Goal: Task Accomplishment & Management: Use online tool/utility

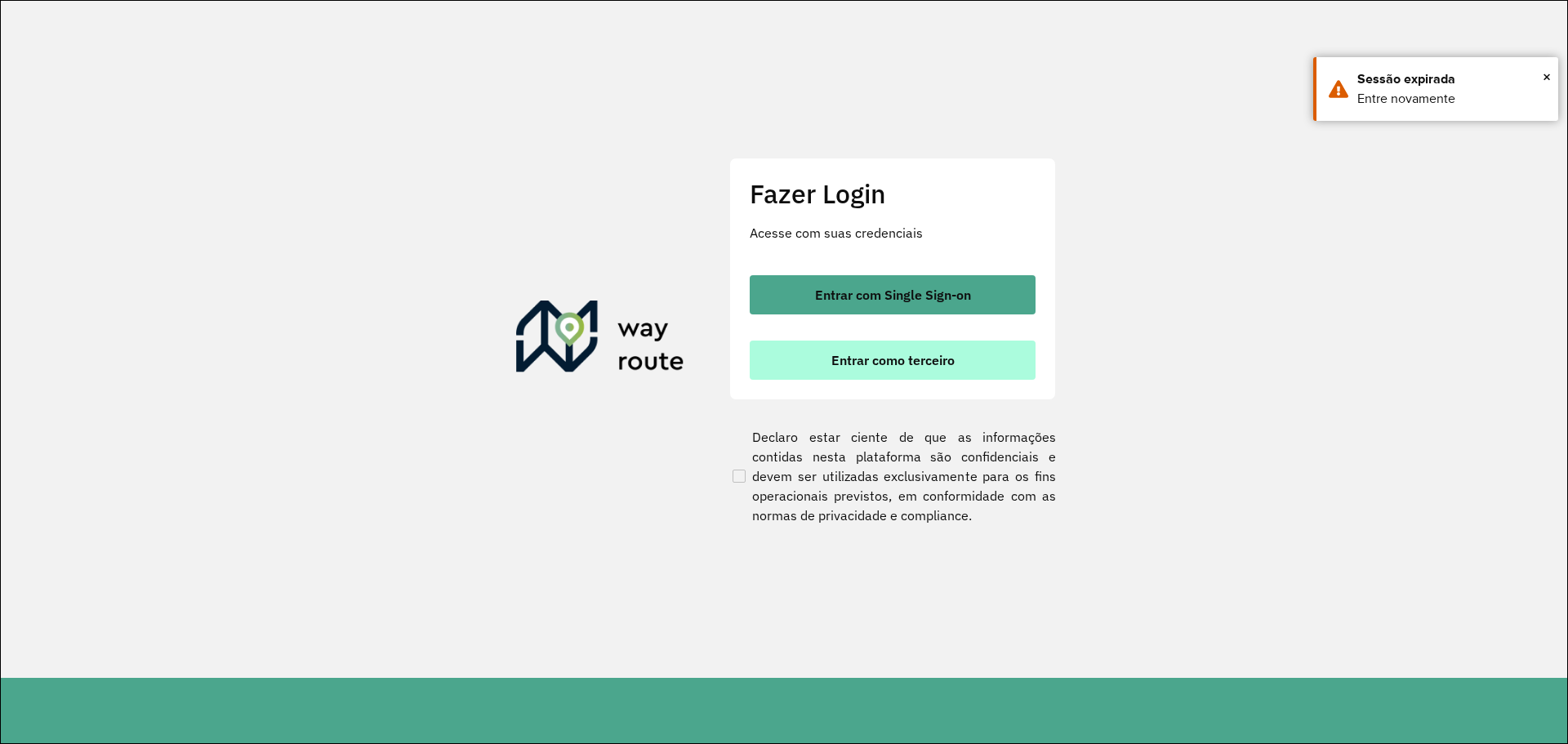
click at [798, 372] on button "Entrar como terceiro" at bounding box center [893, 360] width 286 height 39
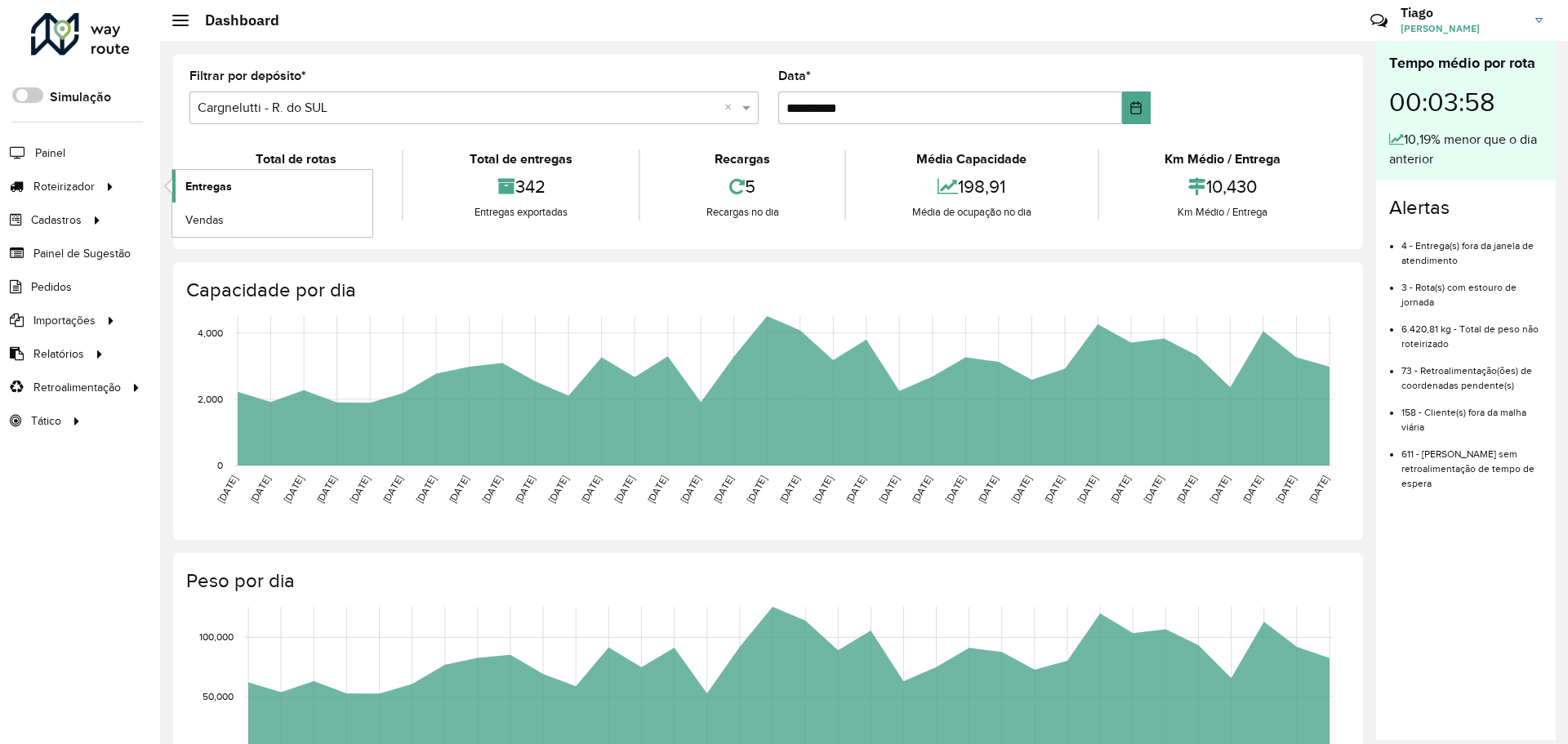
click at [223, 182] on span "Entregas" at bounding box center [208, 187] width 47 height 18
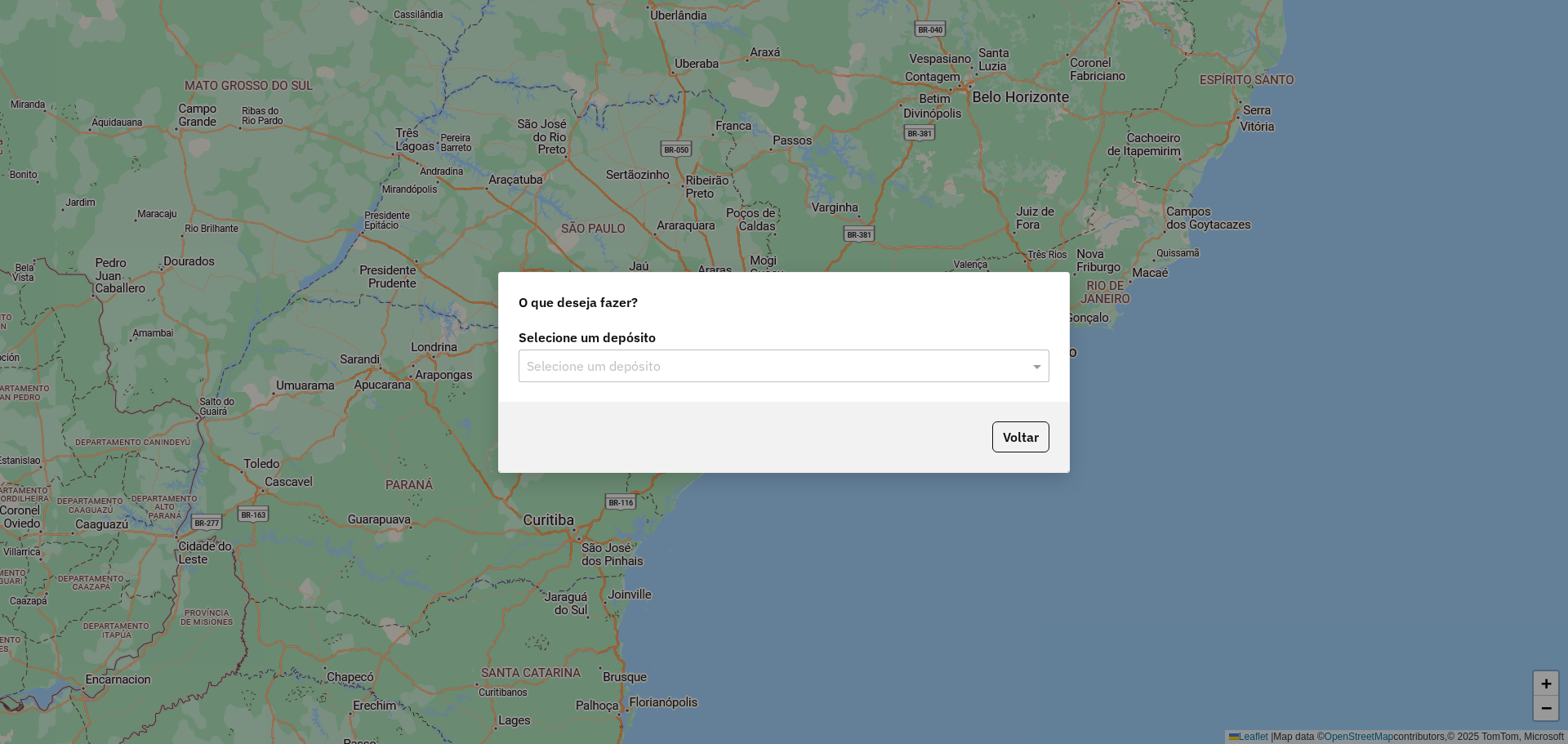
click at [633, 372] on input "text" at bounding box center [767, 367] width 482 height 19
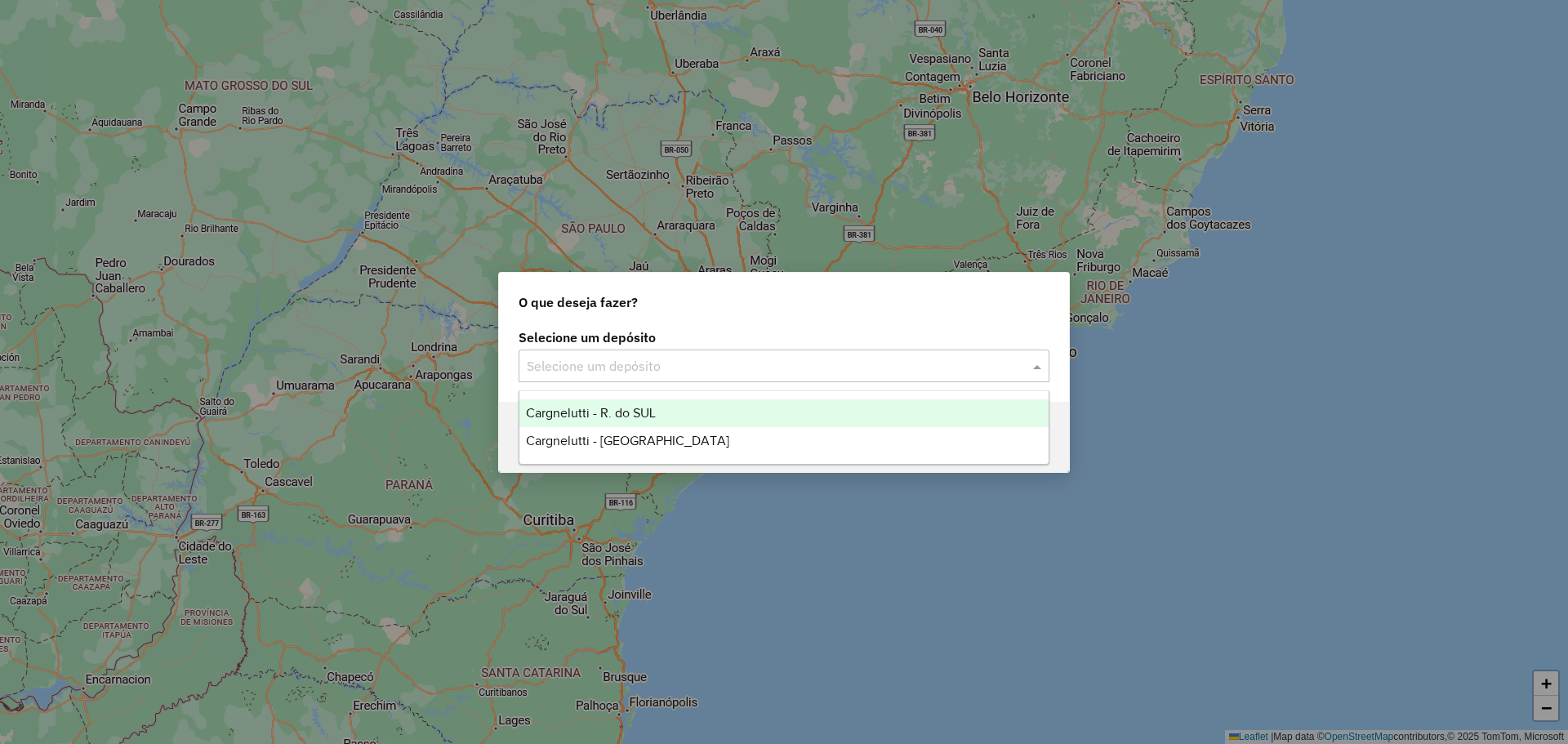
click at [635, 407] on span "Cargnelutti - R. do SUL" at bounding box center [591, 413] width 130 height 14
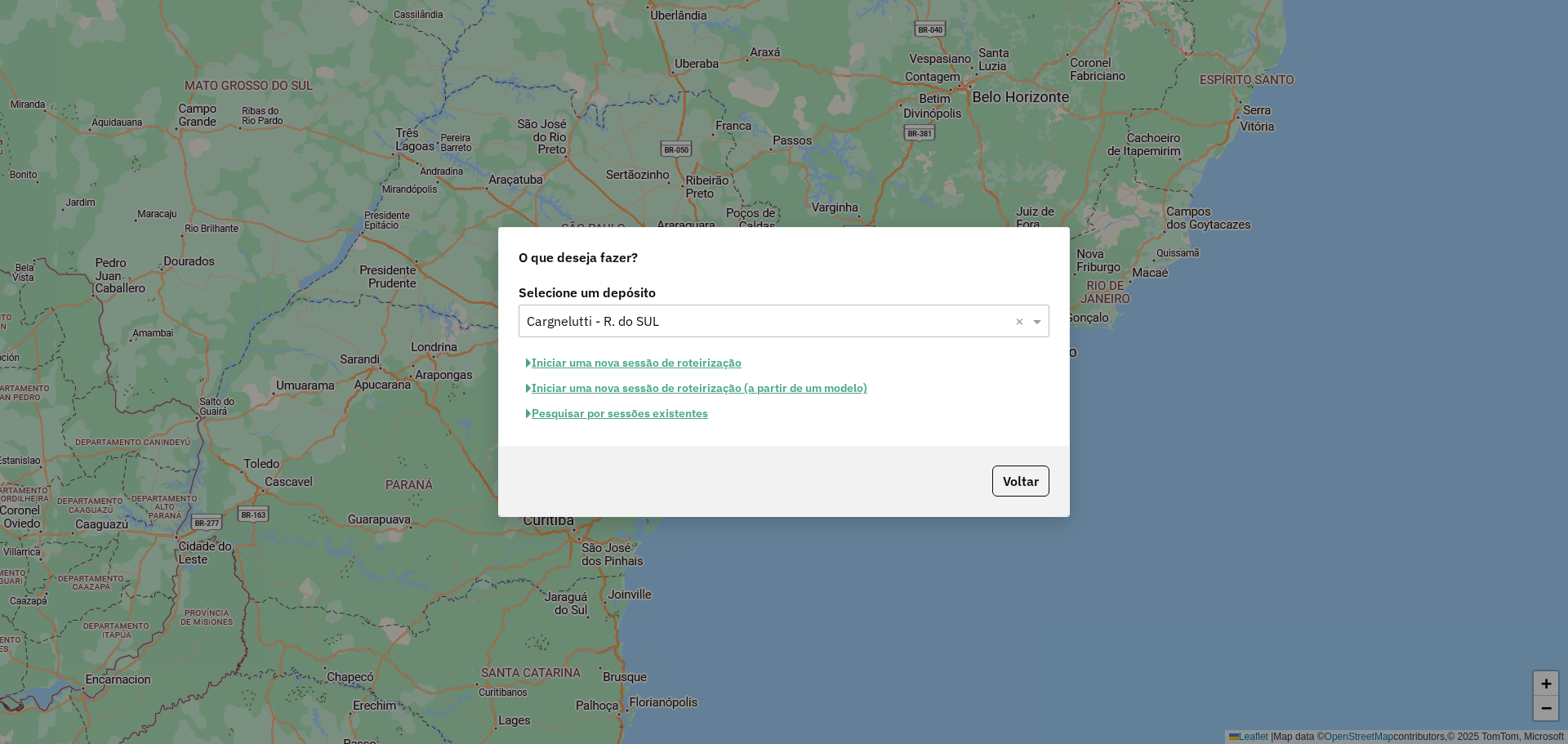
click at [649, 367] on button "Iniciar uma nova sessão de roteirização" at bounding box center [634, 362] width 230 height 25
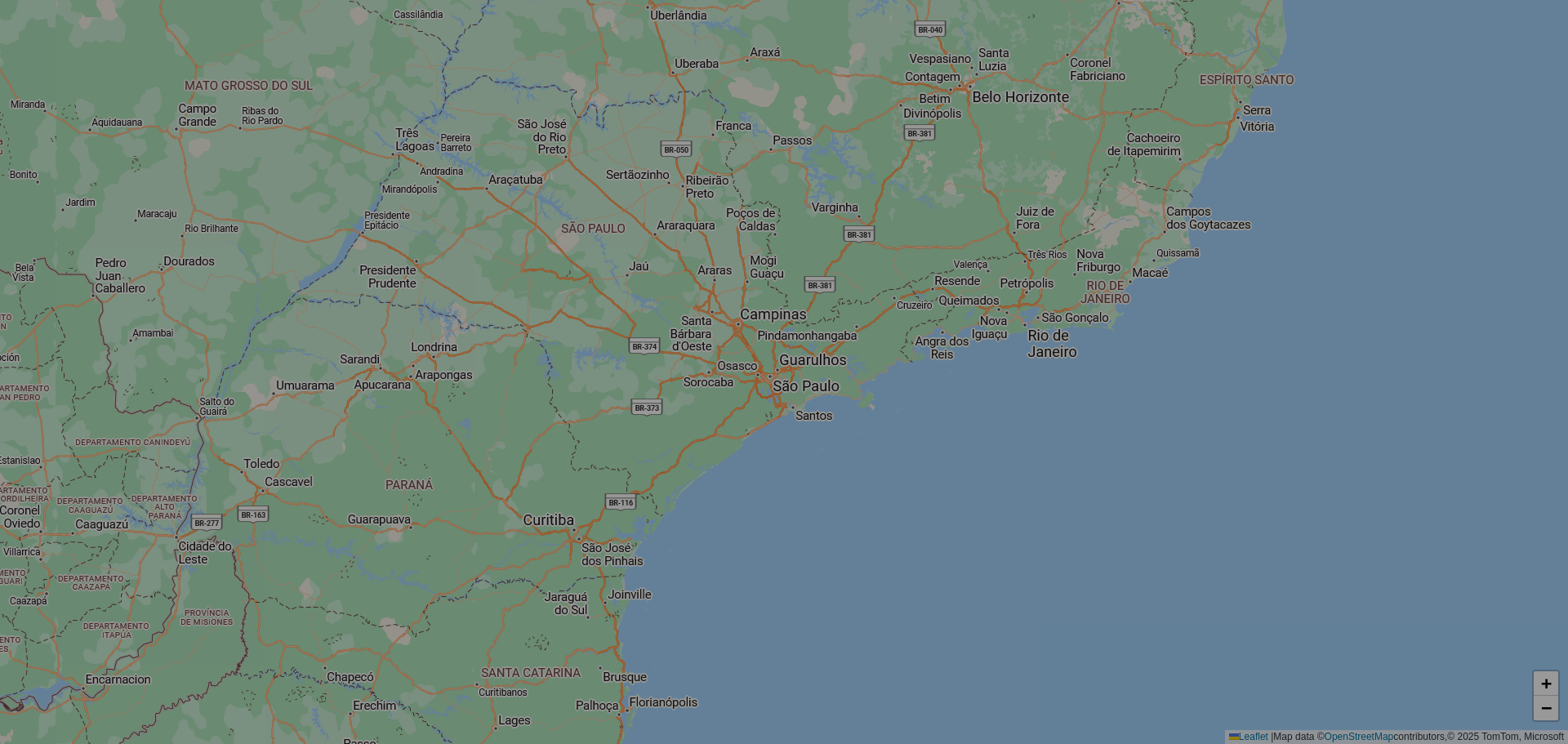
select select "*"
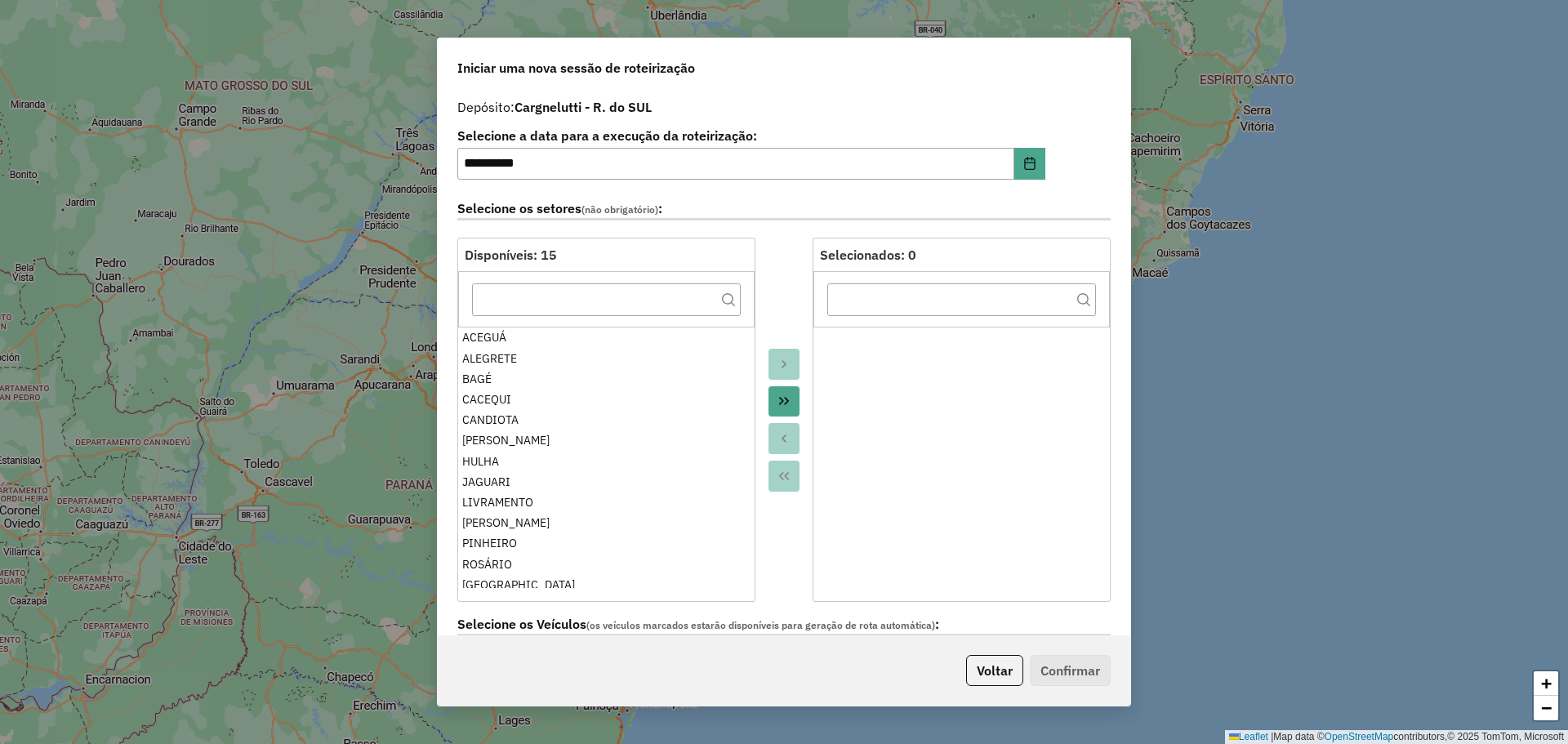
click at [774, 410] on button "Move All to Target" at bounding box center [784, 401] width 31 height 31
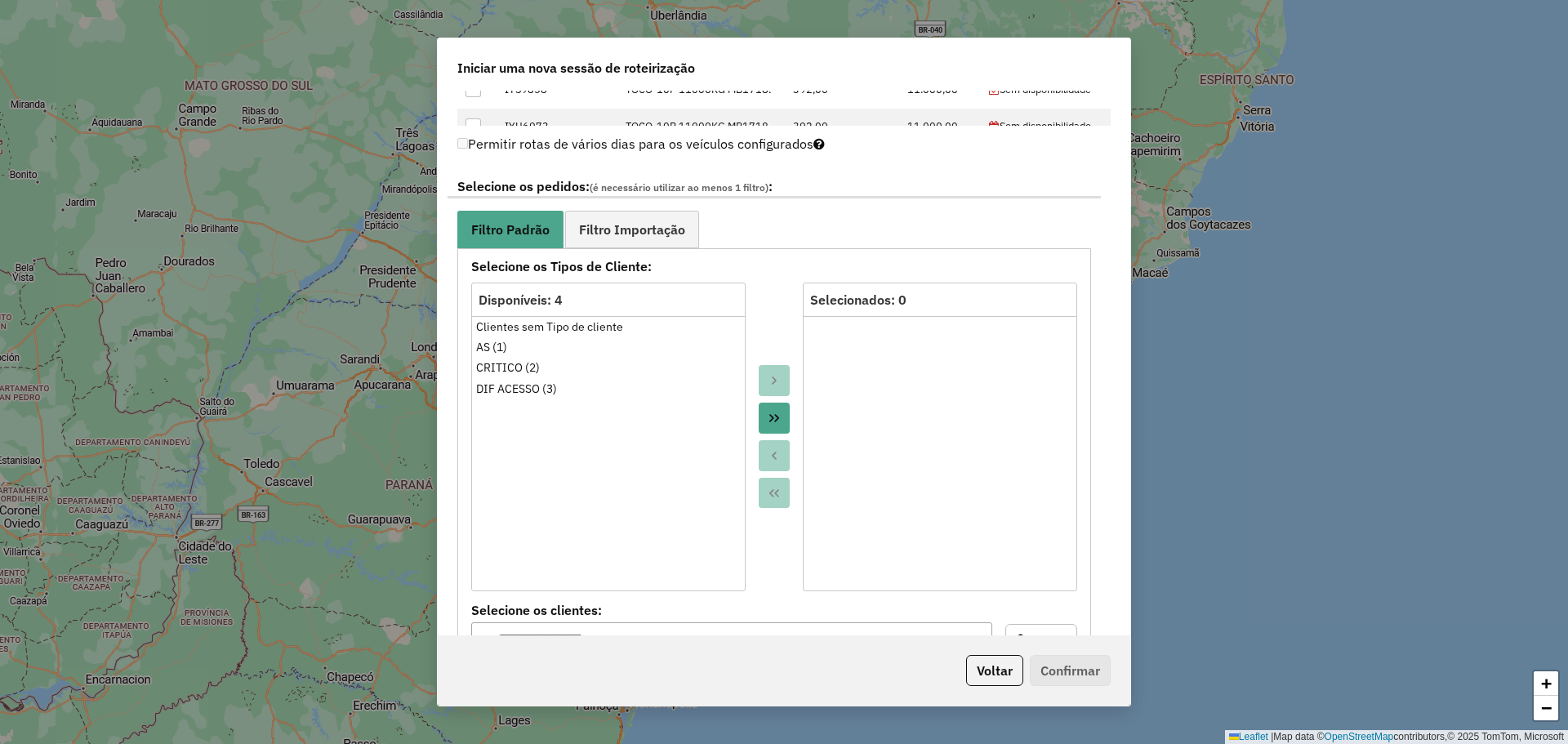
scroll to position [817, 0]
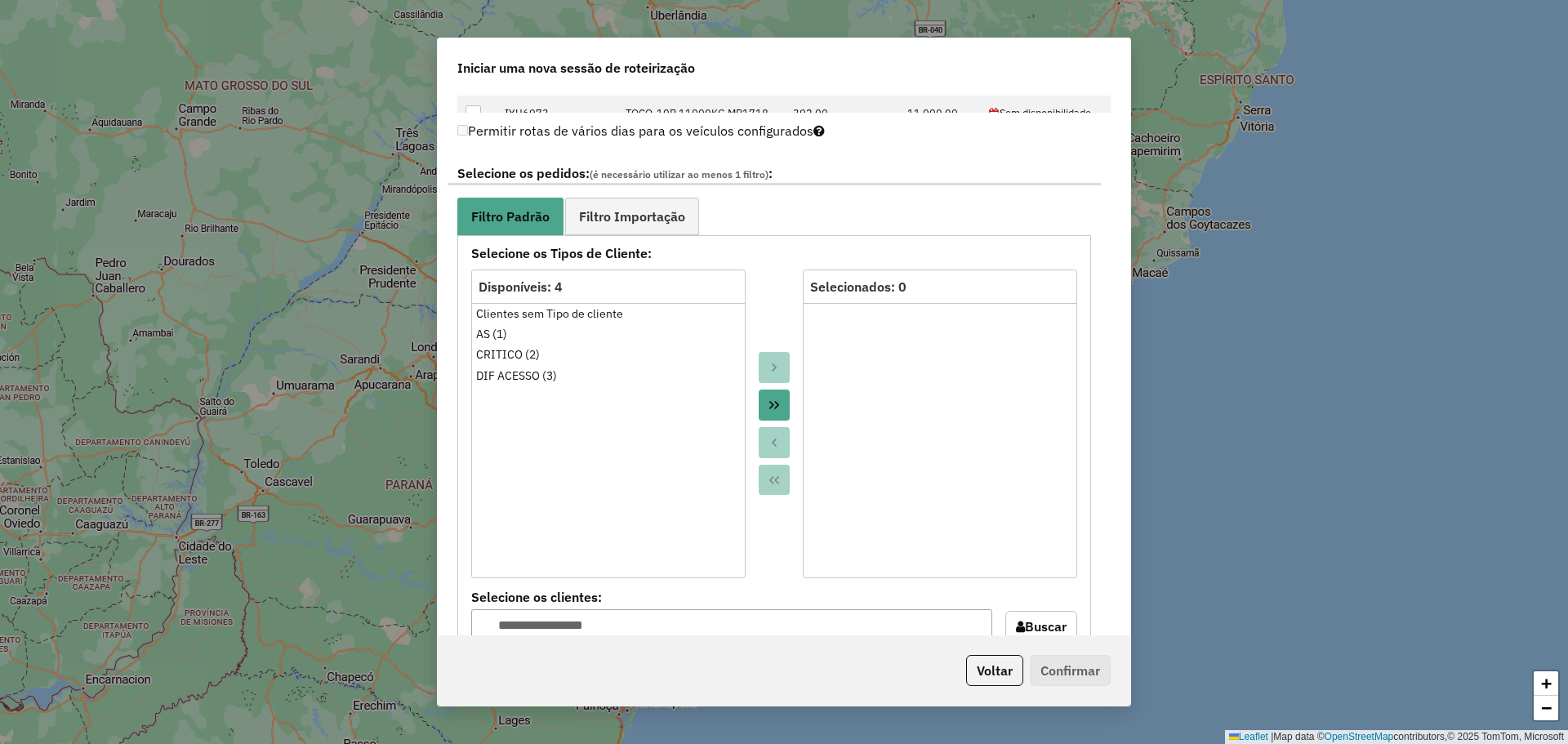
click at [768, 411] on icon "Move All to Target" at bounding box center [774, 404] width 13 height 13
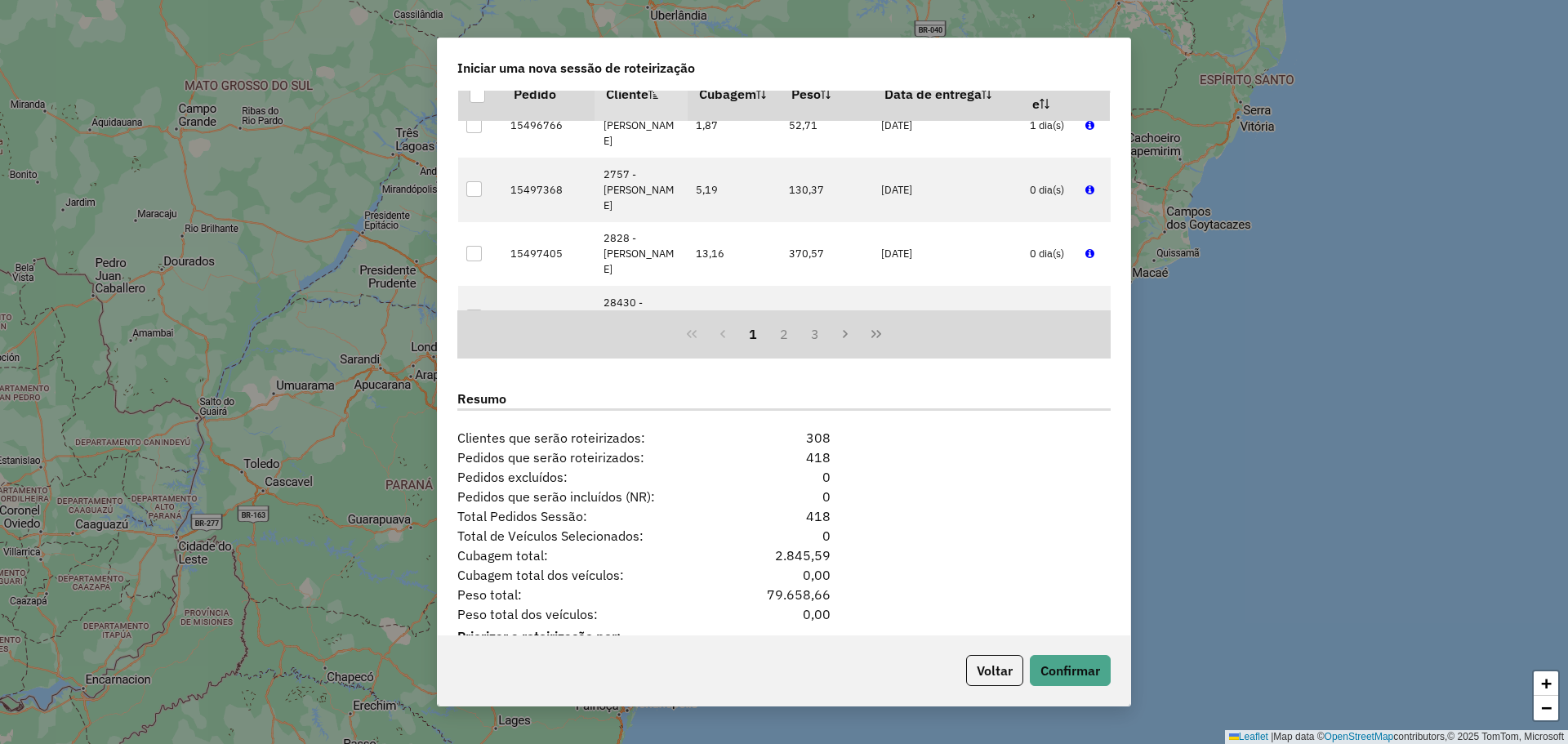
scroll to position [1863, 0]
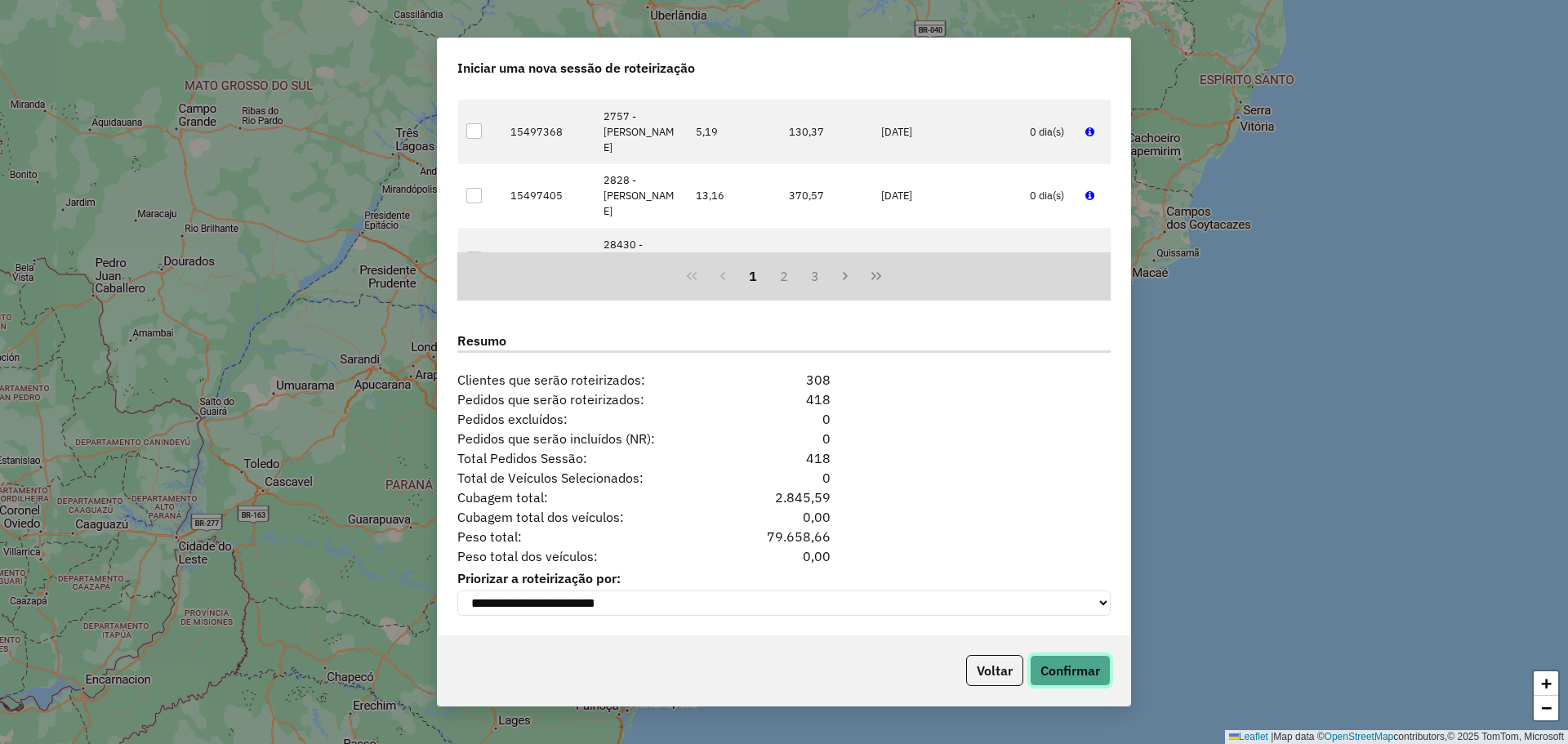
click at [1061, 673] on button "Confirmar" at bounding box center [1070, 670] width 81 height 31
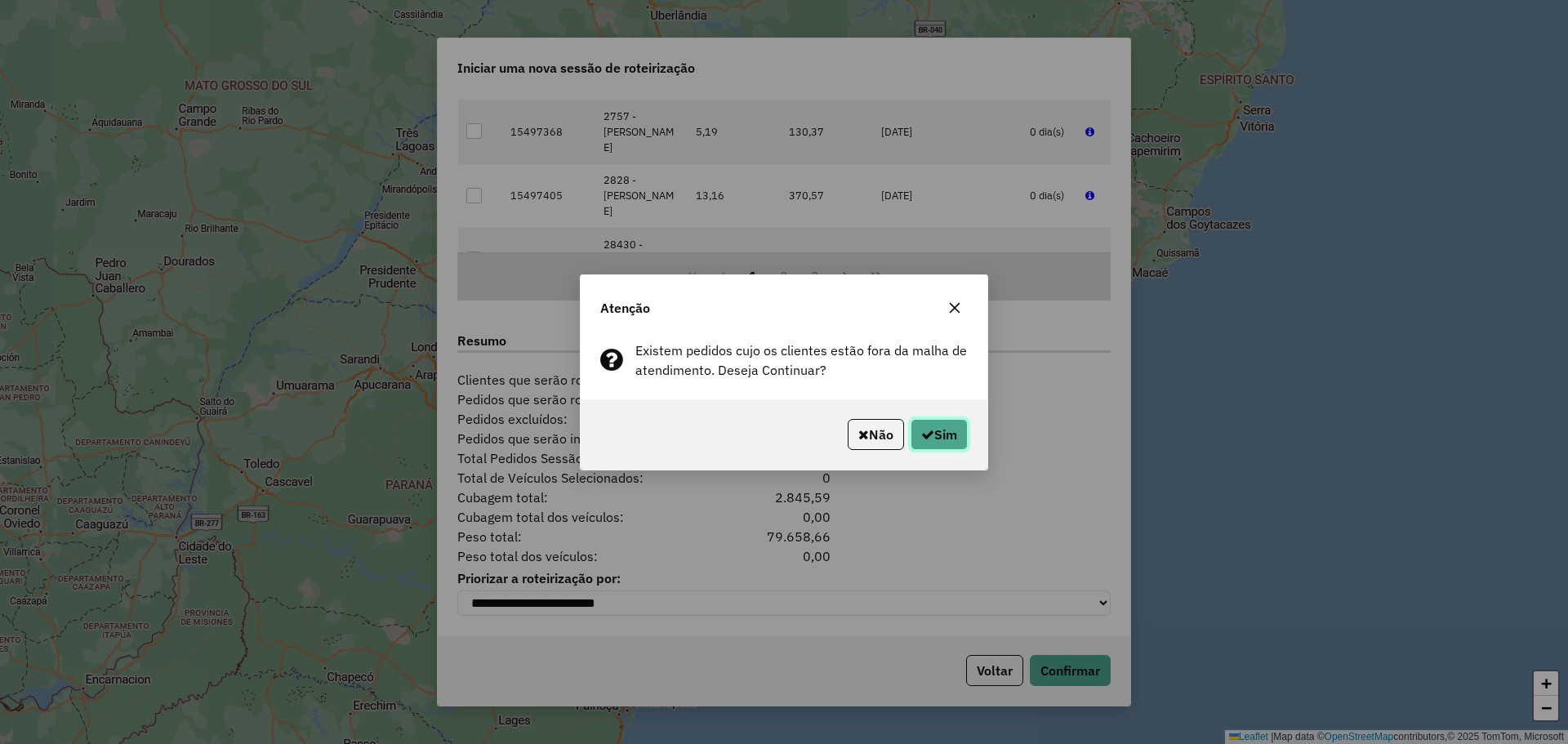
click at [938, 441] on button "Sim" at bounding box center [939, 434] width 57 height 31
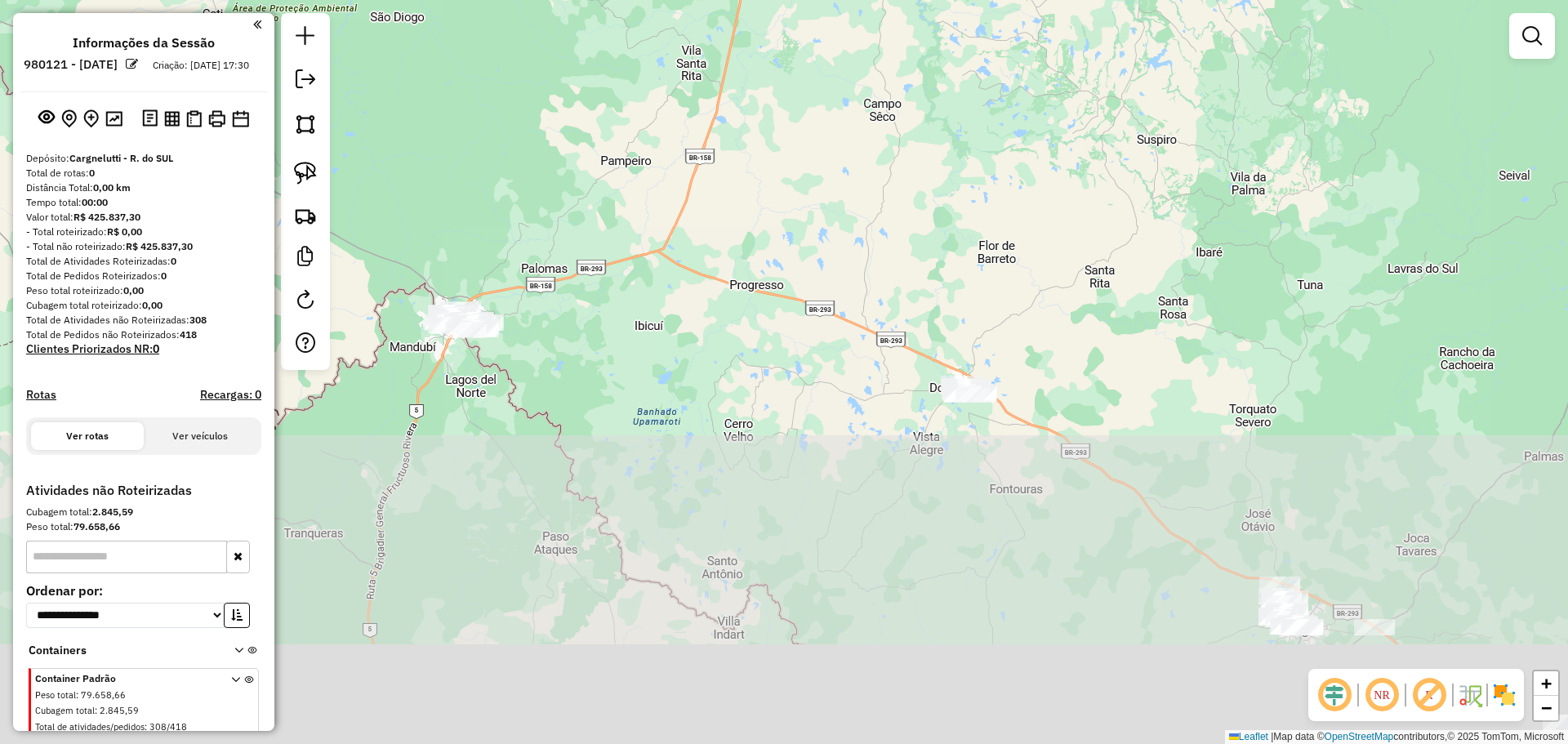
drag, startPoint x: 774, startPoint y: 633, endPoint x: 785, endPoint y: 162, distance: 471.1
click at [786, 154] on div "Janela de atendimento Grade de atendimento Capacidade Transportadoras Veículos …" at bounding box center [784, 372] width 1568 height 744
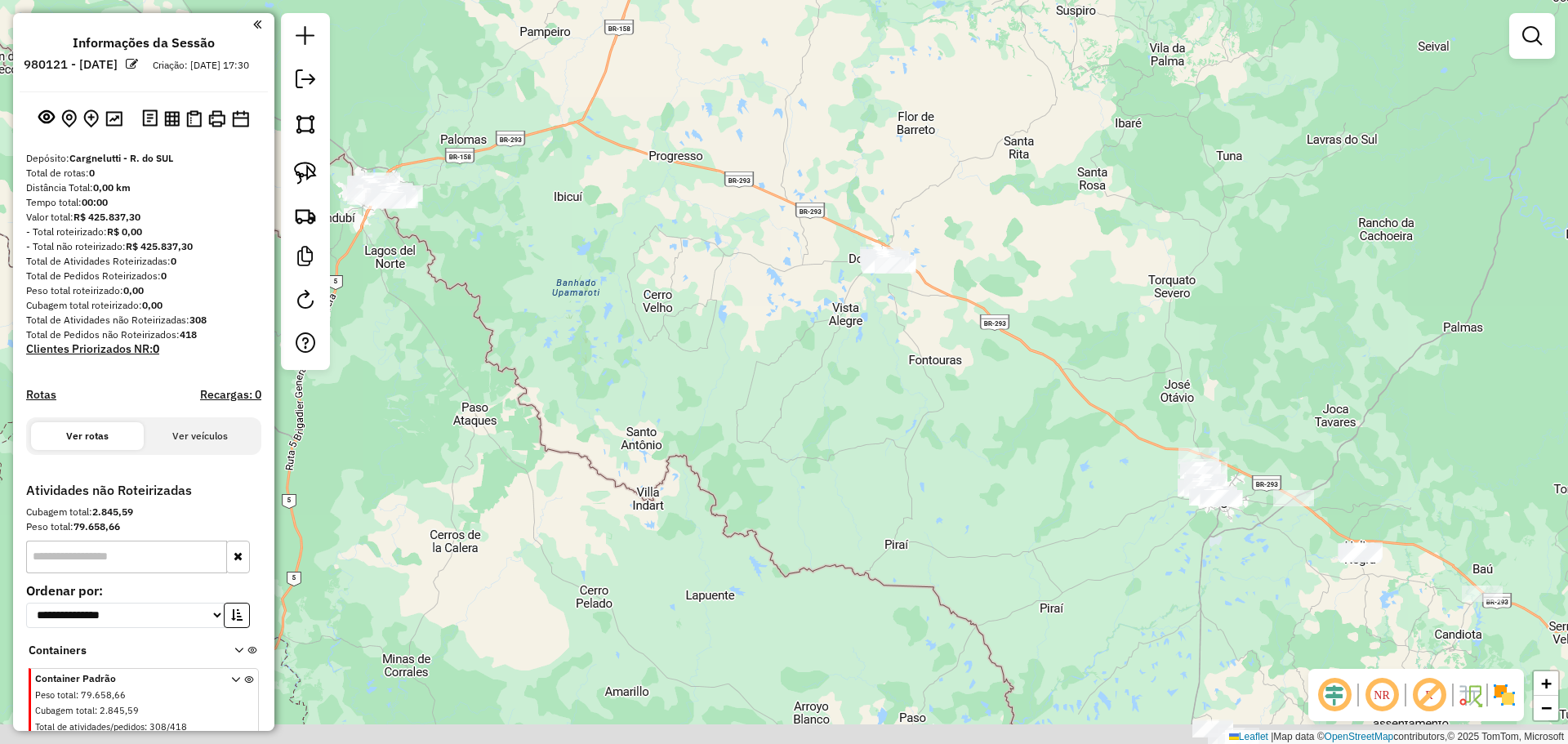
drag, startPoint x: 998, startPoint y: 573, endPoint x: 714, endPoint y: 290, distance: 400.9
click at [774, 340] on div "Janela de atendimento Grade de atendimento Capacidade Transportadoras Veículos …" at bounding box center [784, 372] width 1568 height 744
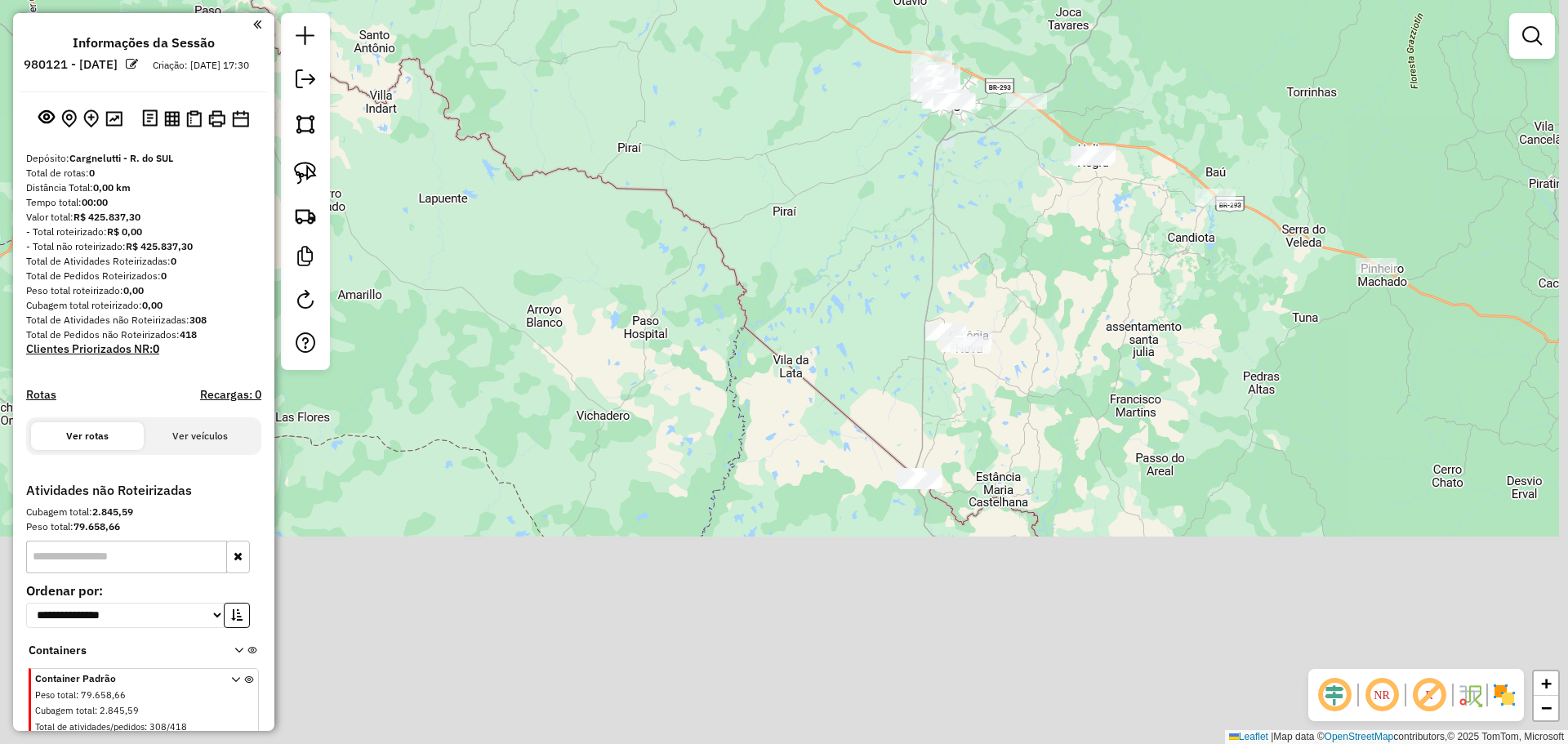
drag, startPoint x: 662, startPoint y: 537, endPoint x: 592, endPoint y: 154, distance: 389.3
click at [592, 154] on div "Janela de atendimento Grade de atendimento Capacidade Transportadoras Veículos …" at bounding box center [784, 372] width 1568 height 744
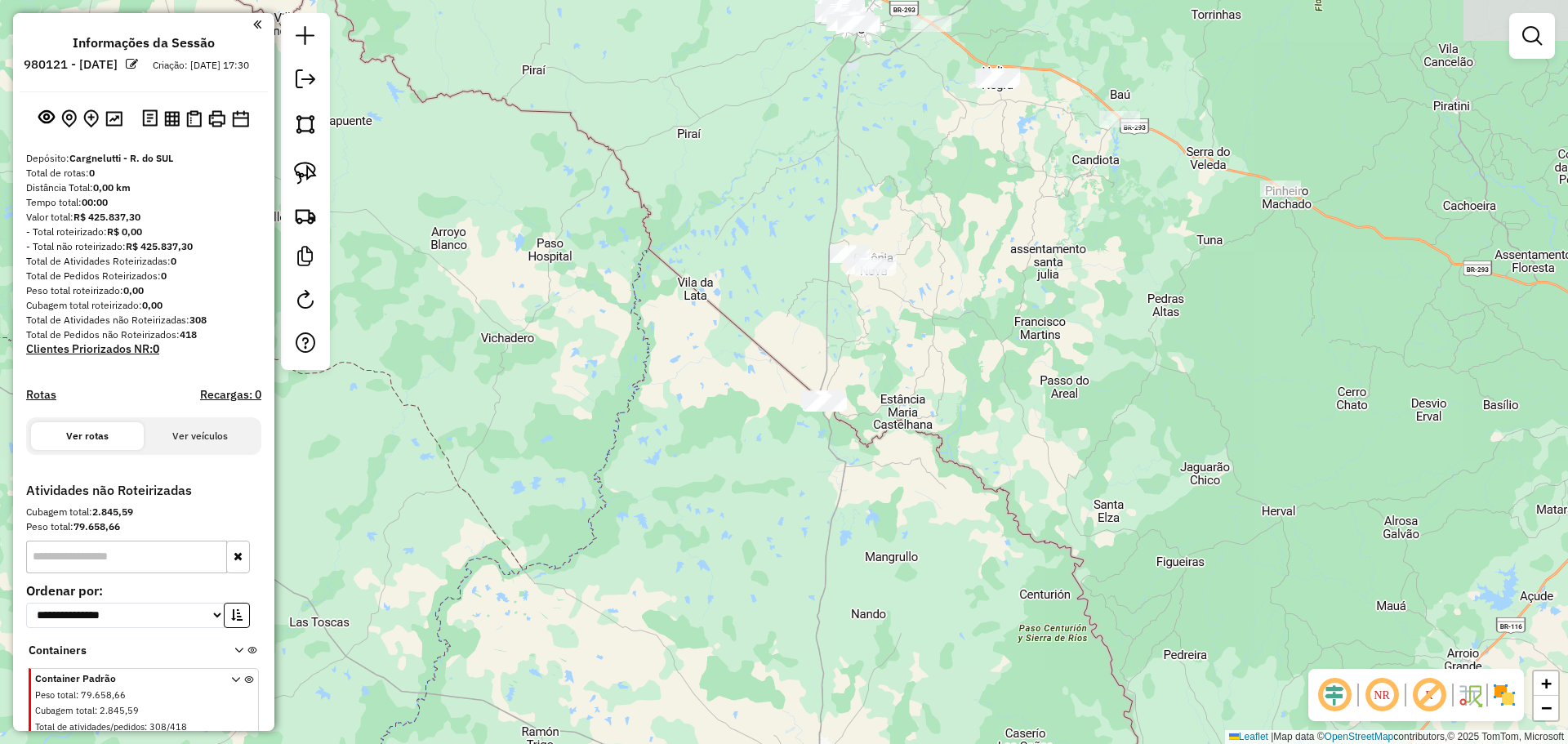
drag, startPoint x: 923, startPoint y: 419, endPoint x: 873, endPoint y: 537, distance: 128.2
click at [873, 537] on div "Janela de atendimento Grade de atendimento Capacidade Transportadoras Veículos …" at bounding box center [784, 372] width 1568 height 744
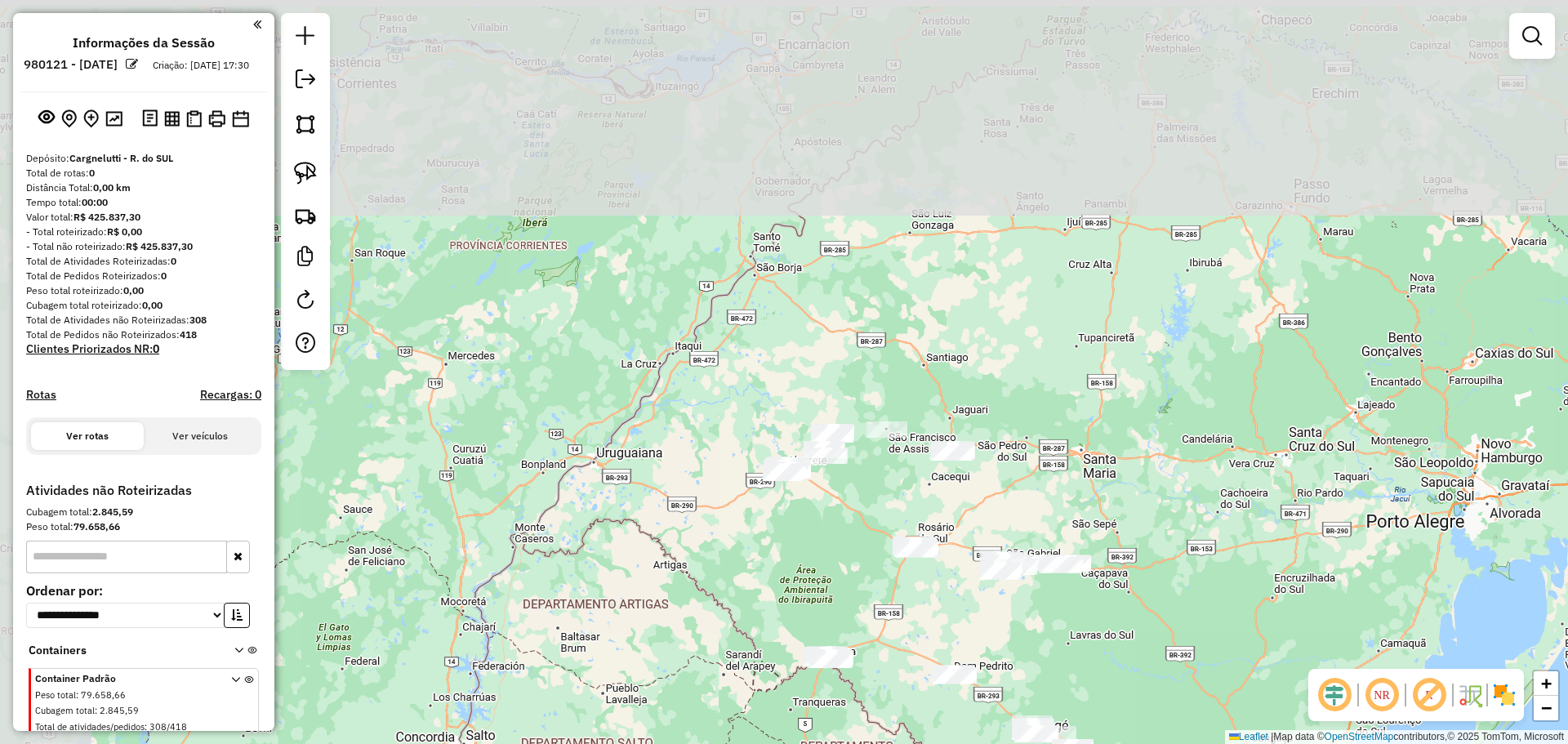
drag, startPoint x: 721, startPoint y: 466, endPoint x: 891, endPoint y: 675, distance: 269.4
click at [891, 675] on div "Janela de atendimento Grade de atendimento Capacidade Transportadoras Veículos …" at bounding box center [784, 372] width 1568 height 744
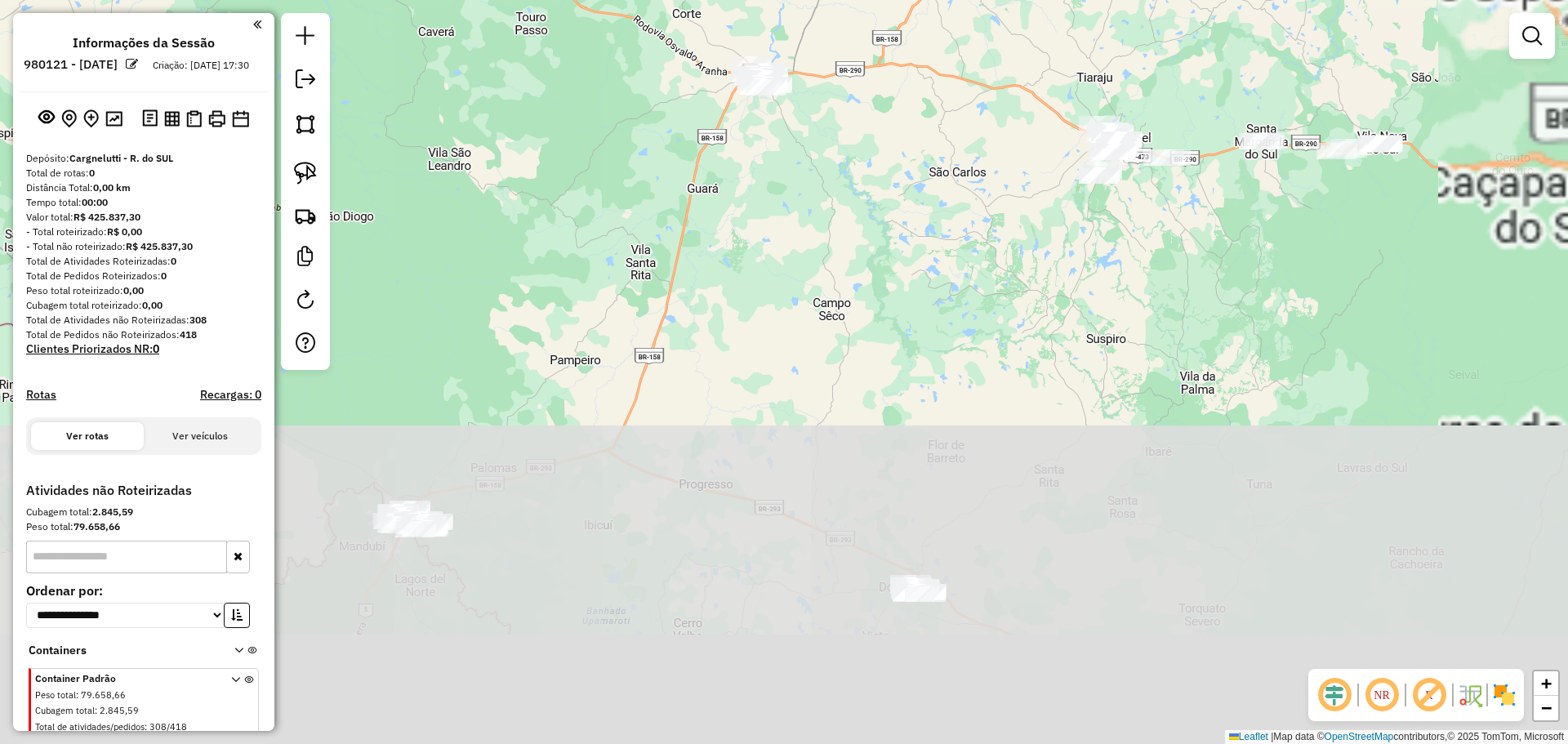
drag, startPoint x: 848, startPoint y: 690, endPoint x: 643, endPoint y: 312, distance: 430.0
click at [662, 219] on div "Janela de atendimento Grade de atendimento Capacidade Transportadoras Veículos …" at bounding box center [784, 372] width 1568 height 744
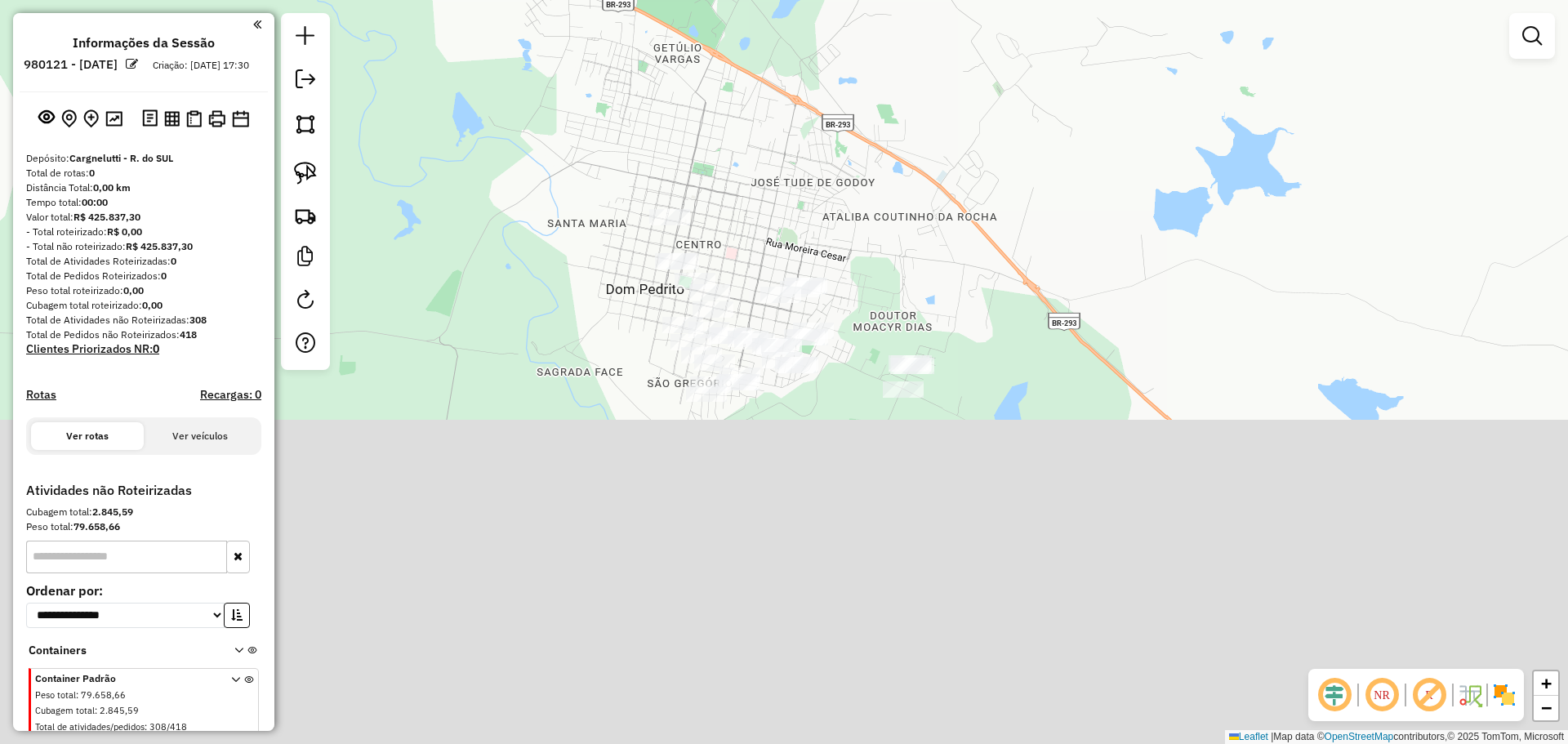
drag, startPoint x: 906, startPoint y: 634, endPoint x: 755, endPoint y: 260, distance: 403.3
click at [755, 260] on div "Janela de atendimento Grade de atendimento Capacidade Transportadoras Veículos …" at bounding box center [784, 372] width 1568 height 744
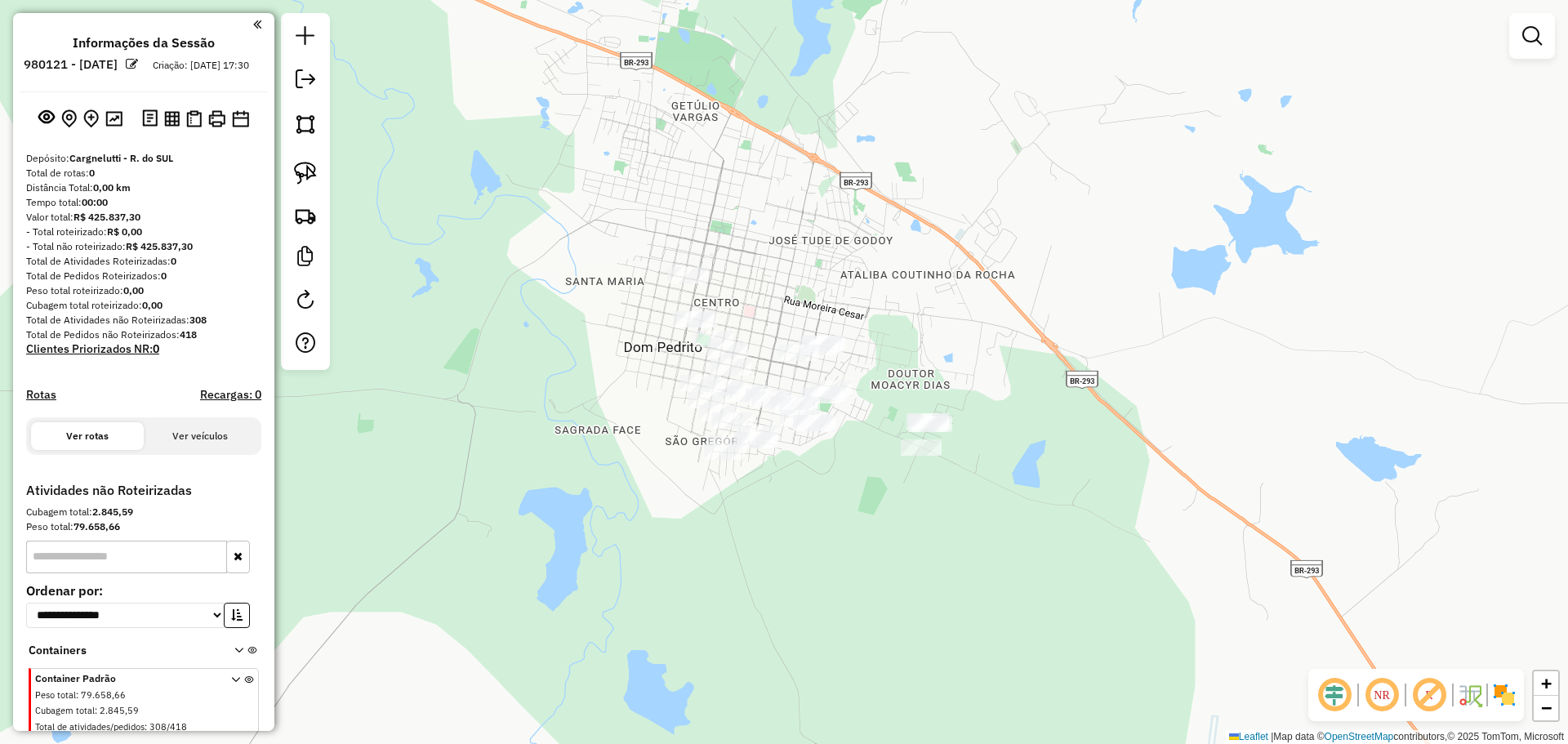
drag, startPoint x: 853, startPoint y: 419, endPoint x: 867, endPoint y: 467, distance: 50.0
click at [867, 467] on div "Janela de atendimento Grade de atendimento Capacidade Transportadoras Veículos …" at bounding box center [784, 372] width 1568 height 744
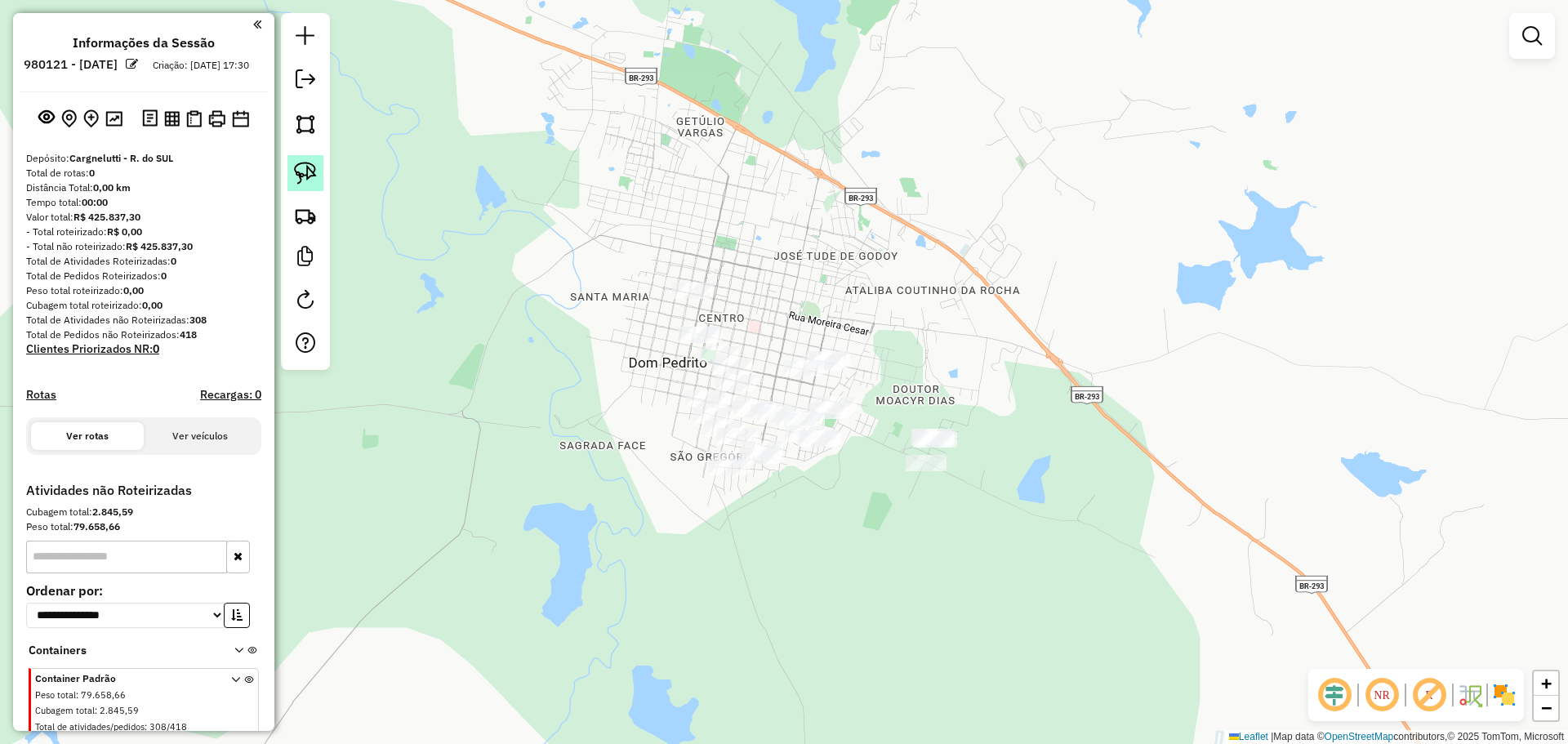
click at [315, 171] on img at bounding box center [305, 173] width 23 height 23
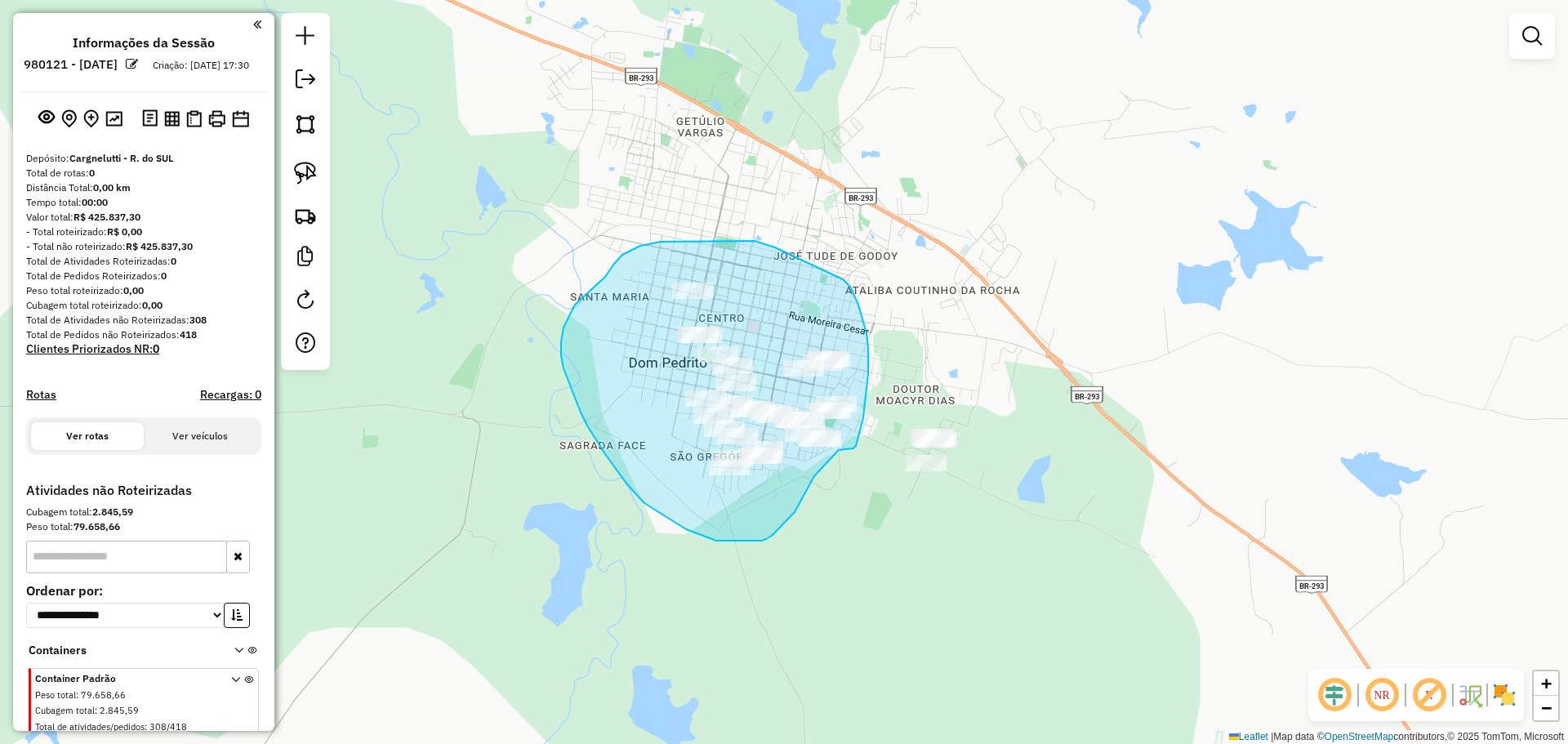
drag, startPoint x: 854, startPoint y: 448, endPoint x: 839, endPoint y: 450, distance: 15.1
click at [839, 450] on div "Janela de atendimento Grade de atendimento Capacidade Transportadoras Veículos …" at bounding box center [784, 372] width 1568 height 744
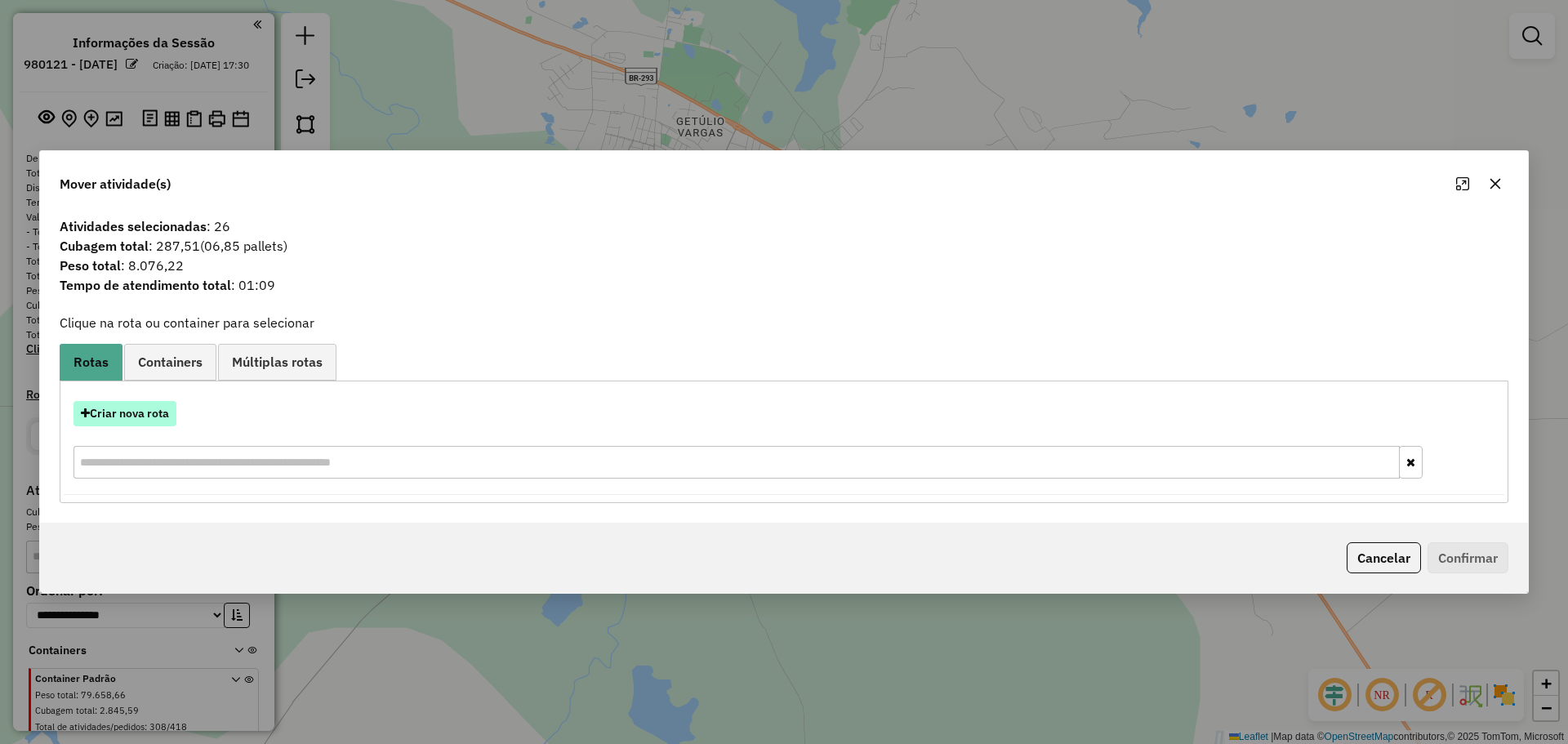
click at [161, 411] on button "Criar nova rota" at bounding box center [125, 413] width 103 height 25
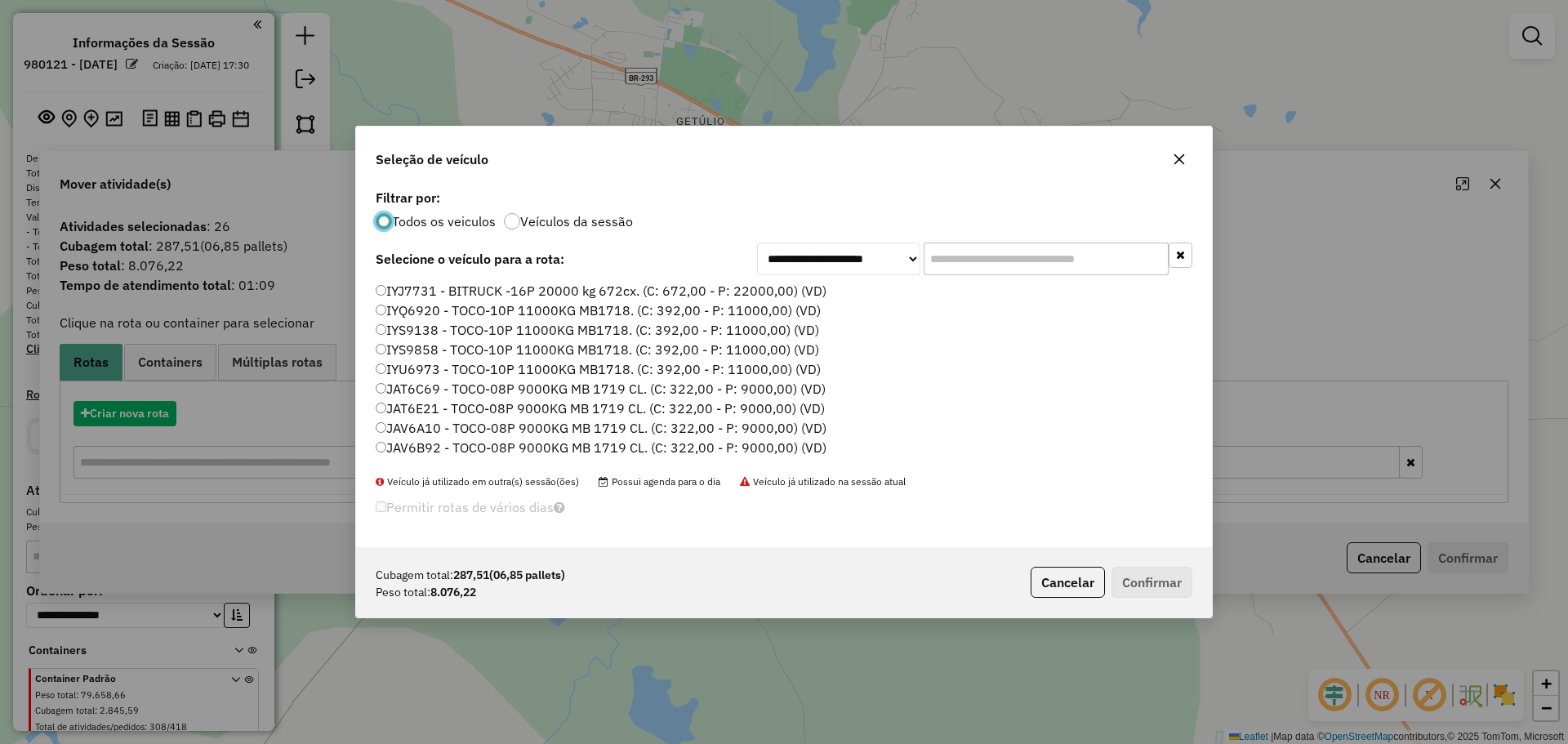
scroll to position [9, 5]
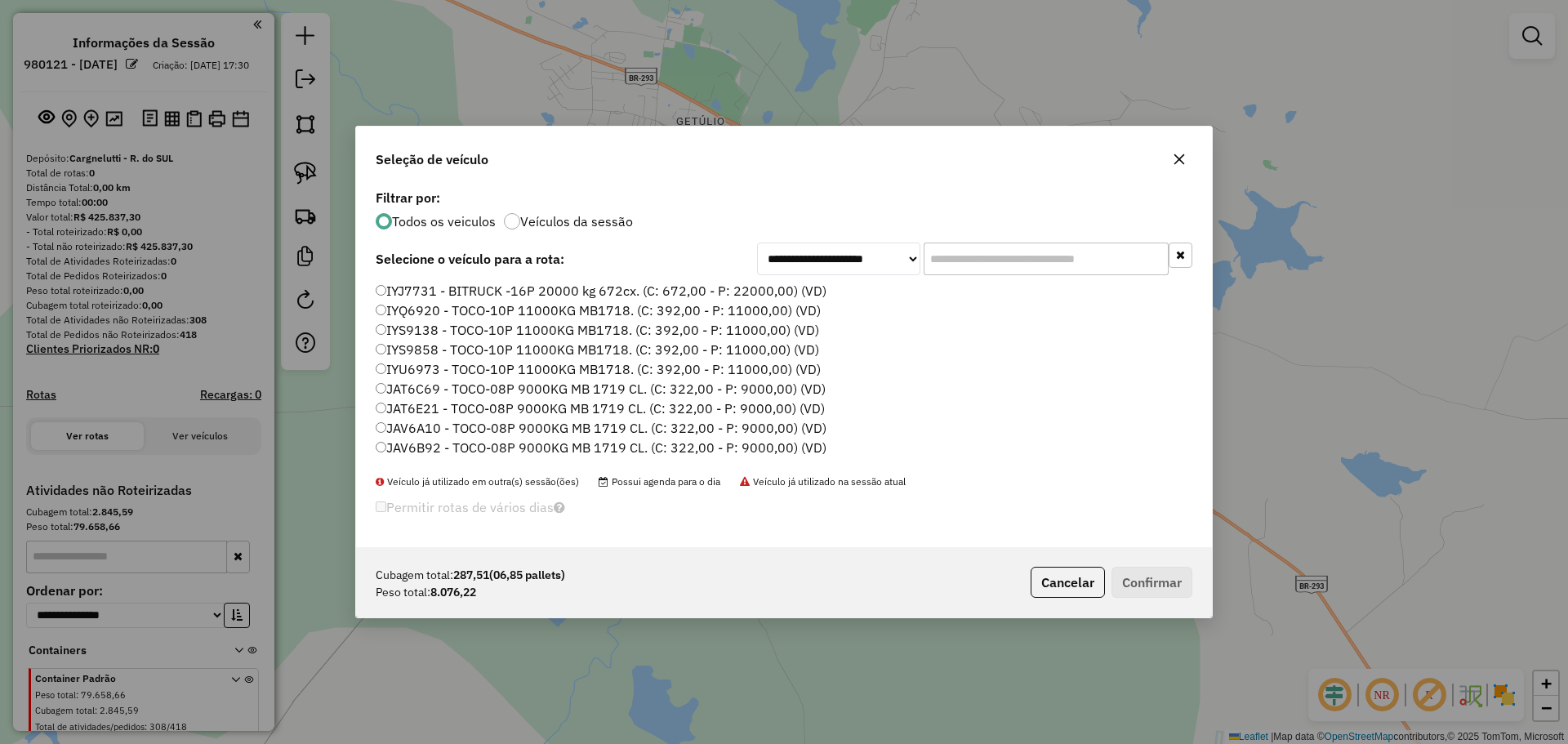
click at [949, 261] on input "text" at bounding box center [1046, 258] width 245 height 32
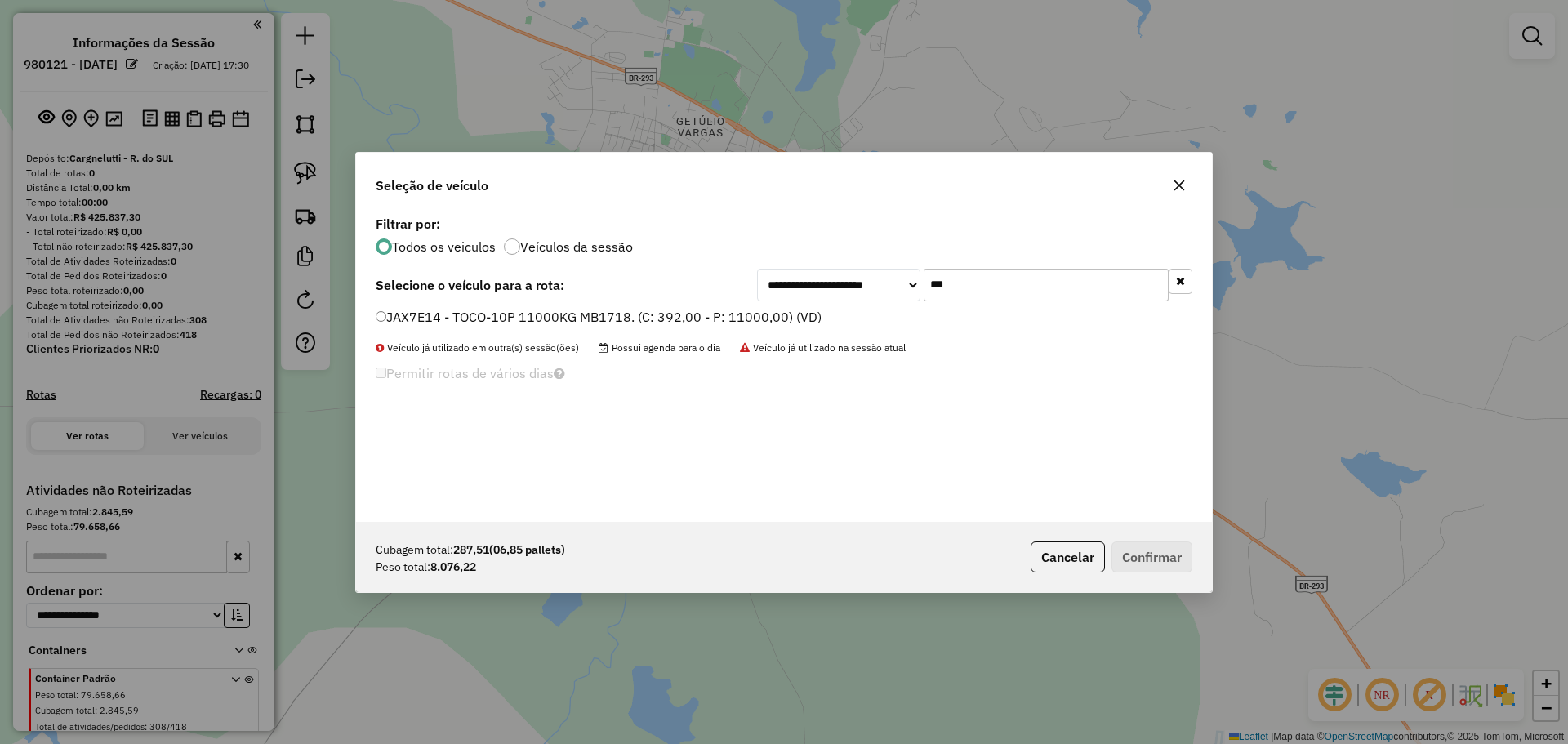
type input "***"
click at [686, 320] on label "JAX7E14 - TOCO-10P 11000KG MB1718. (C: 392,00 - P: 11000,00) (VD)" at bounding box center [598, 317] width 446 height 19
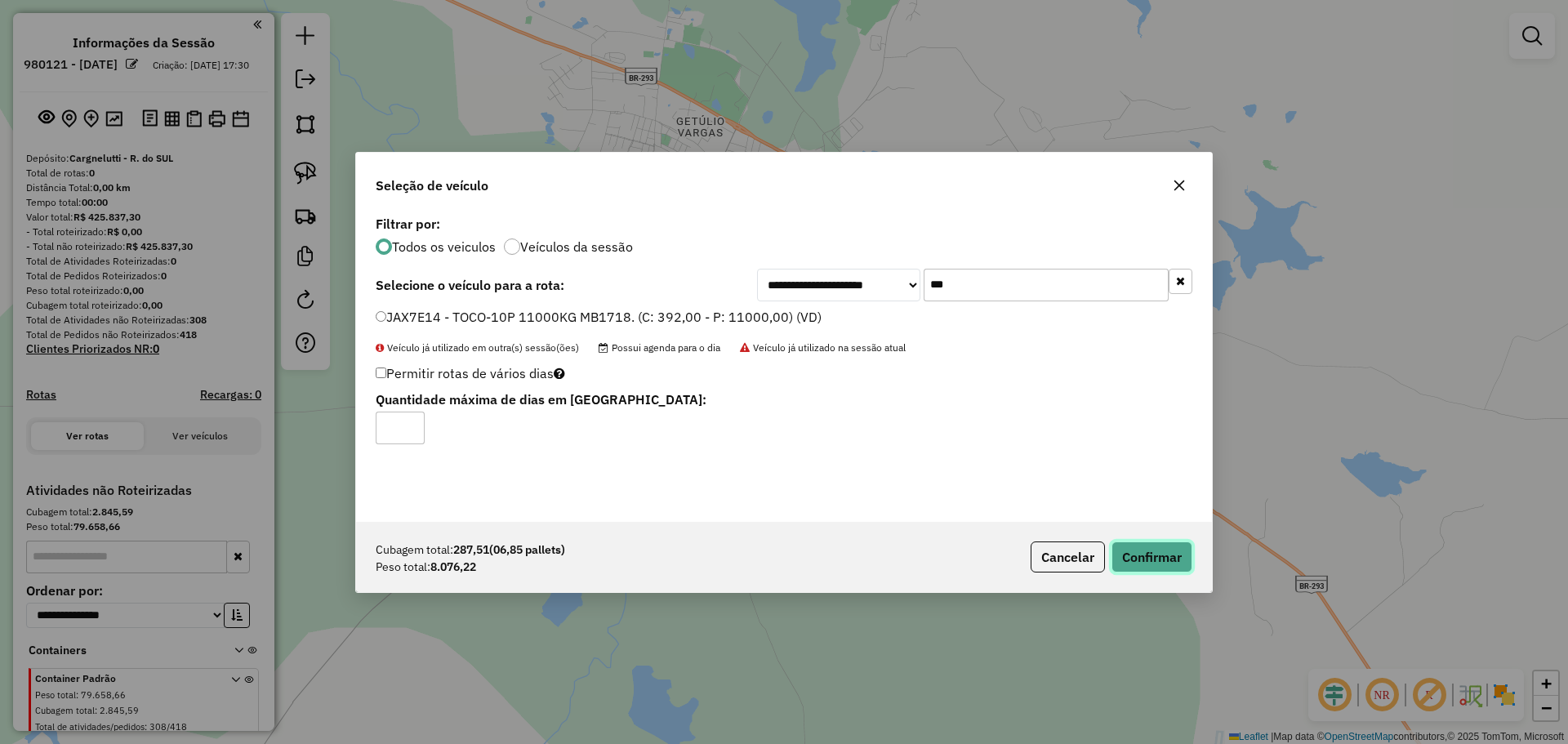
click at [1129, 560] on button "Confirmar" at bounding box center [1152, 556] width 81 height 31
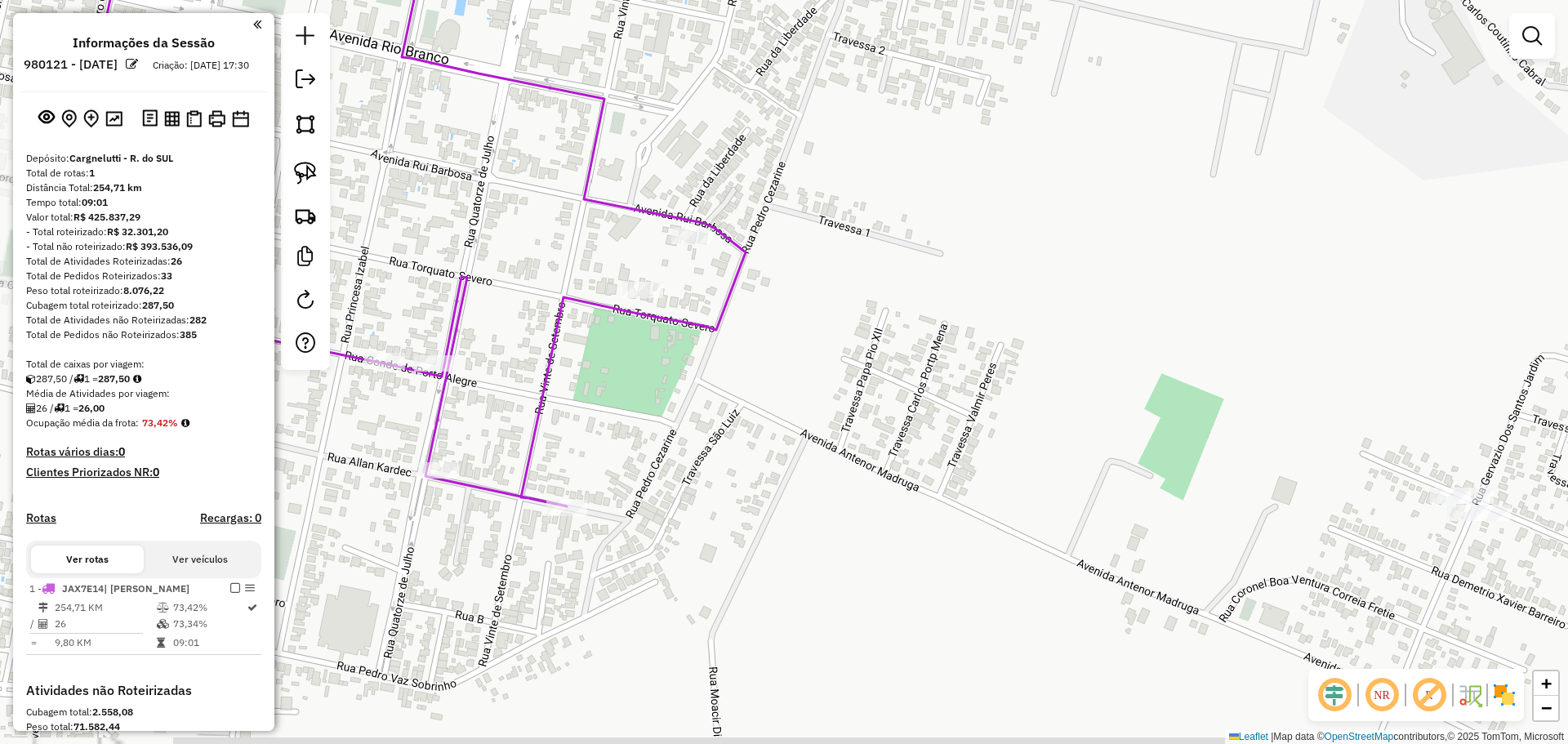
drag, startPoint x: 693, startPoint y: 526, endPoint x: 650, endPoint y: 484, distance: 60.1
click at [650, 484] on div "Janela de atendimento Grade de atendimento Capacidade Transportadoras Veículos …" at bounding box center [784, 372] width 1568 height 744
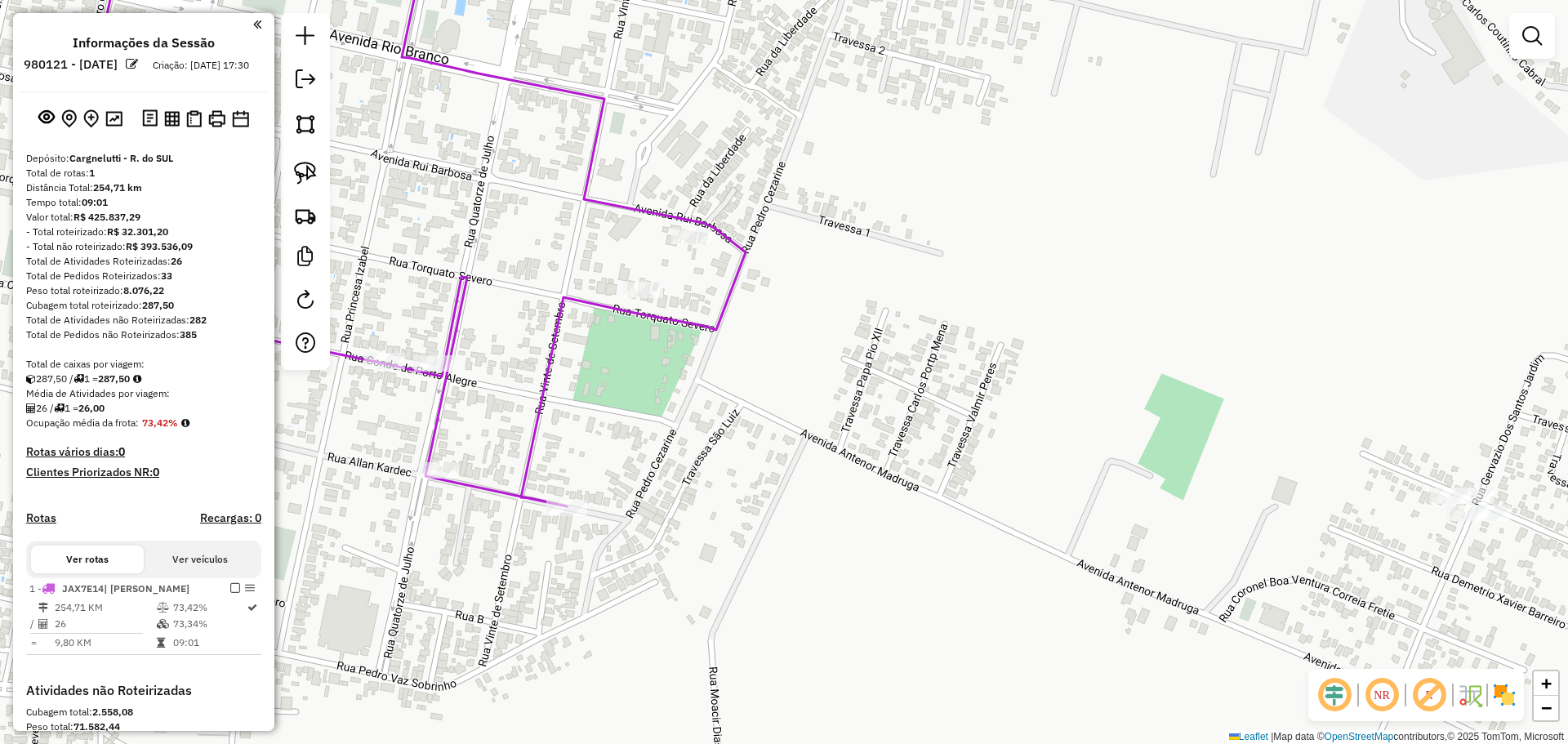
click at [698, 244] on div at bounding box center [691, 236] width 41 height 17
select select "**********"
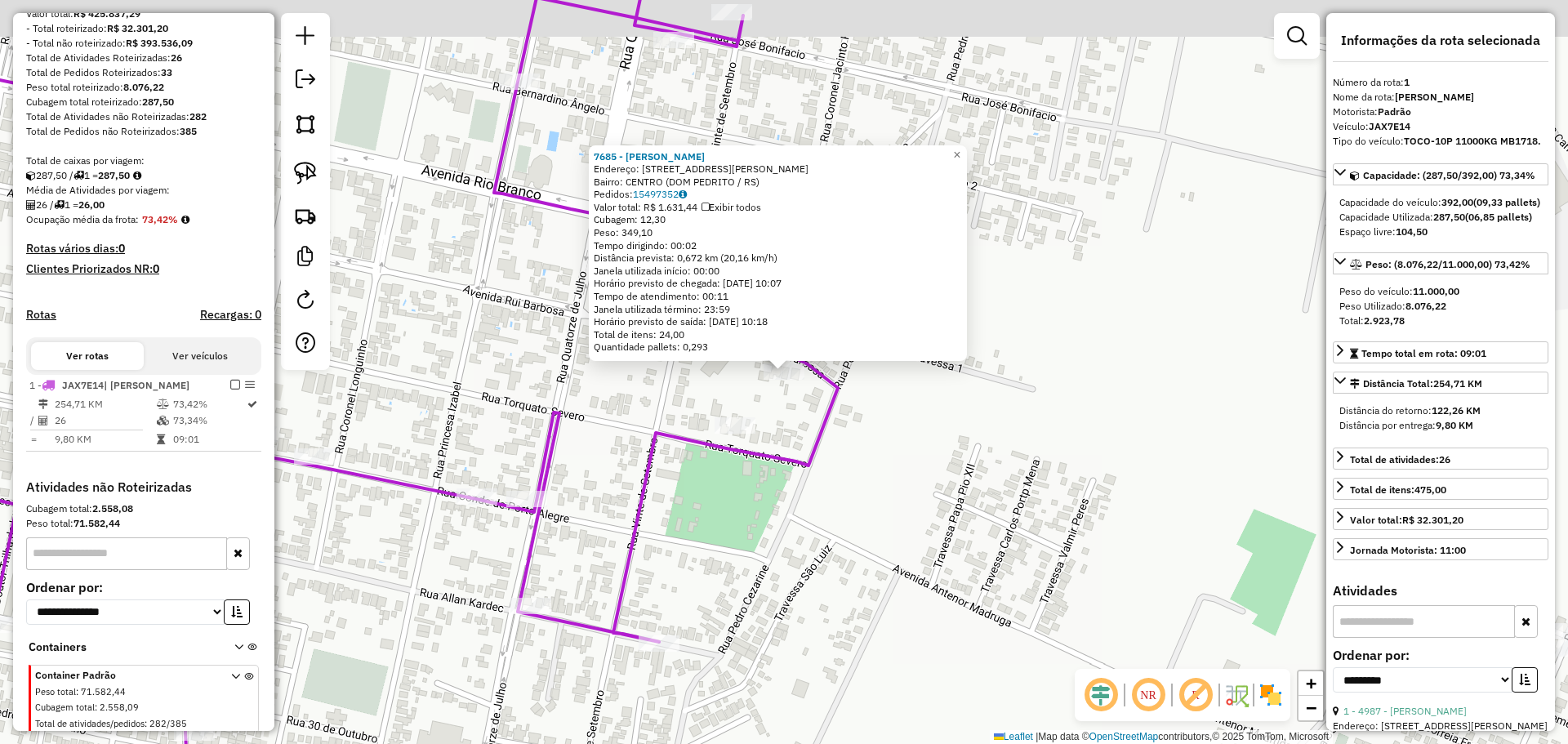
scroll to position [260, 0]
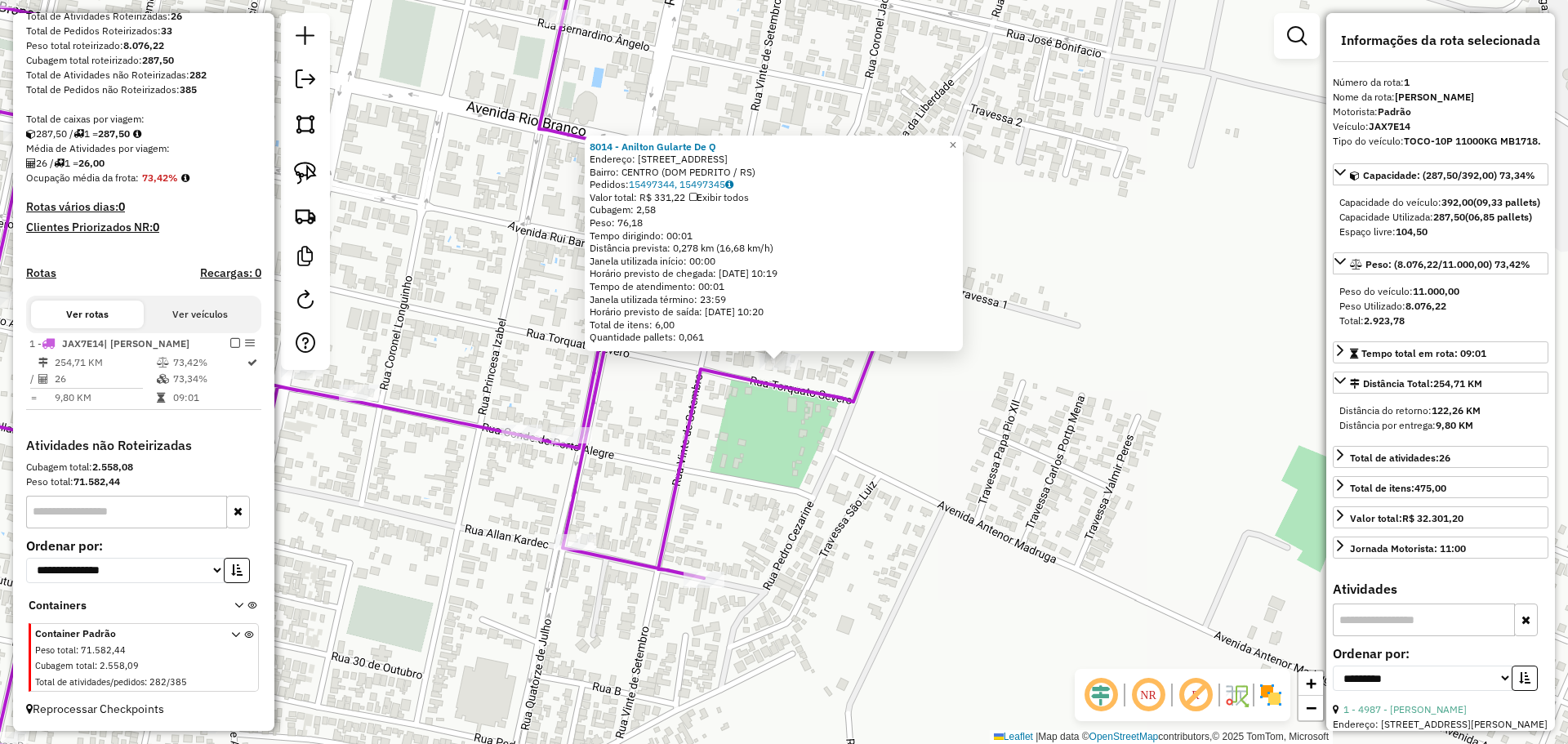
drag, startPoint x: 741, startPoint y: 502, endPoint x: 731, endPoint y: 447, distance: 55.9
click at [731, 447] on div "8014 - Anilton Gularte De Q Endereço: [STREET_ADDRESS][PERSON_NAME] Bairro: CEN…" at bounding box center [784, 372] width 1568 height 744
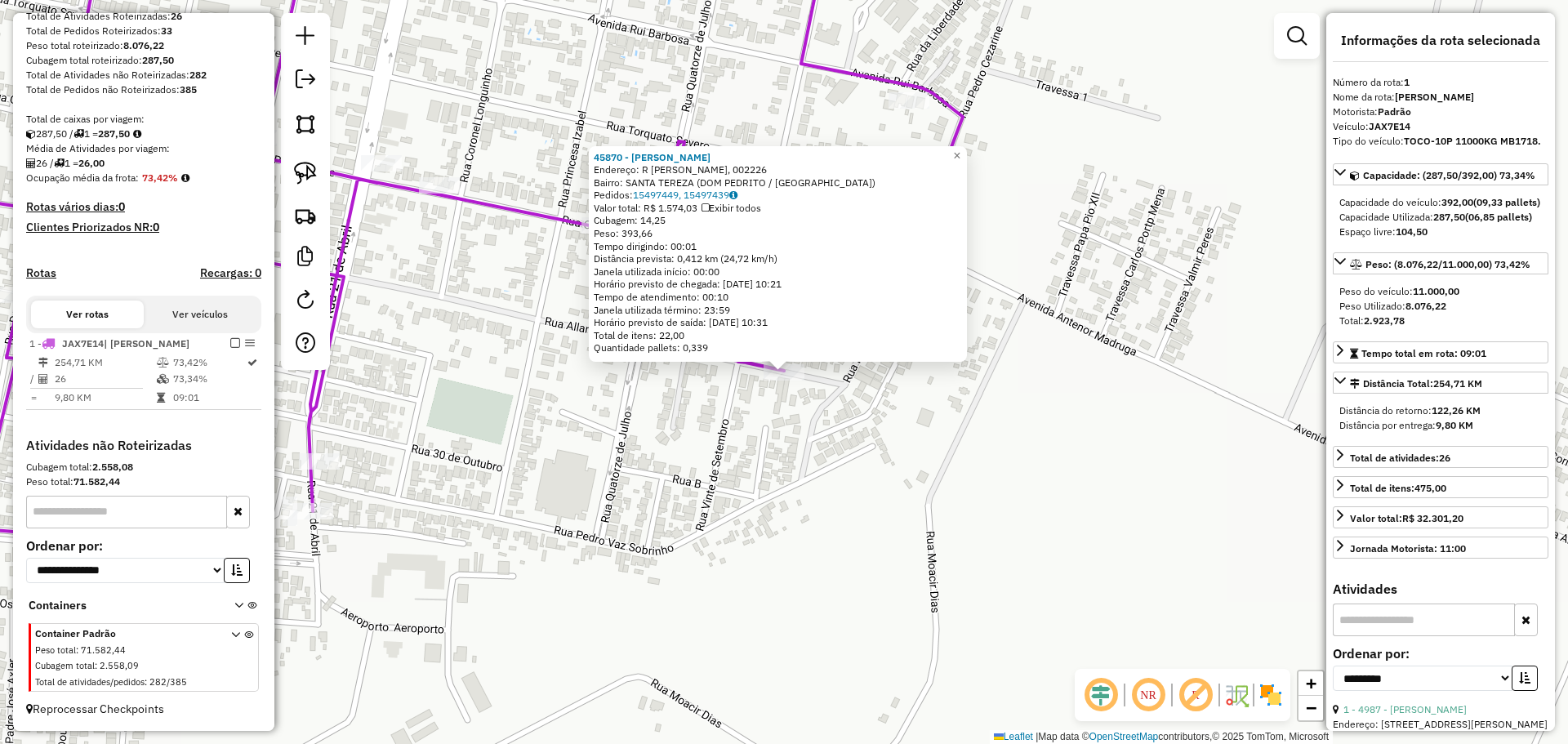
click at [720, 487] on div "45870 - [PERSON_NAME]: R [PERSON_NAME], 002226 Bairro: [GEOGRAPHIC_DATA] ([GEOG…" at bounding box center [784, 372] width 1568 height 744
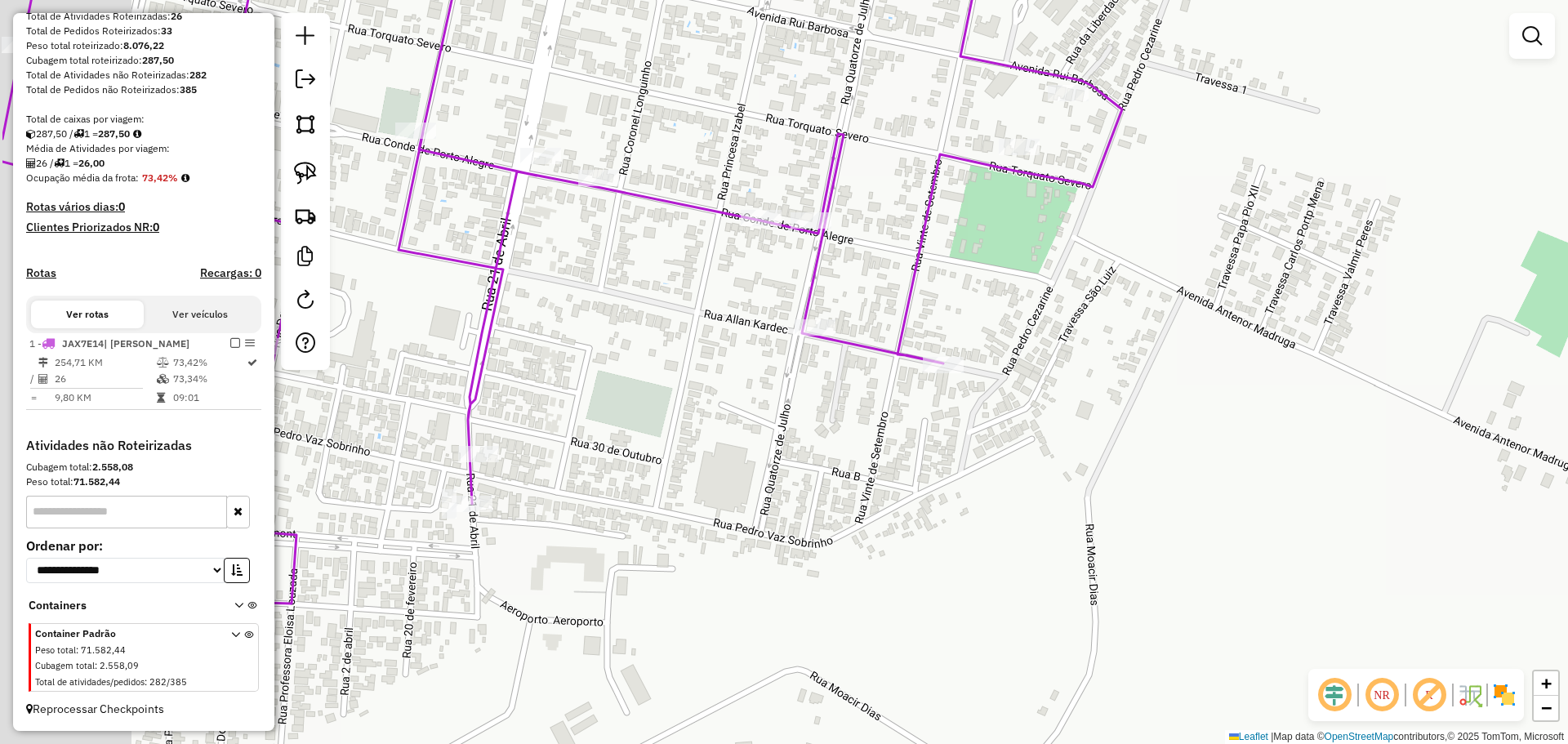
drag, startPoint x: 712, startPoint y: 461, endPoint x: 1041, endPoint y: 406, distance: 333.6
click at [1041, 406] on div "Janela de atendimento Grade de atendimento Capacidade Transportadoras Veículos …" at bounding box center [784, 372] width 1568 height 744
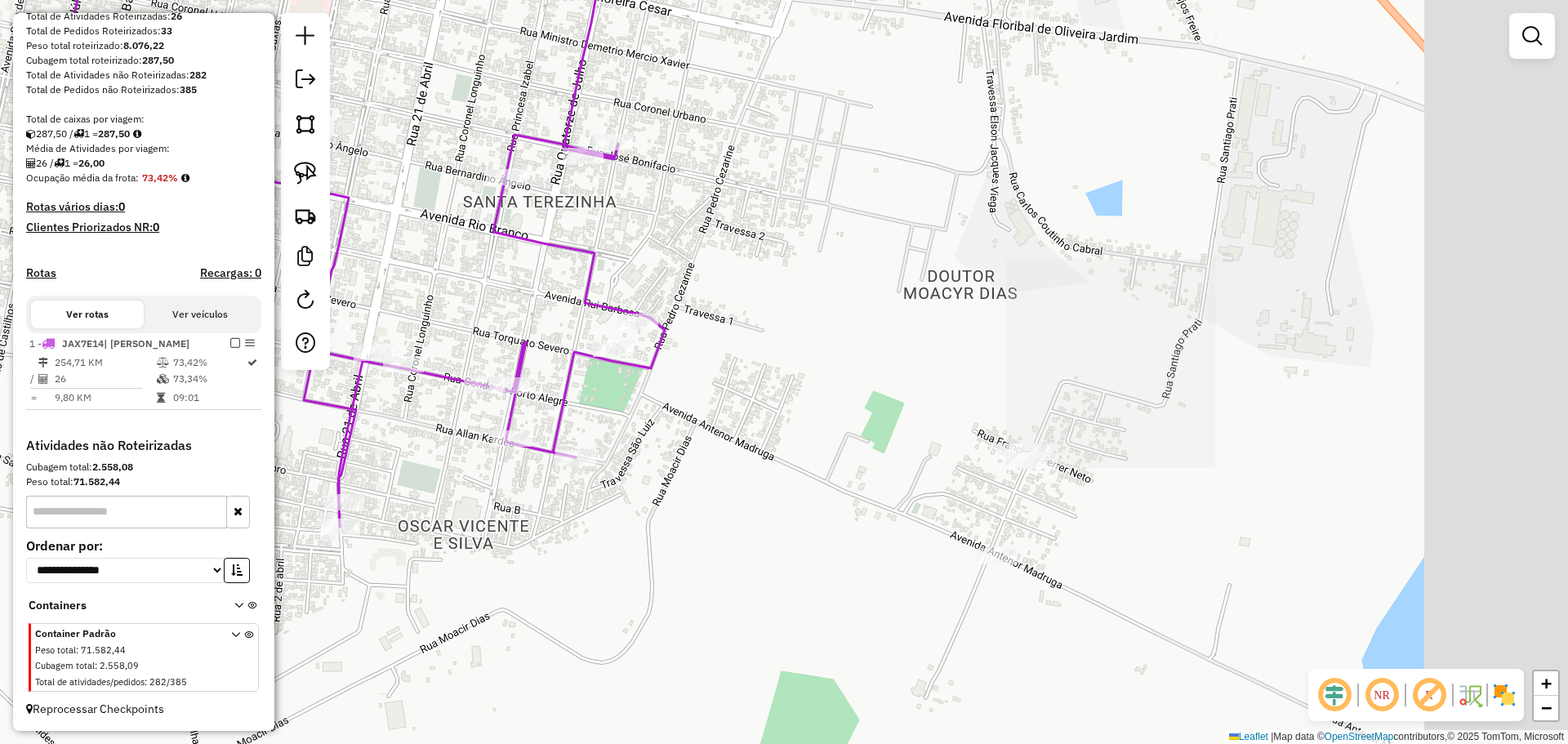
drag, startPoint x: 790, startPoint y: 477, endPoint x: 490, endPoint y: 516, distance: 302.5
click at [490, 516] on div "Janela de atendimento Grade de atendimento Capacidade Transportadoras Veículos …" at bounding box center [784, 372] width 1568 height 744
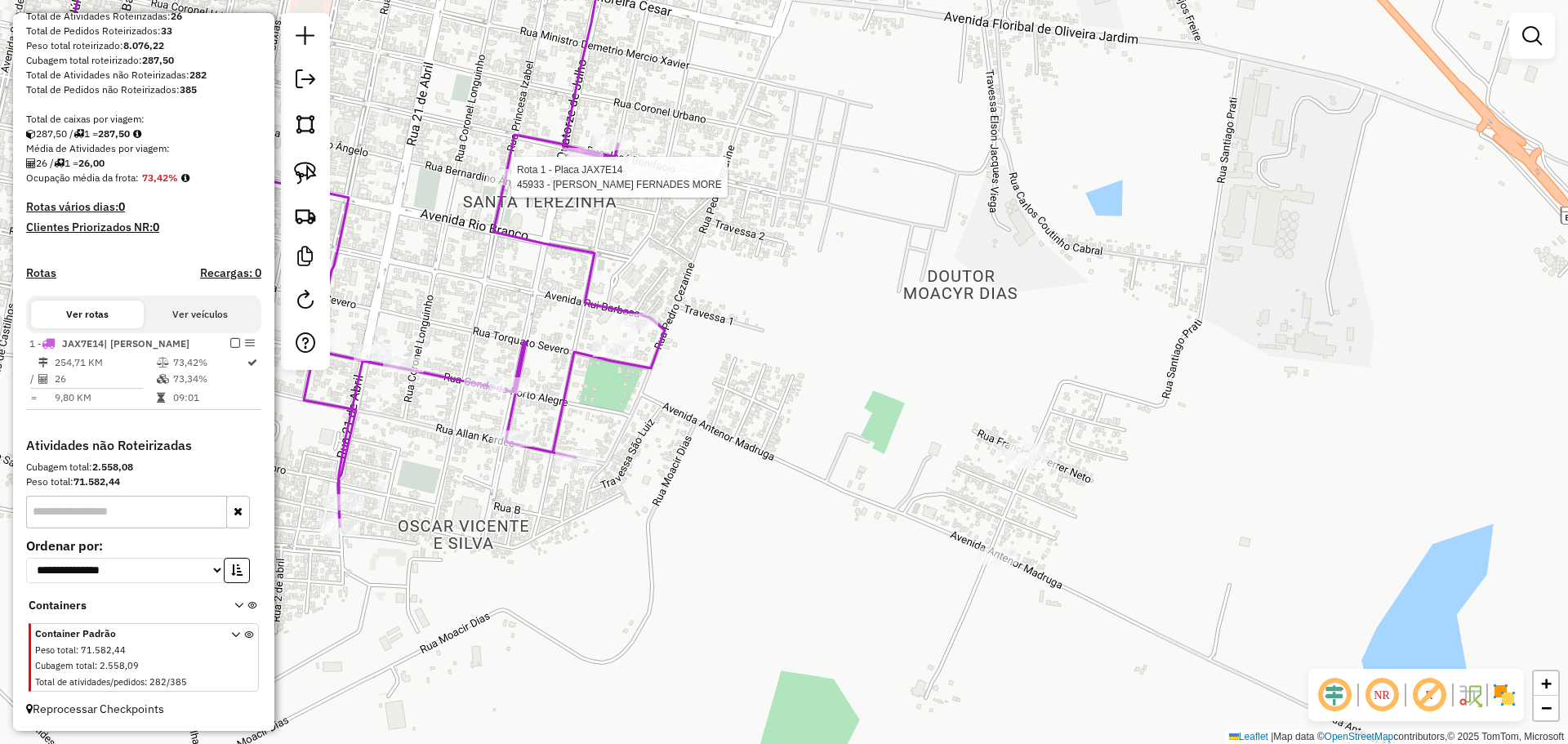
select select "**********"
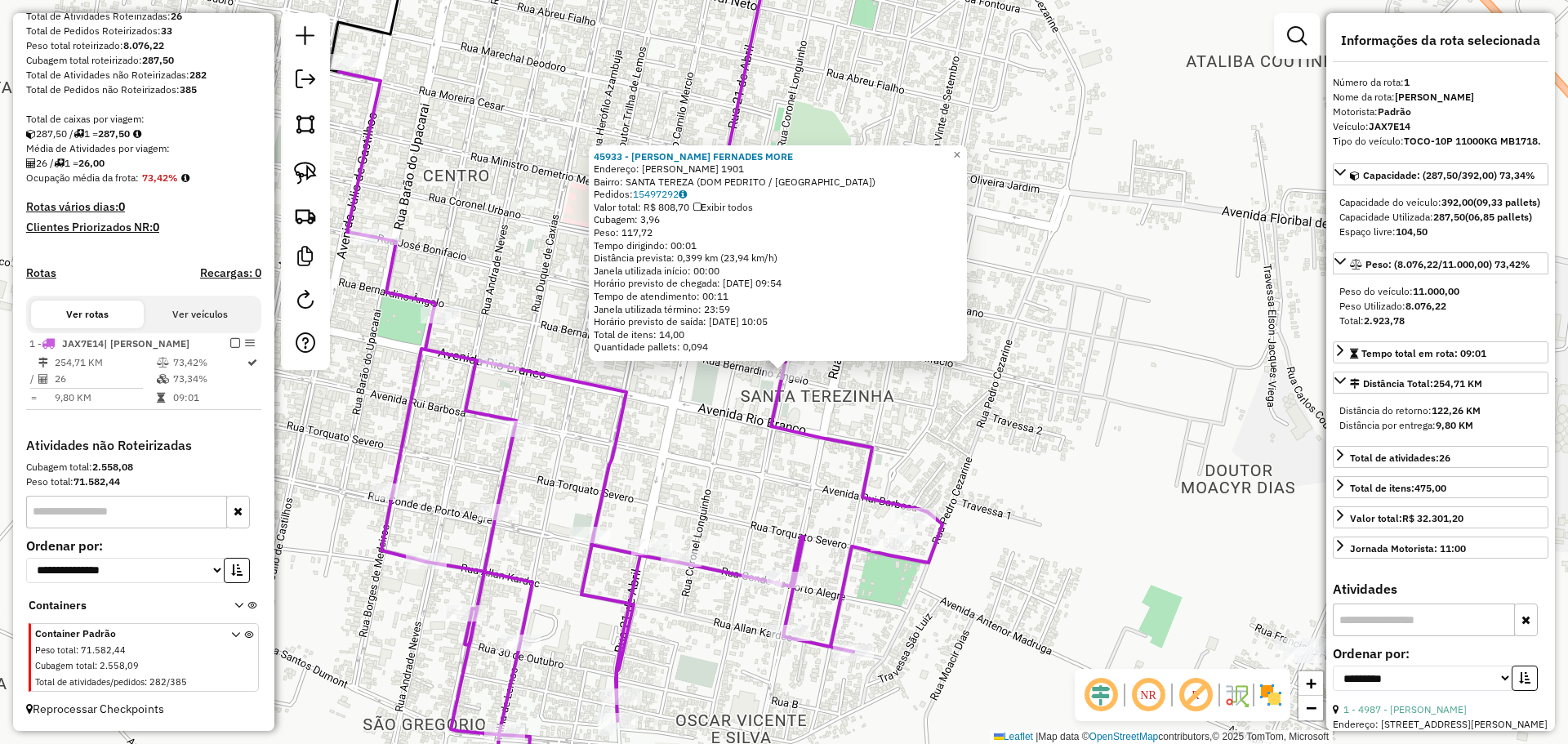
click at [754, 475] on div "45933 - [PERSON_NAME] FERNADES MORE Endereço: R [PERSON_NAME] 1901 Bairro: [GEO…" at bounding box center [784, 372] width 1568 height 744
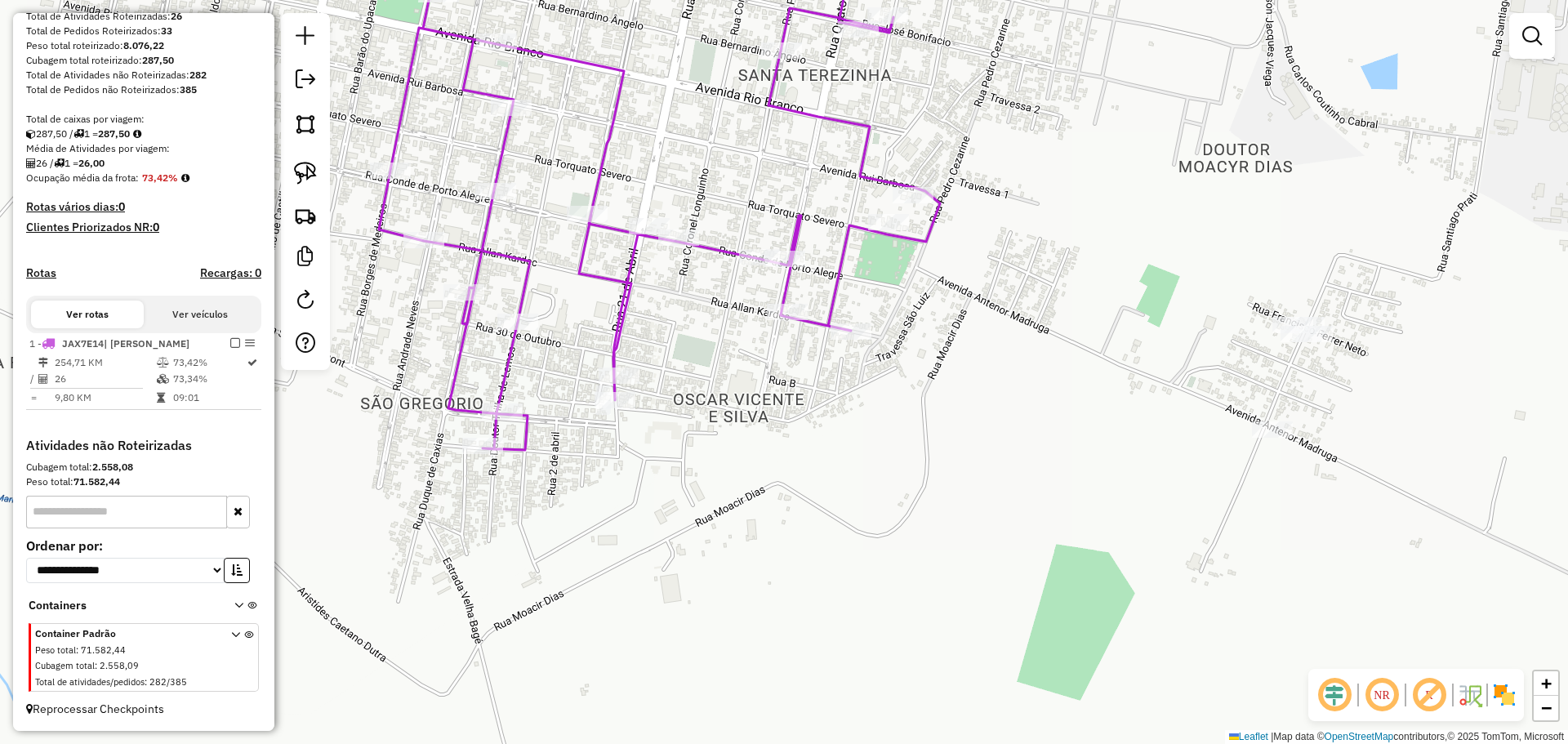
drag, startPoint x: 740, startPoint y: 512, endPoint x: 738, endPoint y: 183, distance: 329.0
click at [738, 183] on div "Janela de atendimento Grade de atendimento Capacidade Transportadoras Veículos …" at bounding box center [784, 372] width 1568 height 744
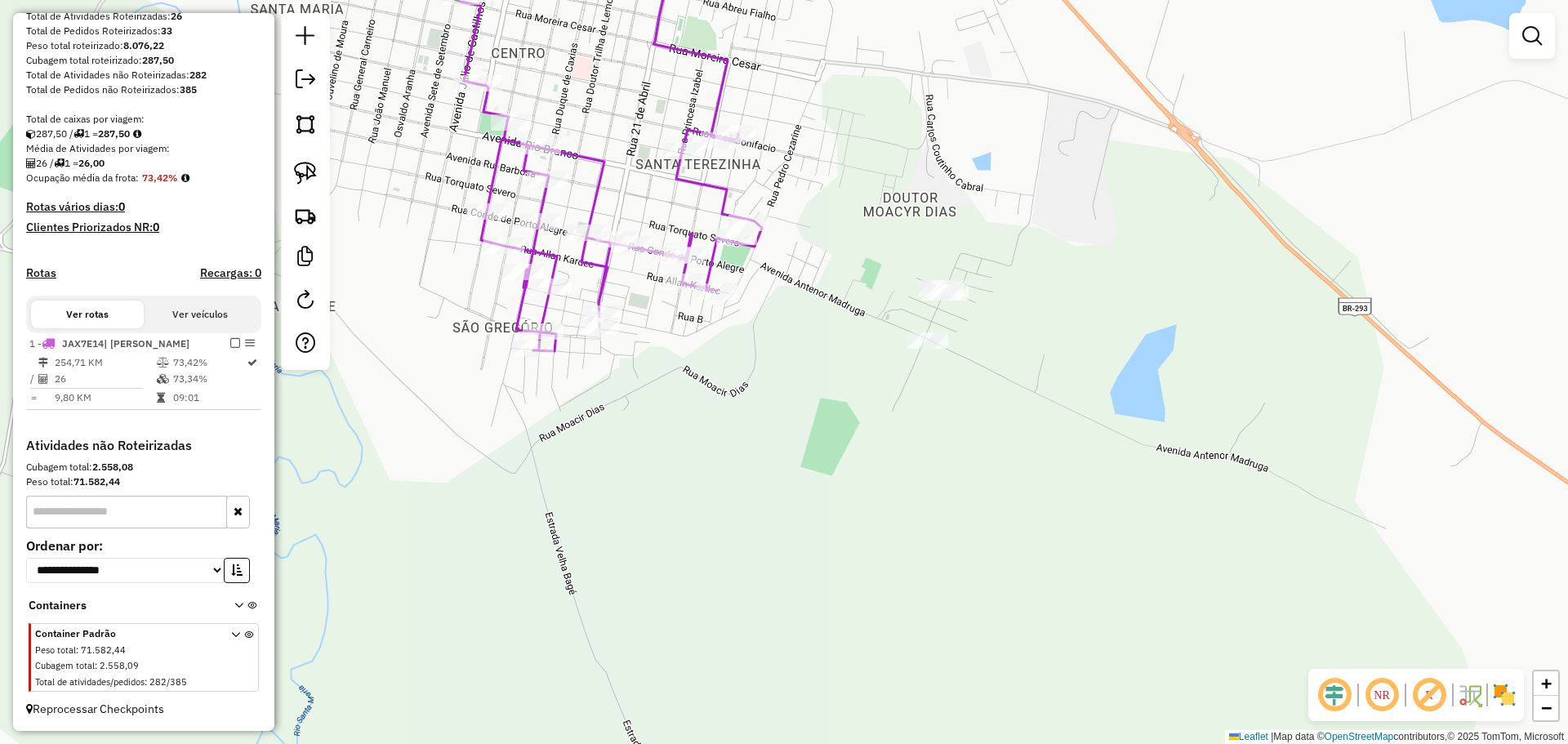
drag, startPoint x: 641, startPoint y: 297, endPoint x: 621, endPoint y: 134, distance: 164.2
click at [621, 134] on div "Janela de atendimento Grade de atendimento Capacidade Transportadoras Veículos …" at bounding box center [784, 372] width 1568 height 744
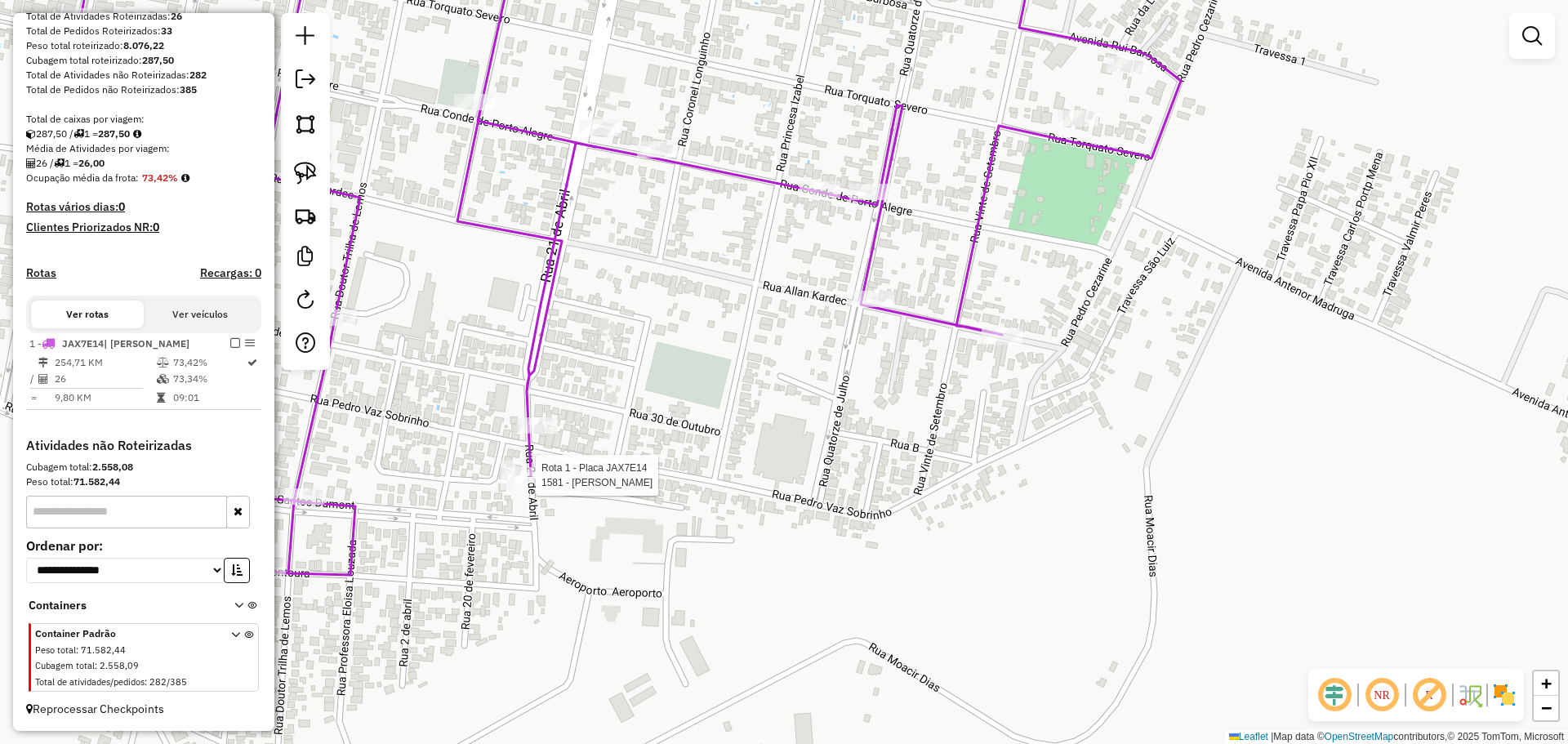
select select "**********"
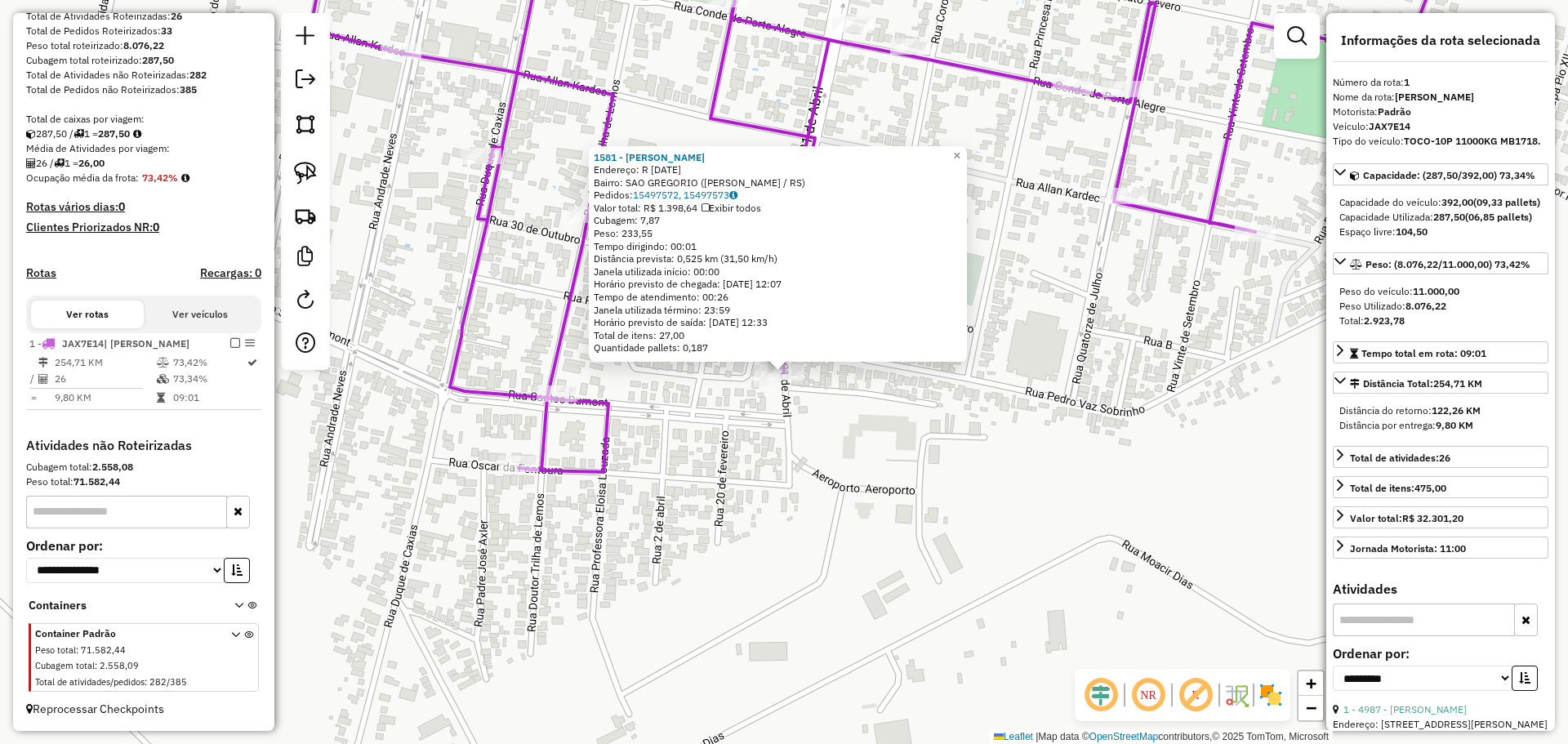
click at [908, 478] on div "1581 - [PERSON_NAME]: R [DATE] Bairro: [GEOGRAPHIC_DATA] ([PERSON_NAME] / [GEOG…" at bounding box center [784, 372] width 1568 height 744
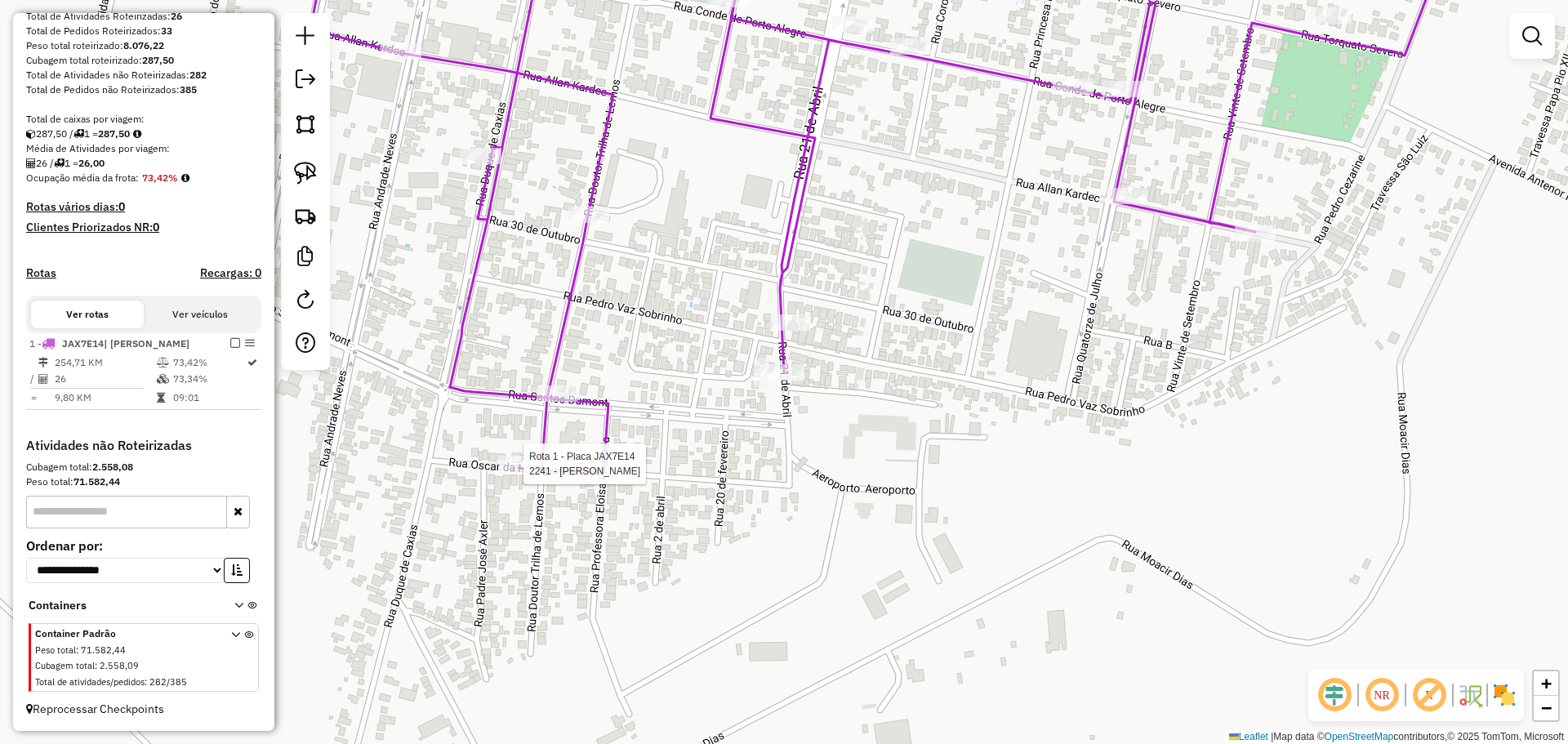
select select "**********"
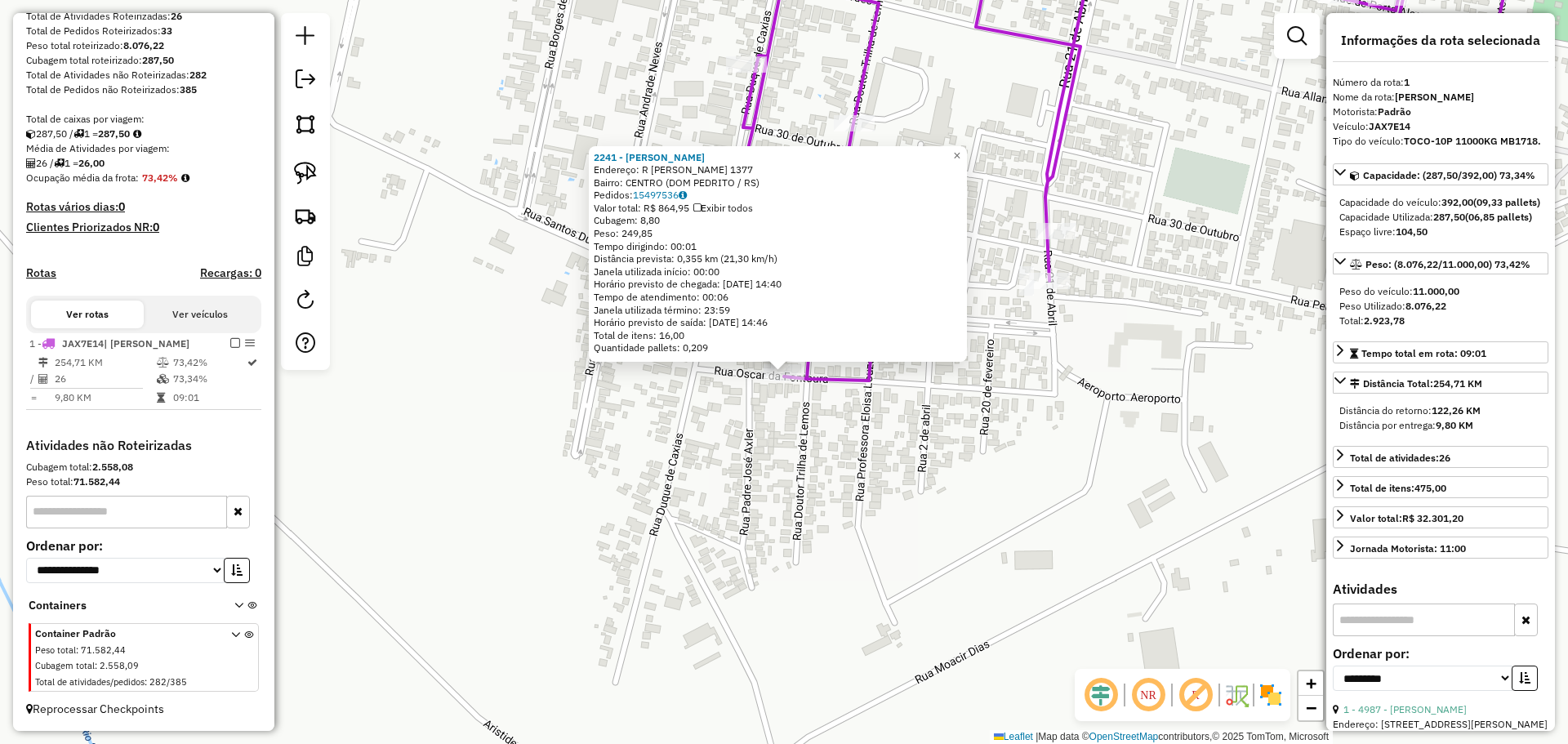
click at [735, 497] on div "2241 - [PERSON_NAME]: R [PERSON_NAME] DA FONTOURA 1377 Bairro: CENTRO ([GEOGRAP…" at bounding box center [784, 372] width 1568 height 744
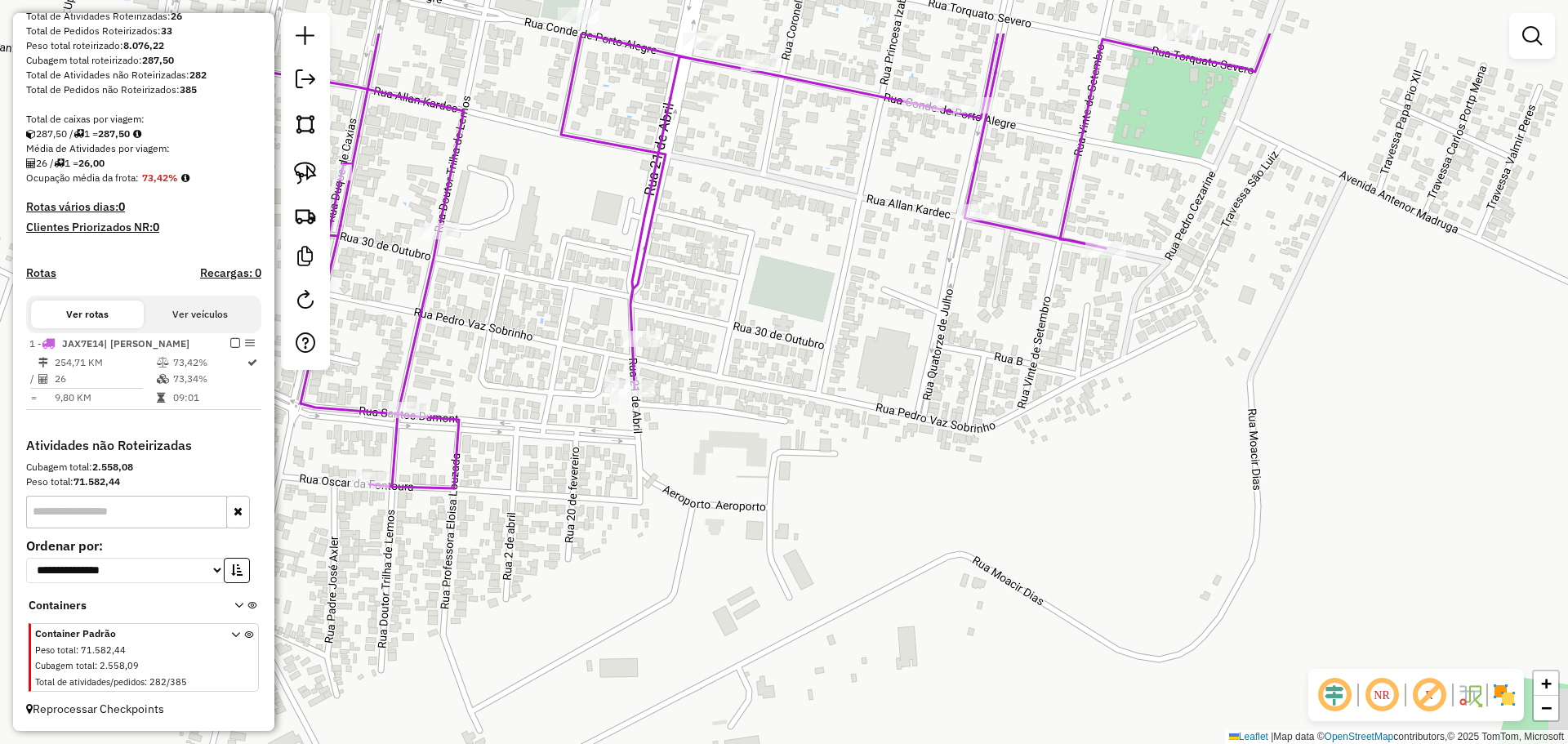
drag, startPoint x: 1004, startPoint y: 356, endPoint x: 586, endPoint y: 516, distance: 447.6
click at [591, 515] on div "Janela de atendimento Grade de atendimento Capacidade Transportadoras Veículos …" at bounding box center [784, 372] width 1568 height 744
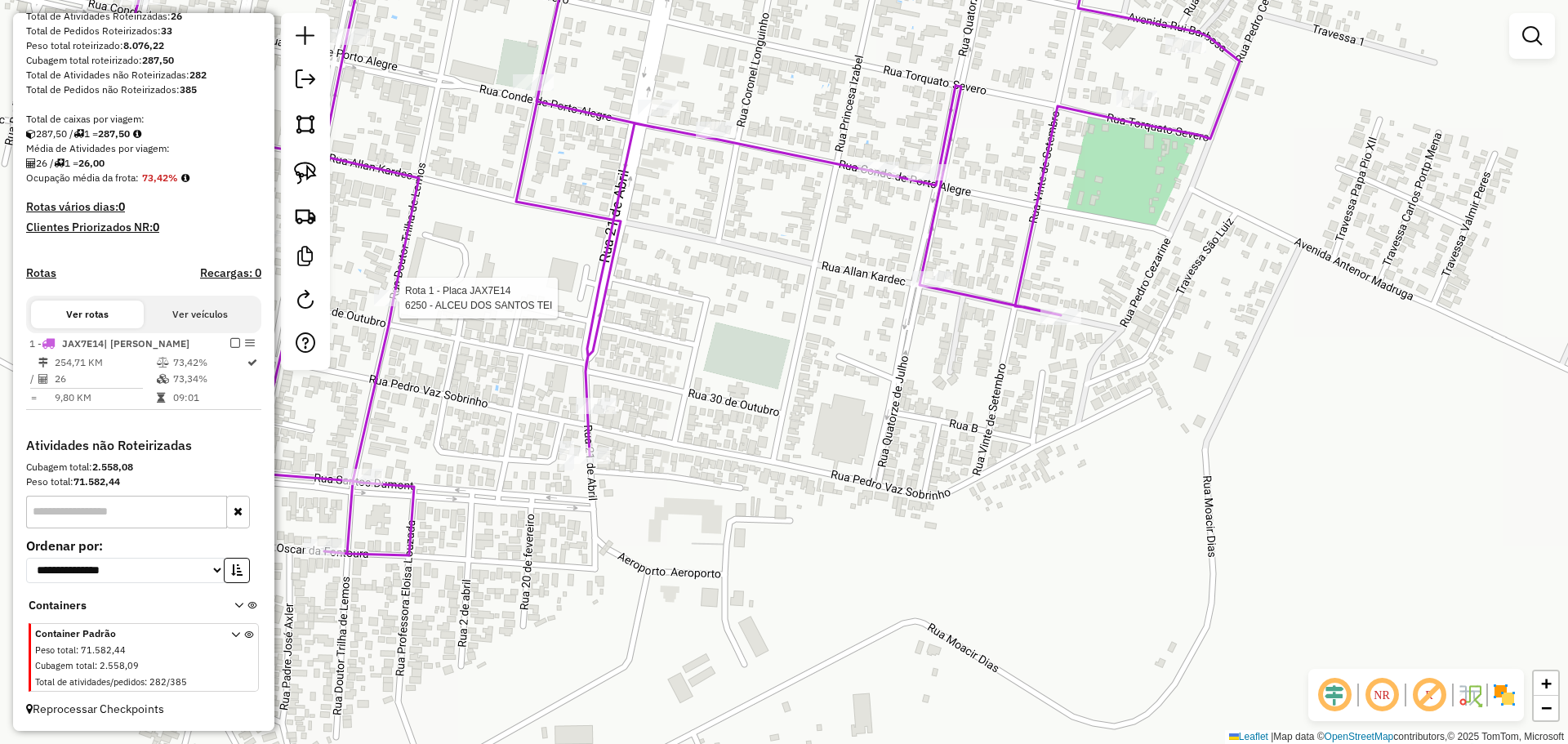
select select "**********"
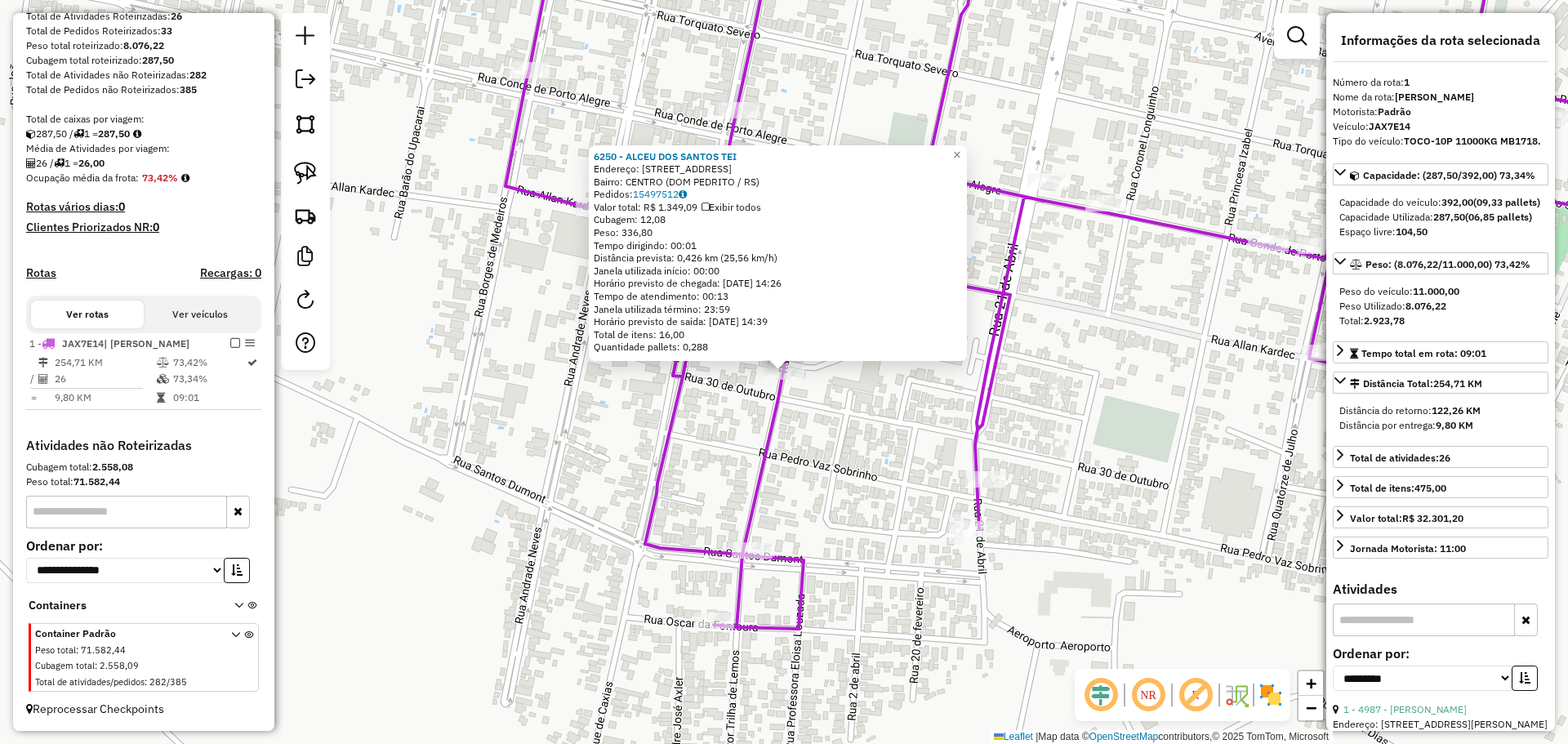
click at [764, 452] on icon at bounding box center [1067, 276] width 1124 height 703
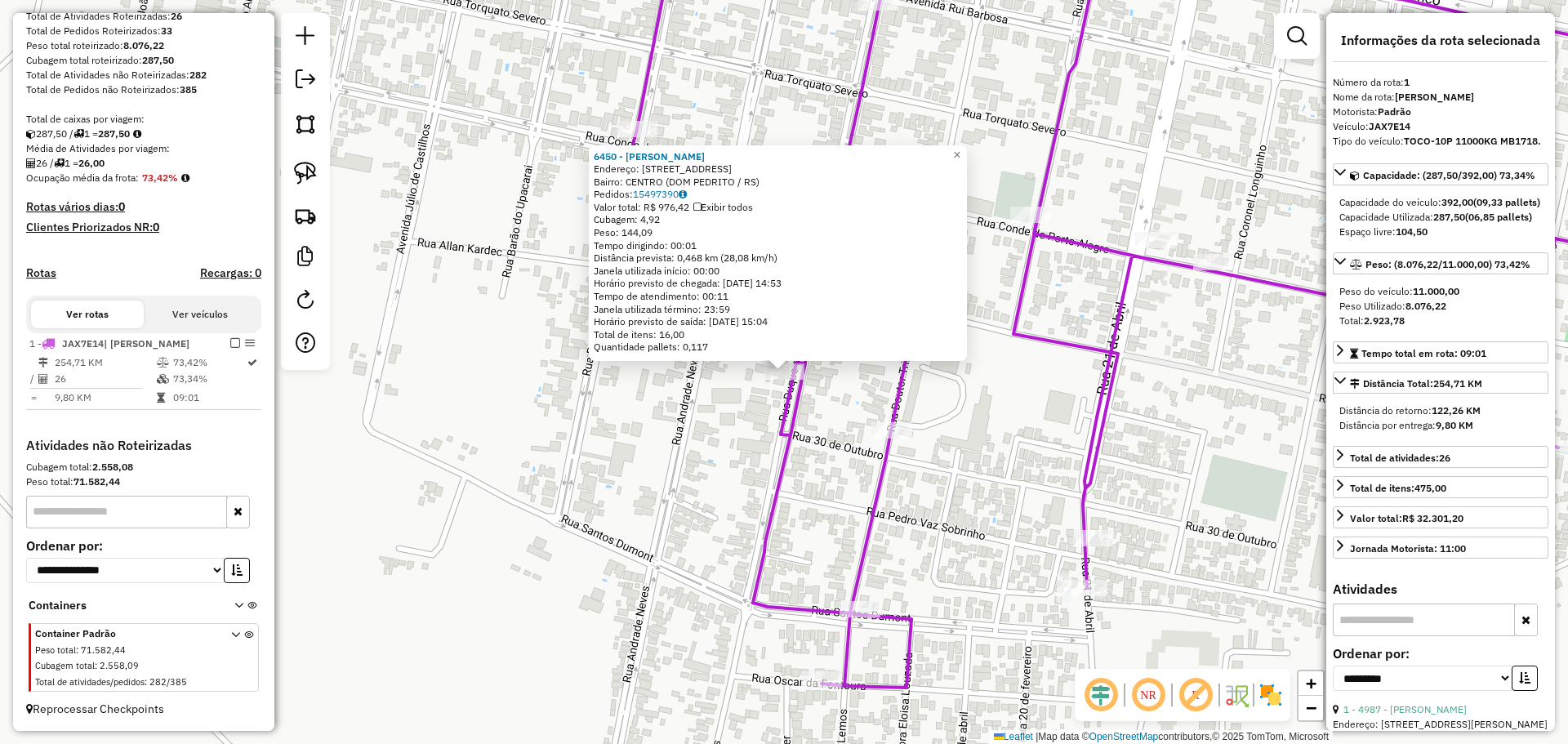
click at [893, 523] on div "6450 - [PERSON_NAME]: [STREET_ADDRESS] Bairro: CENTRO ([GEOGRAPHIC_DATA] / [GEO…" at bounding box center [784, 372] width 1568 height 744
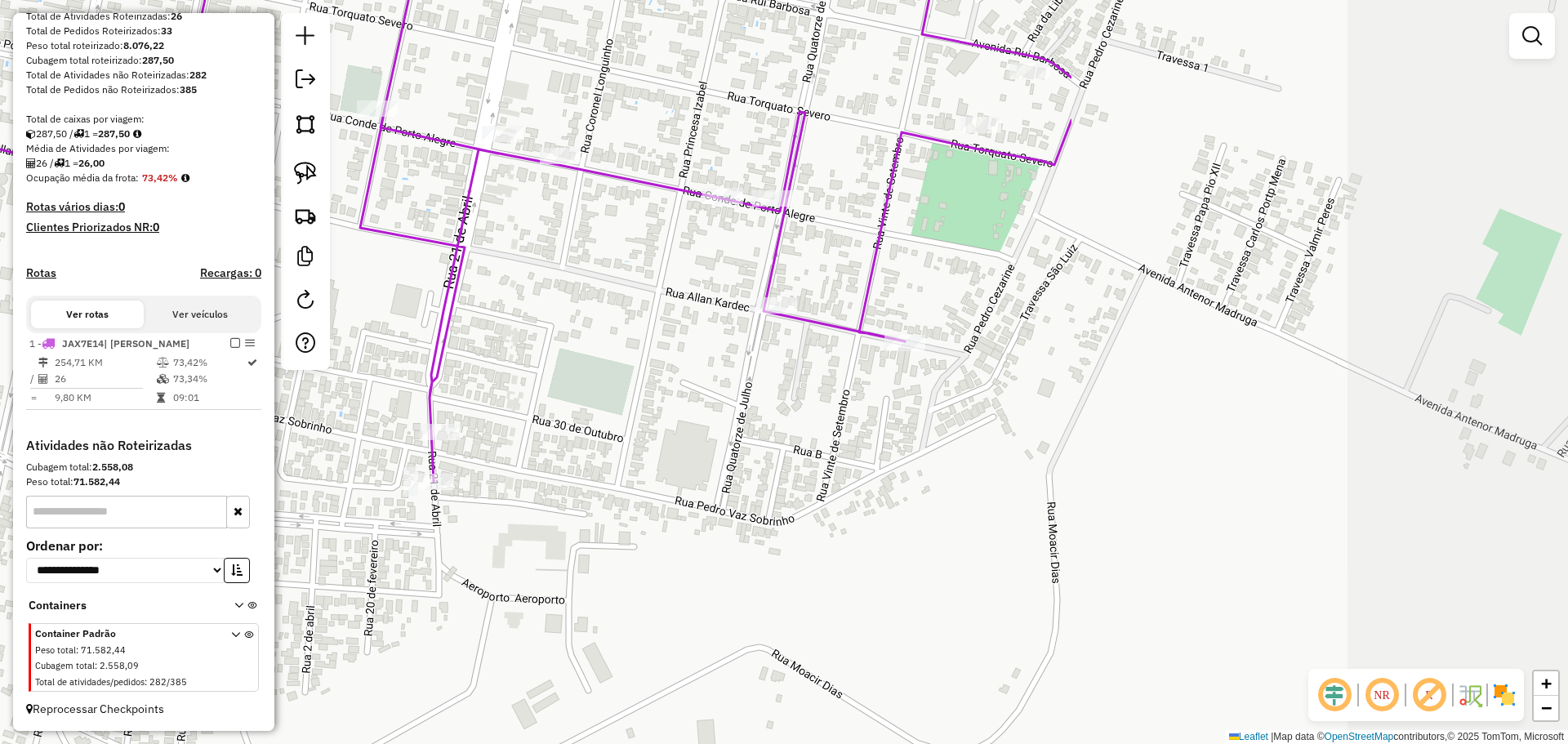
drag, startPoint x: 1031, startPoint y: 479, endPoint x: 488, endPoint y: 394, distance: 549.6
click at [488, 394] on div "Janela de atendimento Grade de atendimento Capacidade Transportadoras Veículos …" at bounding box center [784, 372] width 1568 height 744
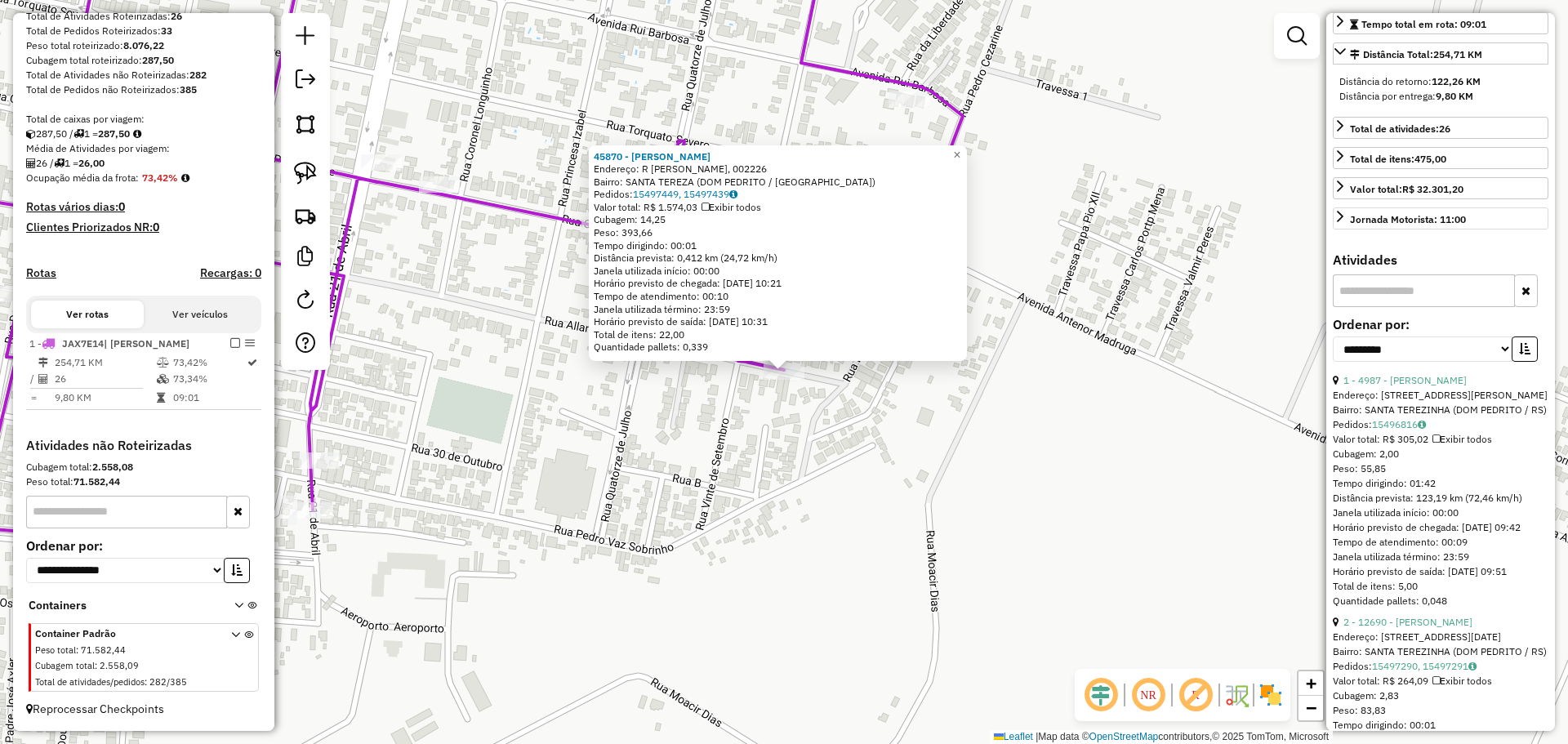
scroll to position [408, 0]
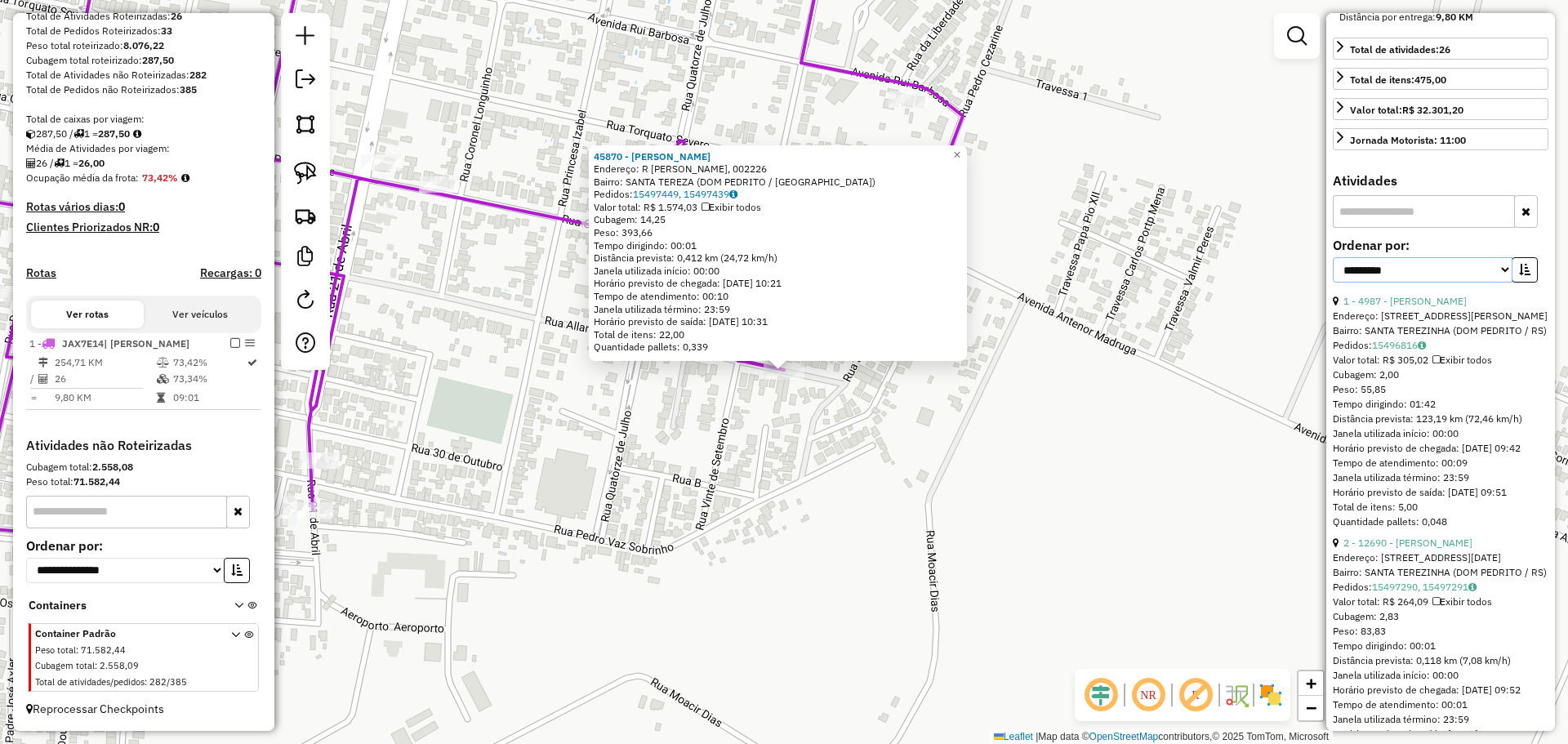
drag, startPoint x: 1499, startPoint y: 297, endPoint x: 1488, endPoint y: 309, distance: 16.3
click at [1499, 283] on select "**********" at bounding box center [1422, 269] width 180 height 25
select select "*********"
click at [1333, 283] on select "**********" at bounding box center [1422, 269] width 180 height 25
click at [1470, 307] on link "26 - 12111 - 53.356.684 KEILLA PE" at bounding box center [1422, 301] width 158 height 12
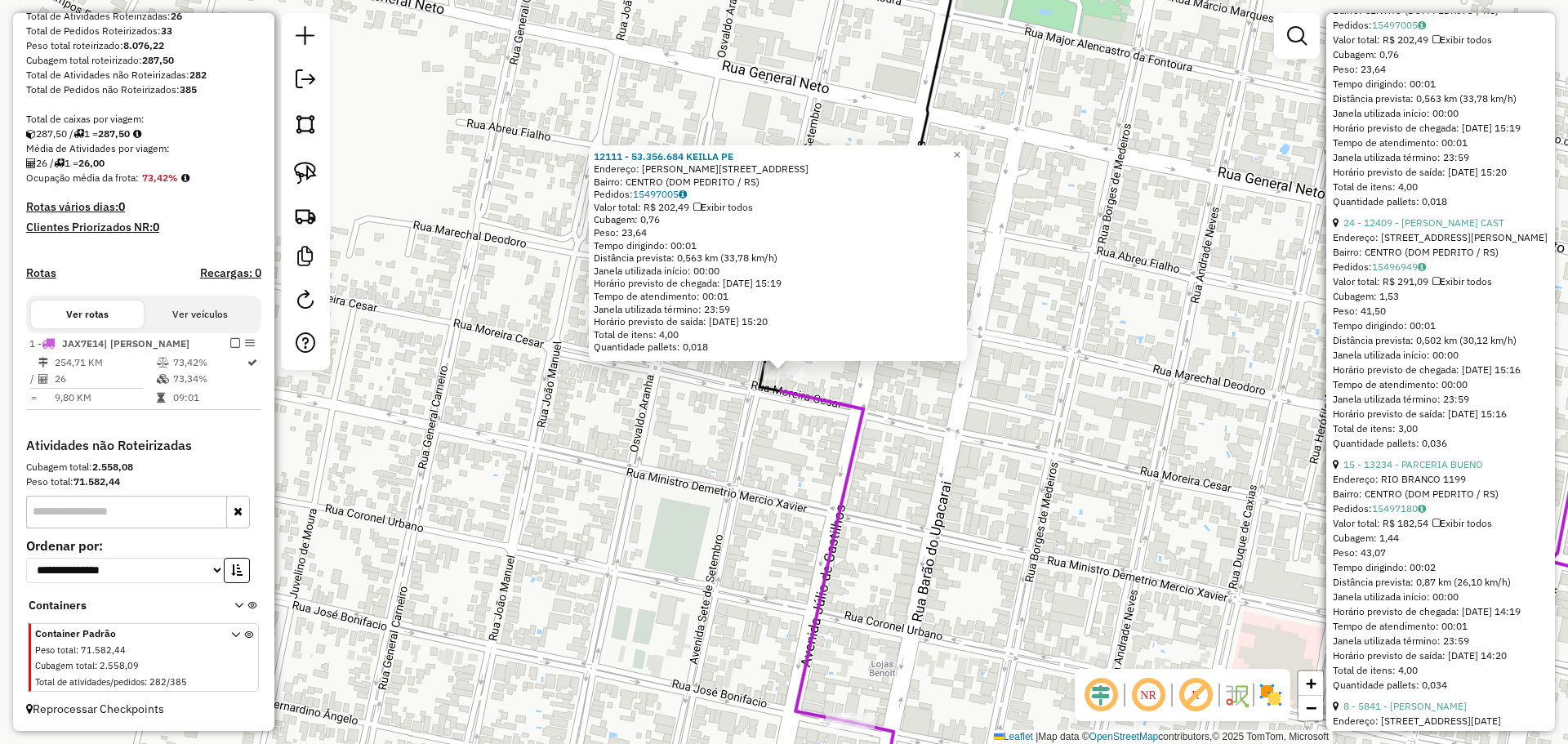
scroll to position [735, 0]
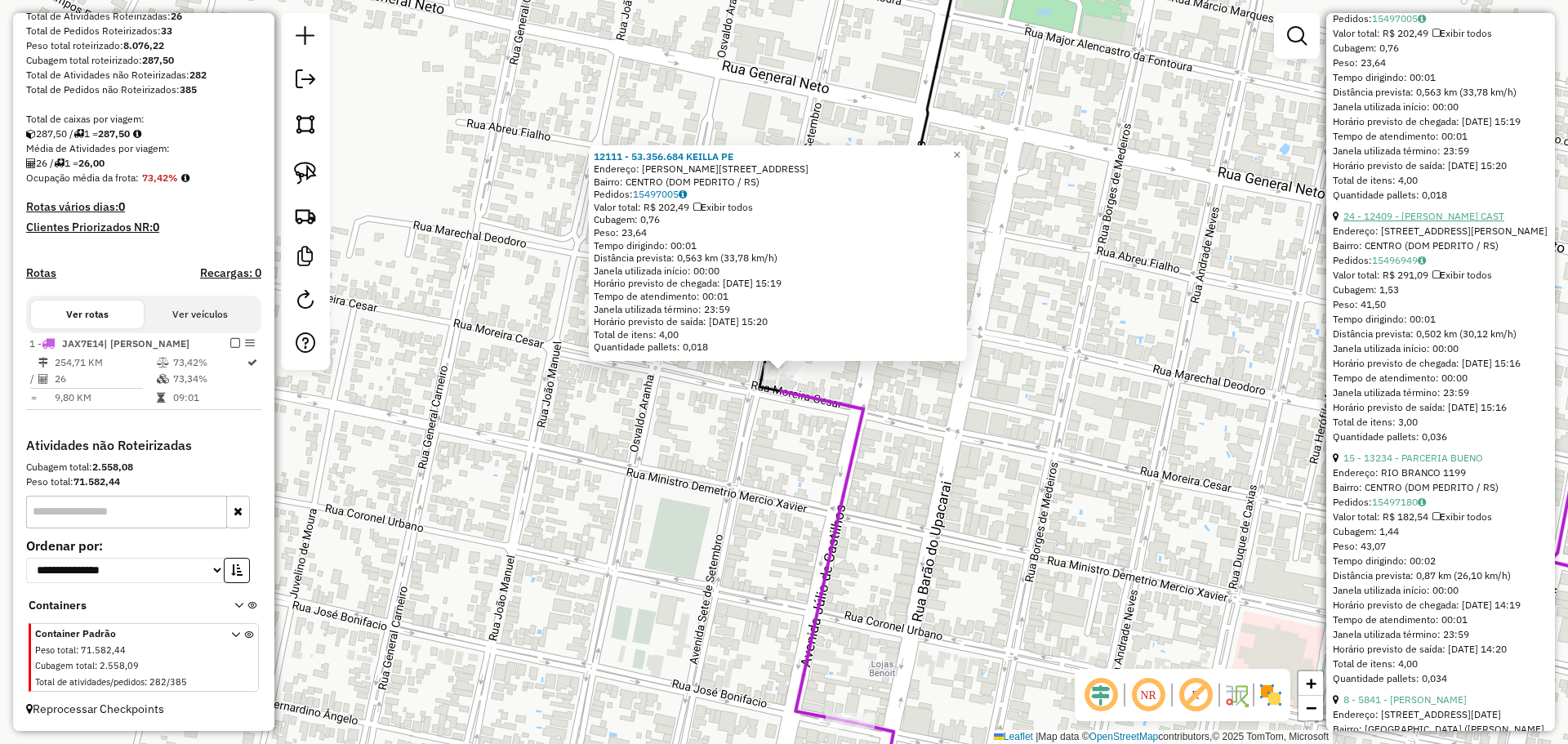
click at [1448, 222] on link "24 - 12409 - [PERSON_NAME] CAST" at bounding box center [1423, 216] width 161 height 12
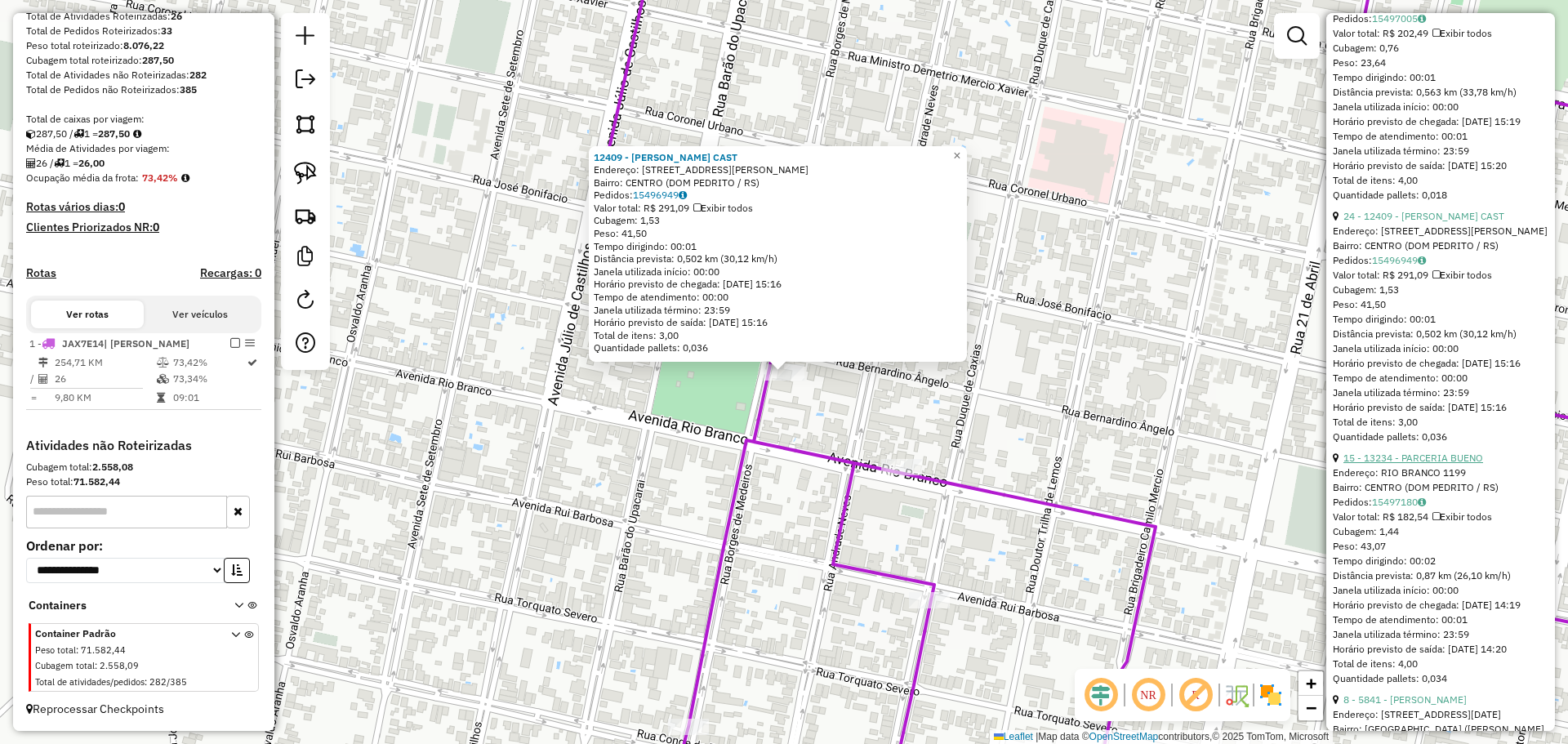
click at [1393, 464] on link "15 - 13234 - PARCERIA BUENO" at bounding box center [1413, 458] width 140 height 12
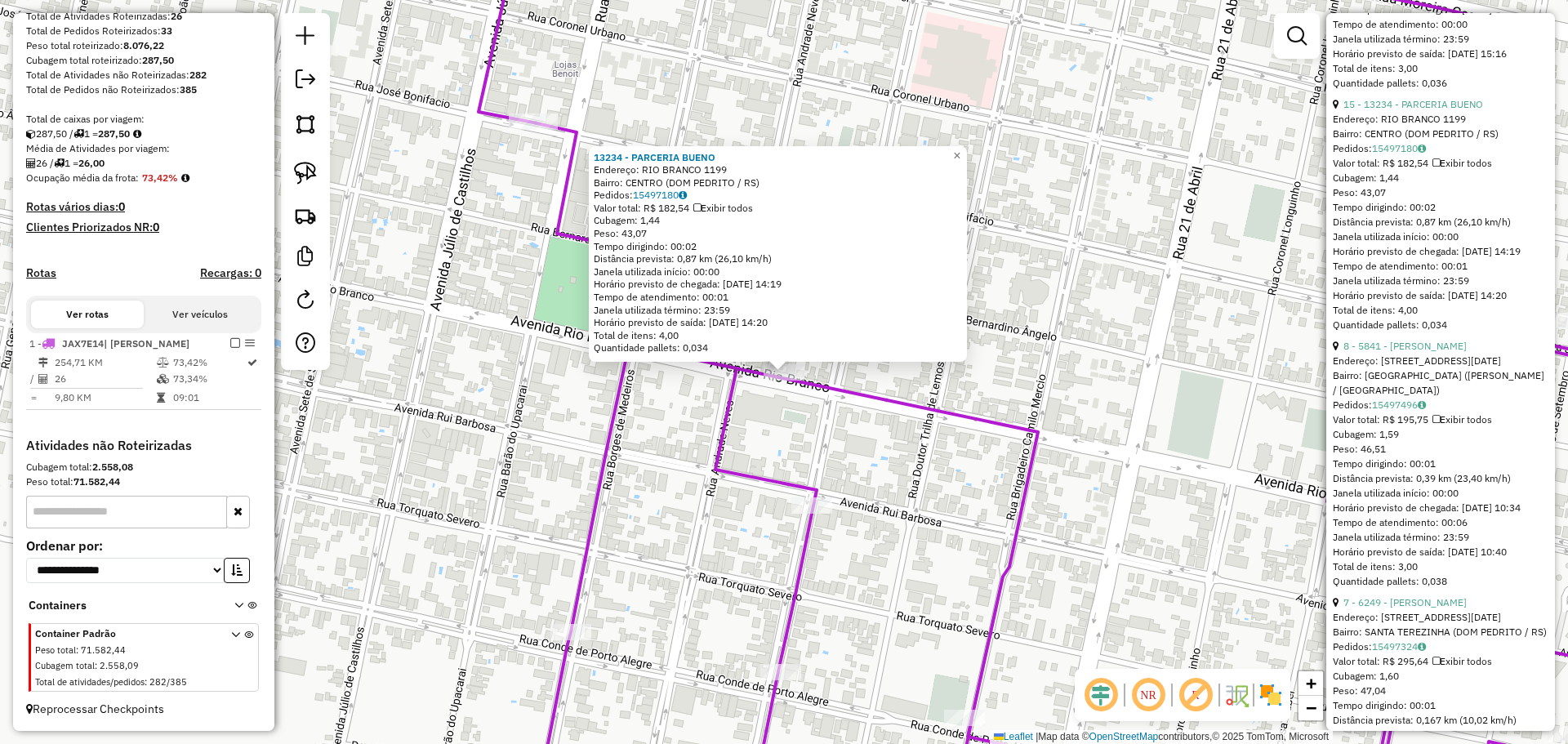
scroll to position [1143, 0]
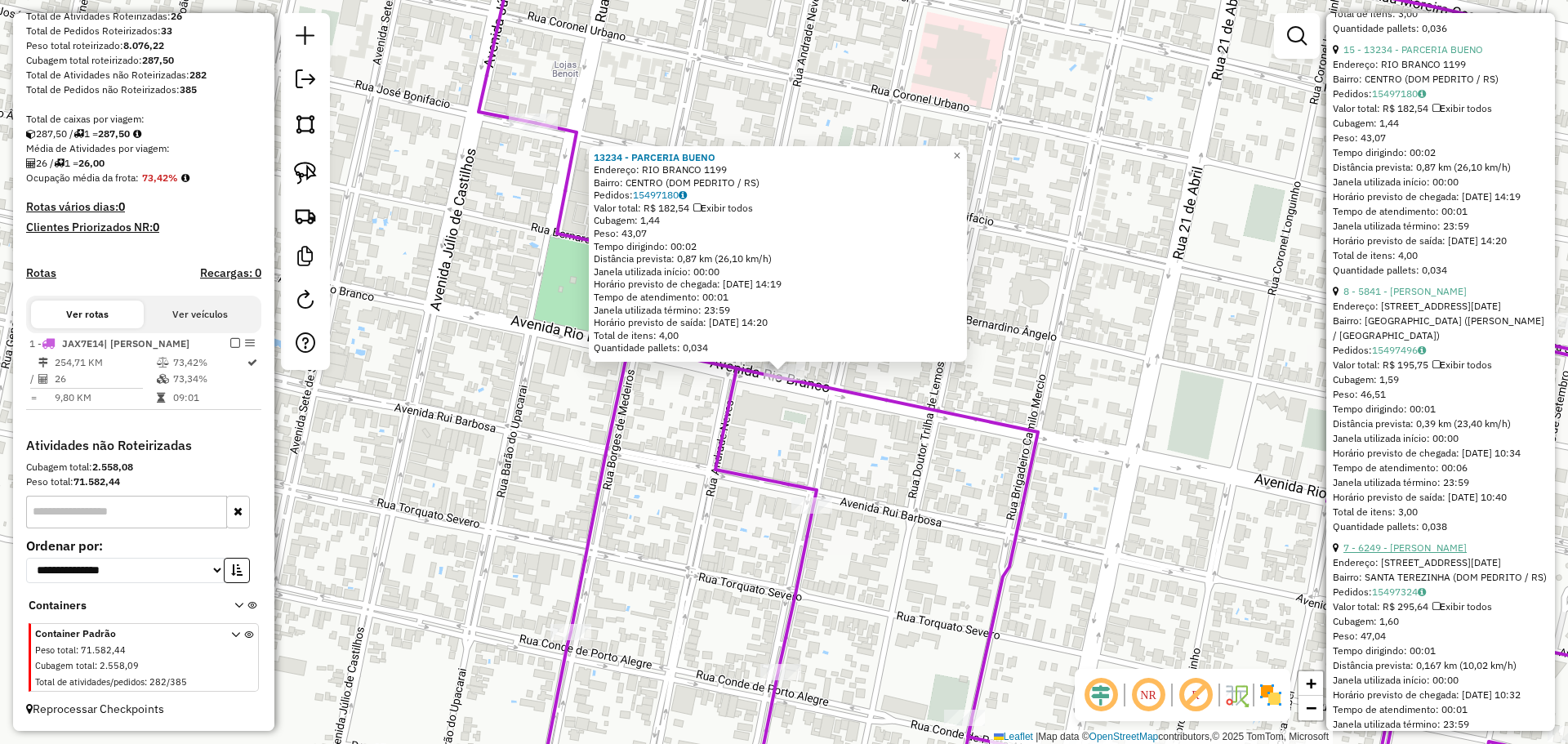
click at [1429, 554] on link "7 - 6249 - [PERSON_NAME]" at bounding box center [1405, 547] width 124 height 12
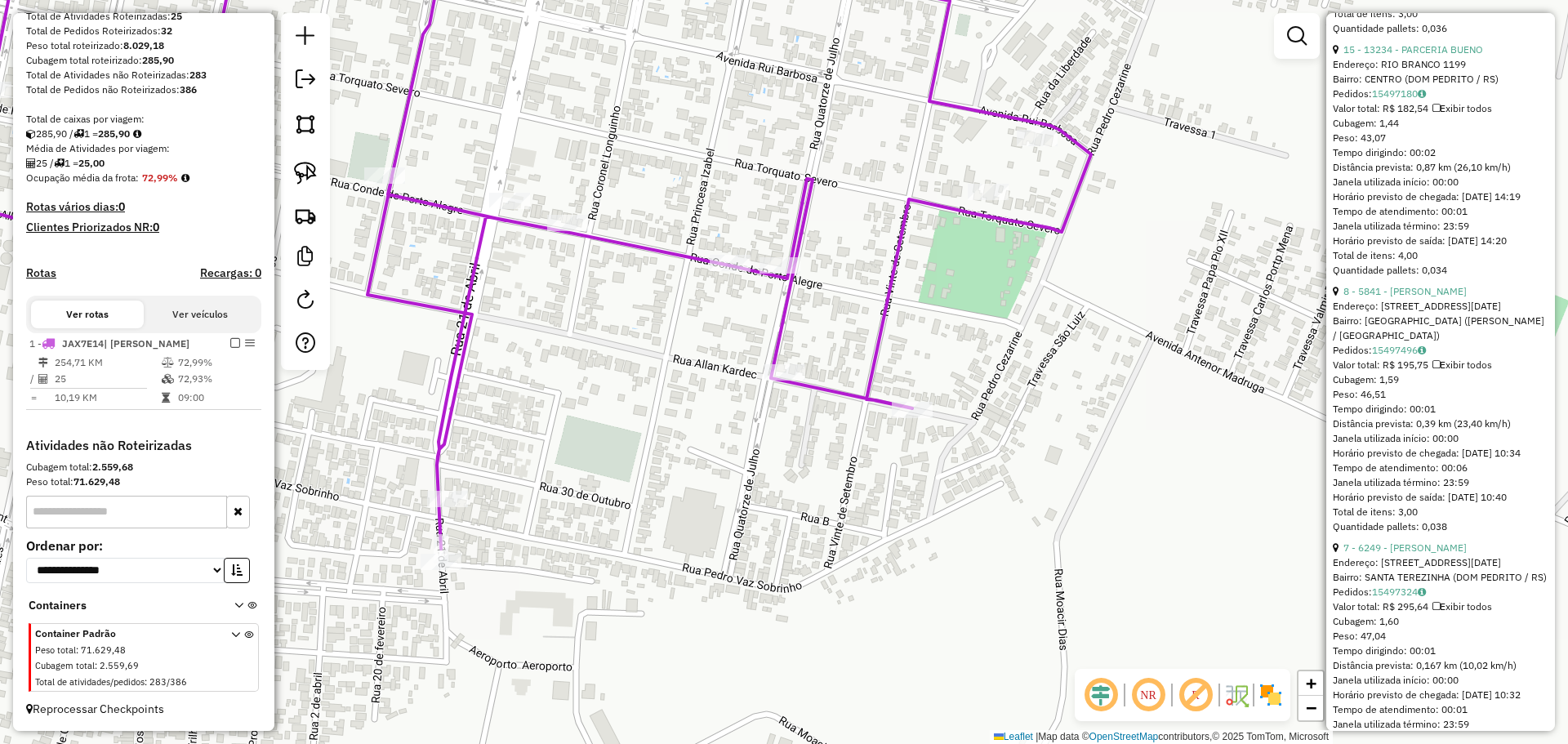
scroll to position [118, 0]
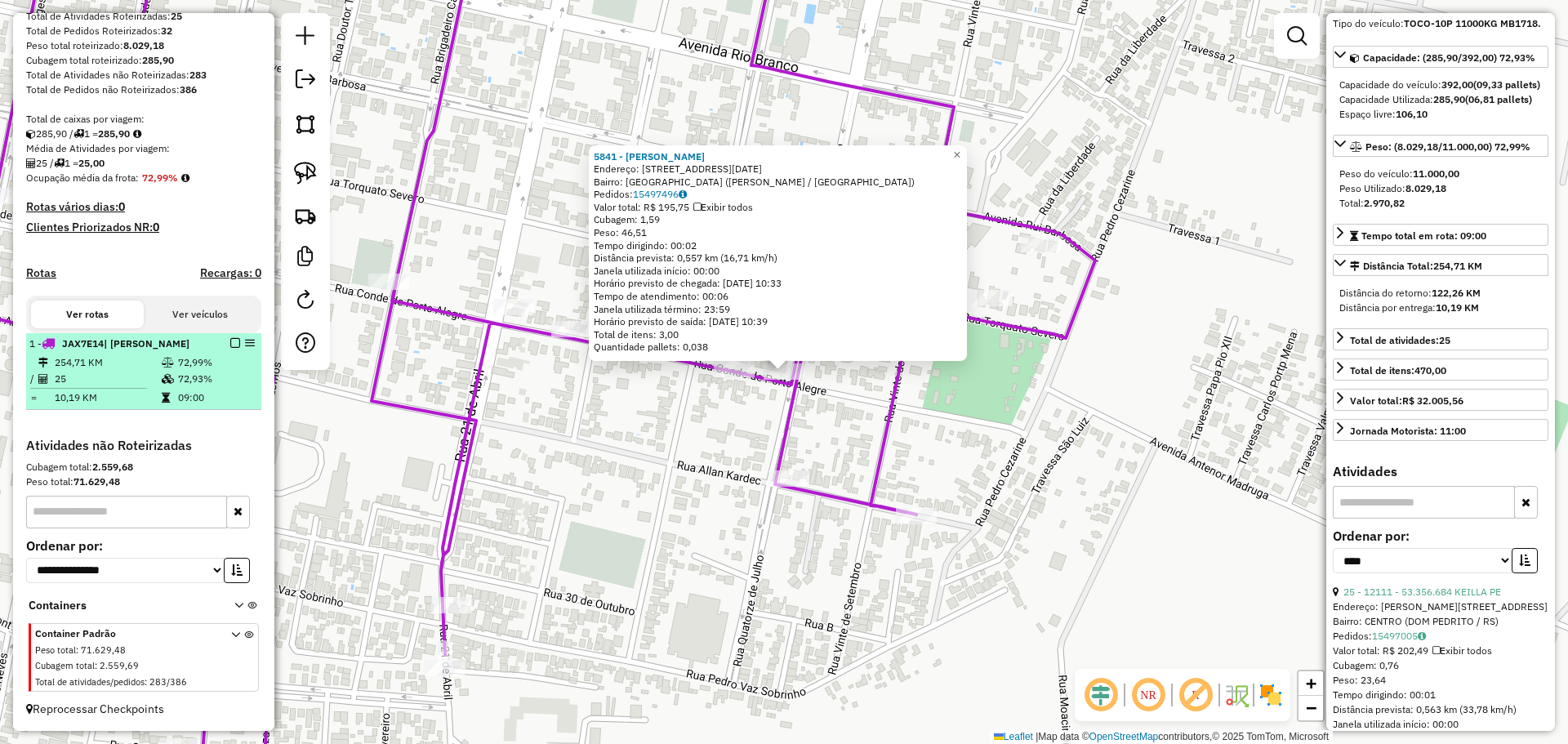
click at [230, 342] on em at bounding box center [234, 342] width 10 height 10
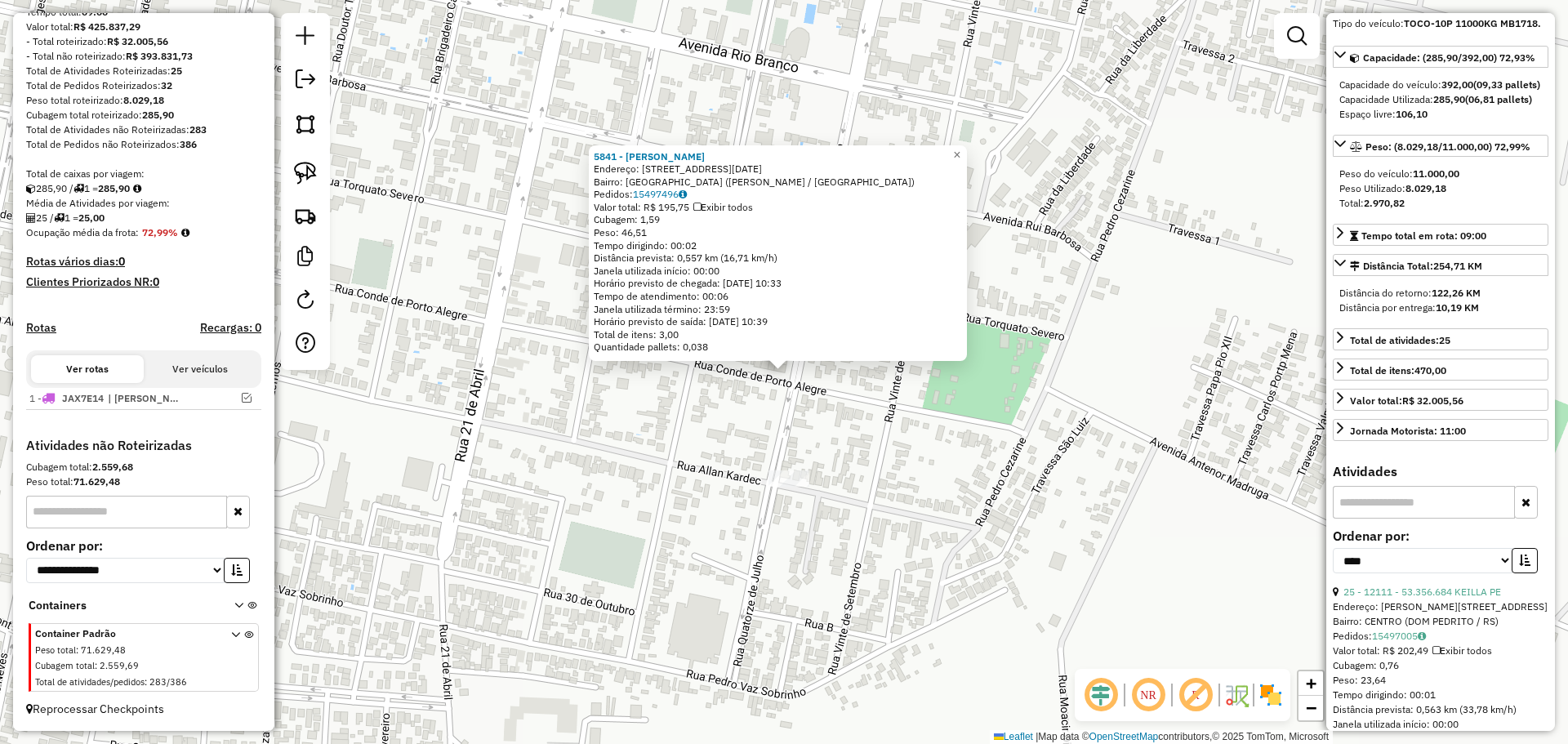
click at [634, 456] on div "5841 - [PERSON_NAME]: R [DATE] Bairro: [GEOGRAPHIC_DATA] ([PERSON_NAME] / [GEOG…" at bounding box center [784, 372] width 1568 height 744
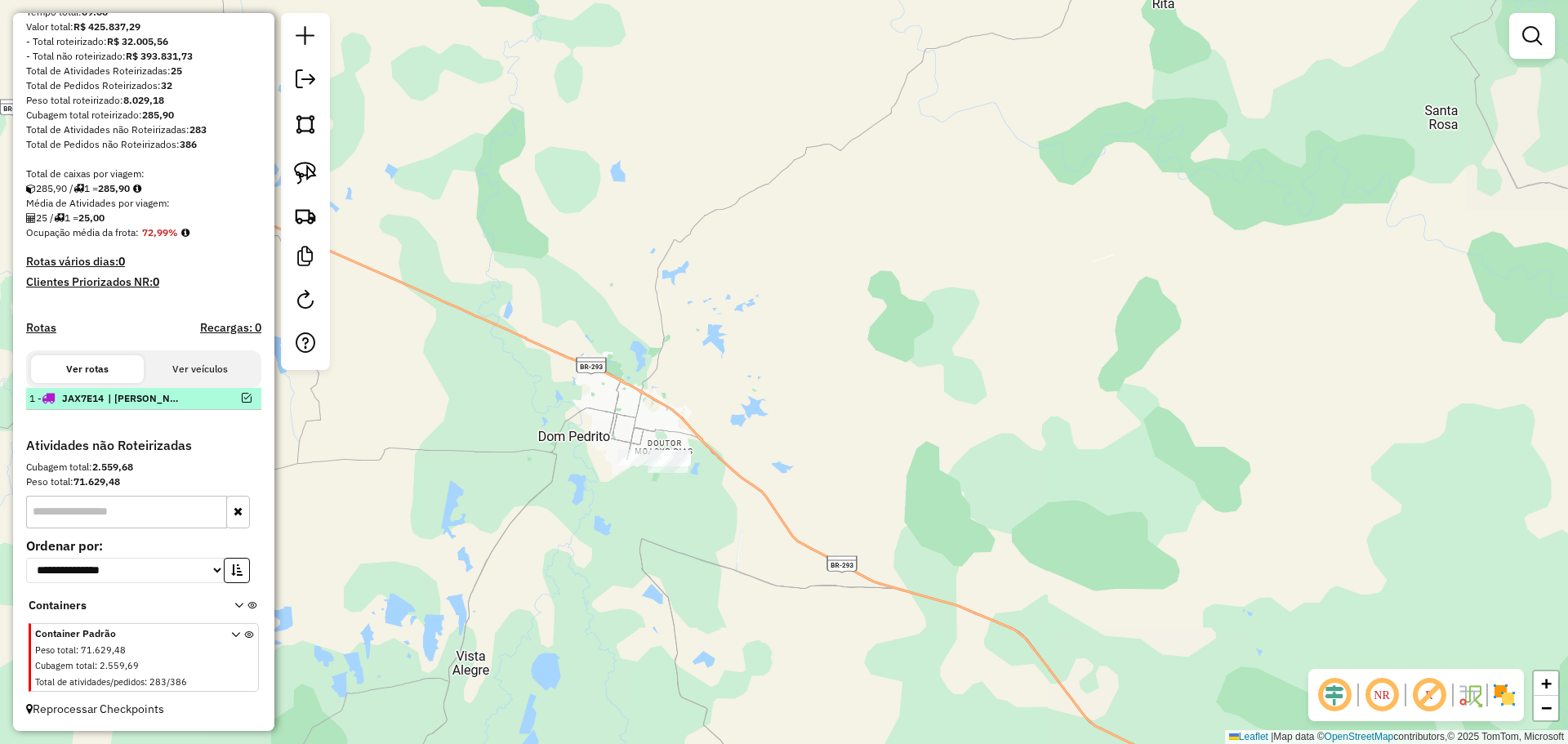
click at [191, 389] on li "1 - JAX7E14 | [PERSON_NAME]" at bounding box center [144, 398] width 235 height 22
select select "*********"
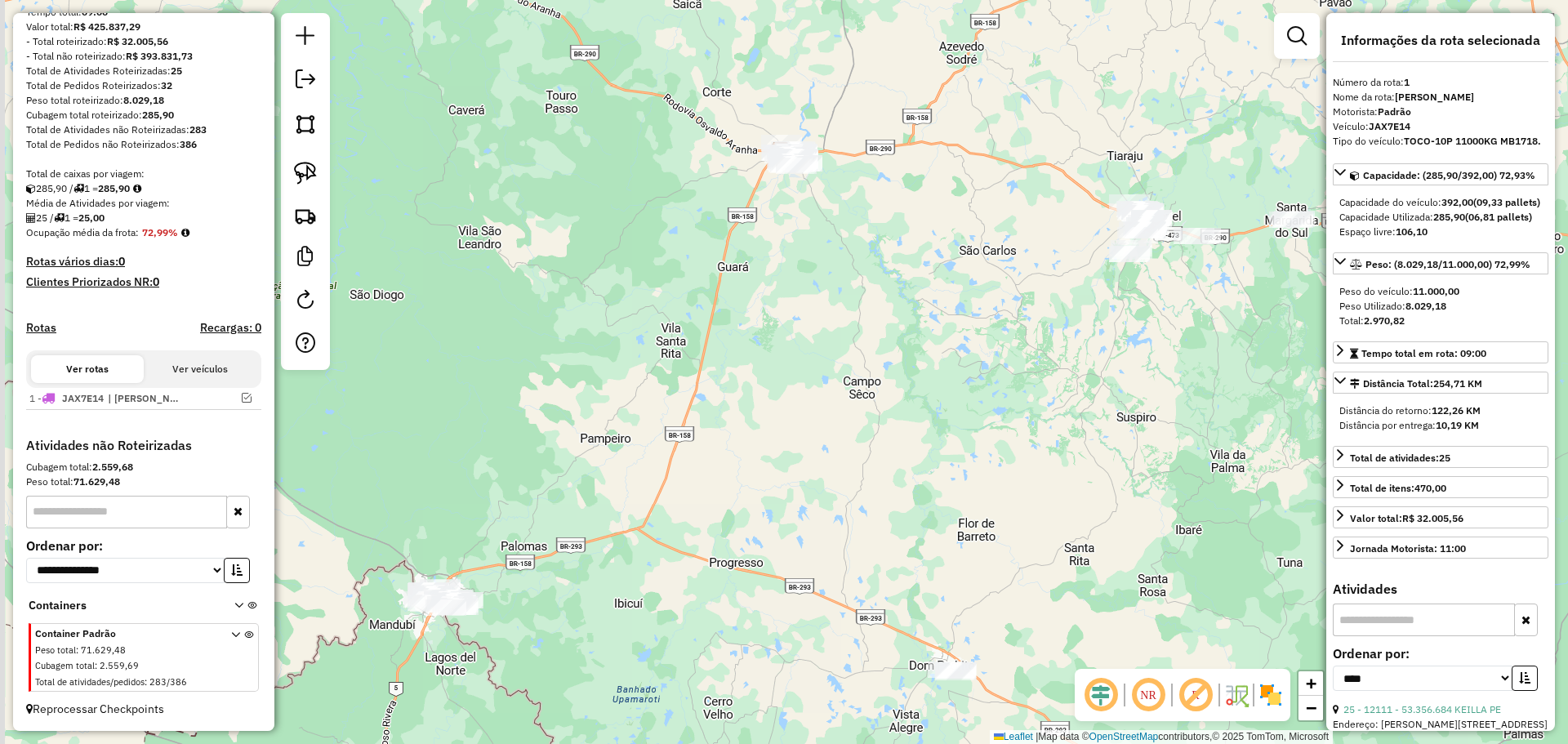
drag, startPoint x: 547, startPoint y: 609, endPoint x: 627, endPoint y: 712, distance: 130.4
click at [633, 718] on div "Janela de atendimento Grade de atendimento Capacidade Transportadoras Veículos …" at bounding box center [784, 372] width 1568 height 744
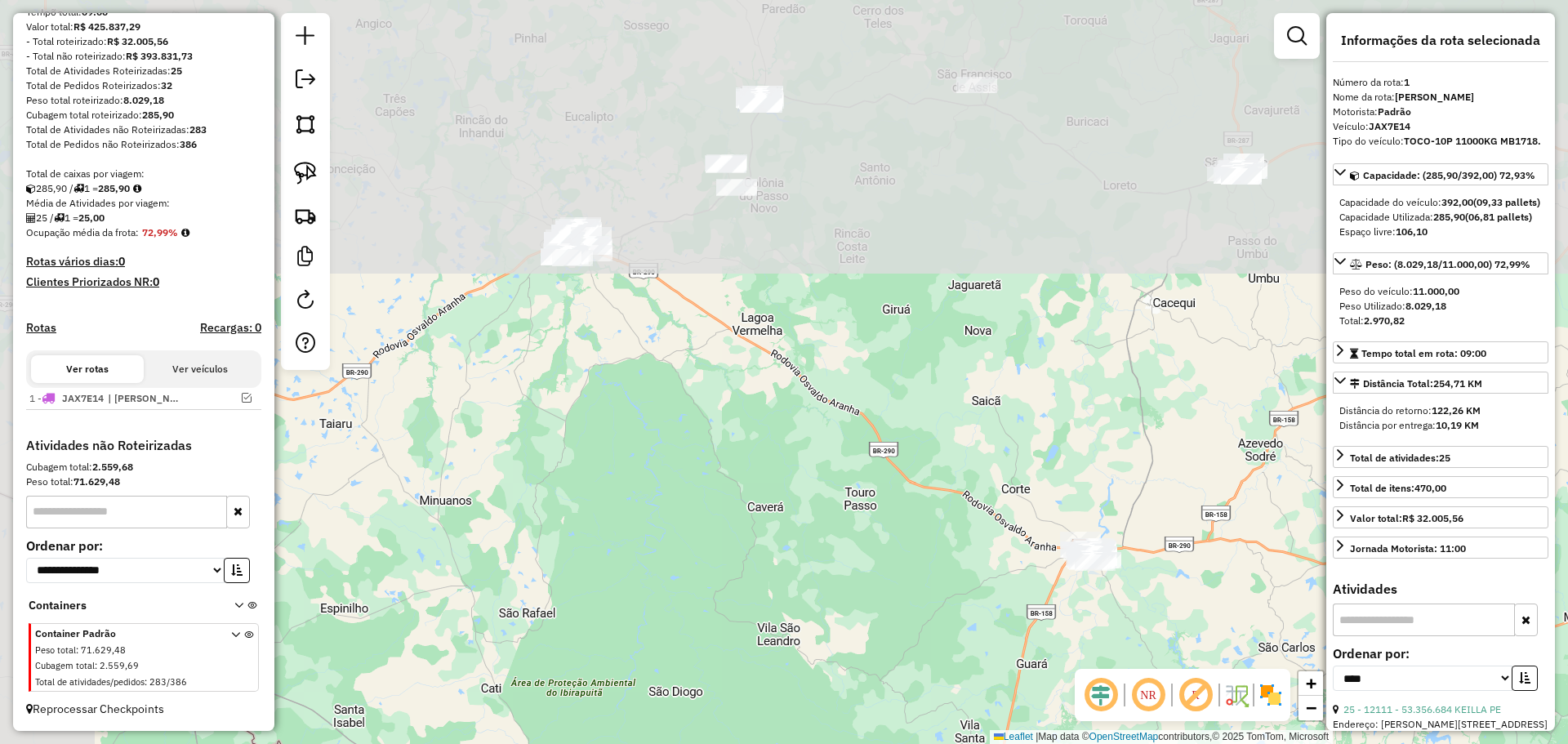
drag, startPoint x: 676, startPoint y: 454, endPoint x: 875, endPoint y: 725, distance: 336.2
click at [875, 725] on div "Janela de atendimento Grade de atendimento Capacidade Transportadoras Veículos …" at bounding box center [784, 372] width 1568 height 744
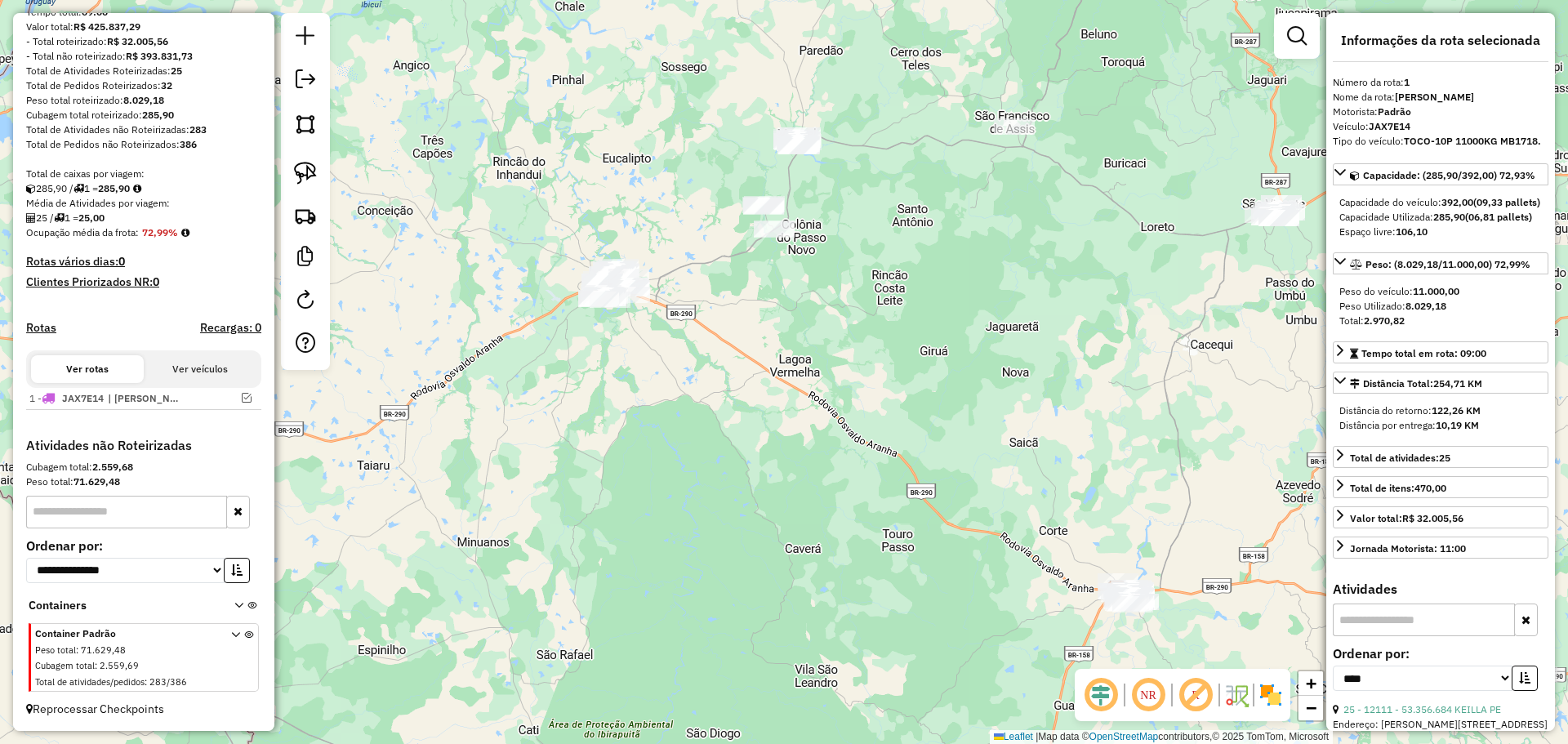
drag, startPoint x: 666, startPoint y: 476, endPoint x: 753, endPoint y: 583, distance: 137.9
click at [753, 583] on div "Janela de atendimento Grade de atendimento Capacidade Transportadoras Veículos …" at bounding box center [784, 372] width 1568 height 744
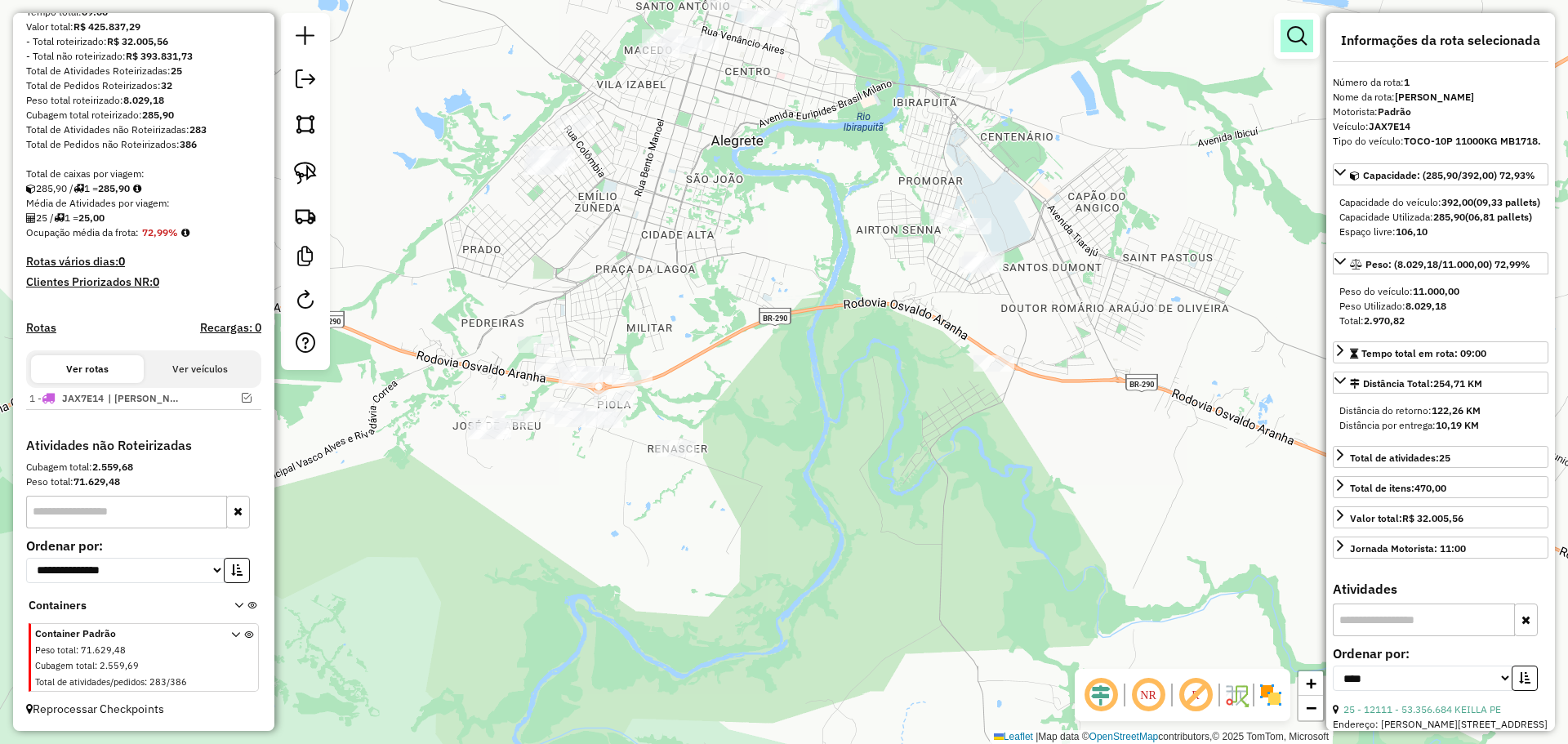
click at [1299, 38] on em at bounding box center [1297, 36] width 19 height 19
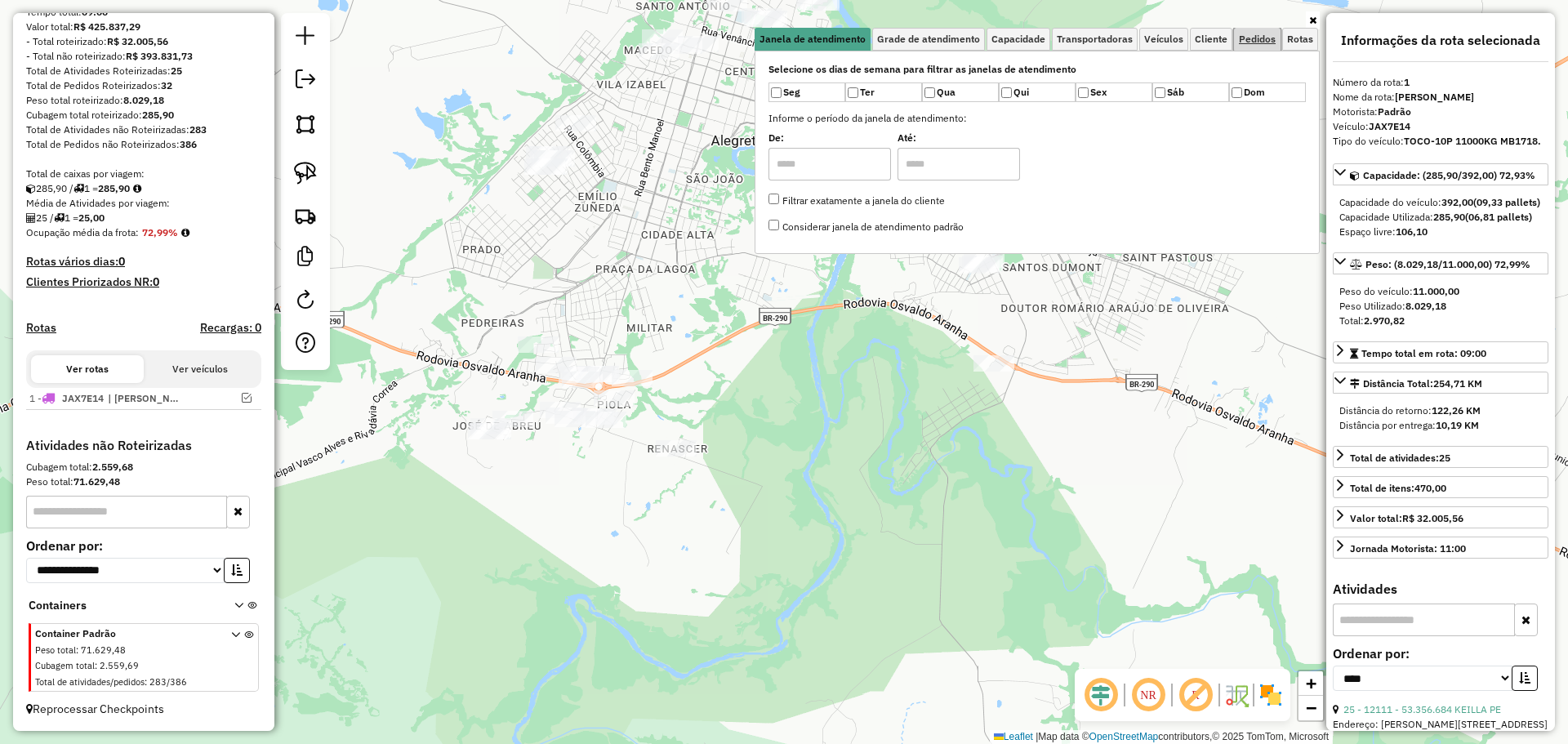
click at [1246, 41] on span "Pedidos" at bounding box center [1257, 39] width 37 height 10
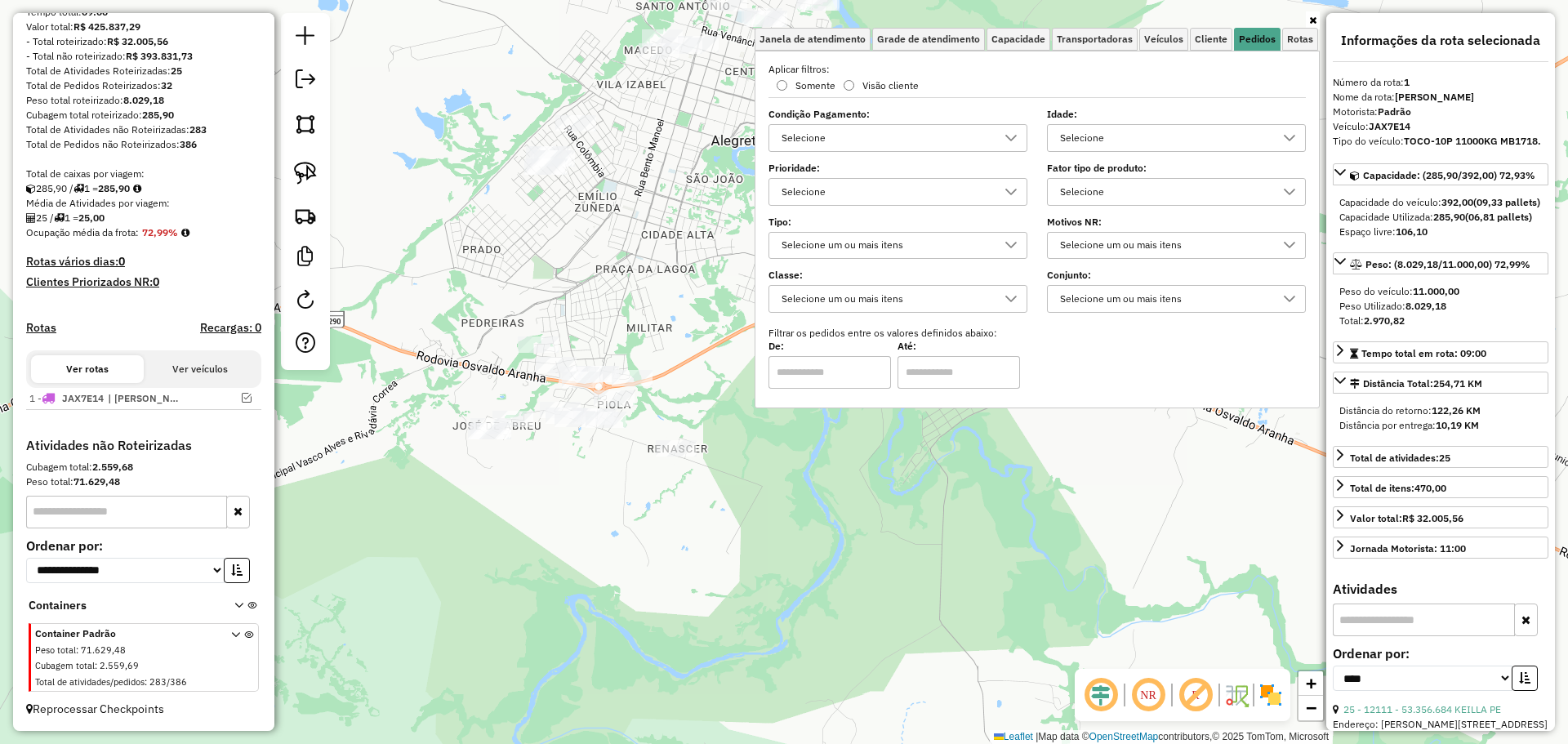
click at [1173, 145] on div "Selecione" at bounding box center [1164, 138] width 219 height 26
click at [1077, 209] on div "1 dia(s)" at bounding box center [1077, 212] width 16 height 16
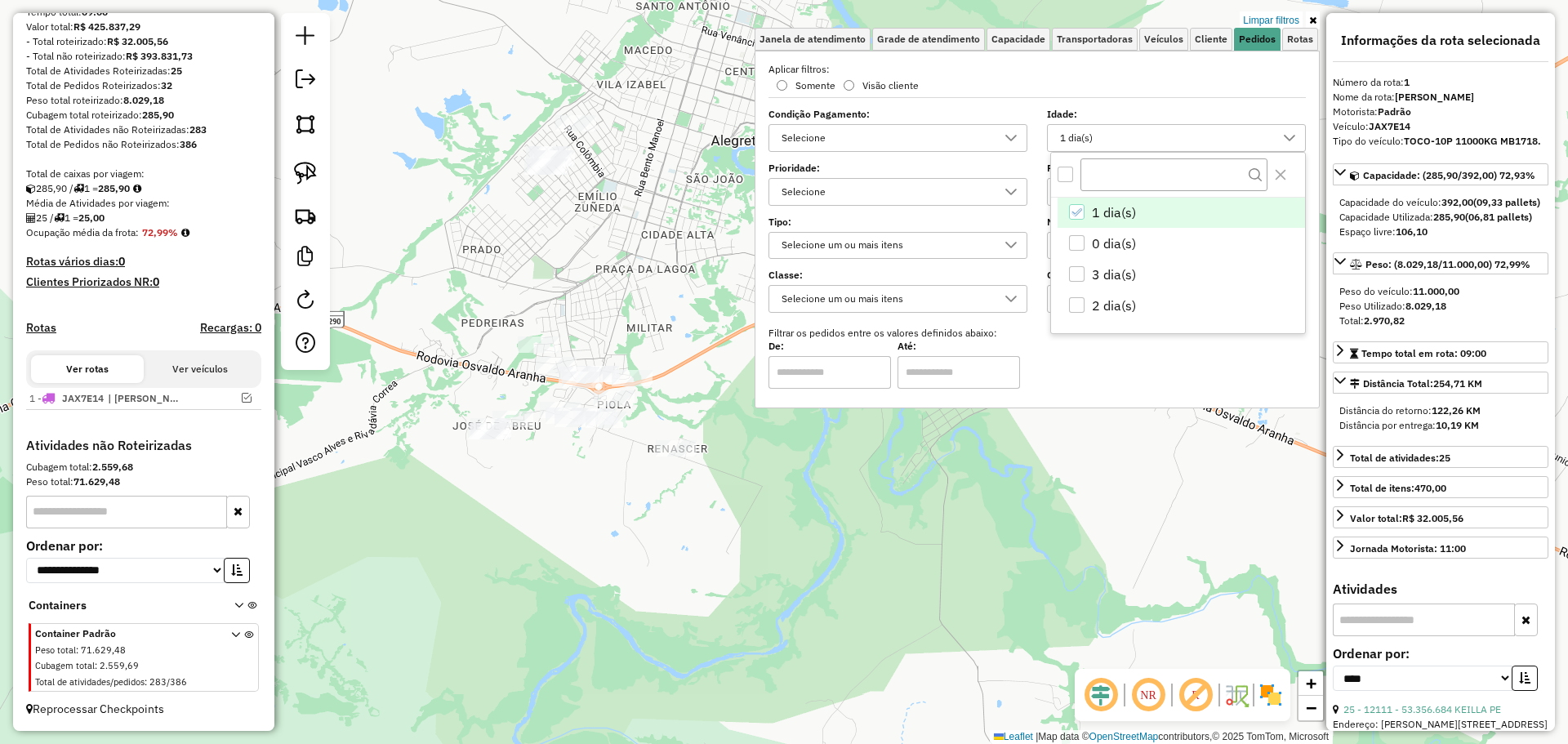
click at [787, 505] on div "Limpar filtros Janela de atendimento Grade de atendimento Capacidade Transporta…" at bounding box center [784, 372] width 1568 height 744
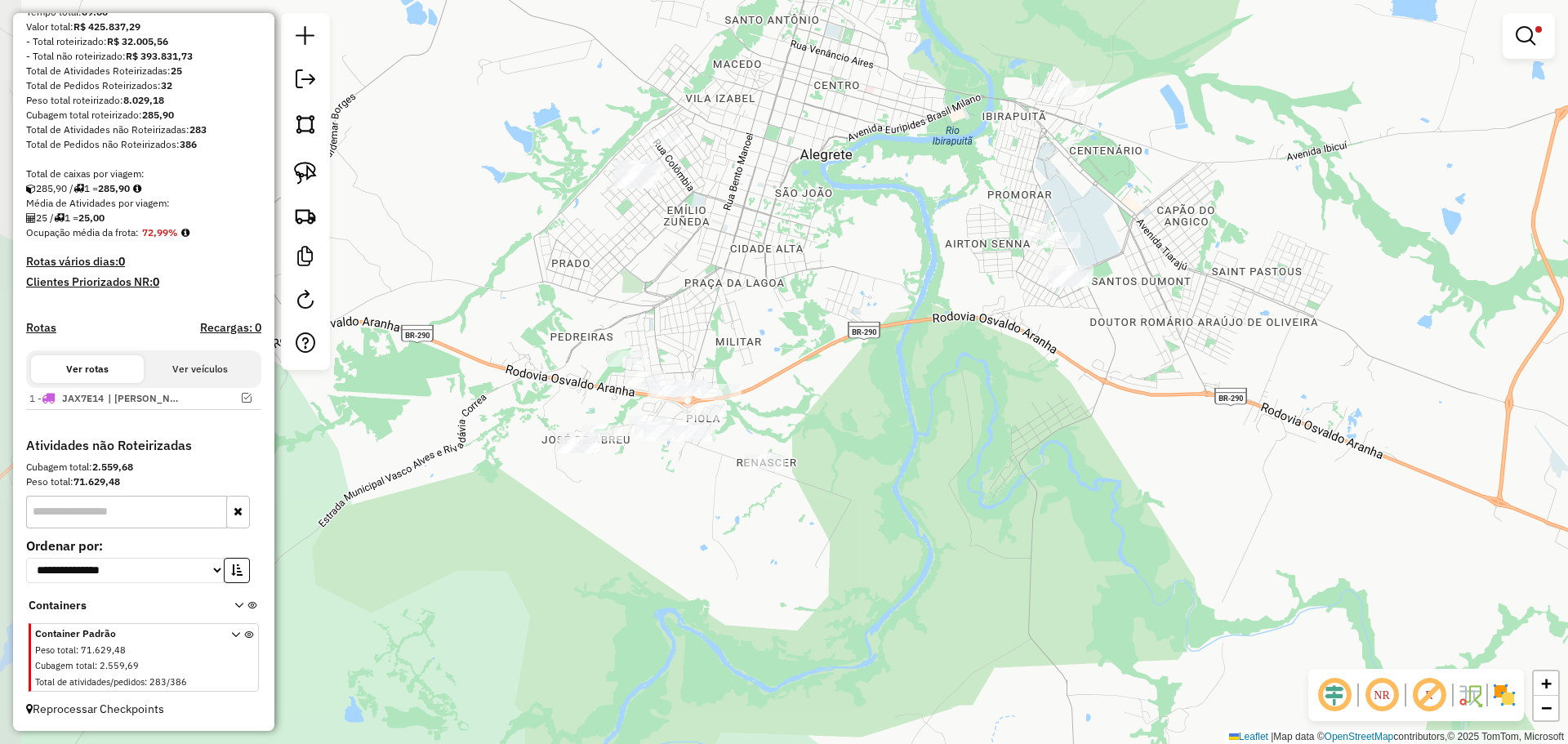
drag, startPoint x: 835, startPoint y: 486, endPoint x: 844, endPoint y: 488, distance: 9.2
click at [844, 488] on div "Limpar filtros Janela de atendimento Grade de atendimento Capacidade Transporta…" at bounding box center [784, 372] width 1568 height 744
click at [304, 168] on img at bounding box center [305, 173] width 23 height 23
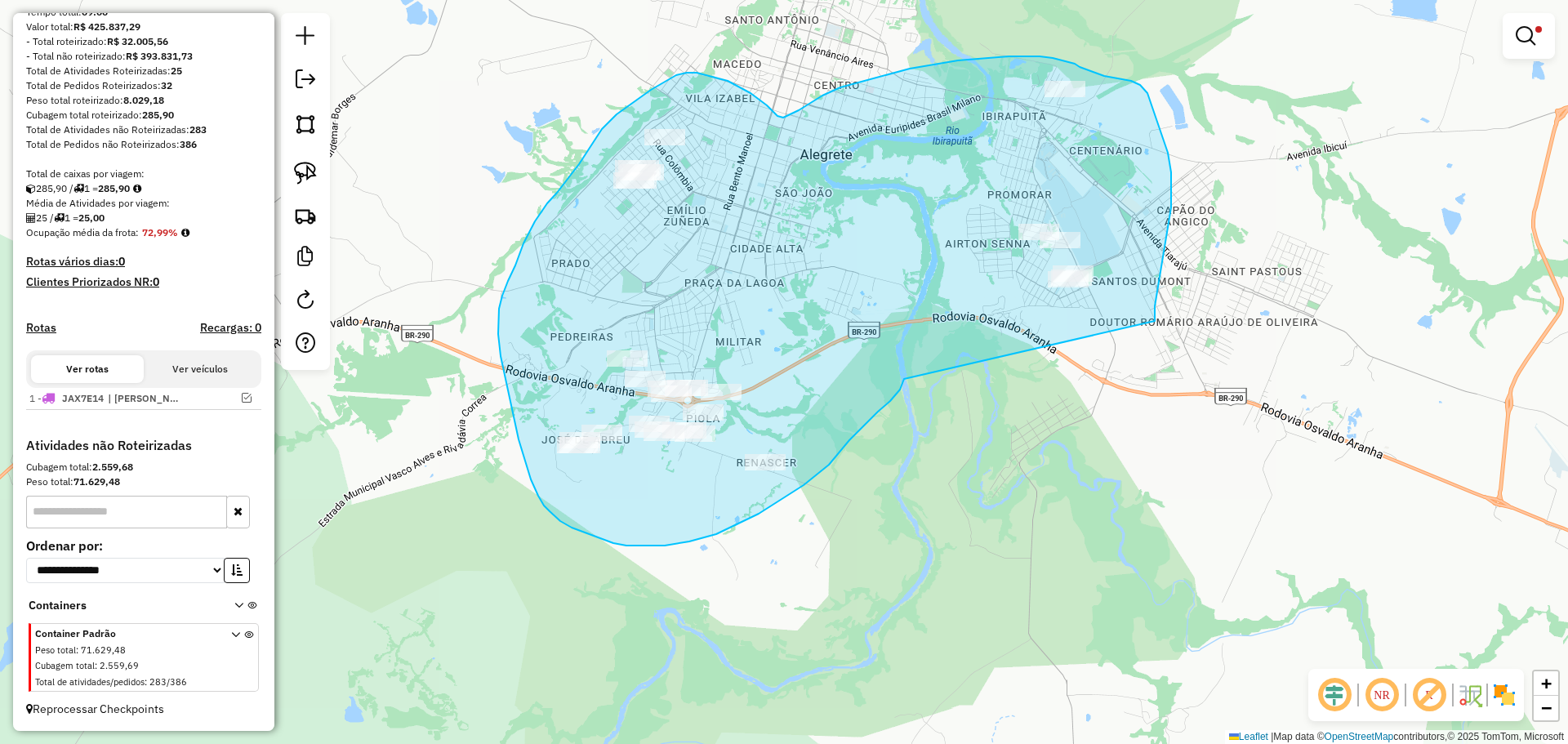
drag, startPoint x: 1171, startPoint y: 207, endPoint x: 904, endPoint y: 379, distance: 317.6
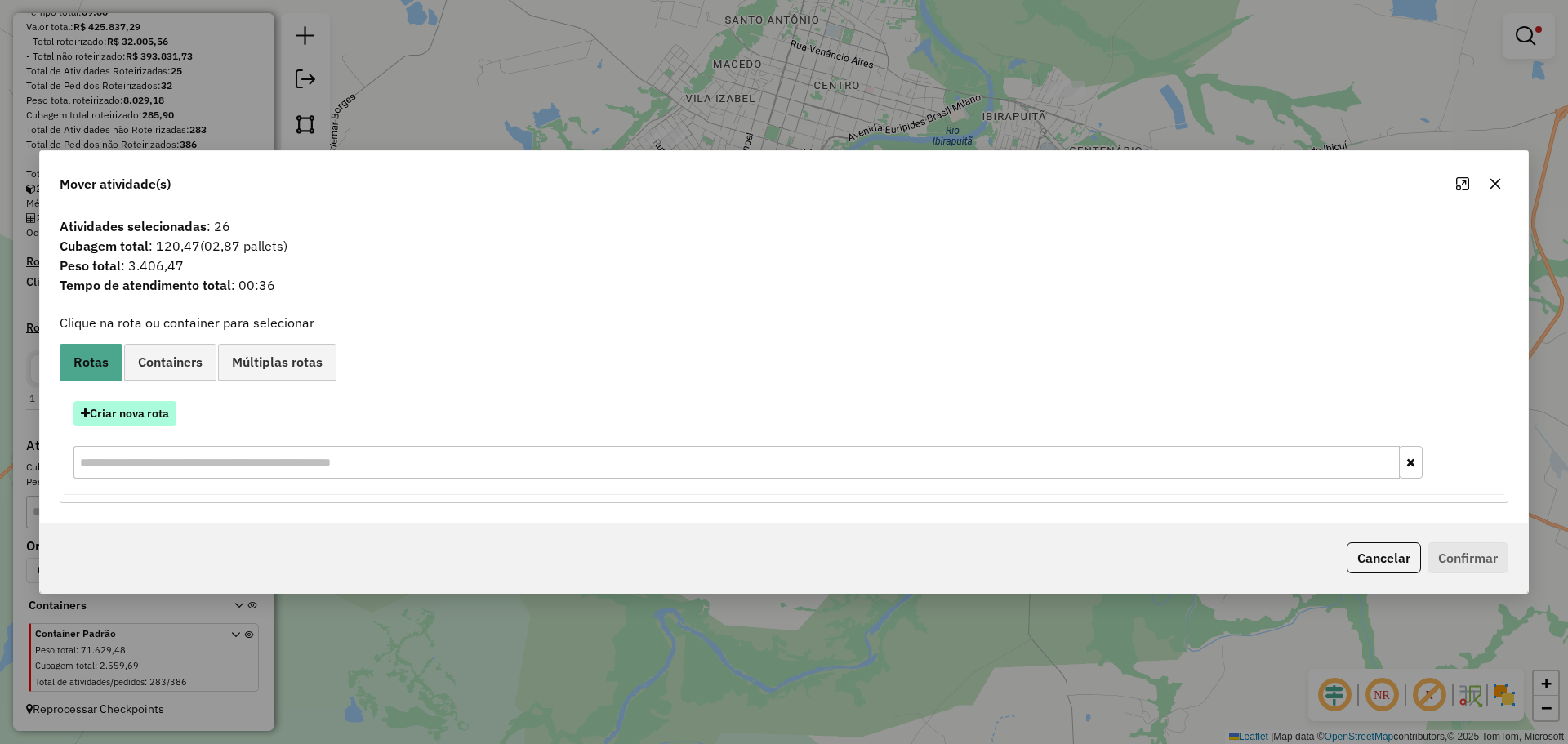
click at [156, 423] on button "Criar nova rota" at bounding box center [125, 413] width 103 height 25
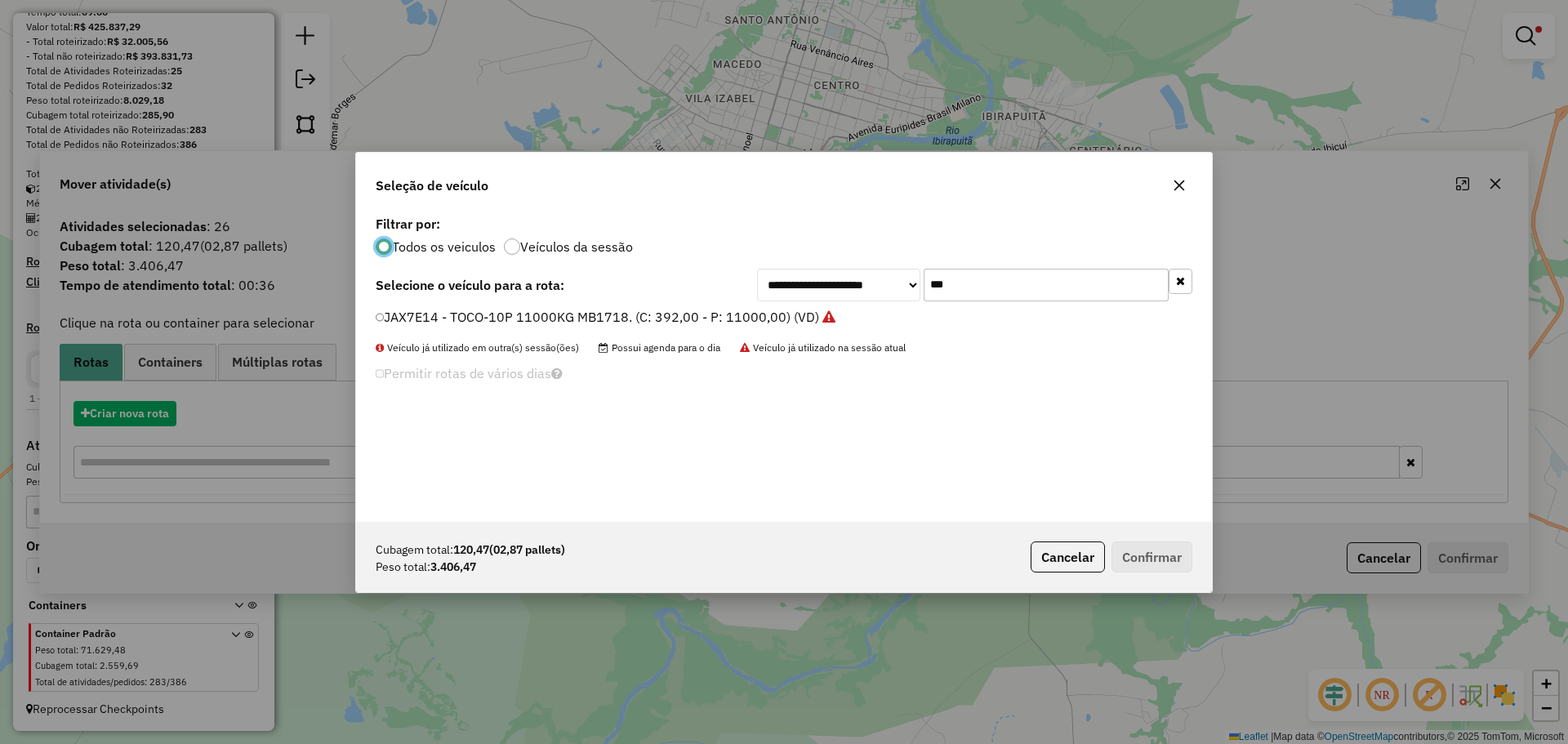
scroll to position [9, 5]
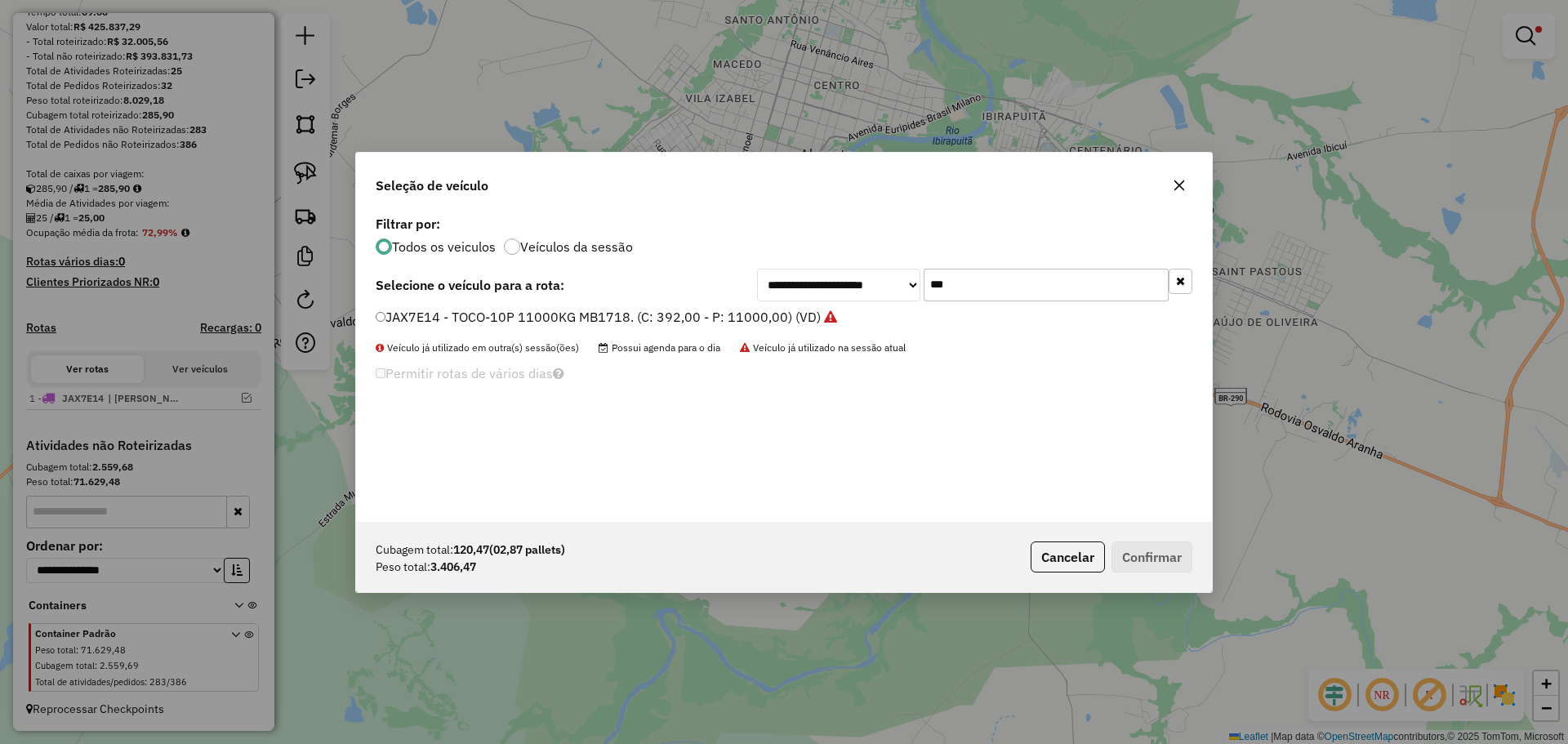
drag, startPoint x: 980, startPoint y: 290, endPoint x: 830, endPoint y: 259, distance: 153.2
click at [830, 259] on div "**********" at bounding box center [784, 367] width 856 height 311
type input "***"
click at [536, 325] on label "JBA1I59 - TOCO-06P 6000 kg. (C: 252,00 - P: 6000,00) (VD)" at bounding box center [562, 317] width 372 height 19
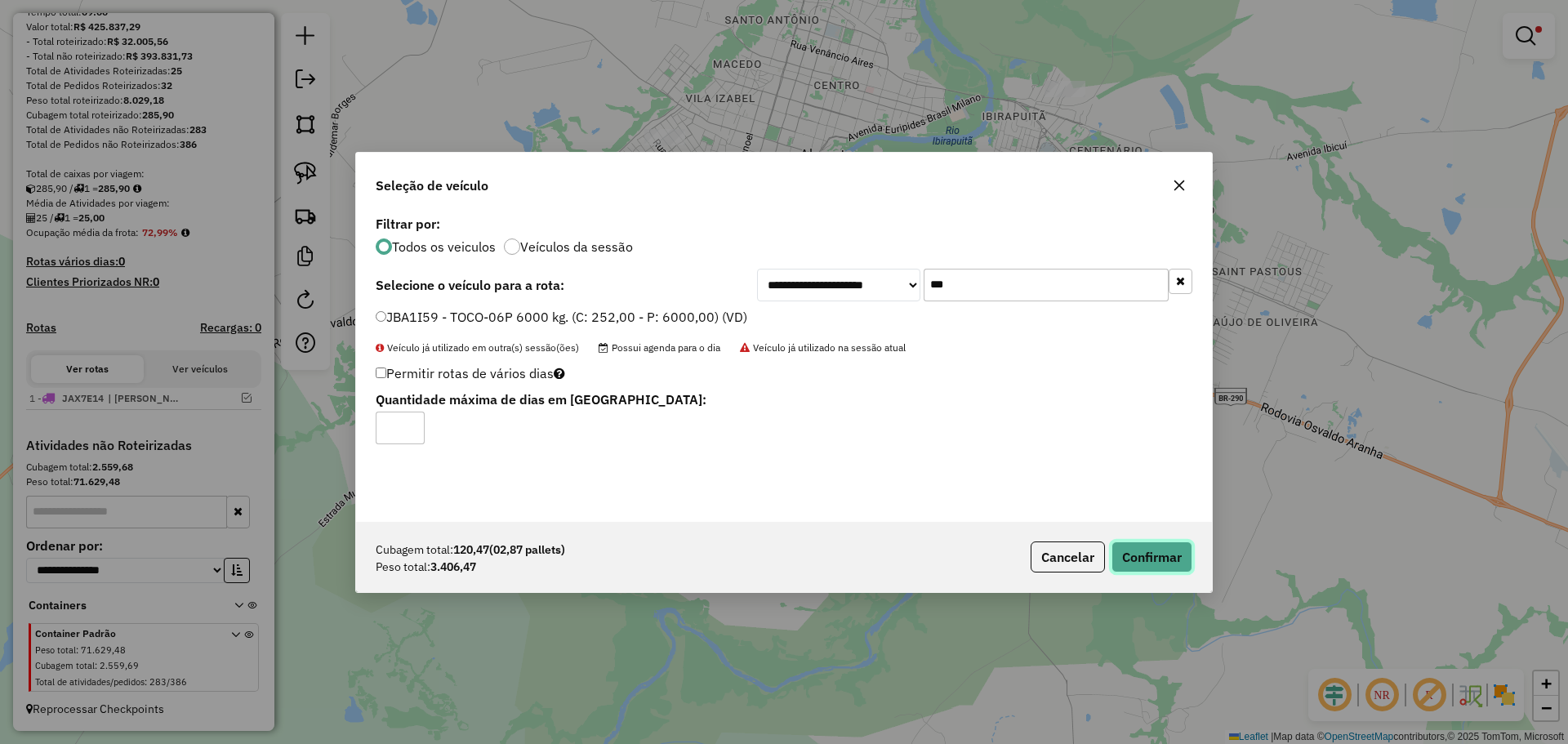
click at [1156, 547] on button "Confirmar" at bounding box center [1152, 556] width 81 height 31
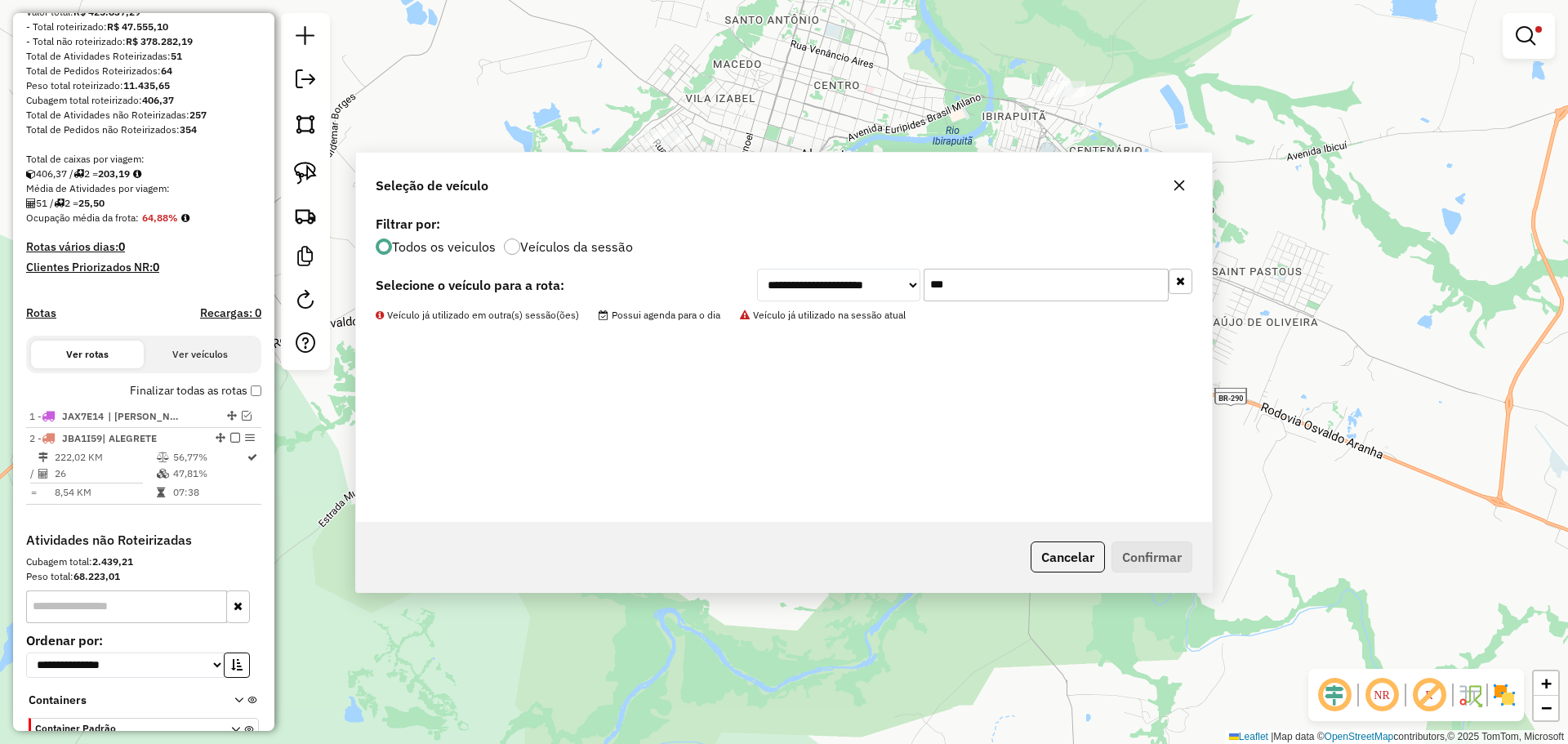
scroll to position [260, 0]
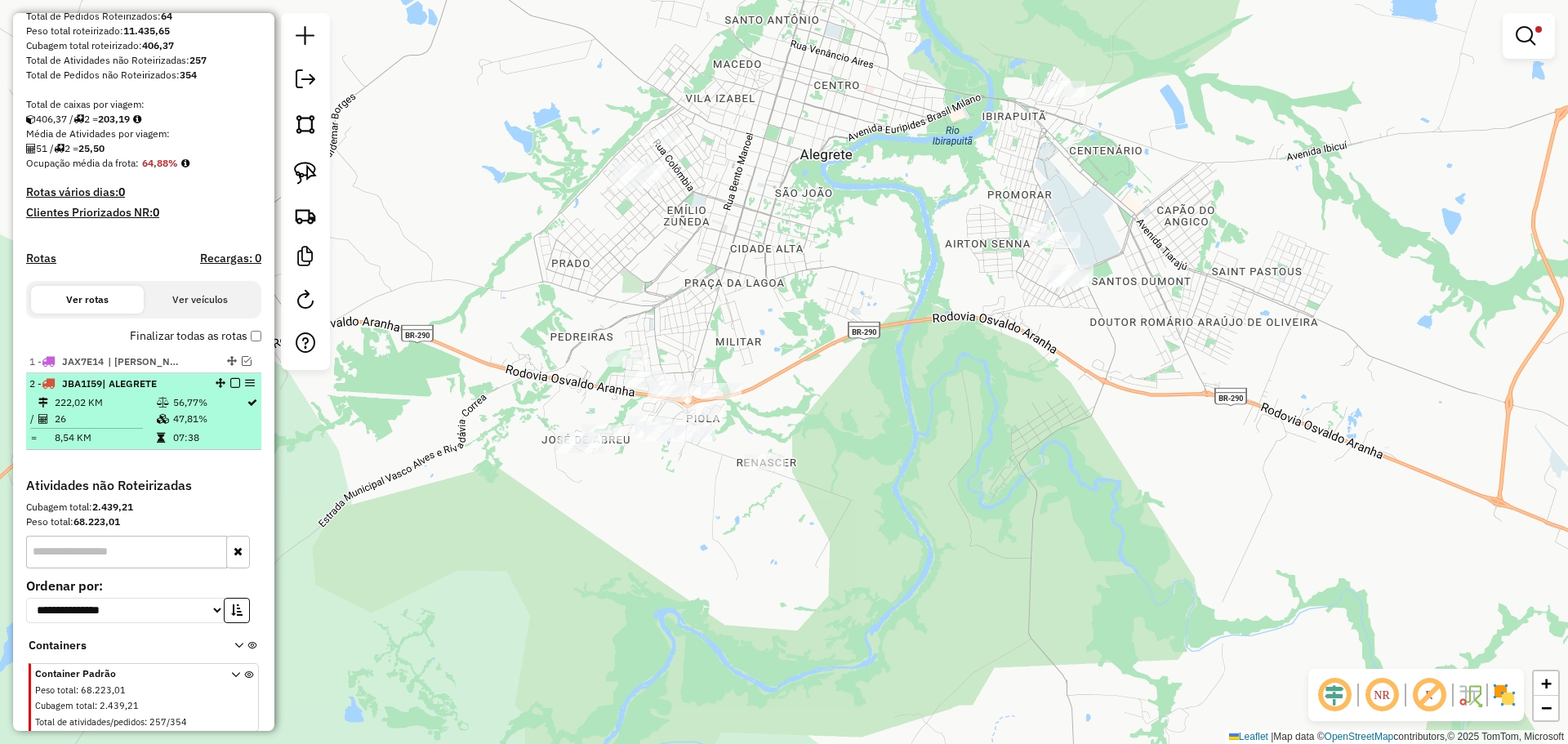
click at [230, 388] on em at bounding box center [234, 383] width 10 height 10
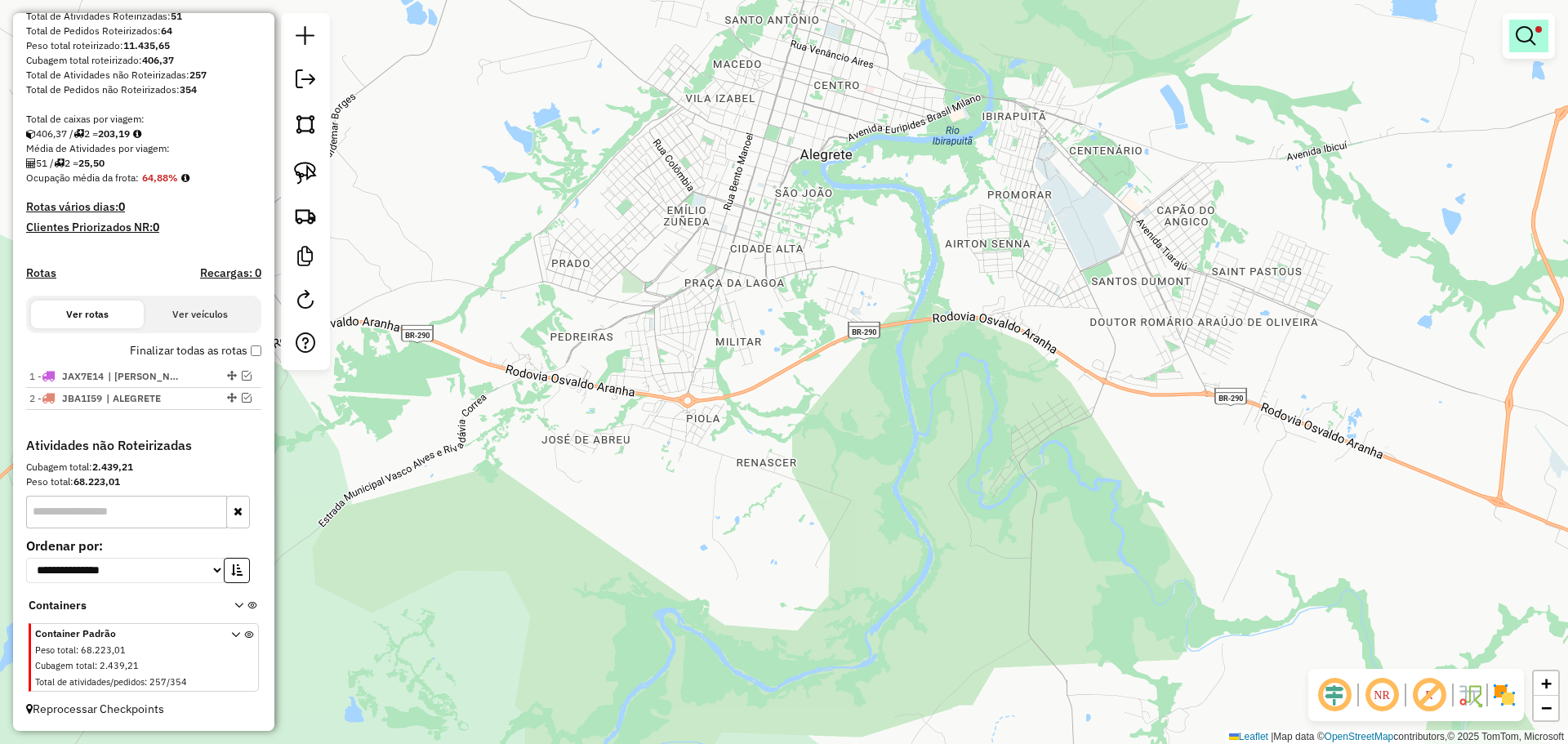
click at [1531, 23] on link at bounding box center [1529, 35] width 39 height 32
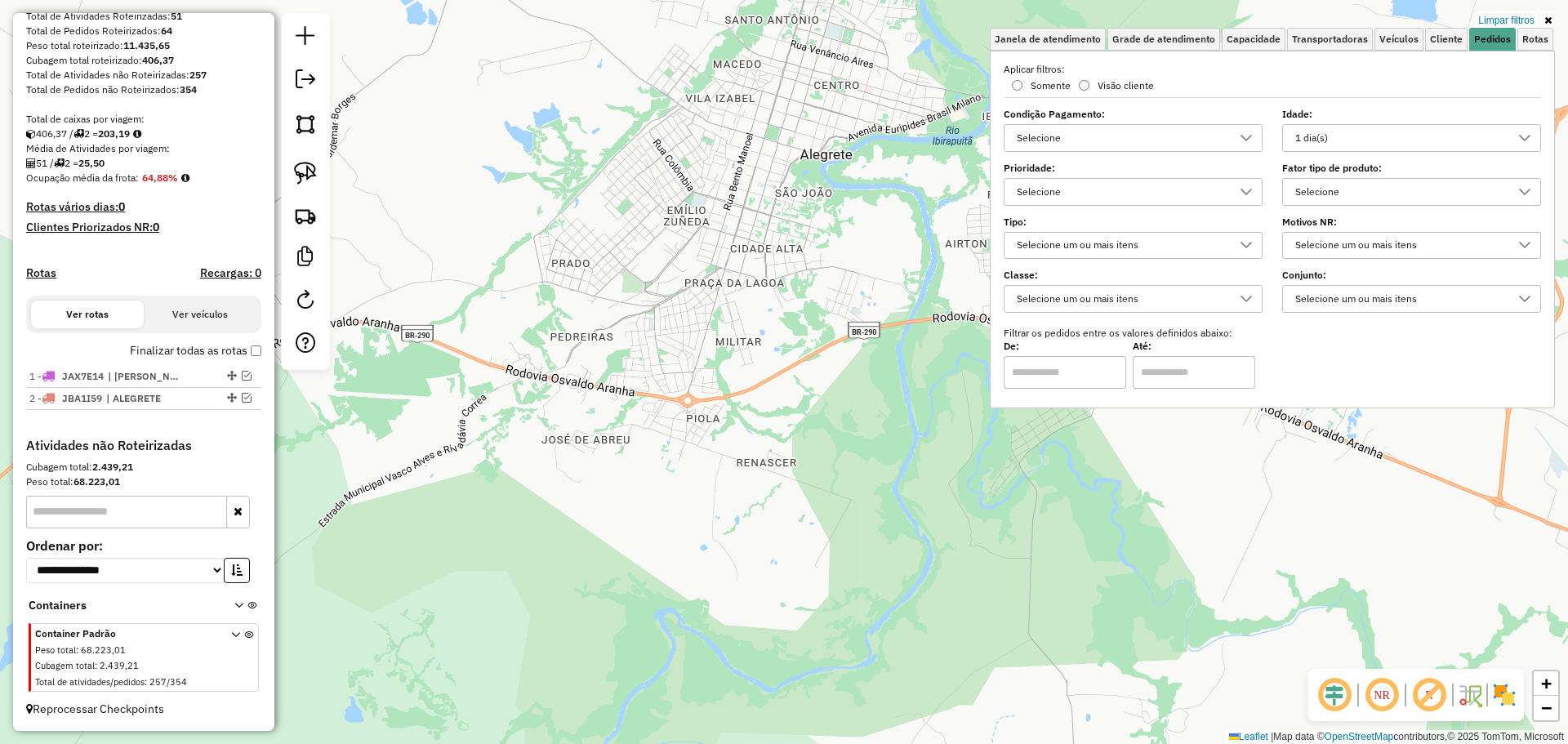
click at [1411, 143] on div "1 dia(s)" at bounding box center [1400, 138] width 219 height 26
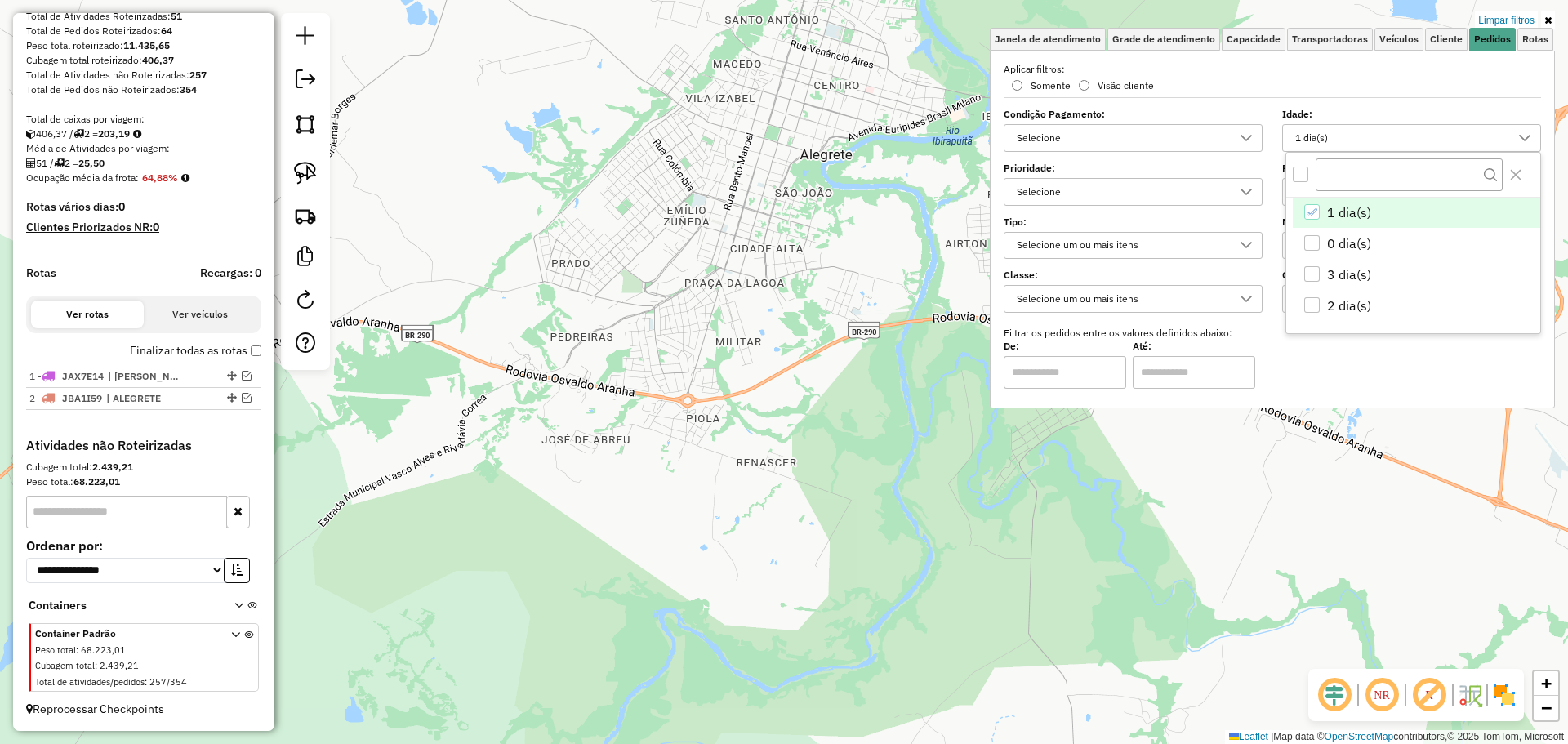
click at [1316, 211] on icon "1 dia(s)" at bounding box center [1311, 212] width 11 height 11
click at [856, 338] on div "Janela de atendimento Grade de atendimento Capacidade Transportadoras Veículos …" at bounding box center [784, 372] width 1568 height 744
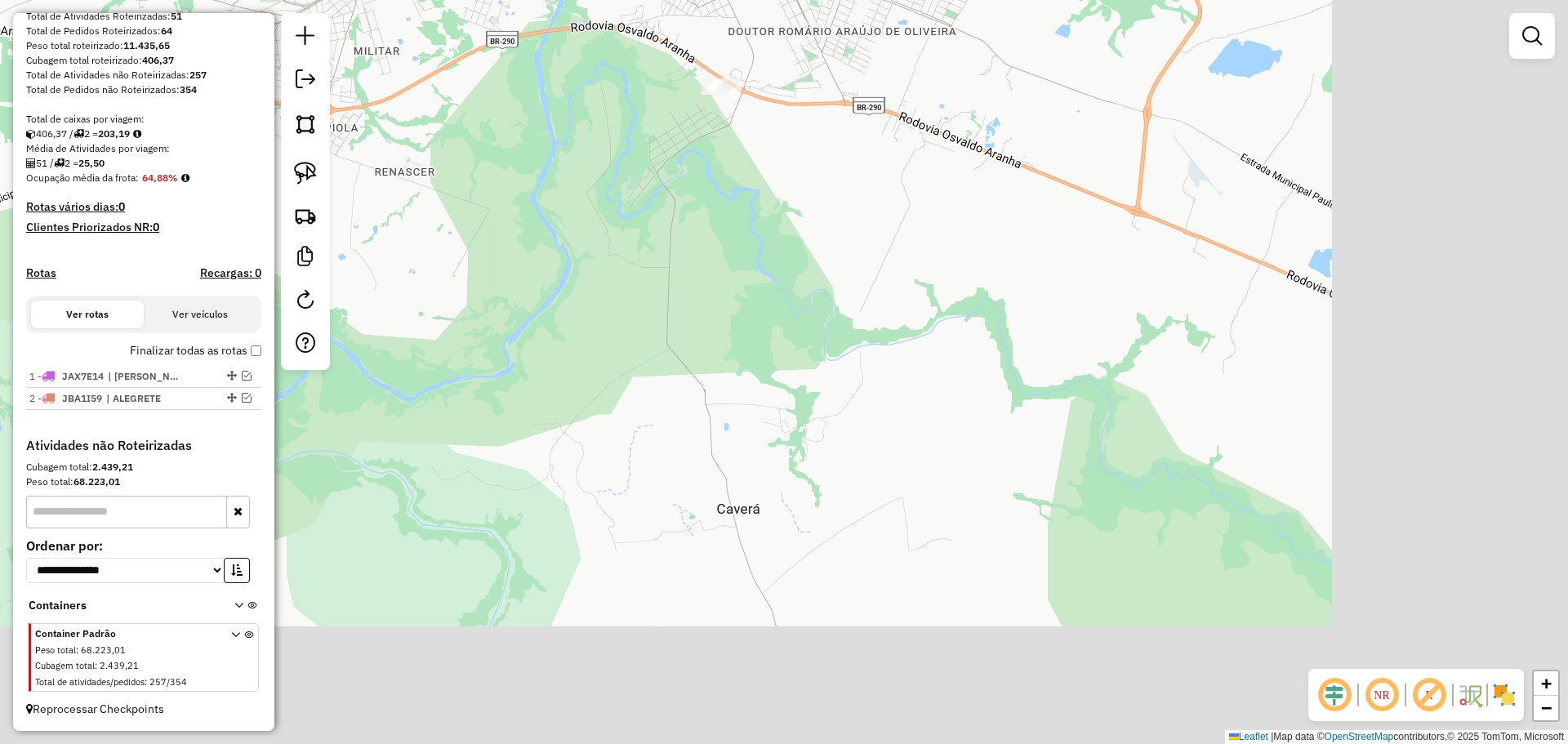
drag, startPoint x: 940, startPoint y: 386, endPoint x: 581, endPoint y: 97, distance: 460.9
click at [581, 97] on div "Janela de atendimento Grade de atendimento Capacidade Transportadoras Veículos …" at bounding box center [784, 372] width 1568 height 744
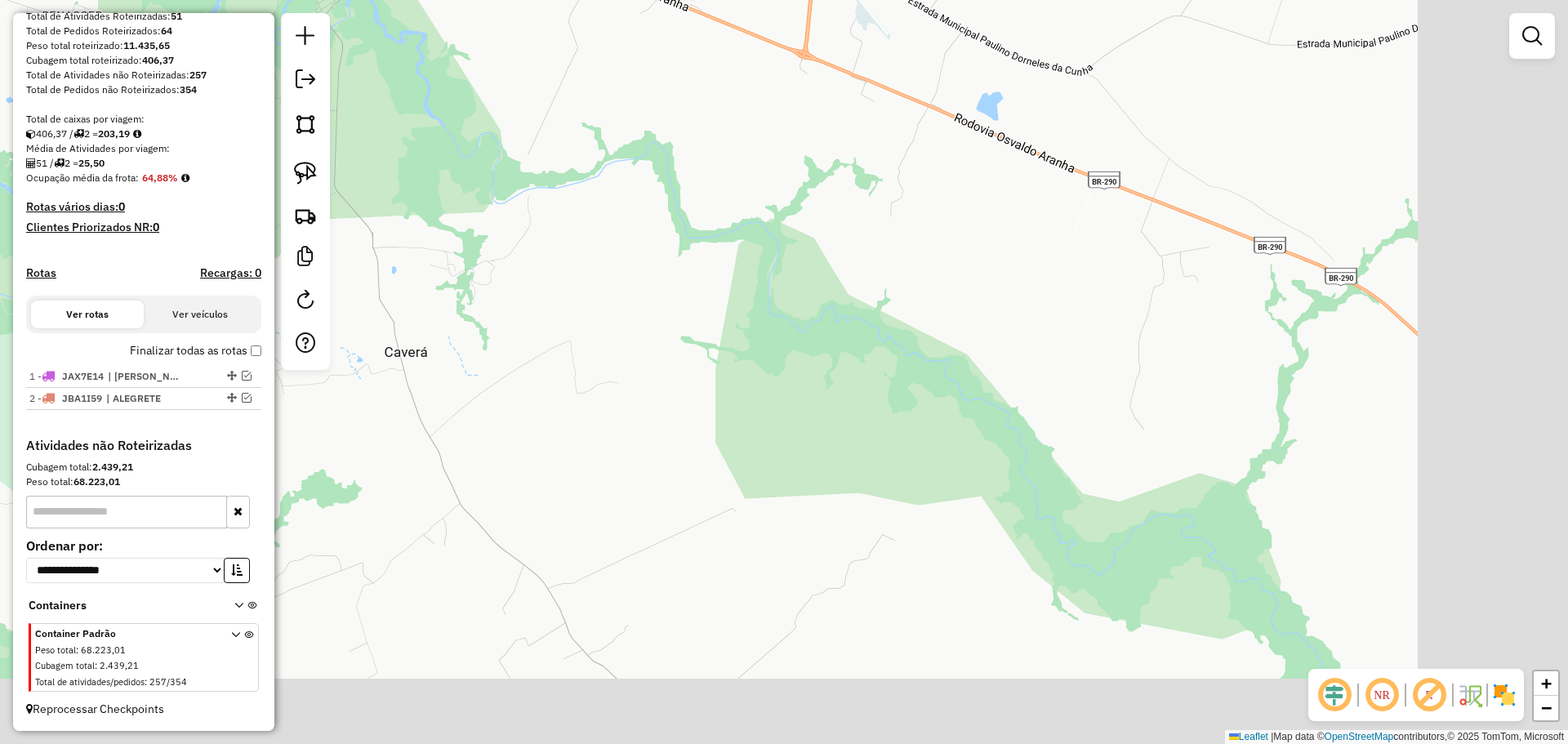
drag, startPoint x: 897, startPoint y: 254, endPoint x: 564, endPoint y: 97, distance: 368.2
click at [564, 97] on div "Janela de atendimento Grade de atendimento Capacidade Transportadoras Veículos …" at bounding box center [784, 372] width 1568 height 744
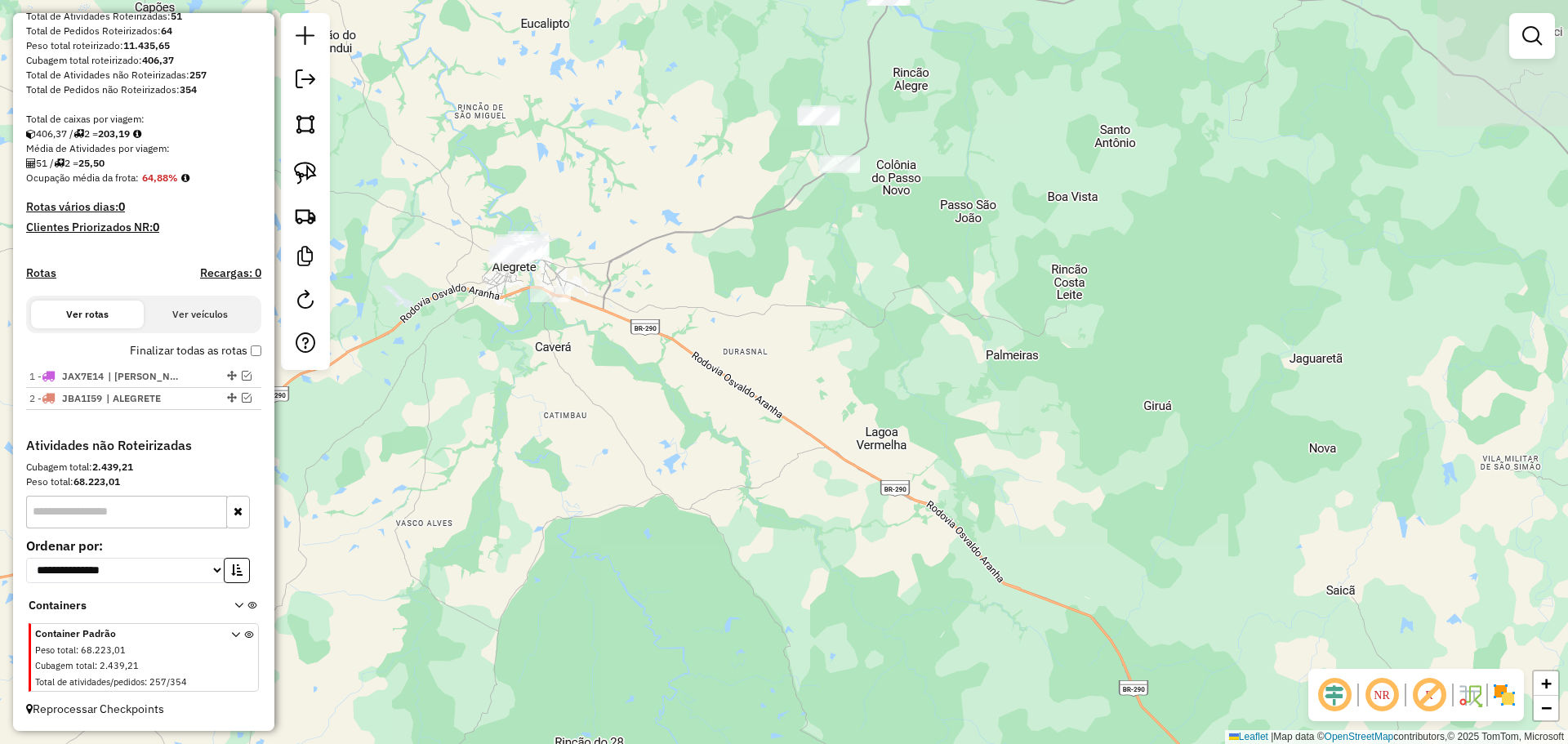
drag, startPoint x: 1096, startPoint y: 381, endPoint x: 776, endPoint y: 446, distance: 326.5
click at [776, 446] on div "Janela de atendimento Grade de atendimento Capacidade Transportadoras Veículos …" at bounding box center [784, 372] width 1568 height 744
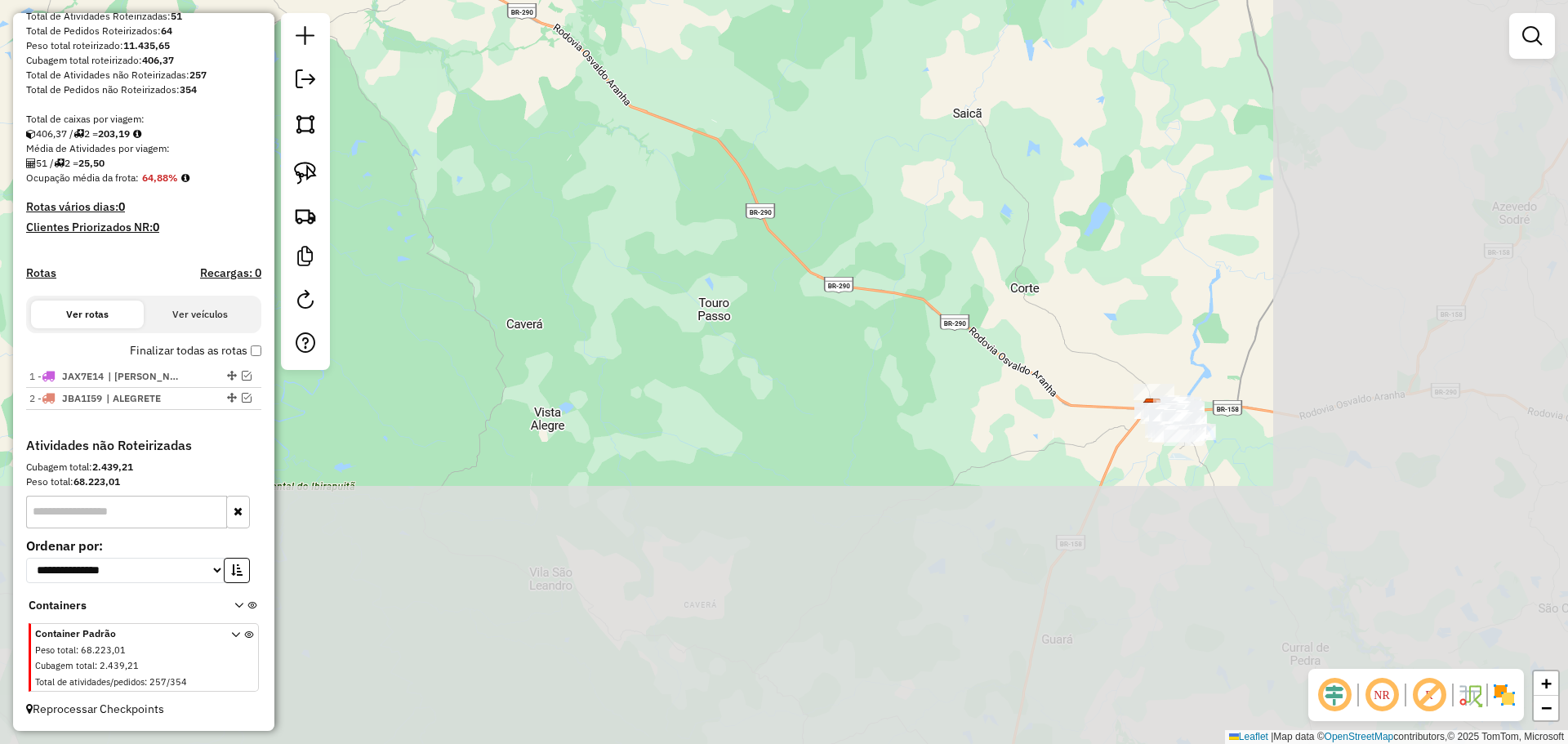
drag, startPoint x: 884, startPoint y: 403, endPoint x: 559, endPoint y: 14, distance: 506.9
click at [559, 14] on div "Janela de atendimento Grade de atendimento Capacidade Transportadoras Veículos …" at bounding box center [784, 372] width 1568 height 744
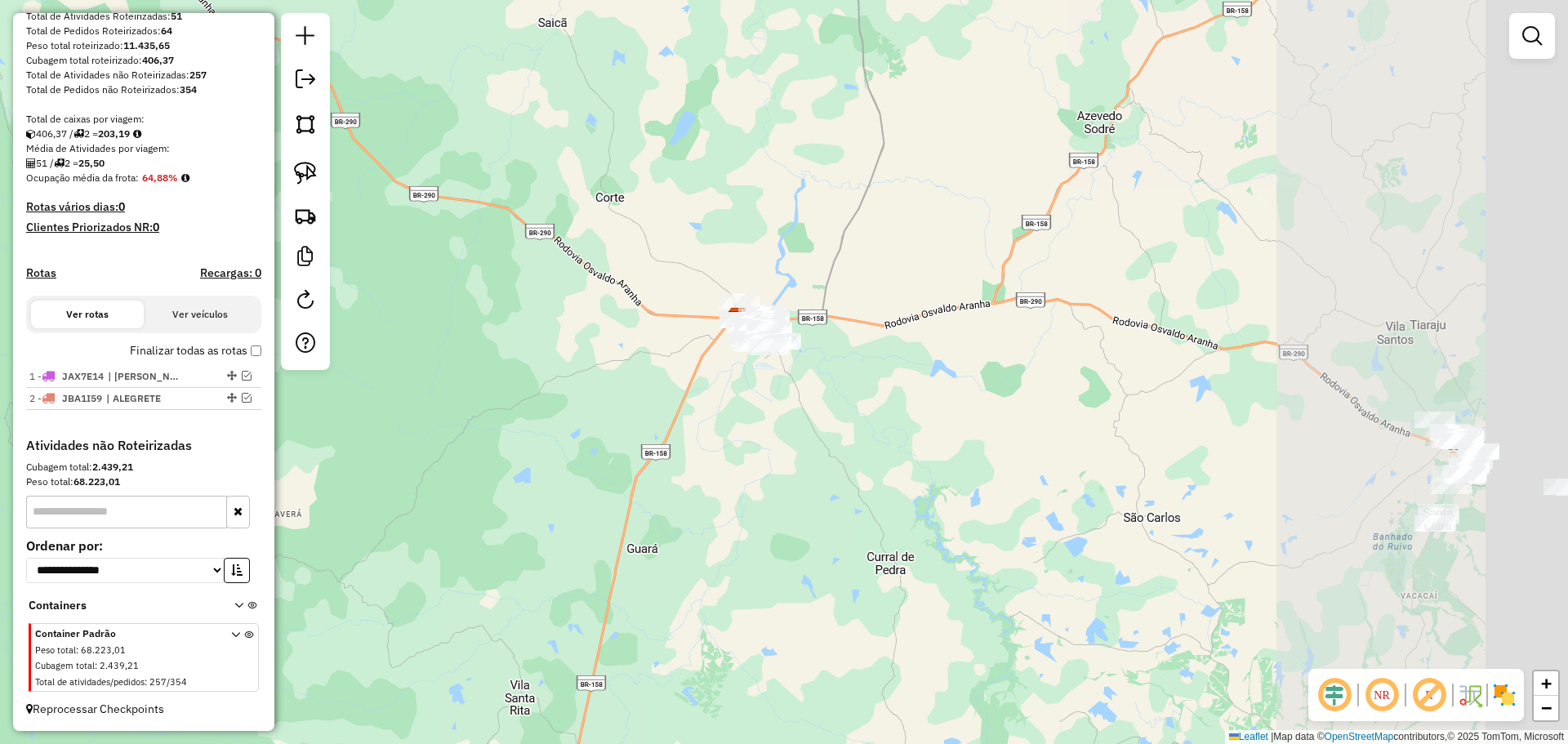
drag, startPoint x: 900, startPoint y: 313, endPoint x: 369, endPoint y: 195, distance: 544.0
click at [369, 195] on div "Janela de atendimento Grade de atendimento Capacidade Transportadoras Veículos …" at bounding box center [784, 372] width 1568 height 744
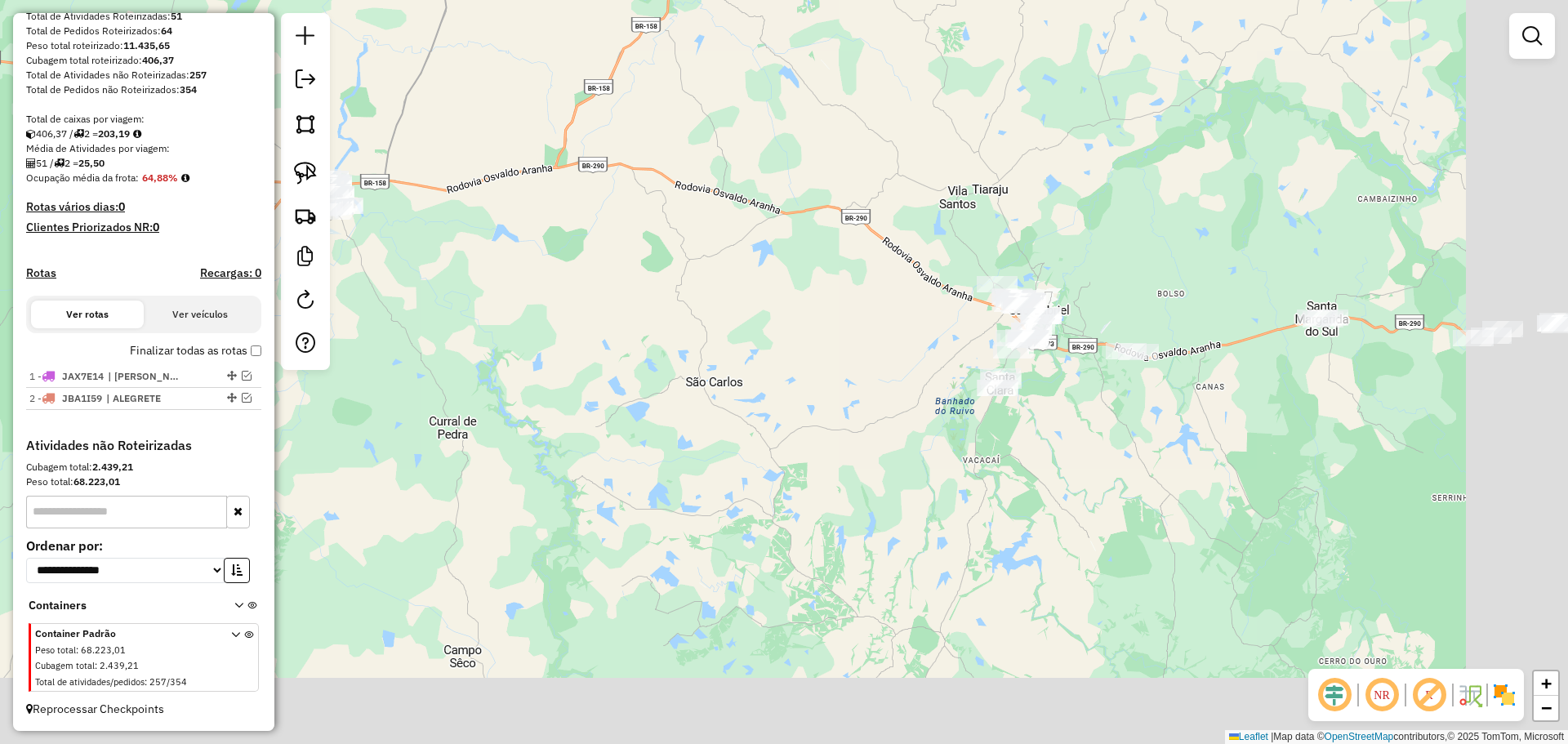
drag, startPoint x: 1113, startPoint y: 408, endPoint x: 822, endPoint y: 313, distance: 306.1
click at [818, 316] on div "Janela de atendimento Grade de atendimento Capacidade Transportadoras Veículos …" at bounding box center [784, 372] width 1568 height 744
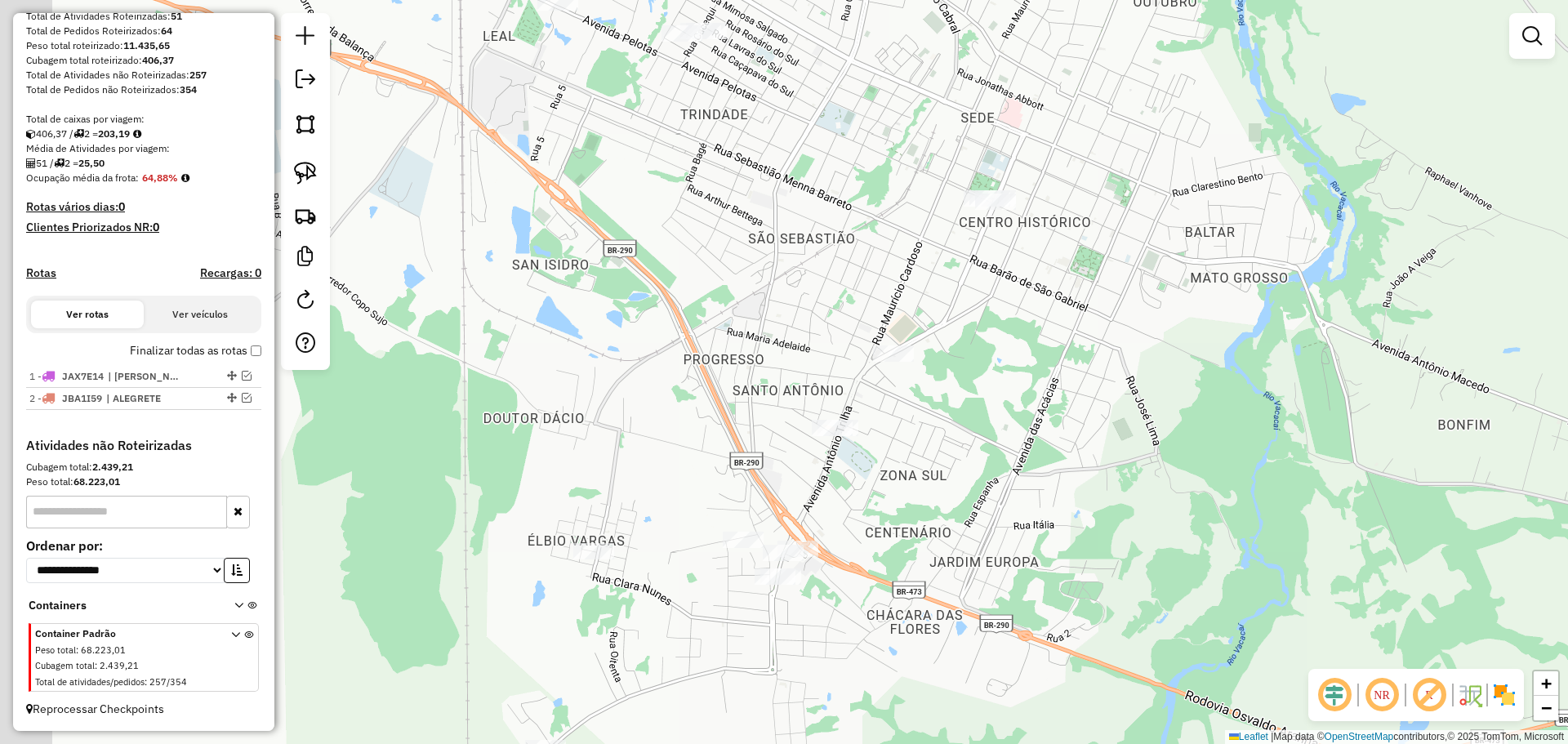
drag, startPoint x: 828, startPoint y: 305, endPoint x: 1007, endPoint y: 290, distance: 179.6
click at [1007, 290] on div "Janela de atendimento Grade de atendimento Capacidade Transportadoras Veículos …" at bounding box center [784, 372] width 1568 height 744
drag, startPoint x: 982, startPoint y: 217, endPoint x: 980, endPoint y: 207, distance: 10.2
click at [980, 208] on div "Janela de atendimento Grade de atendimento Capacidade Transportadoras Veículos …" at bounding box center [784, 372] width 1568 height 744
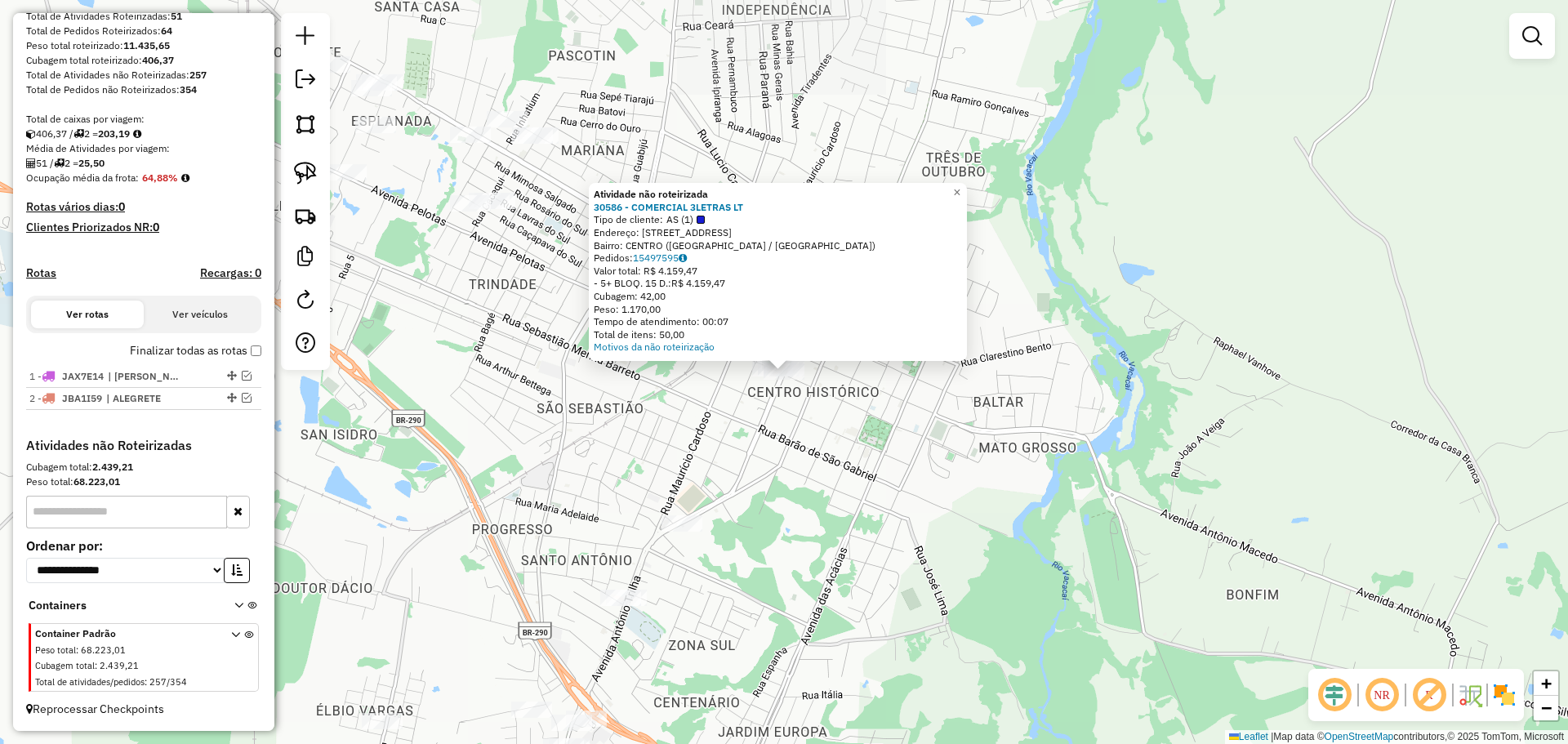
click at [801, 485] on div "Atividade não roteirizada 30586 - COMERCIAL 3LETRAS LT Tipo de cliente: AS (1) …" at bounding box center [784, 372] width 1568 height 744
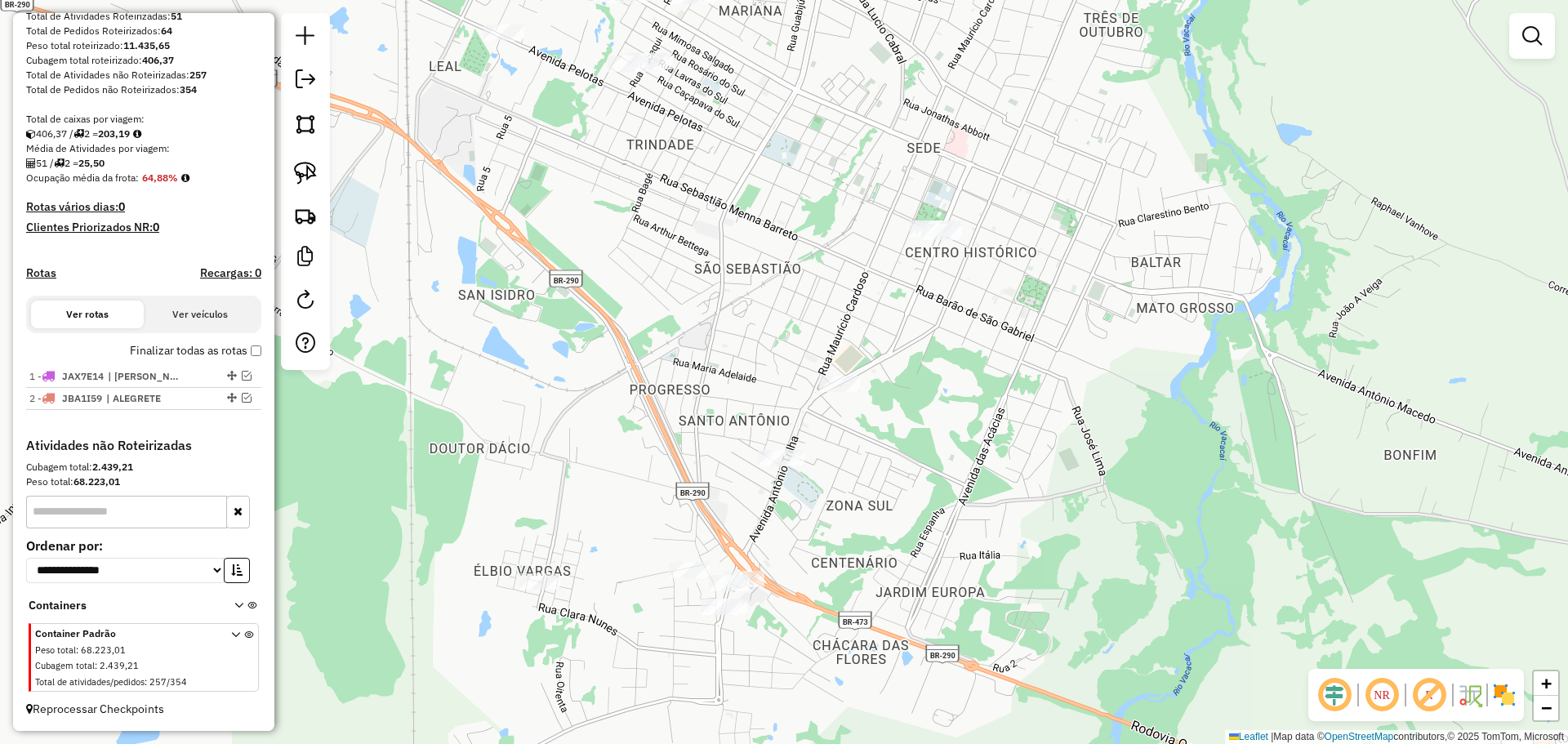
drag, startPoint x: 790, startPoint y: 473, endPoint x: 956, endPoint y: 319, distance: 226.4
click at [956, 319] on div "Janela de atendimento Grade de atendimento Capacidade Transportadoras Veículos …" at bounding box center [784, 372] width 1568 height 744
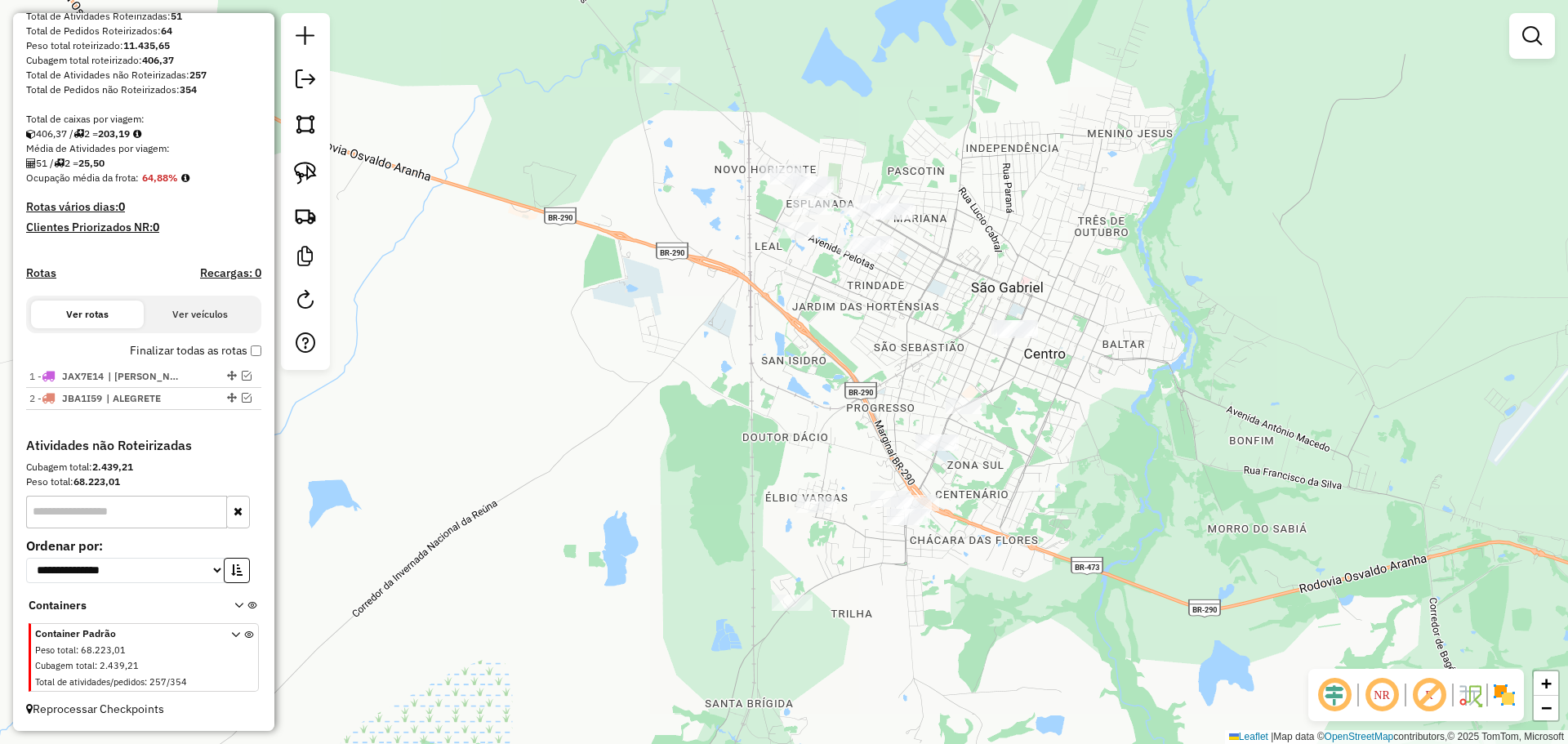
drag, startPoint x: 1080, startPoint y: 264, endPoint x: 1073, endPoint y: 363, distance: 99.2
click at [1073, 363] on div "Janela de atendimento Grade de atendimento Capacidade Transportadoras Veículos …" at bounding box center [784, 372] width 1568 height 744
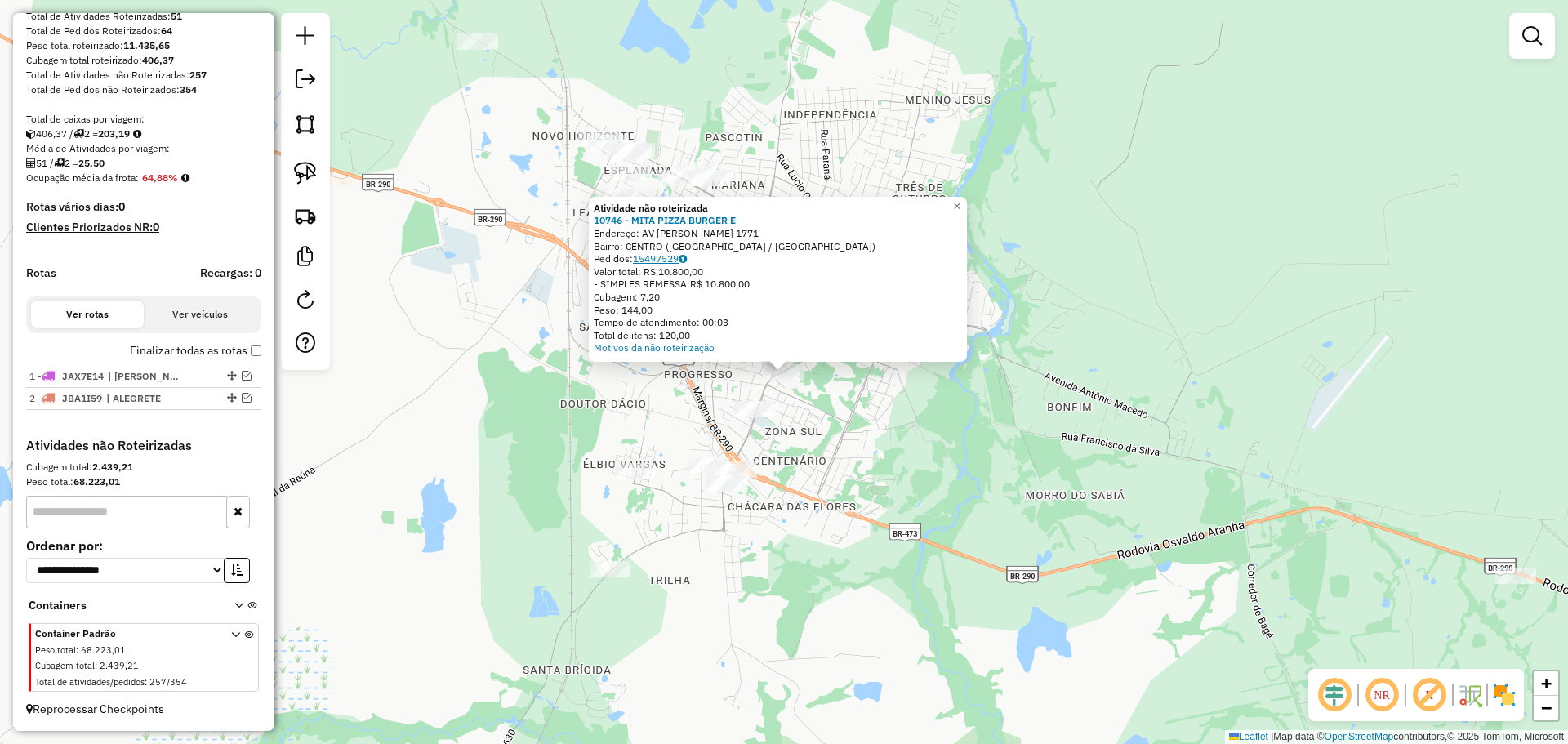
click at [662, 260] on link "15497529" at bounding box center [659, 259] width 54 height 12
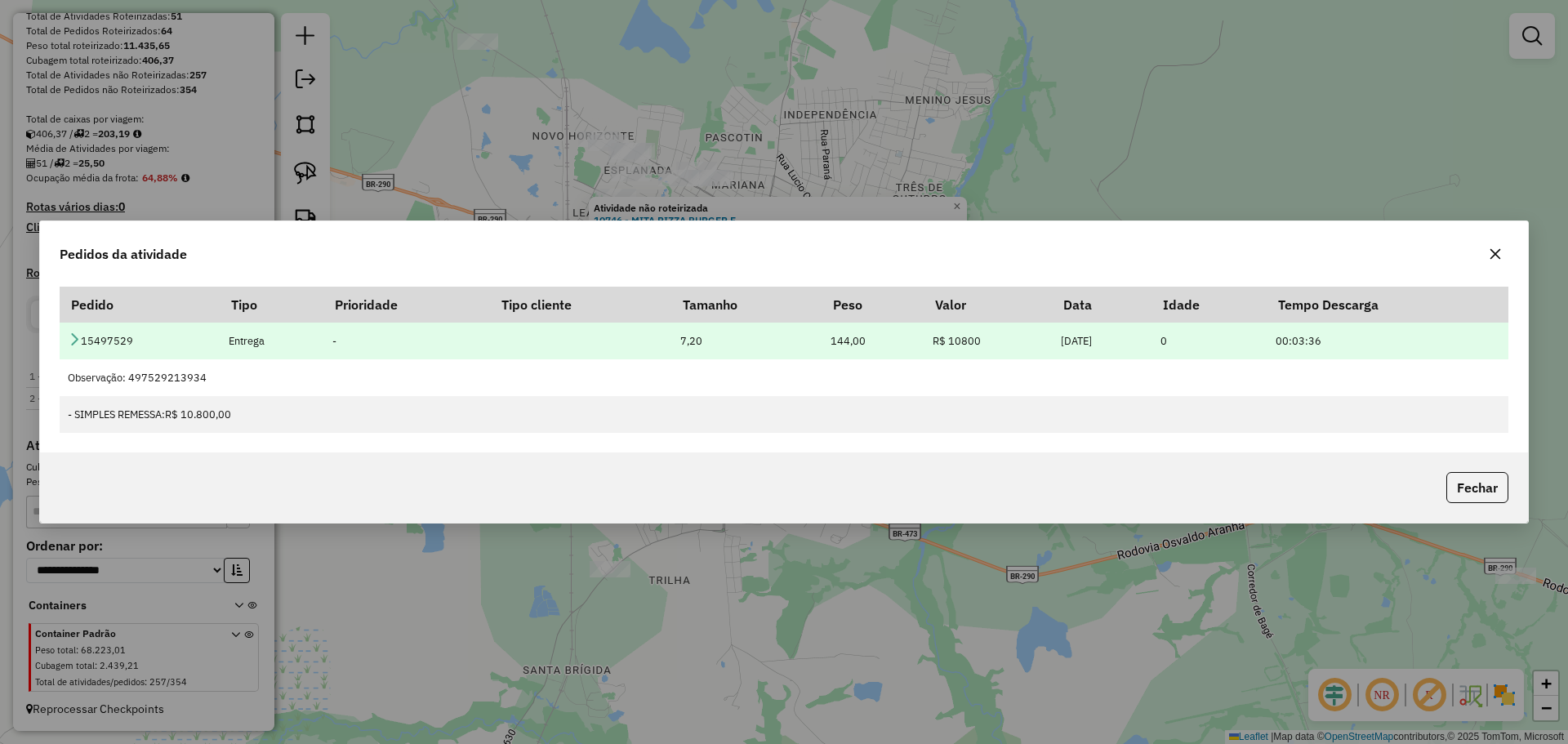
click at [75, 337] on icon at bounding box center [74, 339] width 13 height 13
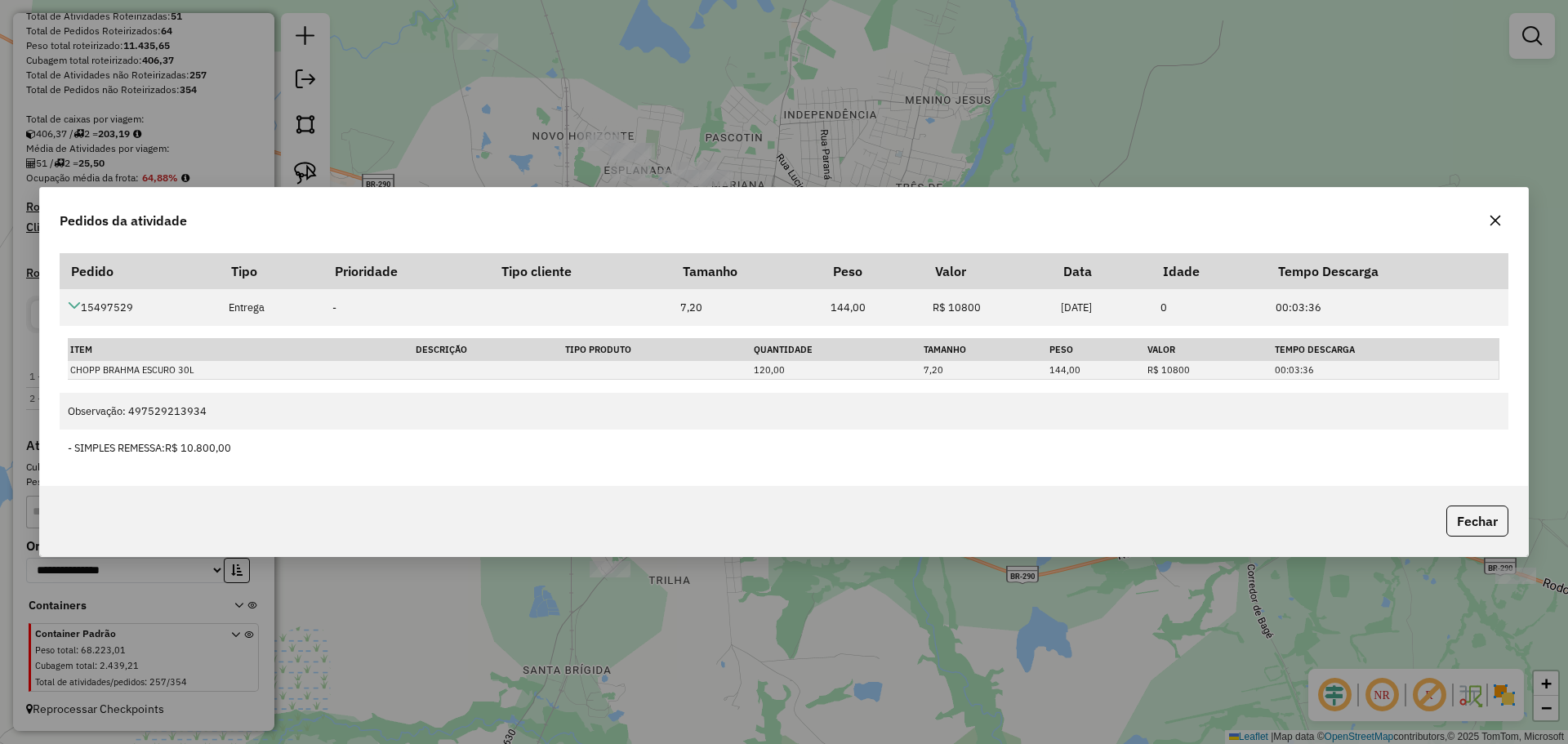
click at [1492, 218] on icon "button" at bounding box center [1495, 220] width 13 height 13
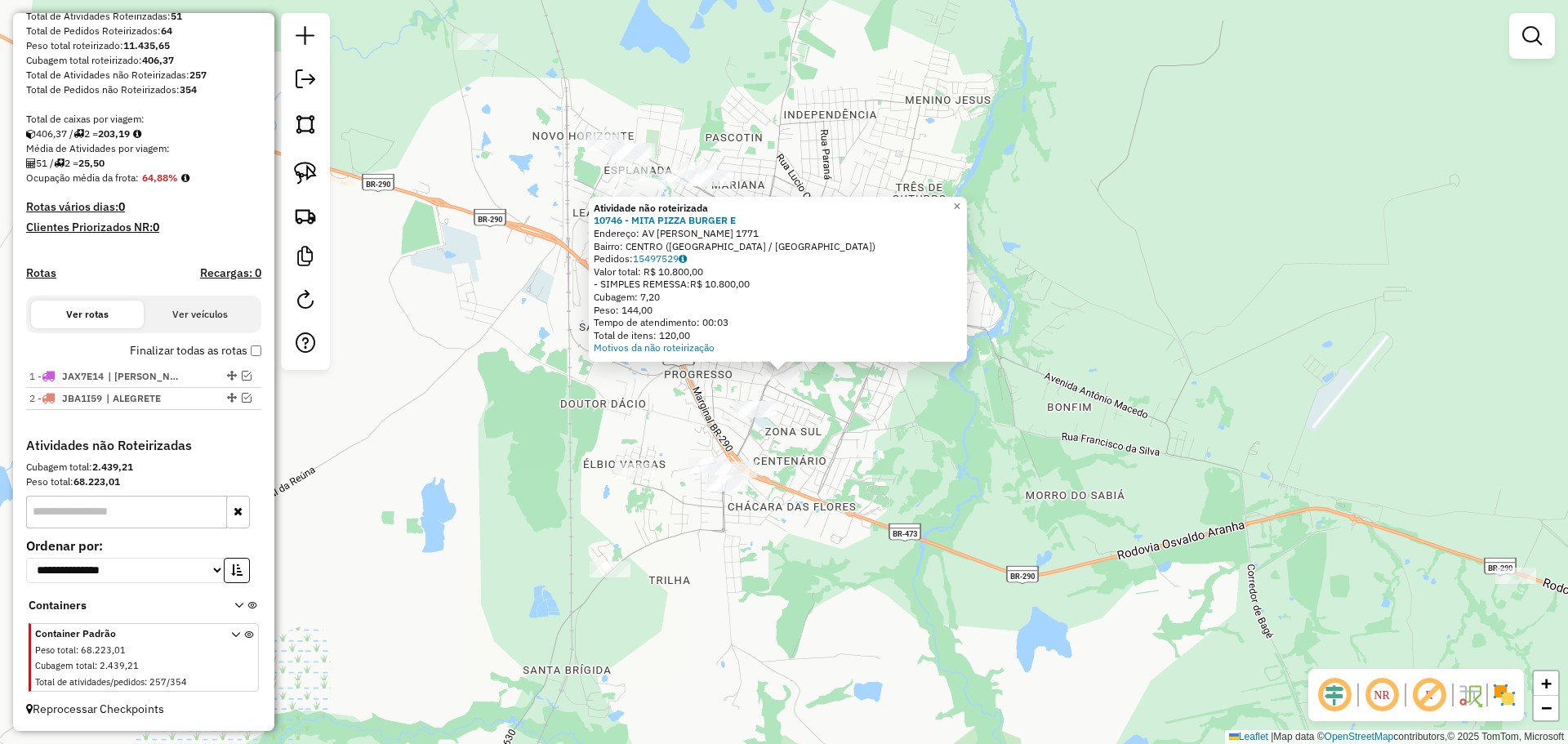
click at [972, 428] on div "Atividade não roteirizada 10746 - MITA PIZZA BURGER E Endereço: [STREET_ADDRESS…" at bounding box center [784, 372] width 1568 height 744
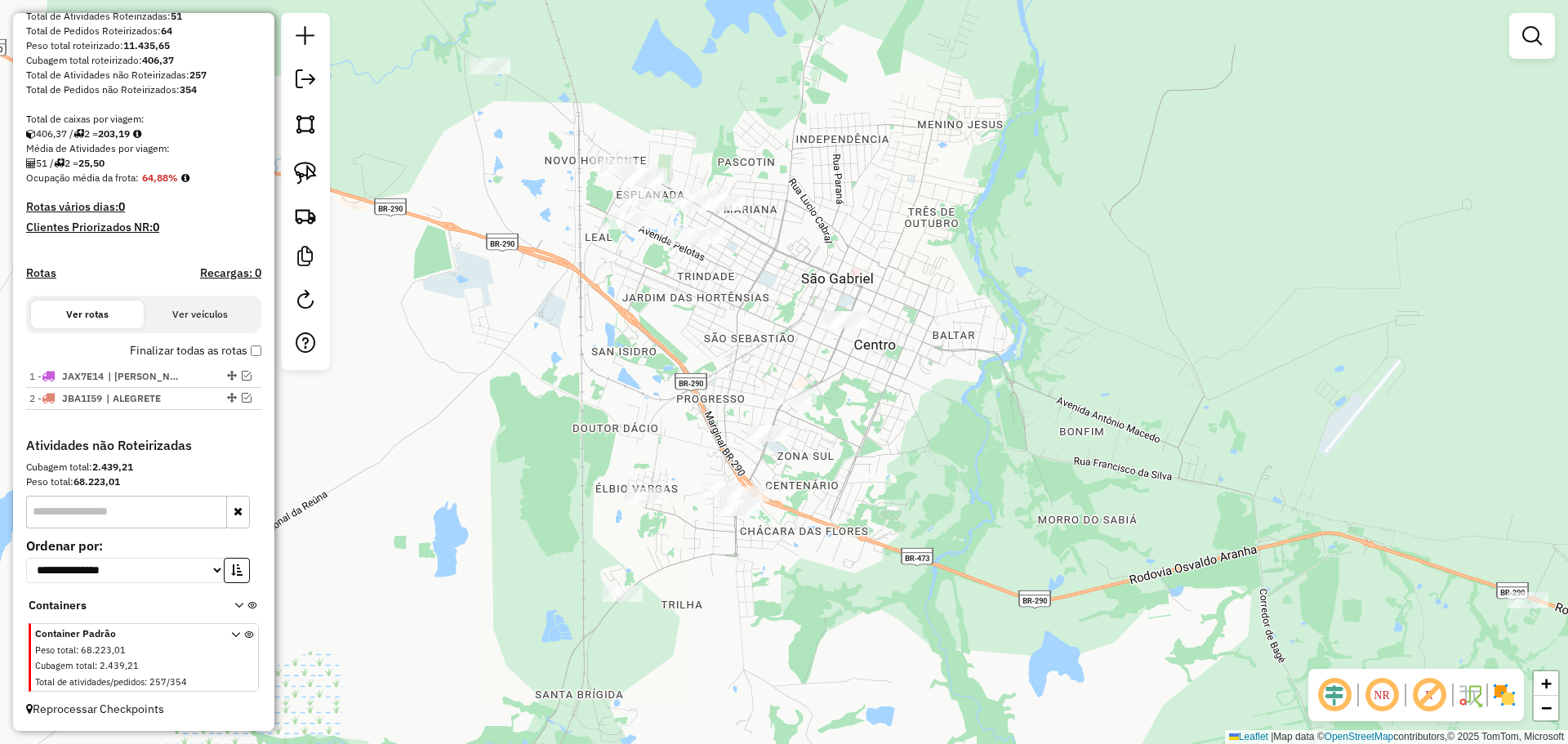
drag, startPoint x: 947, startPoint y: 405, endPoint x: 958, endPoint y: 428, distance: 25.5
click at [960, 430] on div "Janela de atendimento Grade de atendimento Capacidade Transportadoras Veículos …" at bounding box center [784, 372] width 1568 height 744
click at [308, 169] on img at bounding box center [305, 173] width 23 height 23
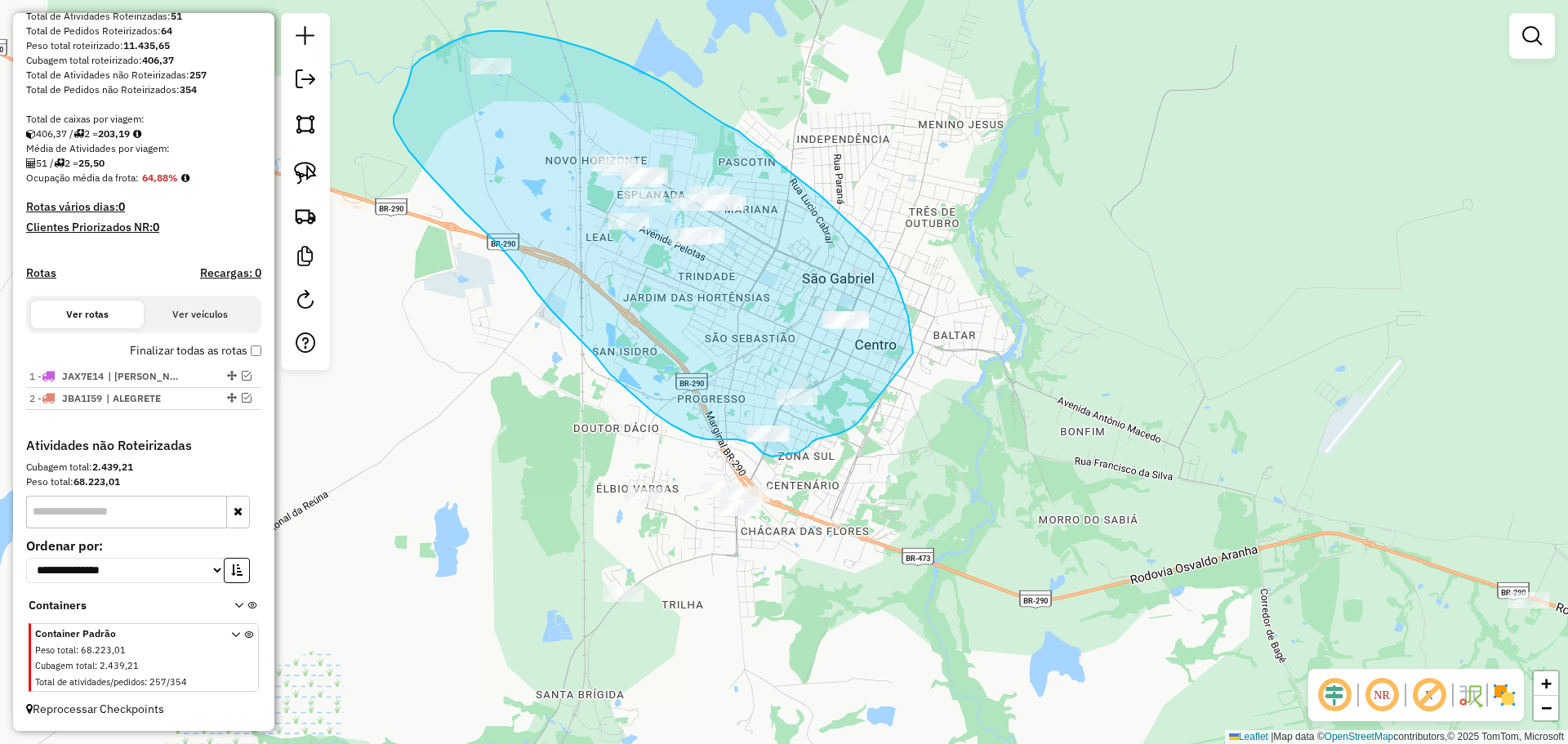
drag, startPoint x: 913, startPoint y: 353, endPoint x: 857, endPoint y: 423, distance: 89.6
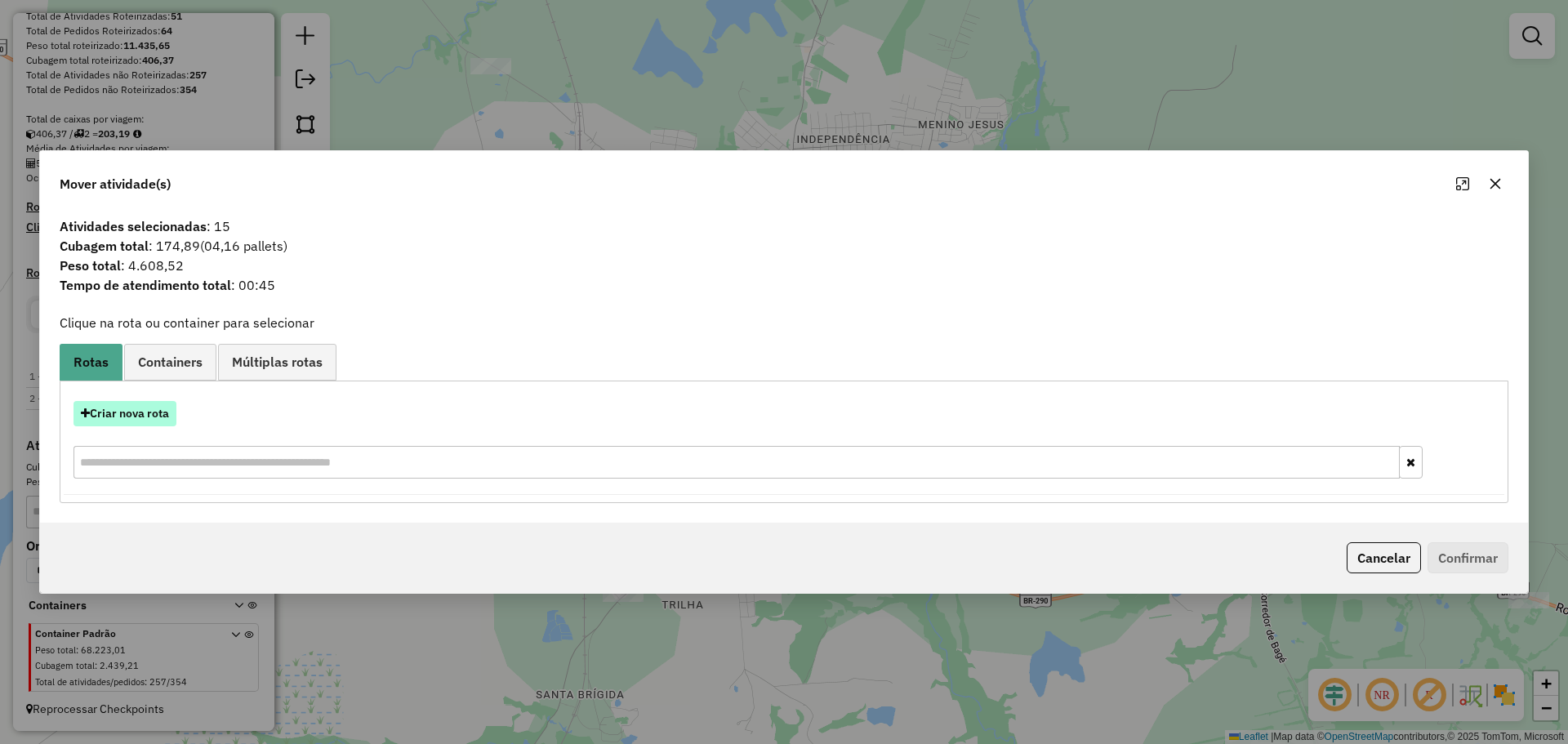
click at [169, 417] on button "Criar nova rota" at bounding box center [125, 413] width 103 height 25
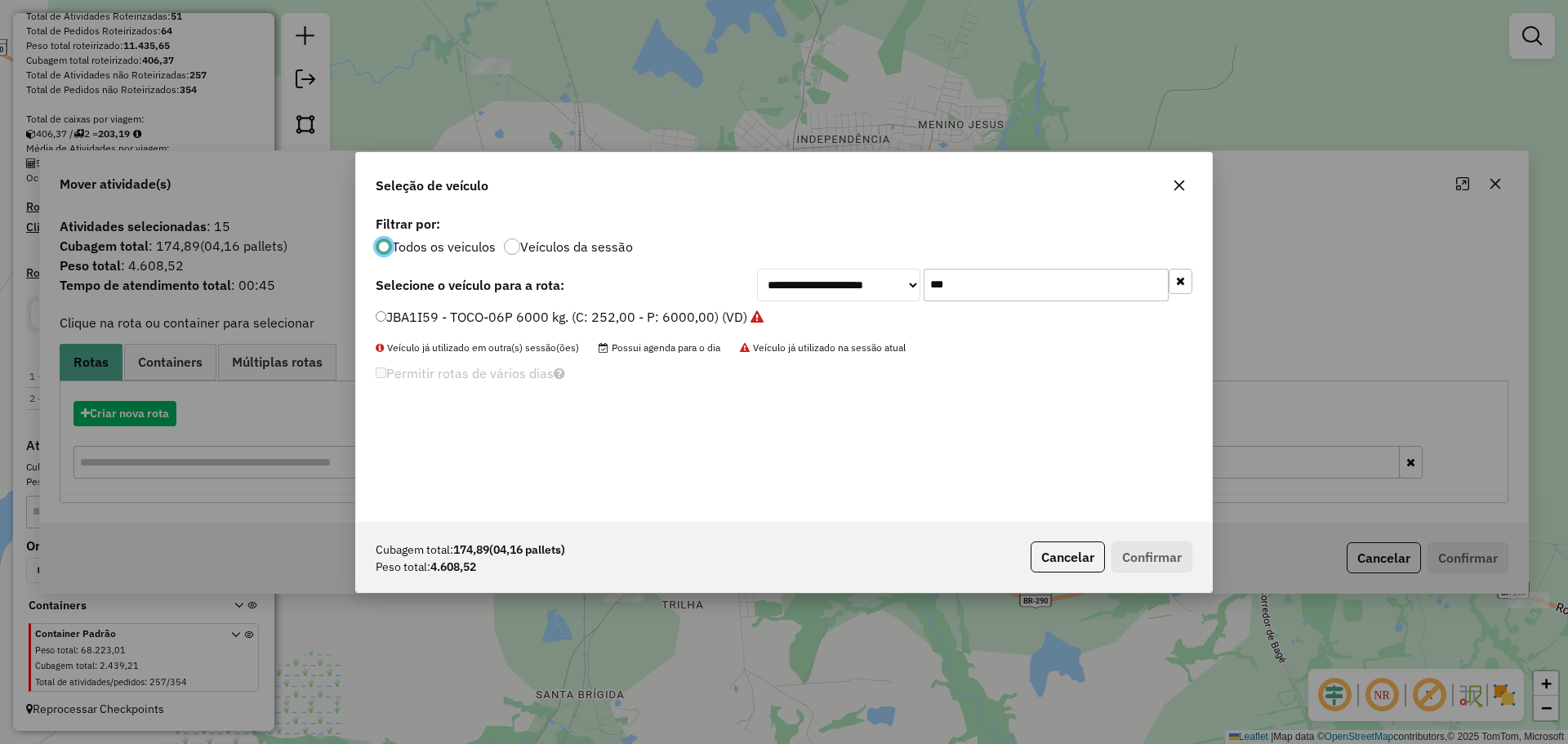
scroll to position [9, 5]
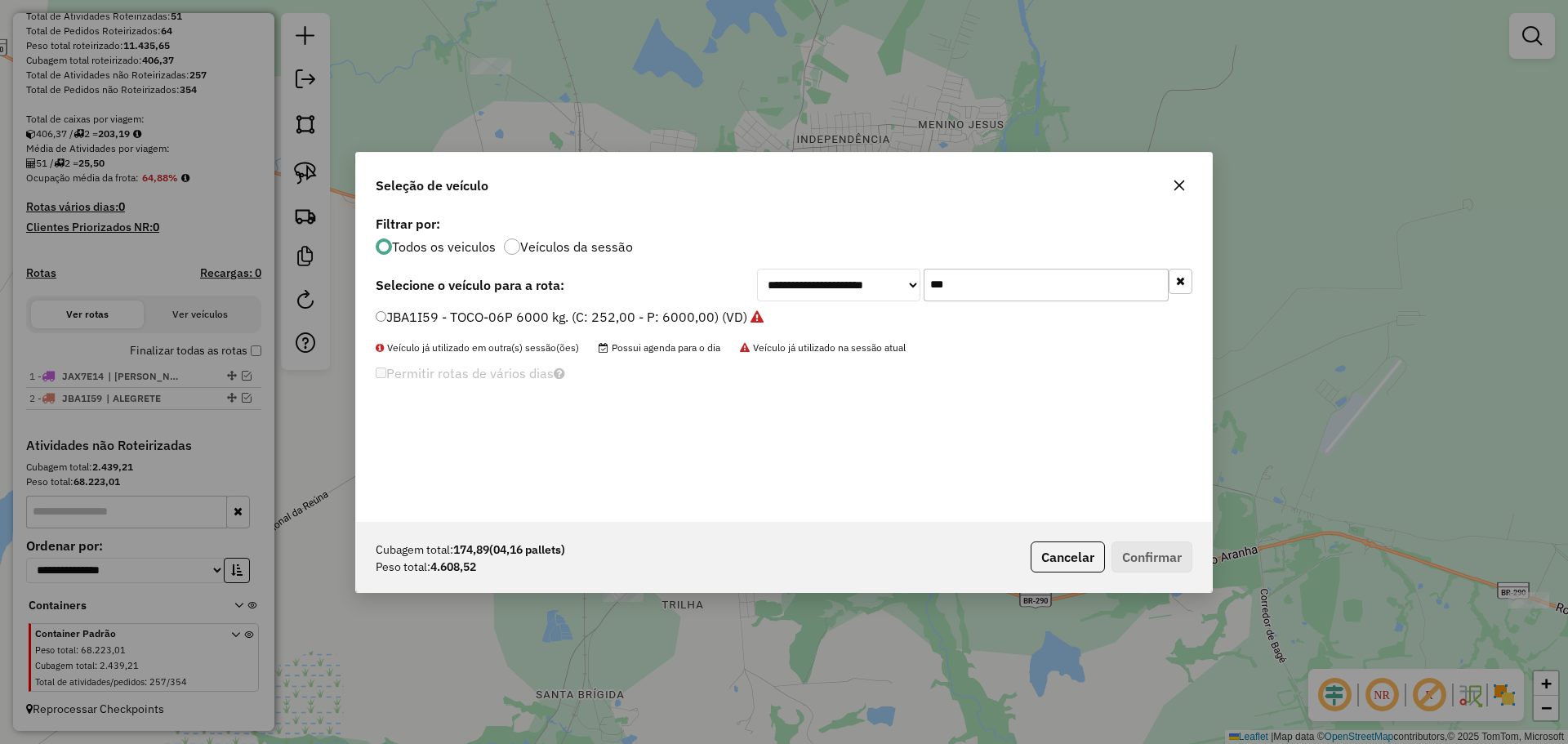
drag, startPoint x: 956, startPoint y: 293, endPoint x: 884, endPoint y: 289, distance: 72.1
click at [884, 289] on div "**********" at bounding box center [975, 284] width 435 height 32
type input "**"
click at [509, 318] on label "JDB4B07 - TRUCK-6P 5500KG VW/13.180 DRC 6X2. (C: 252,00 - P: 6000,00) (VD)" at bounding box center [626, 317] width 503 height 19
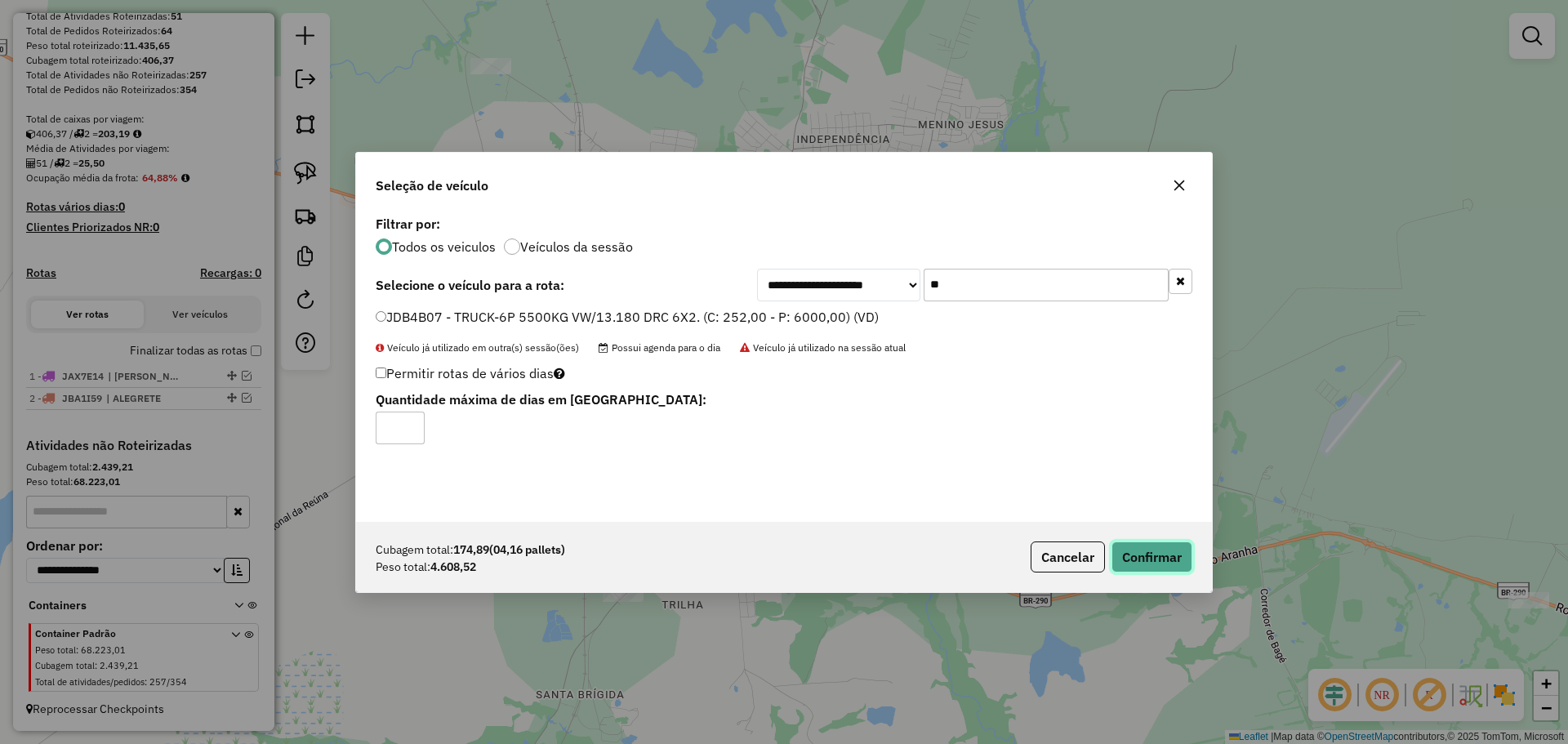
click at [1150, 541] on button "Confirmar" at bounding box center [1152, 556] width 81 height 31
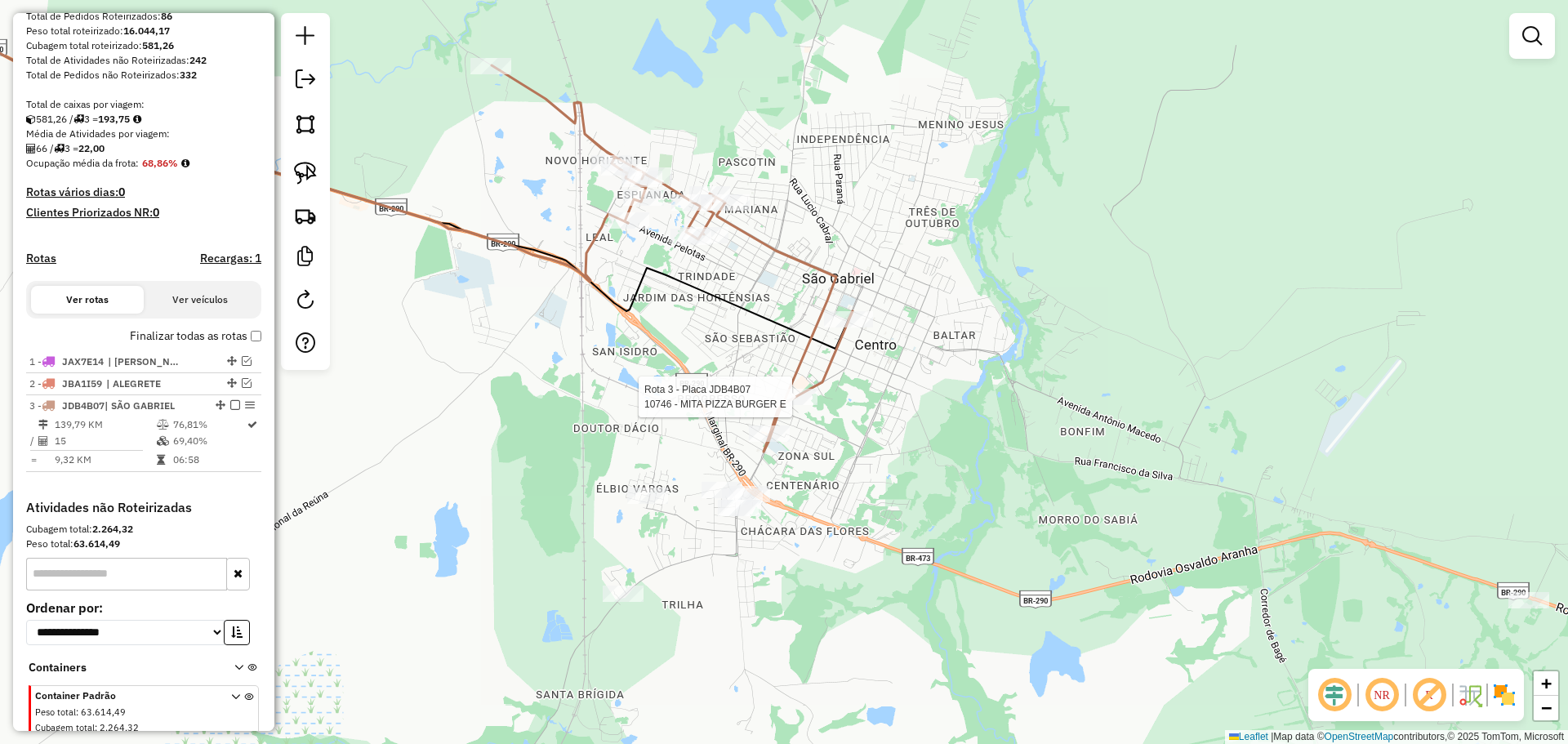
select select "*********"
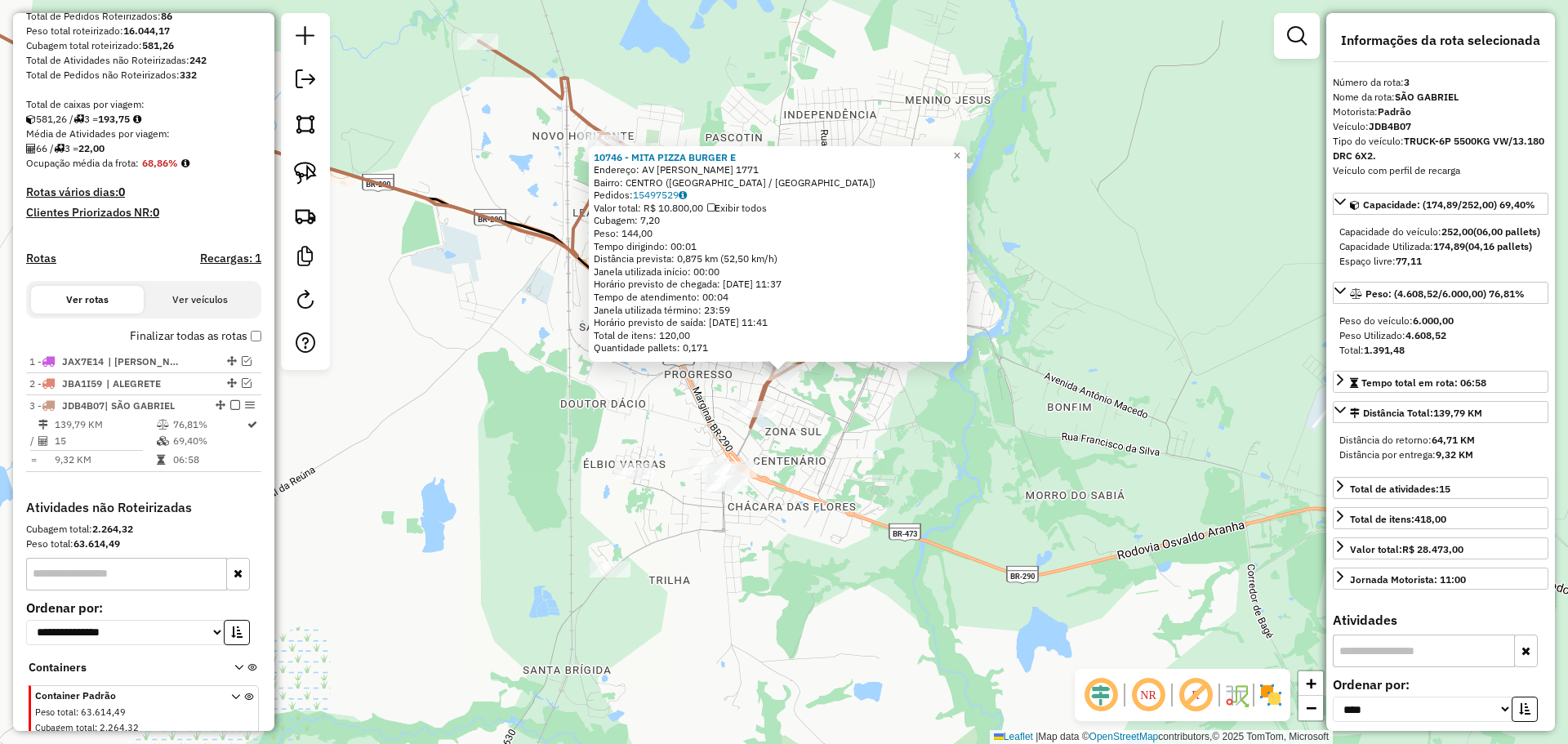
scroll to position [337, 0]
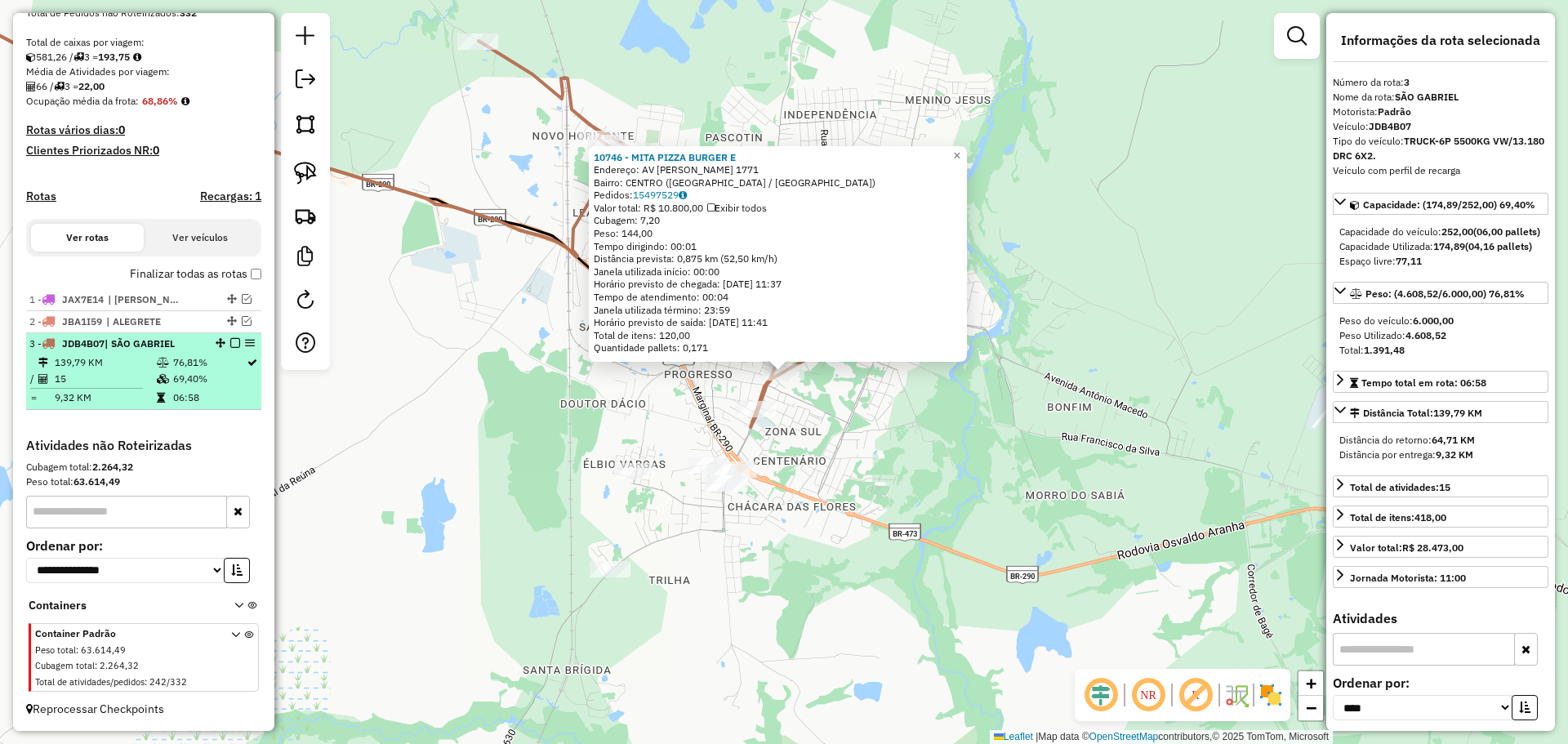
click at [230, 343] on em at bounding box center [234, 342] width 10 height 10
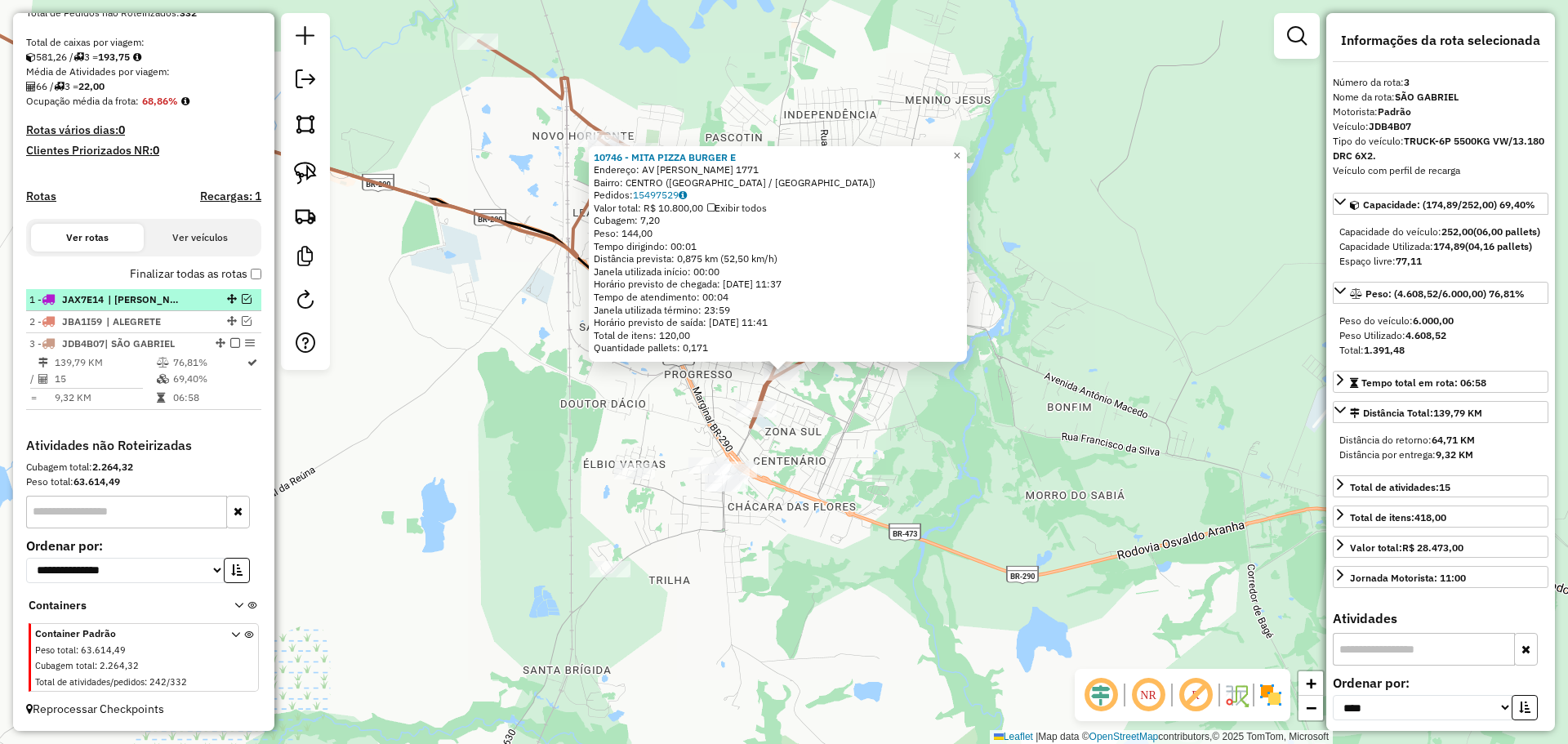
scroll to position [282, 0]
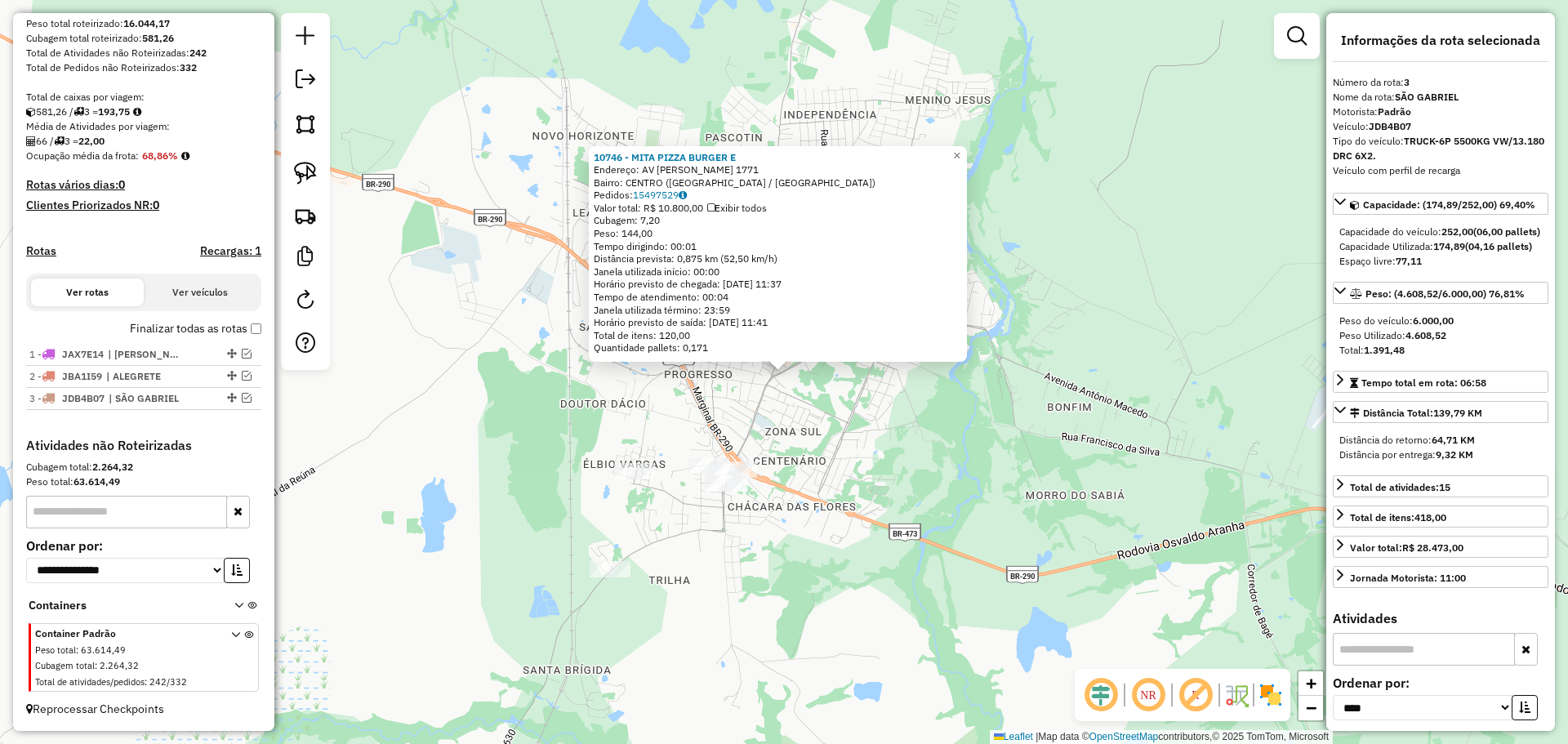
click at [617, 374] on div "10746 - MITA PIZZA BURGER E Endereço: AV [PERSON_NAME] 1771 Bairro: CENTRO ([GE…" at bounding box center [784, 372] width 1568 height 744
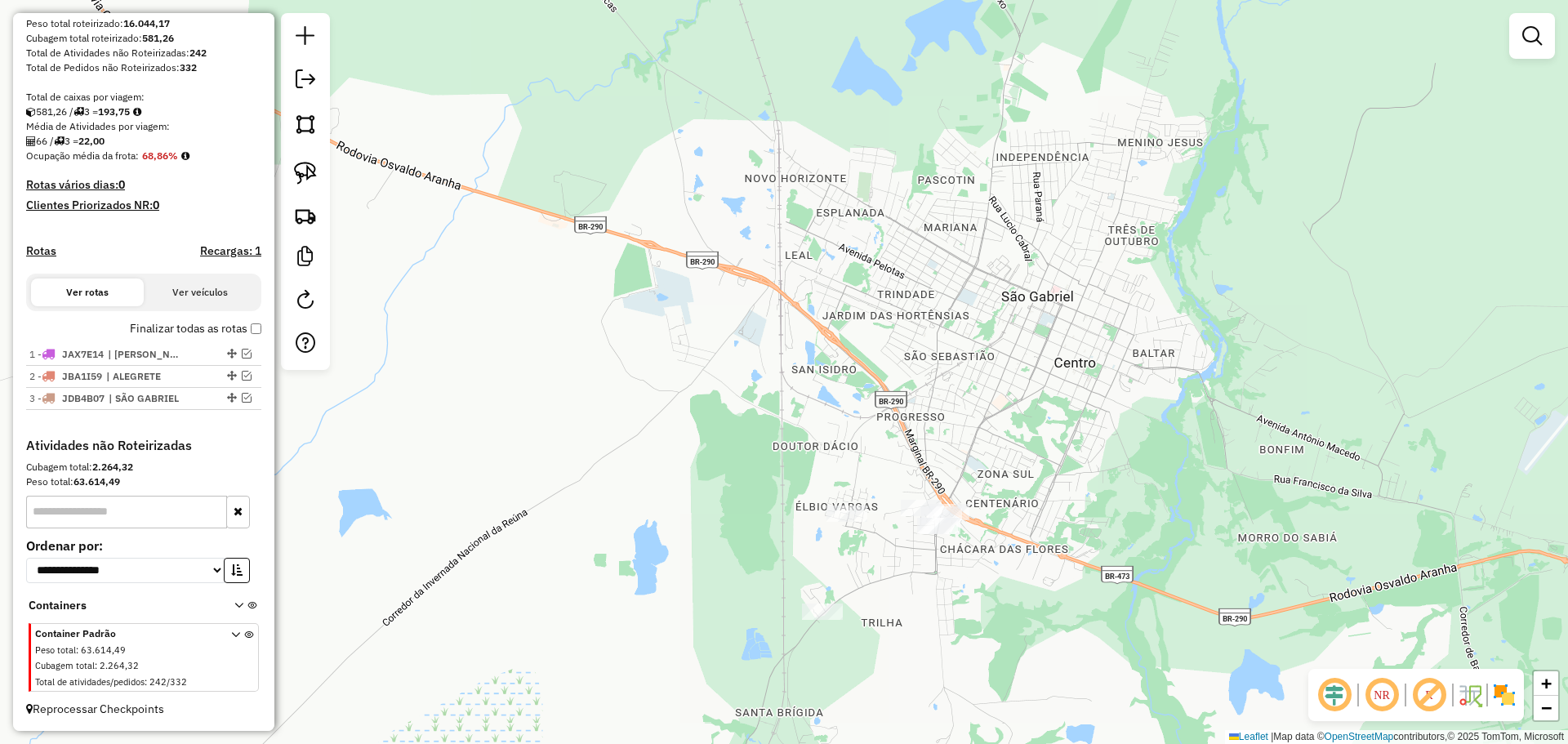
drag, startPoint x: 608, startPoint y: 376, endPoint x: 820, endPoint y: 418, distance: 216.1
click at [820, 418] on div "Janela de atendimento Grade de atendimento Capacidade Transportadoras Veículos …" at bounding box center [784, 372] width 1568 height 744
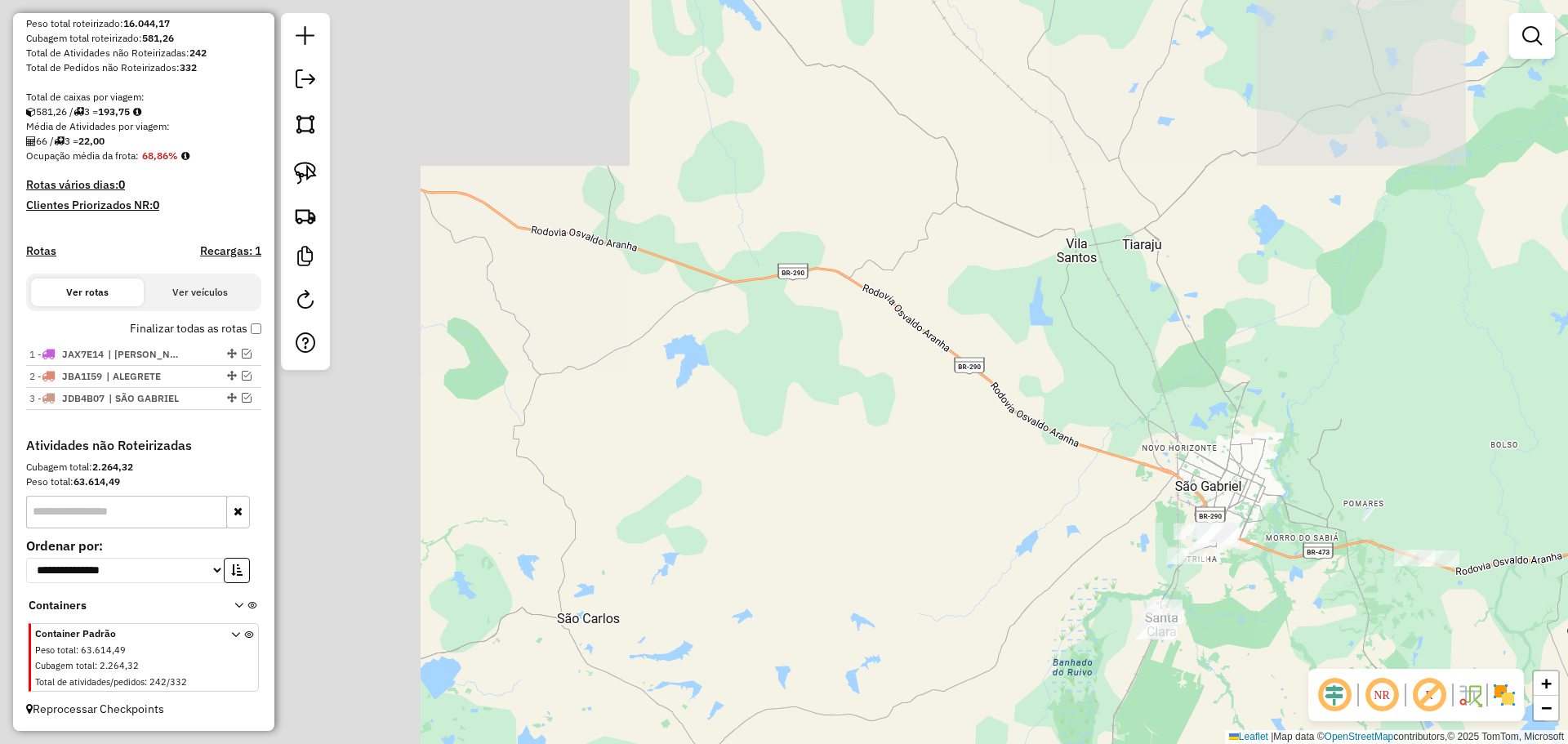
drag, startPoint x: 634, startPoint y: 418, endPoint x: 1097, endPoint y: 498, distance: 469.9
click at [1181, 505] on div "Janela de atendimento Grade de atendimento Capacidade Transportadoras Veículos …" at bounding box center [784, 372] width 1568 height 744
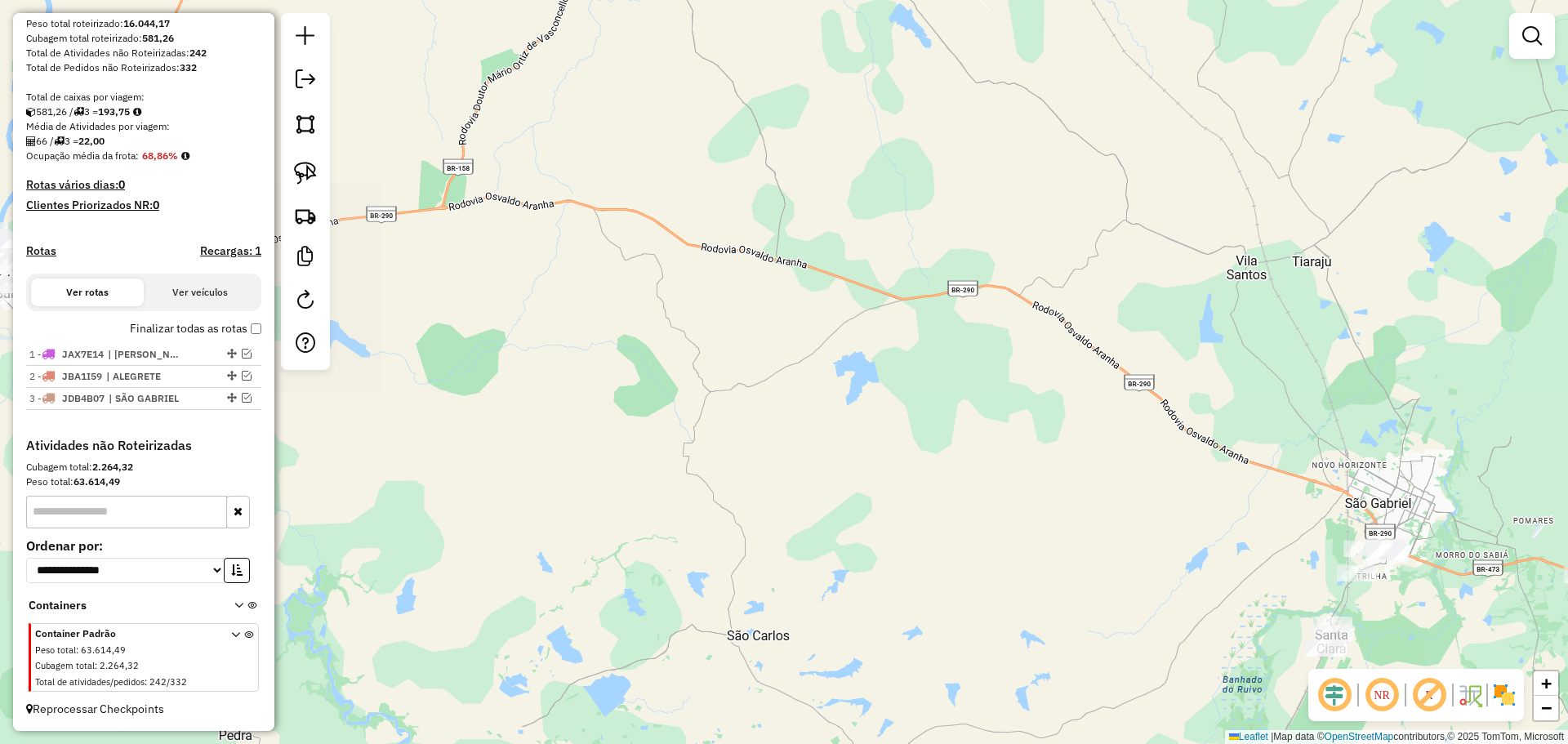
drag, startPoint x: 786, startPoint y: 405, endPoint x: 1242, endPoint y: 544, distance: 476.7
click at [1242, 544] on div "Janela de atendimento Grade de atendimento Capacidade Transportadoras Veículos …" at bounding box center [784, 372] width 1568 height 744
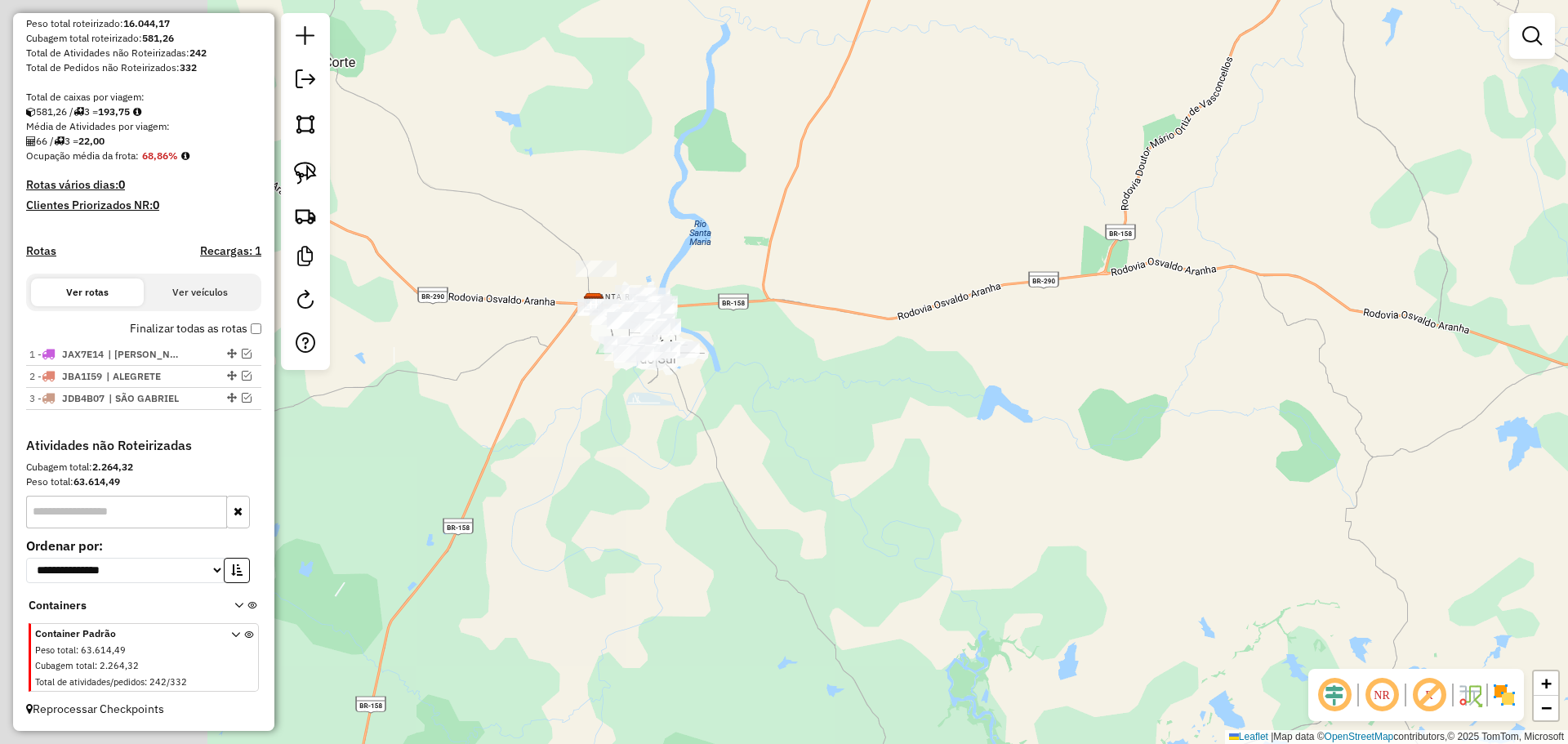
drag, startPoint x: 841, startPoint y: 490, endPoint x: 993, endPoint y: 413, distance: 170.4
click at [1073, 419] on div "Janela de atendimento Grade de atendimento Capacidade Transportadoras Veículos …" at bounding box center [784, 372] width 1568 height 744
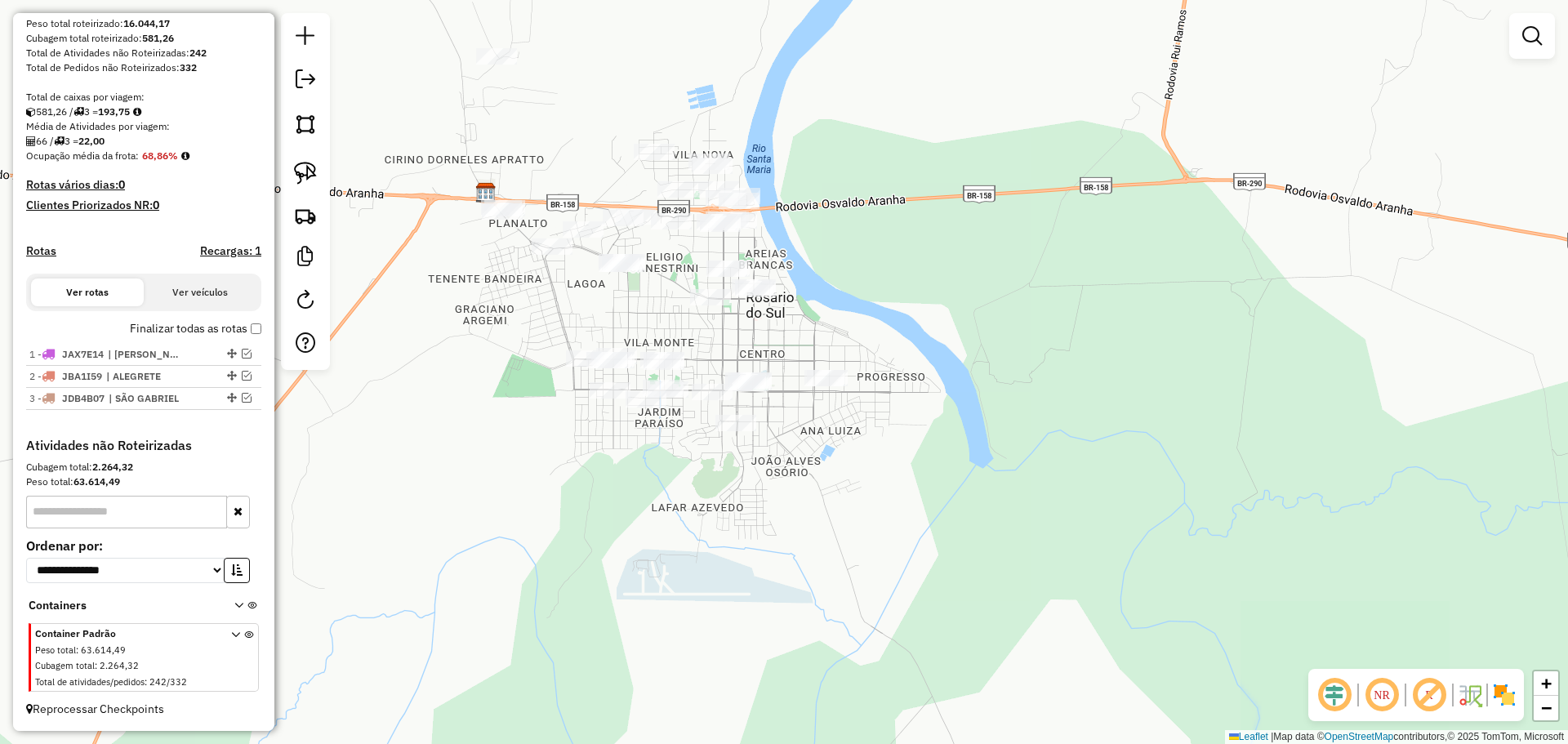
click at [777, 342] on div "Janela de atendimento Grade de atendimento Capacidade Transportadoras Veículos …" at bounding box center [784, 372] width 1568 height 744
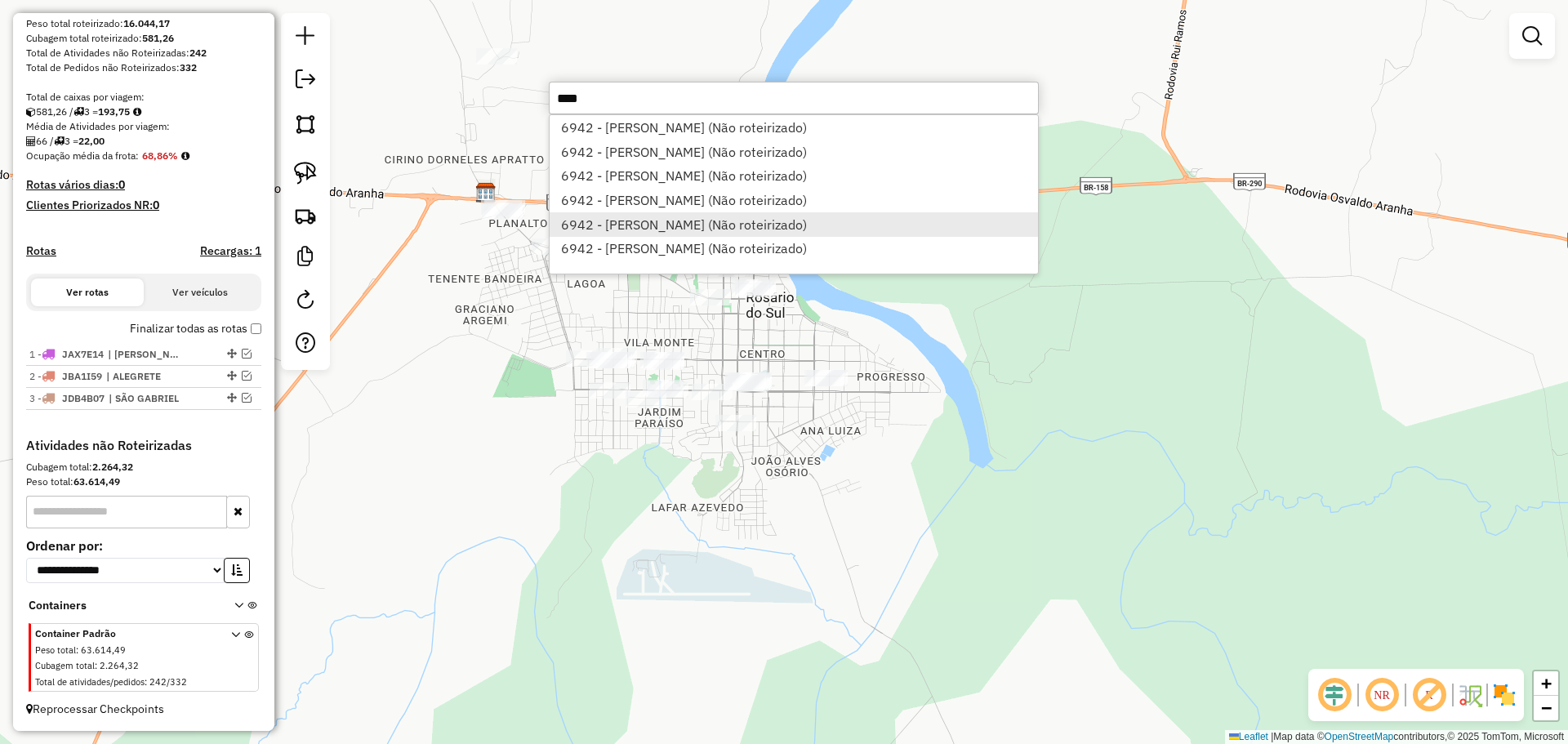
type input "****"
click at [944, 232] on li "6942 - [PERSON_NAME] (Não roteirizado)" at bounding box center [793, 225] width 489 height 25
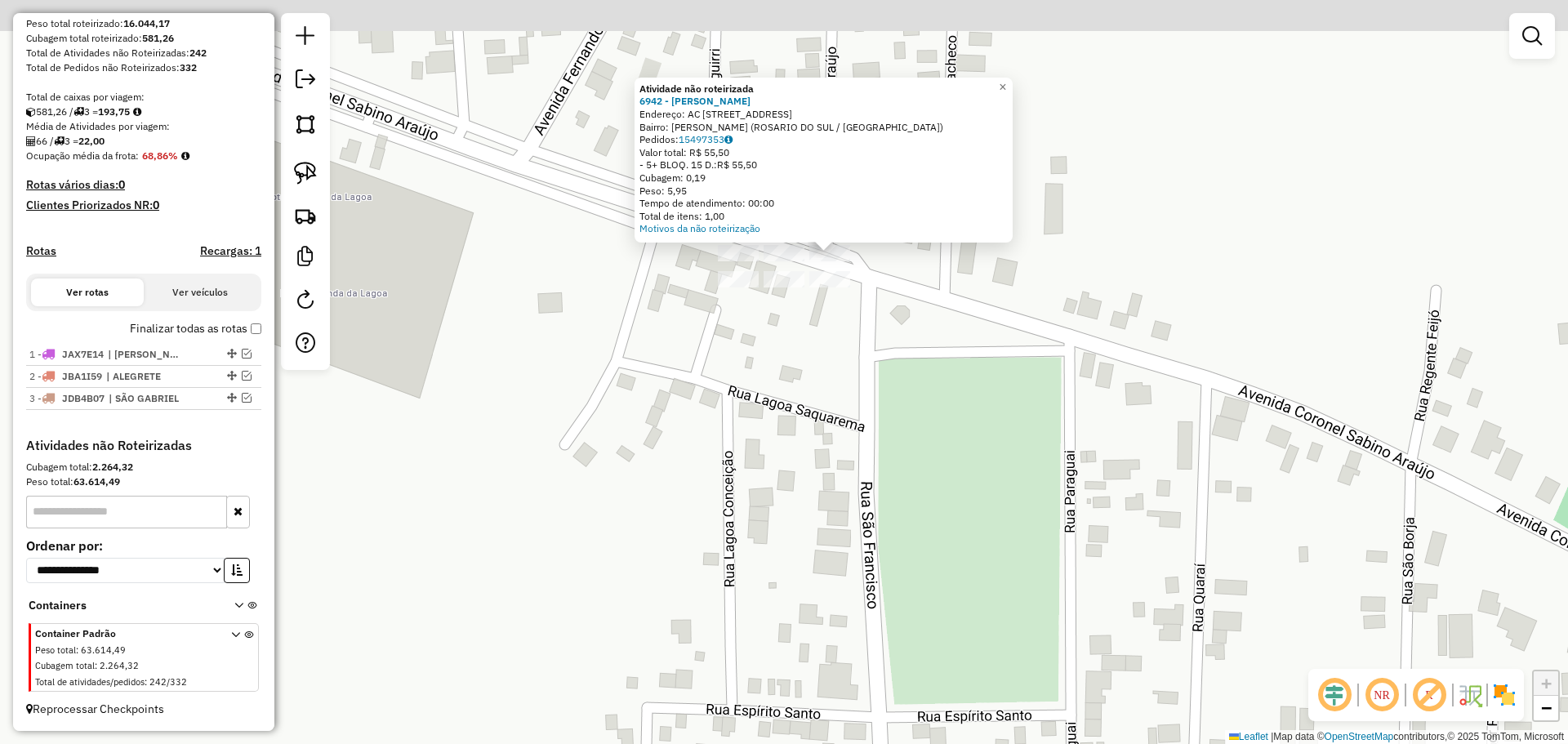
drag, startPoint x: 794, startPoint y: 373, endPoint x: 795, endPoint y: 386, distance: 13.0
click at [795, 386] on div "Atividade não roteirizada 6942 - [PERSON_NAME] Endereço: AC [STREET_ADDRESS] Ba…" at bounding box center [784, 372] width 1568 height 744
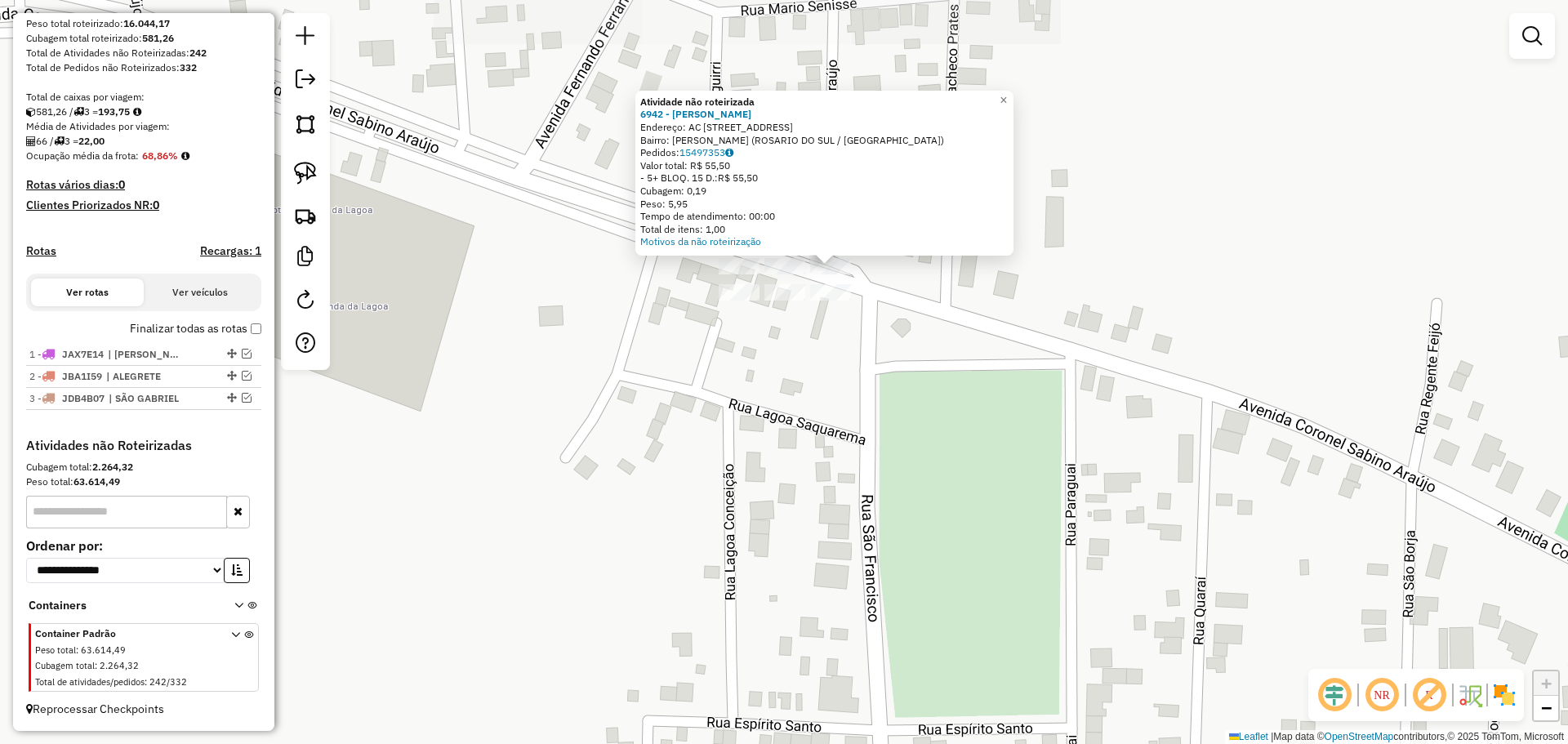
click at [795, 386] on div "Atividade não roteirizada 6942 - [PERSON_NAME] Endereço: AC [STREET_ADDRESS] Ba…" at bounding box center [784, 372] width 1568 height 744
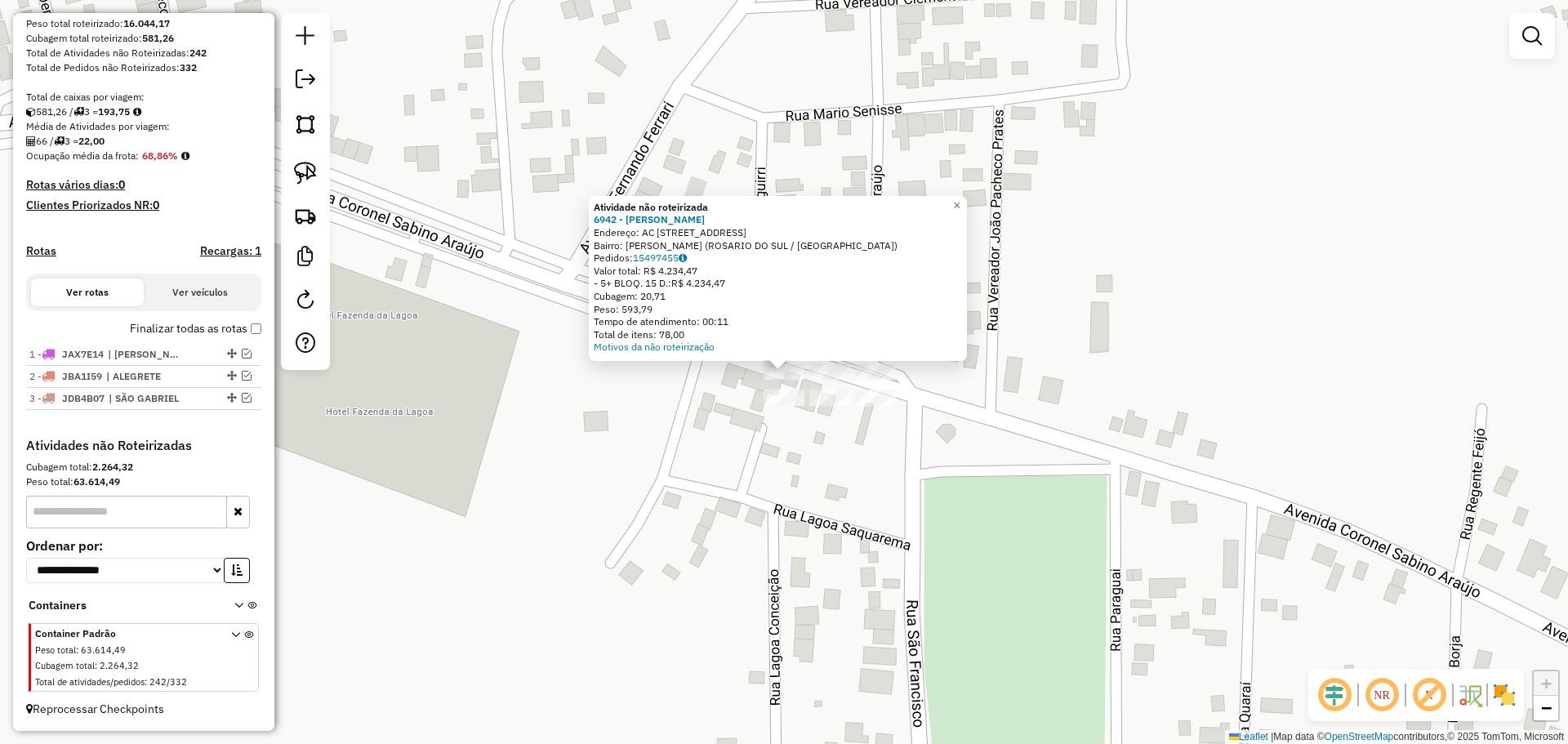
click at [687, 413] on div "Atividade não roteirizada 6942 - [PERSON_NAME]: AC [STREET_ADDRESS] Bairro: [PE…" at bounding box center [784, 372] width 1568 height 744
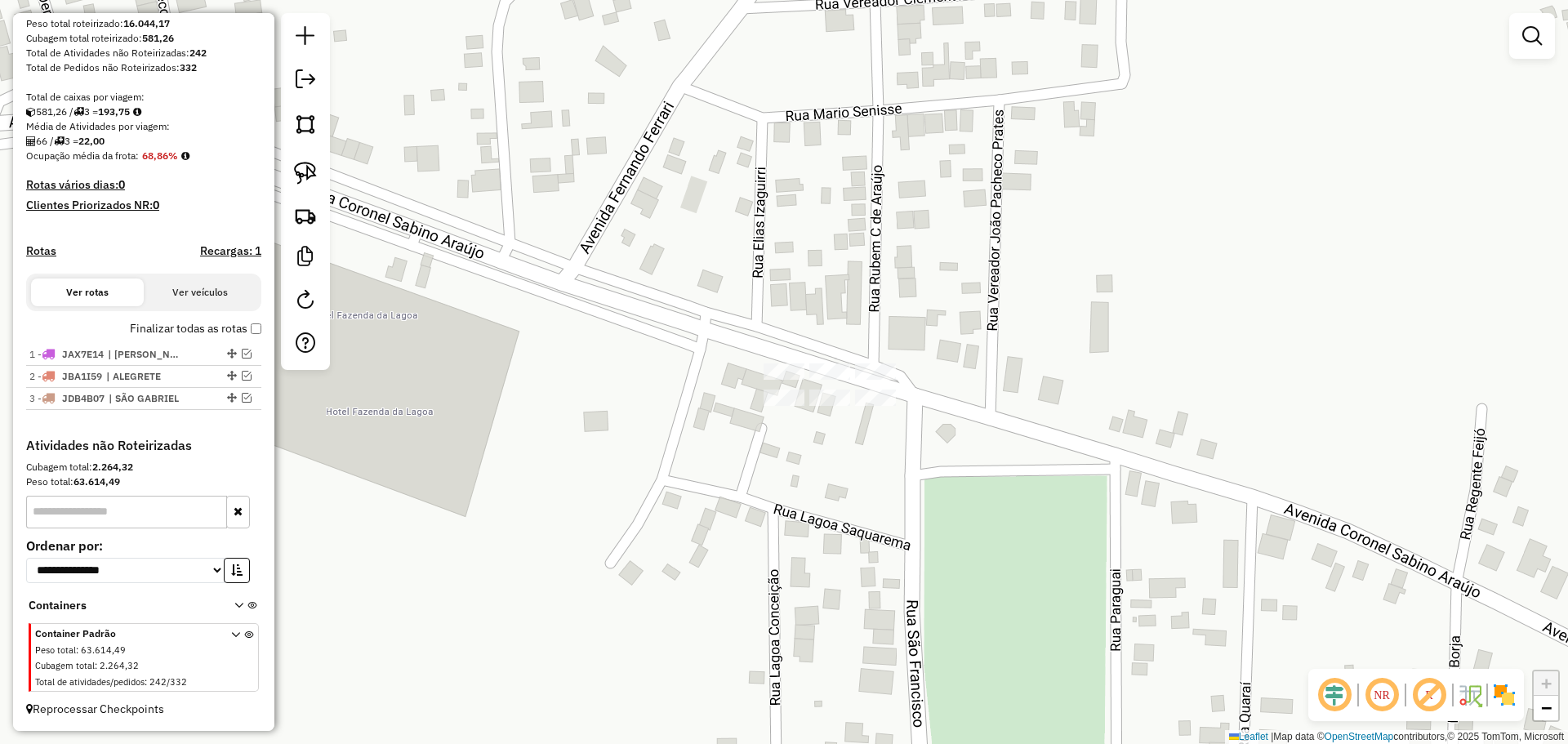
click at [302, 165] on img at bounding box center [305, 173] width 23 height 23
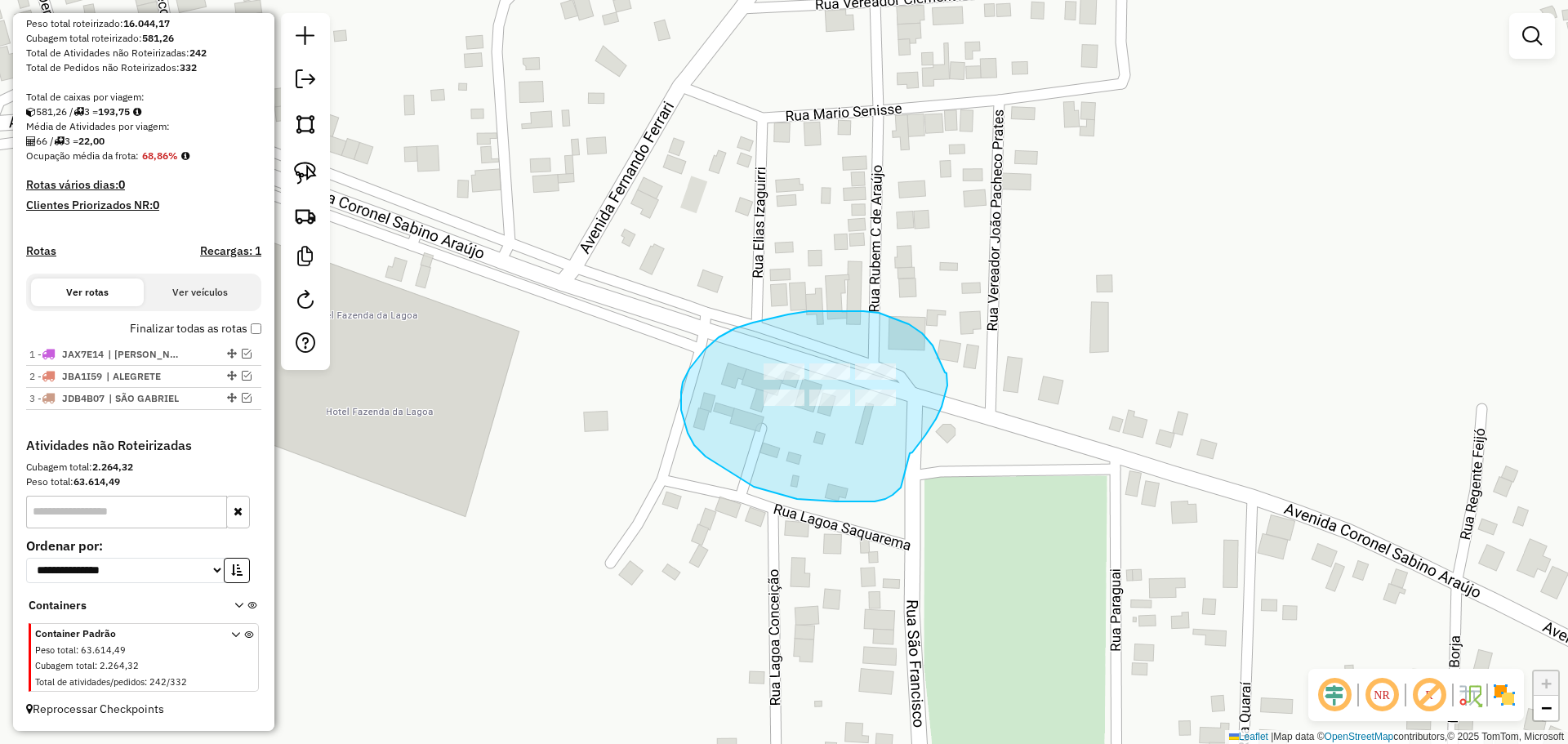
drag, startPoint x: 913, startPoint y: 453, endPoint x: 901, endPoint y: 488, distance: 37.0
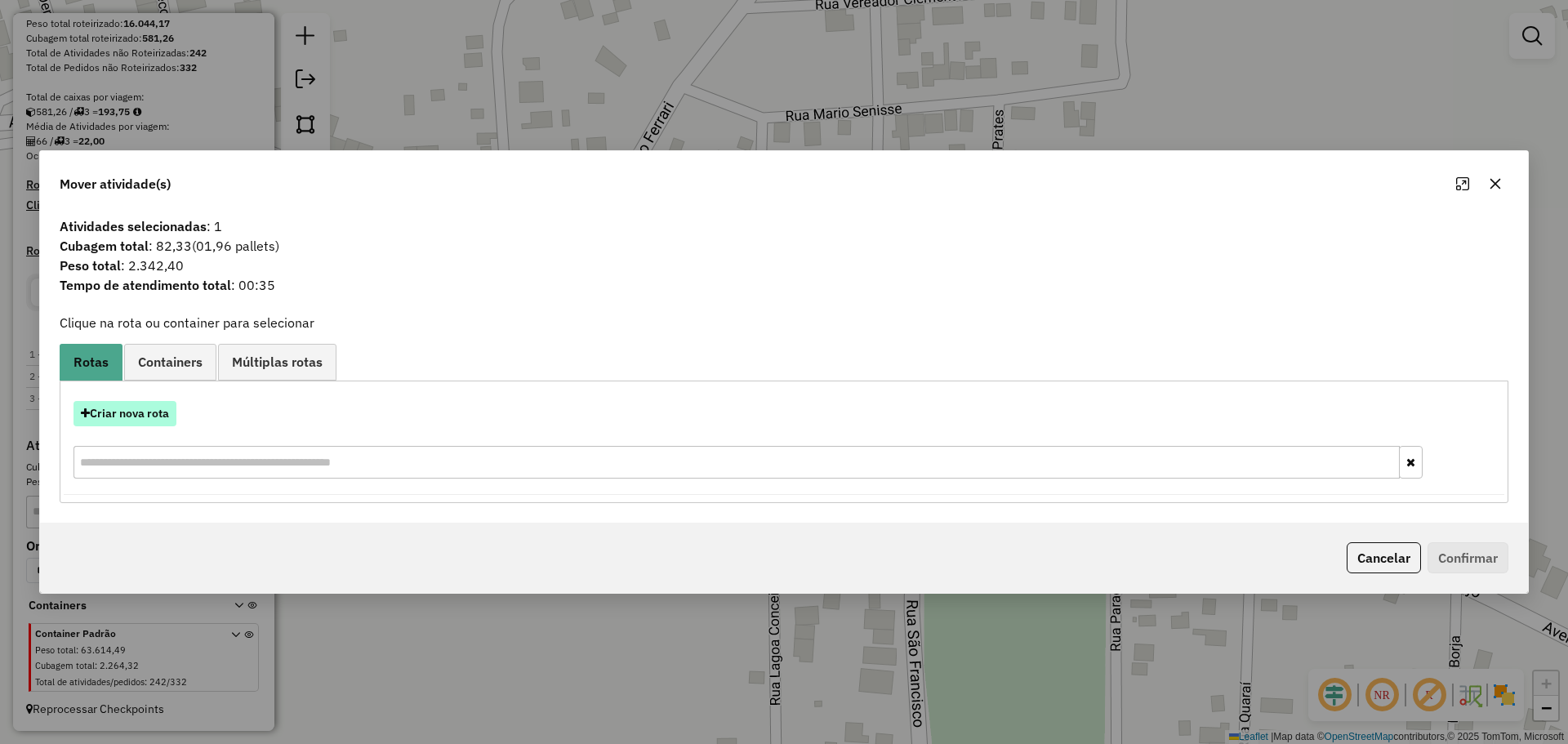
click at [115, 410] on button "Criar nova rota" at bounding box center [125, 413] width 103 height 25
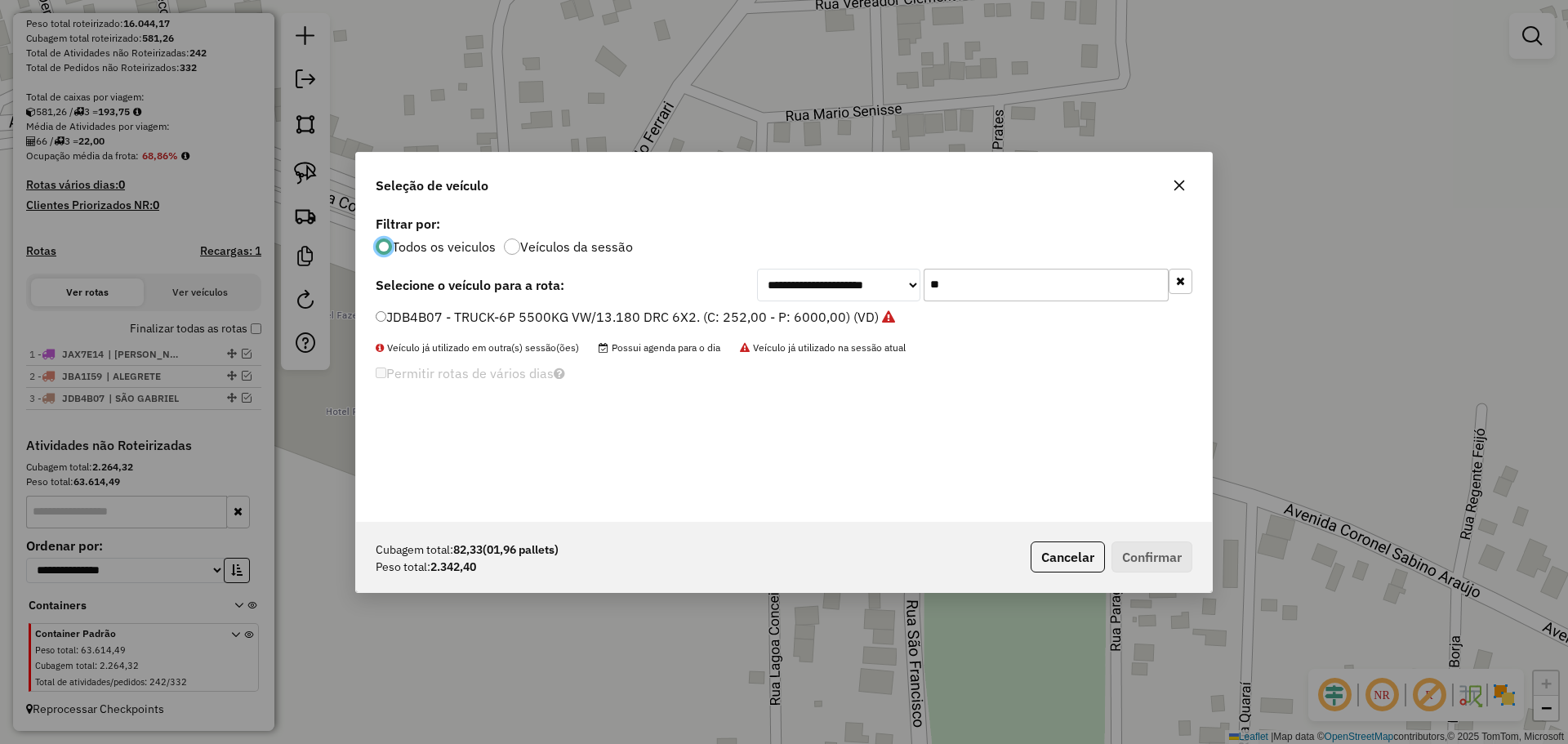
scroll to position [9, 5]
drag, startPoint x: 1003, startPoint y: 292, endPoint x: 865, endPoint y: 282, distance: 138.4
click at [865, 282] on div "**********" at bounding box center [975, 284] width 435 height 32
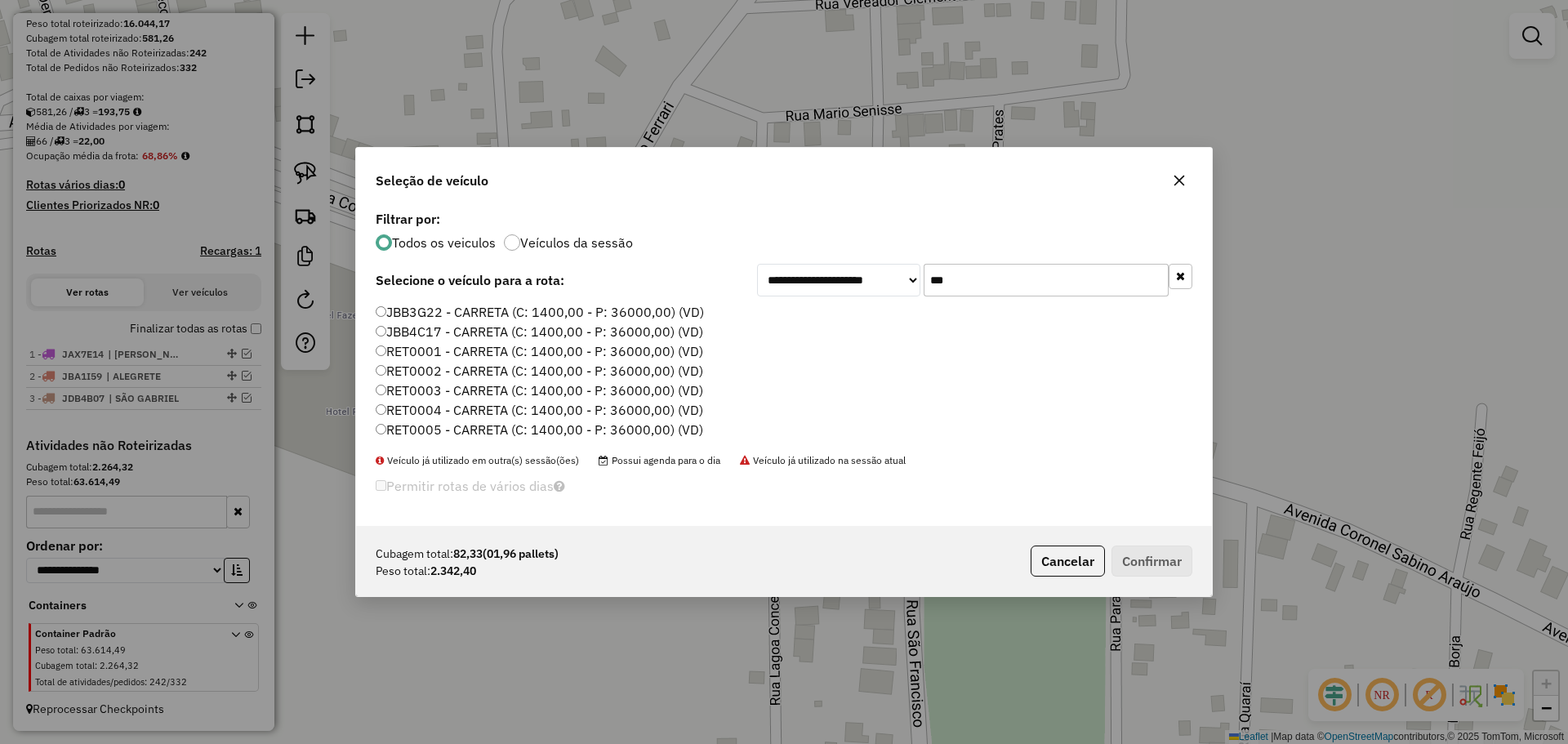
type input "***"
click at [526, 345] on label "RET0001 - CARRETA (C: 1400,00 - P: 36000,00) (VD)" at bounding box center [539, 351] width 327 height 19
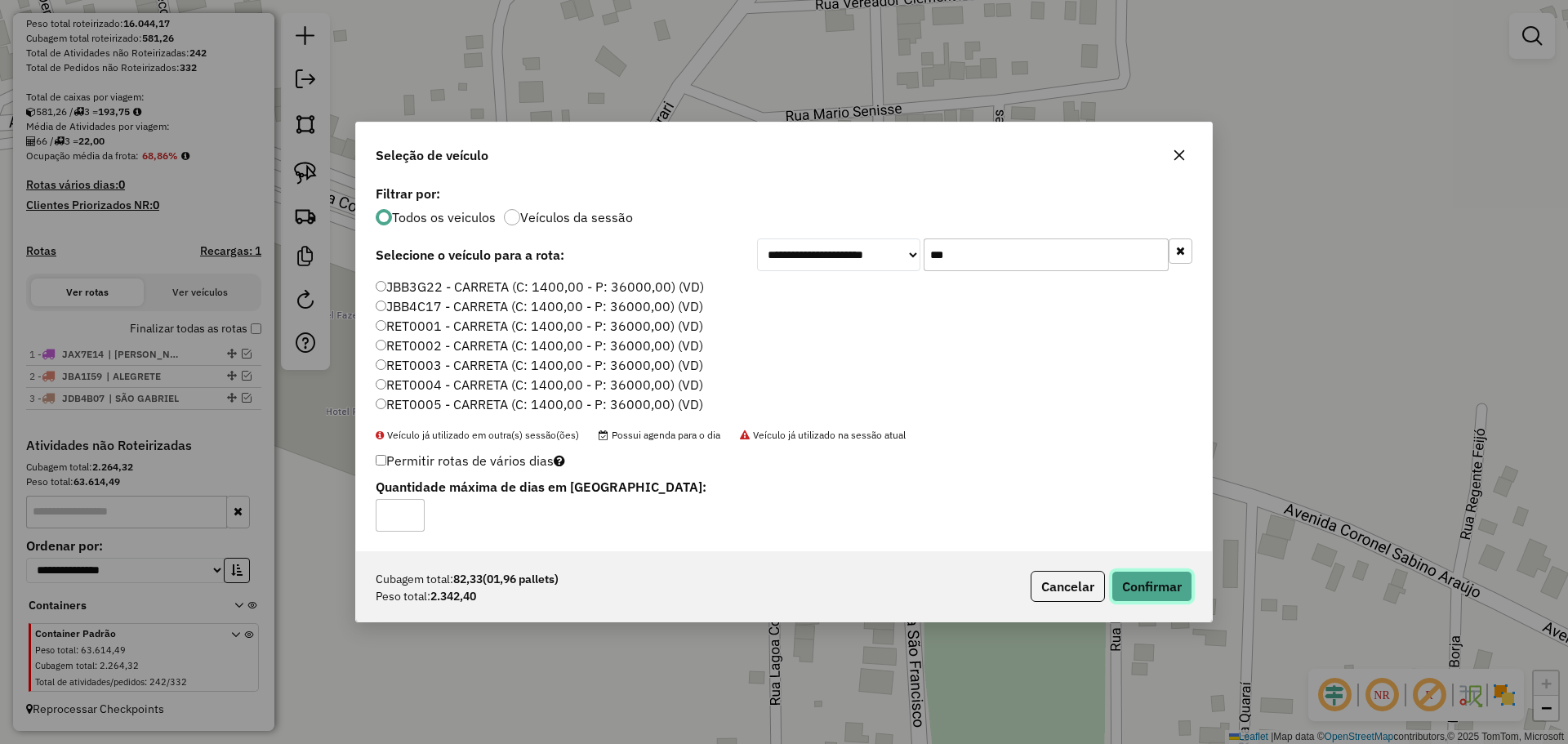
click at [1170, 589] on button "Confirmar" at bounding box center [1152, 586] width 81 height 31
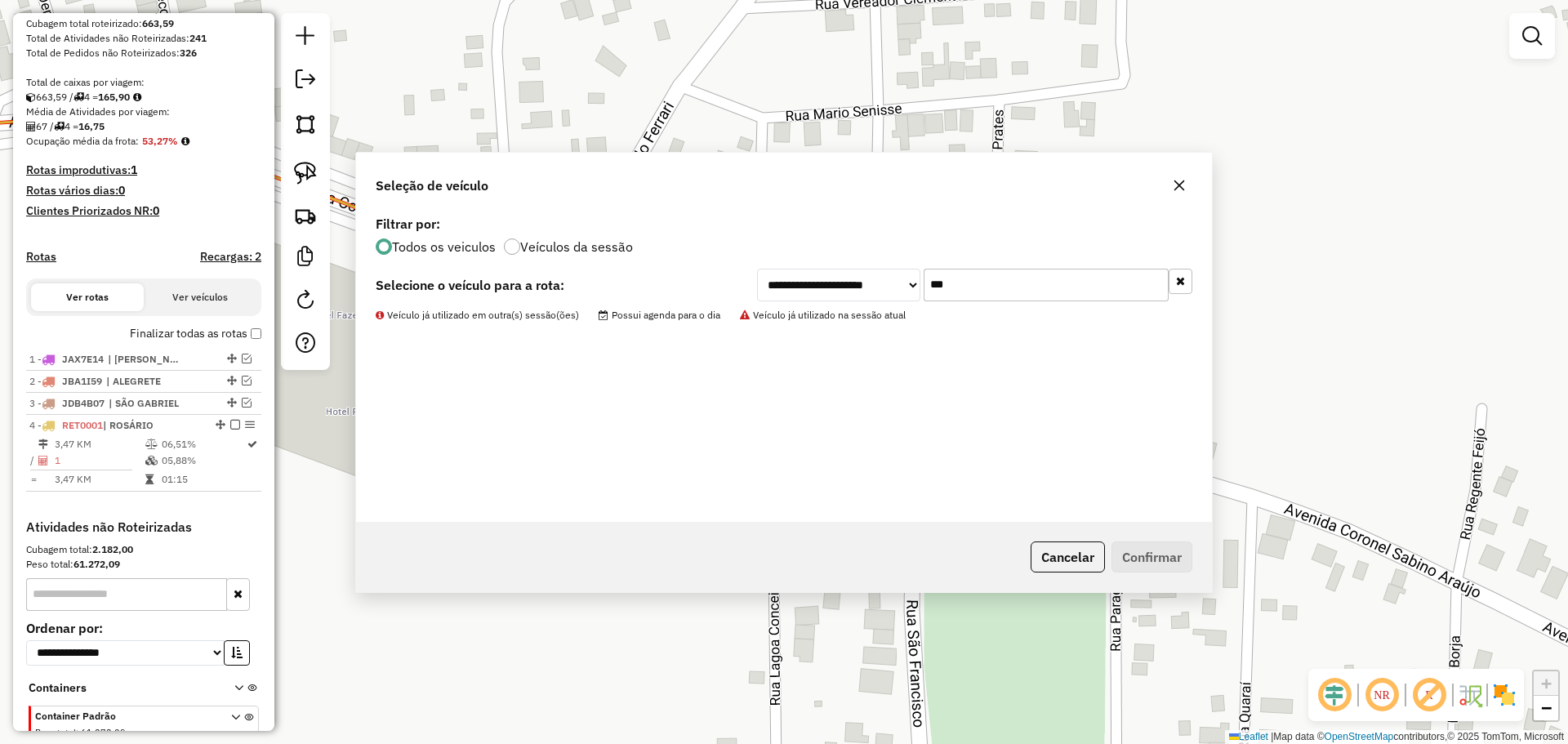
scroll to position [337, 0]
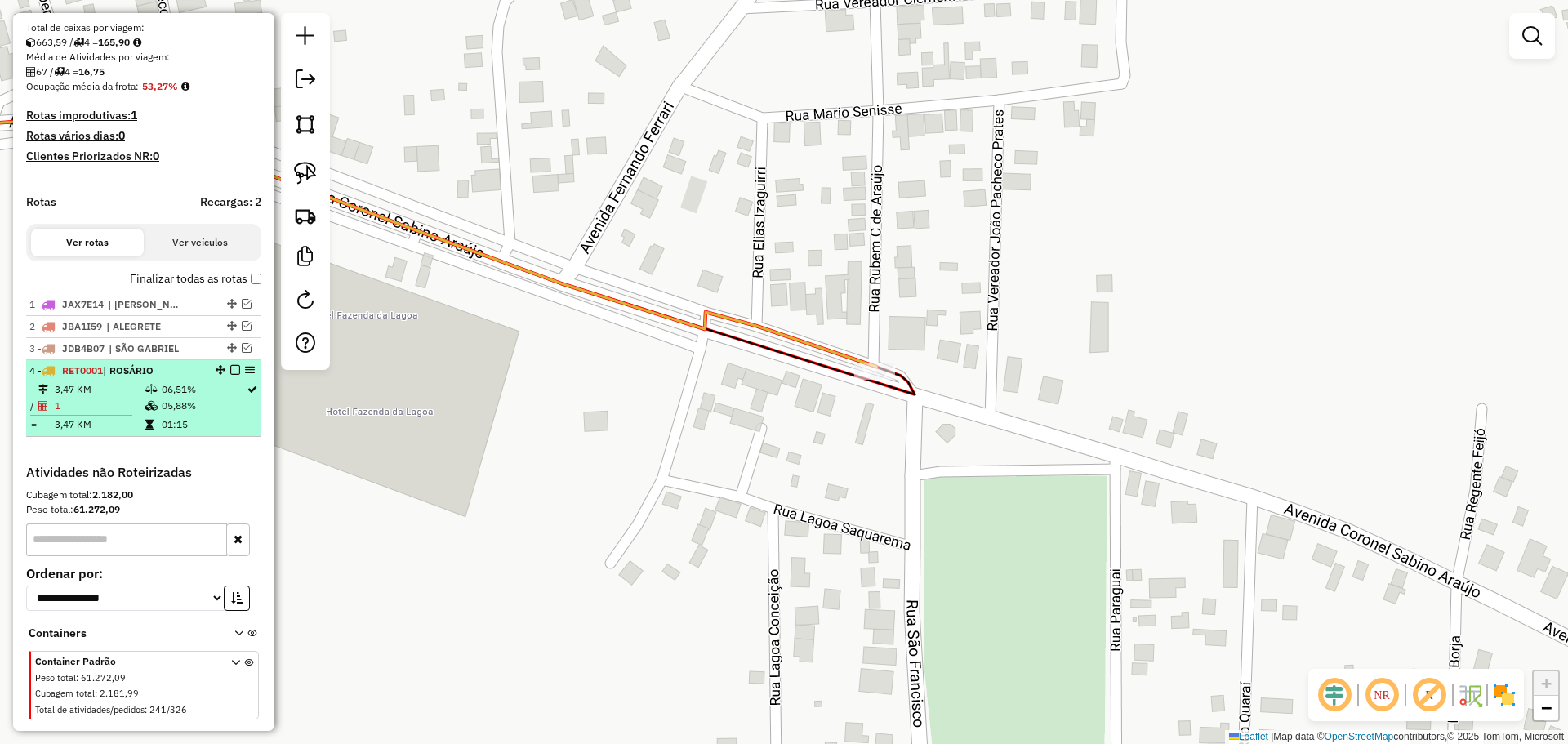
click at [231, 375] on em at bounding box center [234, 369] width 10 height 10
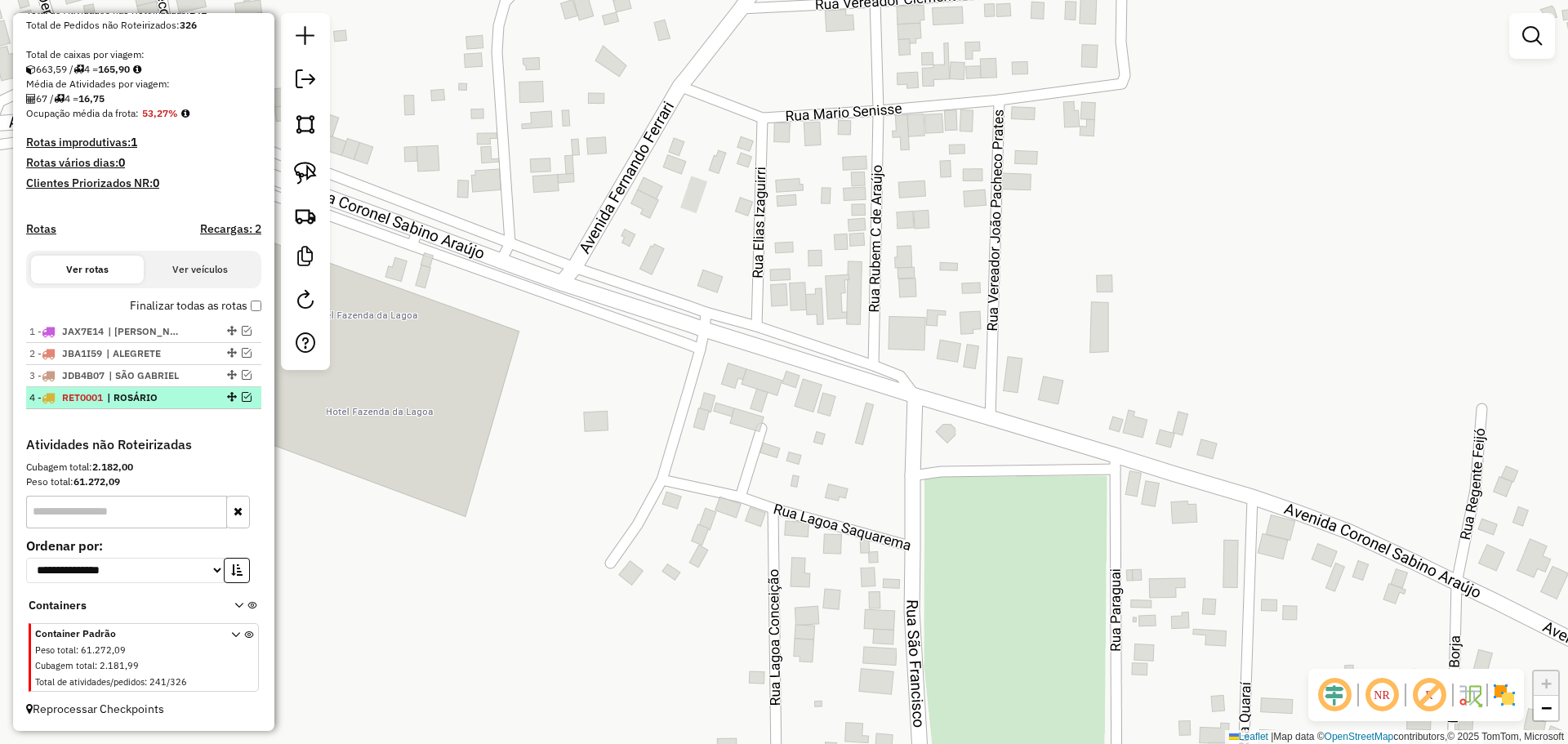
click at [242, 397] on em at bounding box center [247, 397] width 10 height 10
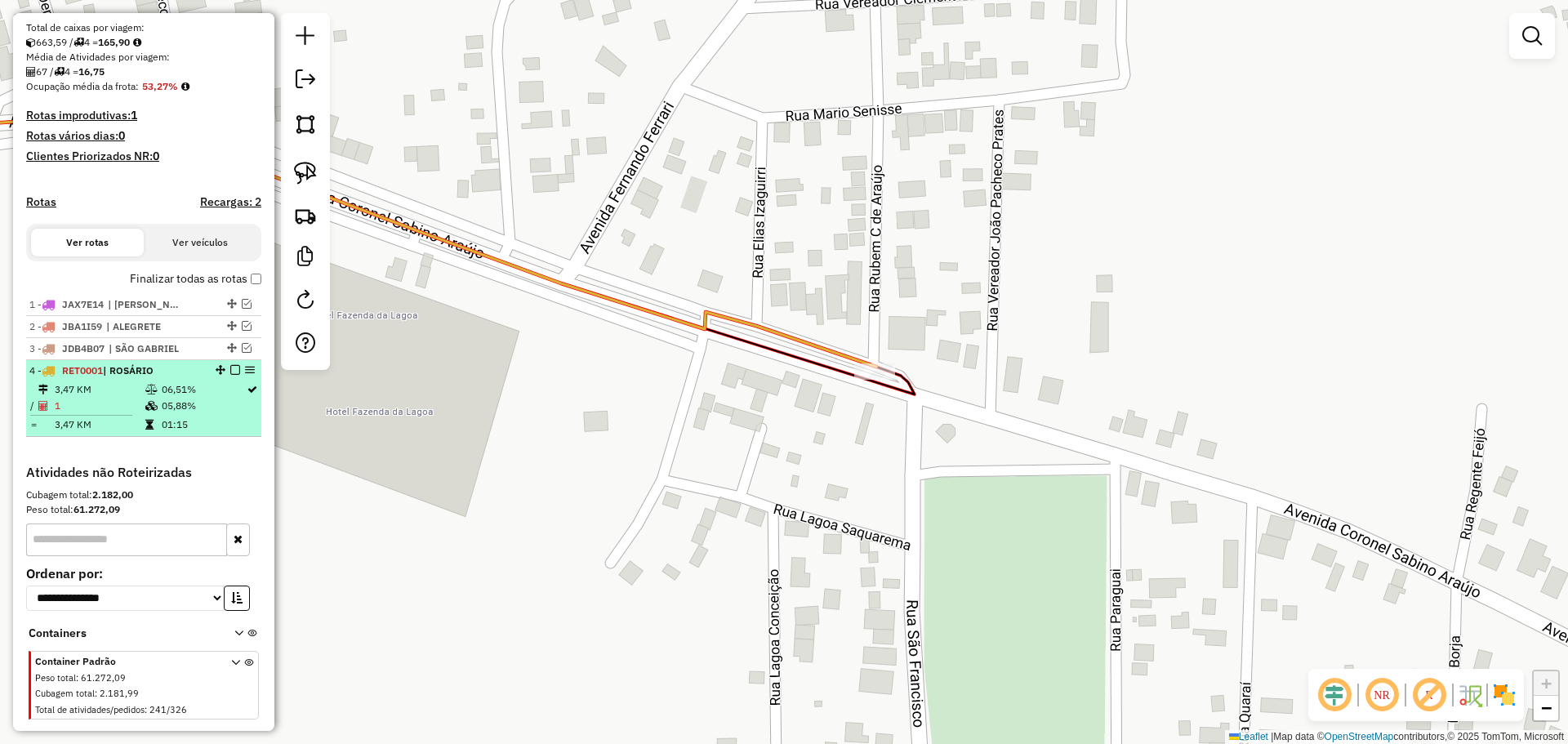
select select "*********"
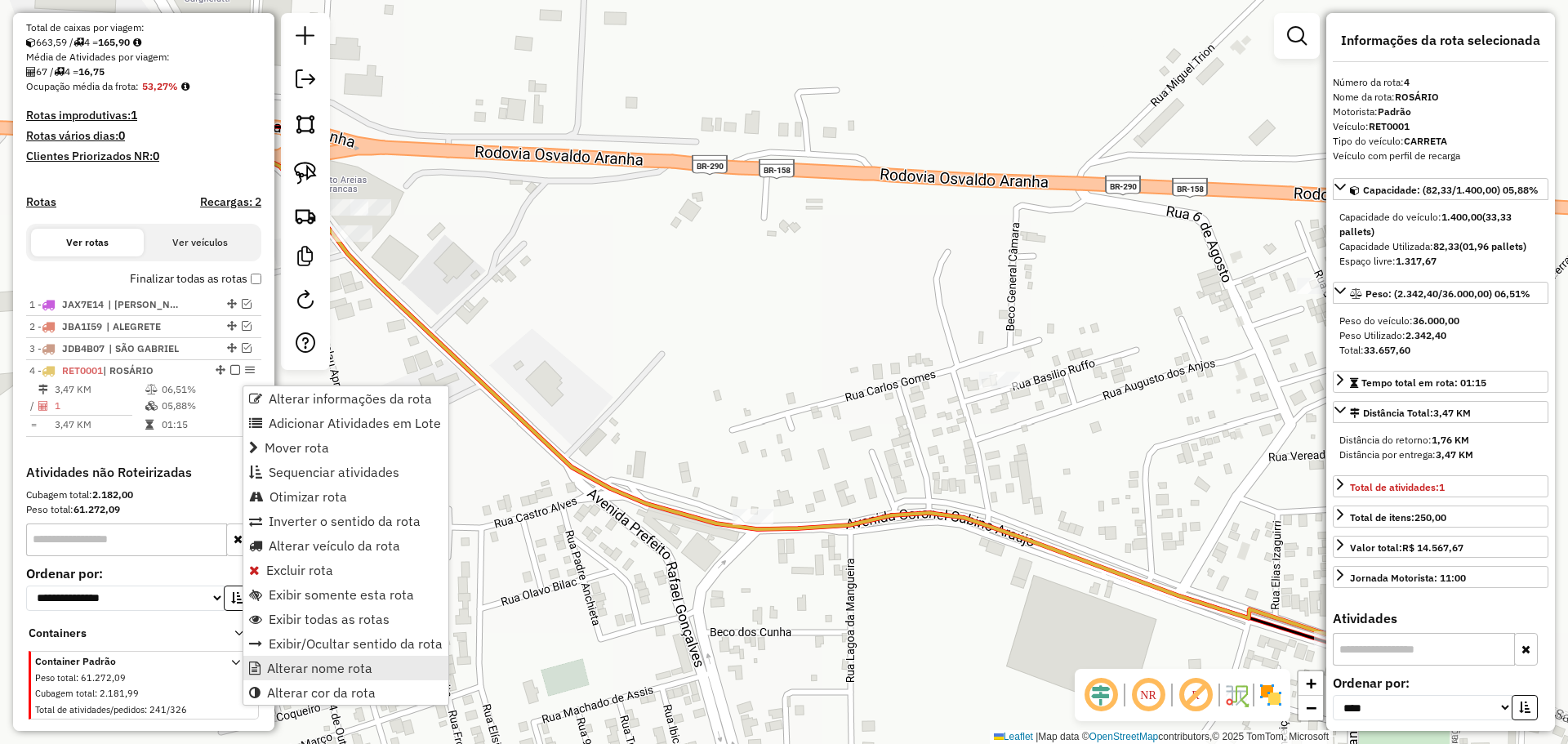
click at [321, 666] on span "Alterar nome rota" at bounding box center [319, 668] width 105 height 13
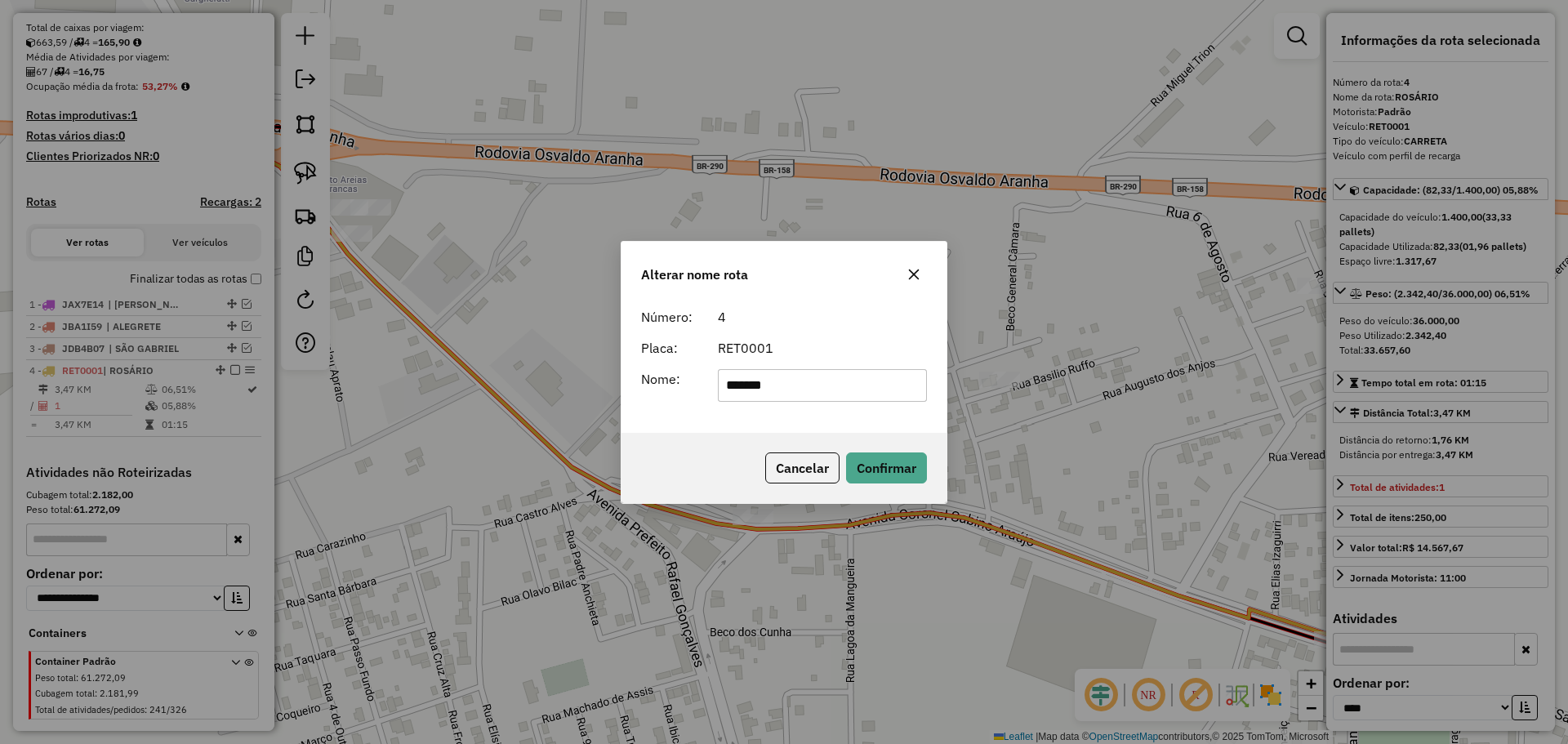
drag, startPoint x: 828, startPoint y: 392, endPoint x: 665, endPoint y: 387, distance: 163.1
click at [665, 387] on div "Nome: *******" at bounding box center [784, 385] width 305 height 32
type input "**********"
click at [870, 461] on button "Confirmar" at bounding box center [886, 468] width 81 height 31
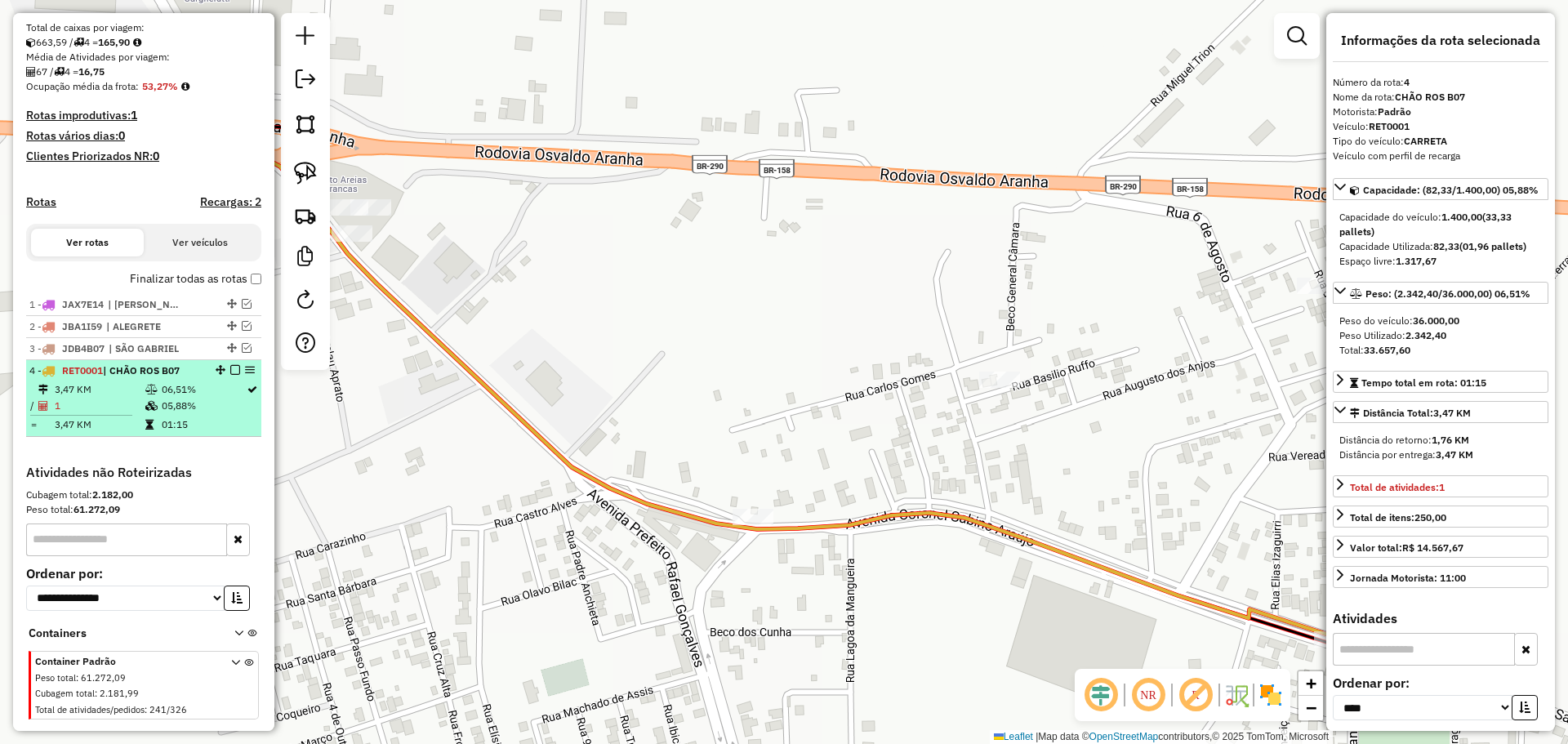
click at [231, 375] on em at bounding box center [234, 369] width 10 height 10
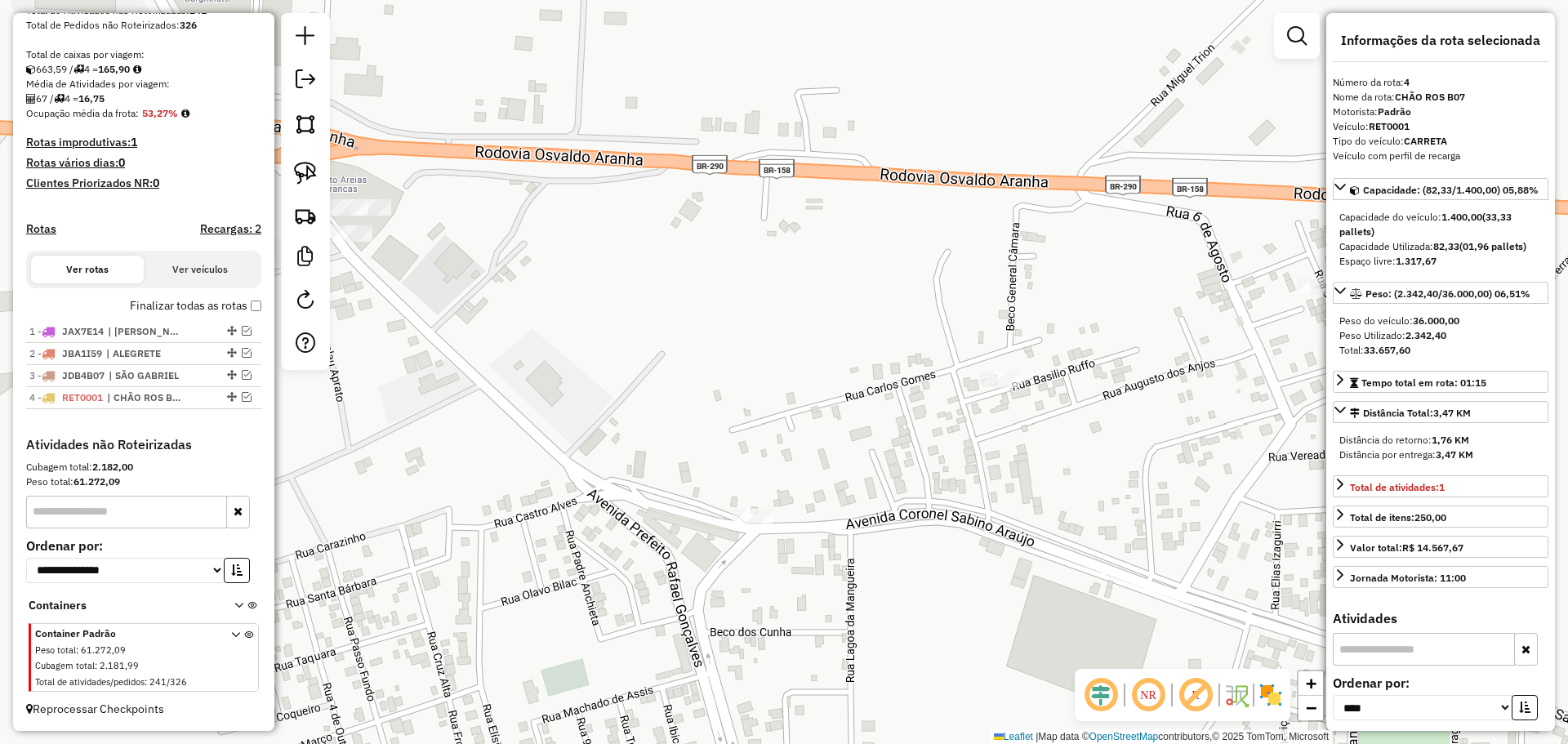
click at [738, 539] on div "Janela de atendimento Grade de atendimento Capacidade Transportadoras Veículos …" at bounding box center [784, 372] width 1568 height 744
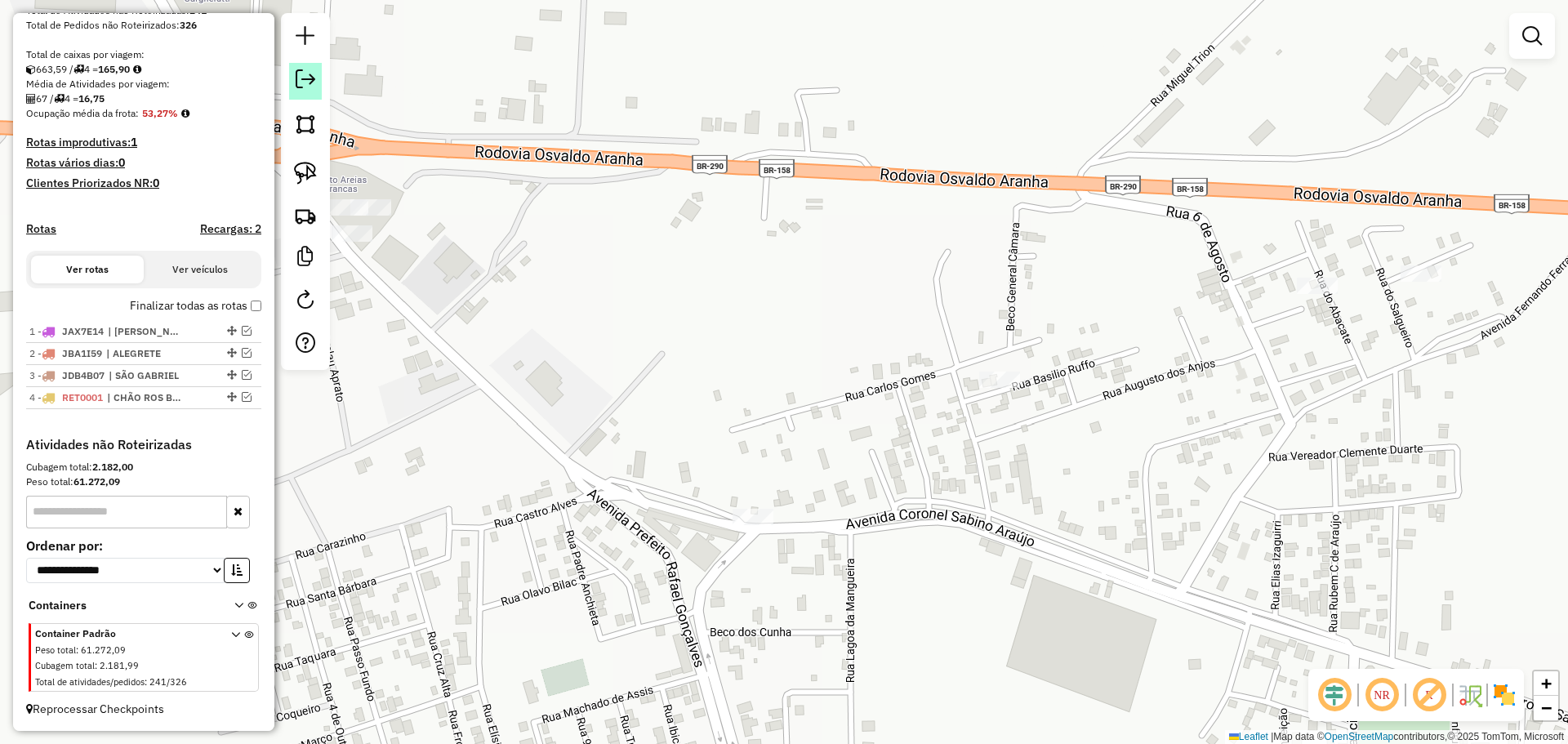
click at [318, 76] on link at bounding box center [305, 82] width 32 height 37
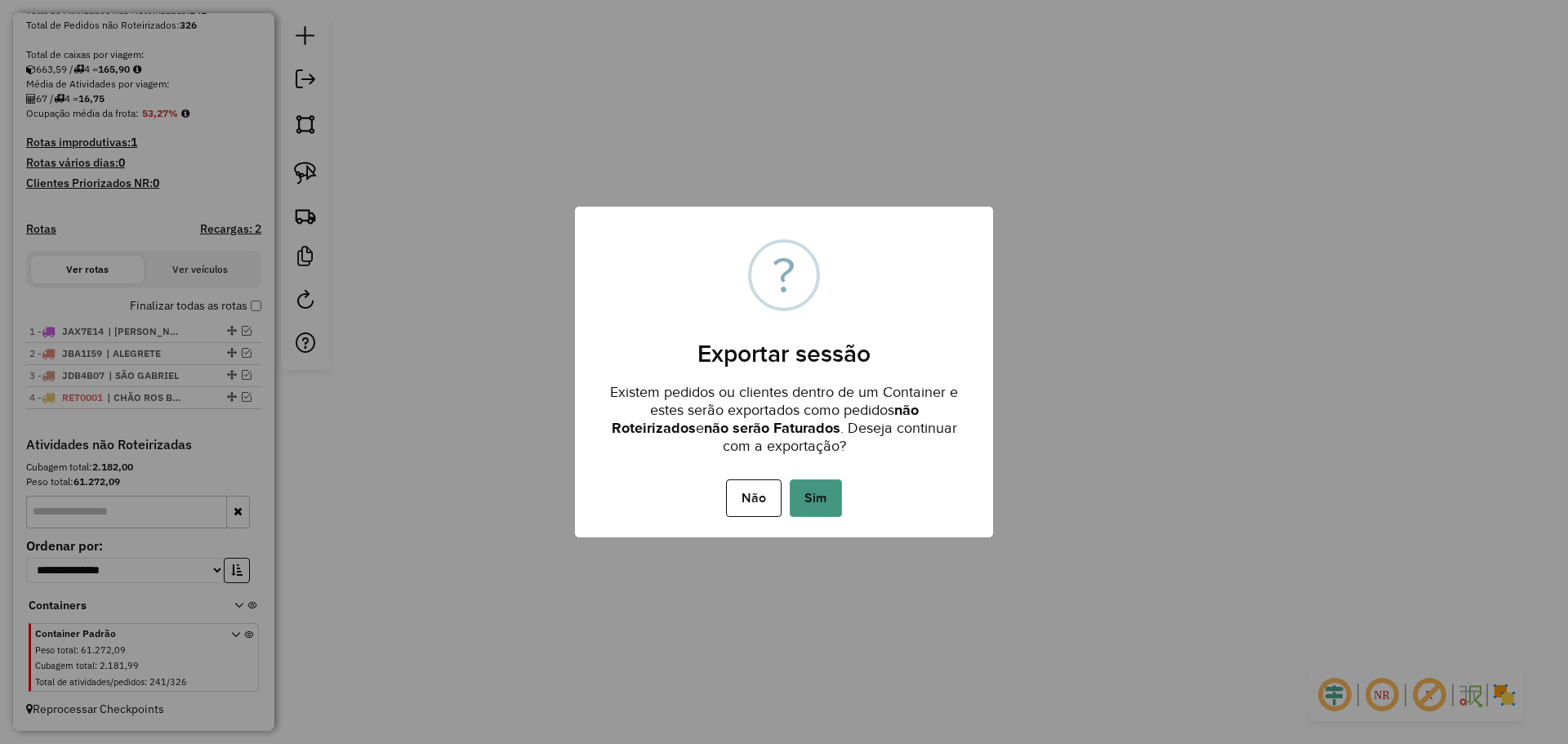
click at [828, 506] on button "Sim" at bounding box center [816, 497] width 53 height 38
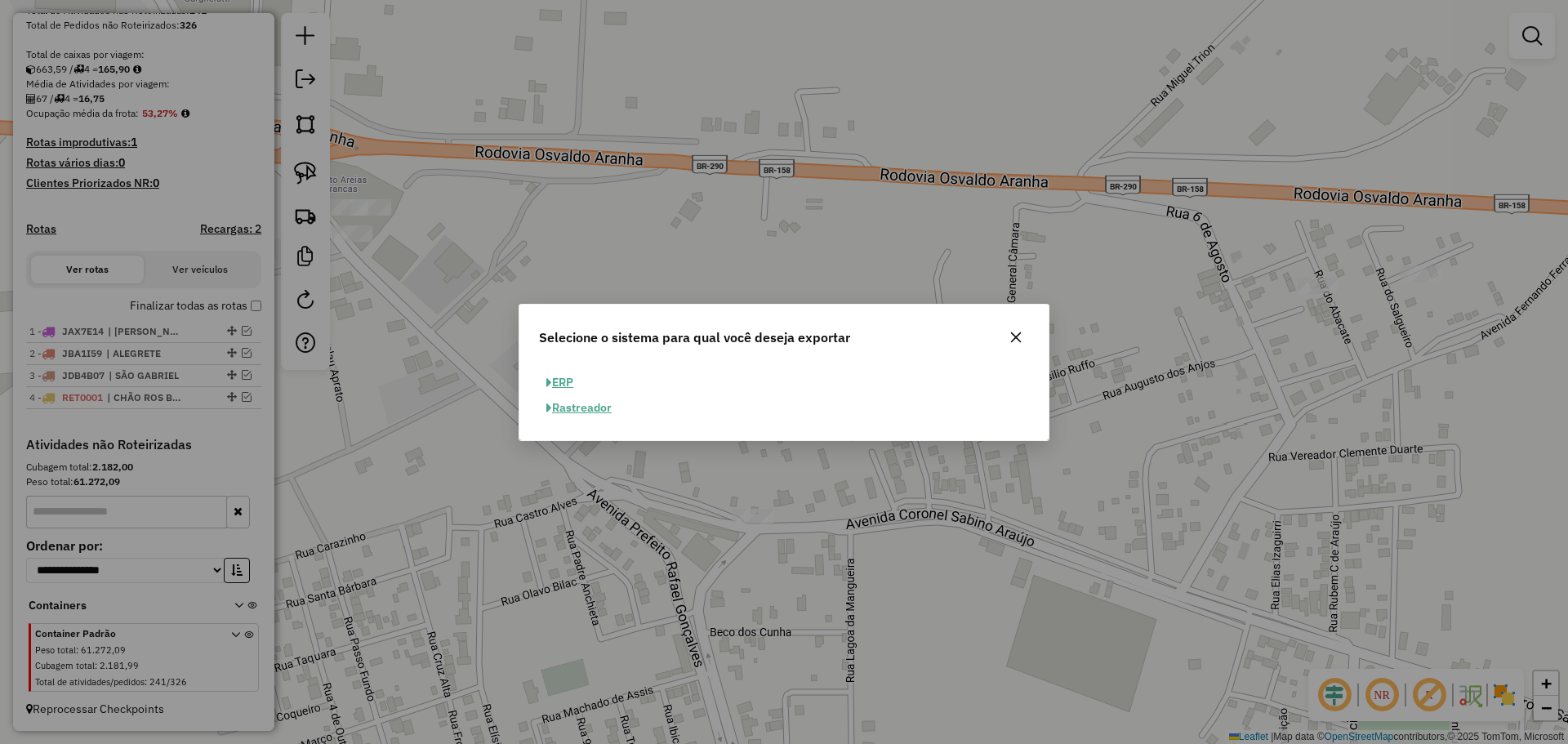
click at [552, 383] on button "ERP" at bounding box center [559, 383] width 41 height 25
select select "**"
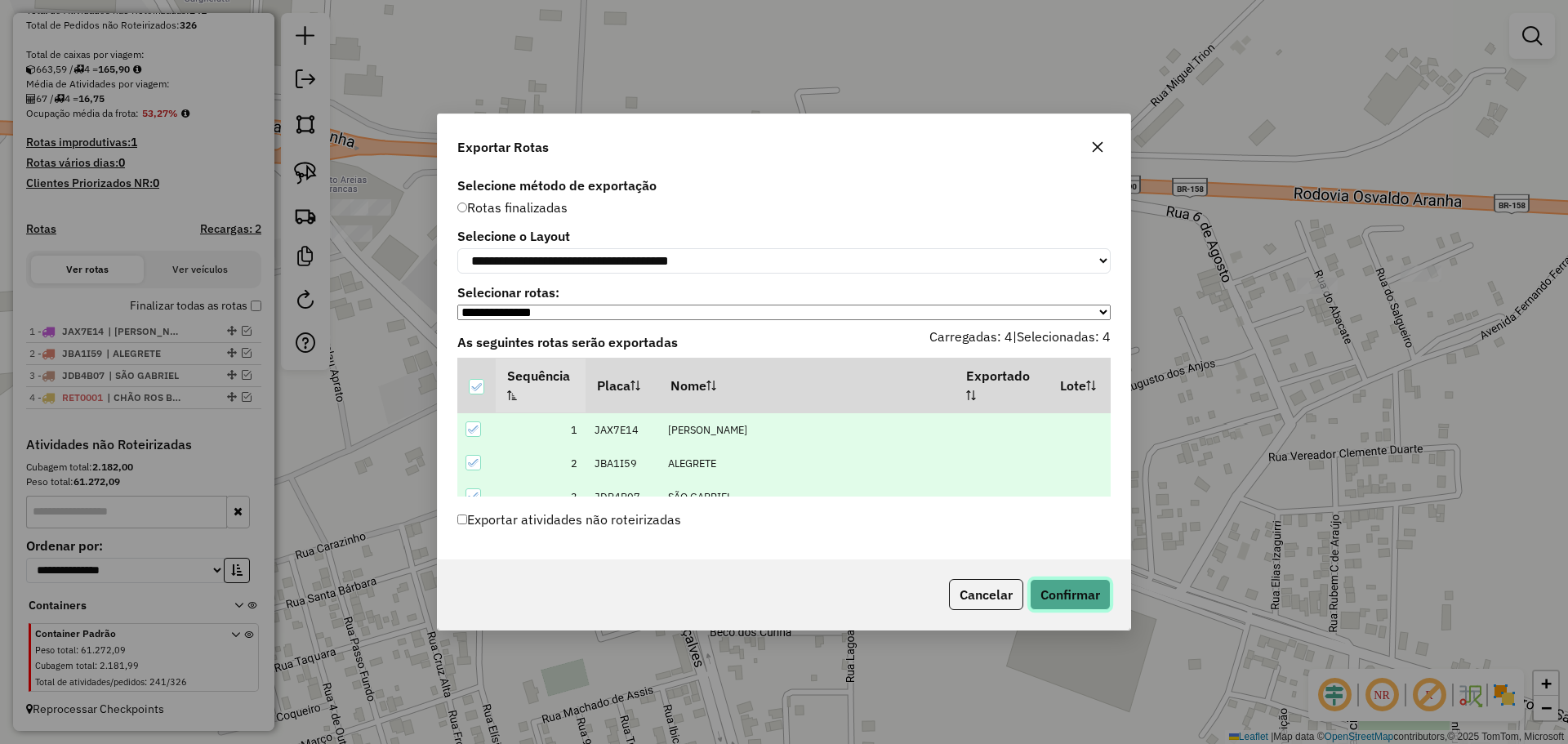
click at [1053, 588] on button "Confirmar" at bounding box center [1070, 594] width 81 height 31
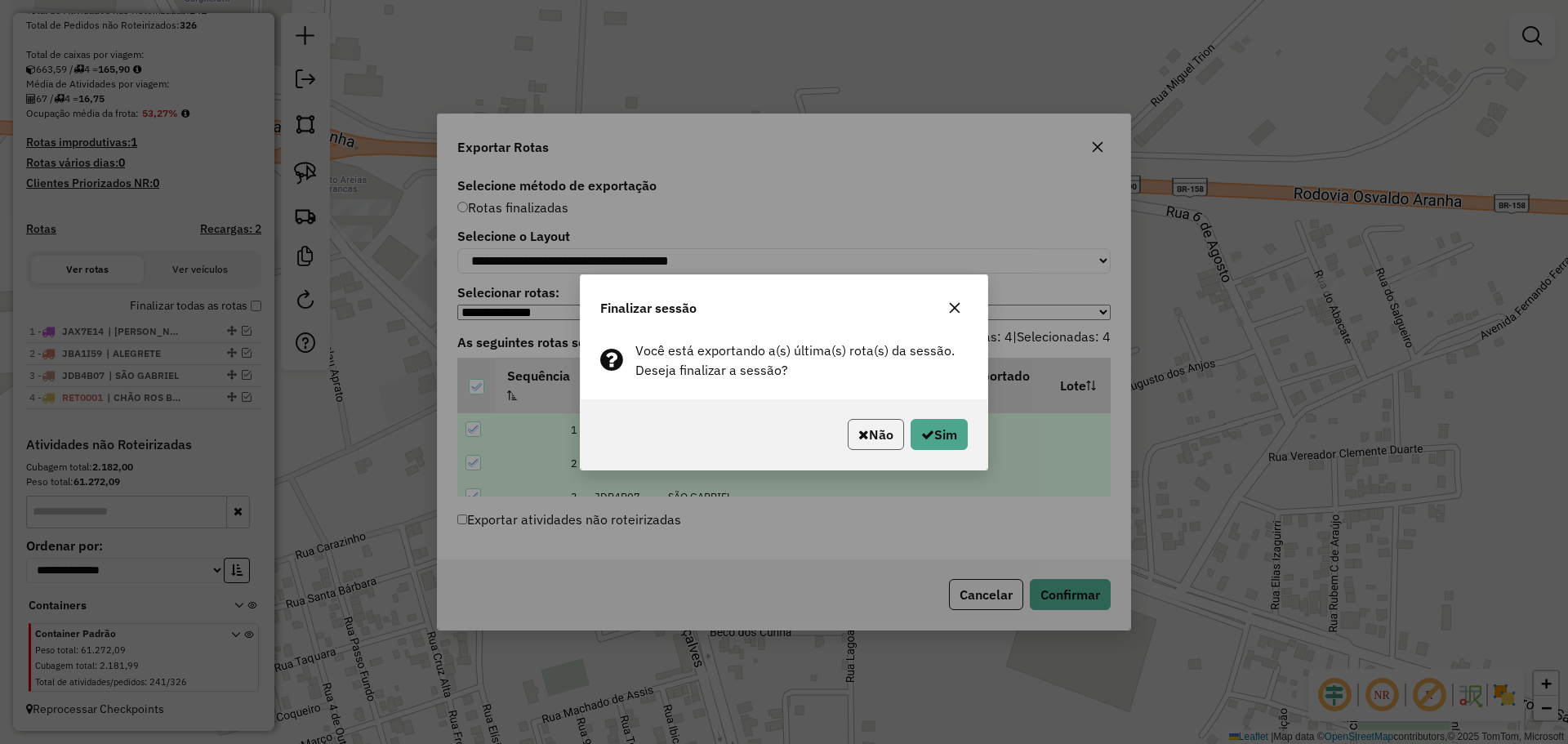
click at [863, 438] on icon "button" at bounding box center [863, 434] width 11 height 13
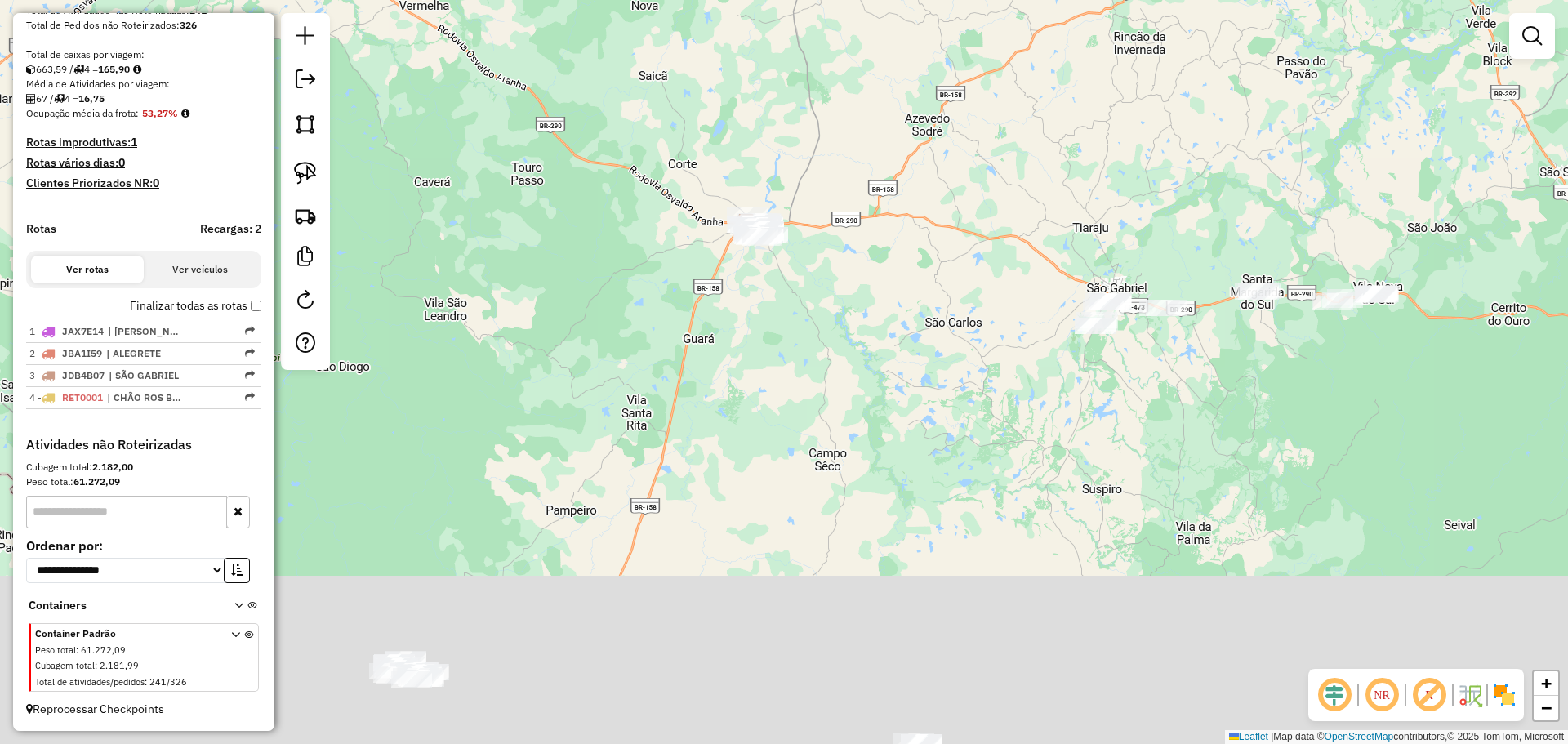
drag, startPoint x: 766, startPoint y: 567, endPoint x: 678, endPoint y: 0, distance: 573.8
click at [678, 3] on div "Janela de atendimento Grade de atendimento Capacidade Transportadoras Veículos …" at bounding box center [784, 372] width 1568 height 744
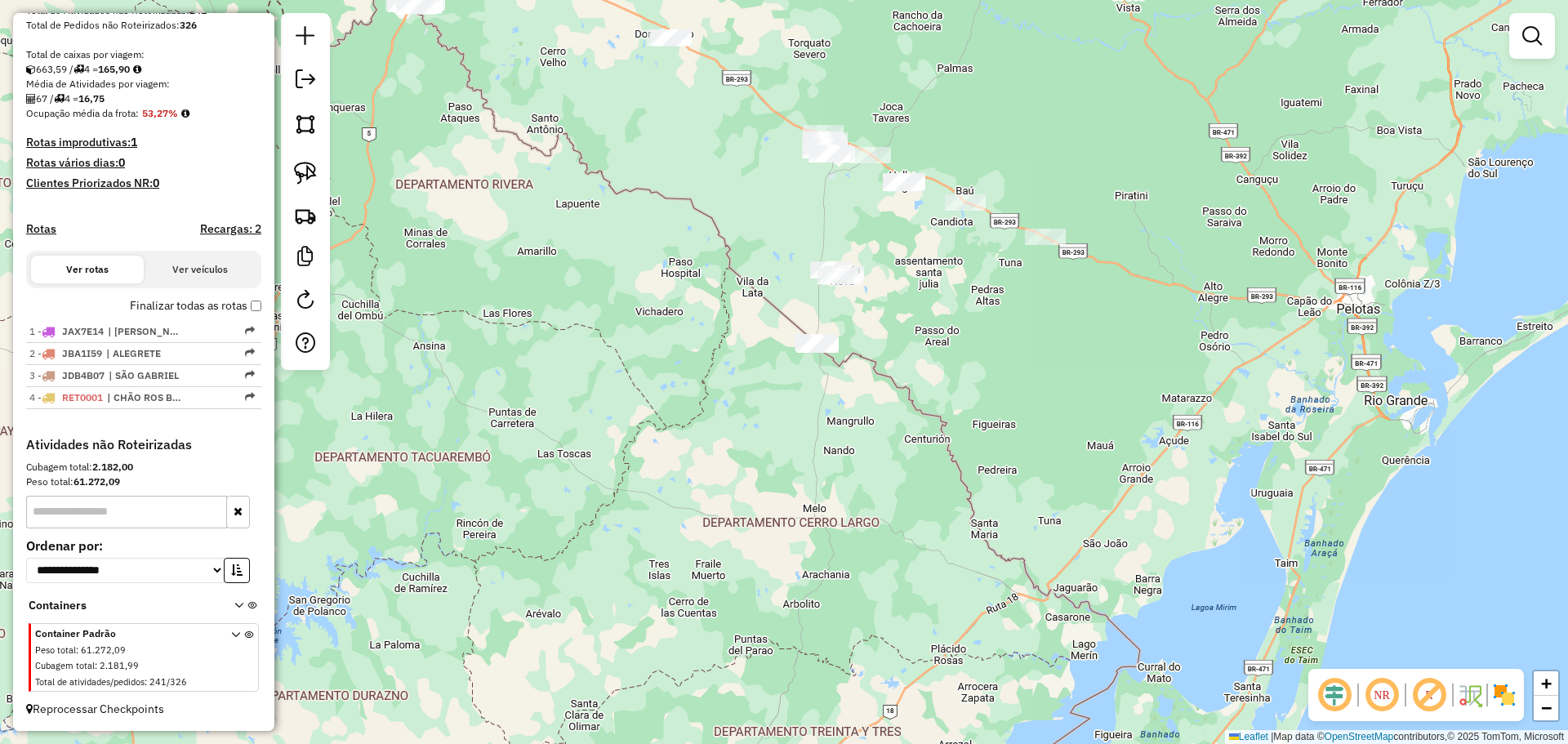
drag, startPoint x: 942, startPoint y: 451, endPoint x: 767, endPoint y: 199, distance: 306.8
click at [767, 198] on div "Janela de atendimento Grade de atendimento Capacidade Transportadoras Veículos …" at bounding box center [784, 372] width 1568 height 744
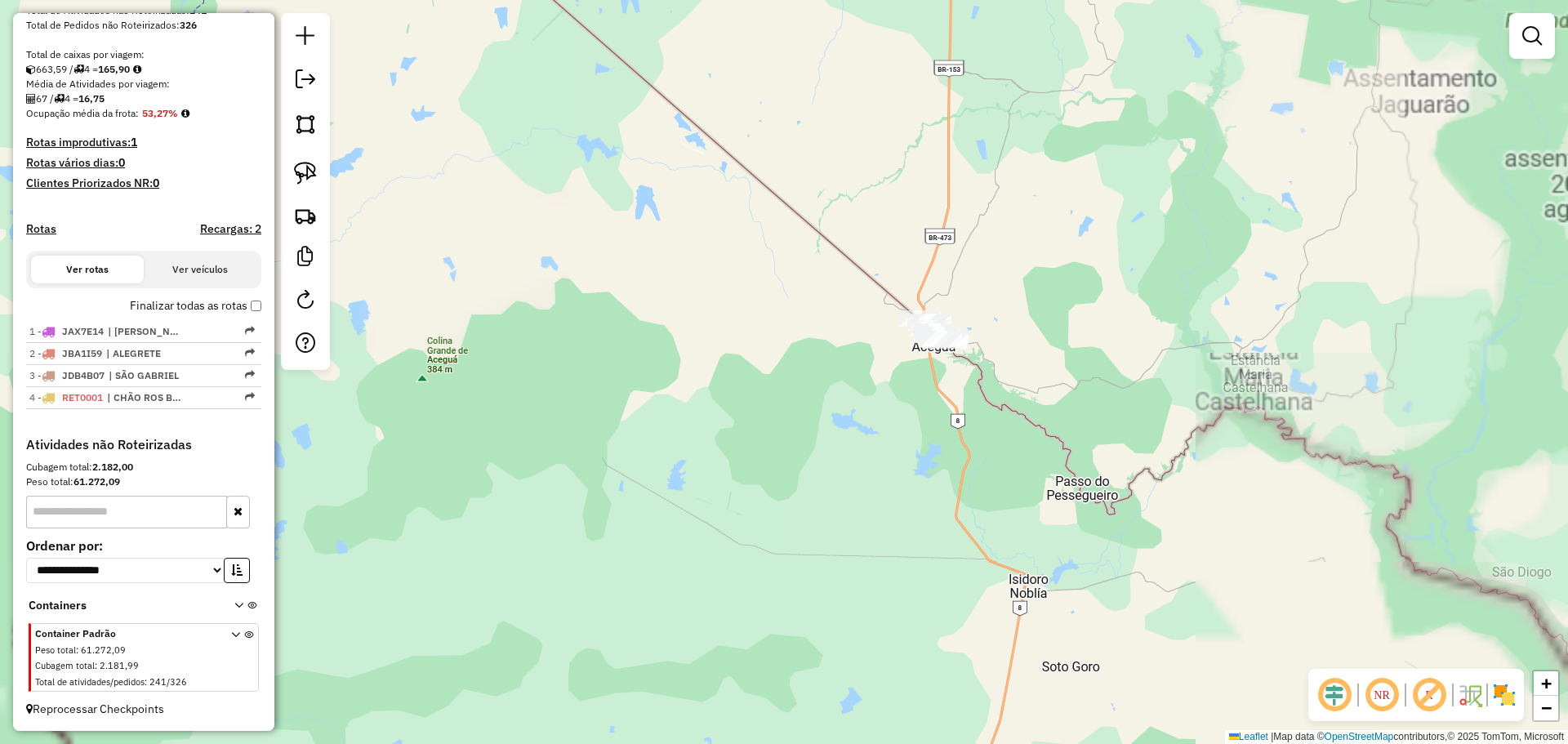
drag, startPoint x: 848, startPoint y: 314, endPoint x: 716, endPoint y: 240, distance: 151.3
click at [716, 240] on div "Janela de atendimento Grade de atendimento Capacidade Transportadoras Veículos …" at bounding box center [784, 372] width 1568 height 744
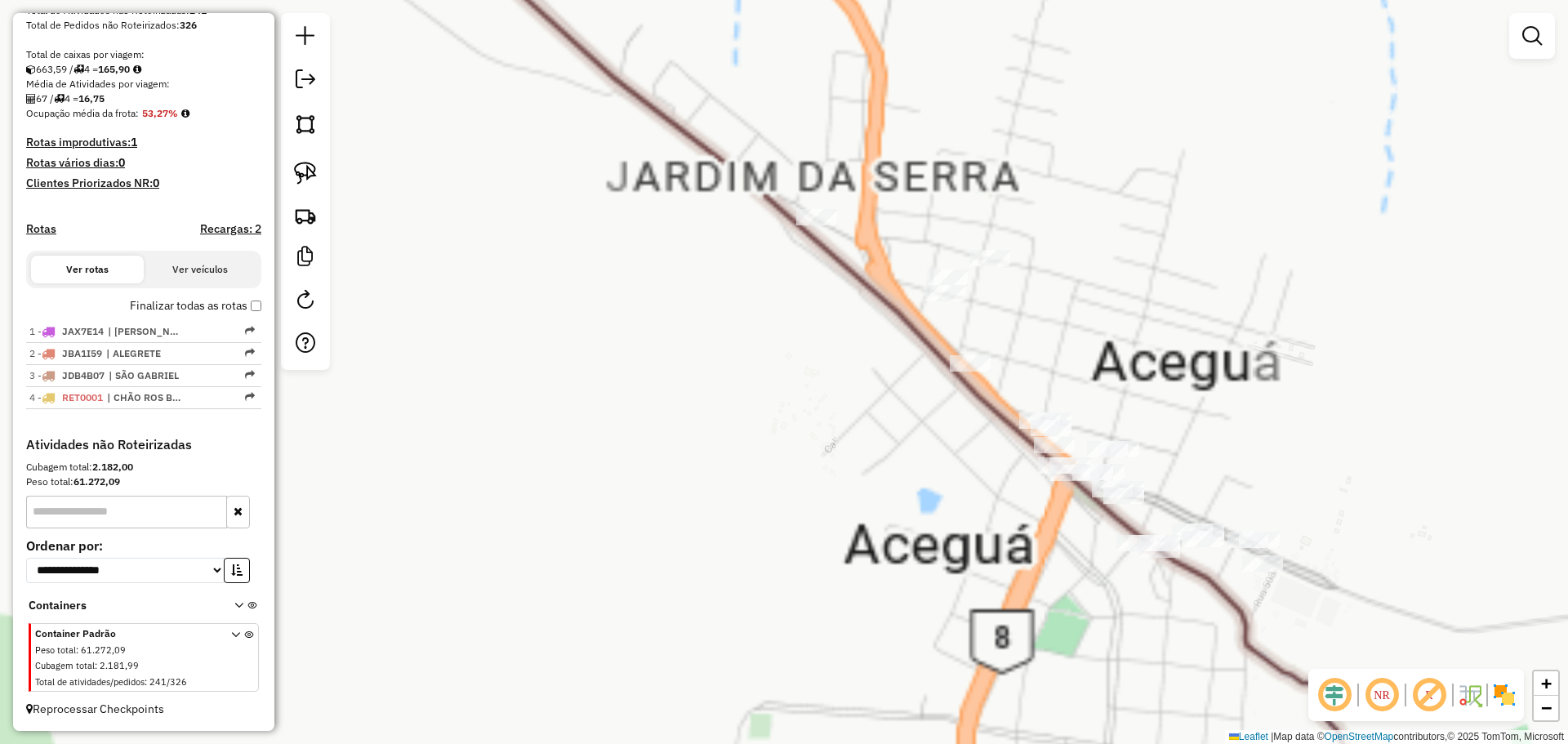
drag, startPoint x: 977, startPoint y: 433, endPoint x: 612, endPoint y: 171, distance: 449.3
click at [613, 174] on div "Janela de atendimento Grade de atendimento Capacidade Transportadoras Veículos …" at bounding box center [784, 372] width 1568 height 744
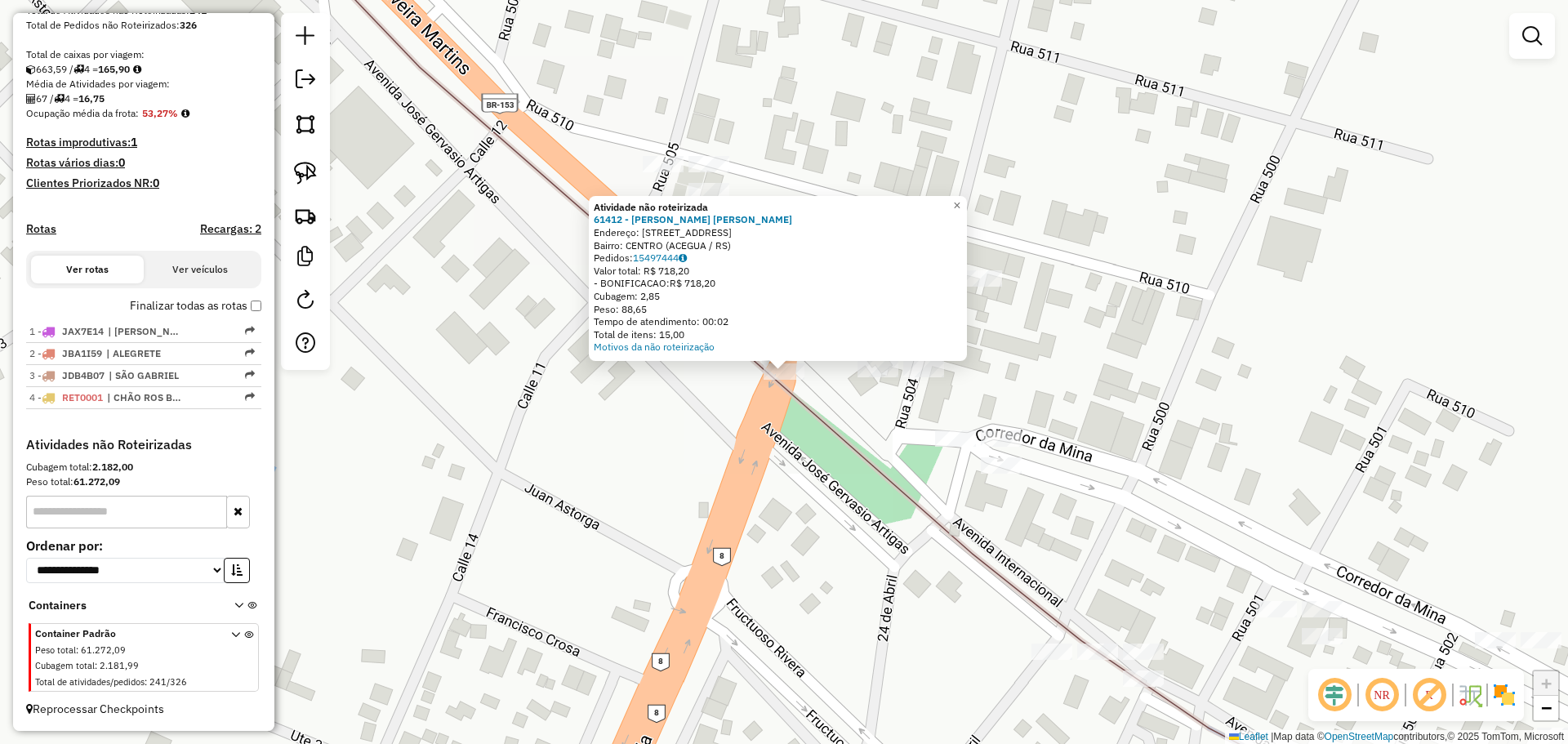
click at [757, 403] on div "Atividade não roteirizada 61412 - [PERSON_NAME] [PERSON_NAME]: R INTERNACIONAL,…" at bounding box center [784, 372] width 1568 height 744
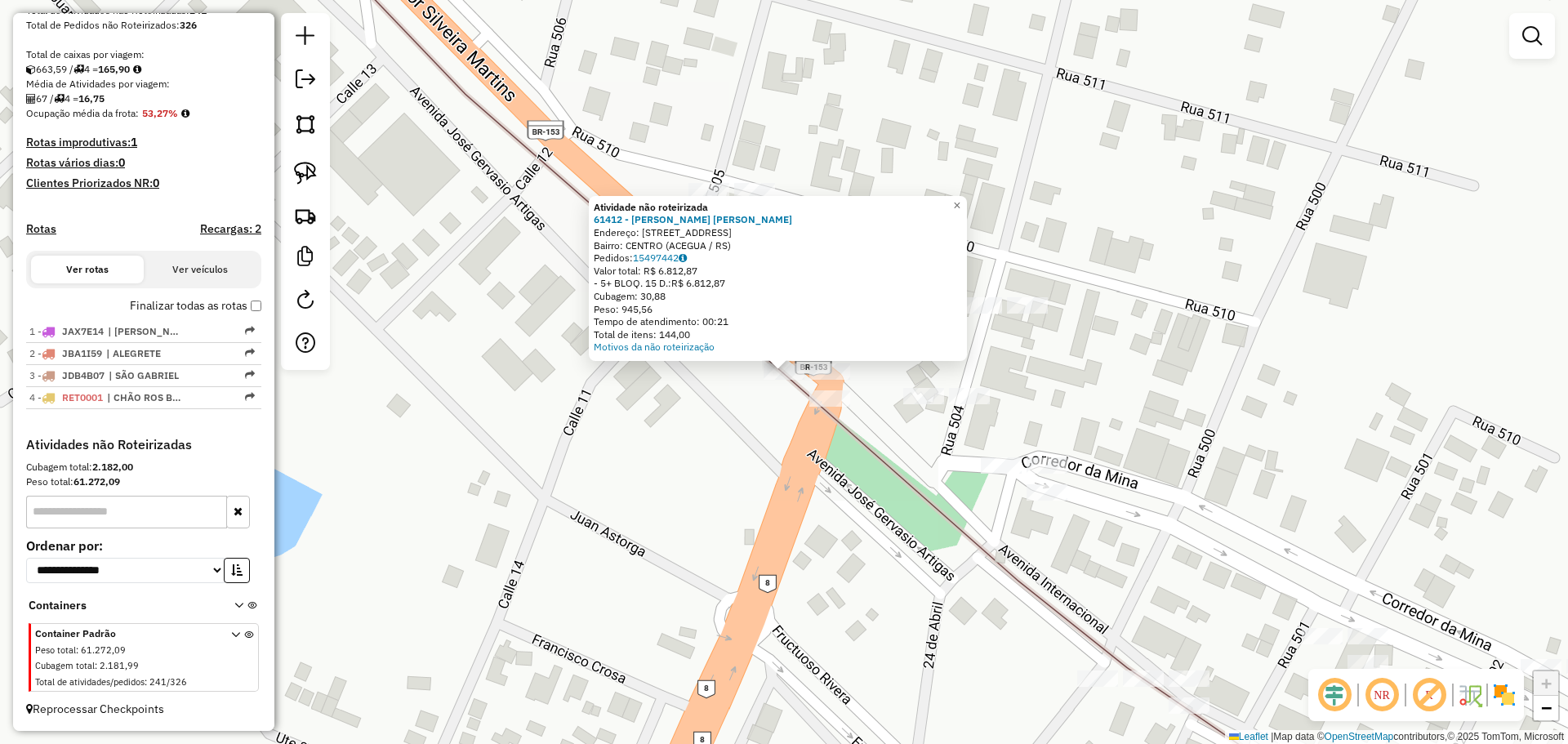
click at [762, 460] on div "Atividade não roteirizada 61412 - [PERSON_NAME] [PERSON_NAME]: [STREET_ADDRESS]…" at bounding box center [784, 372] width 1568 height 744
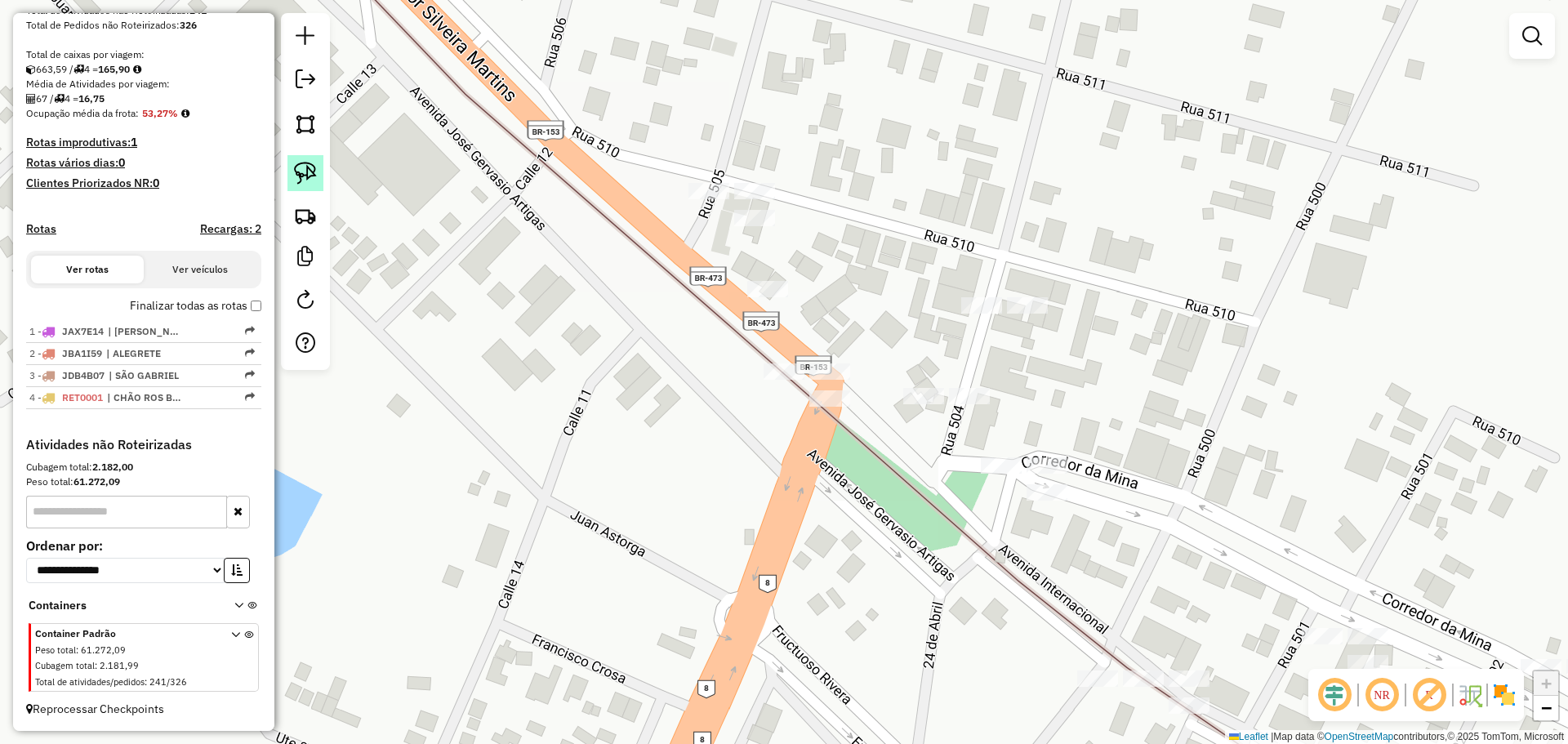
click at [315, 178] on img at bounding box center [305, 173] width 23 height 23
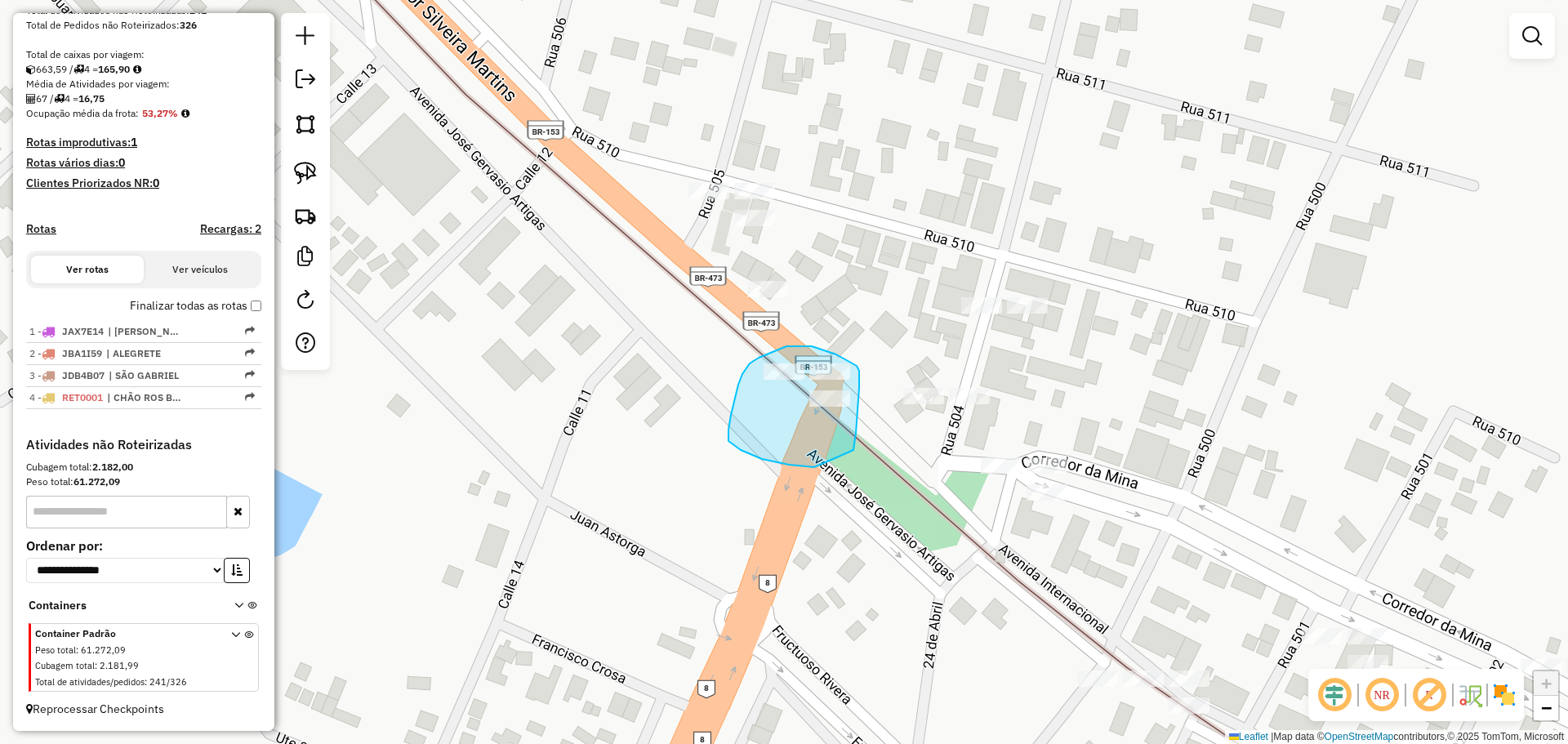
drag, startPoint x: 854, startPoint y: 450, endPoint x: 839, endPoint y: 456, distance: 16.2
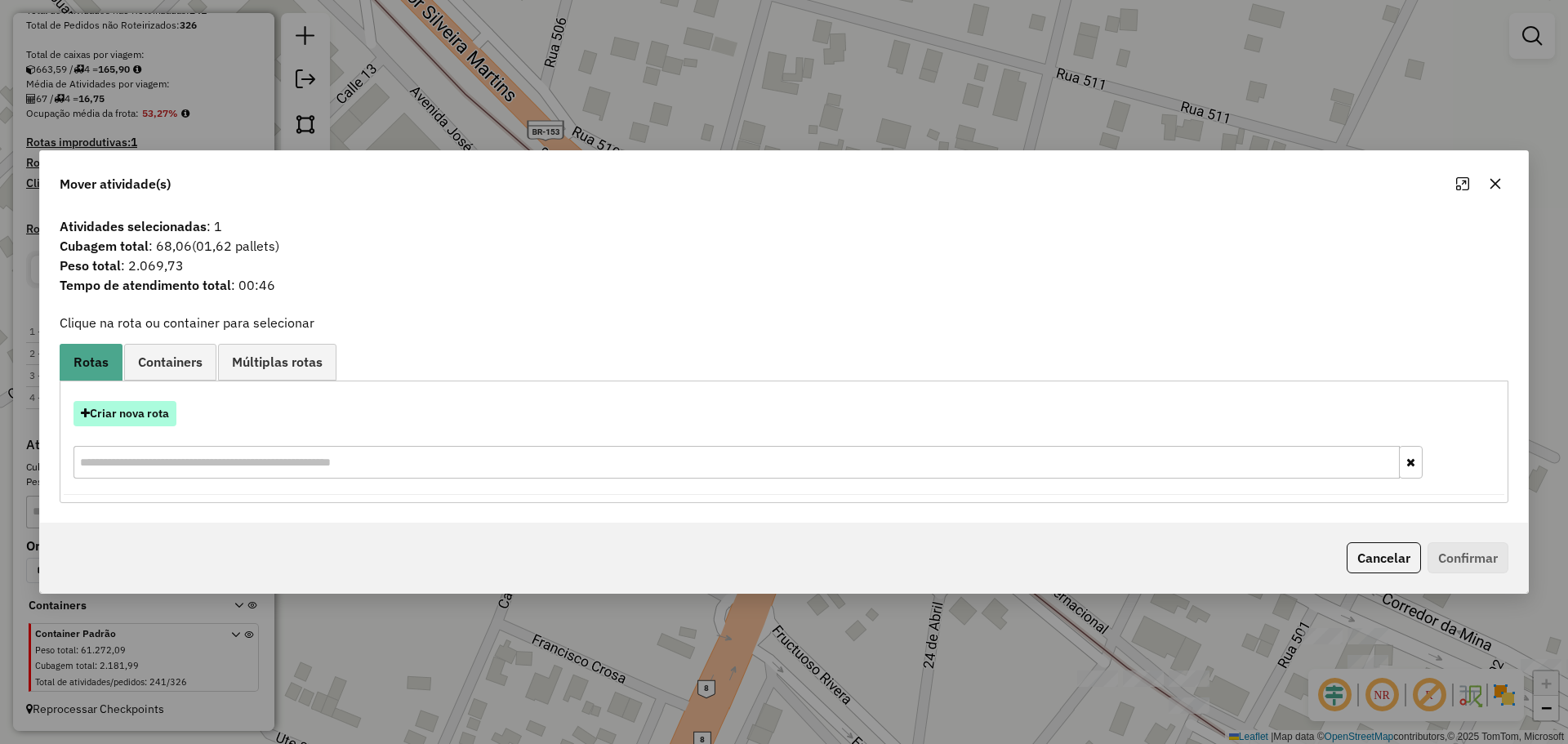
click at [147, 417] on button "Criar nova rota" at bounding box center [125, 413] width 103 height 25
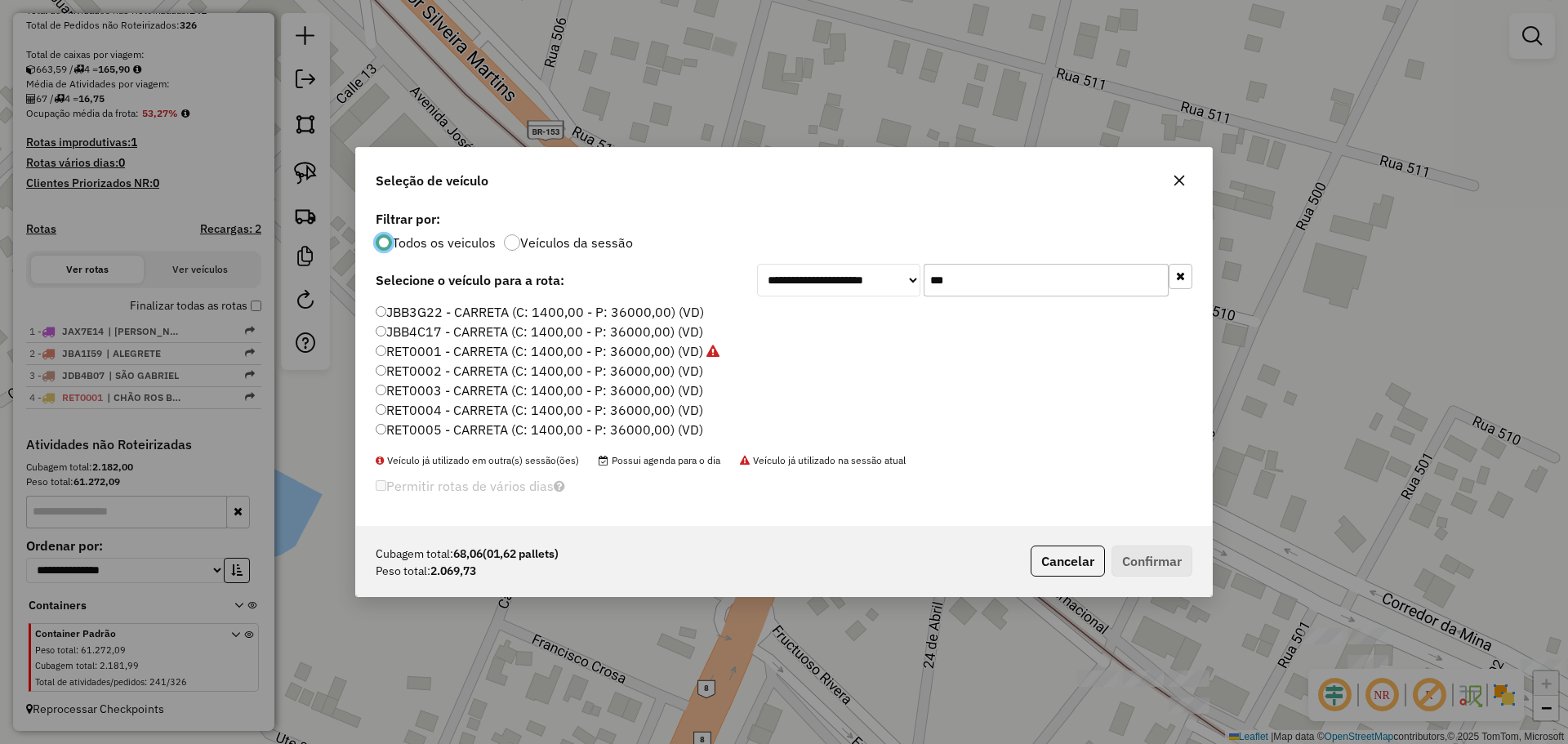
scroll to position [10, 5]
drag, startPoint x: 976, startPoint y: 283, endPoint x: 913, endPoint y: 268, distance: 64.8
click at [913, 268] on div "**********" at bounding box center [975, 280] width 435 height 32
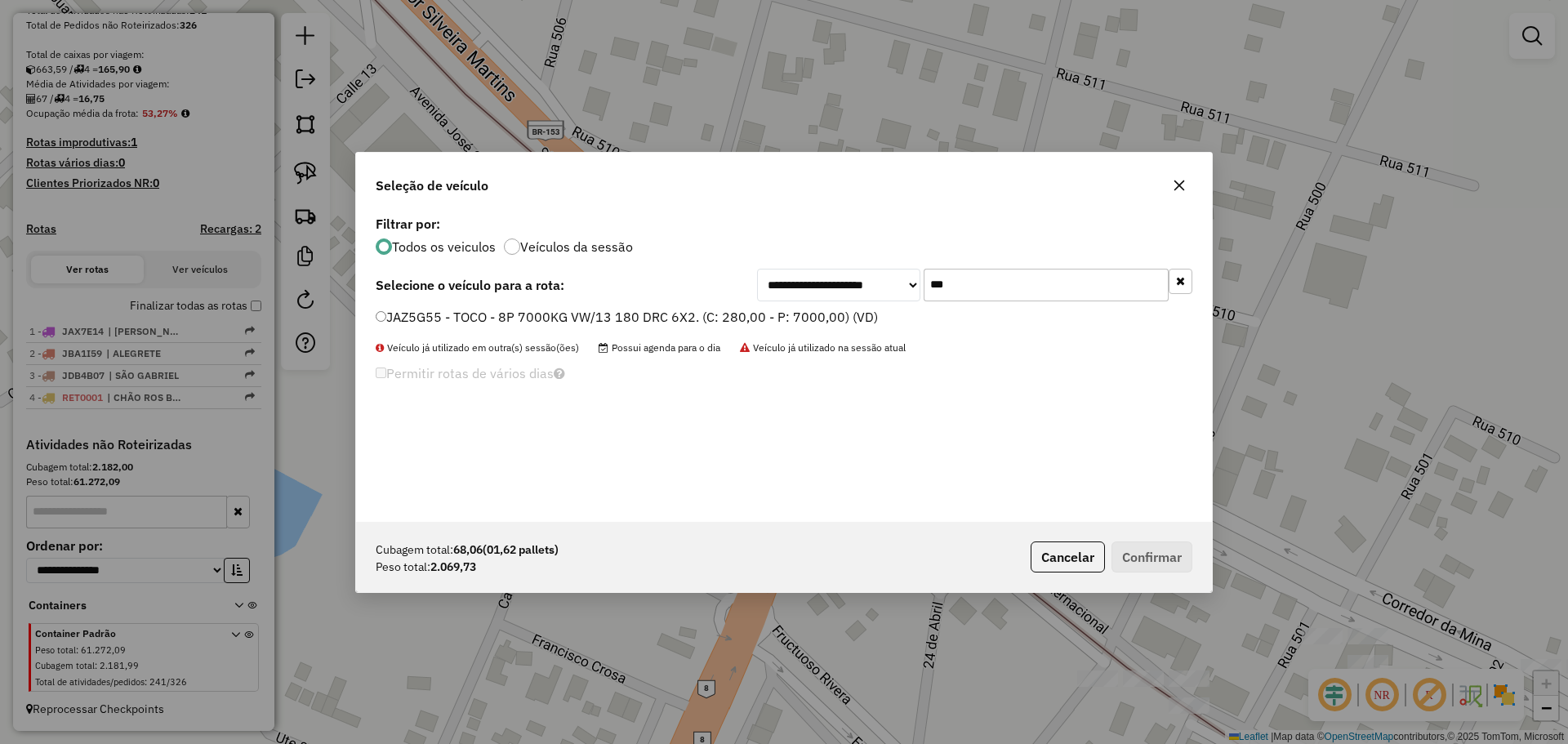
type input "***"
click at [615, 308] on label "JAZ5G55 - TOCO - 8P 7000KG VW/13 180 DRC 6X2. (C: 280,00 - P: 7000,00) (VD)" at bounding box center [626, 317] width 502 height 19
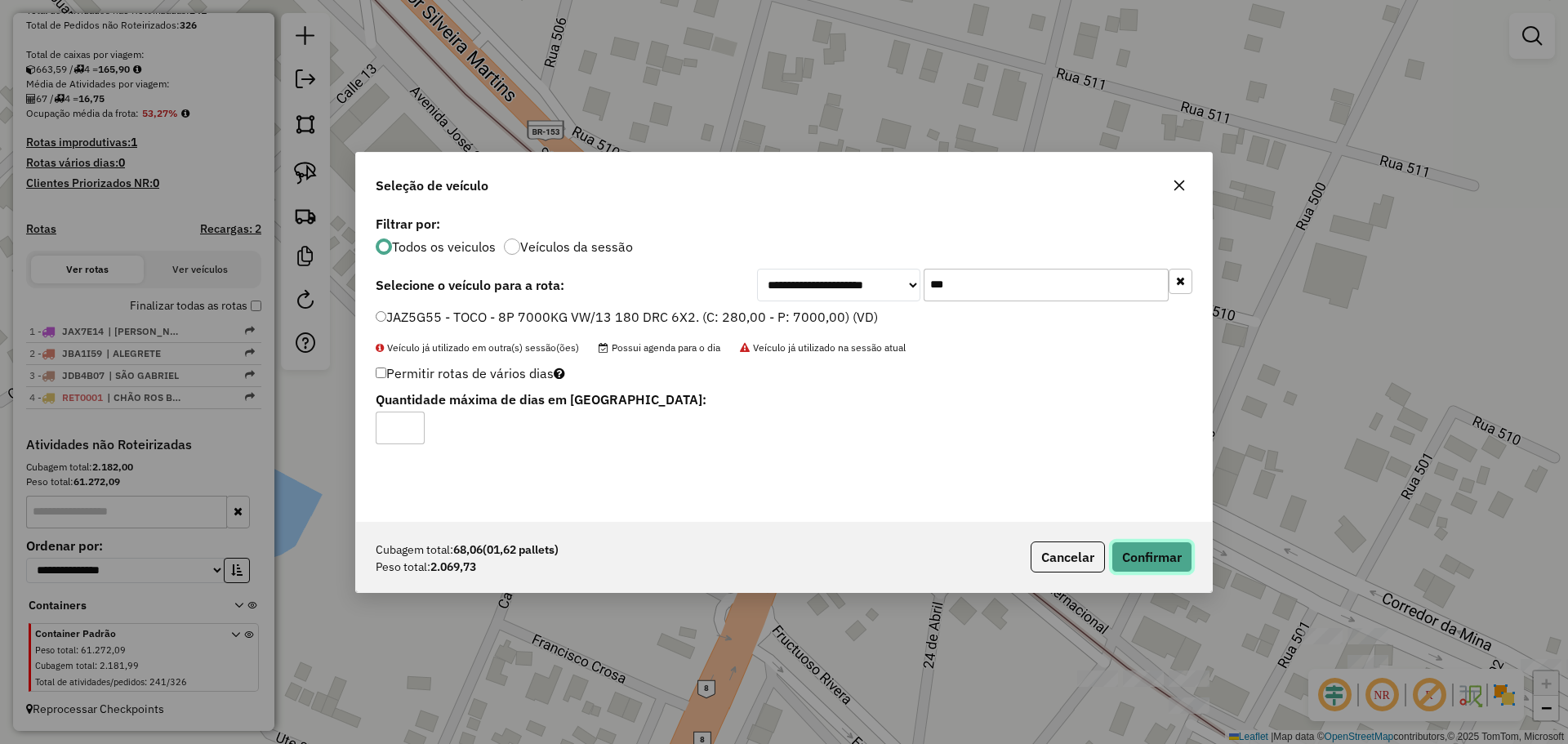
click at [1146, 561] on button "Confirmar" at bounding box center [1152, 556] width 81 height 31
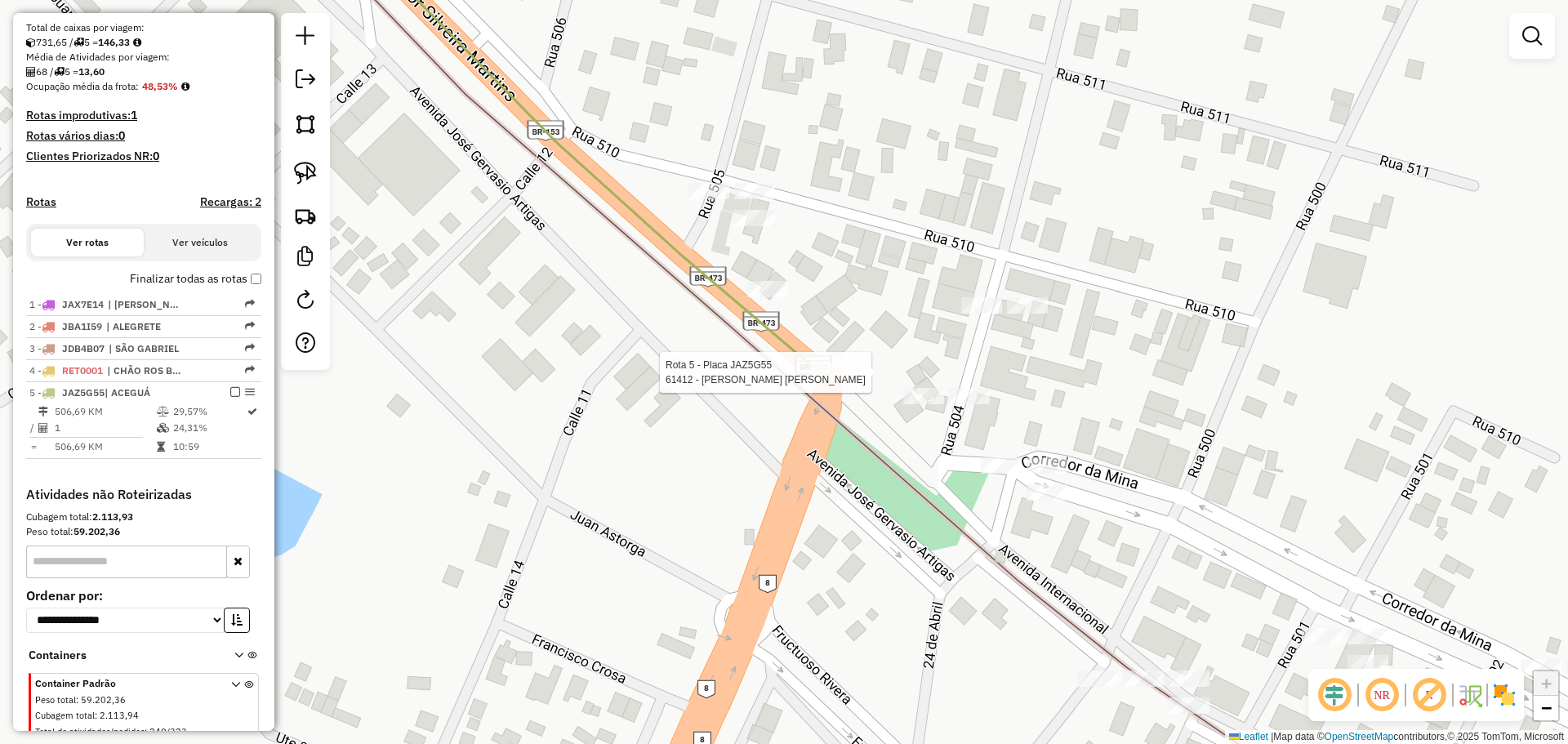
scroll to position [401, 0]
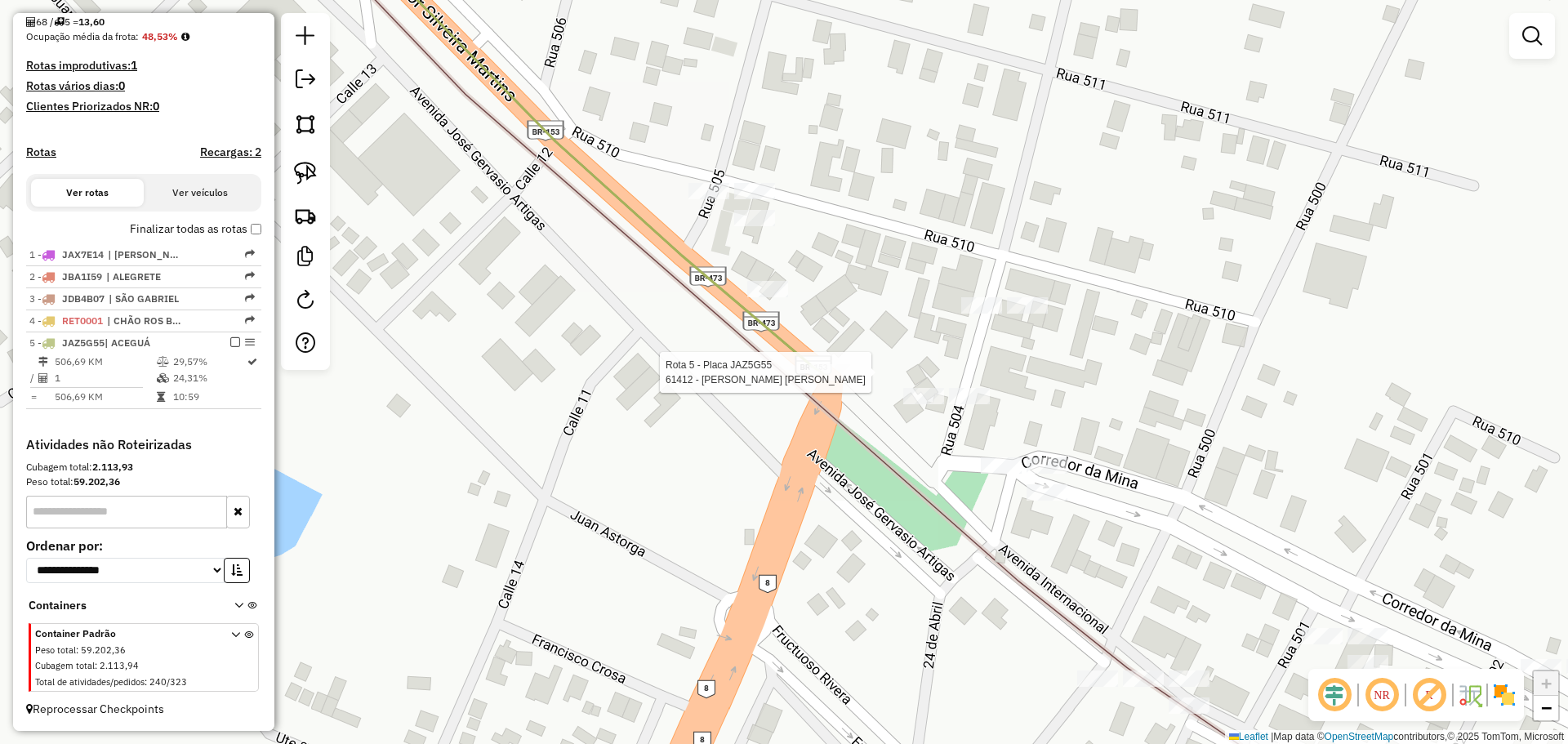
select select "*********"
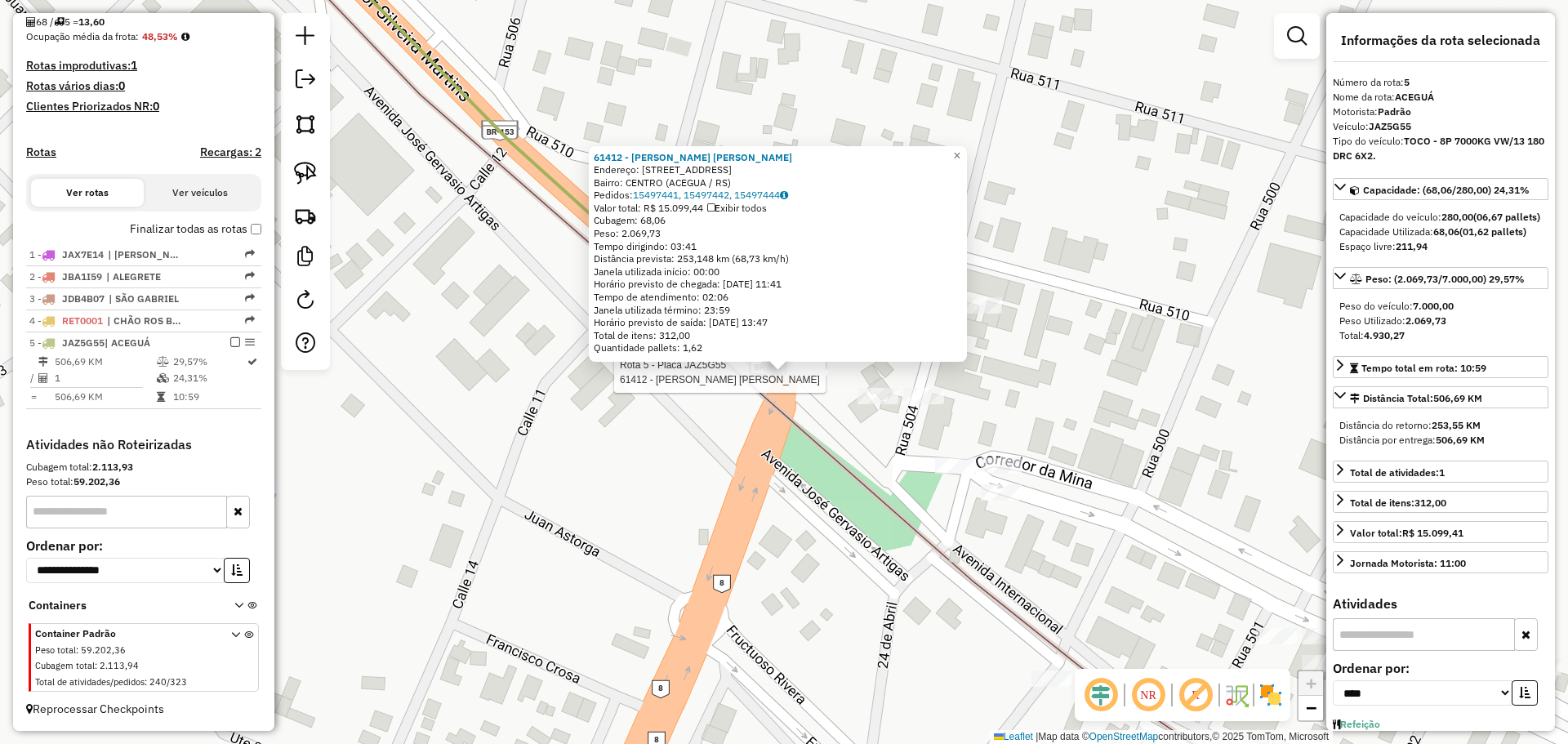
click at [820, 448] on div "Rota 5 - Placa JAZ5G55 61412 - [PERSON_NAME] [PERSON_NAME] 61412 - [PERSON_NAME…" at bounding box center [784, 372] width 1568 height 744
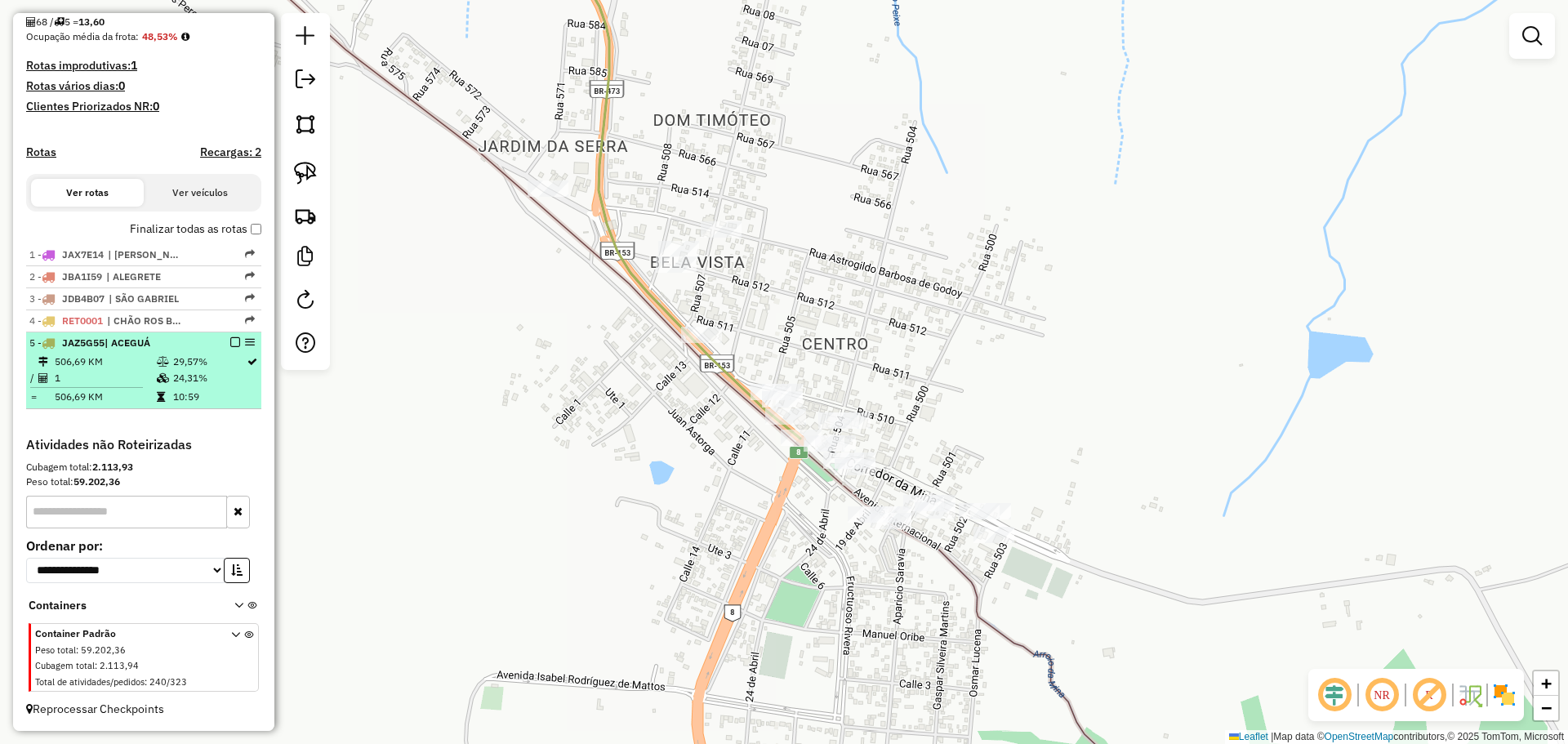
click at [232, 344] on em at bounding box center [234, 341] width 10 height 10
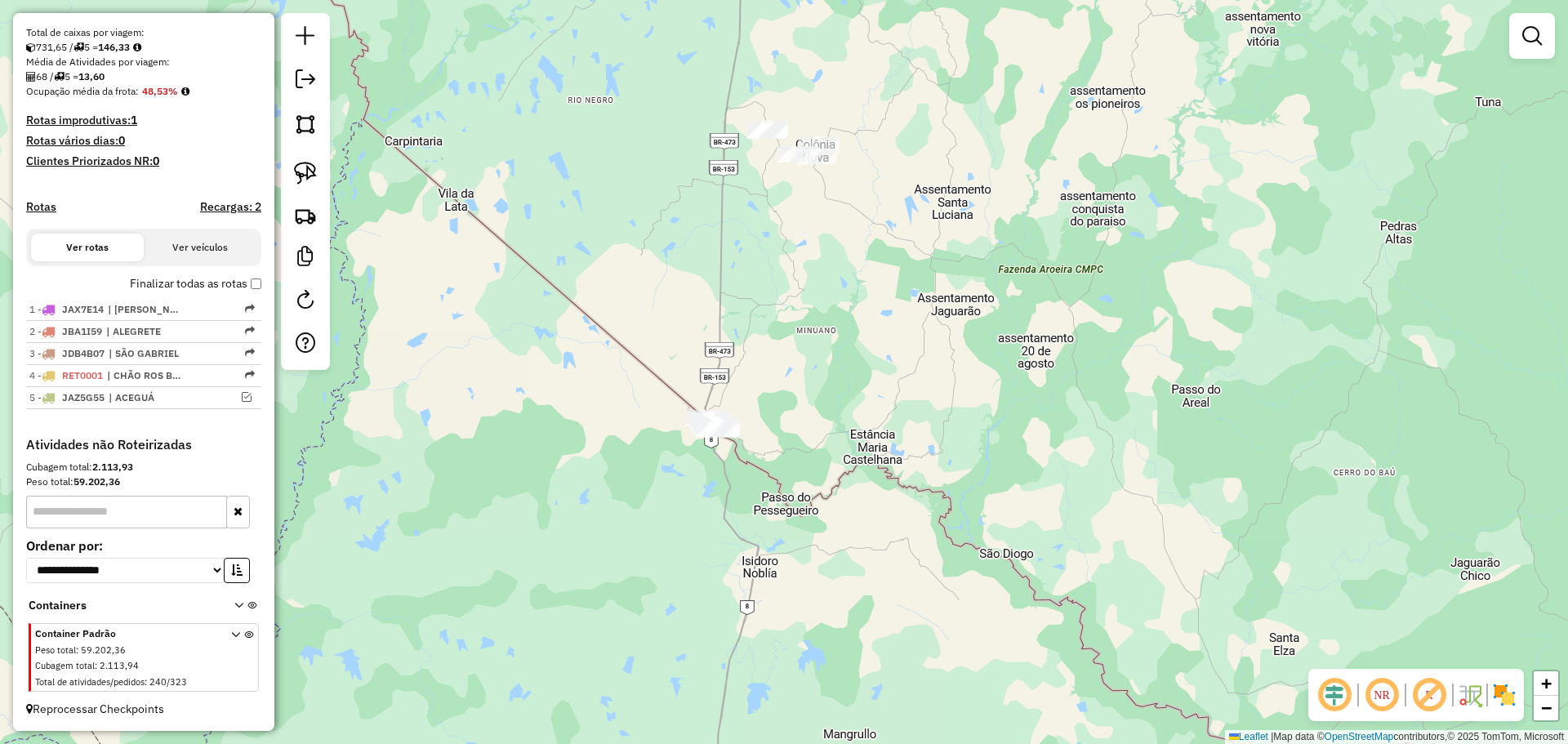
drag, startPoint x: 655, startPoint y: 318, endPoint x: 652, endPoint y: 337, distance: 19.2
click at [652, 337] on div "Janela de atendimento Grade de atendimento Capacidade Transportadoras Veículos …" at bounding box center [784, 372] width 1568 height 744
drag, startPoint x: 638, startPoint y: 152, endPoint x: 642, endPoint y: 264, distance: 112.1
click at [642, 264] on div "Janela de atendimento Grade de atendimento Capacidade Transportadoras Veículos …" at bounding box center [784, 372] width 1568 height 744
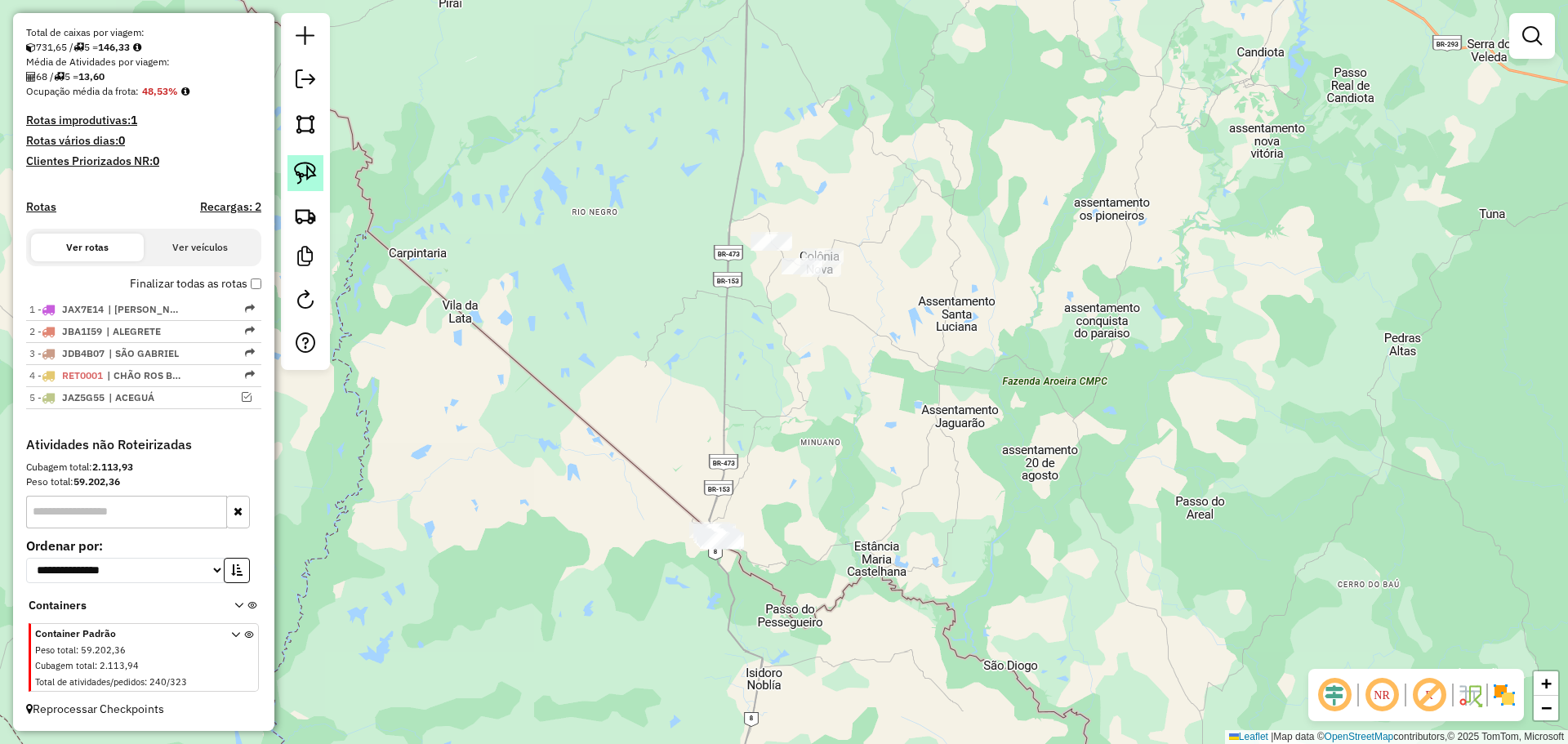
click at [312, 174] on img at bounding box center [305, 173] width 23 height 23
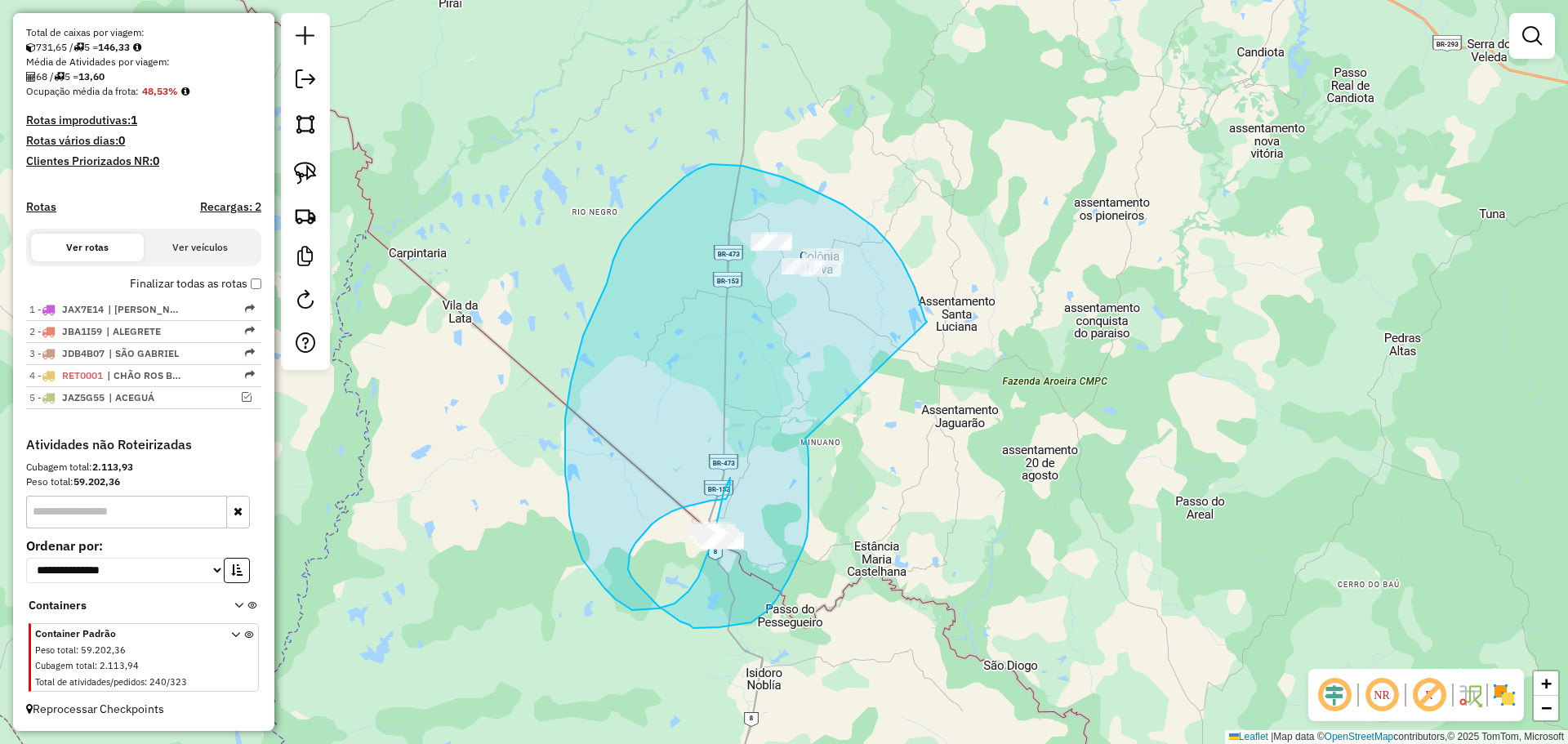
drag, startPoint x: 919, startPoint y: 301, endPoint x: 805, endPoint y: 439, distance: 179.0
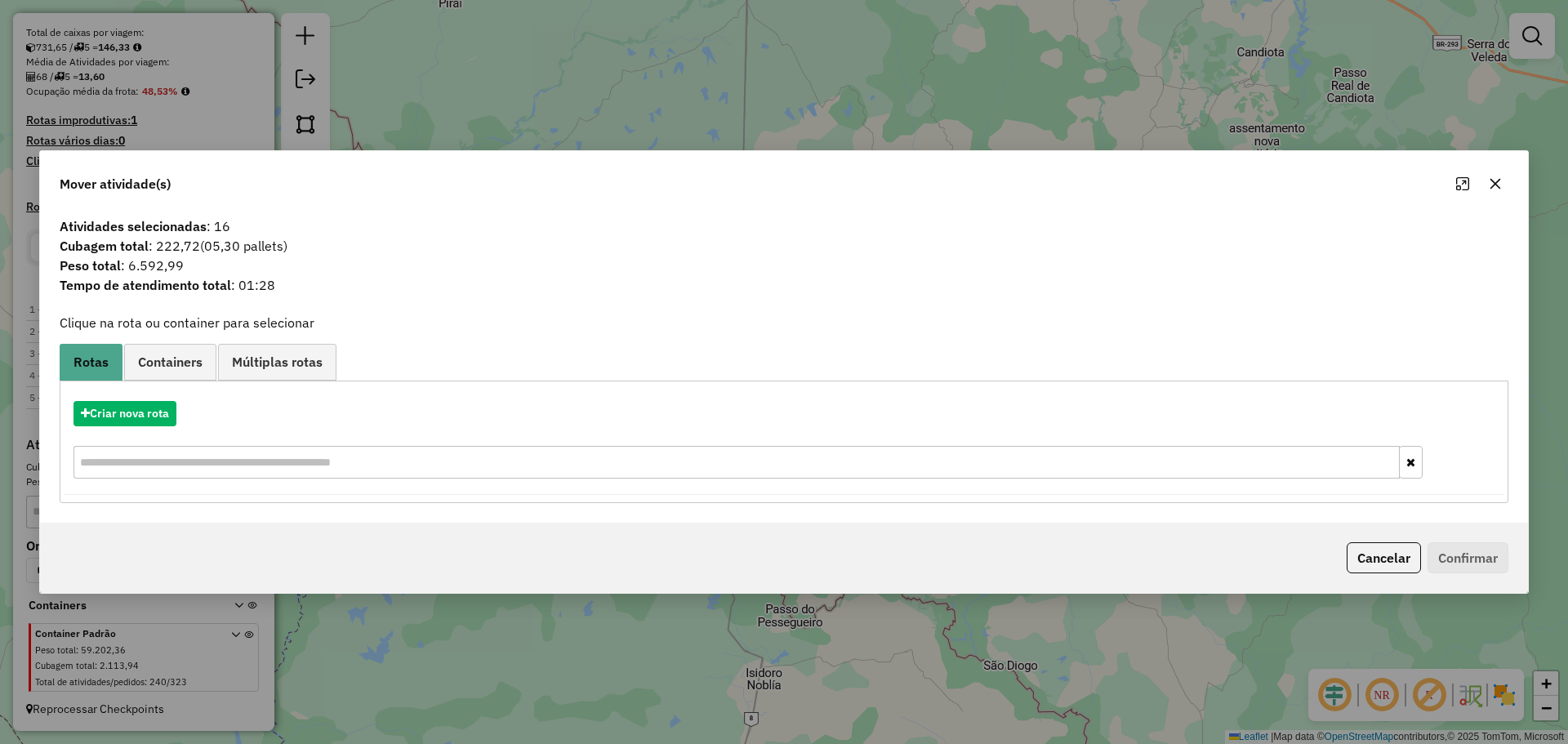
drag, startPoint x: 1507, startPoint y: 176, endPoint x: 1498, endPoint y: 191, distance: 17.5
click at [1500, 184] on div at bounding box center [1479, 184] width 59 height 26
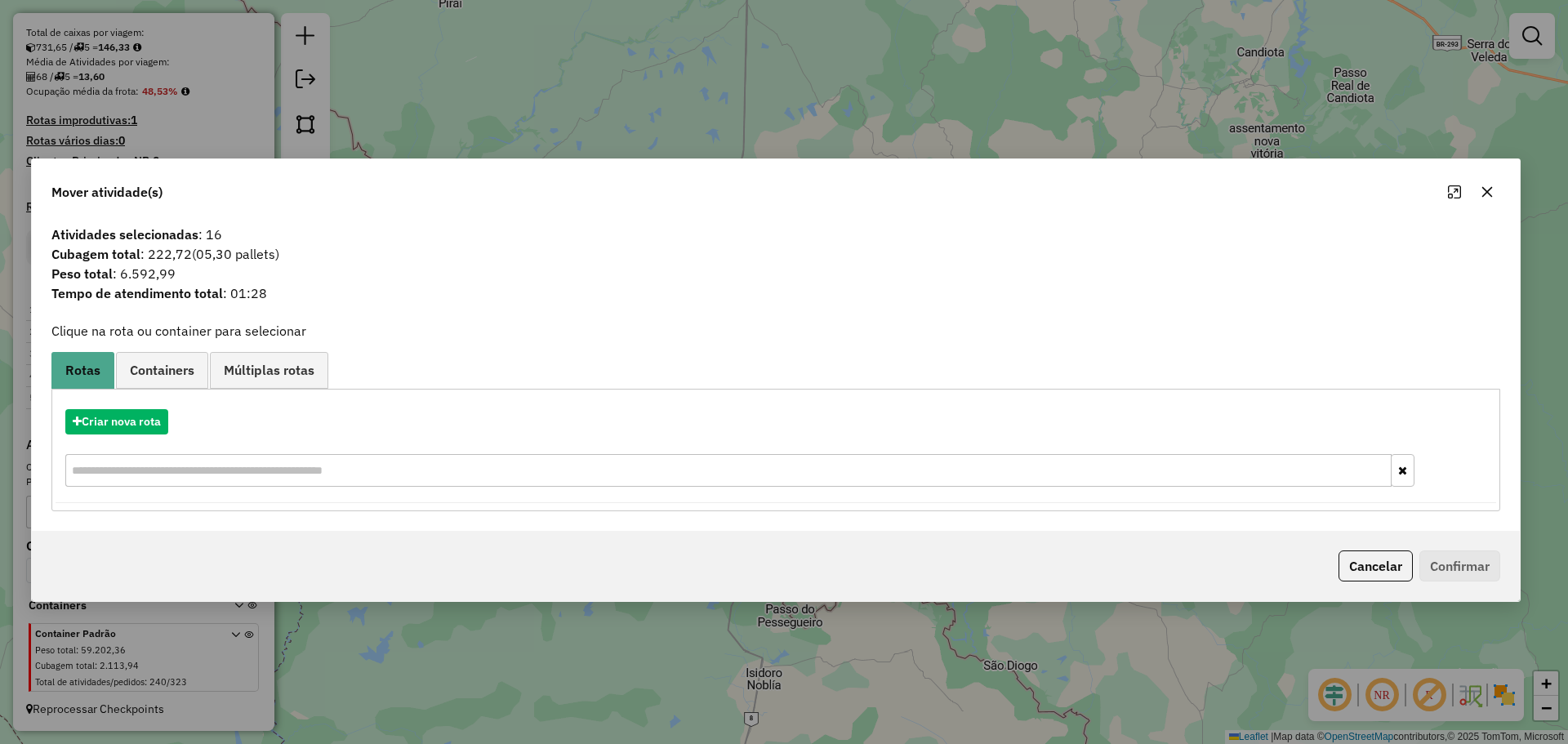
click at [1497, 193] on button "button" at bounding box center [1487, 192] width 26 height 26
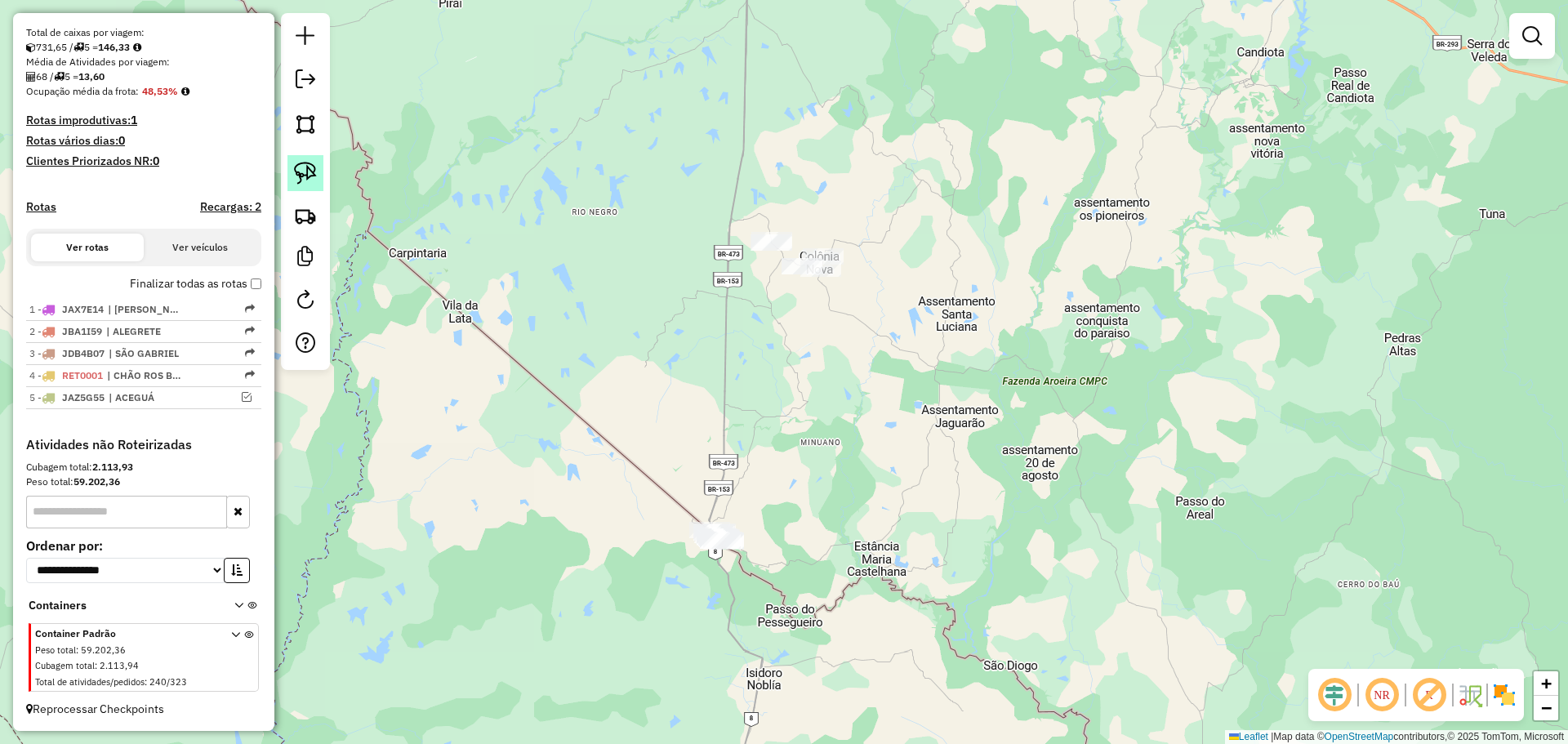
click at [300, 175] on img at bounding box center [305, 173] width 23 height 23
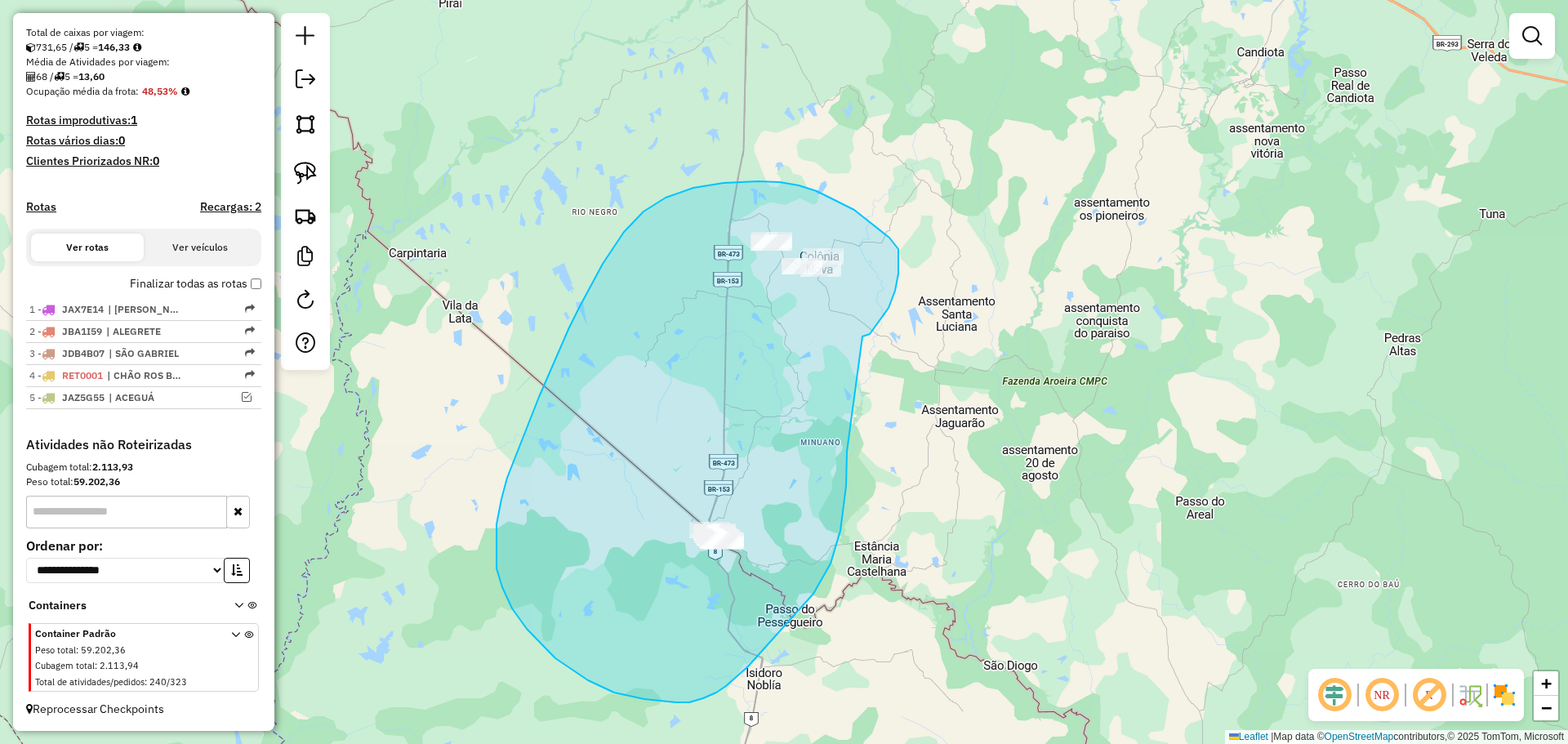
drag, startPoint x: 895, startPoint y: 290, endPoint x: 847, endPoint y: 452, distance: 169.0
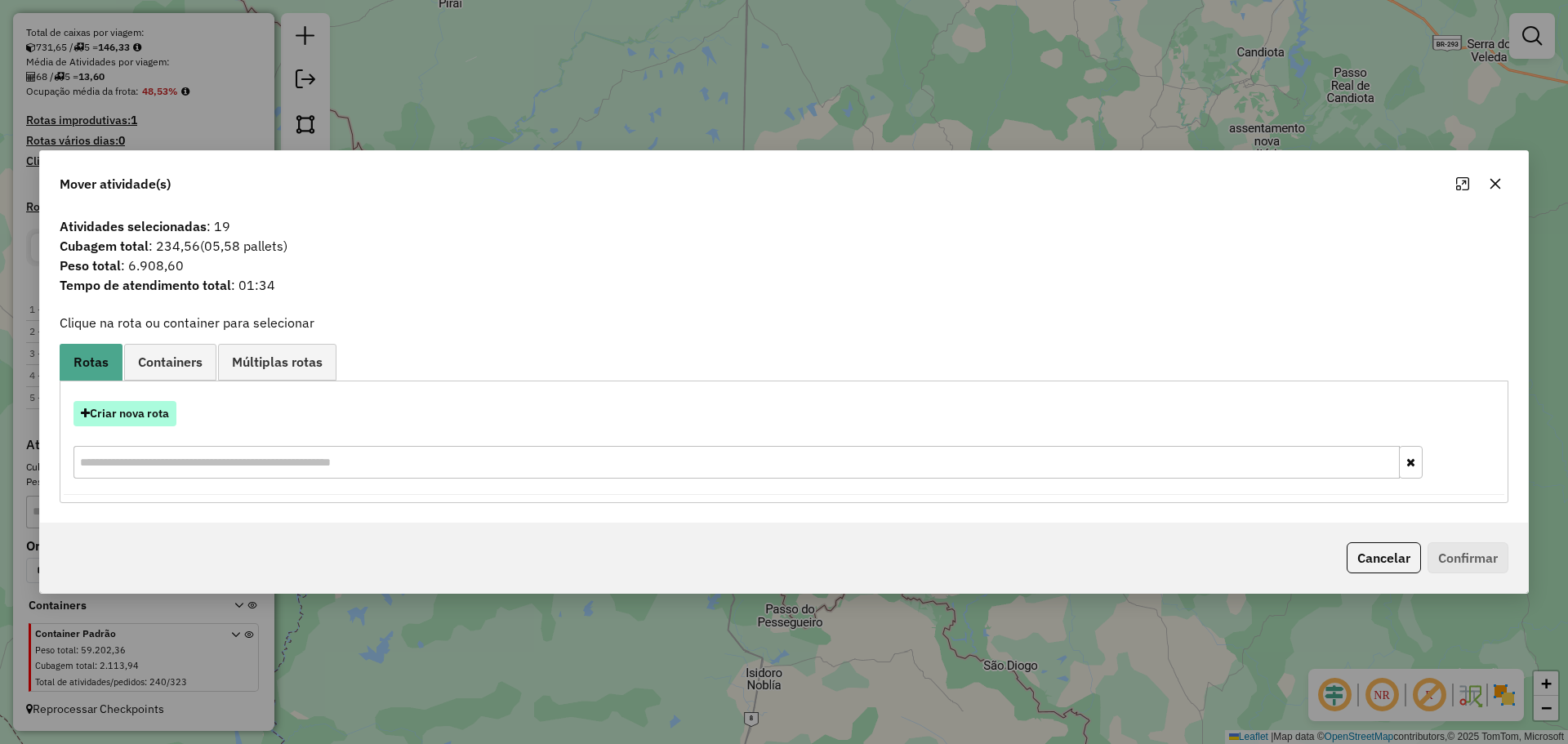
click at [147, 409] on button "Criar nova rota" at bounding box center [125, 413] width 103 height 25
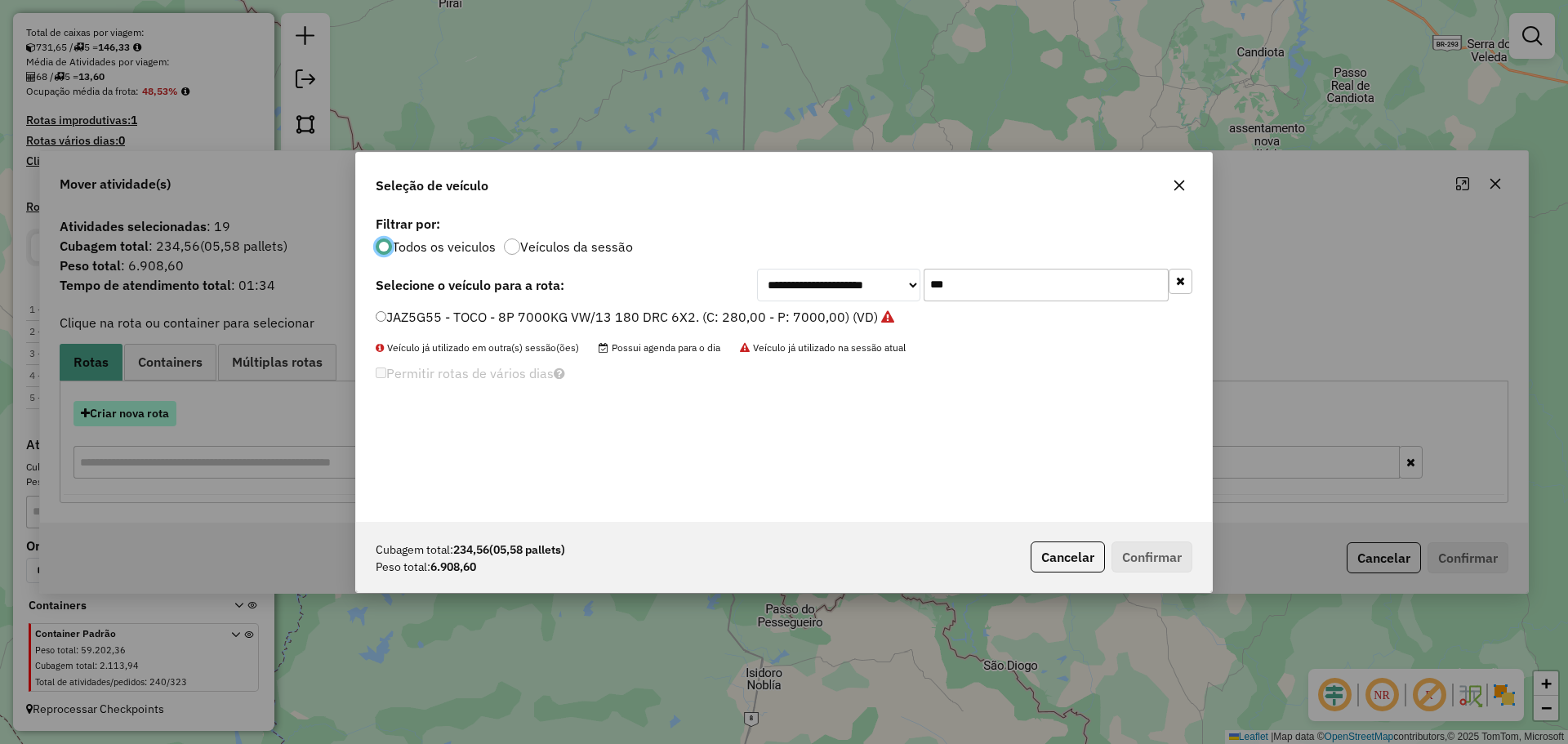
scroll to position [9, 5]
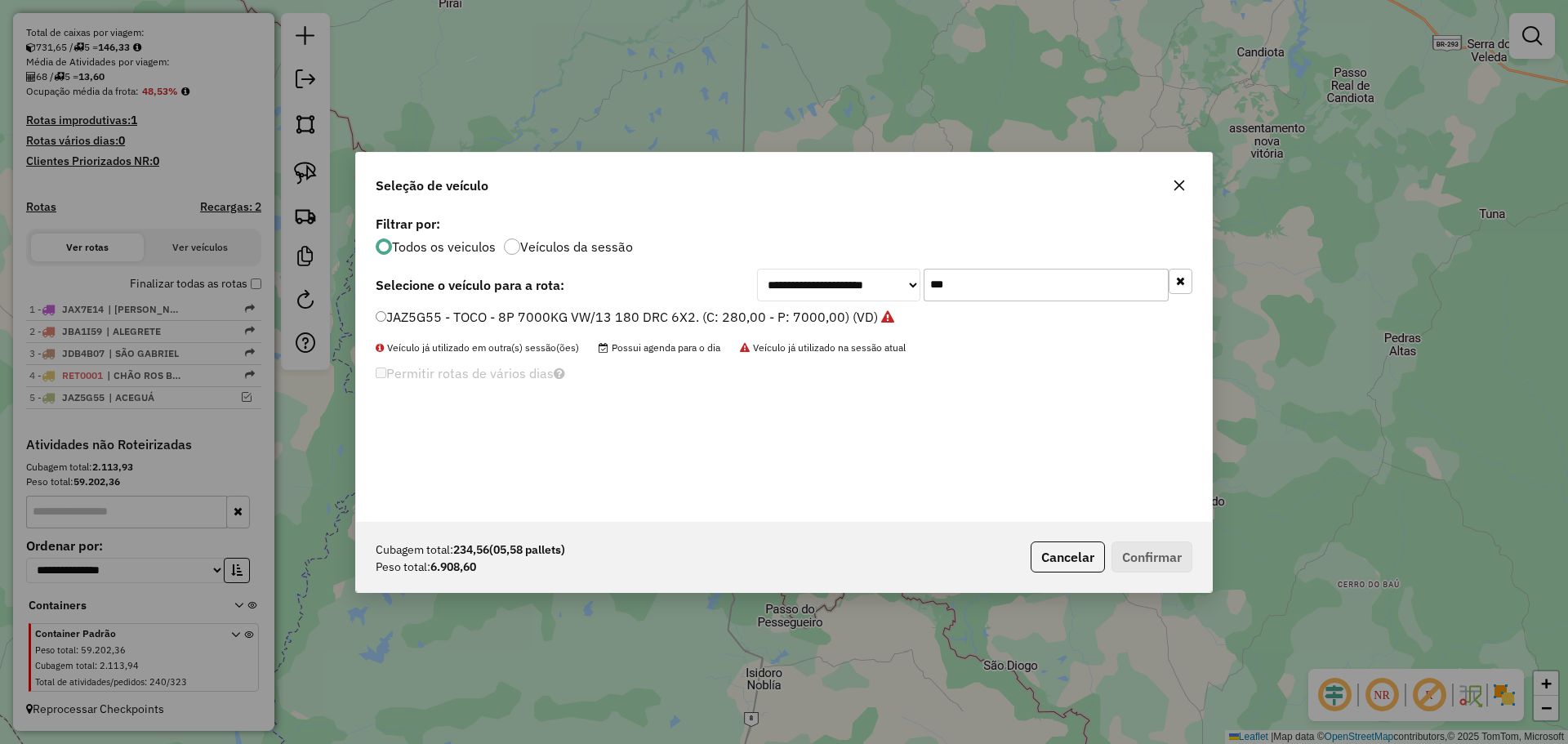
drag, startPoint x: 984, startPoint y: 281, endPoint x: 901, endPoint y: 264, distance: 84.7
click at [901, 264] on div "**********" at bounding box center [784, 367] width 856 height 311
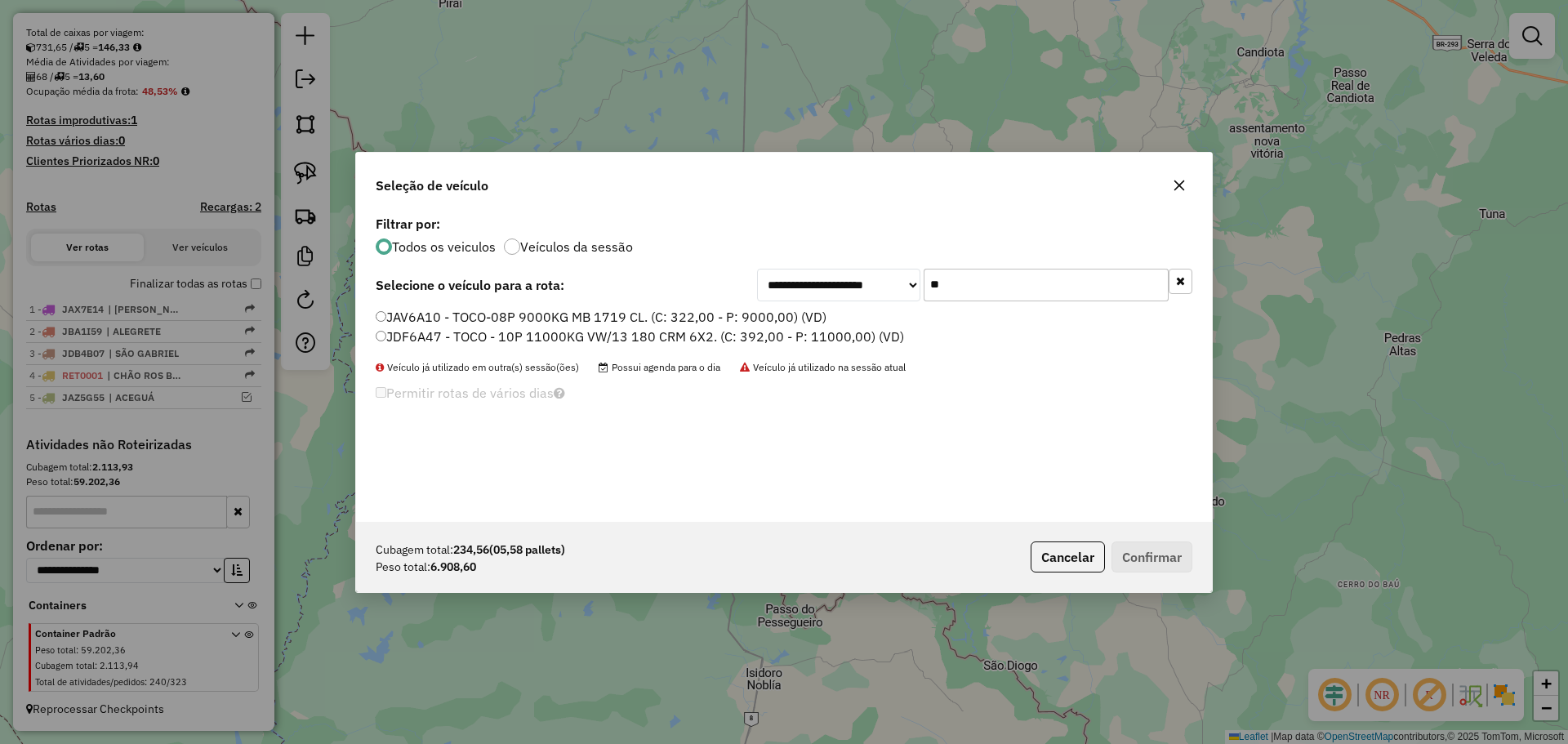
type input "*"
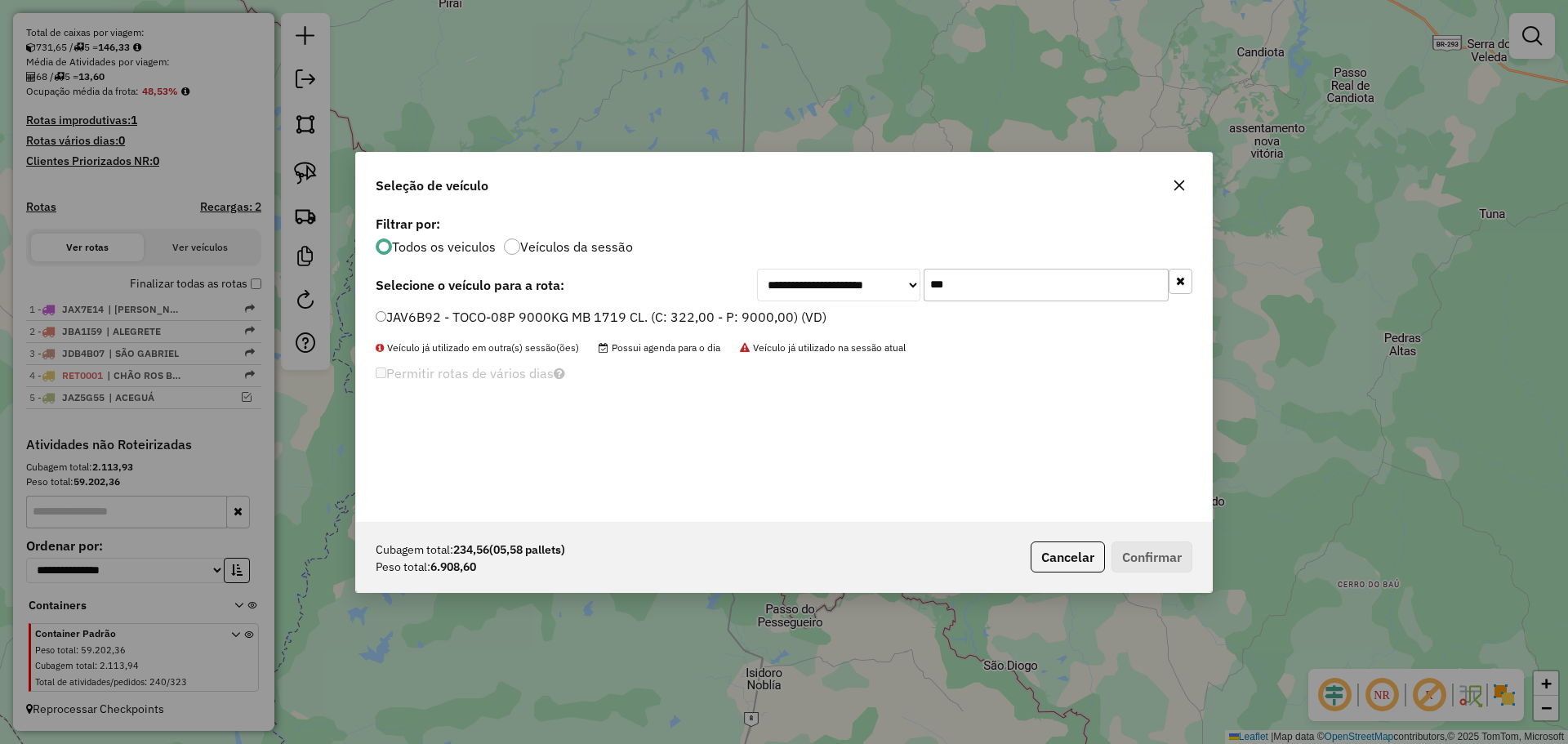
type input "***"
click at [762, 322] on label "JAV6B92 - TOCO-08P 9000KG MB 1719 CL. (C: 322,00 - P: 9000,00) (VD)" at bounding box center [601, 317] width 451 height 19
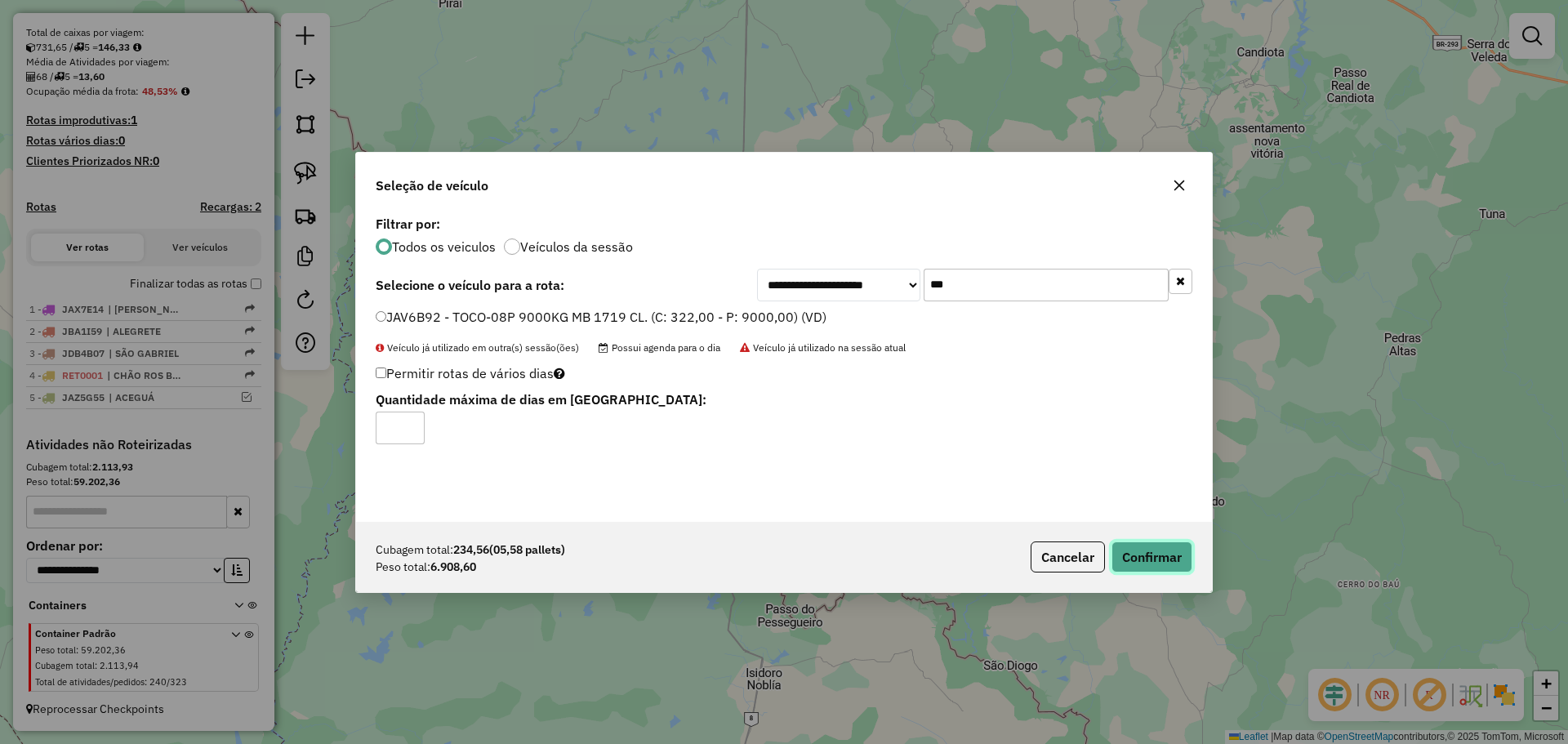
click at [1149, 572] on button "Confirmar" at bounding box center [1152, 556] width 81 height 31
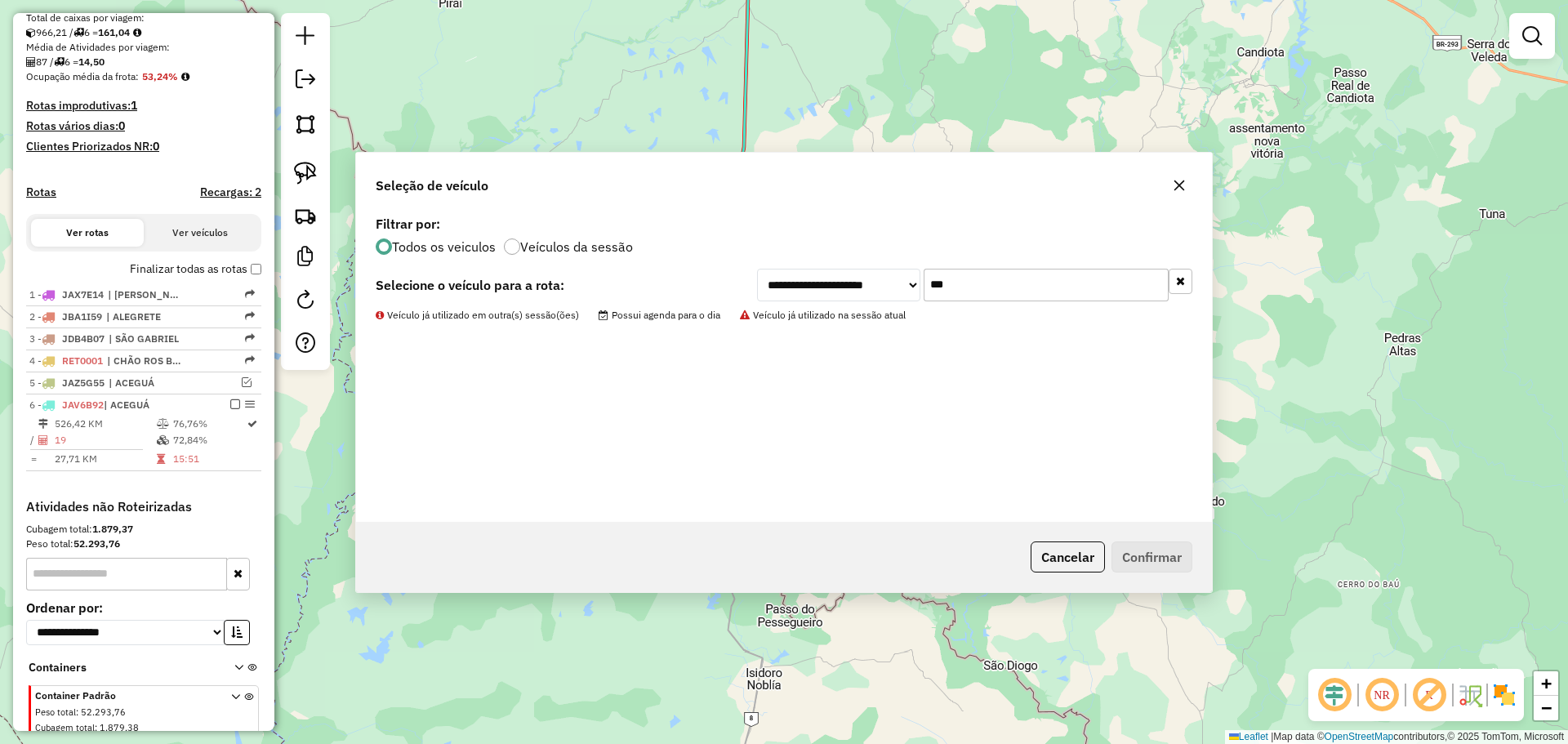
scroll to position [401, 0]
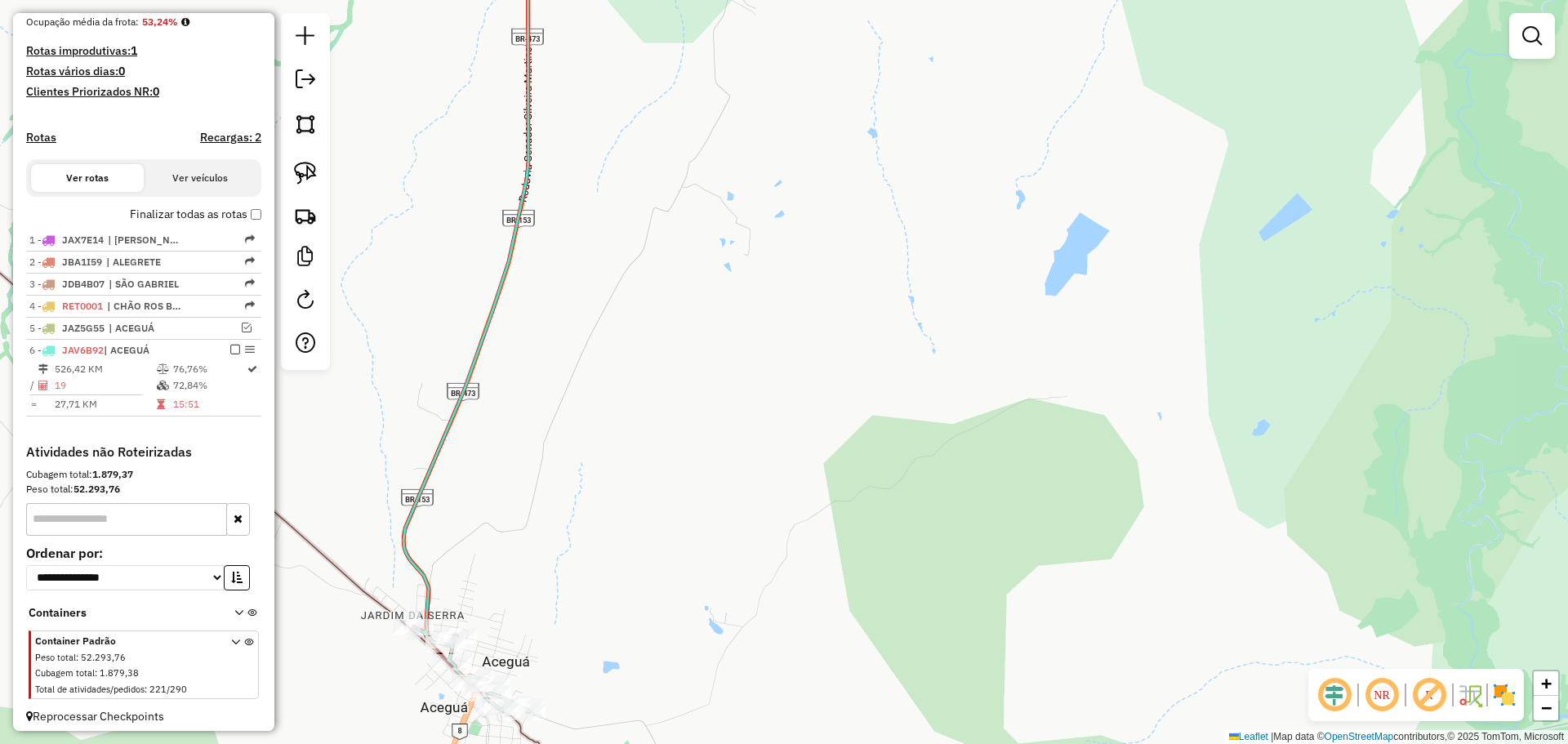
drag, startPoint x: 658, startPoint y: 535, endPoint x: 691, endPoint y: 132, distance: 404.3
click at [691, 132] on div "Janela de atendimento Grade de atendimento Capacidade Transportadoras Veículos …" at bounding box center [784, 372] width 1568 height 744
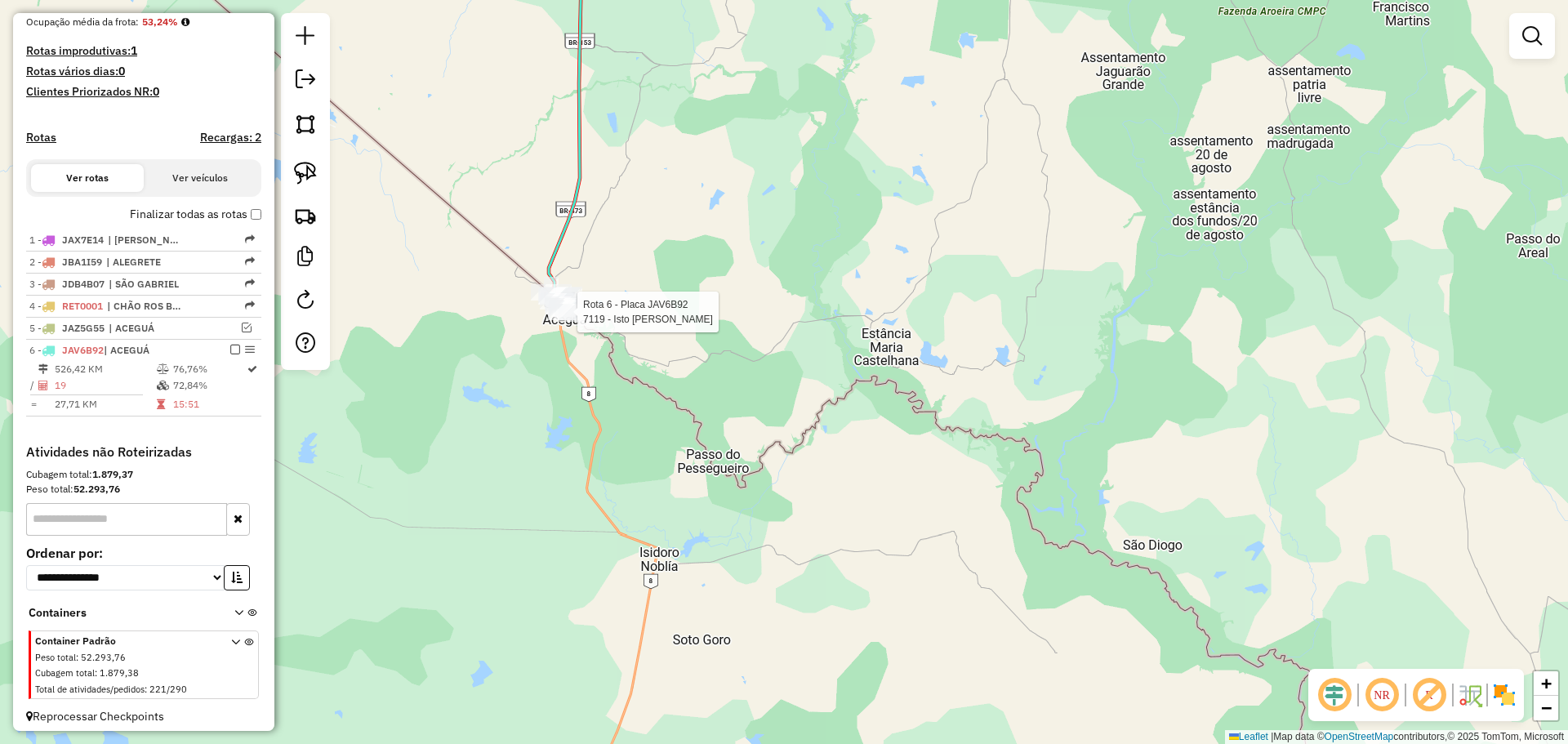
select select "*********"
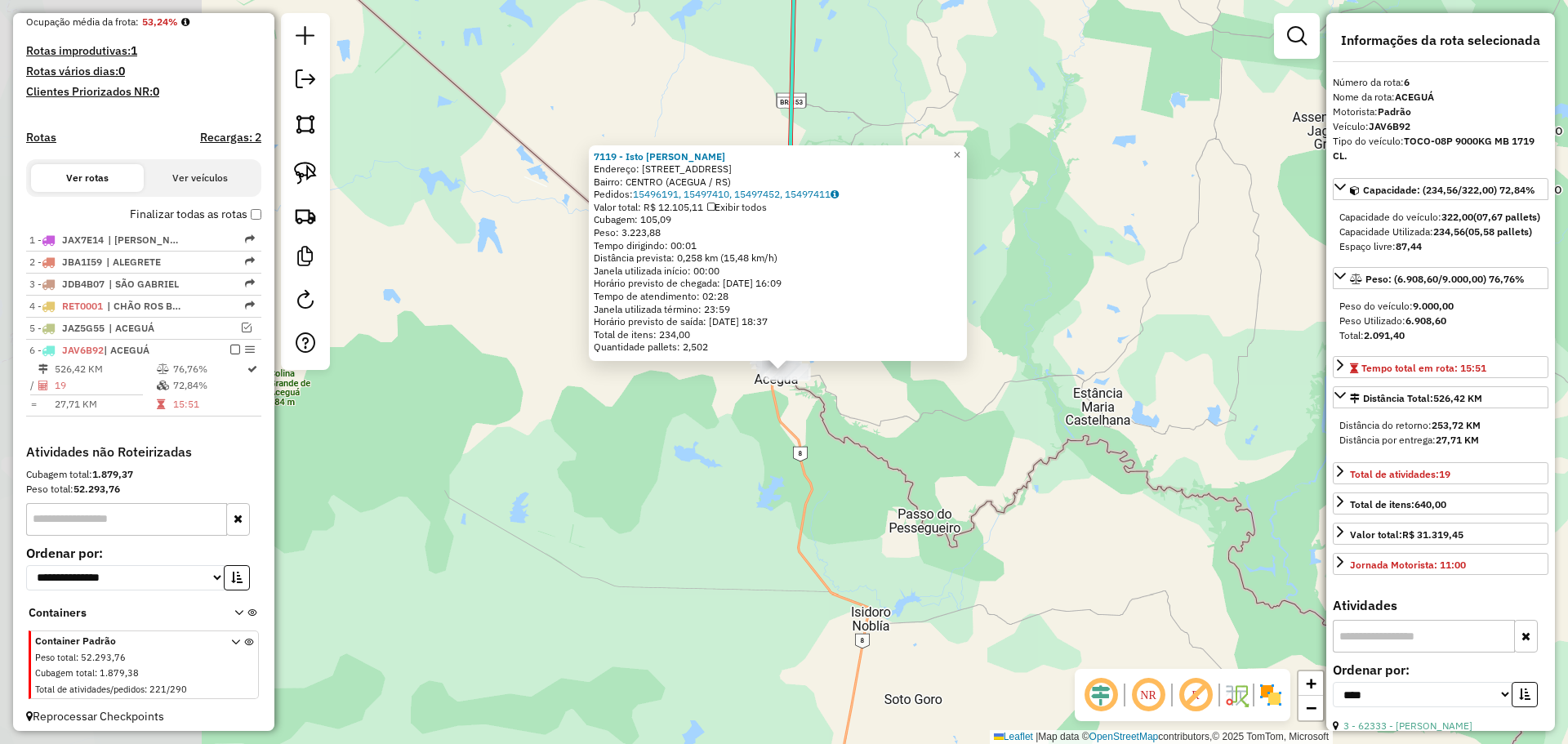
scroll to position [423, 0]
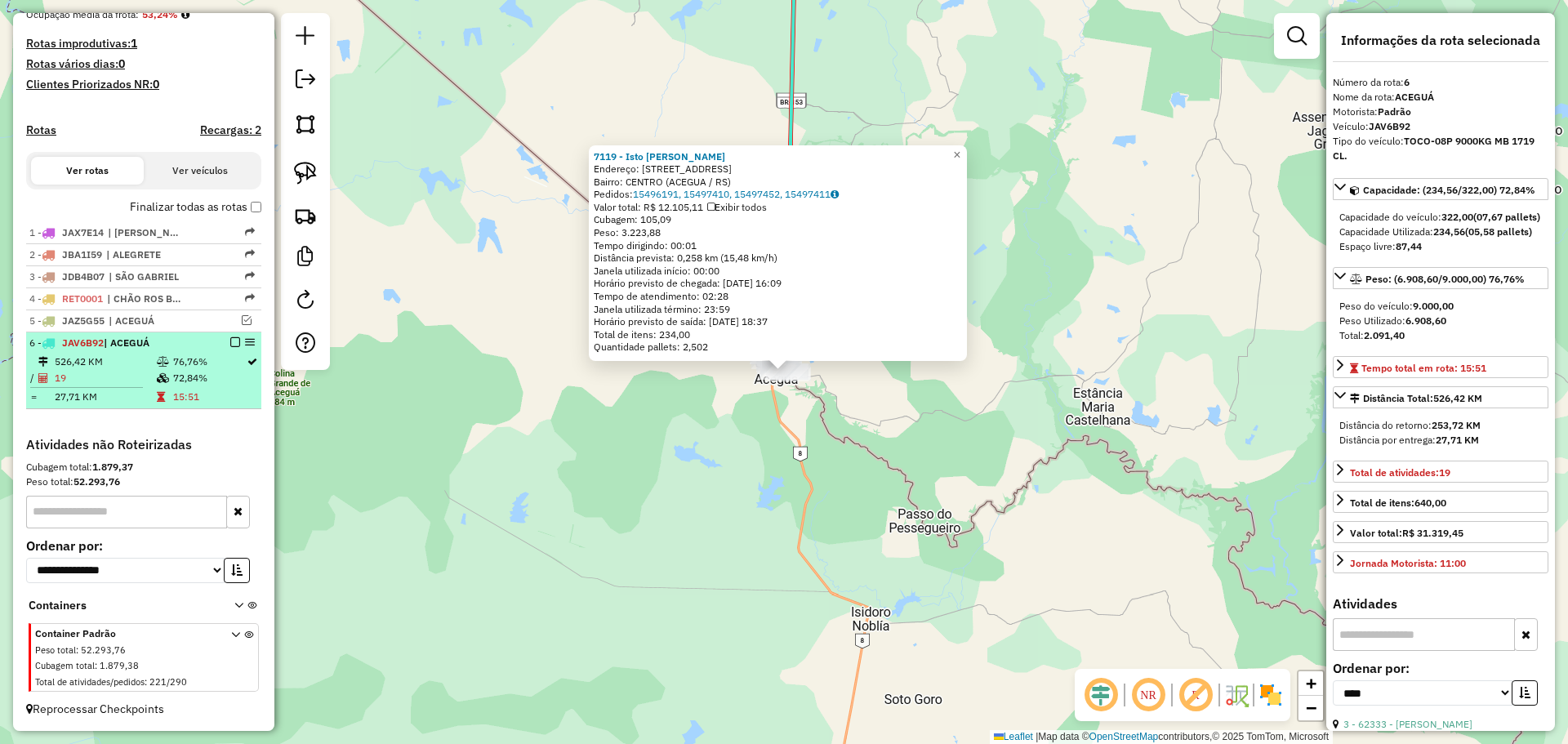
click at [230, 341] on em at bounding box center [234, 341] width 10 height 10
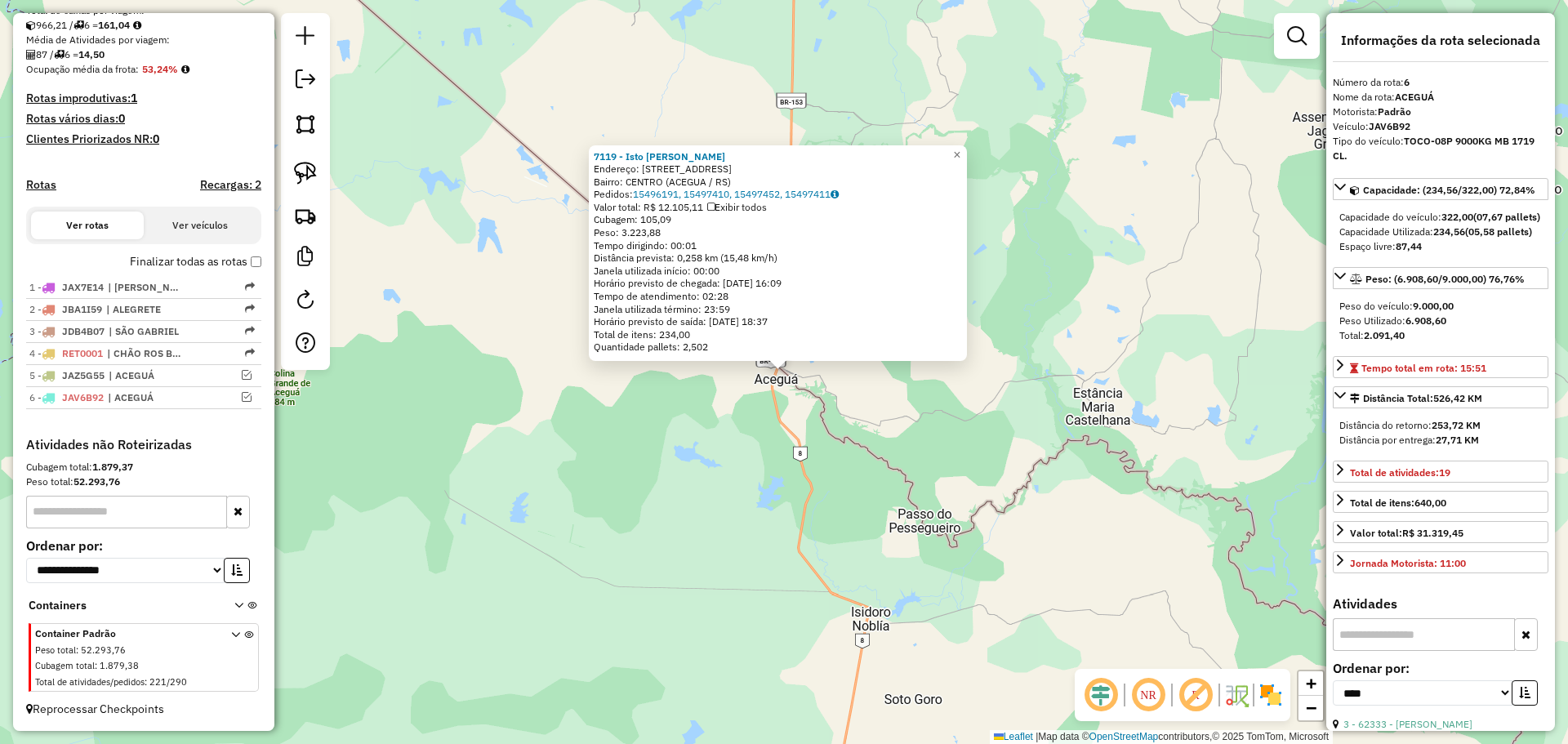
click at [505, 433] on div "7119 - [GEOGRAPHIC_DATA] Chesini Endereço: R Rua Internacional 146 Bairro: CENT…" at bounding box center [784, 372] width 1568 height 744
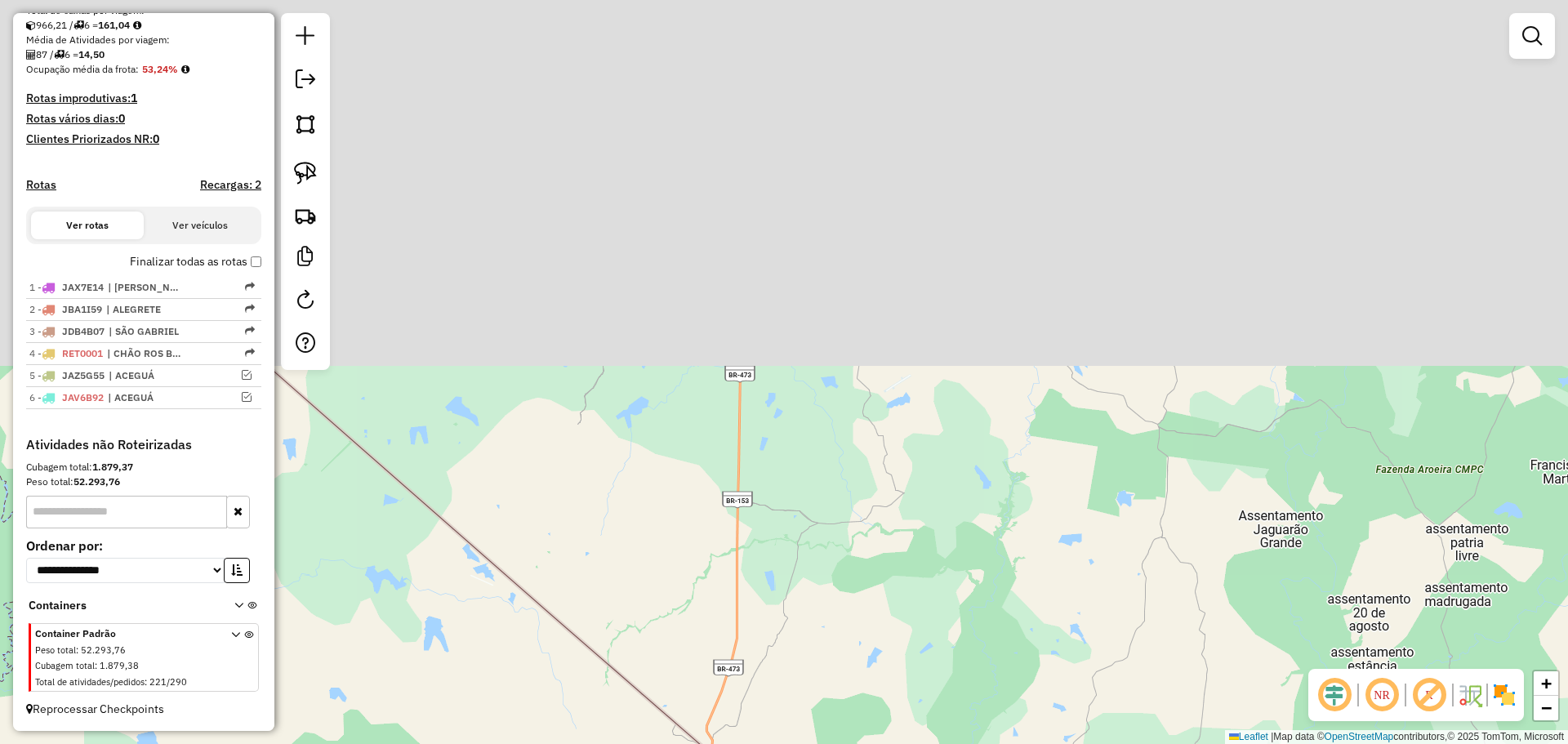
drag, startPoint x: 764, startPoint y: 180, endPoint x: 710, endPoint y: 582, distance: 405.6
click at [708, 629] on div "Janela de atendimento Grade de atendimento Capacidade Transportadoras Veículos …" at bounding box center [784, 372] width 1568 height 744
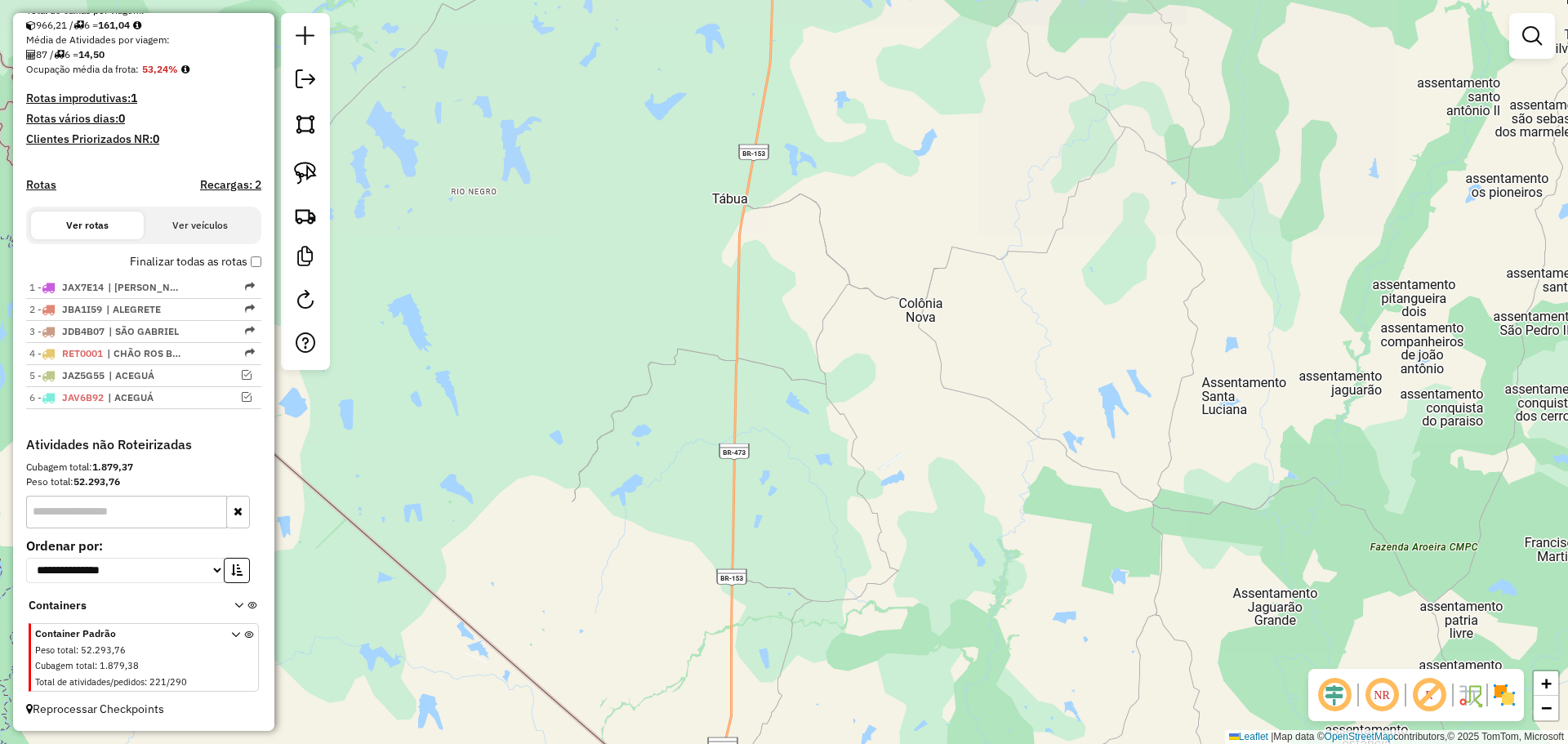
drag, startPoint x: 774, startPoint y: 355, endPoint x: 761, endPoint y: 670, distance: 315.3
click at [761, 670] on div "Janela de atendimento Grade de atendimento Capacidade Transportadoras Veículos …" at bounding box center [784, 372] width 1568 height 744
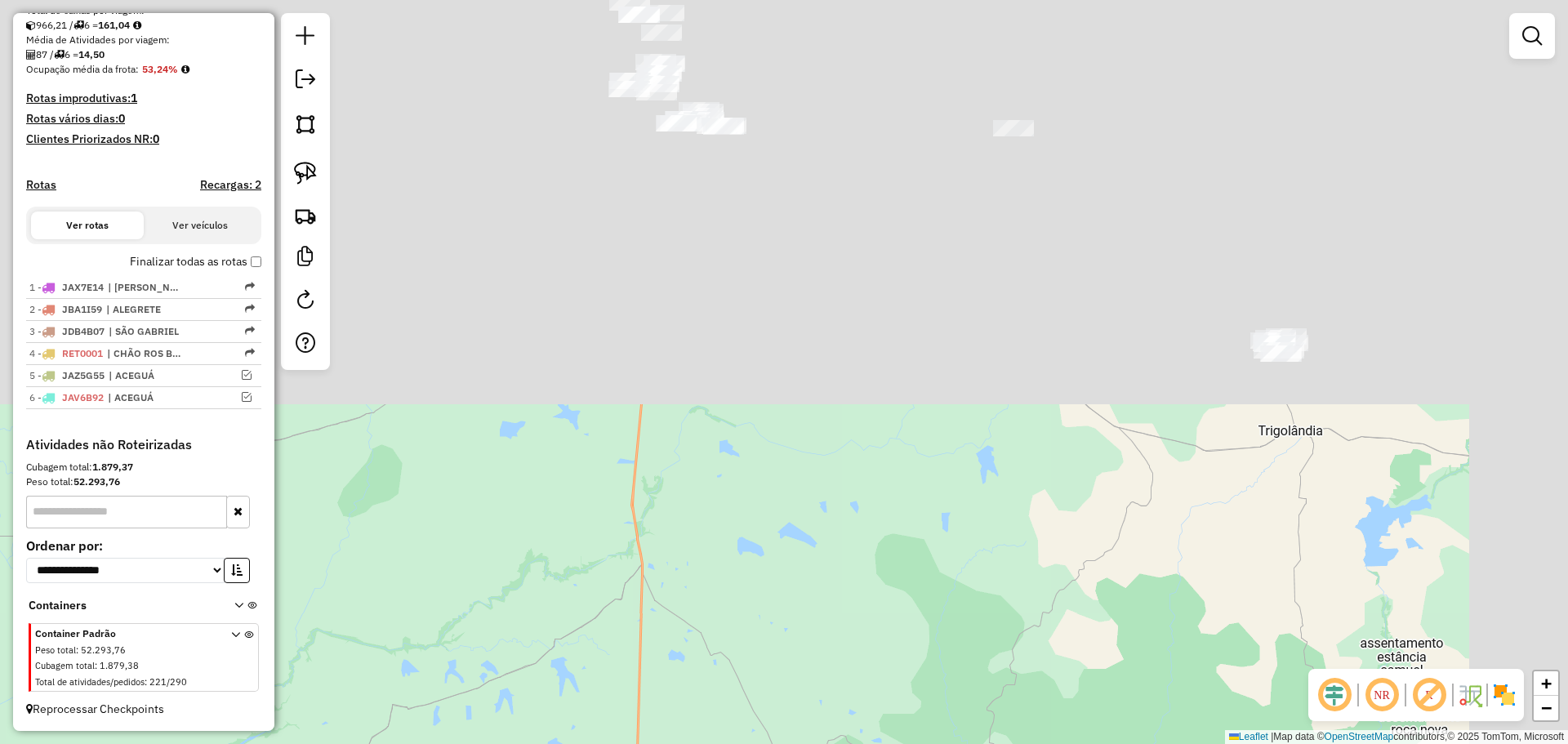
drag, startPoint x: 798, startPoint y: 261, endPoint x: 669, endPoint y: 754, distance: 509.6
click at [669, 743] on html "Aguarde... Pop-up bloqueado! Seu navegador bloqueou automáticamente a abertura …" at bounding box center [784, 372] width 1568 height 744
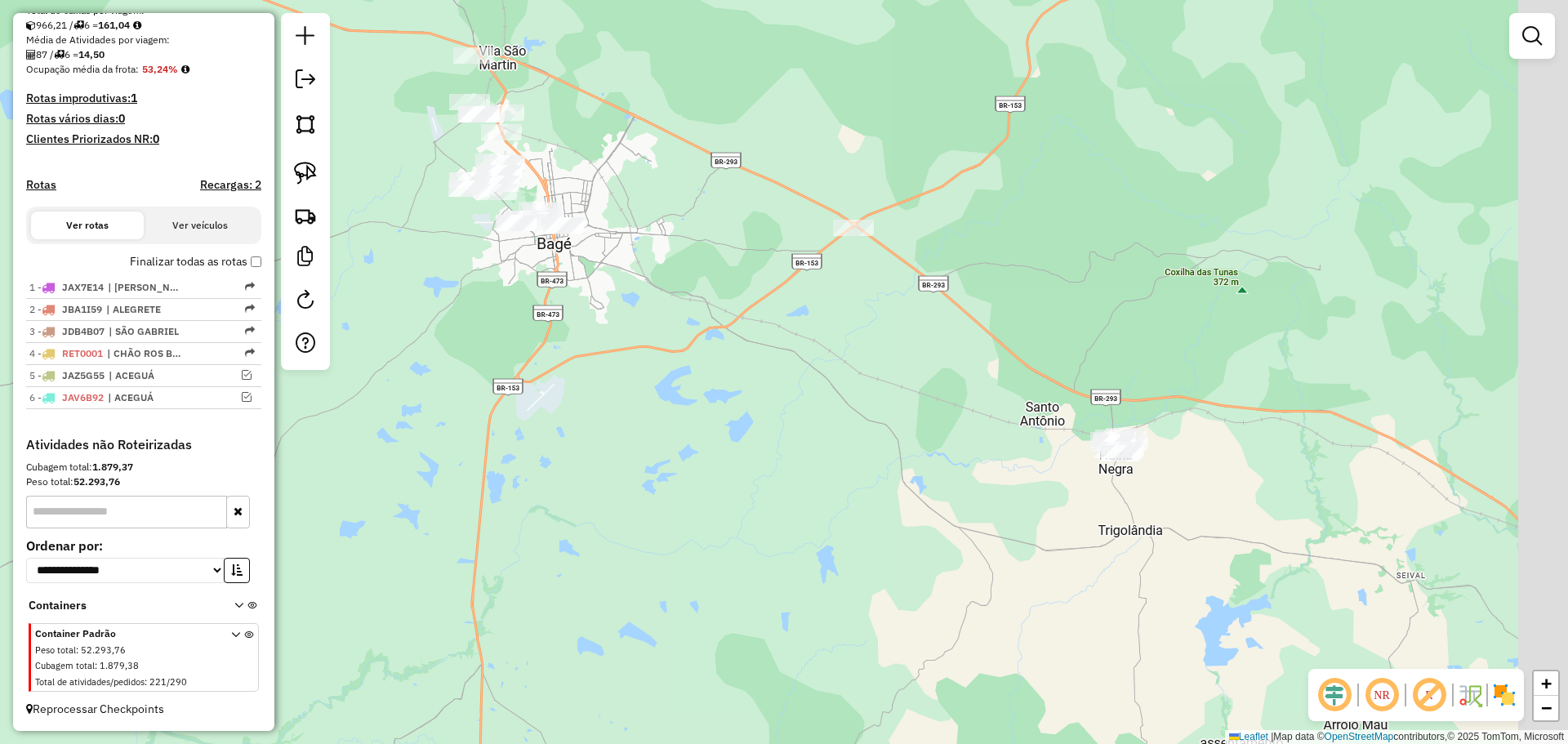
drag, startPoint x: 698, startPoint y: 269, endPoint x: 546, endPoint y: 347, distance: 170.8
click at [546, 347] on div "Janela de atendimento Grade de atendimento Capacidade Transportadoras Veículos …" at bounding box center [784, 372] width 1568 height 744
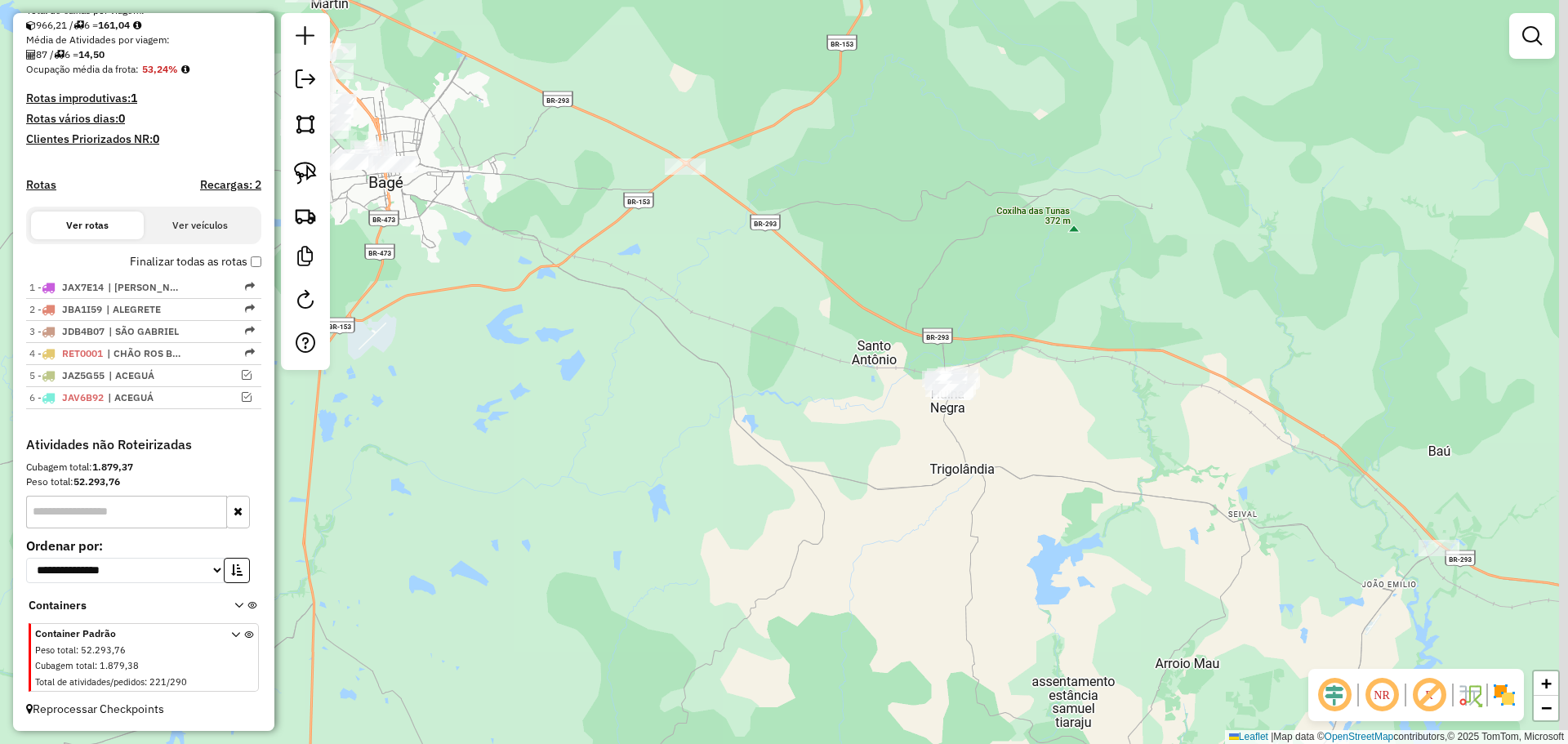
drag, startPoint x: 870, startPoint y: 461, endPoint x: 684, endPoint y: 397, distance: 196.7
click at [684, 397] on div "Janela de atendimento Grade de atendimento Capacidade Transportadoras Veículos …" at bounding box center [784, 372] width 1568 height 744
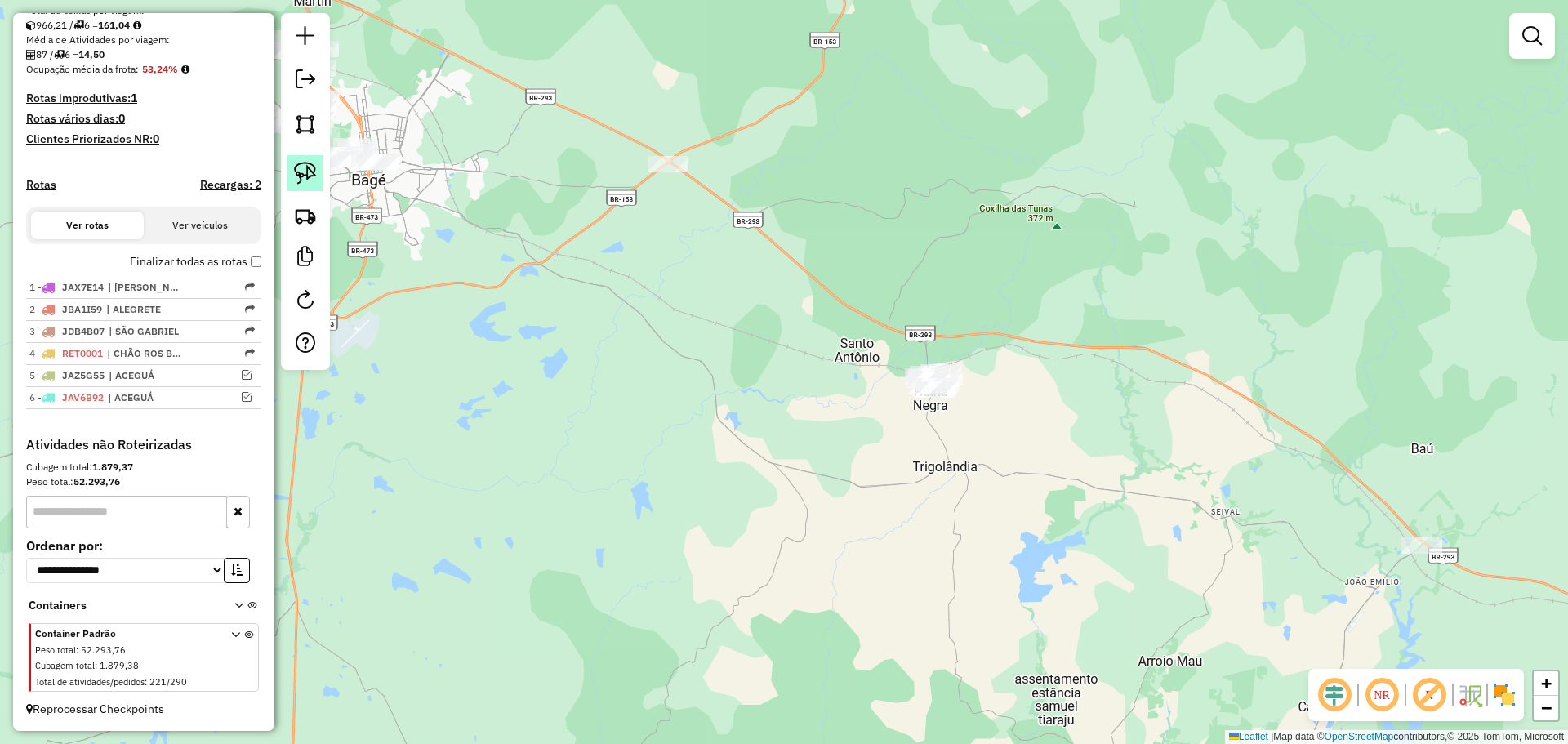
click at [309, 166] on img at bounding box center [305, 173] width 23 height 23
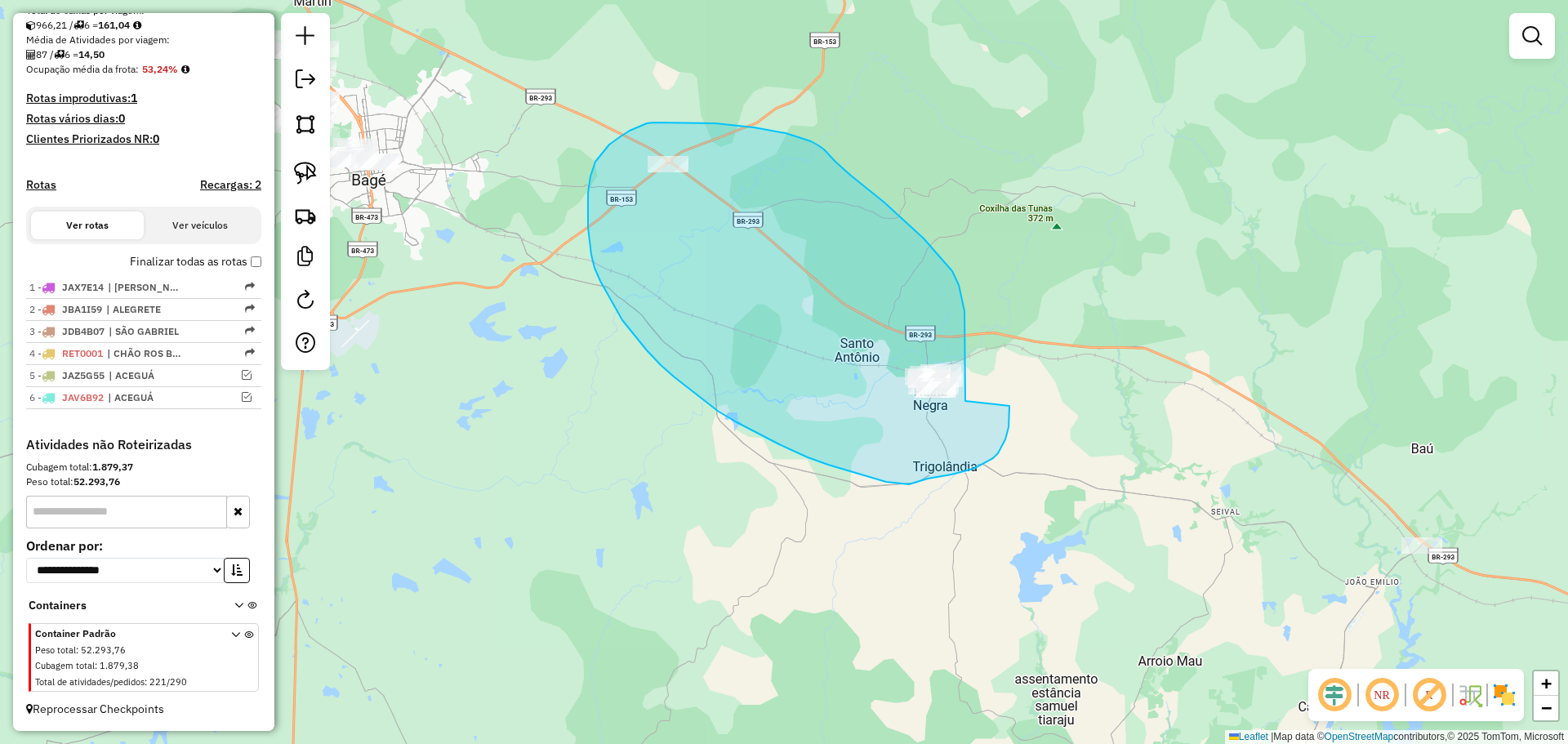
drag, startPoint x: 965, startPoint y: 401, endPoint x: 1010, endPoint y: 406, distance: 45.3
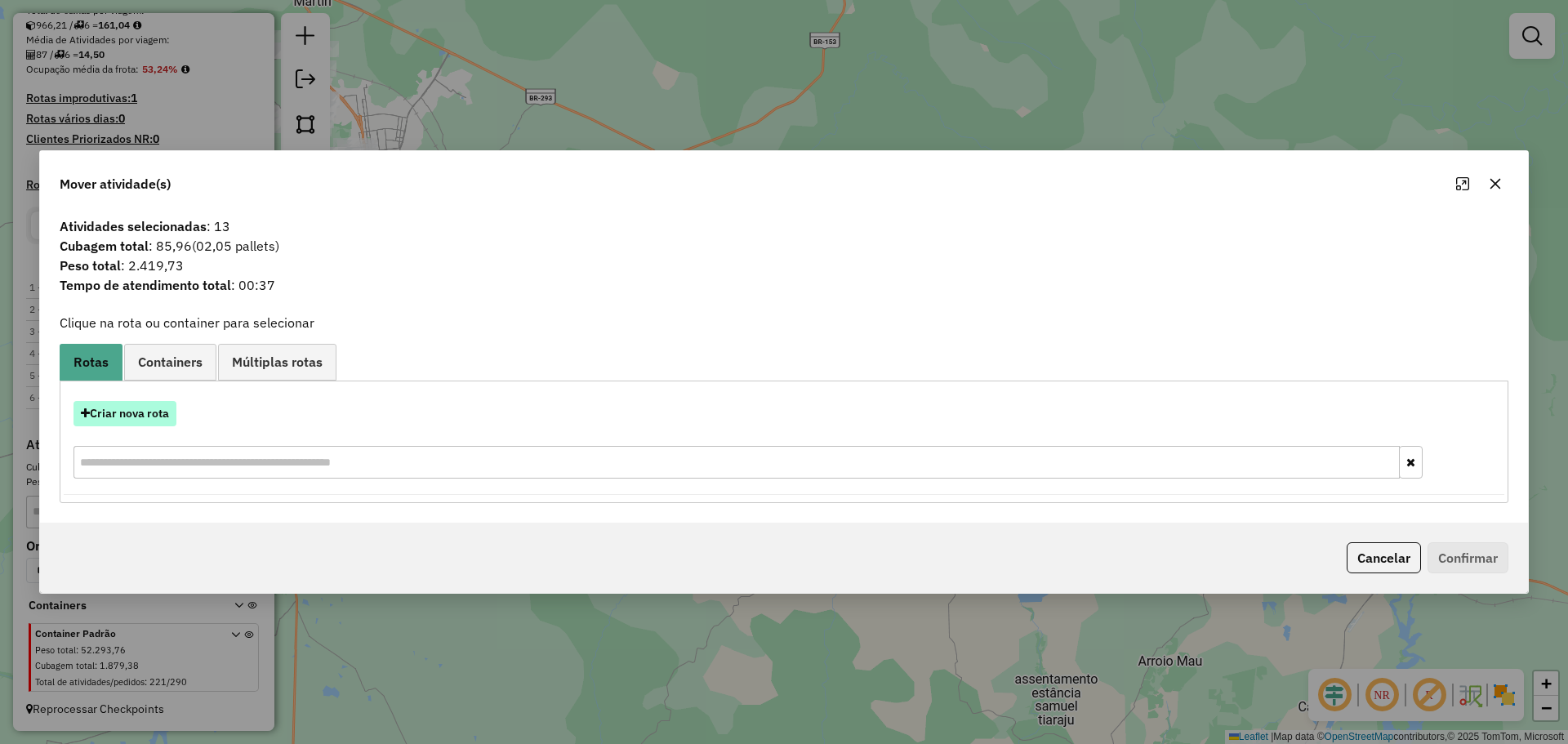
click at [161, 407] on button "Criar nova rota" at bounding box center [125, 413] width 103 height 25
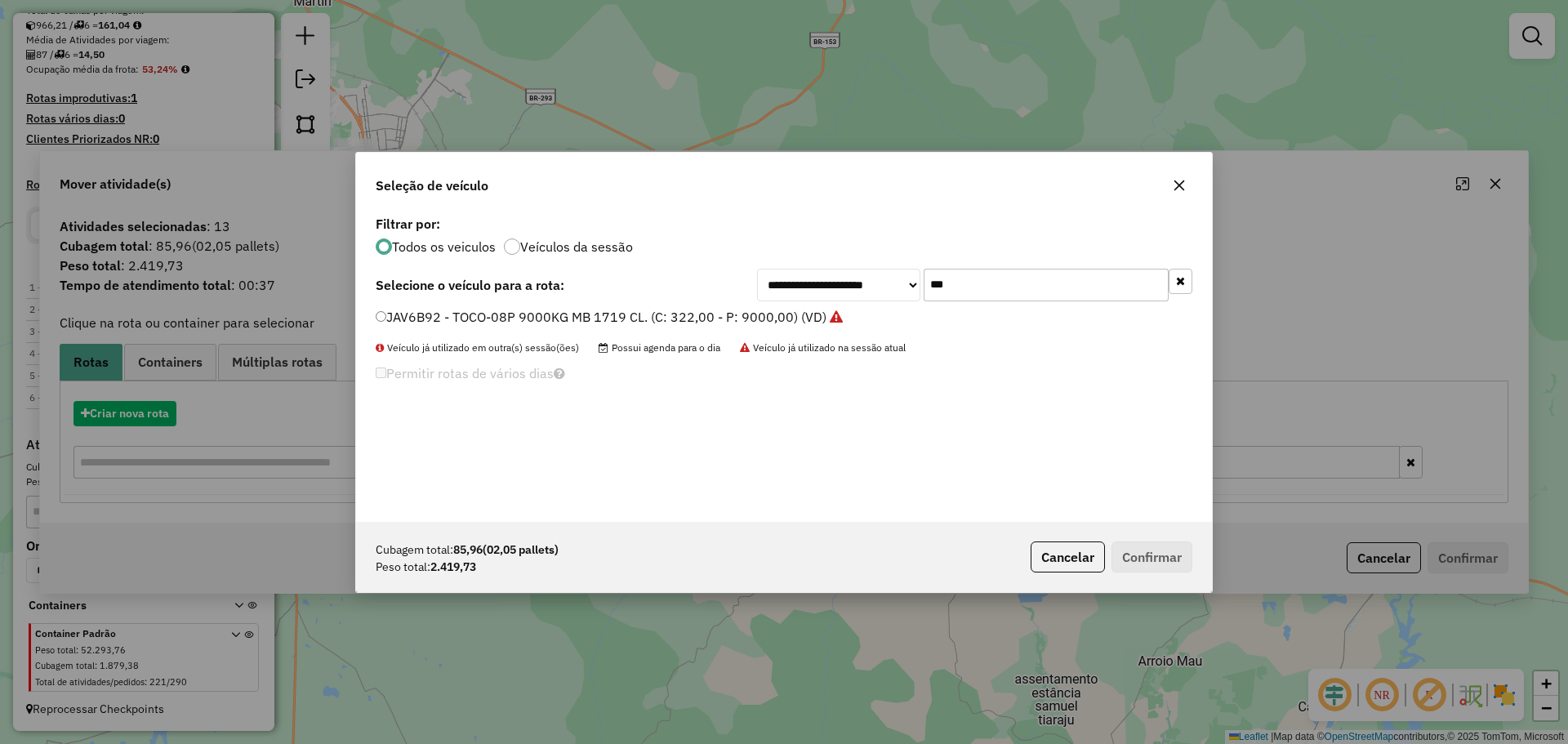
scroll to position [9, 5]
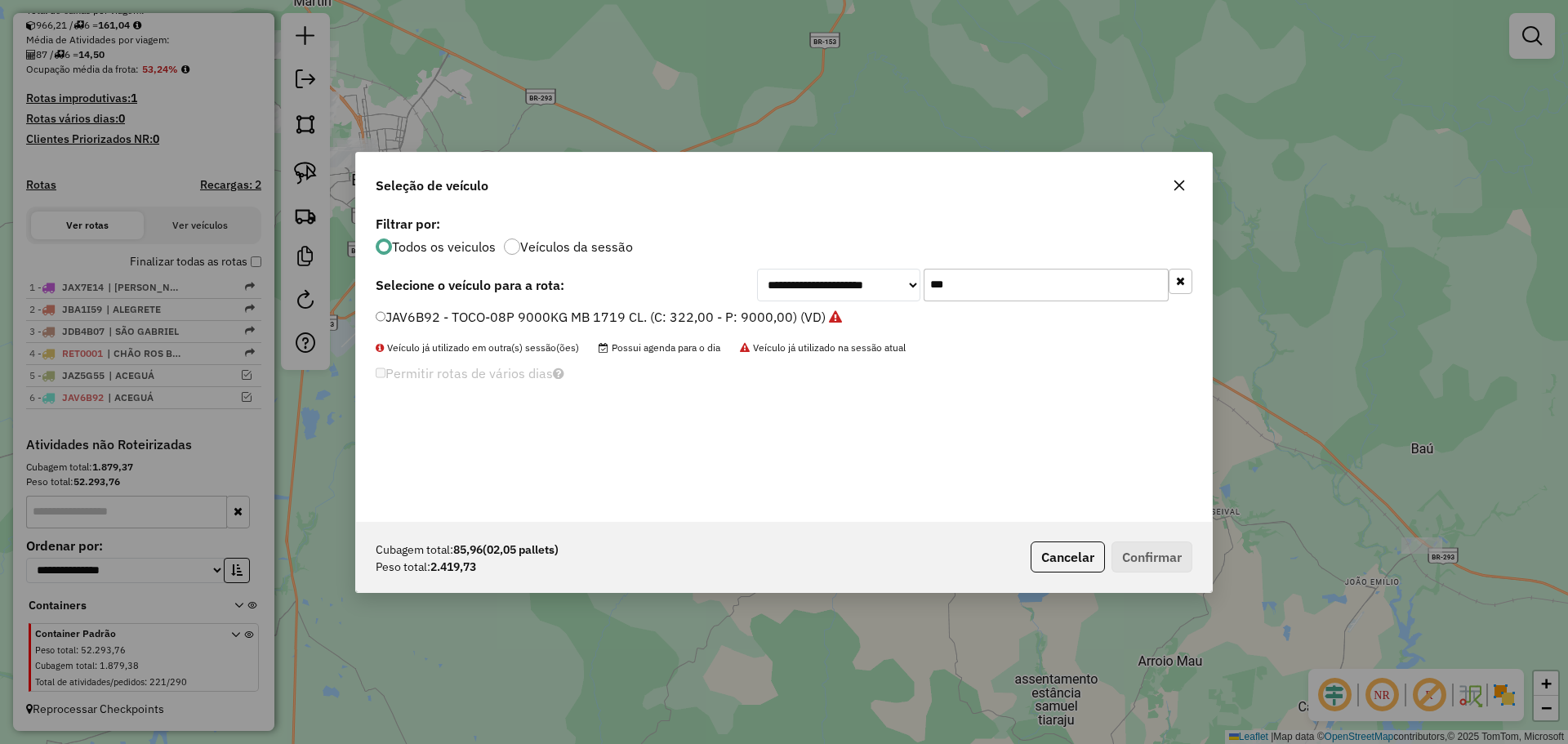
drag, startPoint x: 980, startPoint y: 290, endPoint x: 915, endPoint y: 280, distance: 65.8
click at [915, 280] on div "**********" at bounding box center [975, 284] width 435 height 32
type input "****"
click at [490, 321] on label "JAV6A10 - TOCO-08P 9000KG MB 1719 CL. (C: 322,00 - P: 9000,00) (VD)" at bounding box center [601, 317] width 451 height 19
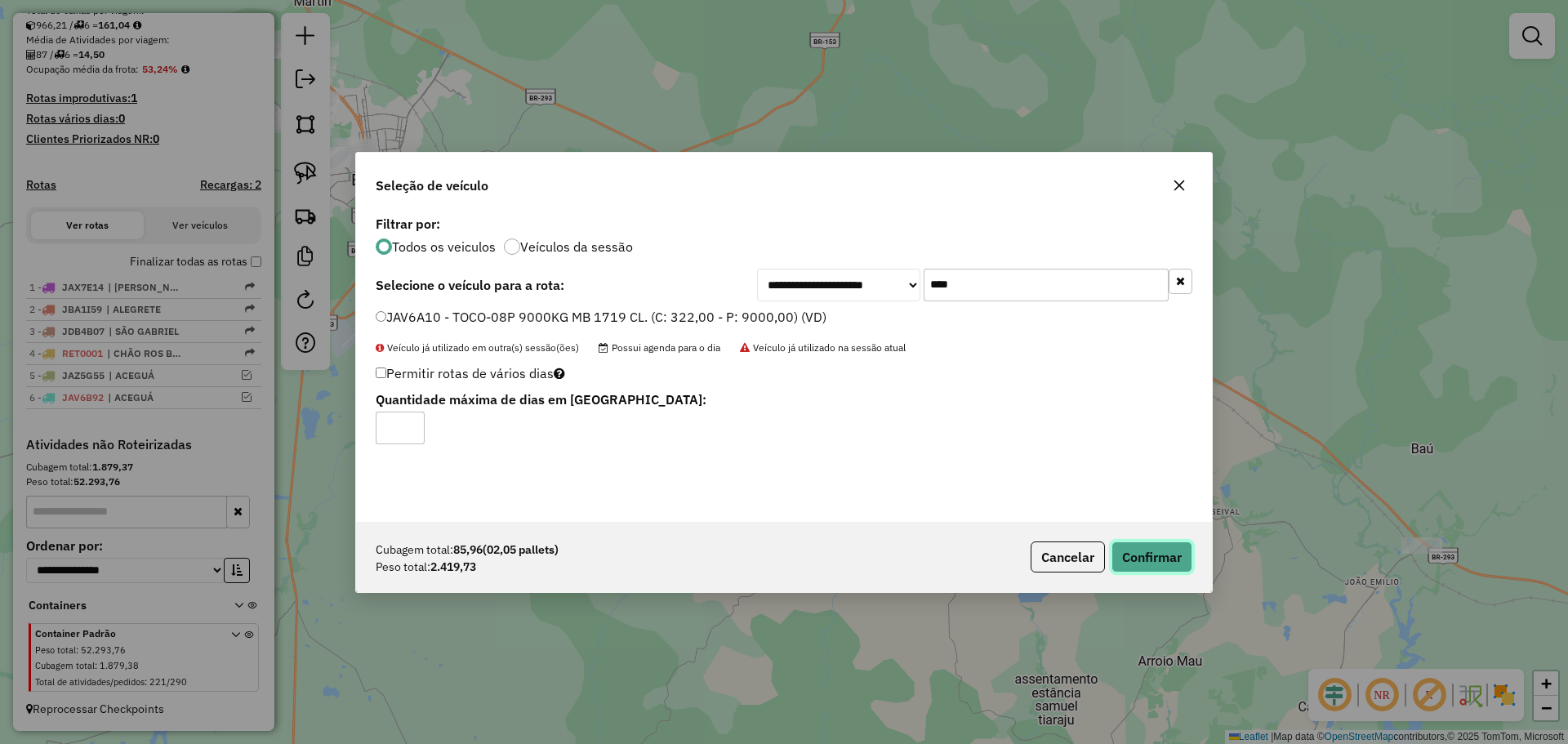
click at [1140, 549] on button "Confirmar" at bounding box center [1152, 556] width 81 height 31
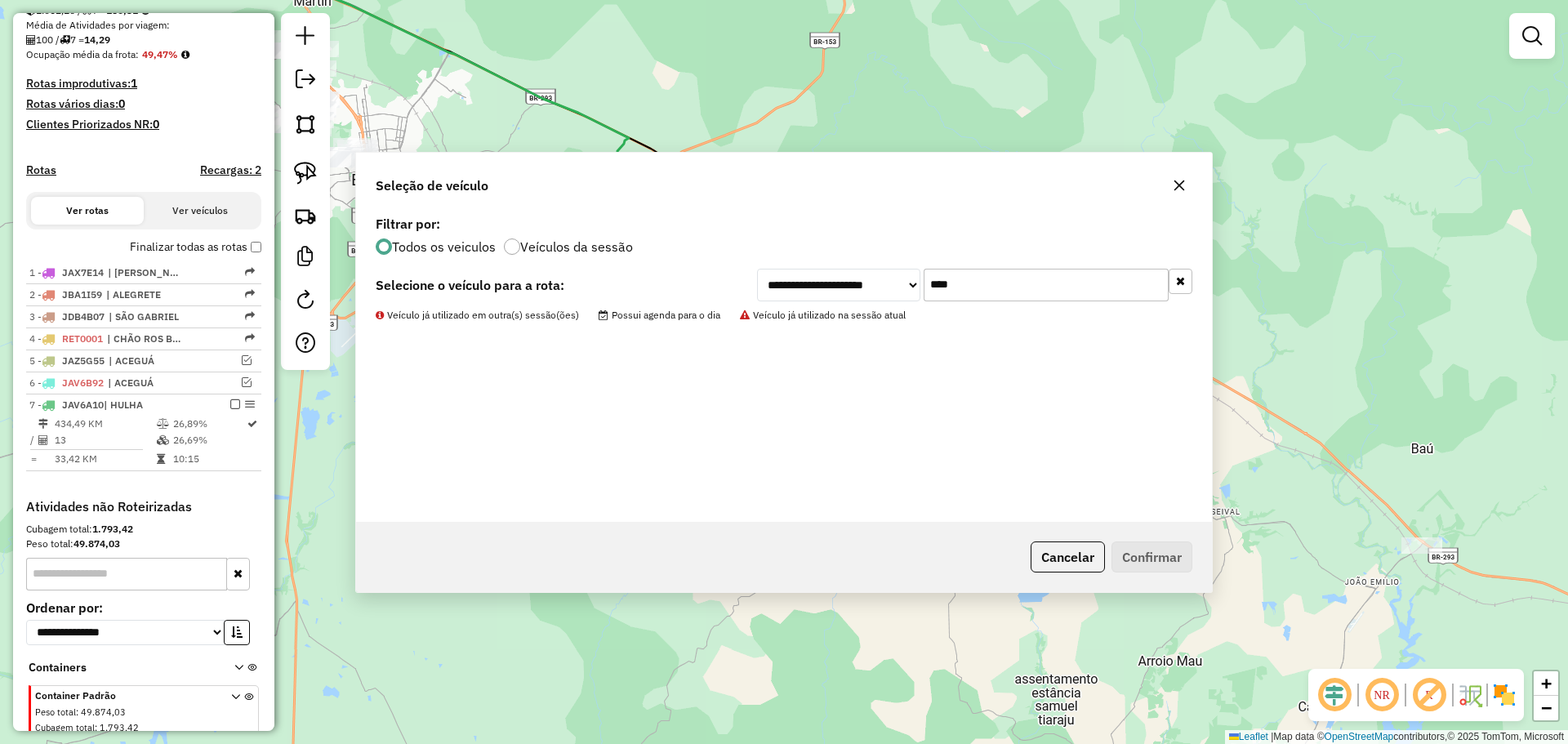
scroll to position [423, 0]
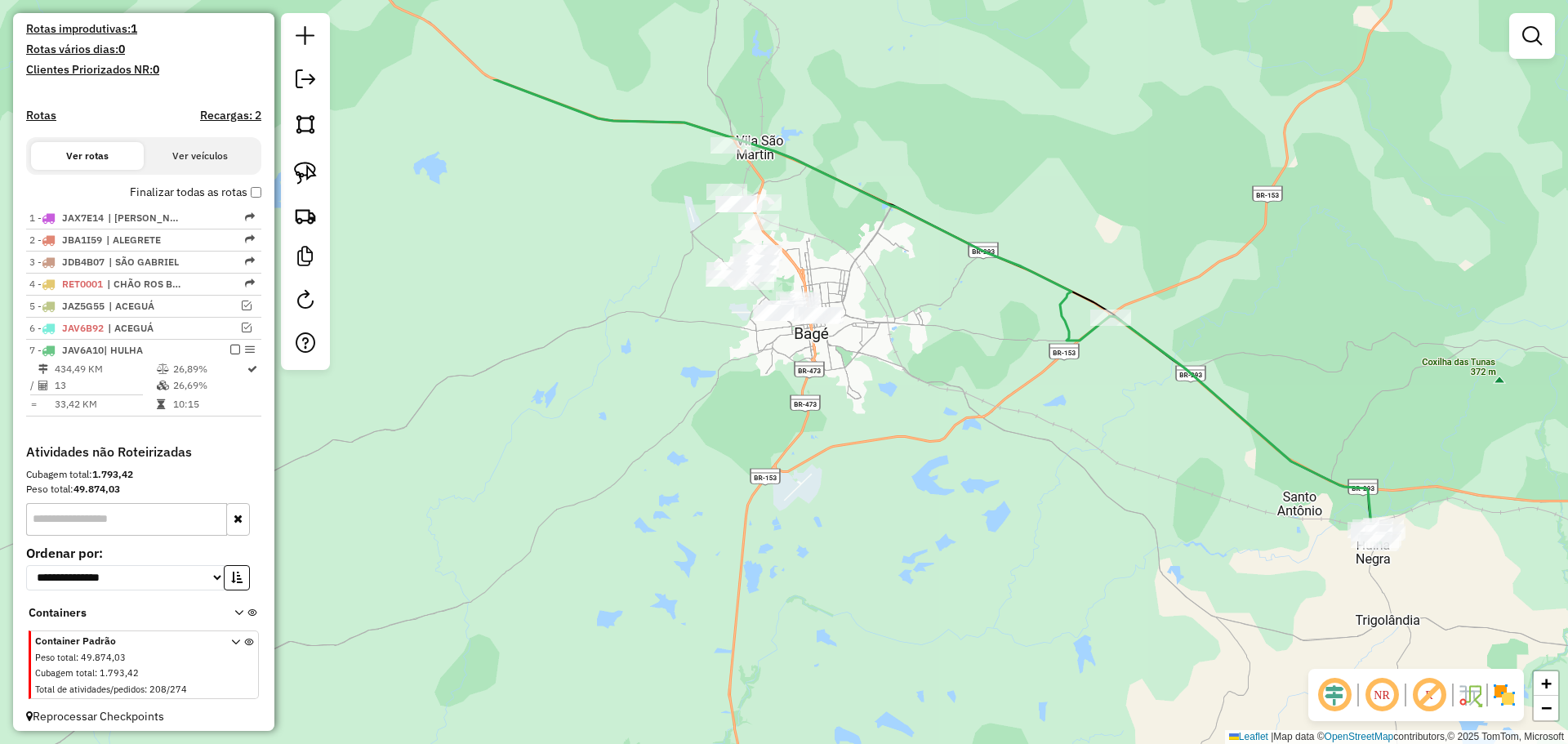
drag, startPoint x: 1037, startPoint y: 486, endPoint x: 1066, endPoint y: 491, distance: 29.4
click at [1066, 491] on div "Janela de atendimento Grade de atendimento Capacidade Transportadoras Veículos …" at bounding box center [784, 372] width 1568 height 744
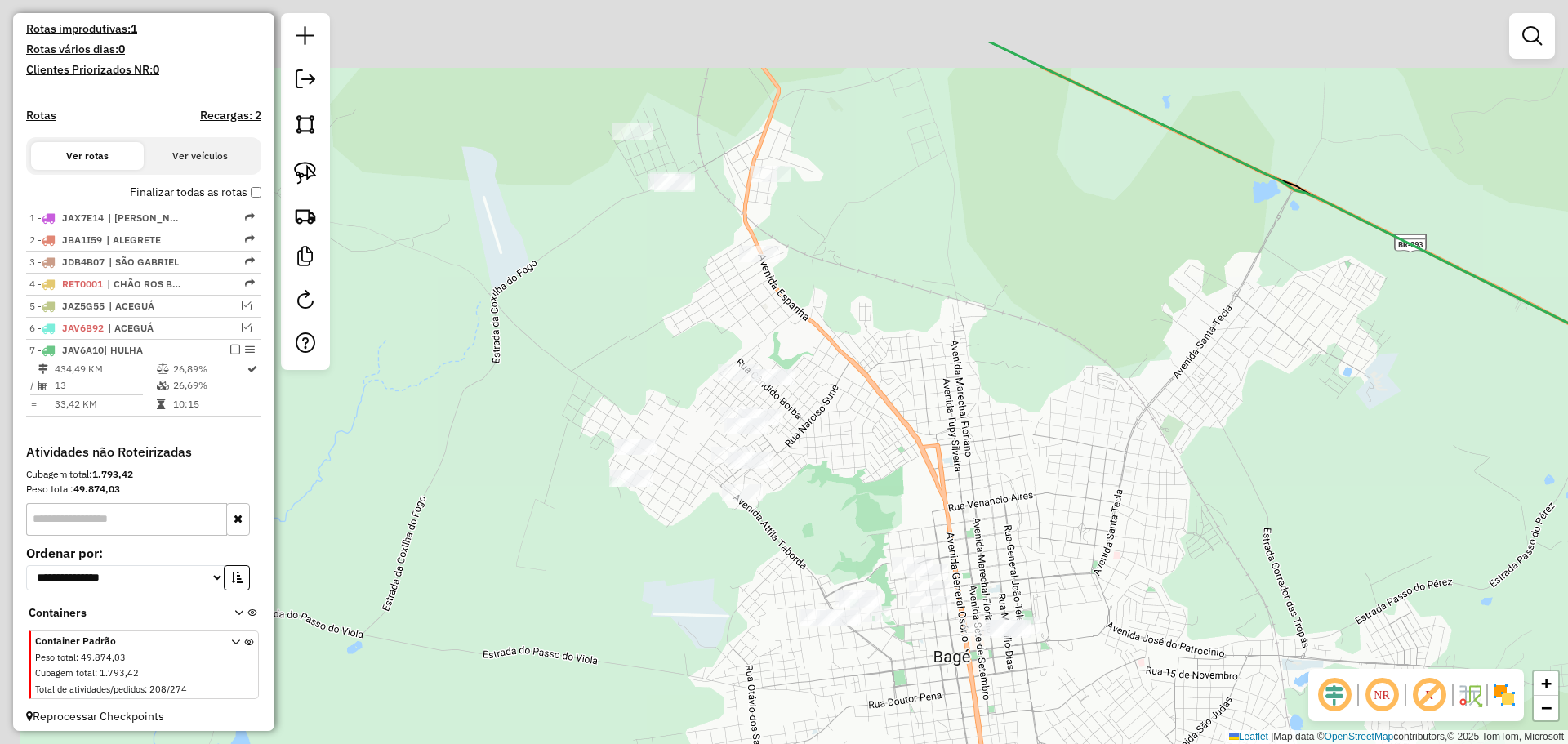
drag, startPoint x: 785, startPoint y: 288, endPoint x: 897, endPoint y: 404, distance: 161.2
click at [897, 404] on div "Janela de atendimento Grade de atendimento Capacidade Transportadoras Veículos …" at bounding box center [784, 372] width 1568 height 744
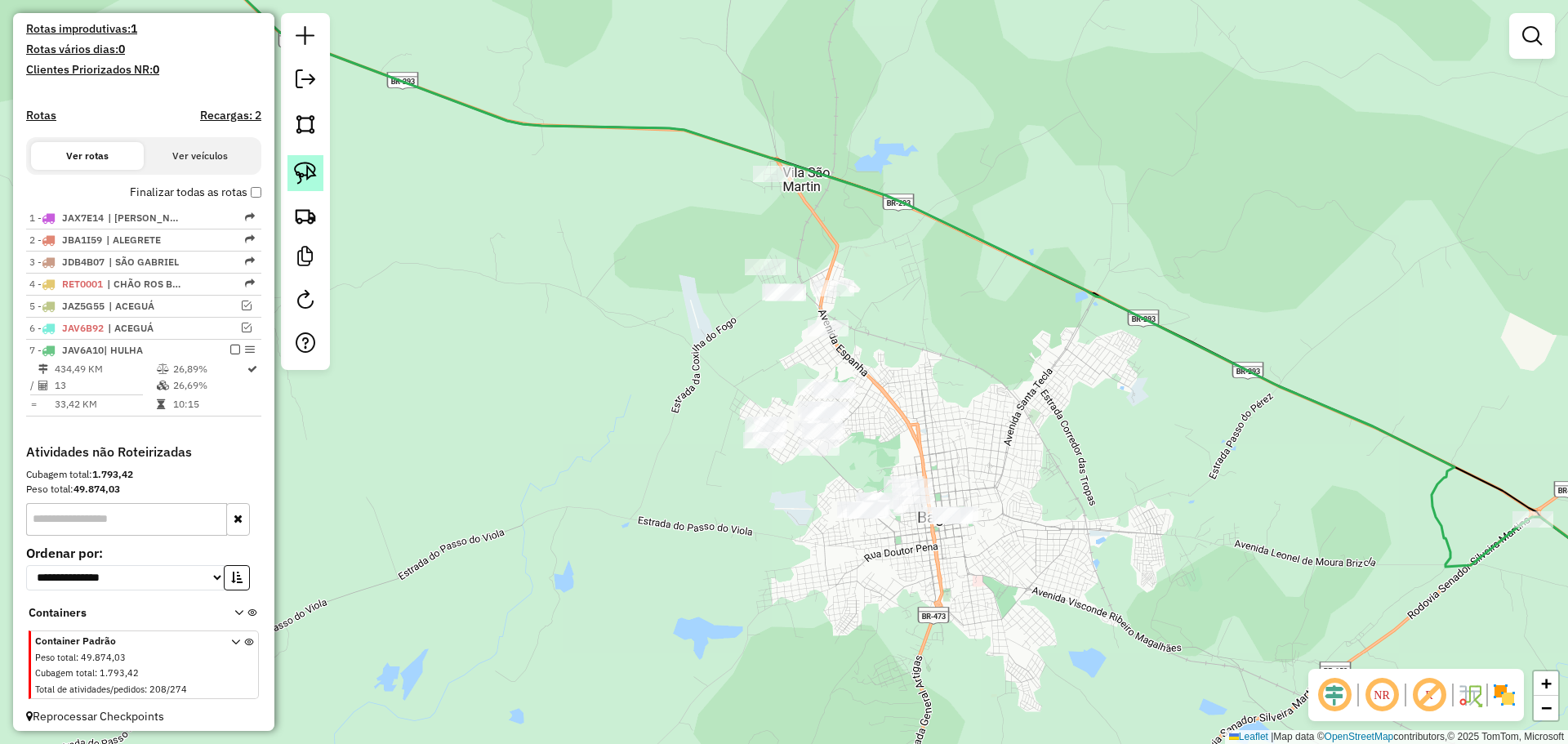
click at [309, 172] on img at bounding box center [305, 173] width 23 height 23
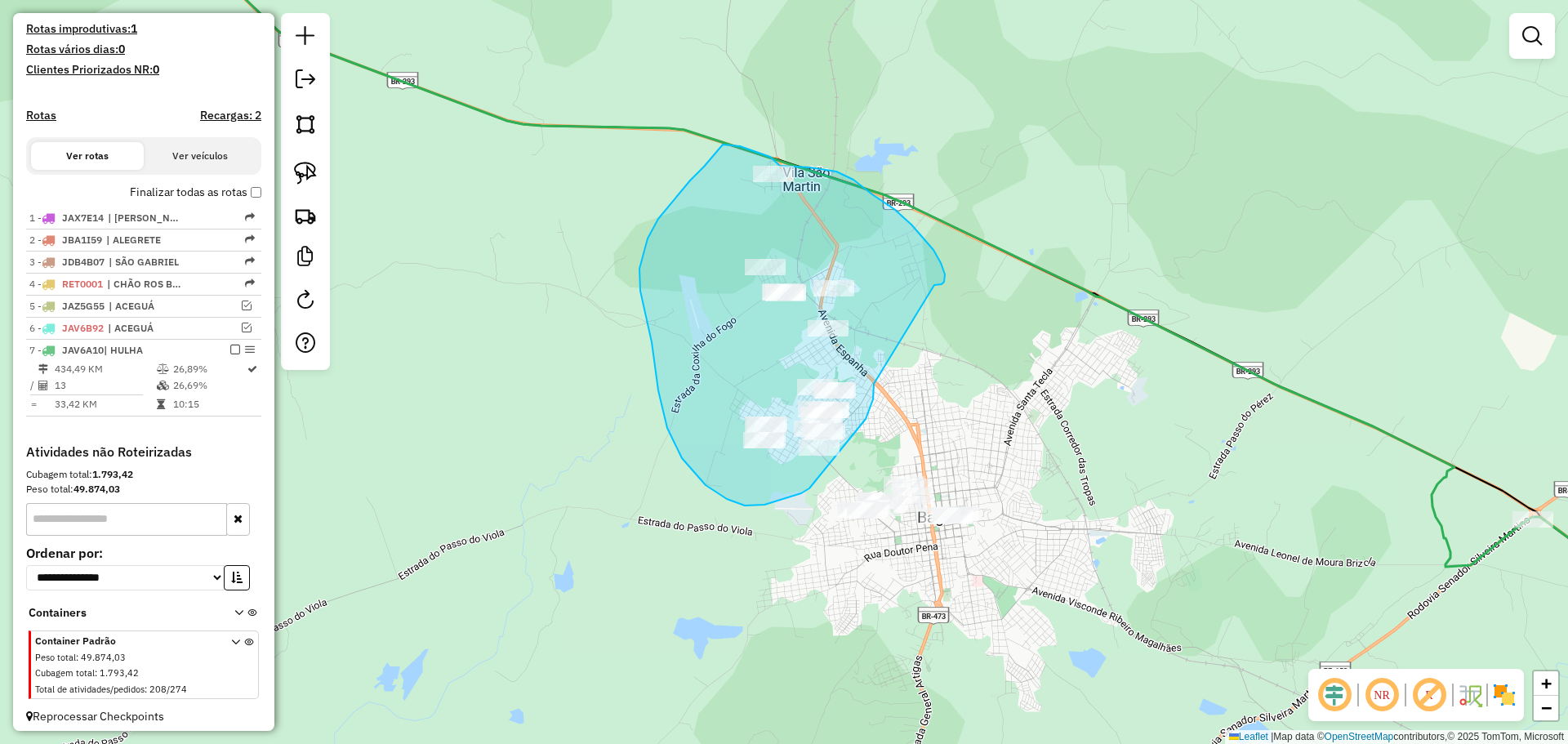
drag, startPoint x: 927, startPoint y: 243, endPoint x: 874, endPoint y: 383, distance: 149.7
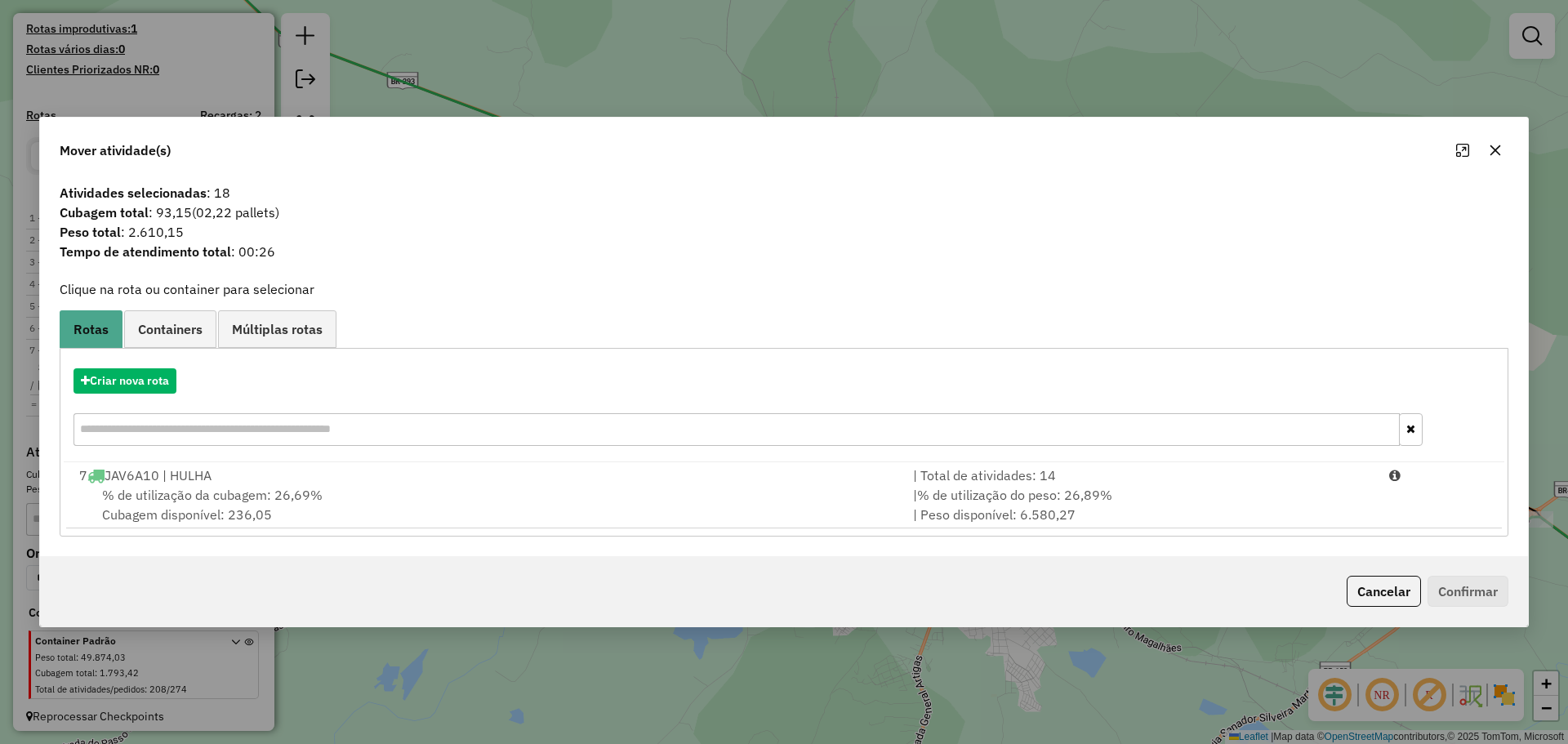
click at [1497, 152] on icon "button" at bounding box center [1496, 151] width 11 height 11
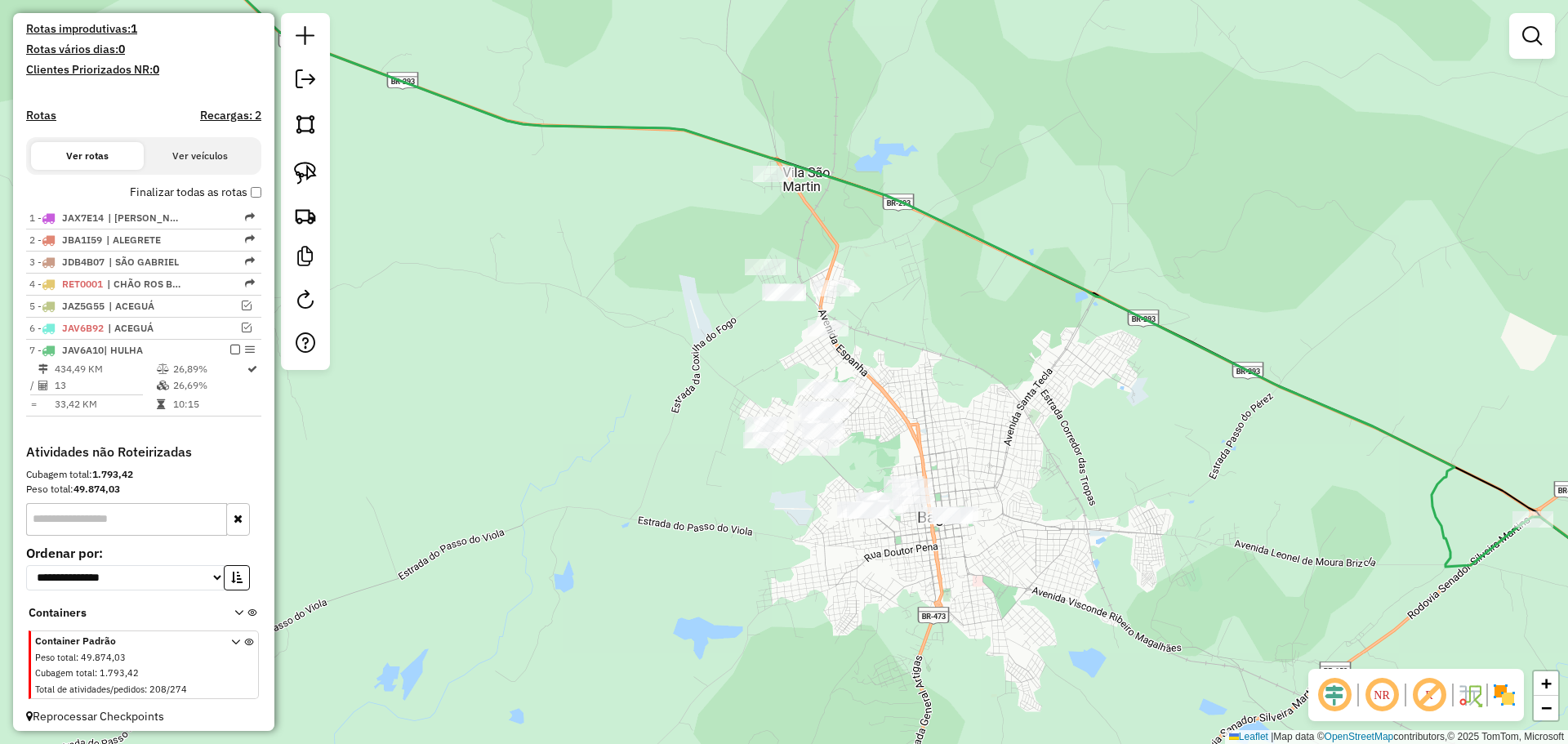
drag, startPoint x: 311, startPoint y: 171, endPoint x: 834, endPoint y: 376, distance: 561.7
click at [312, 171] on img at bounding box center [305, 173] width 23 height 23
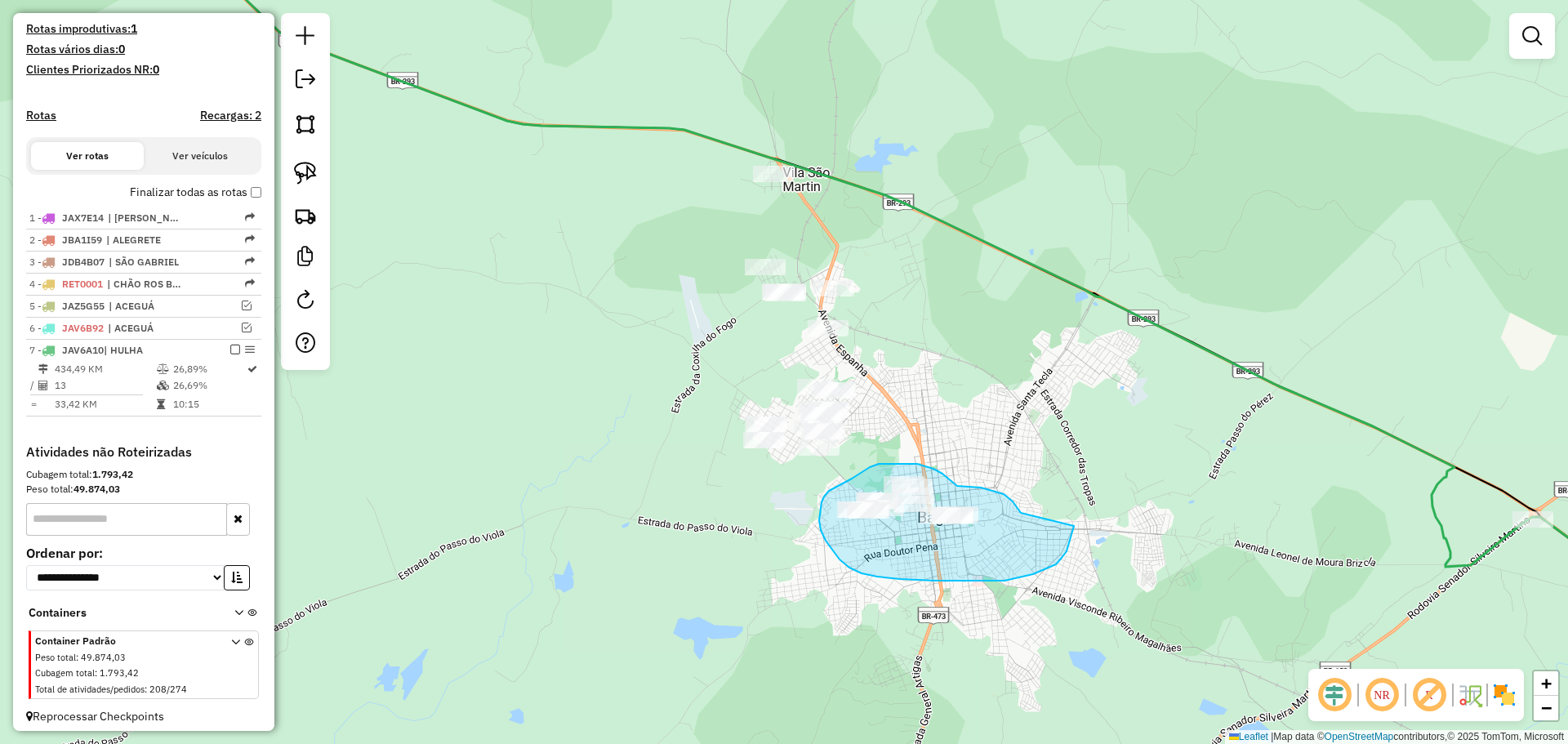
drag, startPoint x: 1021, startPoint y: 513, endPoint x: 1074, endPoint y: 526, distance: 54.6
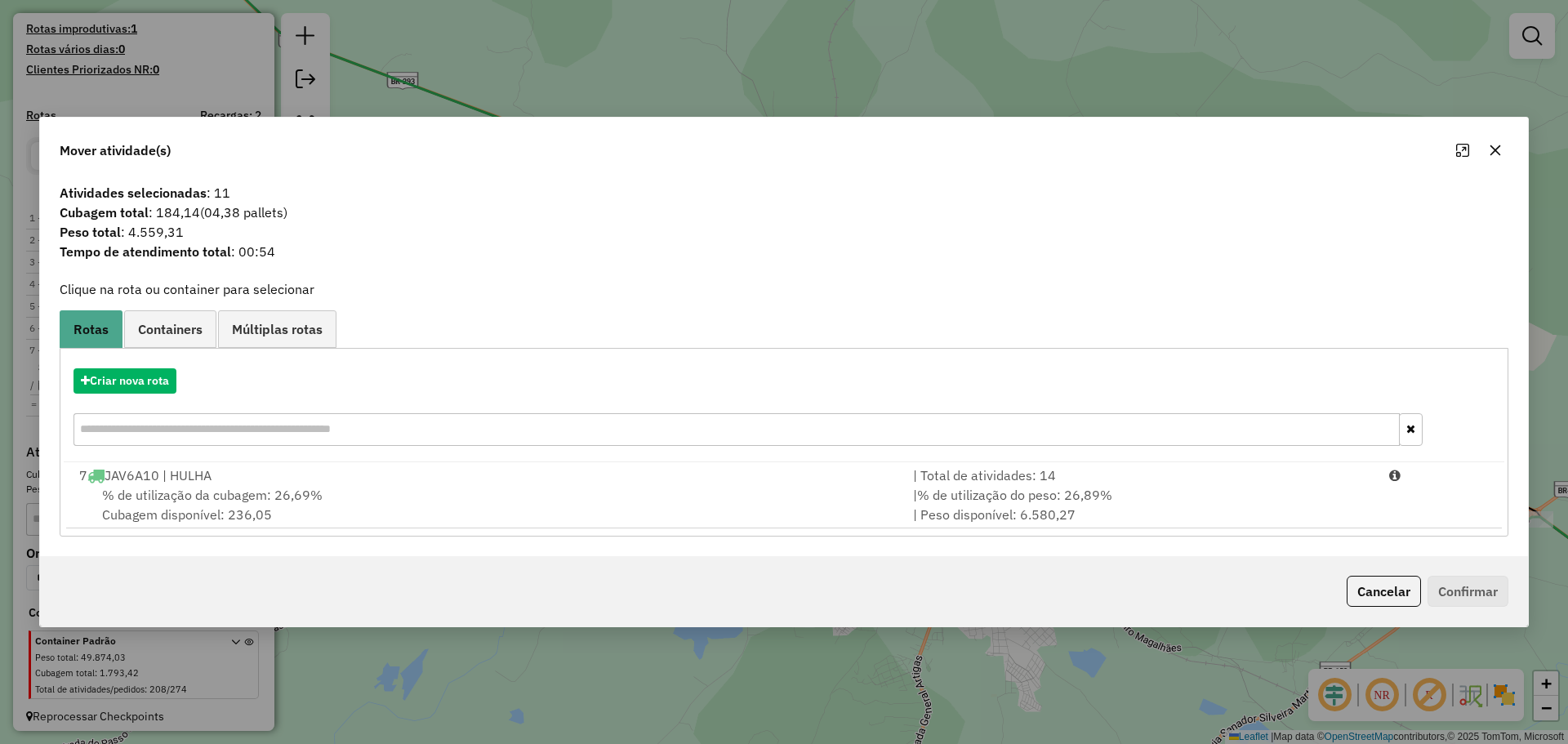
click at [1493, 147] on icon "button" at bounding box center [1496, 151] width 11 height 11
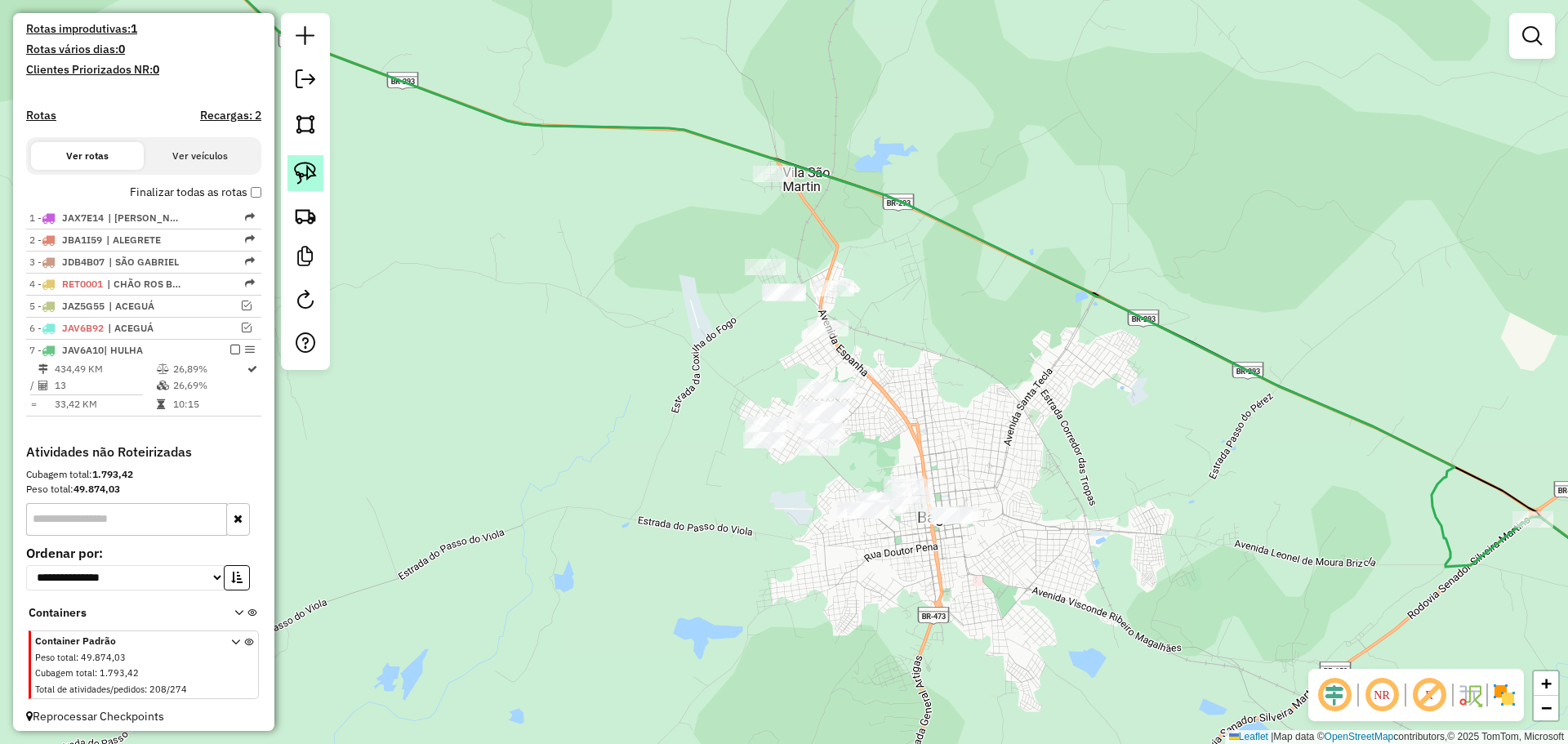
click at [310, 169] on img at bounding box center [305, 173] width 23 height 23
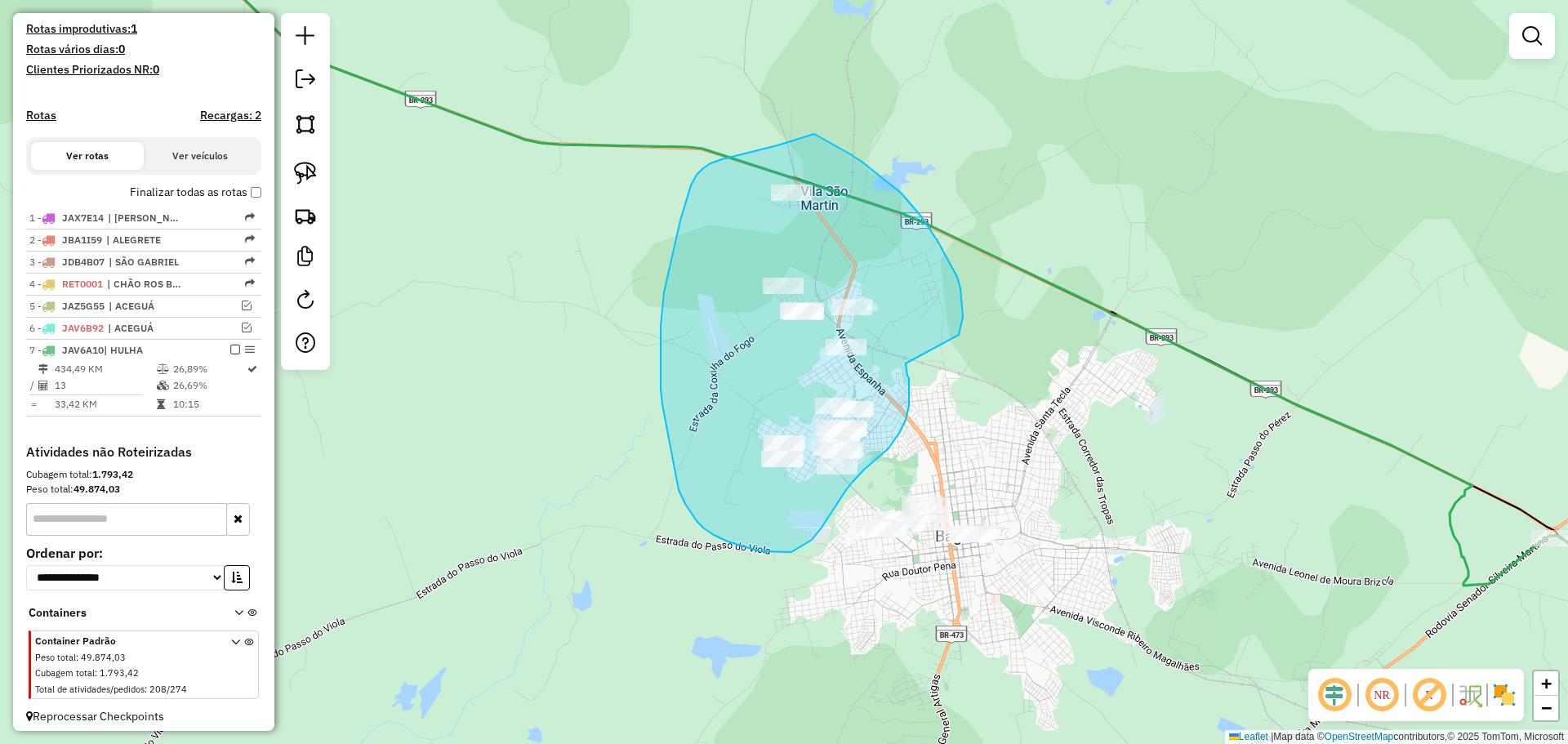
drag, startPoint x: 963, startPoint y: 317, endPoint x: 905, endPoint y: 361, distance: 72.8
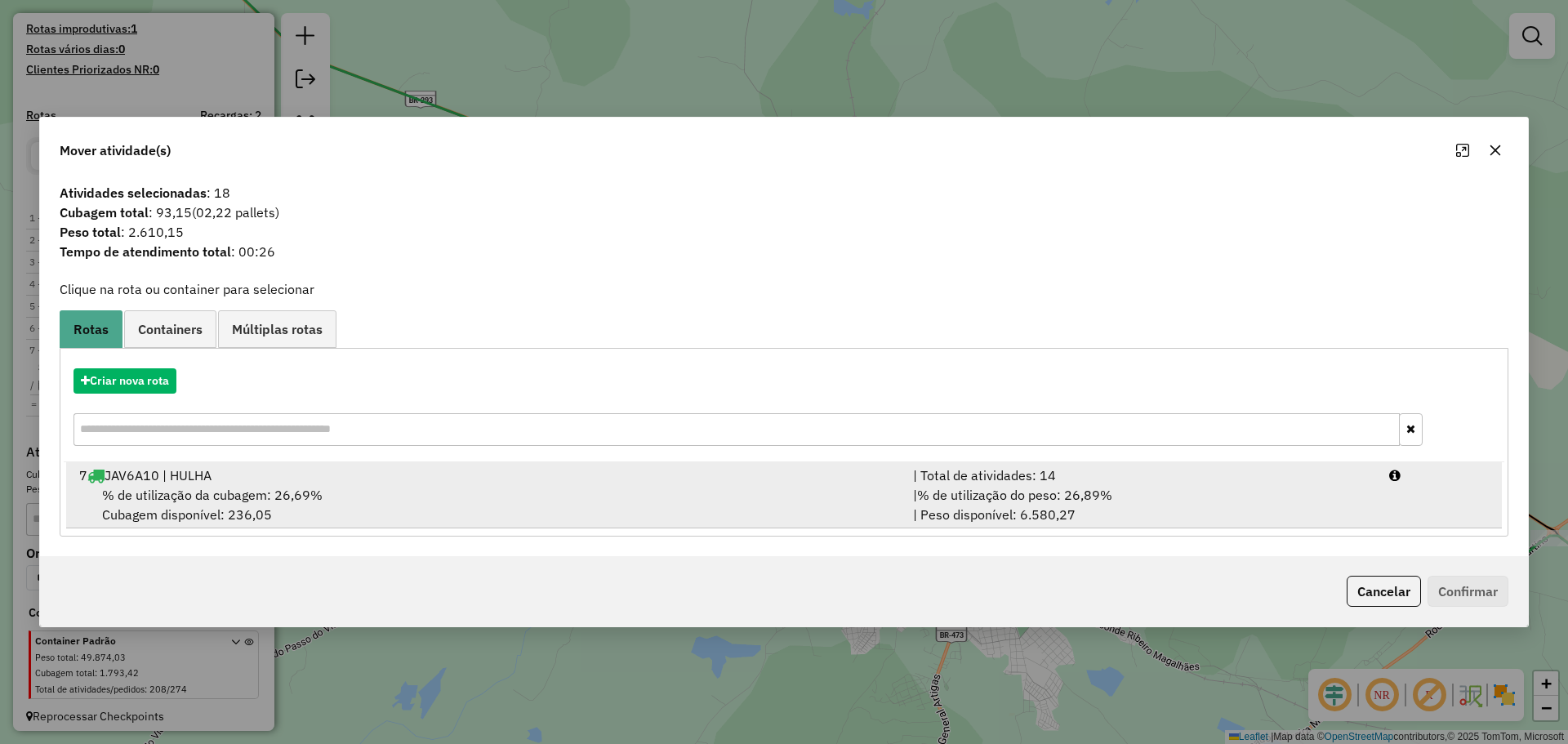
click at [688, 514] on div "% de utilização da cubagem: 26,69% Cubagem disponível: 236,05" at bounding box center [486, 504] width 834 height 39
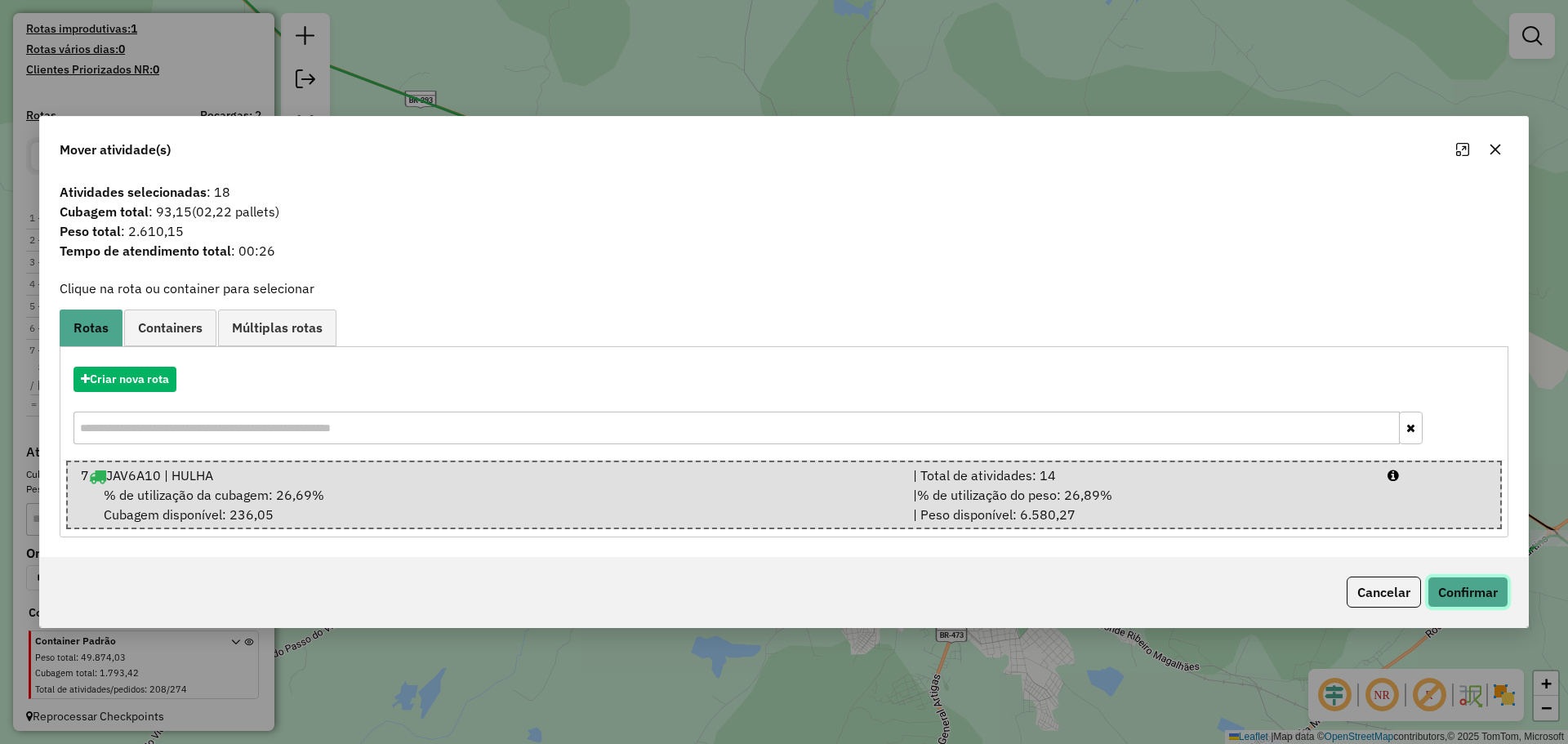
click at [1458, 585] on button "Confirmar" at bounding box center [1468, 591] width 81 height 31
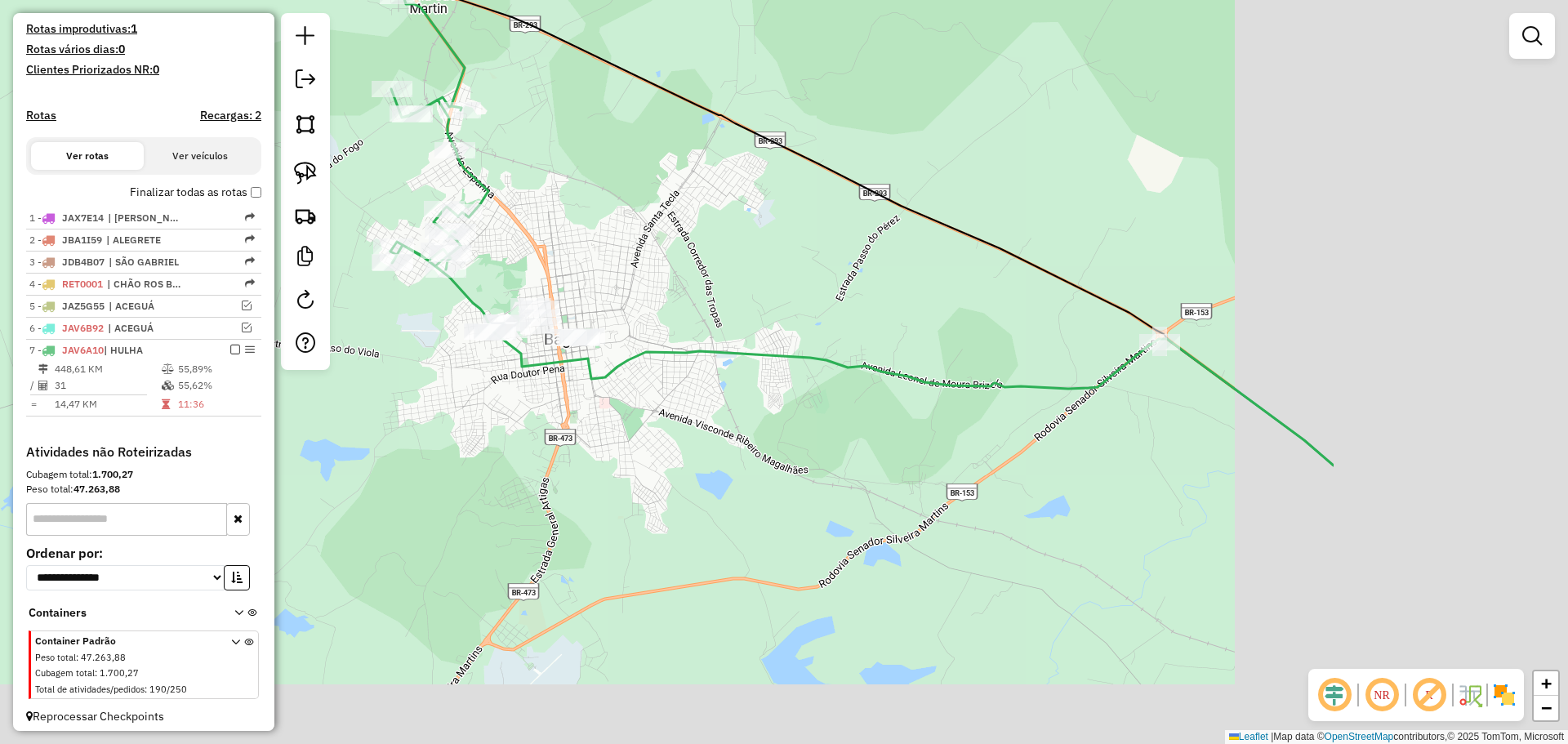
drag, startPoint x: 1222, startPoint y: 492, endPoint x: 875, endPoint y: 333, distance: 381.7
click at [875, 333] on div "Janela de atendimento Grade de atendimento Capacidade Transportadoras Veículos …" at bounding box center [784, 372] width 1568 height 744
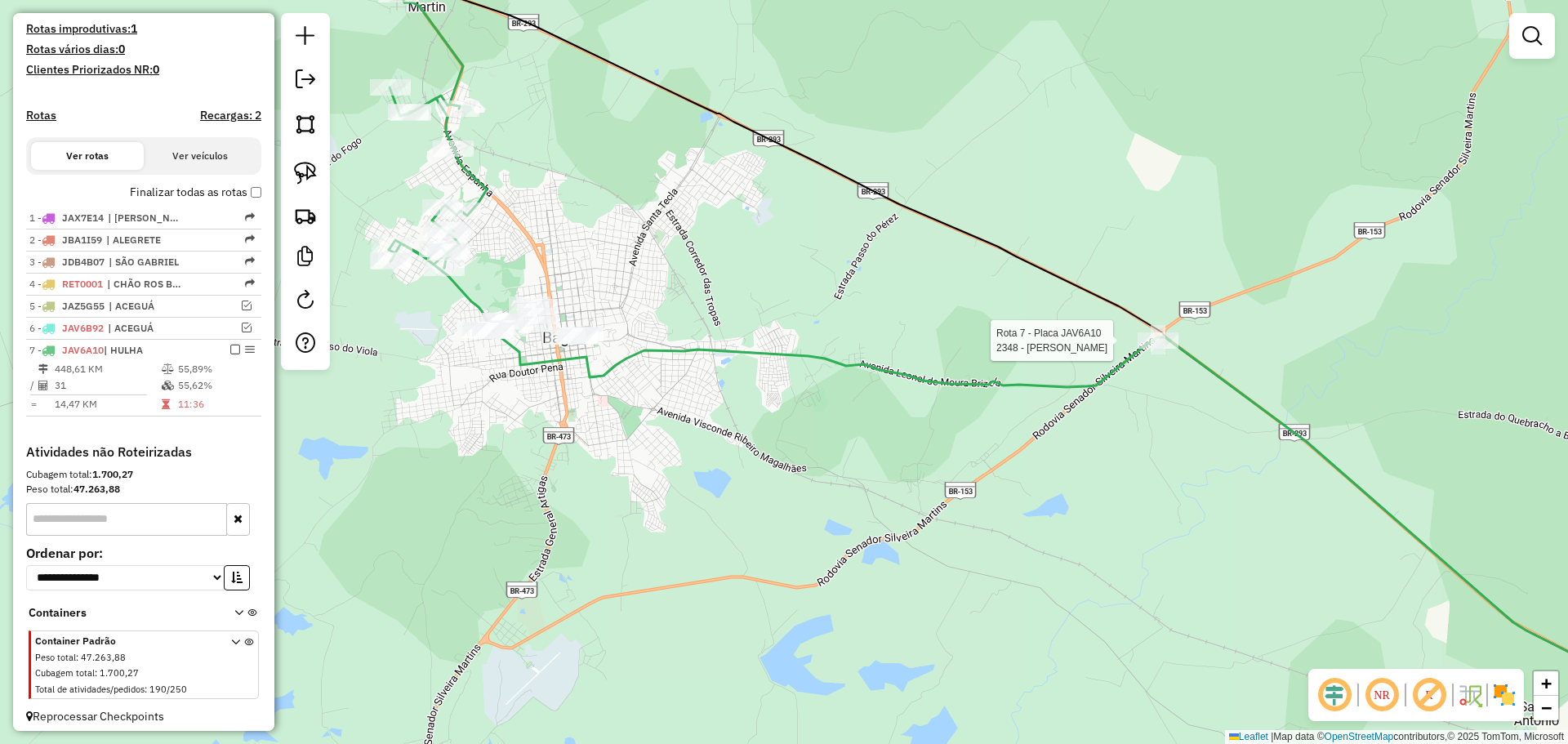
scroll to position [445, 0]
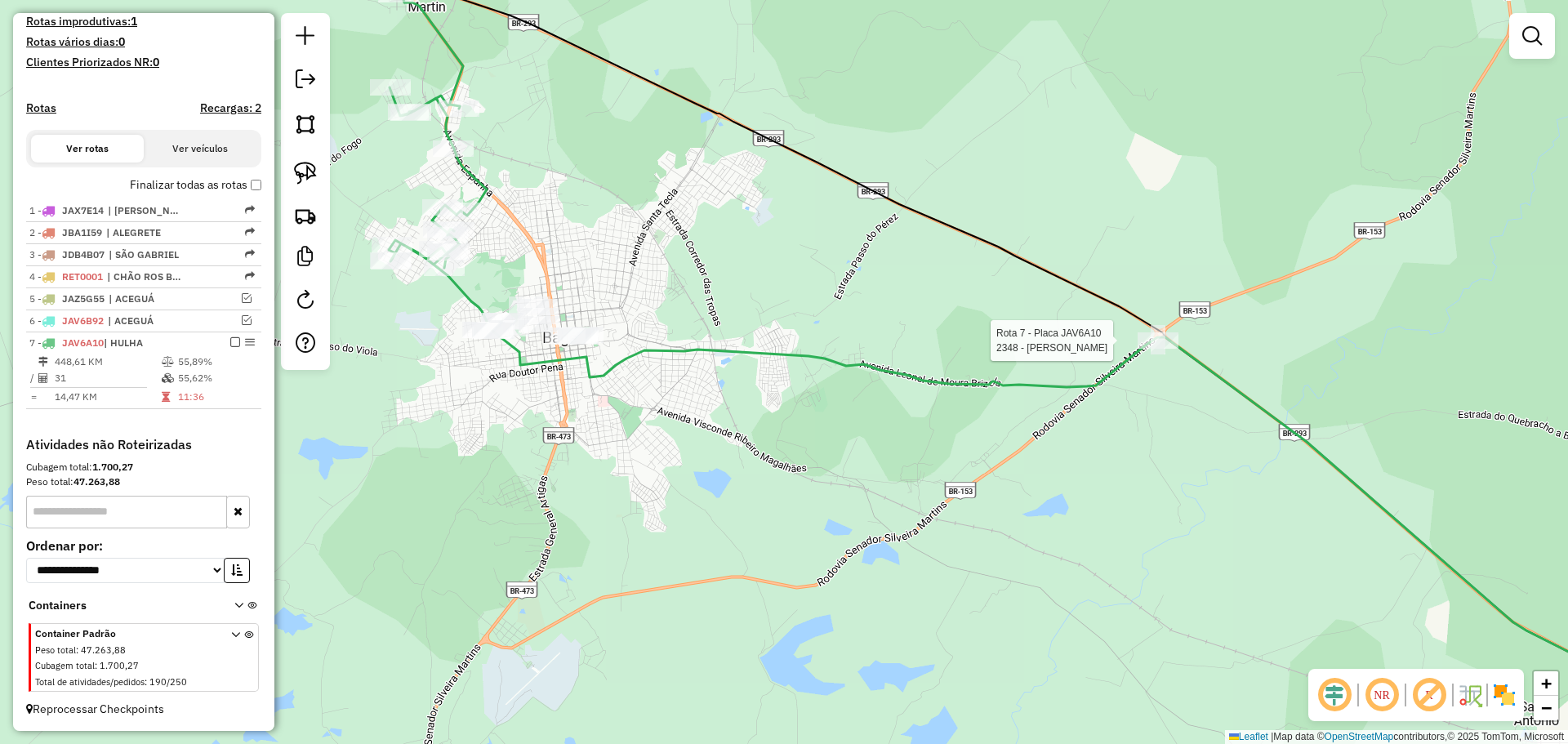
select select "*********"
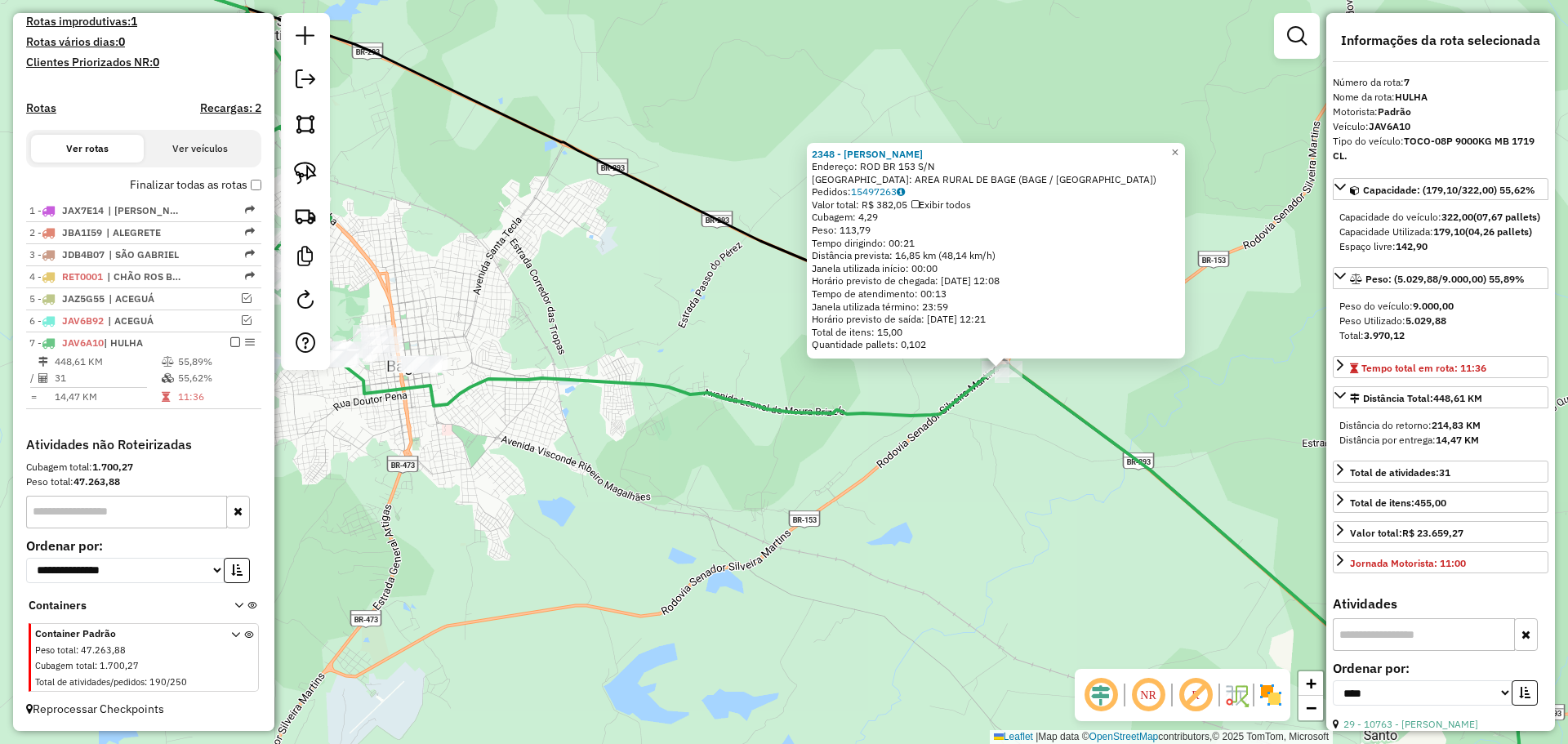
drag, startPoint x: 470, startPoint y: 370, endPoint x: 784, endPoint y: 396, distance: 315.1
click at [784, 396] on div "2348 - ONDINA ROSELI MORALE Endereço: ROD BR 153 S/N Bairro: AREA RURAL DE BAGE…" at bounding box center [784, 372] width 1568 height 744
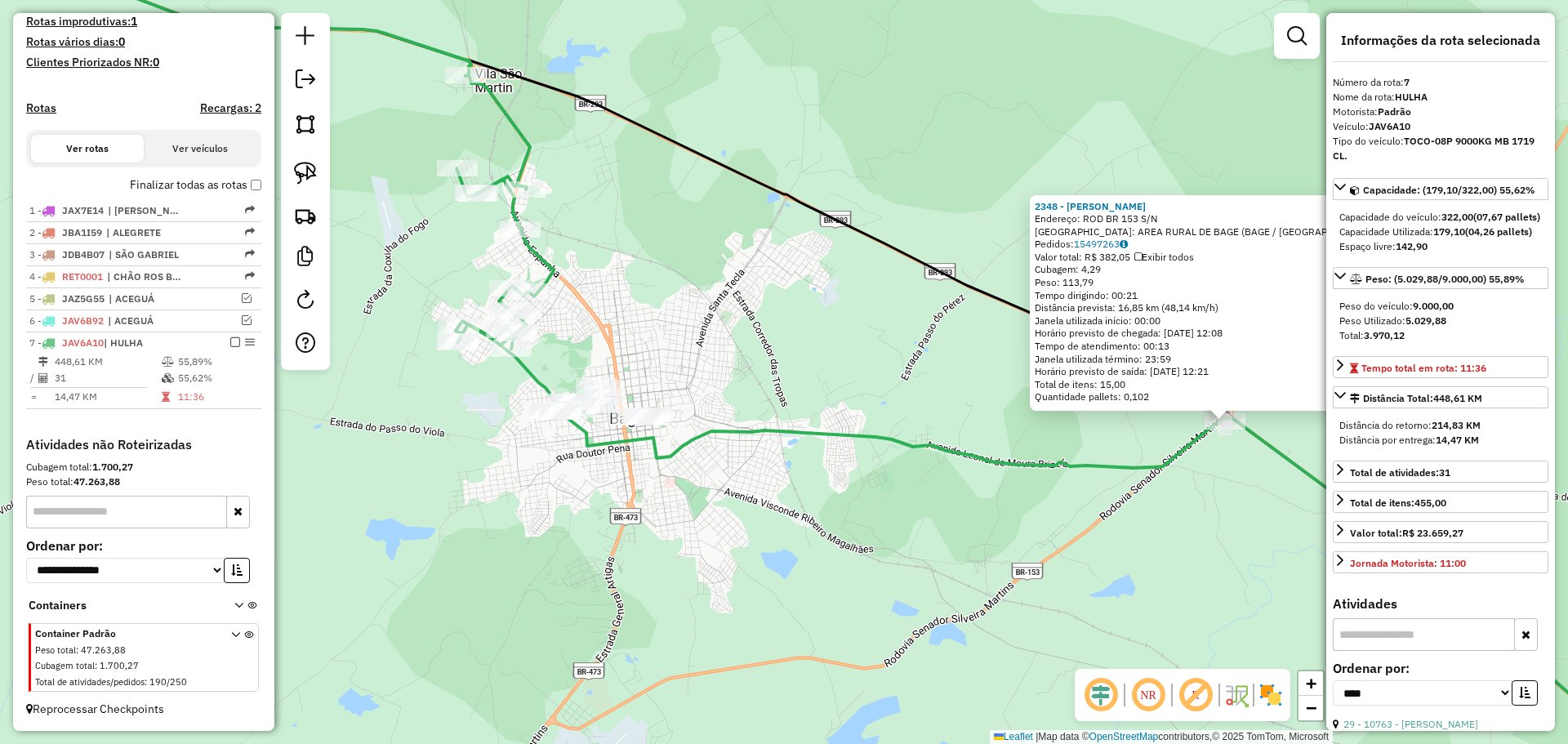
drag, startPoint x: 648, startPoint y: 308, endPoint x: 711, endPoint y: 322, distance: 64.5
click at [711, 322] on div "2348 - ONDINA ROSELI MORALE Endereço: ROD BR 153 S/N Bairro: AREA RURAL DE BAGE…" at bounding box center [784, 372] width 1568 height 744
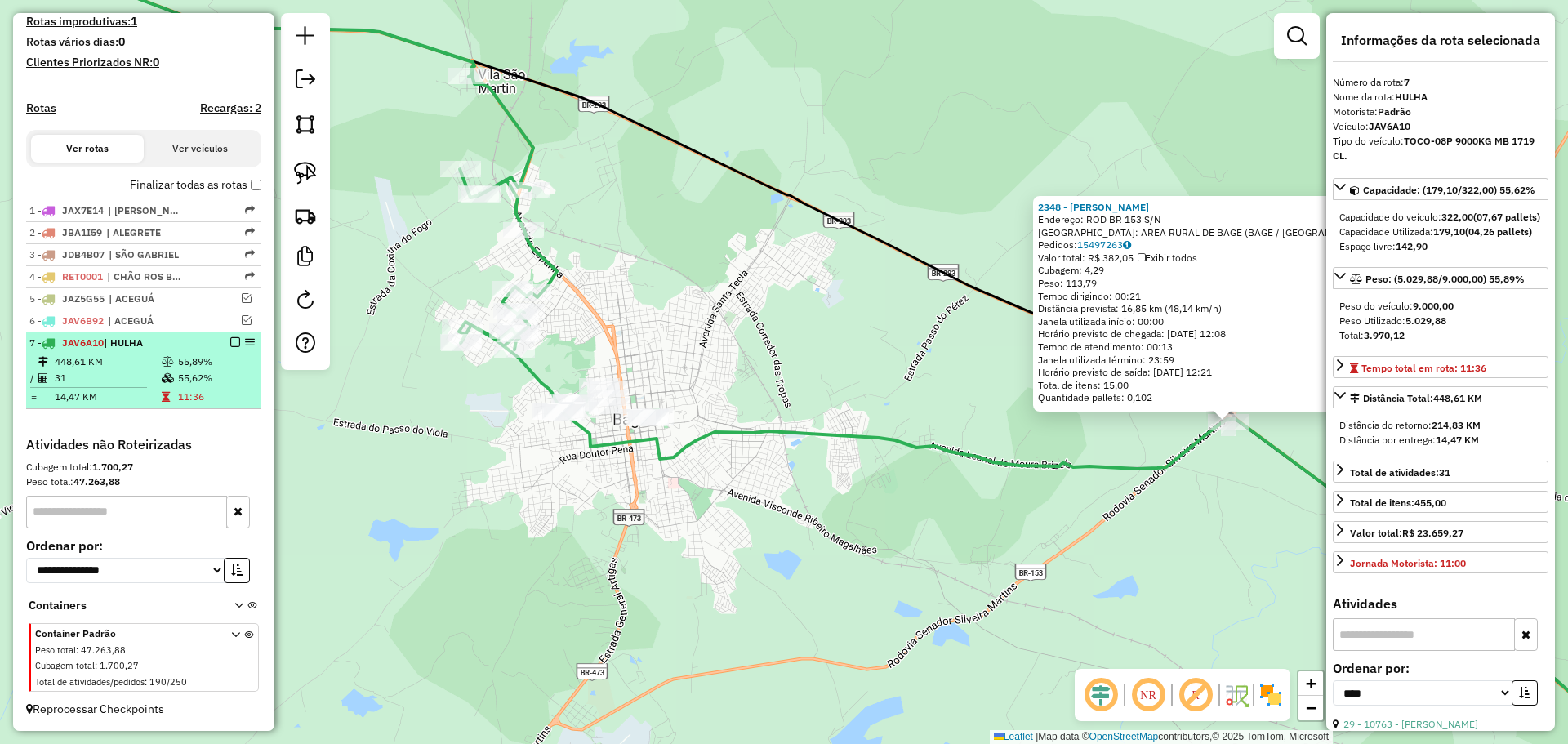
click at [230, 343] on em at bounding box center [234, 341] width 10 height 10
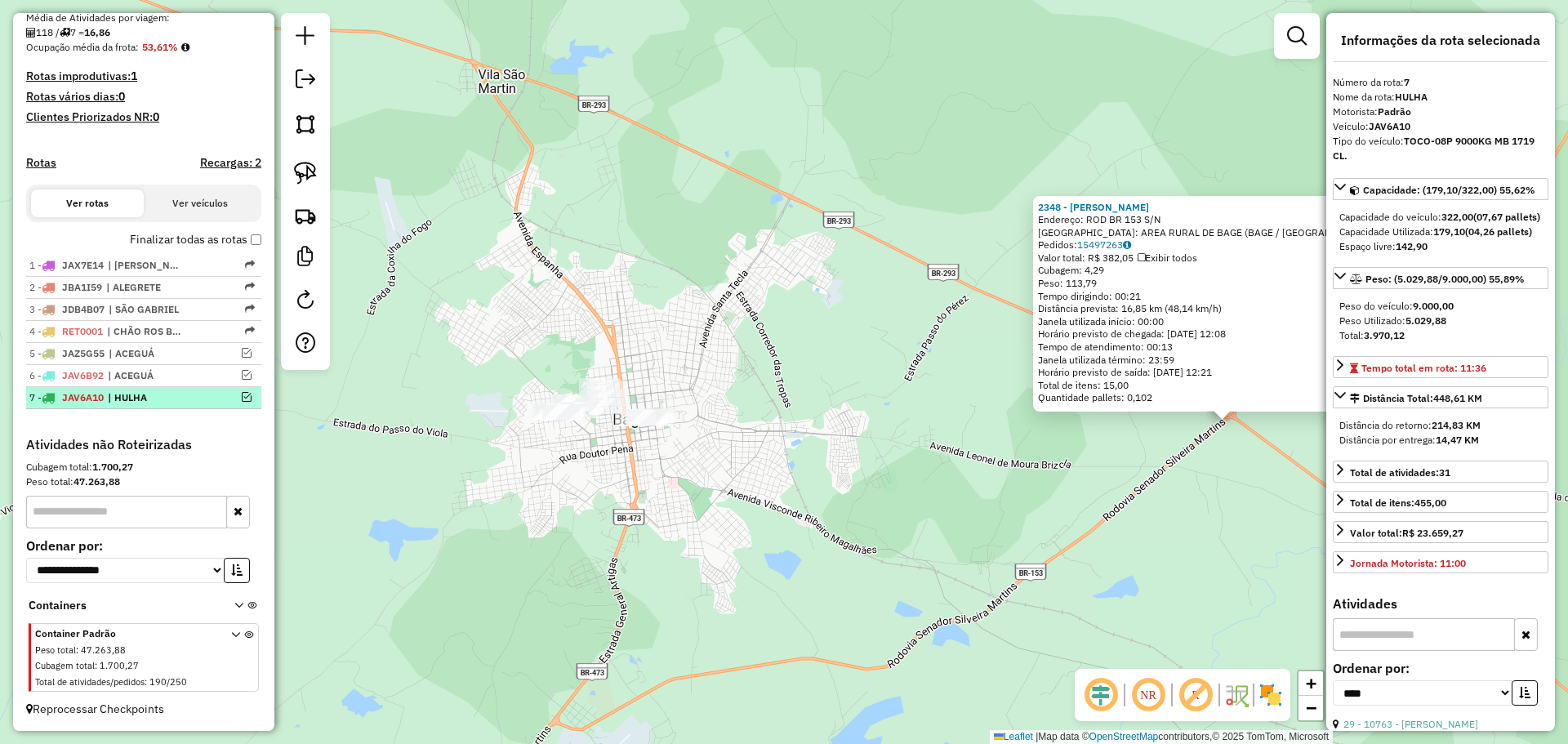
scroll to position [390, 0]
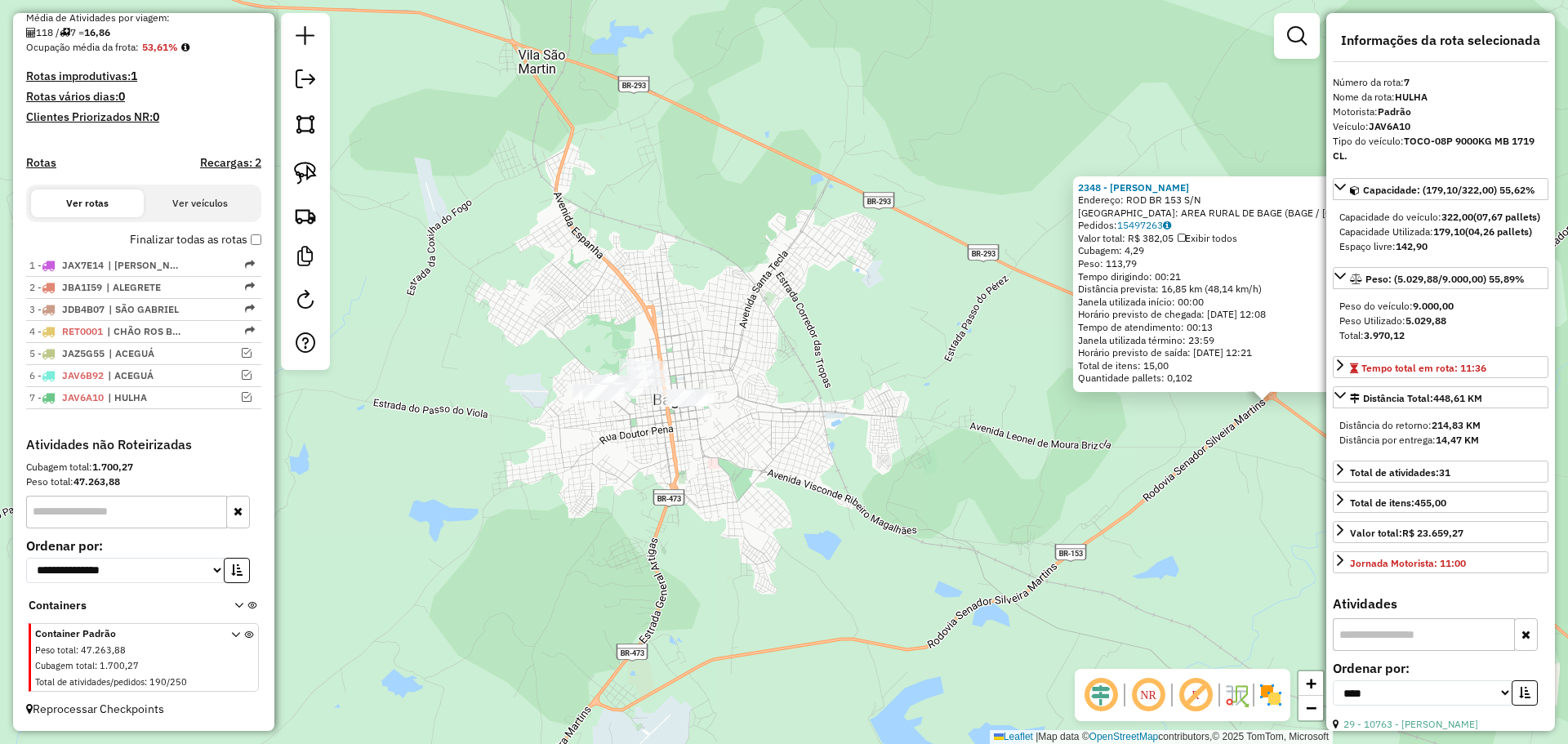
drag, startPoint x: 471, startPoint y: 340, endPoint x: 509, endPoint y: 322, distance: 42.0
click at [509, 322] on div "2348 - ONDINA ROSELI MORALE Endereço: ROD BR 153 S/N Bairro: AREA RURAL DE BAGE…" at bounding box center [784, 372] width 1568 height 744
click at [317, 174] on link at bounding box center [305, 173] width 36 height 36
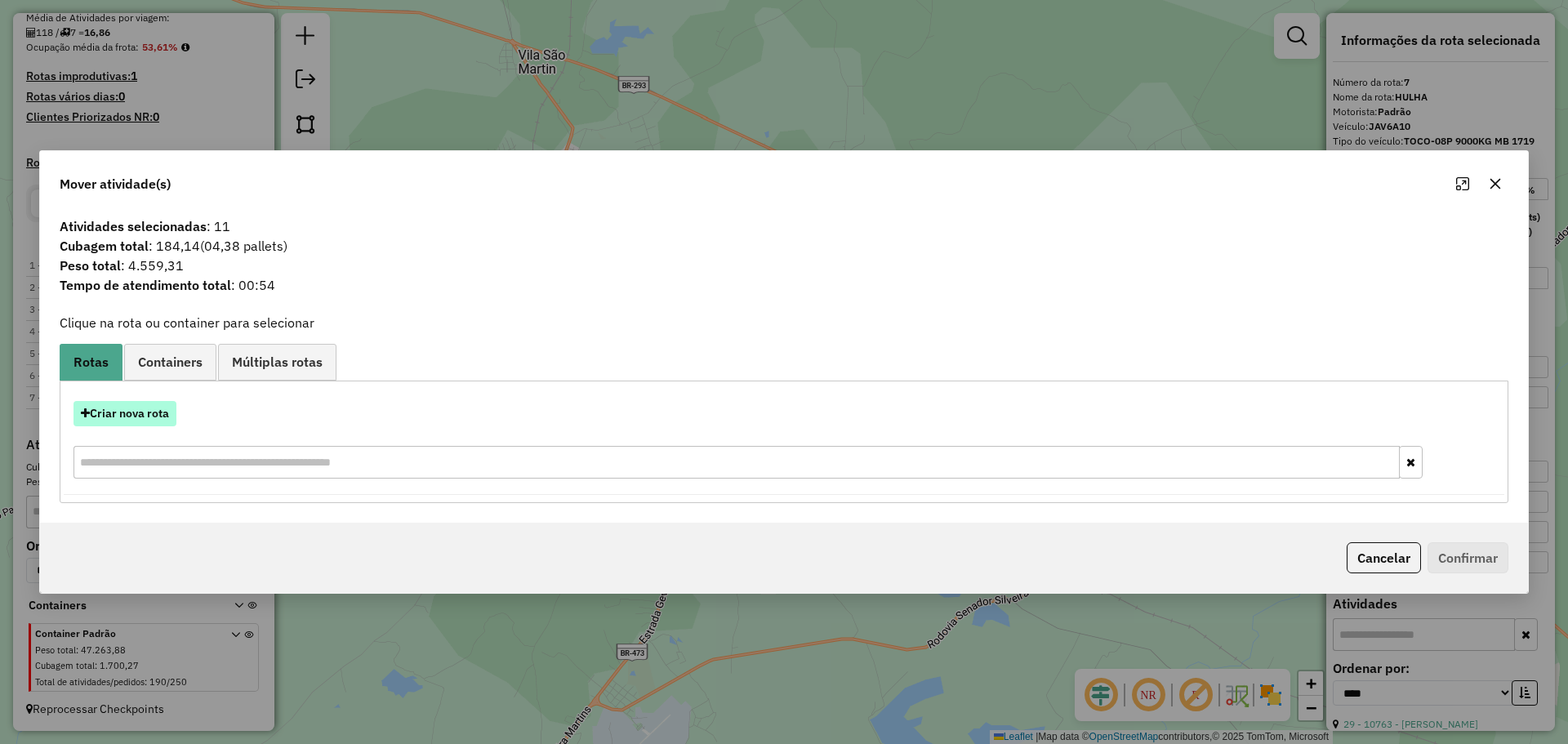
click at [171, 417] on button "Criar nova rota" at bounding box center [125, 413] width 103 height 25
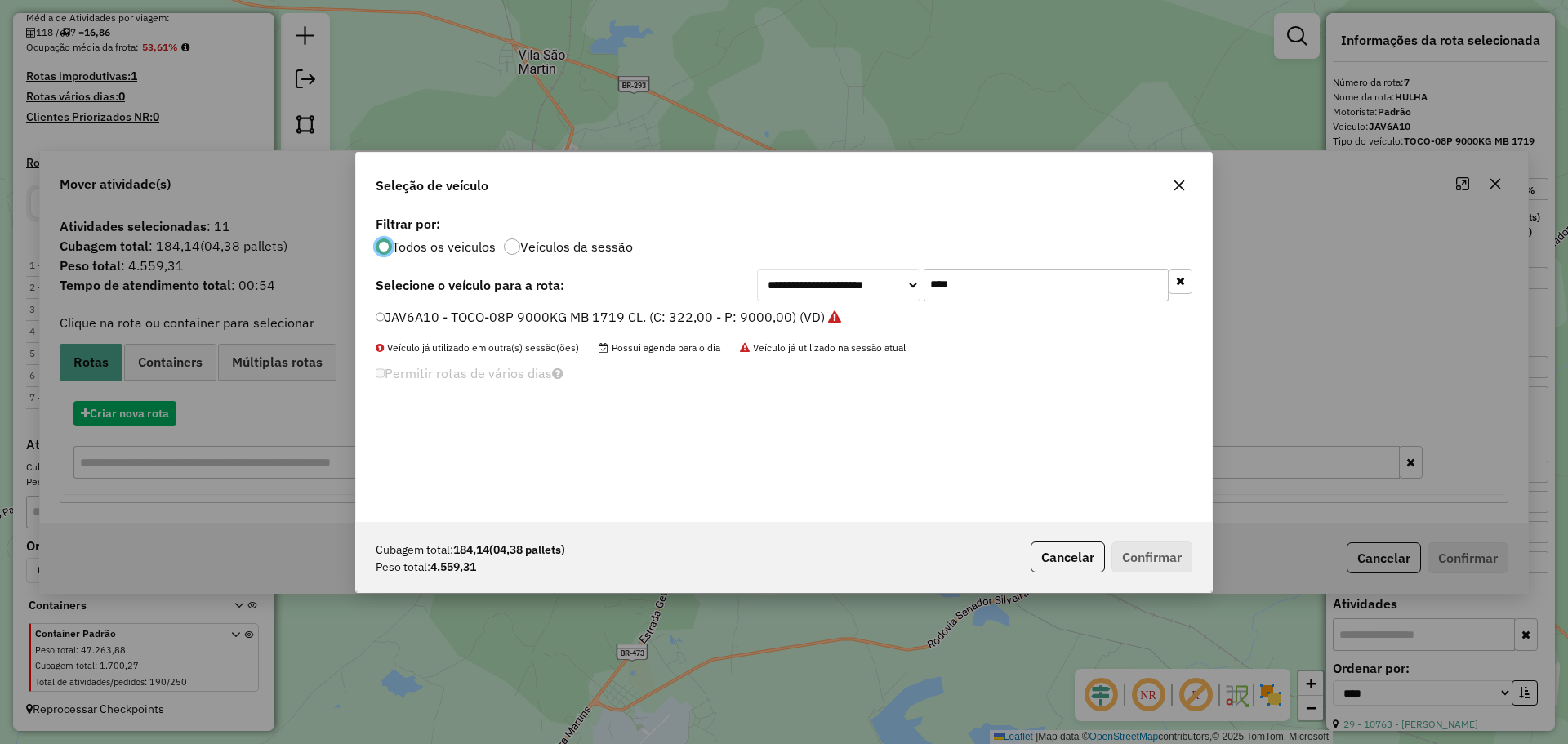
scroll to position [9, 5]
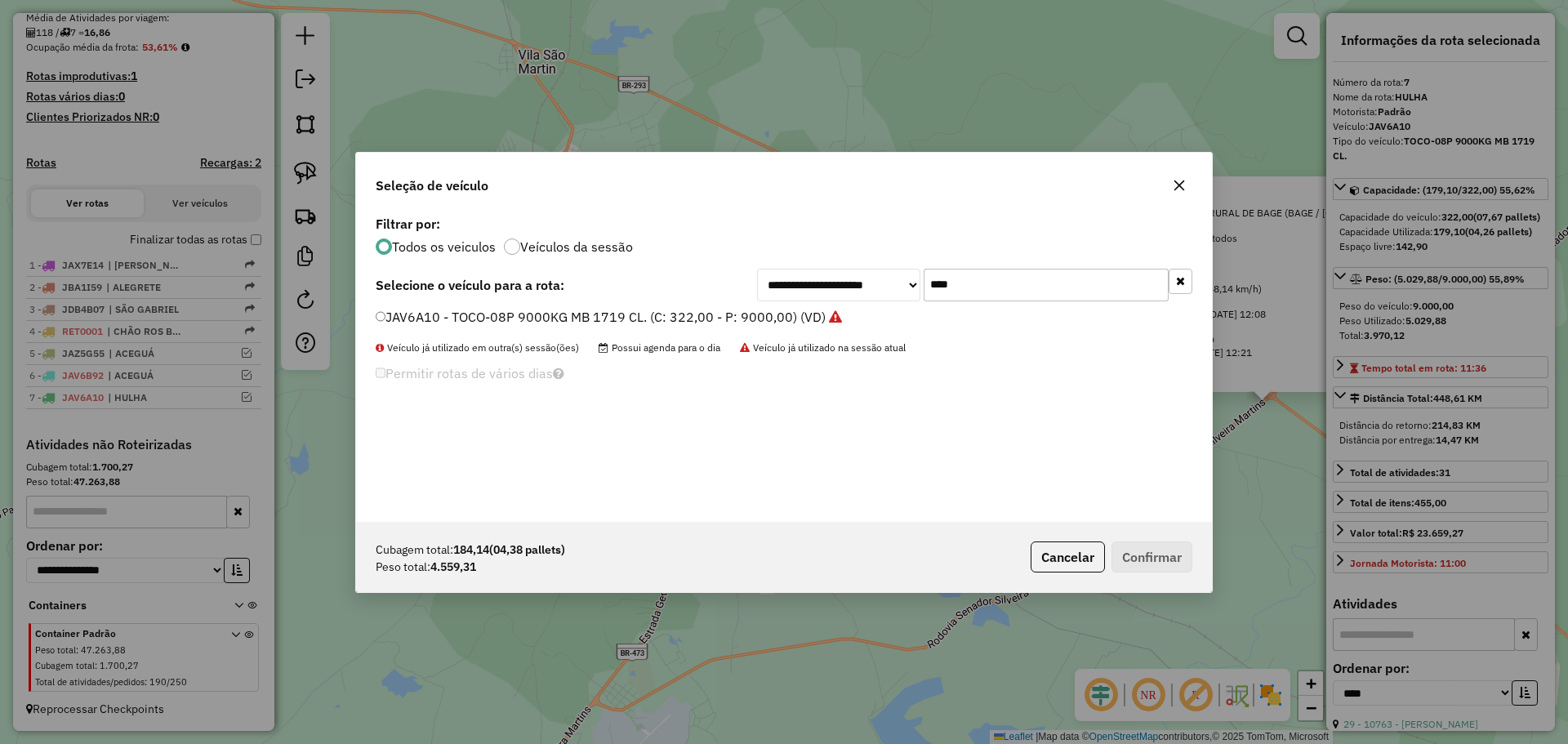
drag, startPoint x: 996, startPoint y: 289, endPoint x: 906, endPoint y: 277, distance: 90.8
click at [906, 277] on div "**********" at bounding box center [975, 284] width 435 height 32
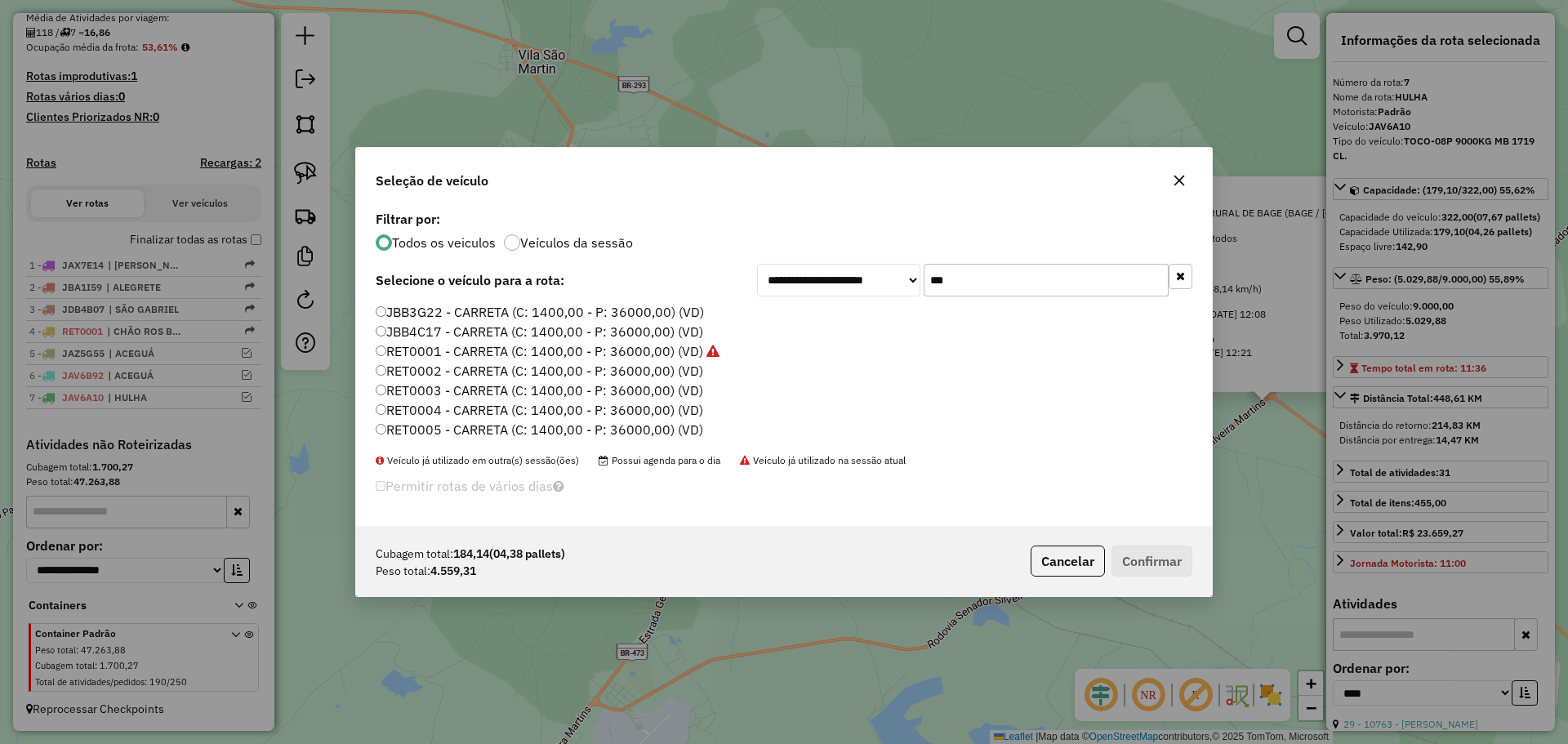
type input "***"
drag, startPoint x: 630, startPoint y: 372, endPoint x: 643, endPoint y: 373, distance: 13.0
click at [630, 372] on label "RET0002 - CARRETA (C: 1400,00 - P: 36000,00) (VD)" at bounding box center [539, 370] width 327 height 19
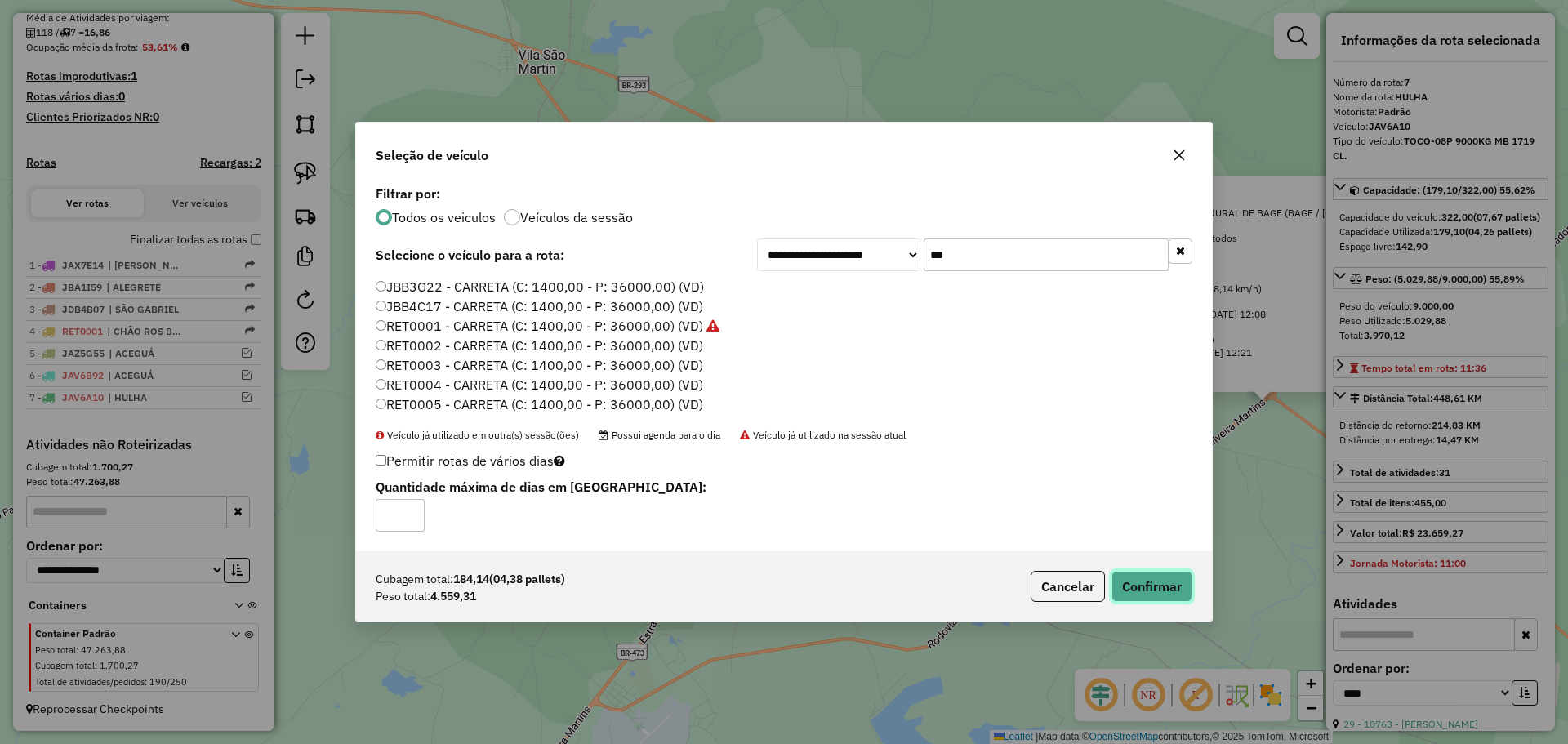
click at [1162, 583] on button "Confirmar" at bounding box center [1152, 586] width 81 height 31
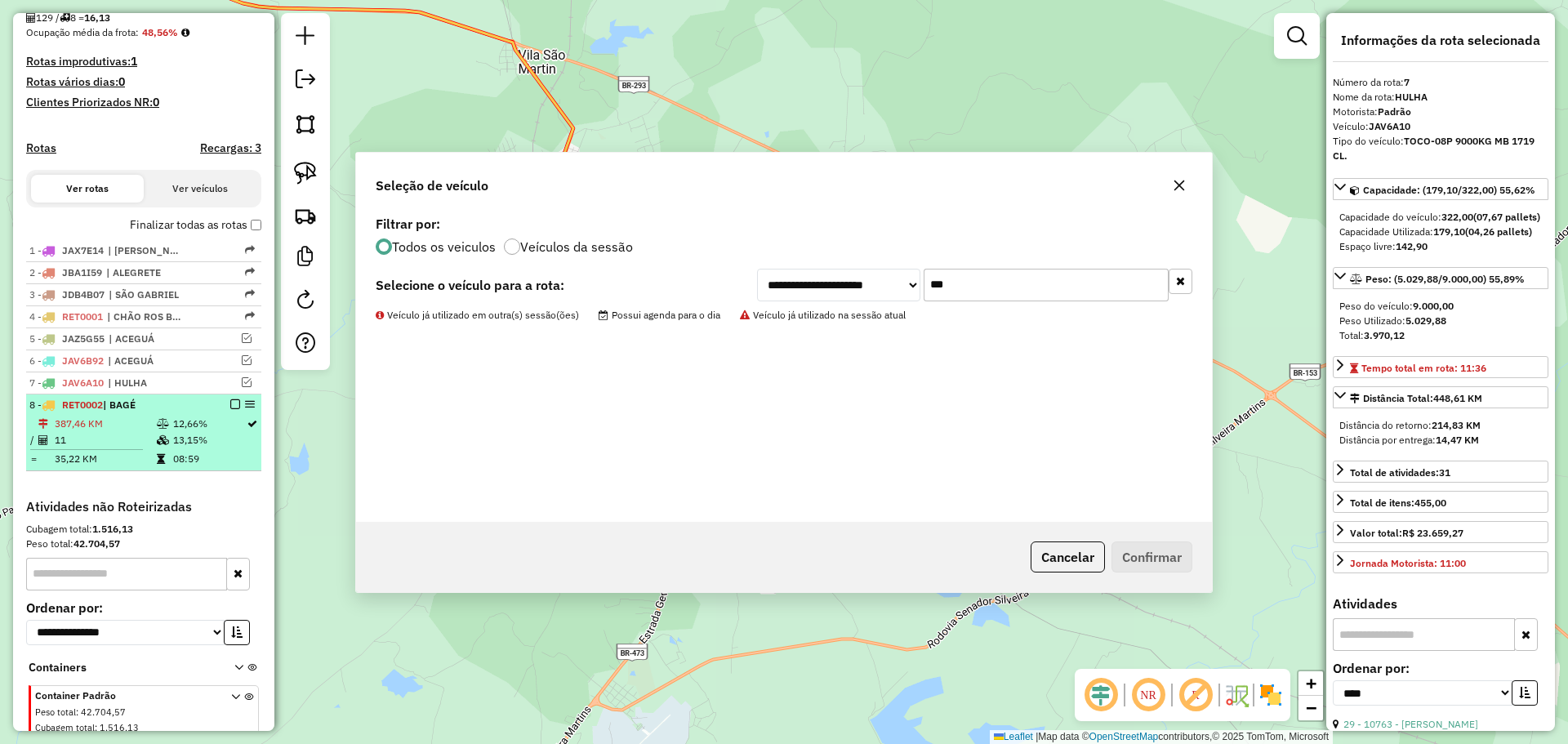
scroll to position [467, 0]
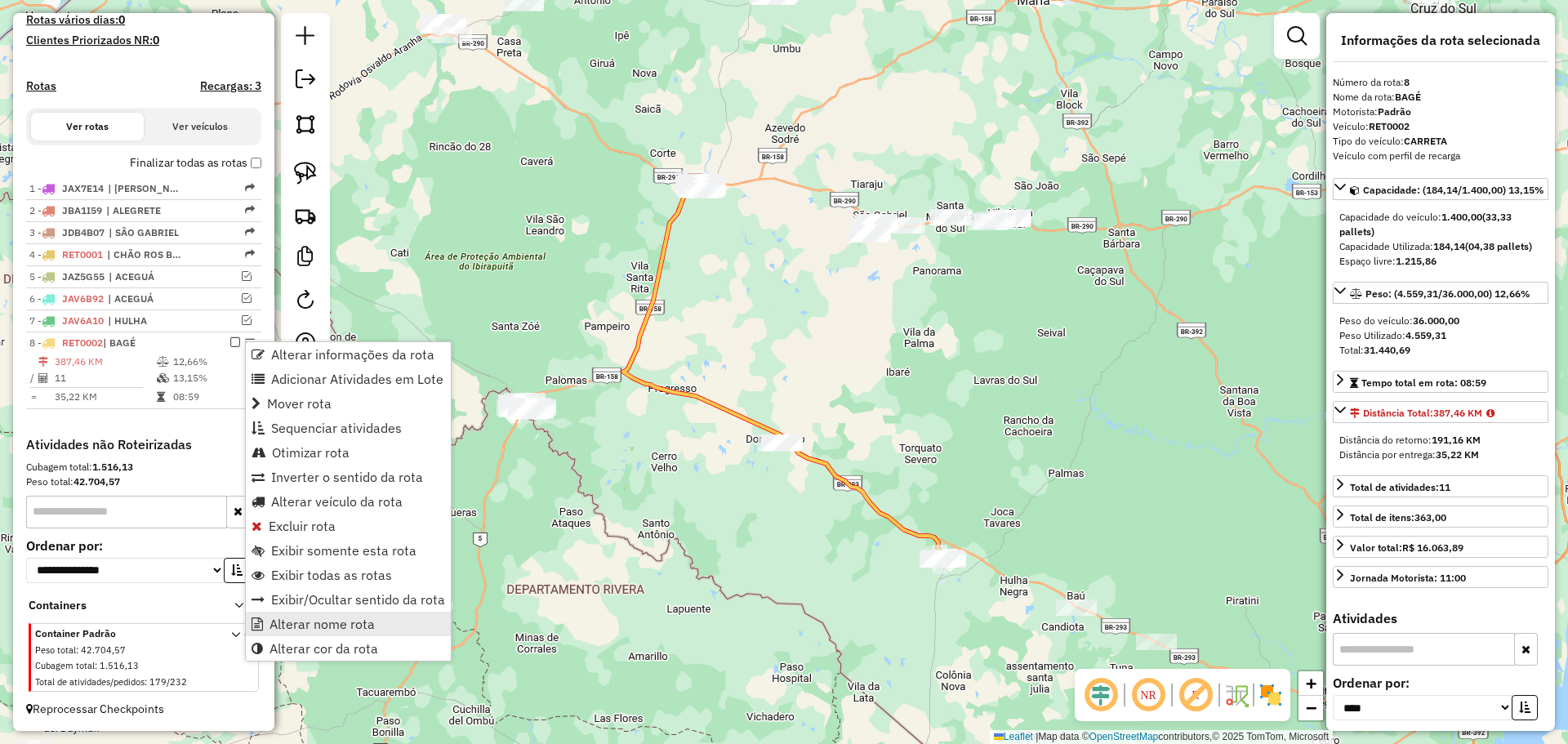
click at [304, 626] on span "Alterar nome rota" at bounding box center [322, 624] width 105 height 13
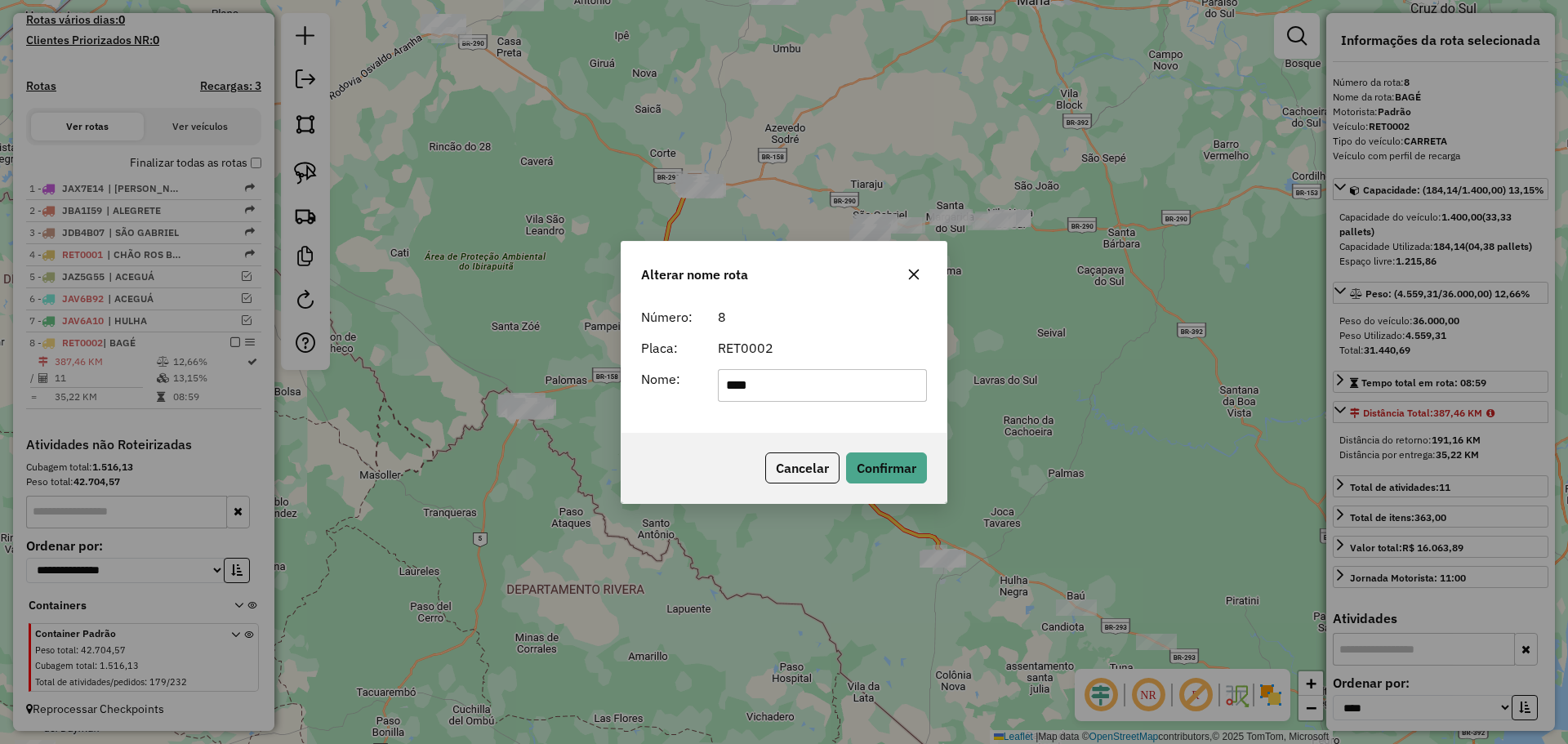
drag, startPoint x: 774, startPoint y: 383, endPoint x: 714, endPoint y: 390, distance: 60.4
click at [714, 390] on div "****" at bounding box center [823, 385] width 230 height 32
type input "*******"
click at [858, 467] on button "Confirmar" at bounding box center [886, 468] width 81 height 31
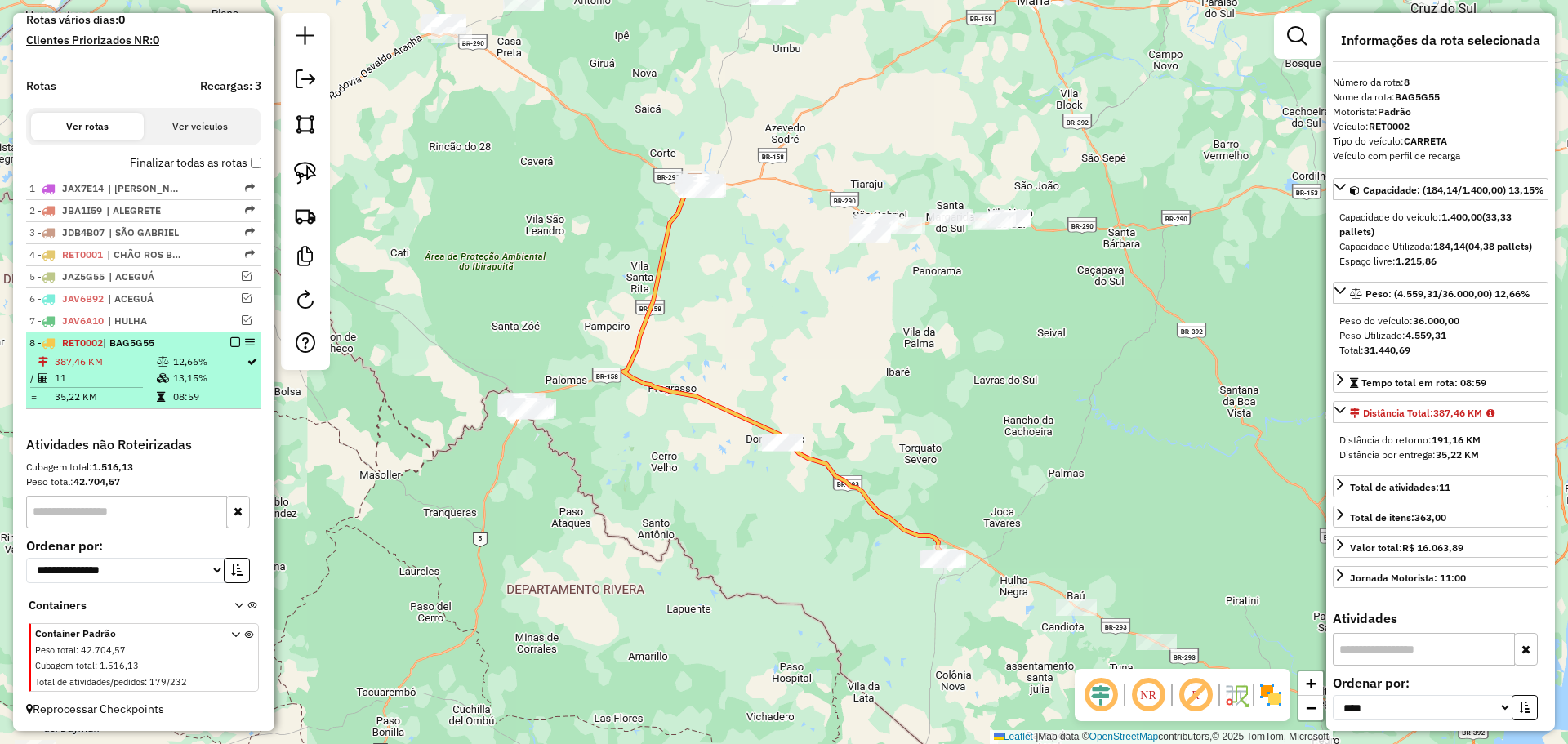
click at [230, 343] on em at bounding box center [234, 341] width 10 height 10
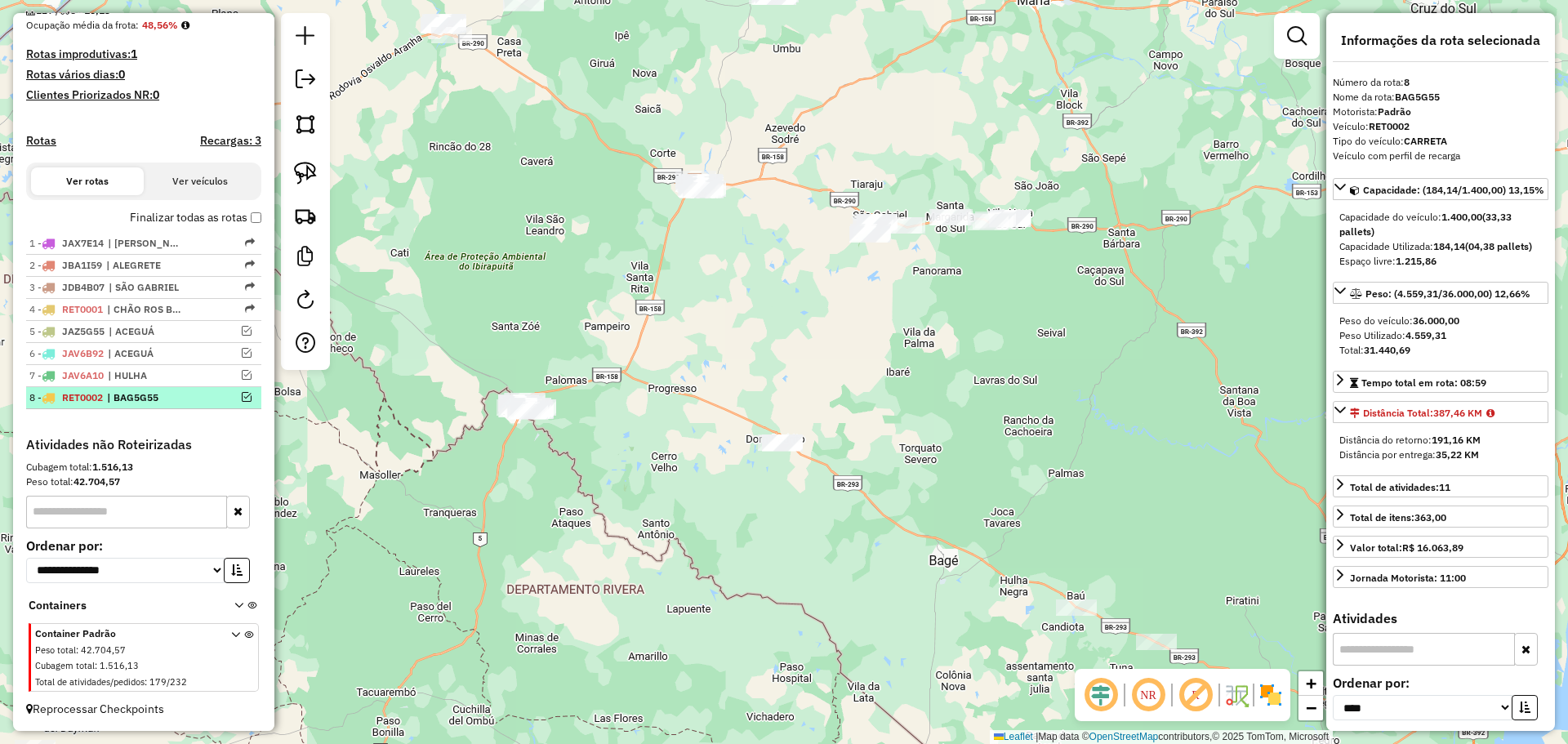
scroll to position [412, 0]
click at [303, 86] on em at bounding box center [305, 79] width 19 height 19
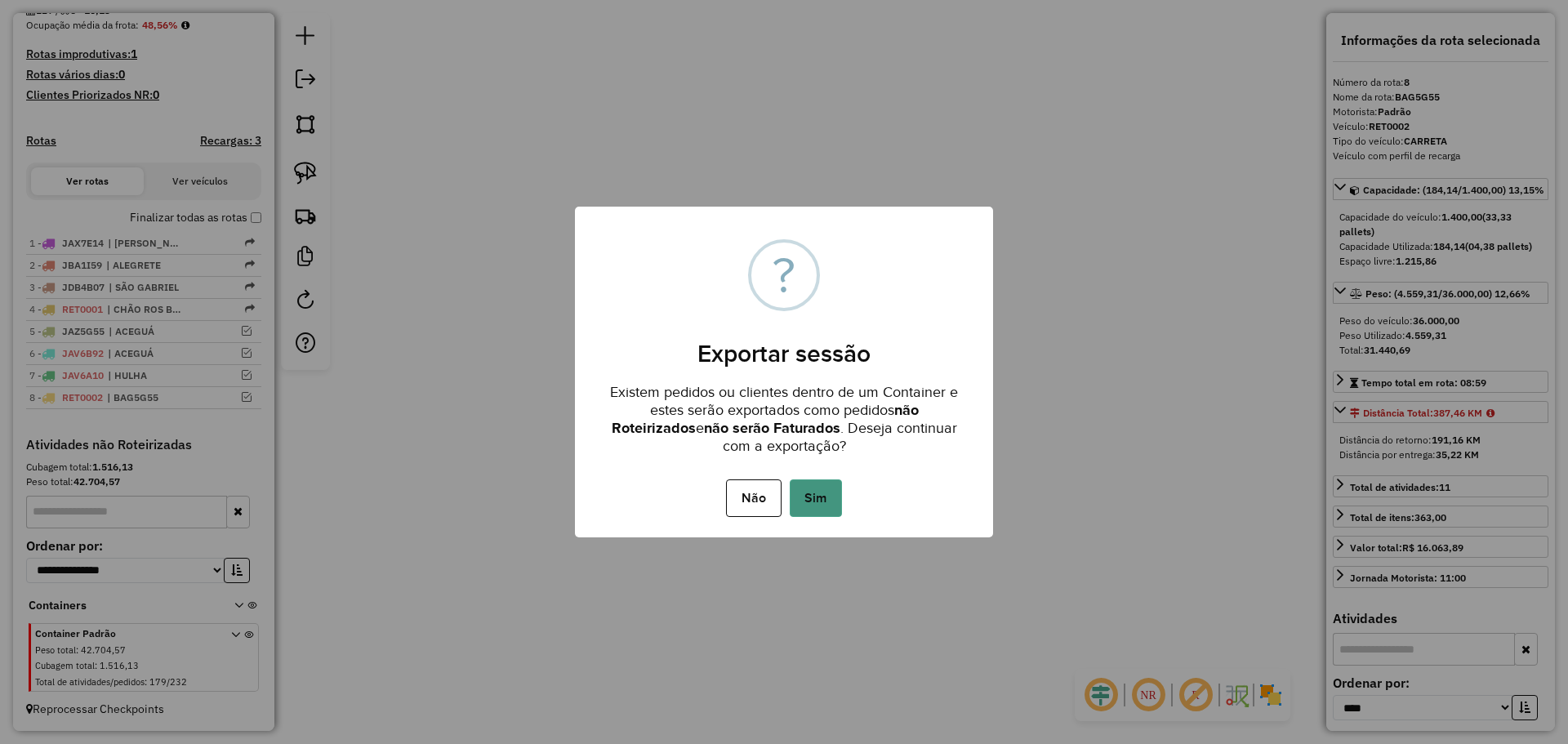
click at [820, 511] on button "Sim" at bounding box center [816, 497] width 53 height 38
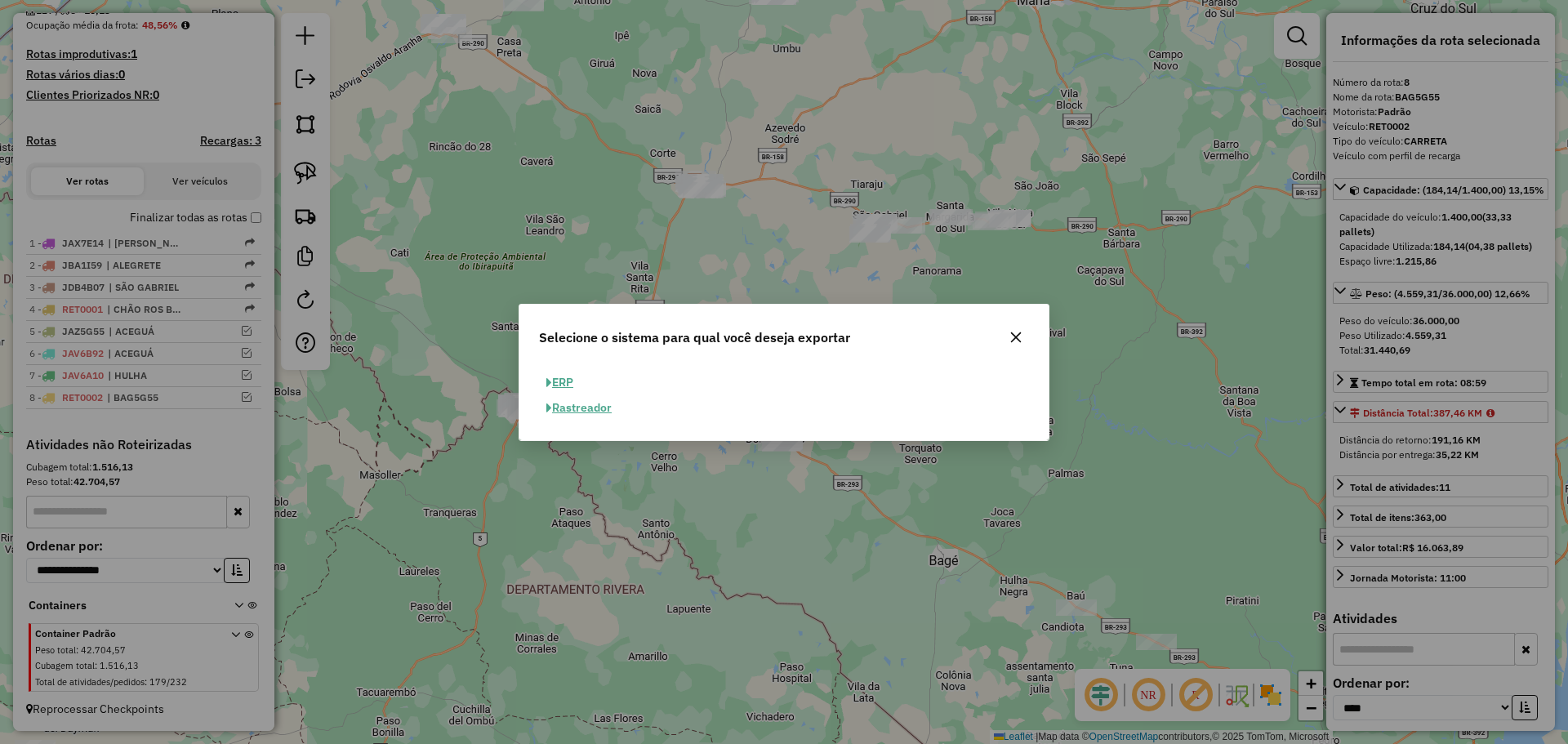
click at [569, 384] on button "ERP" at bounding box center [559, 383] width 41 height 25
select select "**"
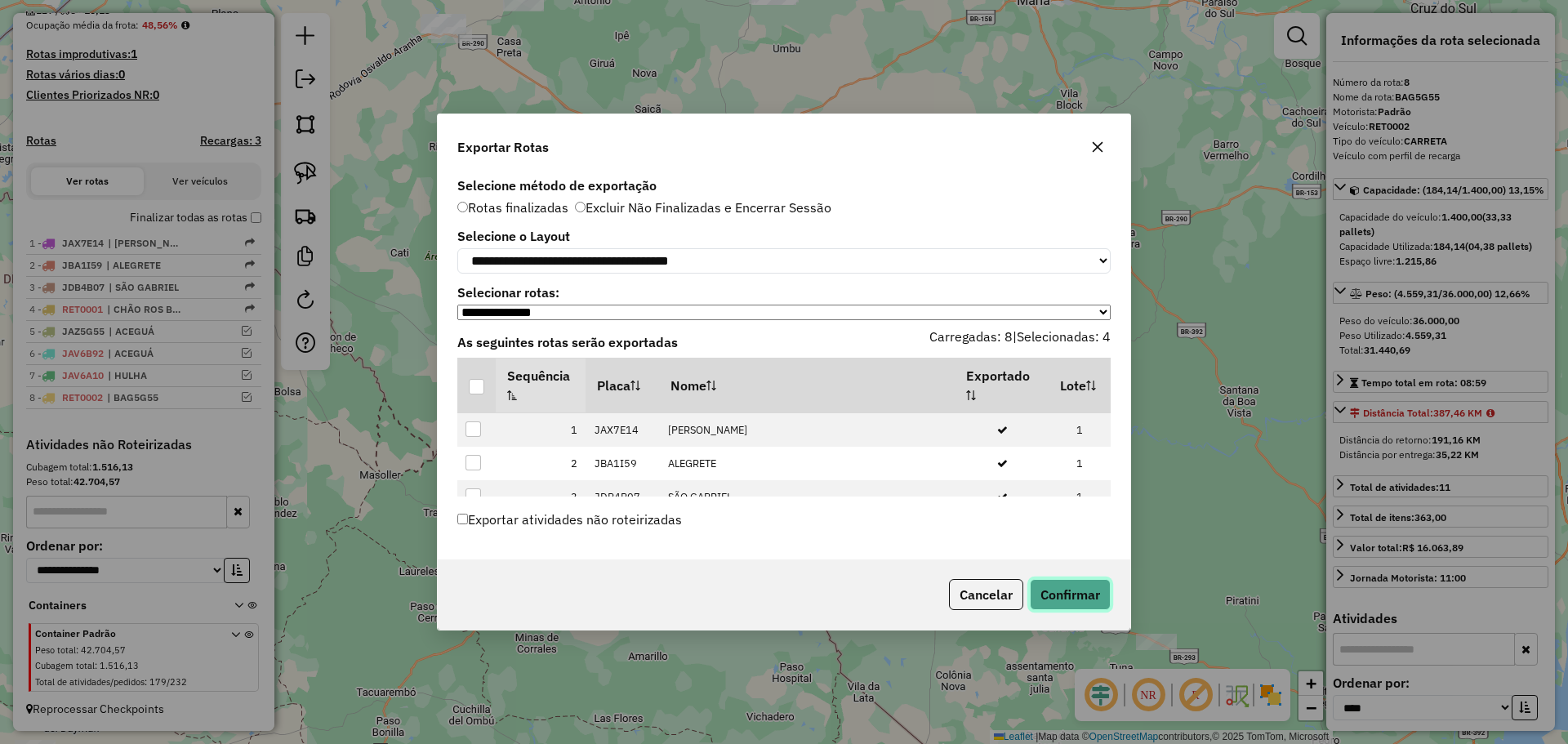
click at [1068, 584] on button "Confirmar" at bounding box center [1070, 594] width 81 height 31
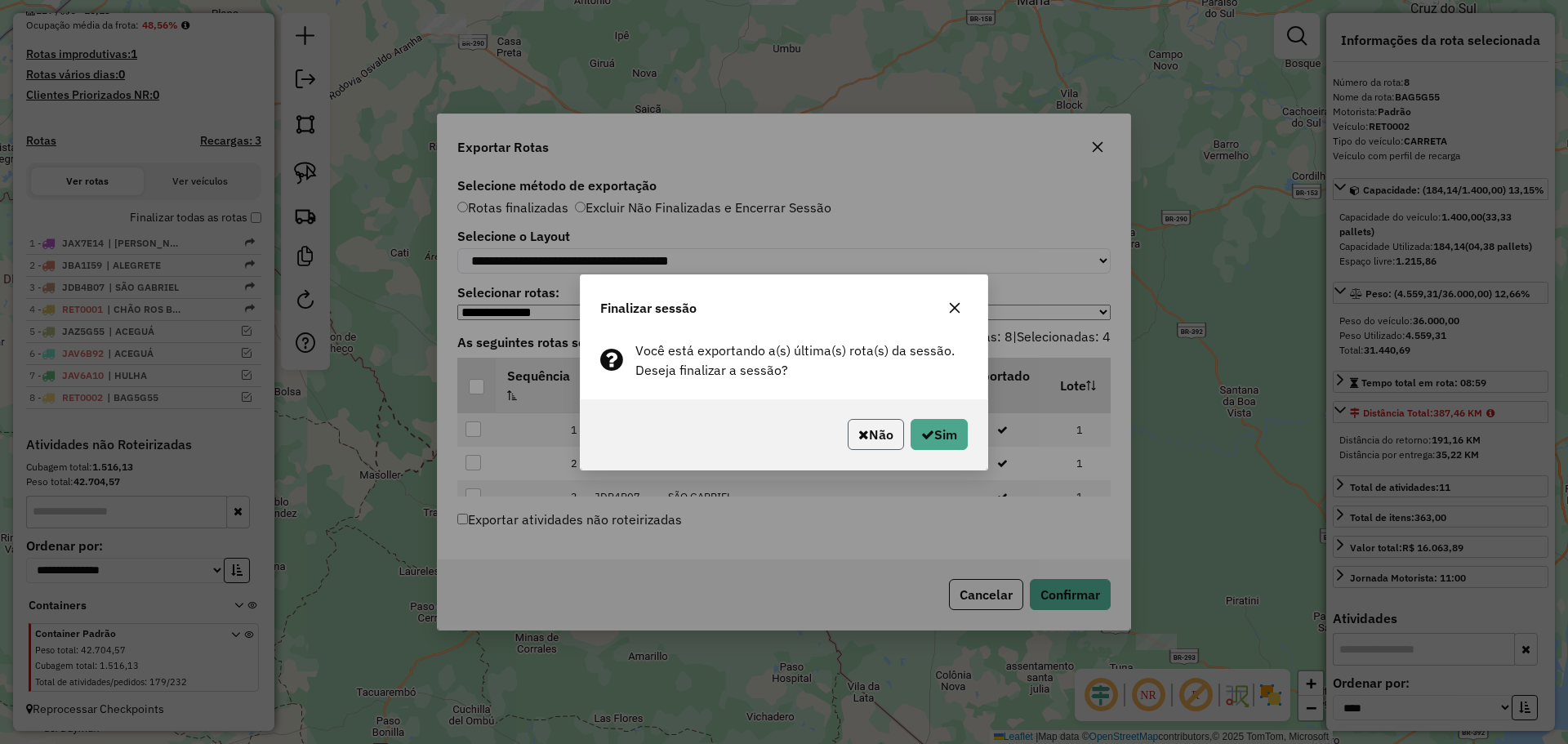
click at [862, 433] on icon "button" at bounding box center [863, 434] width 11 height 13
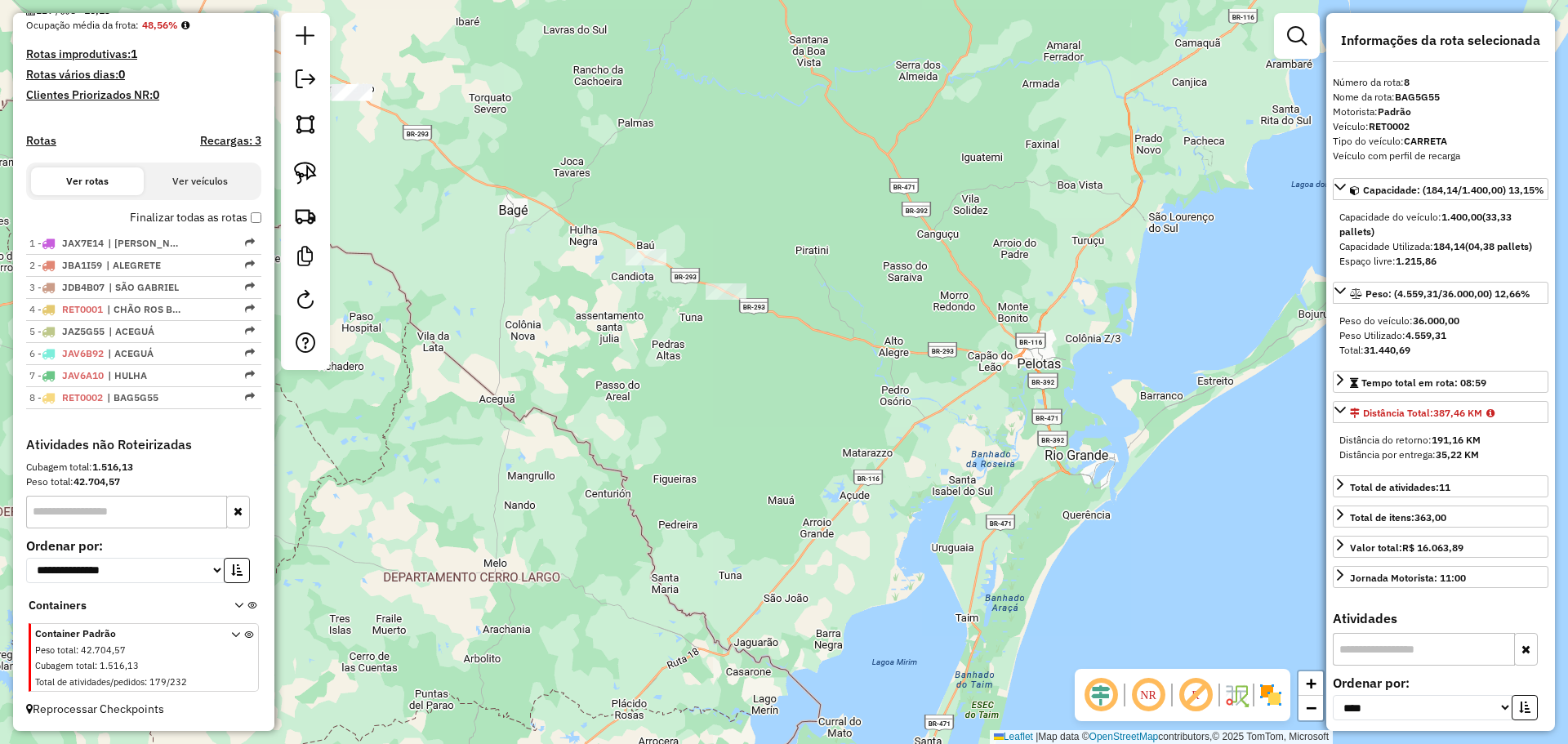
drag, startPoint x: 780, startPoint y: 477, endPoint x: 341, endPoint y: 210, distance: 513.8
click at [341, 210] on div "Janela de atendimento Grade de atendimento Capacidade Transportadoras Veículos …" at bounding box center [784, 372] width 1568 height 744
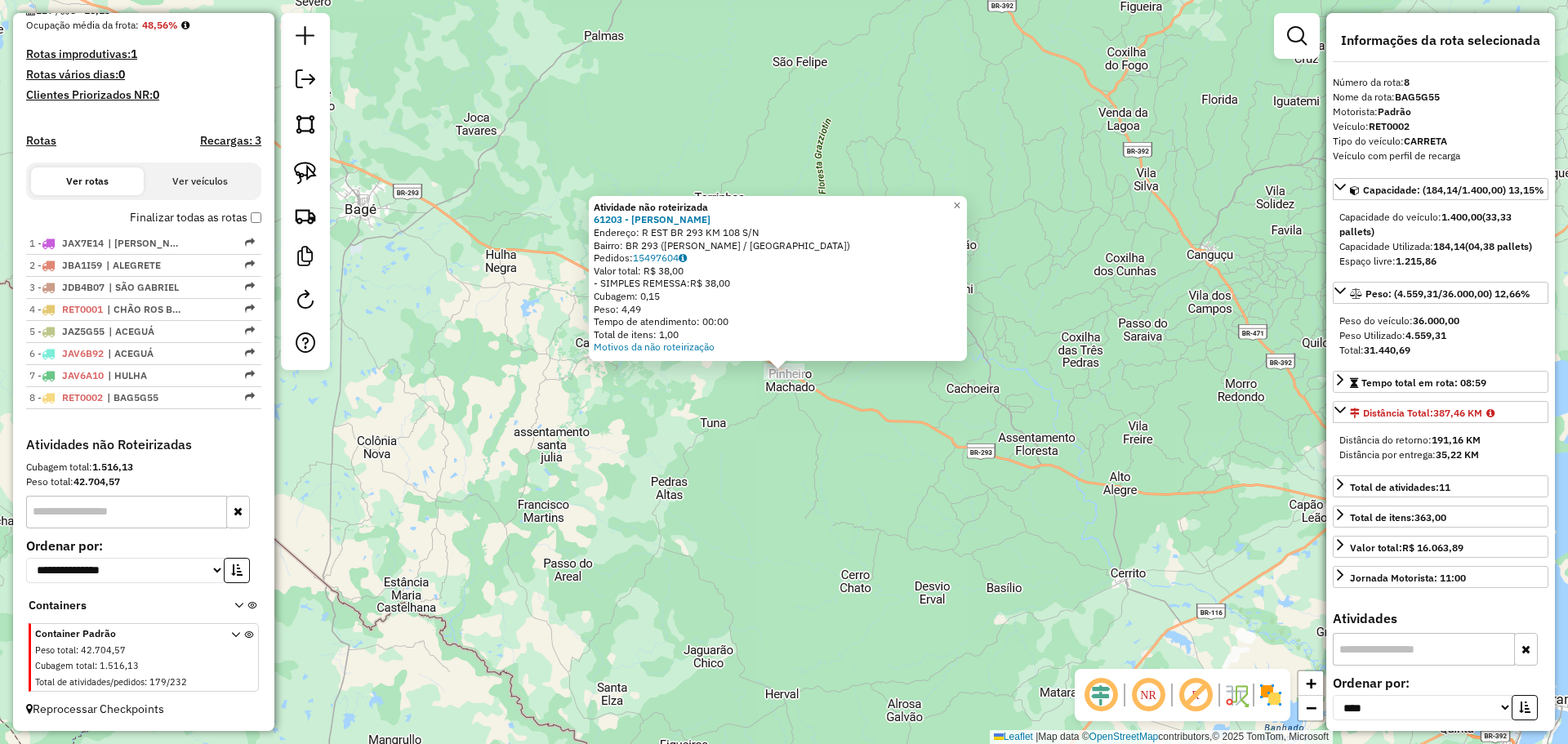
click at [695, 408] on div "Atividade não roteirizada 61203 - [PERSON_NAME]: R EST BR 293 KM 108 S/N Bairro…" at bounding box center [784, 372] width 1568 height 744
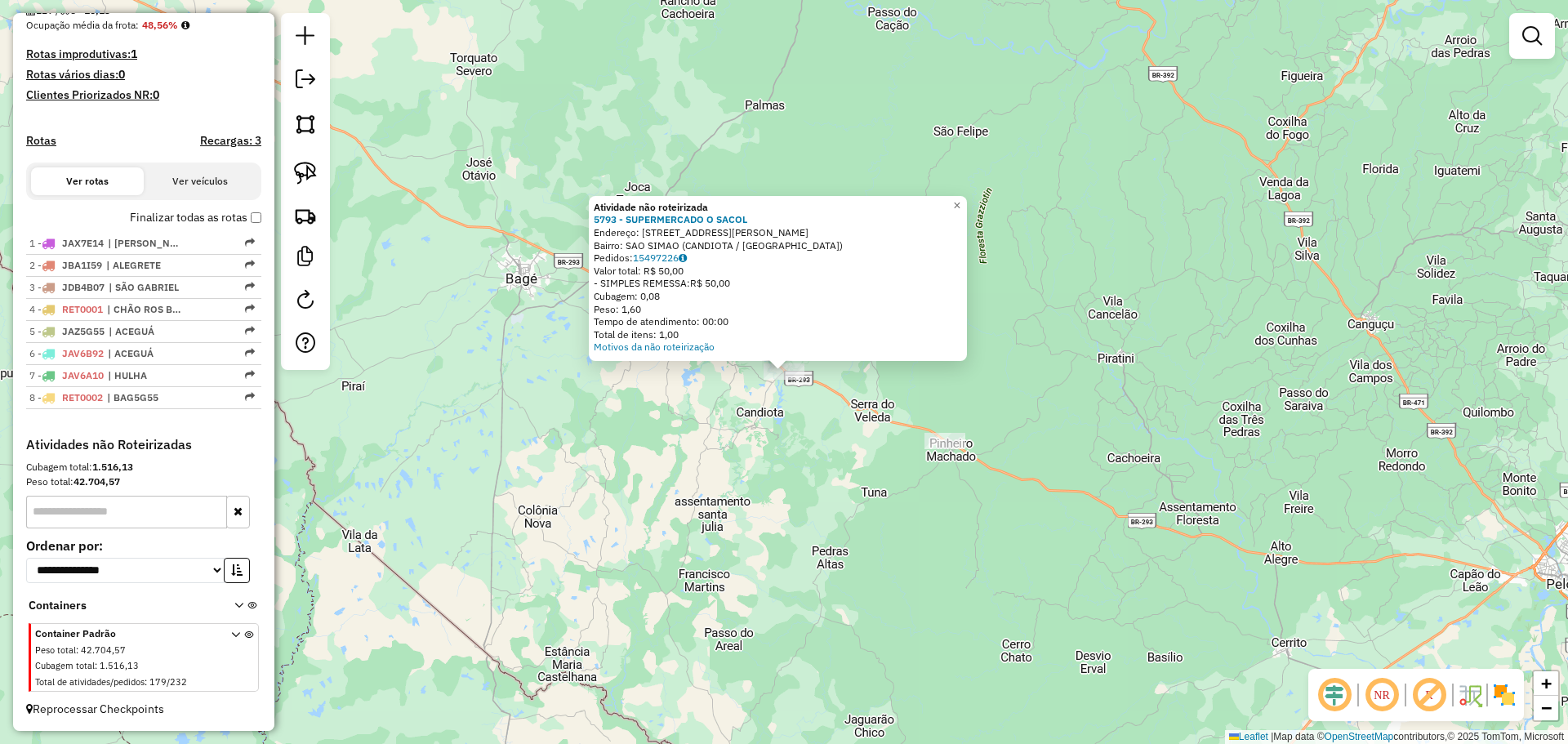
click at [645, 391] on div "Atividade não roteirizada 5793 - SUPERMERCADO O SACOL Endereço: [STREET_ADDRESS…" at bounding box center [784, 372] width 1568 height 744
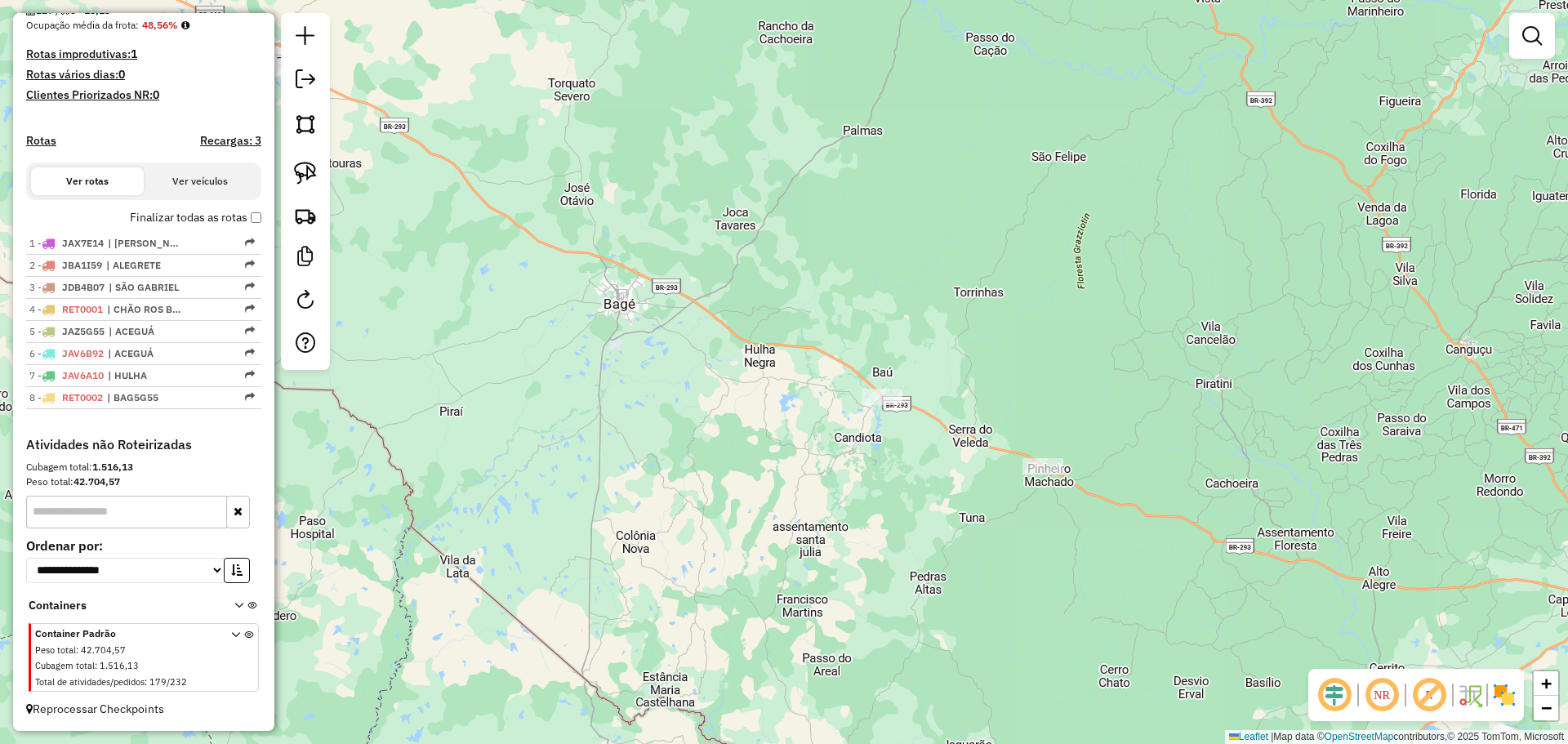
drag, startPoint x: 576, startPoint y: 387, endPoint x: 883, endPoint y: 476, distance: 319.6
click at [883, 476] on div "Janela de atendimento Grade de atendimento Capacidade Transportadoras Veículos …" at bounding box center [784, 372] width 1568 height 744
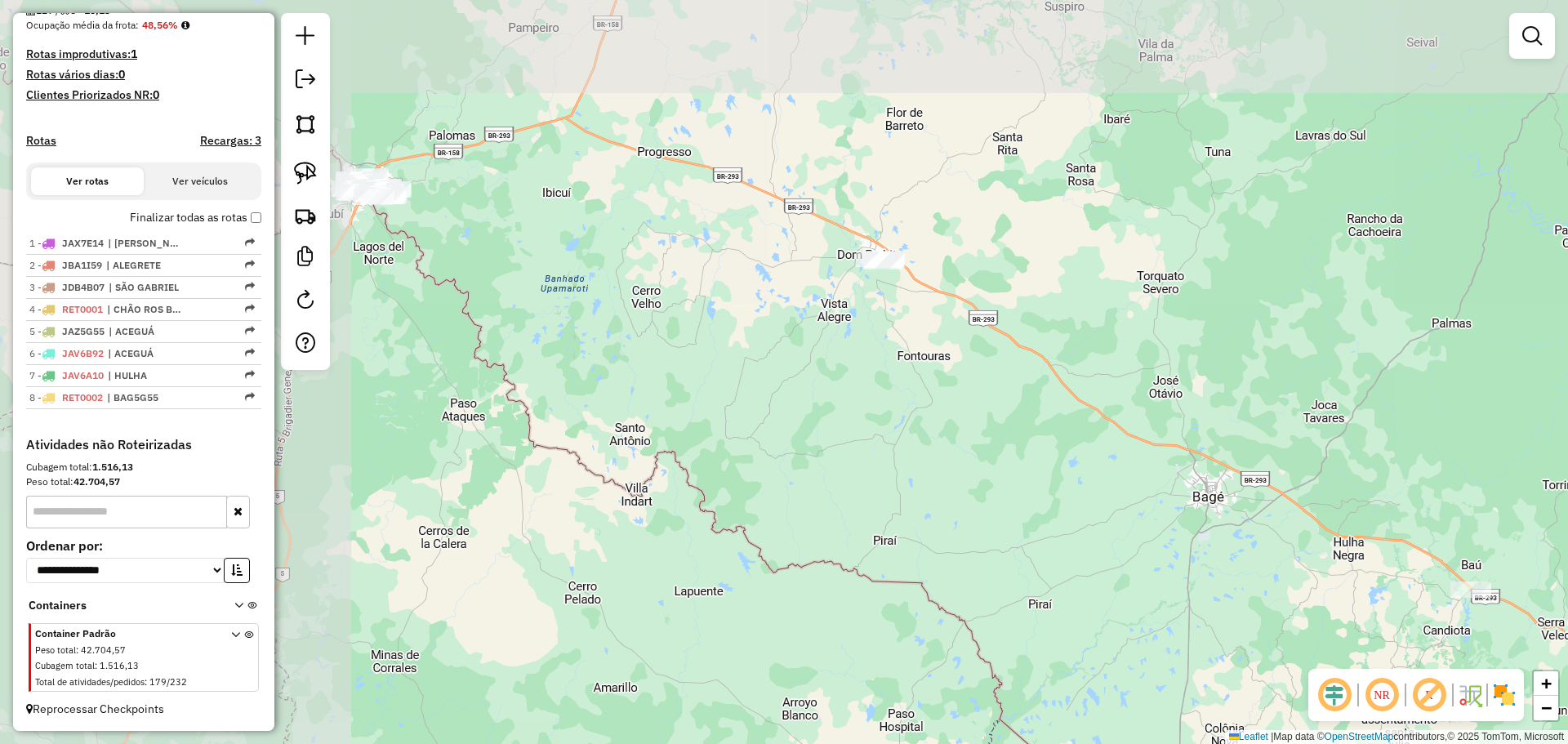
drag, startPoint x: 566, startPoint y: 309, endPoint x: 939, endPoint y: 438, distance: 394.7
click at [939, 438] on div "Janela de atendimento Grade de atendimento Capacidade Transportadoras Veículos …" at bounding box center [784, 372] width 1568 height 744
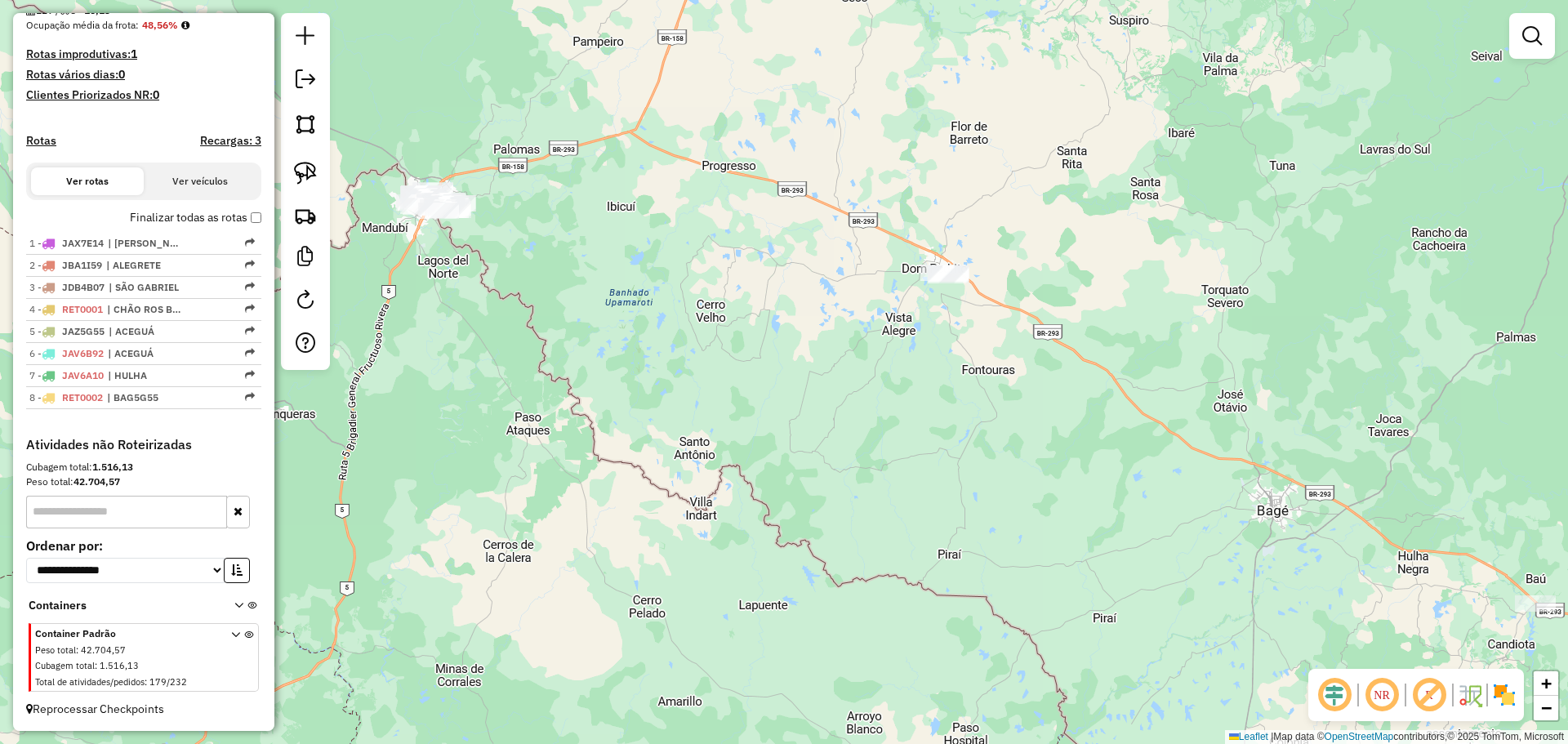
drag, startPoint x: 490, startPoint y: 256, endPoint x: 852, endPoint y: 339, distance: 371.4
click at [852, 339] on div "Janela de atendimento Grade de atendimento Capacidade Transportadoras Veículos …" at bounding box center [784, 372] width 1568 height 744
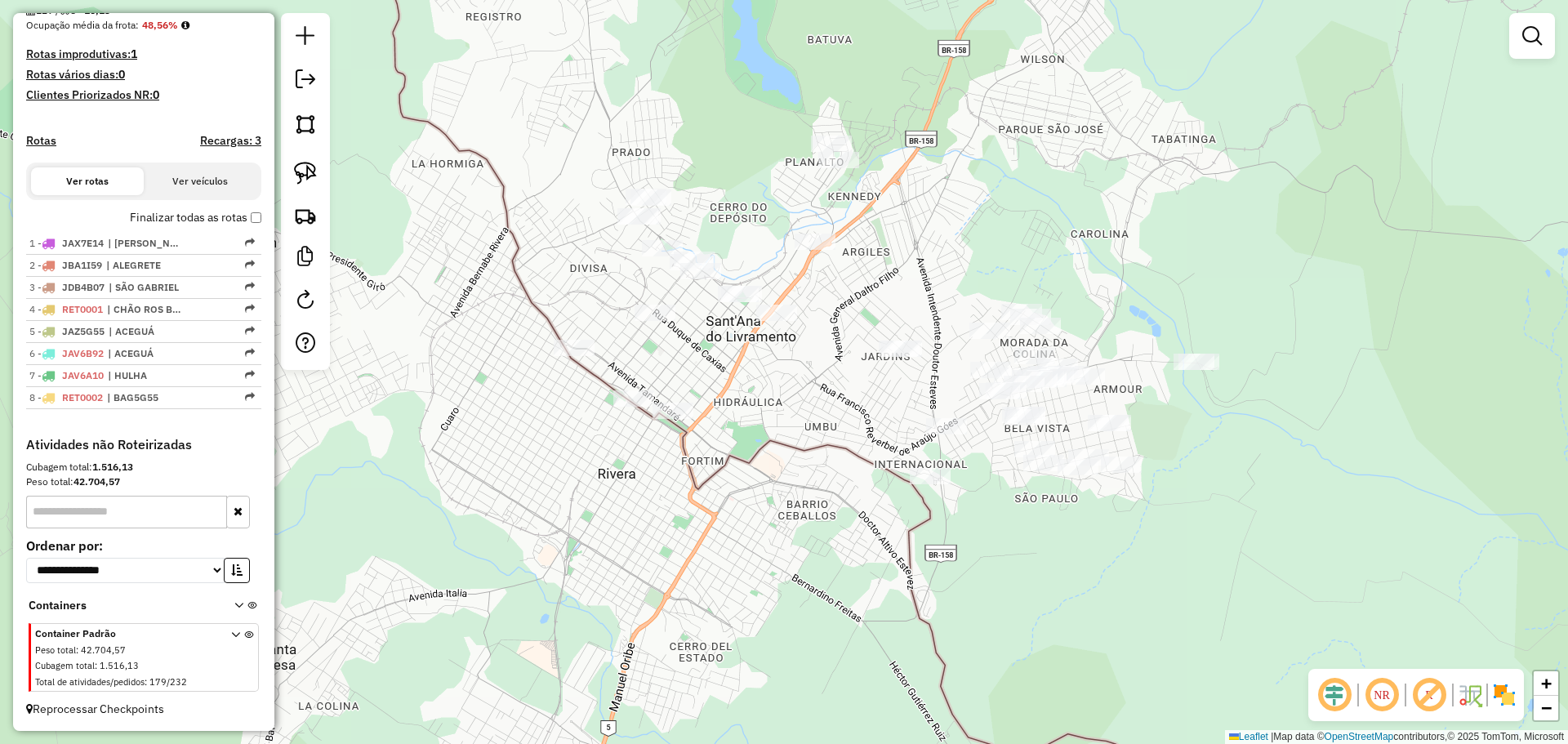
drag, startPoint x: 767, startPoint y: 285, endPoint x: 819, endPoint y: 387, distance: 114.5
click at [819, 387] on div "Janela de atendimento Grade de atendimento Capacidade Transportadoras Veículos …" at bounding box center [784, 372] width 1568 height 744
click at [300, 175] on img at bounding box center [305, 173] width 23 height 23
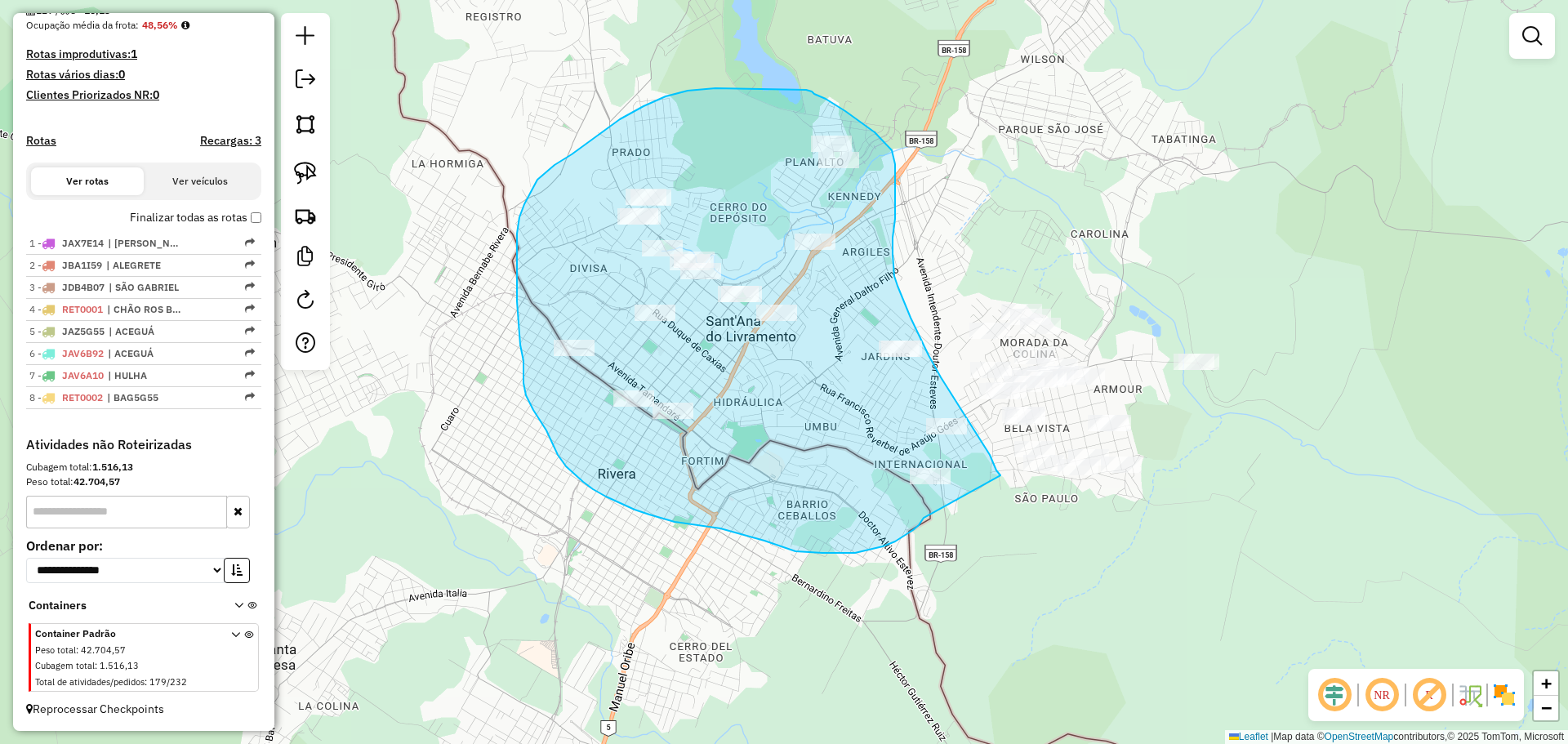
drag, startPoint x: 990, startPoint y: 454, endPoint x: 924, endPoint y: 518, distance: 91.9
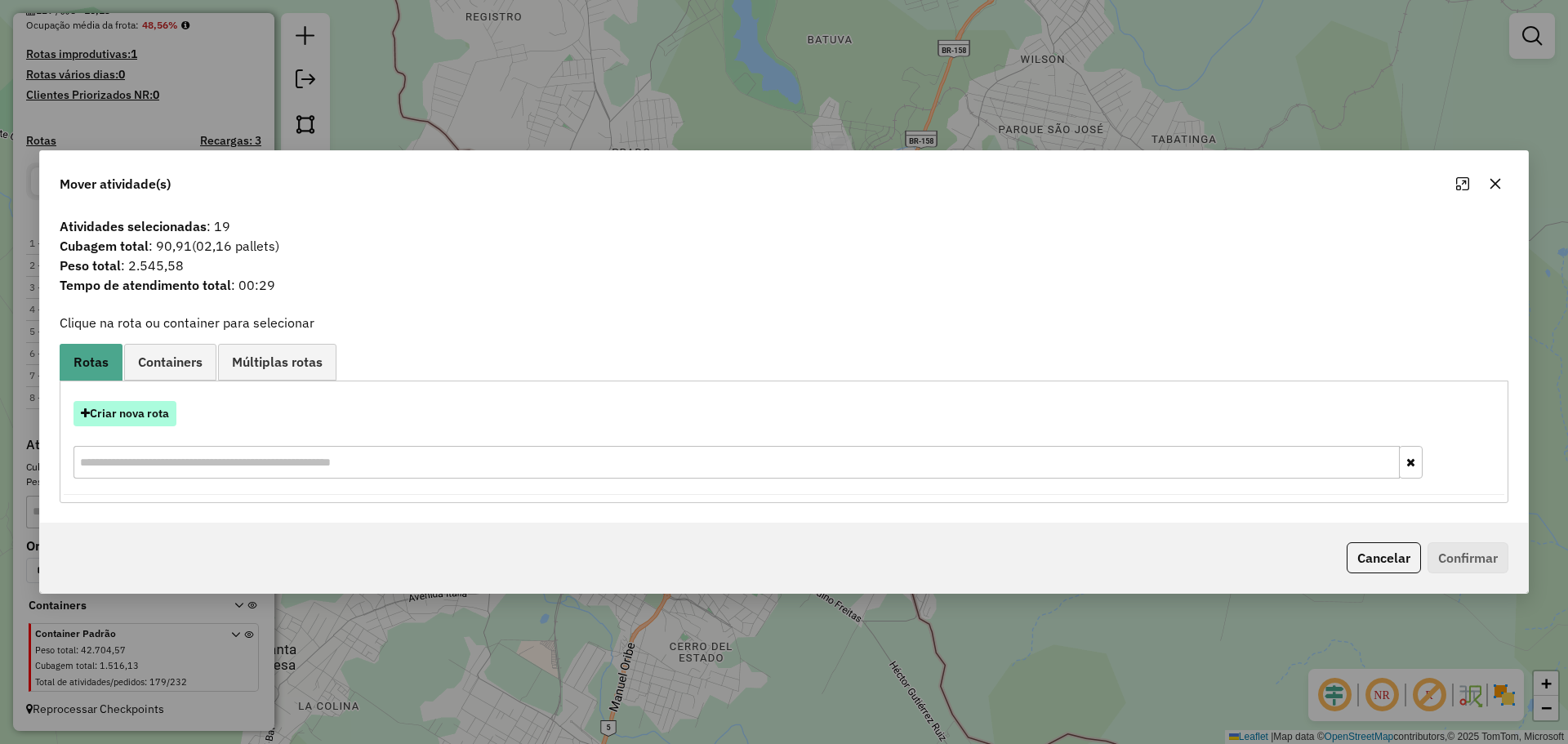
click at [165, 412] on button "Criar nova rota" at bounding box center [125, 413] width 103 height 25
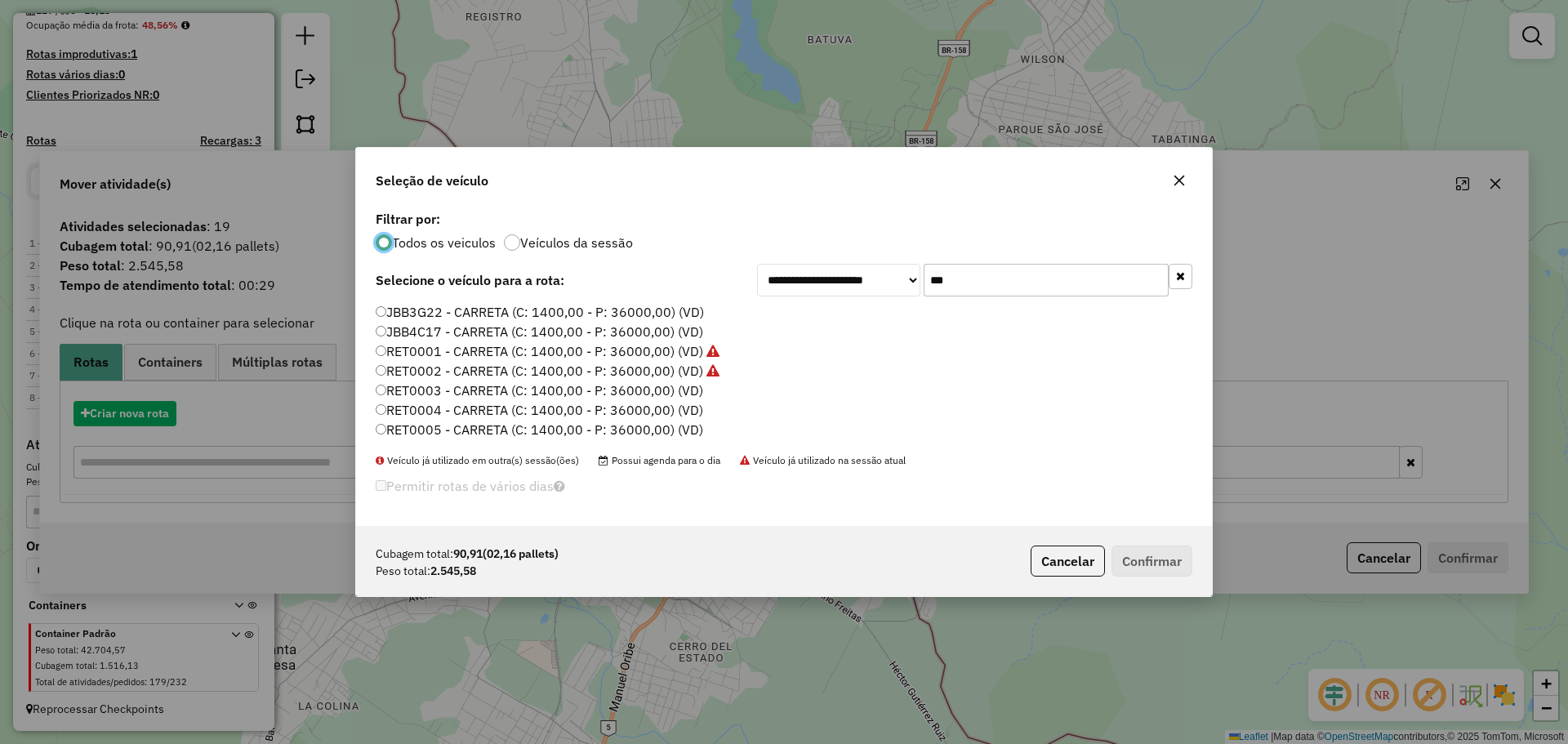
scroll to position [10, 5]
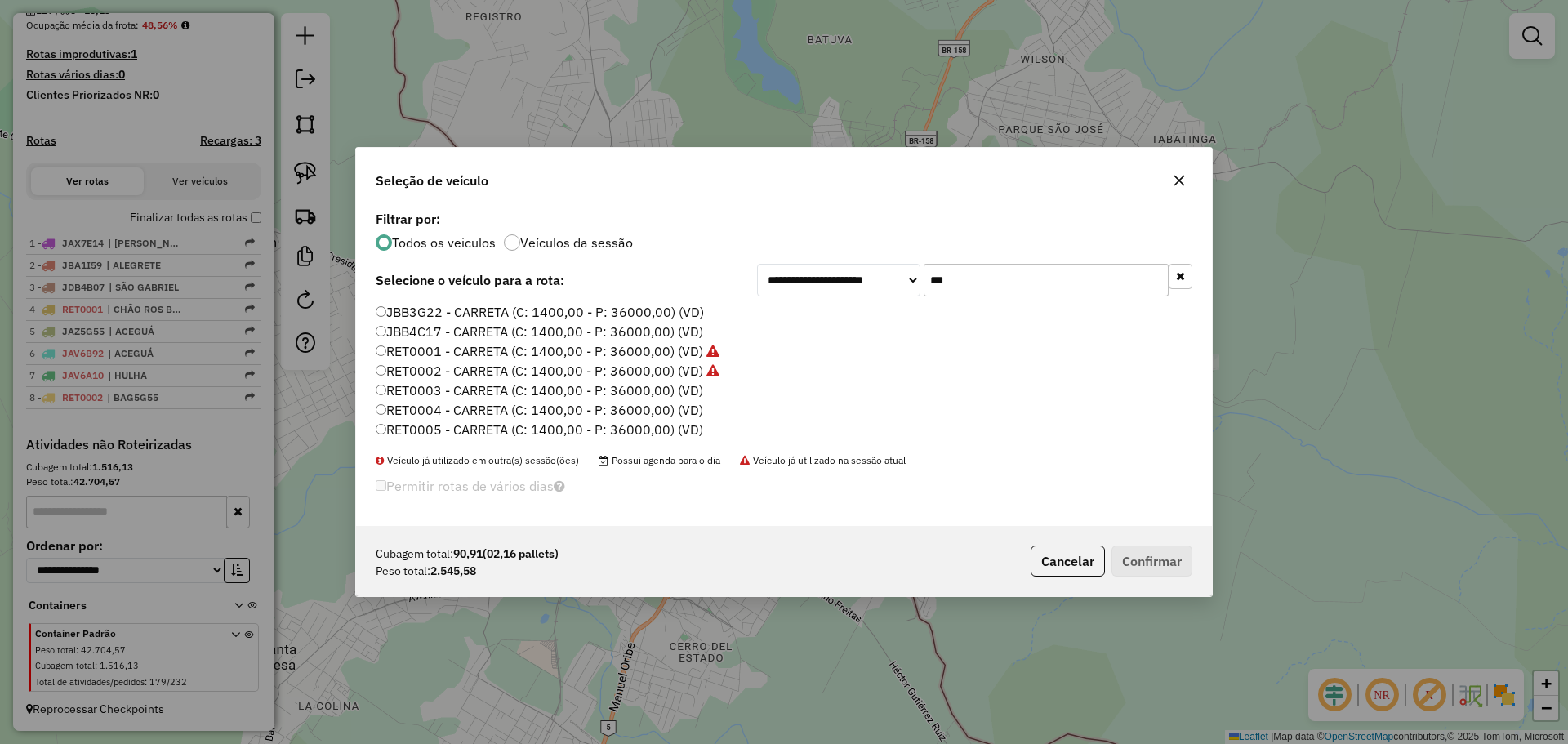
drag, startPoint x: 1027, startPoint y: 289, endPoint x: 867, endPoint y: 277, distance: 160.4
click at [867, 277] on div "**********" at bounding box center [975, 280] width 435 height 32
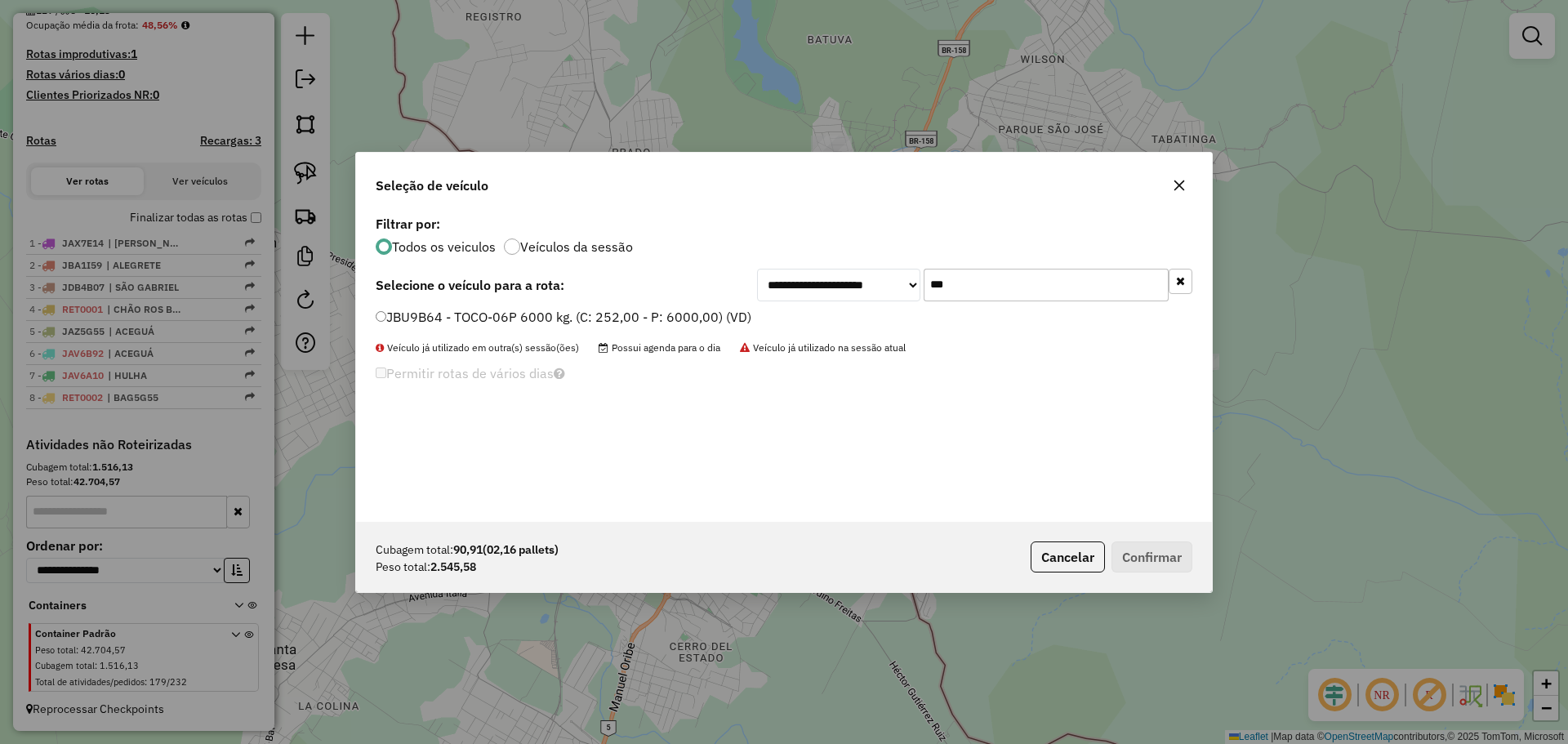
type input "***"
click at [592, 320] on label "JBU9B64 - TOCO-06P 6000 kg. (C: 252,00 - P: 6000,00) (VD)" at bounding box center [563, 317] width 376 height 19
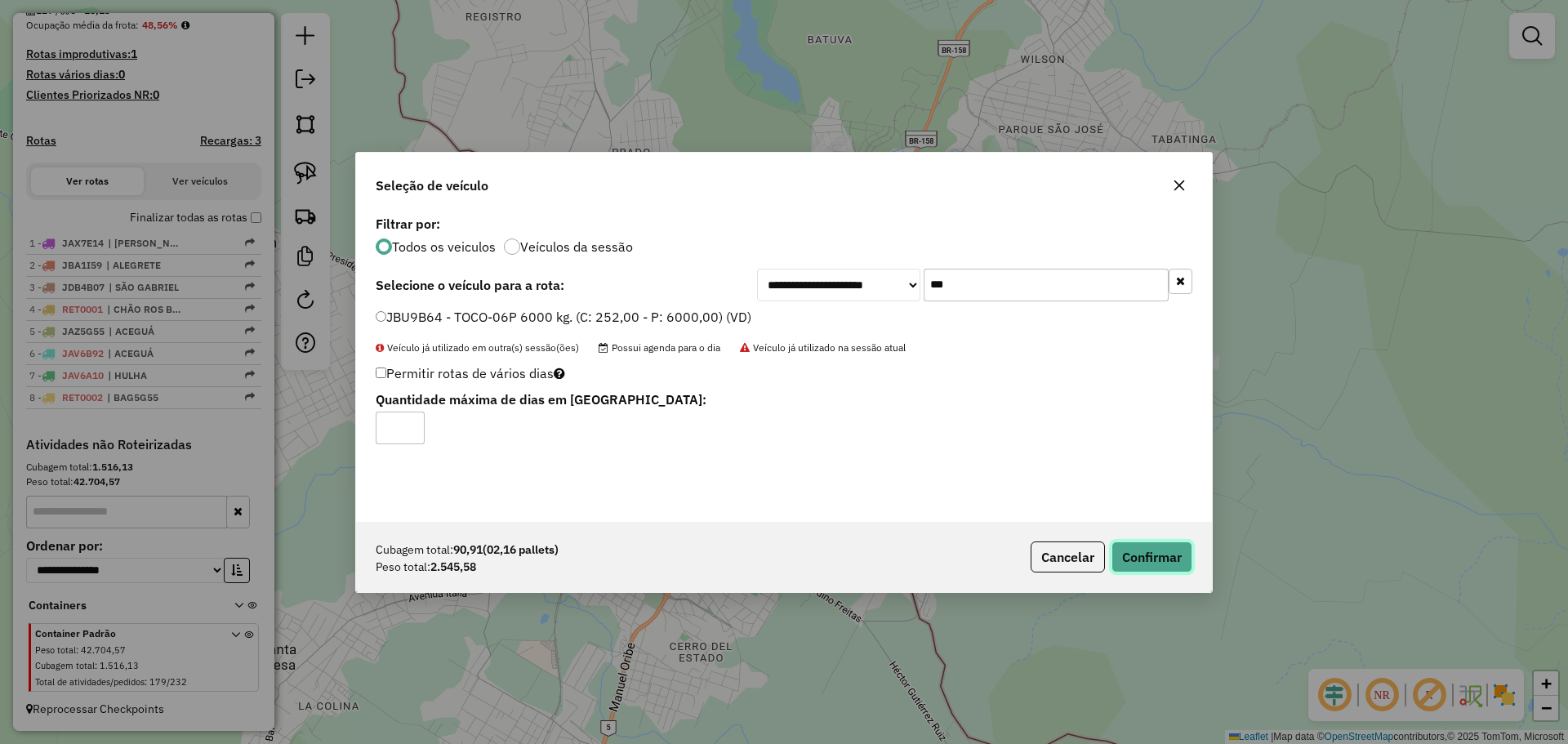
click at [1175, 569] on button "Confirmar" at bounding box center [1152, 556] width 81 height 31
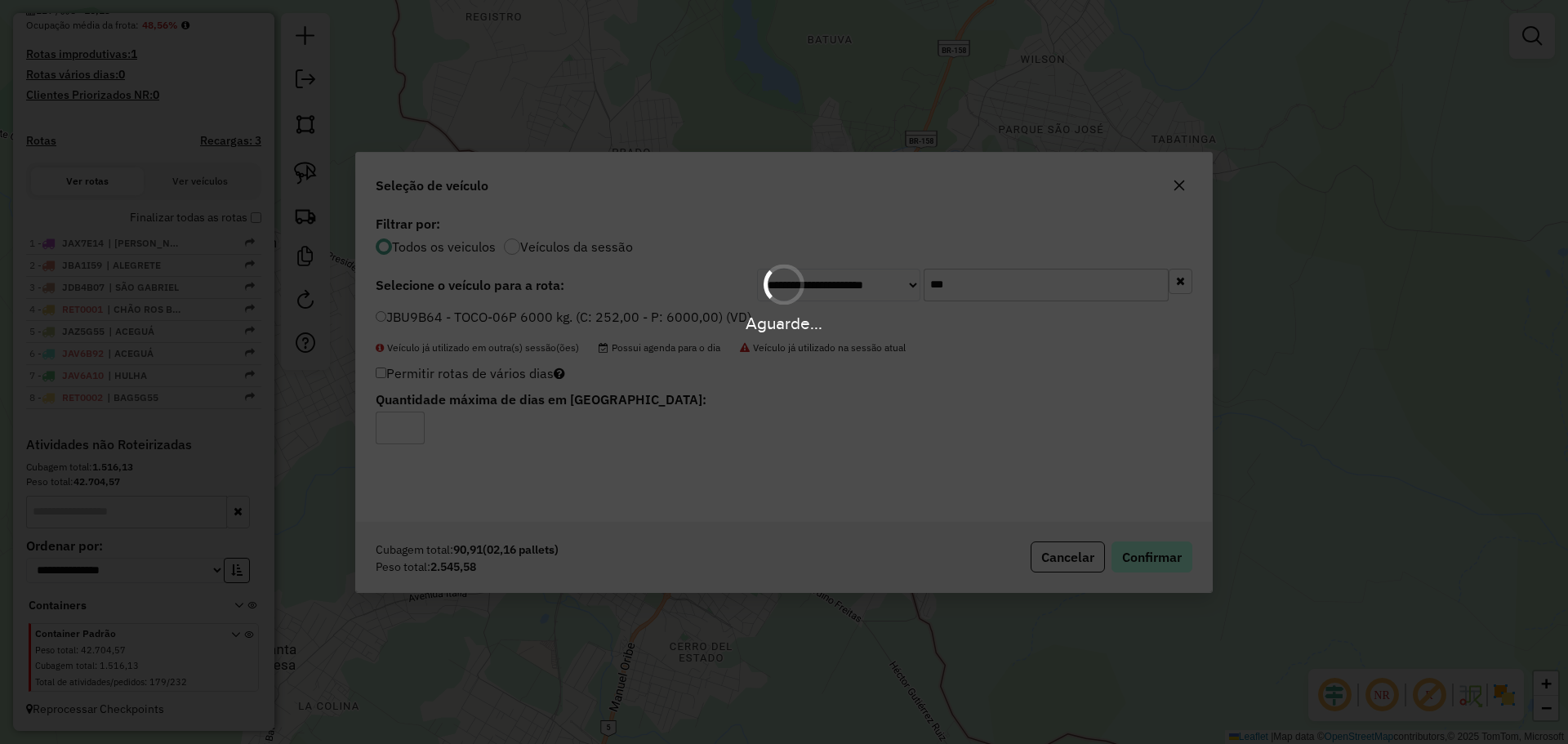
scroll to position [467, 0]
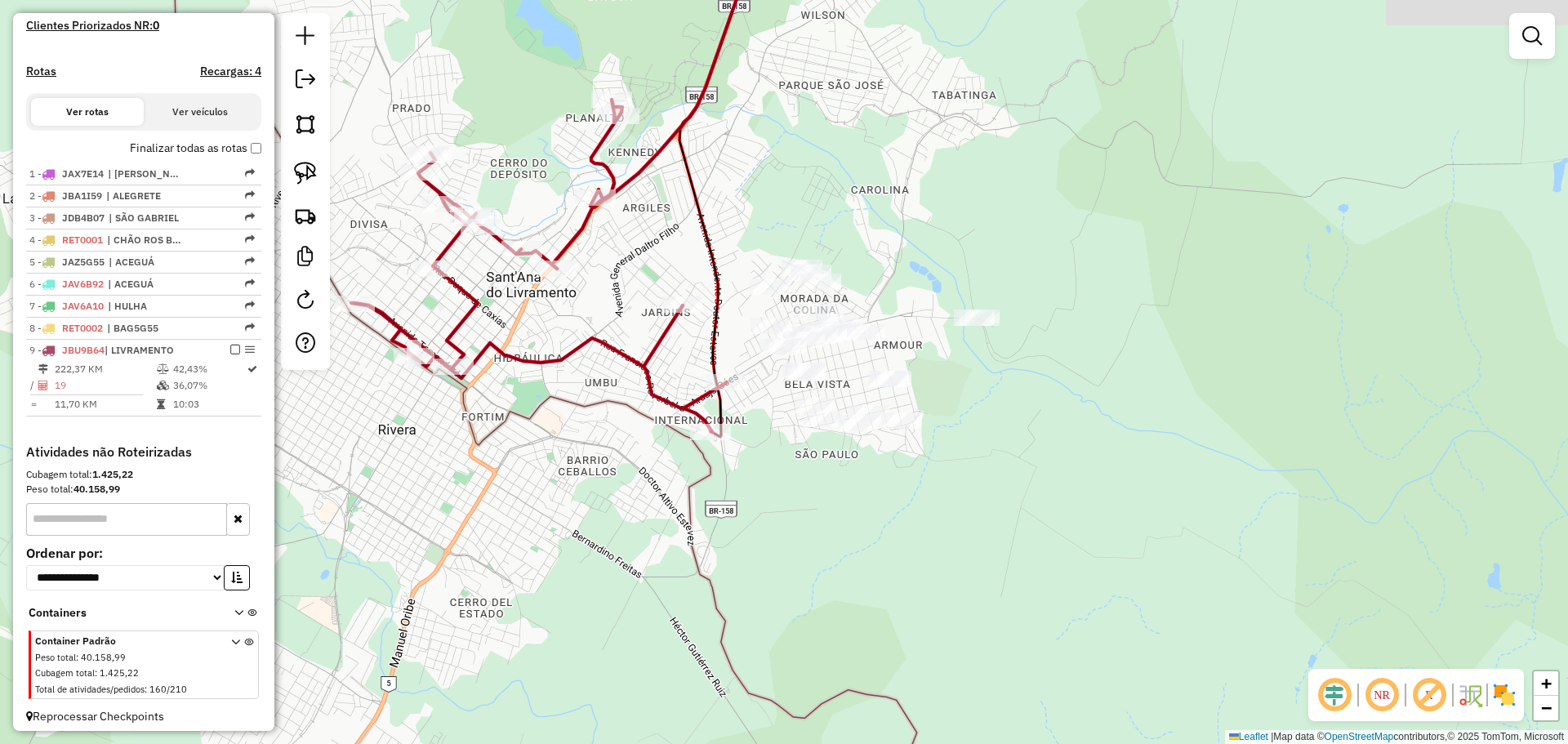
drag, startPoint x: 1039, startPoint y: 533, endPoint x: 798, endPoint y: 483, distance: 246.1
click at [798, 483] on div "Janela de atendimento Grade de atendimento Capacidade Transportadoras Veículos …" at bounding box center [784, 372] width 1568 height 744
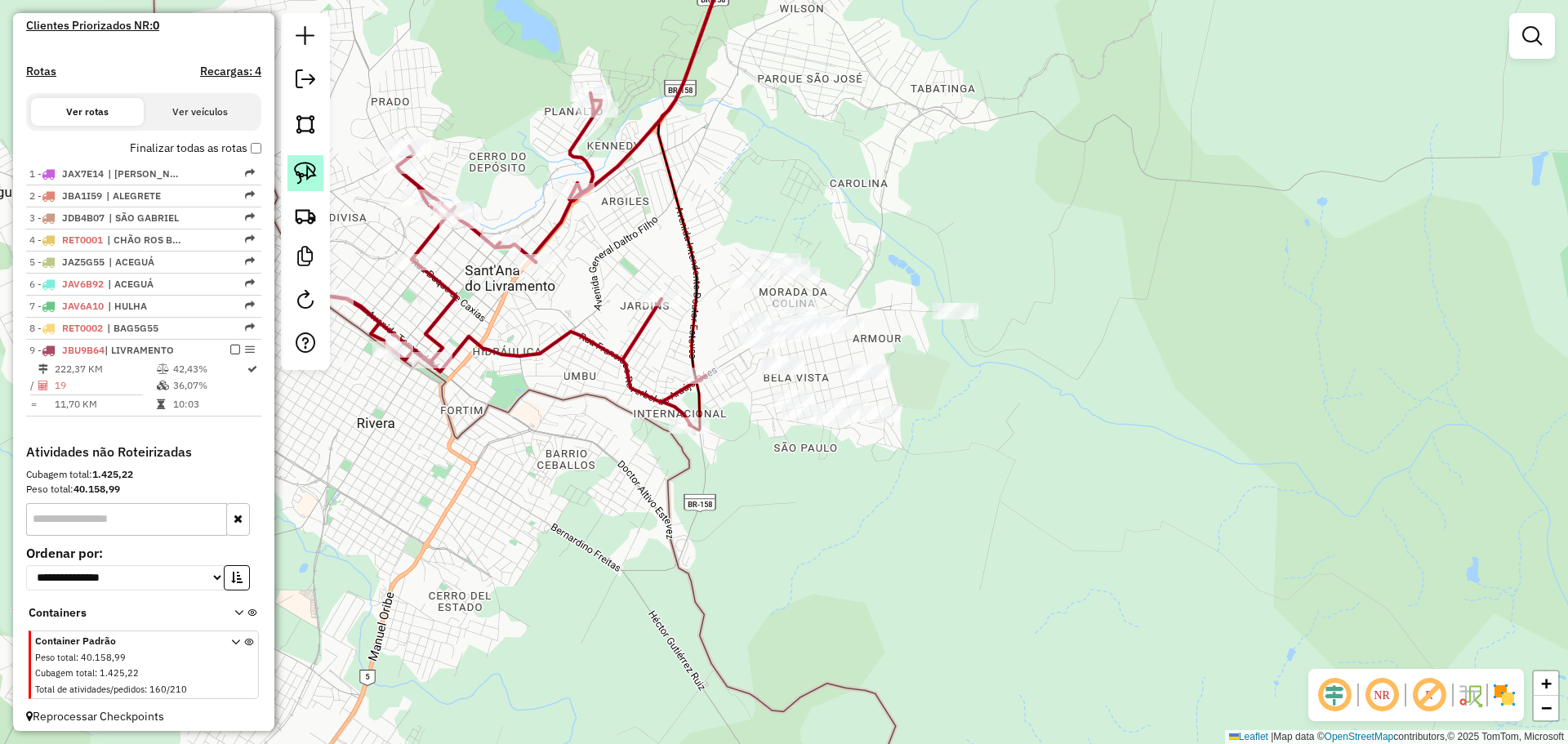
click at [296, 168] on img at bounding box center [305, 173] width 23 height 23
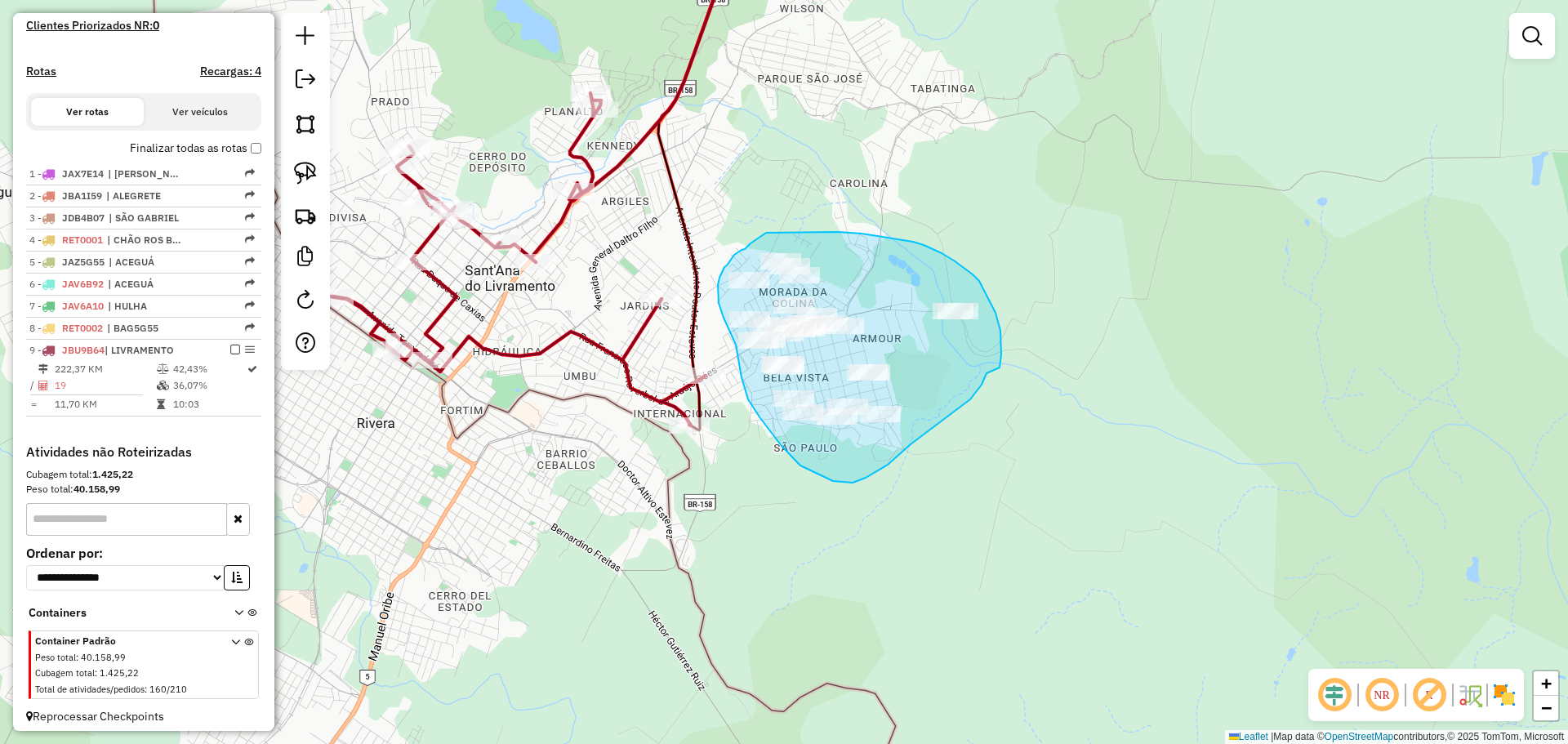
drag, startPoint x: 999, startPoint y: 368, endPoint x: 986, endPoint y: 373, distance: 13.9
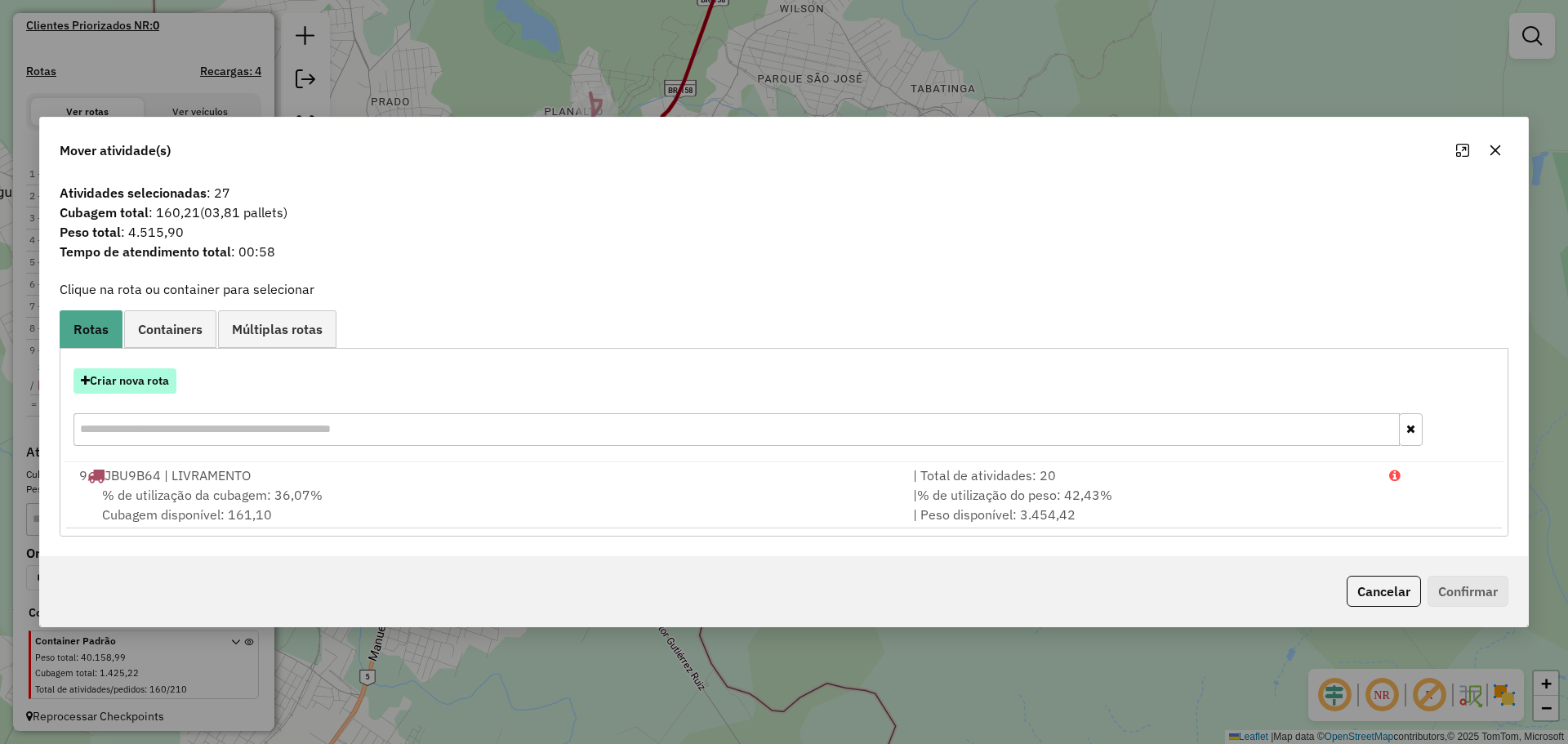
click at [172, 376] on button "Criar nova rota" at bounding box center [125, 381] width 103 height 25
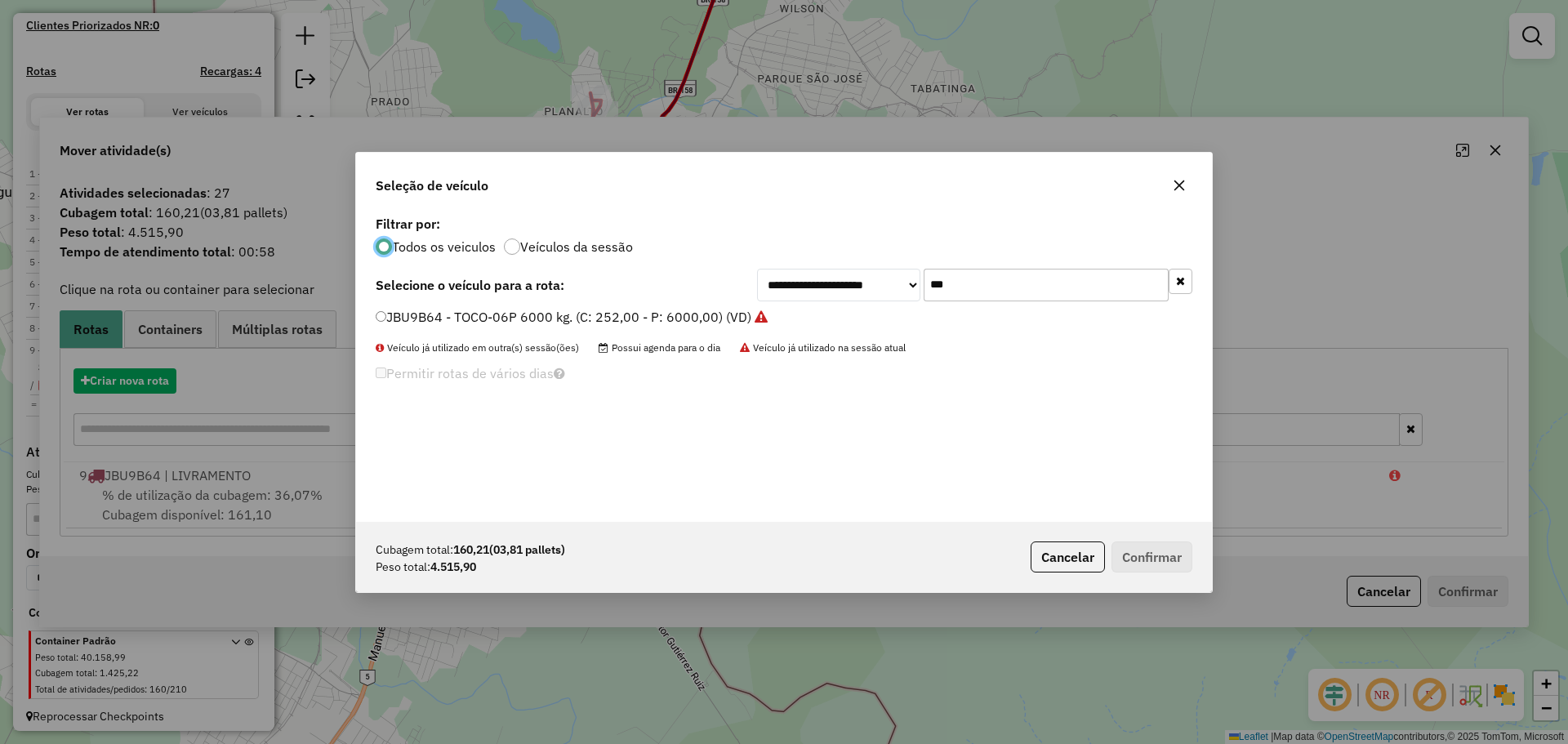
scroll to position [9, 5]
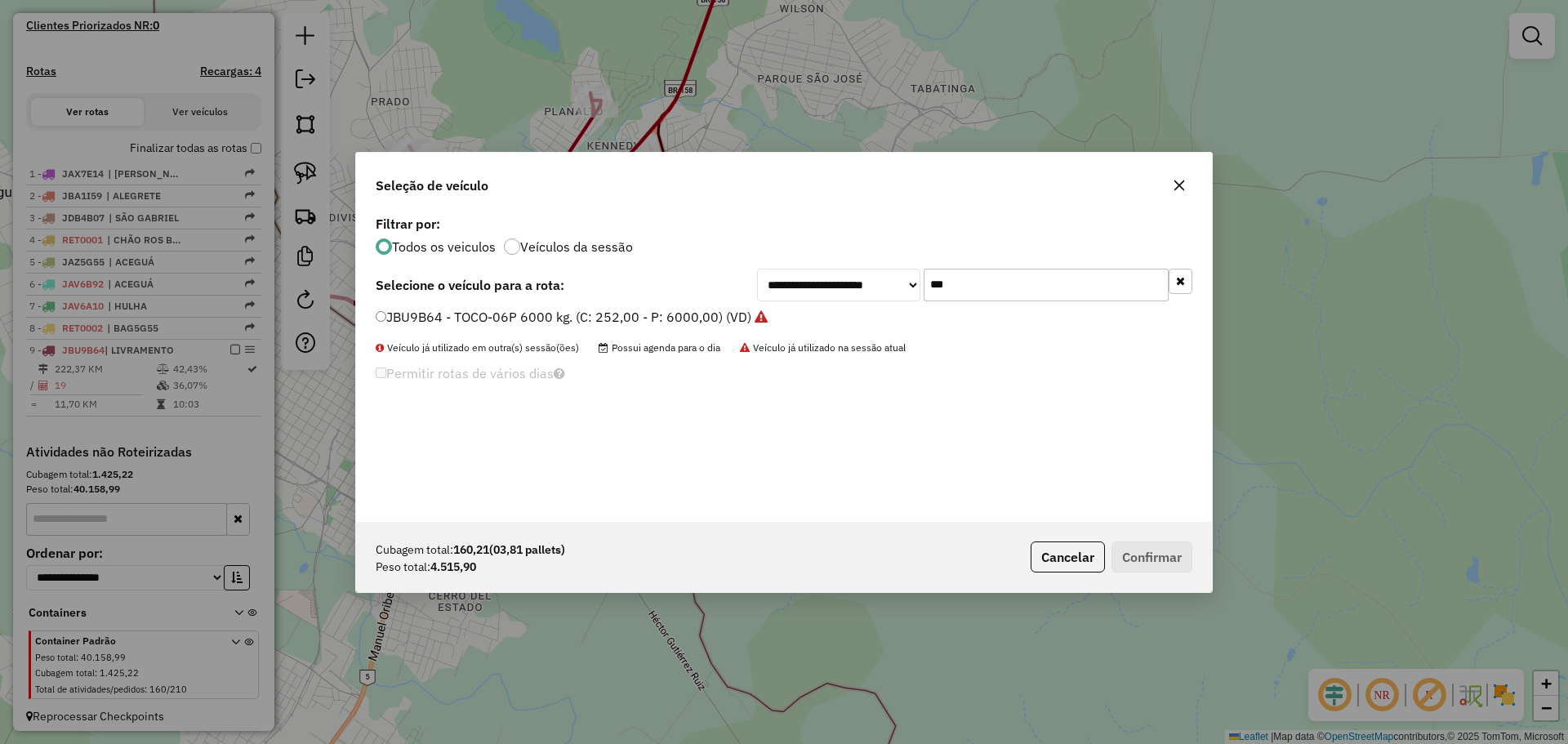
drag, startPoint x: 977, startPoint y: 292, endPoint x: 915, endPoint y: 283, distance: 62.6
click at [915, 283] on div "**********" at bounding box center [975, 284] width 435 height 32
type input "***"
drag, startPoint x: 785, startPoint y: 312, endPoint x: 799, endPoint y: 325, distance: 19.1
click at [785, 312] on label "JAT6C69 - TOCO-08P 9000KG MB 1719 CL. (C: 322,00 - P: 9000,00) (VD)" at bounding box center [600, 317] width 450 height 19
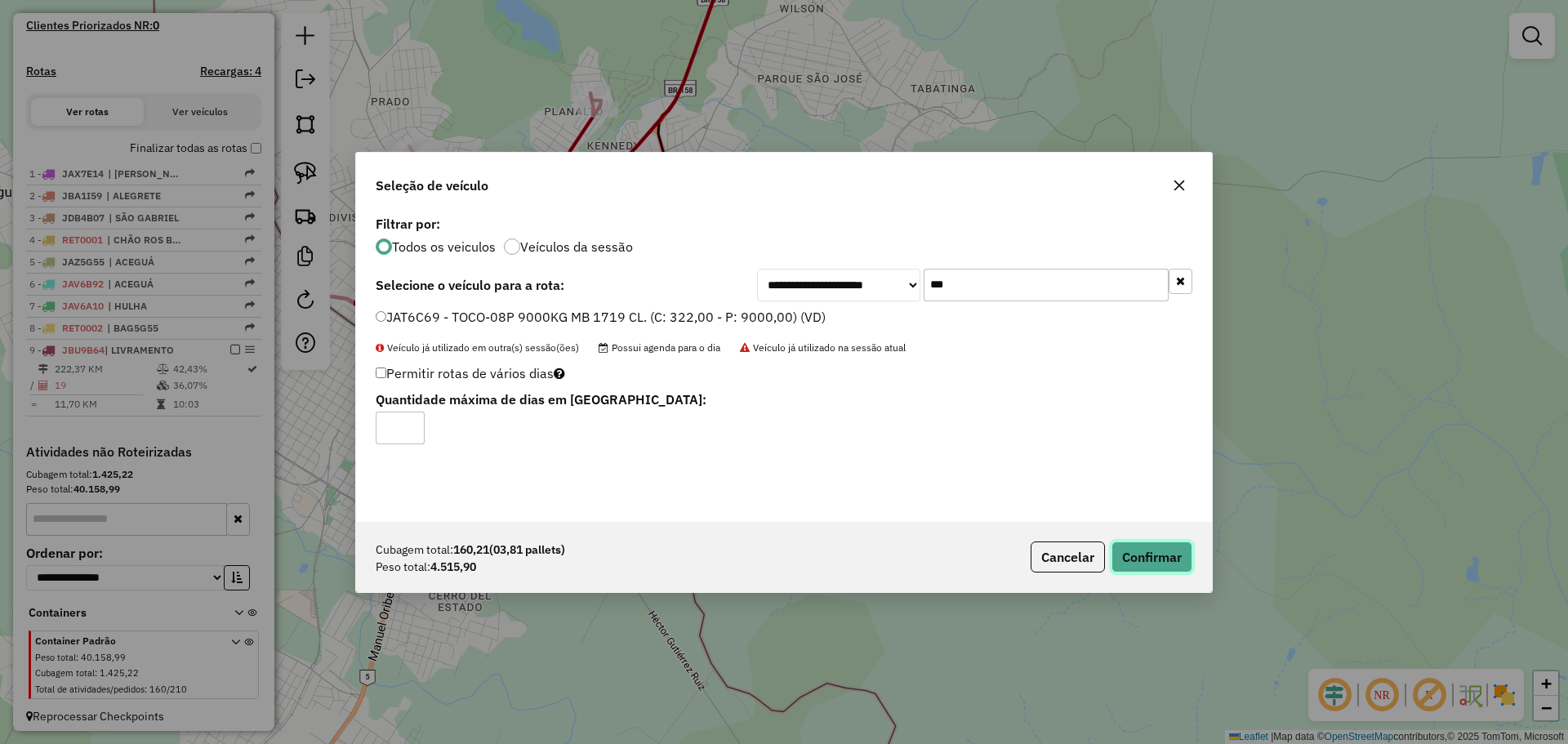
click at [1163, 561] on button "Confirmar" at bounding box center [1152, 556] width 81 height 31
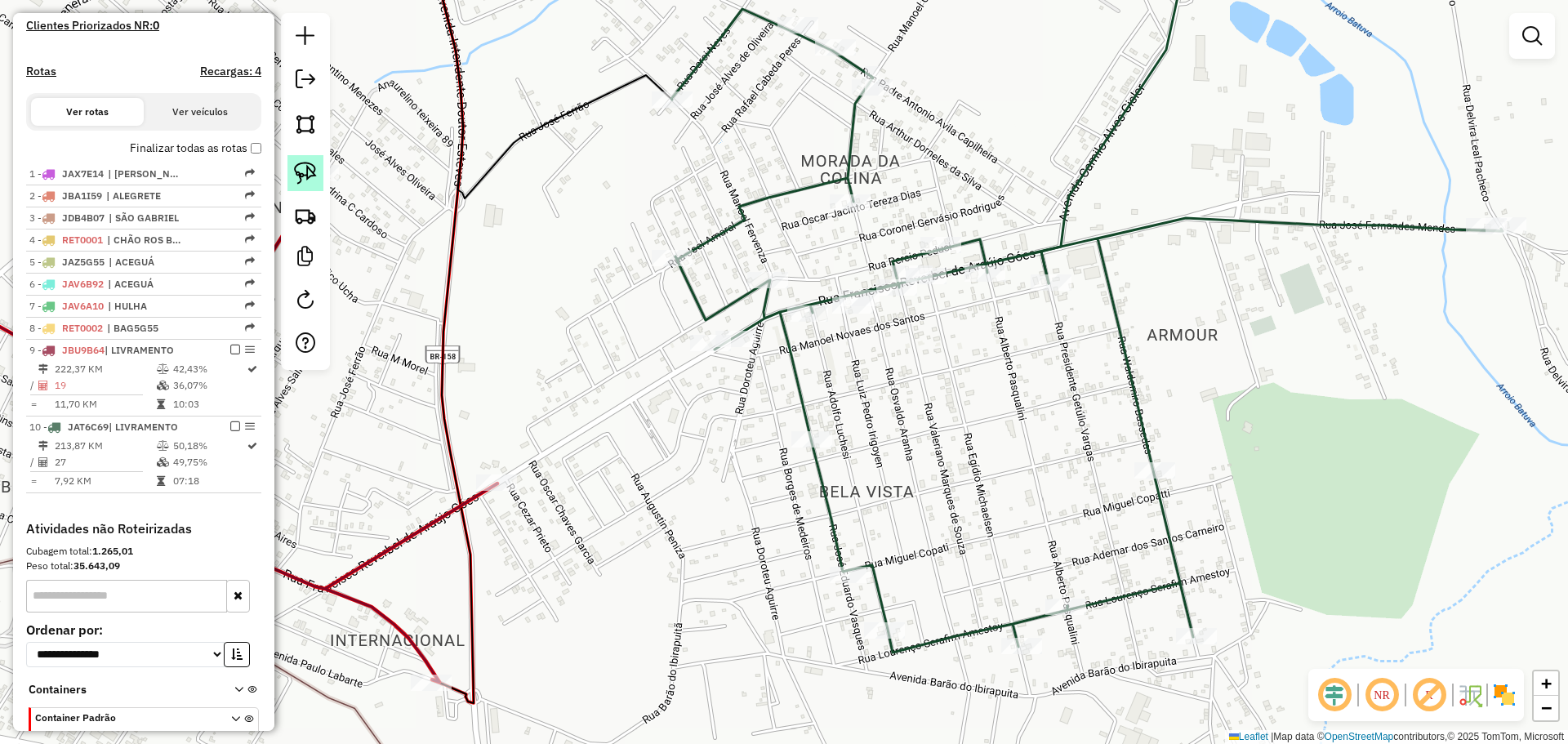
click at [319, 183] on link at bounding box center [305, 173] width 36 height 36
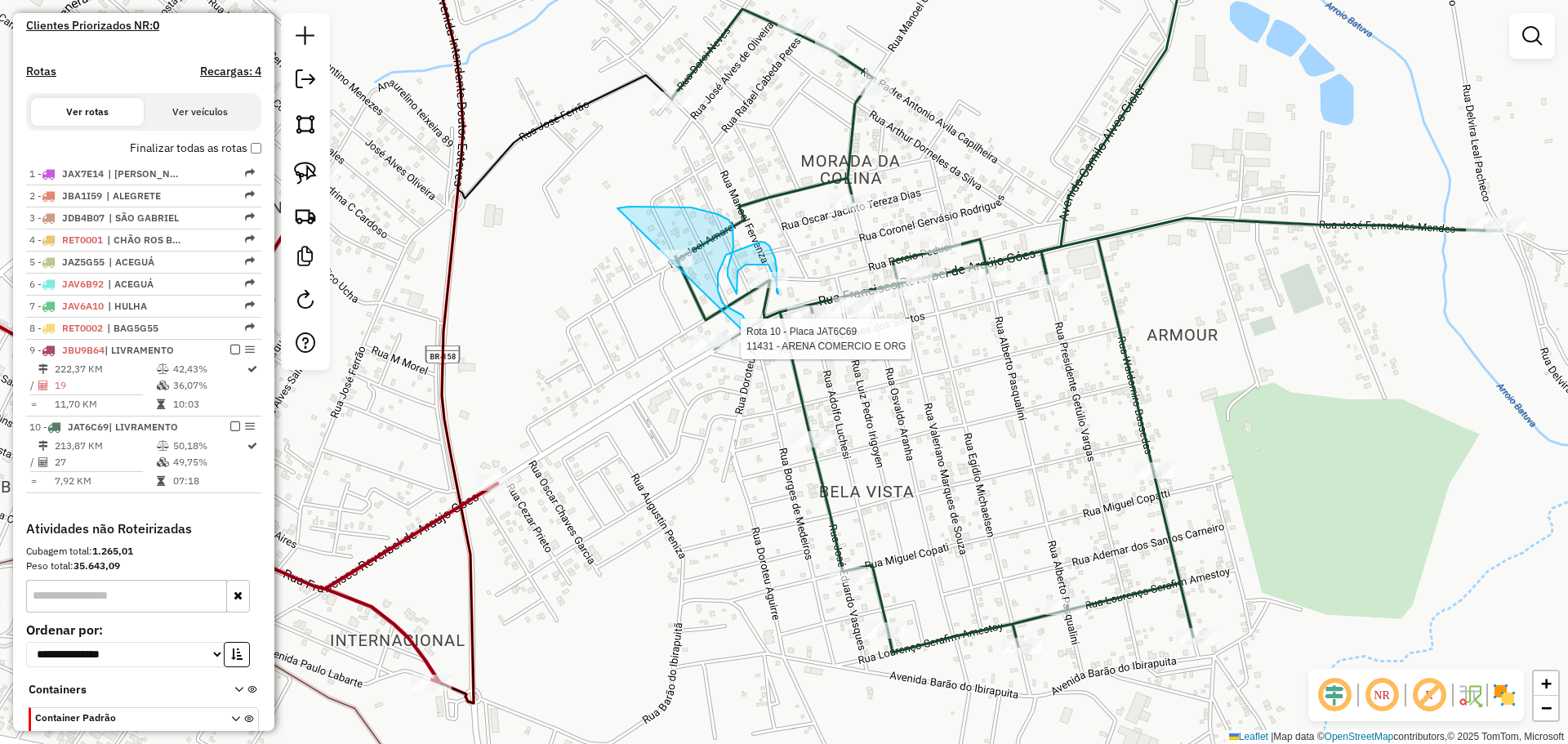
click at [755, 343] on div "Rota 10 - Placa JAT6C69 11431 - ARENA COMERCIO E ORG Janela de atendimento Grad…" at bounding box center [784, 372] width 1568 height 744
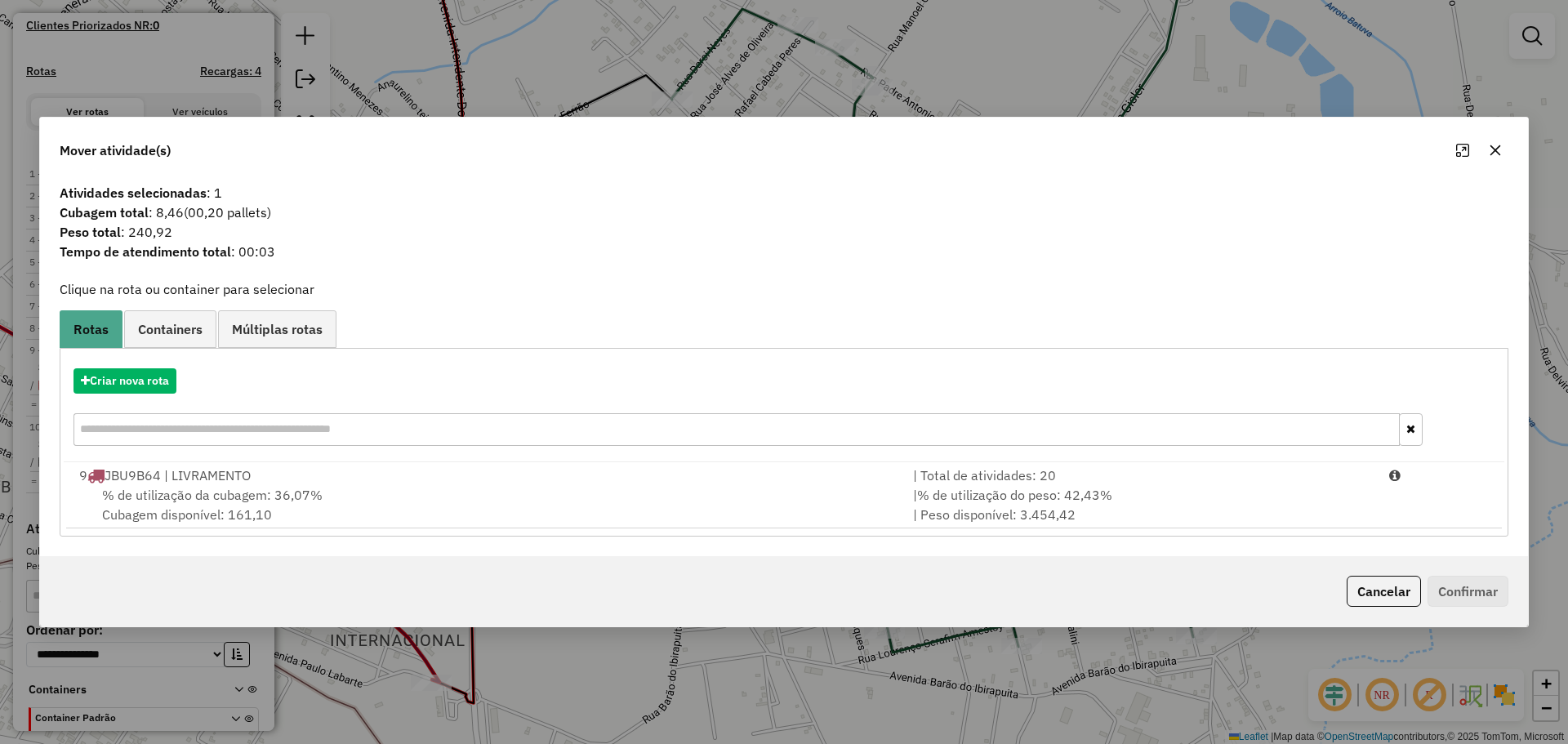
click at [1507, 162] on div at bounding box center [1479, 150] width 59 height 26
click at [1493, 155] on icon "button" at bounding box center [1495, 150] width 13 height 13
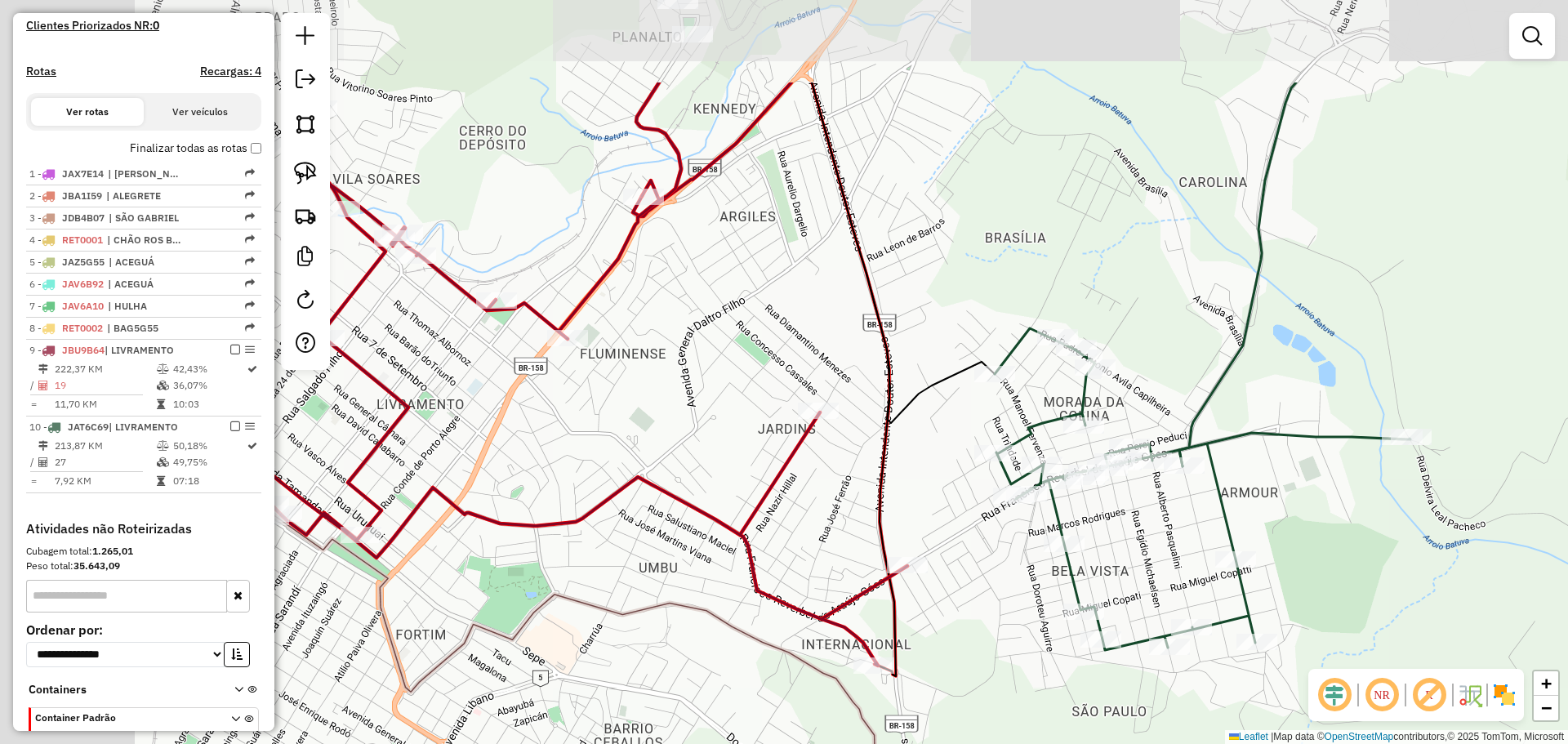
drag, startPoint x: 832, startPoint y: 504, endPoint x: 950, endPoint y: 518, distance: 118.8
click at [1003, 562] on div "Janela de atendimento Grade de atendimento Capacidade Transportadoras Veículos …" at bounding box center [784, 372] width 1568 height 744
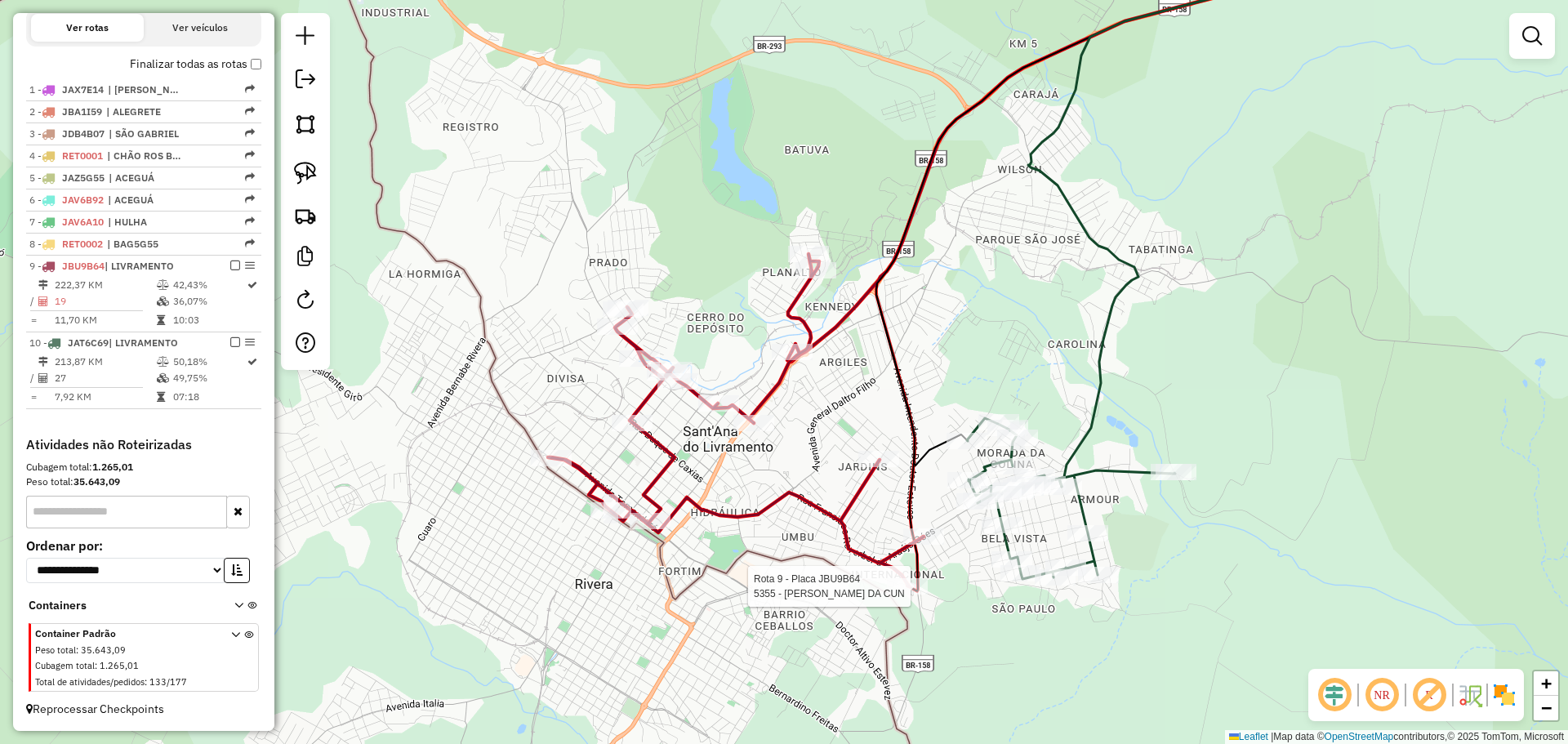
select select "*********"
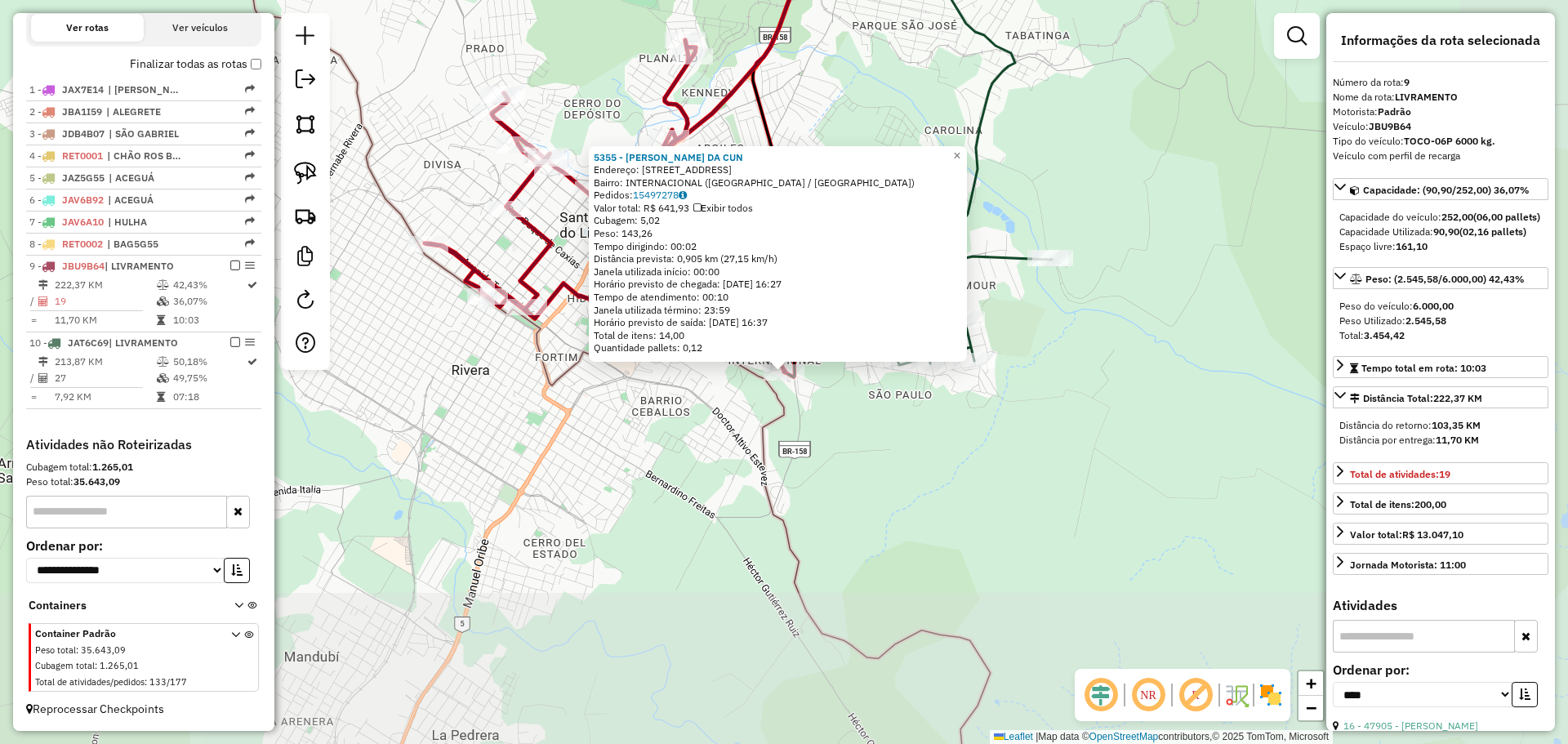
scroll to position [566, 0]
click at [913, 502] on div "5355 - [PERSON_NAME] DA CUN Endereço: AV BARAO DO IBIRAPUITA 561 Bairro: INTERN…" at bounding box center [784, 372] width 1568 height 744
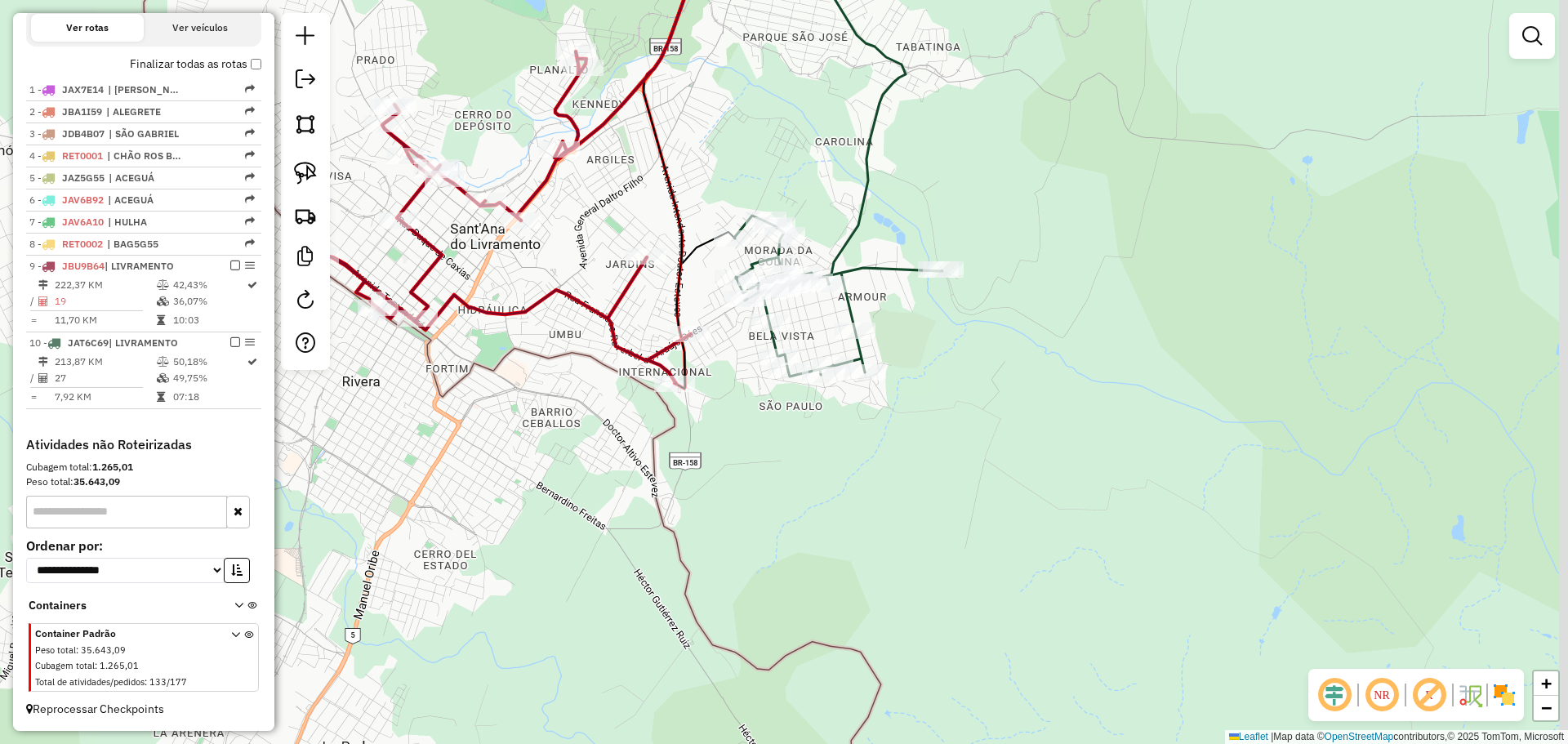
drag, startPoint x: 963, startPoint y: 453, endPoint x: 806, endPoint y: 454, distance: 157.0
click at [806, 454] on div "Janela de atendimento Grade de atendimento Capacidade Transportadoras Veículos …" at bounding box center [784, 372] width 1568 height 744
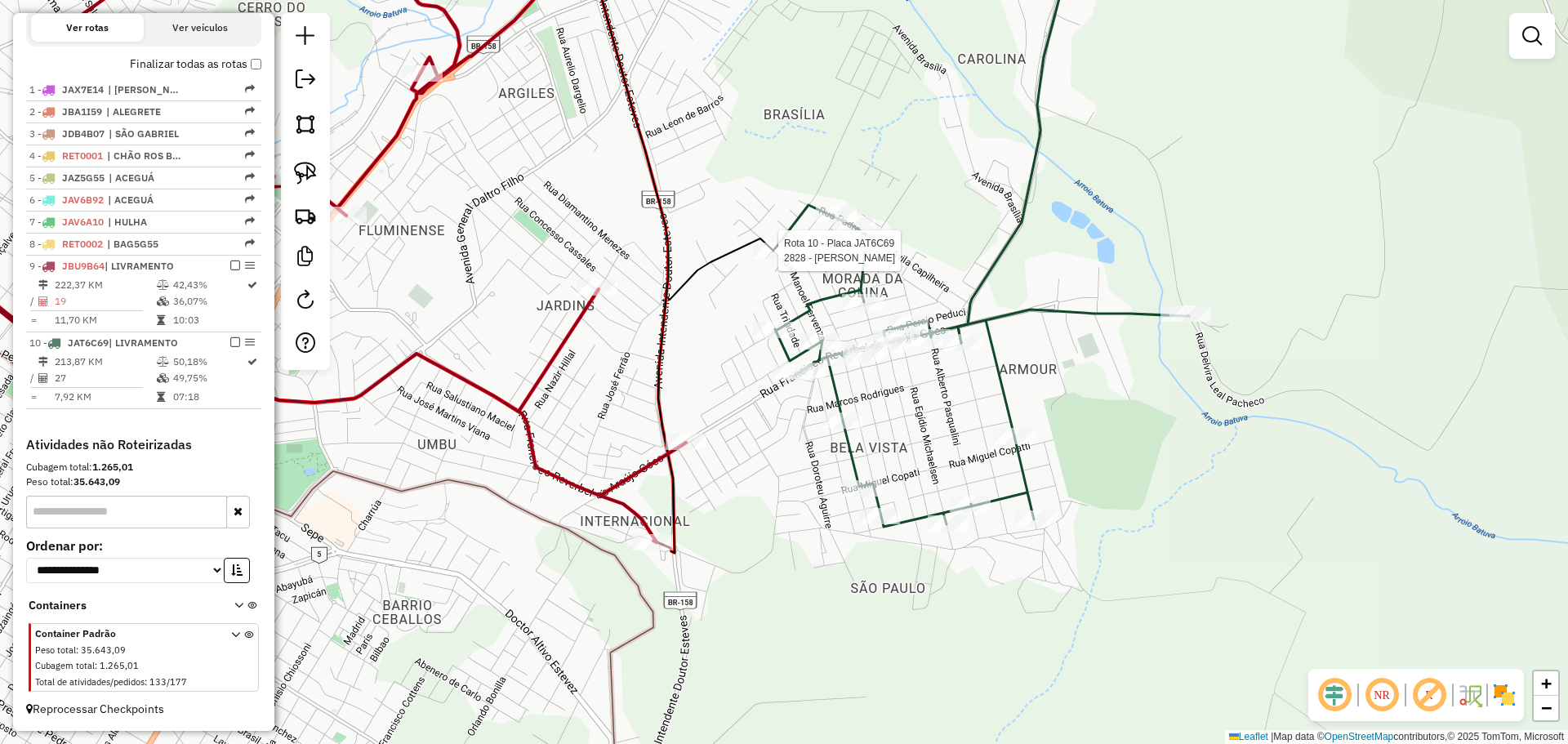
select select "*********"
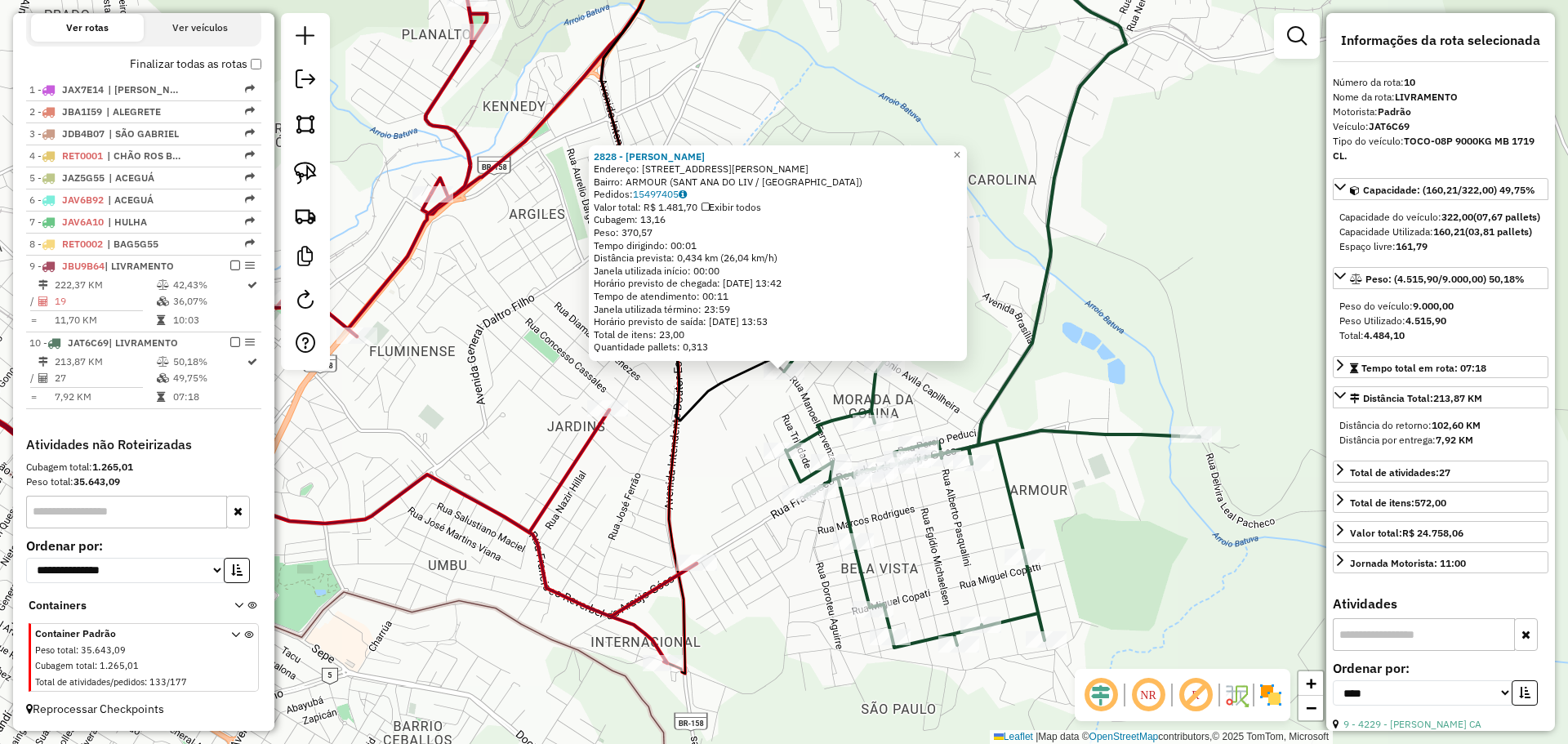
click at [839, 632] on div "2828 - [PERSON_NAME]: R [PERSON_NAME] 209 209 Bairro: ARMOUR ([GEOGRAPHIC_DATA]…" at bounding box center [784, 372] width 1568 height 744
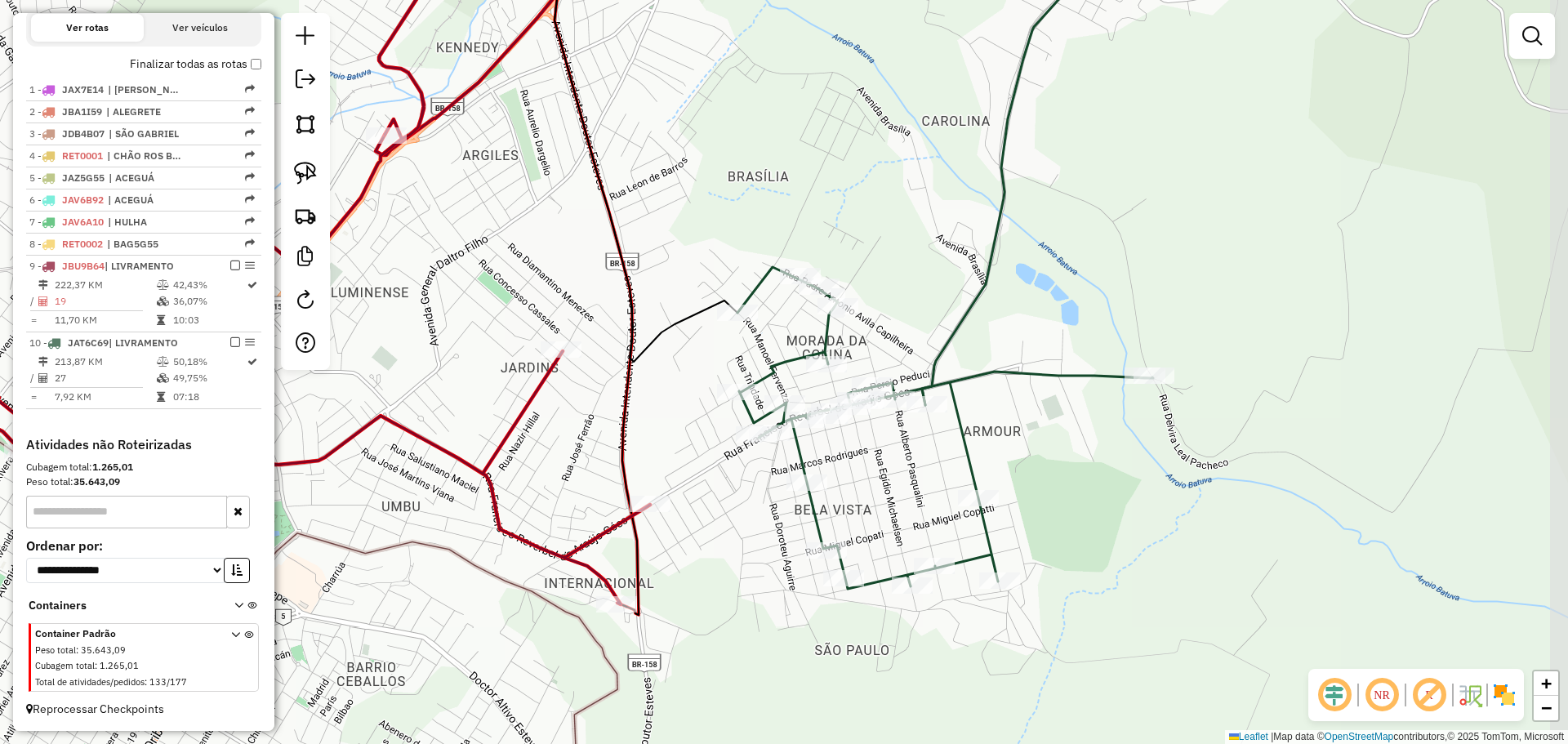
drag, startPoint x: 825, startPoint y: 581, endPoint x: 784, endPoint y: 529, distance: 66.2
click at [784, 529] on div "Janela de atendimento Grade de atendimento Capacidade Transportadoras Veículos …" at bounding box center [784, 372] width 1568 height 744
click at [308, 181] on img at bounding box center [305, 173] width 23 height 23
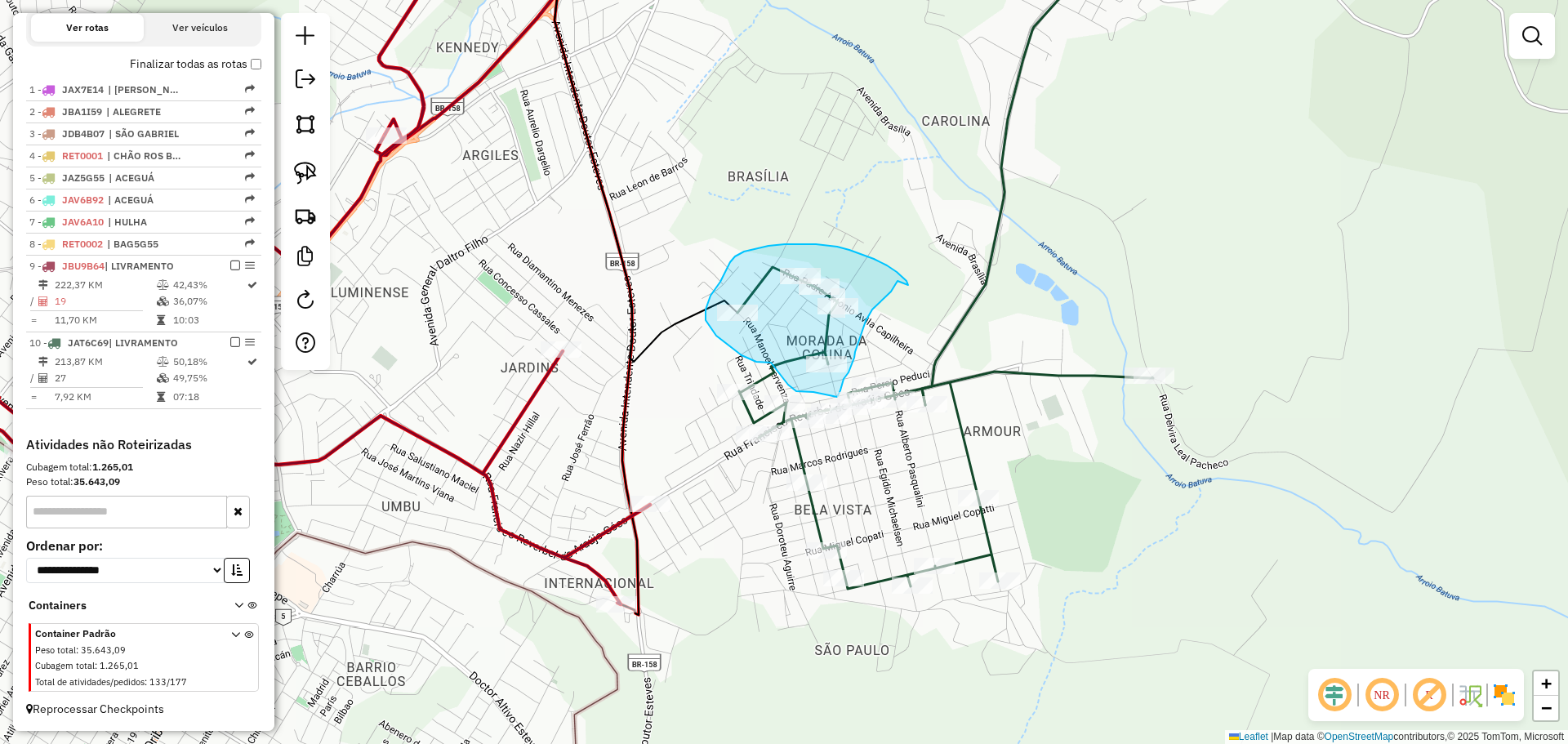
drag, startPoint x: 908, startPoint y: 285, endPoint x: 898, endPoint y: 281, distance: 10.8
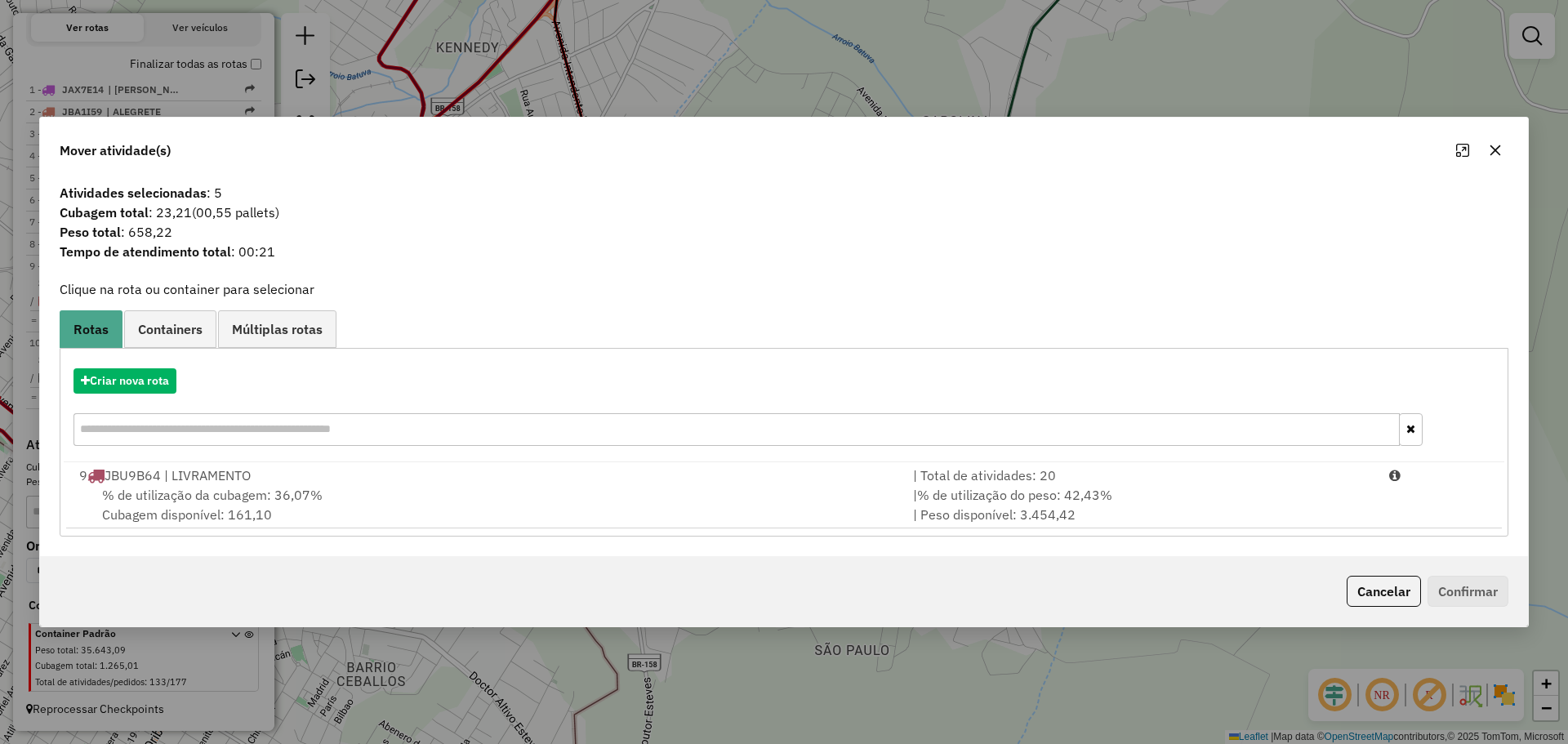
click at [1489, 151] on icon "button" at bounding box center [1495, 150] width 13 height 13
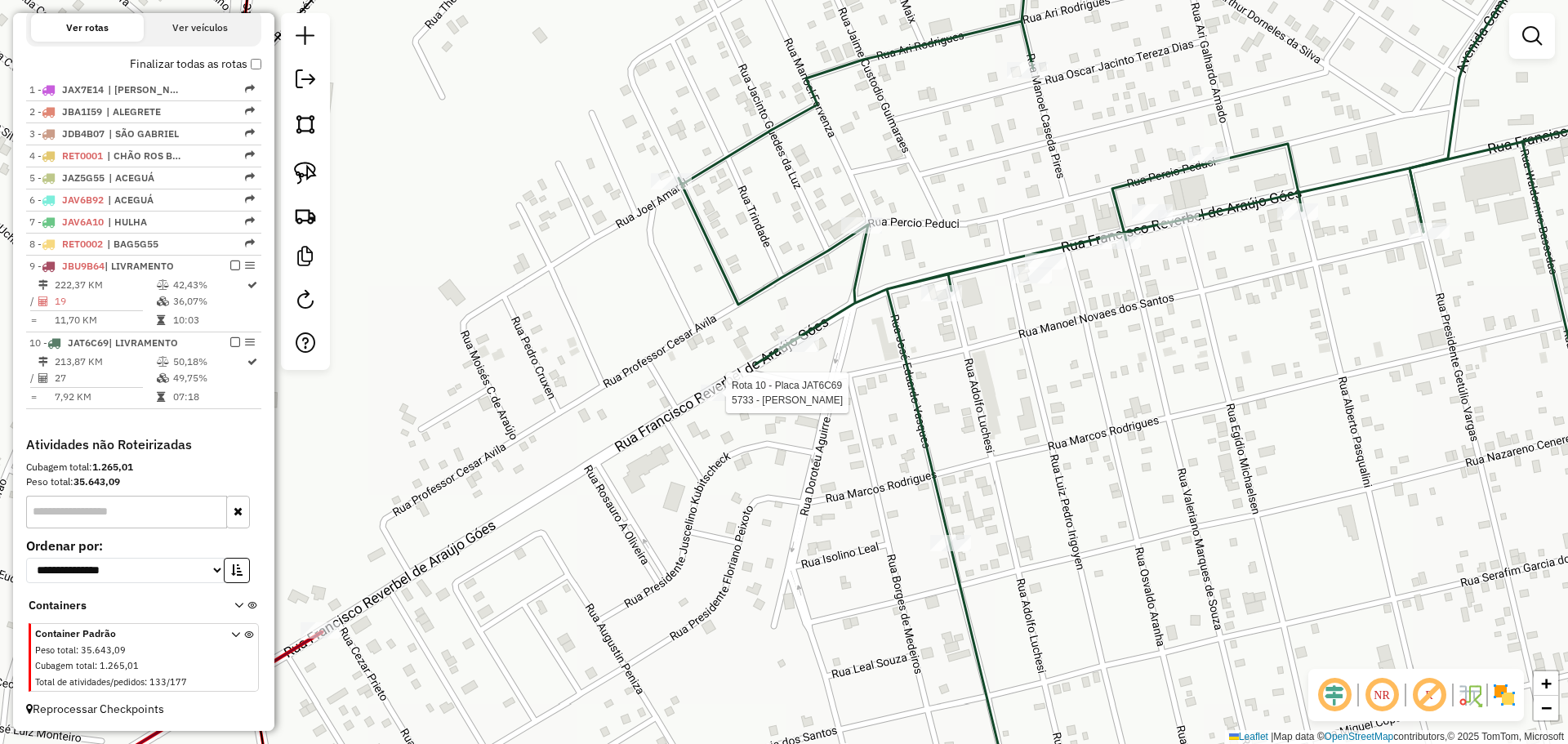
drag, startPoint x: 740, startPoint y: 361, endPoint x: 714, endPoint y: 402, distance: 48.5
click at [714, 401] on div at bounding box center [721, 392] width 41 height 17
click at [302, 164] on img at bounding box center [305, 173] width 23 height 23
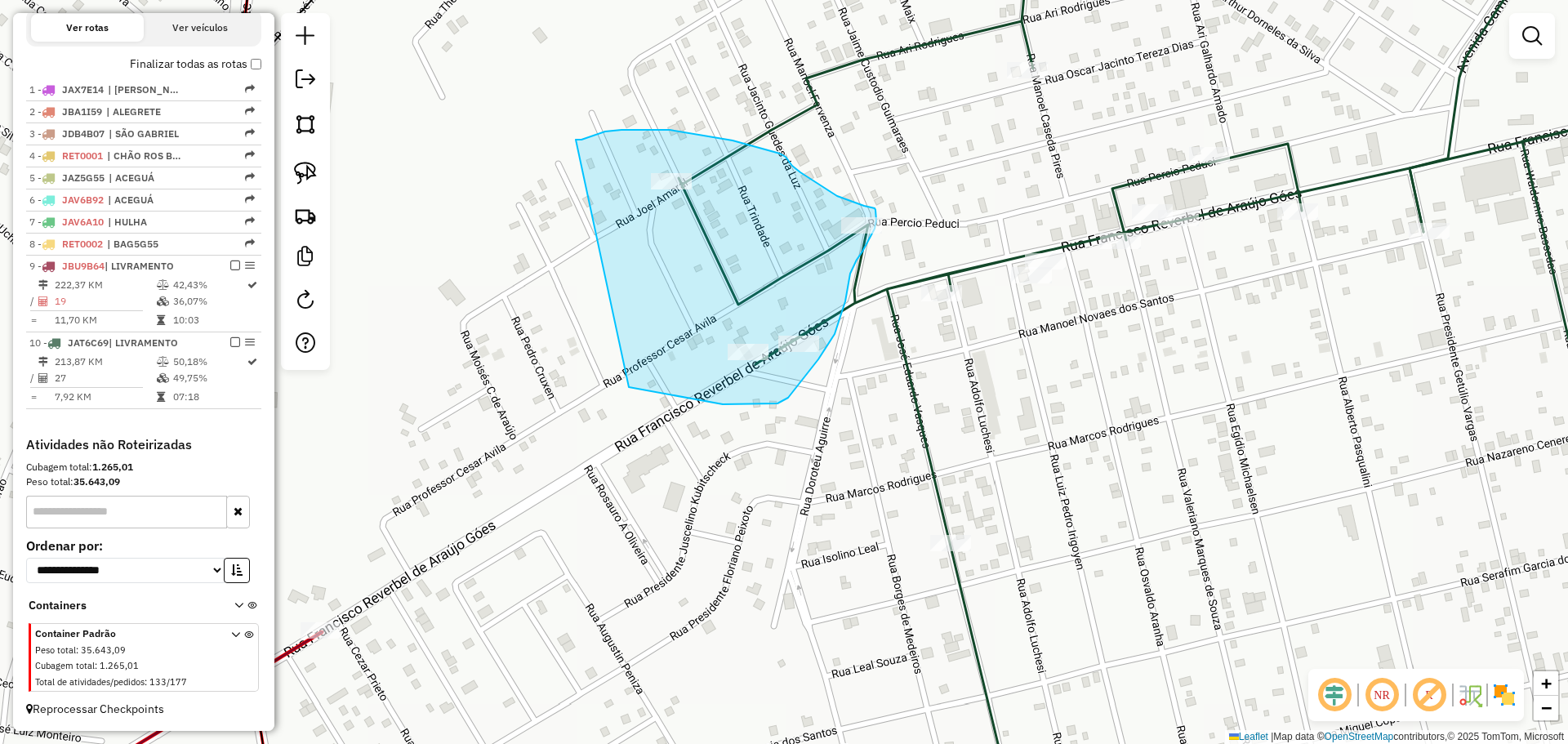
drag, startPoint x: 621, startPoint y: 130, endPoint x: 612, endPoint y: 383, distance: 253.2
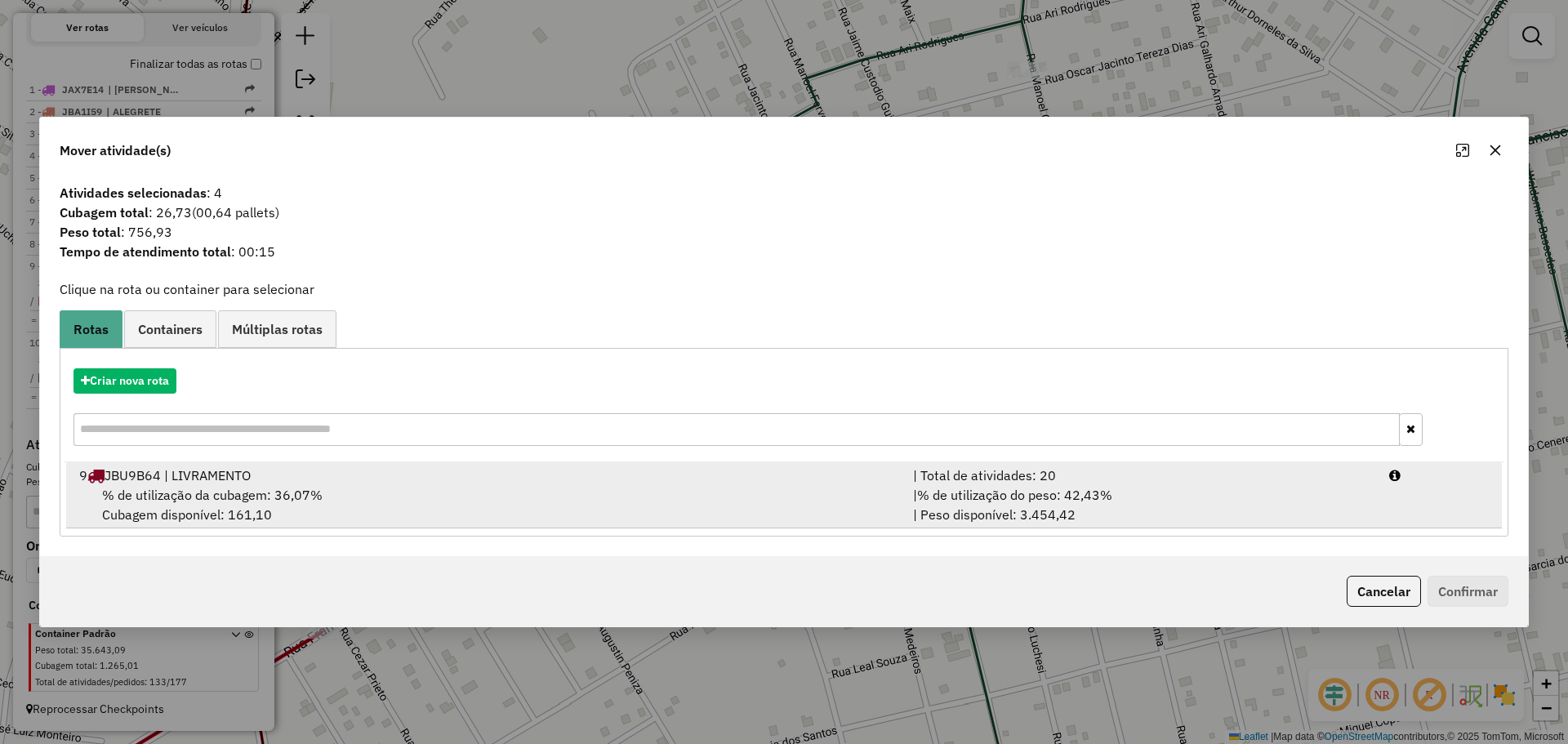
click at [507, 470] on div "9 JBU9B64 | LIVRAMENTO" at bounding box center [486, 476] width 834 height 19
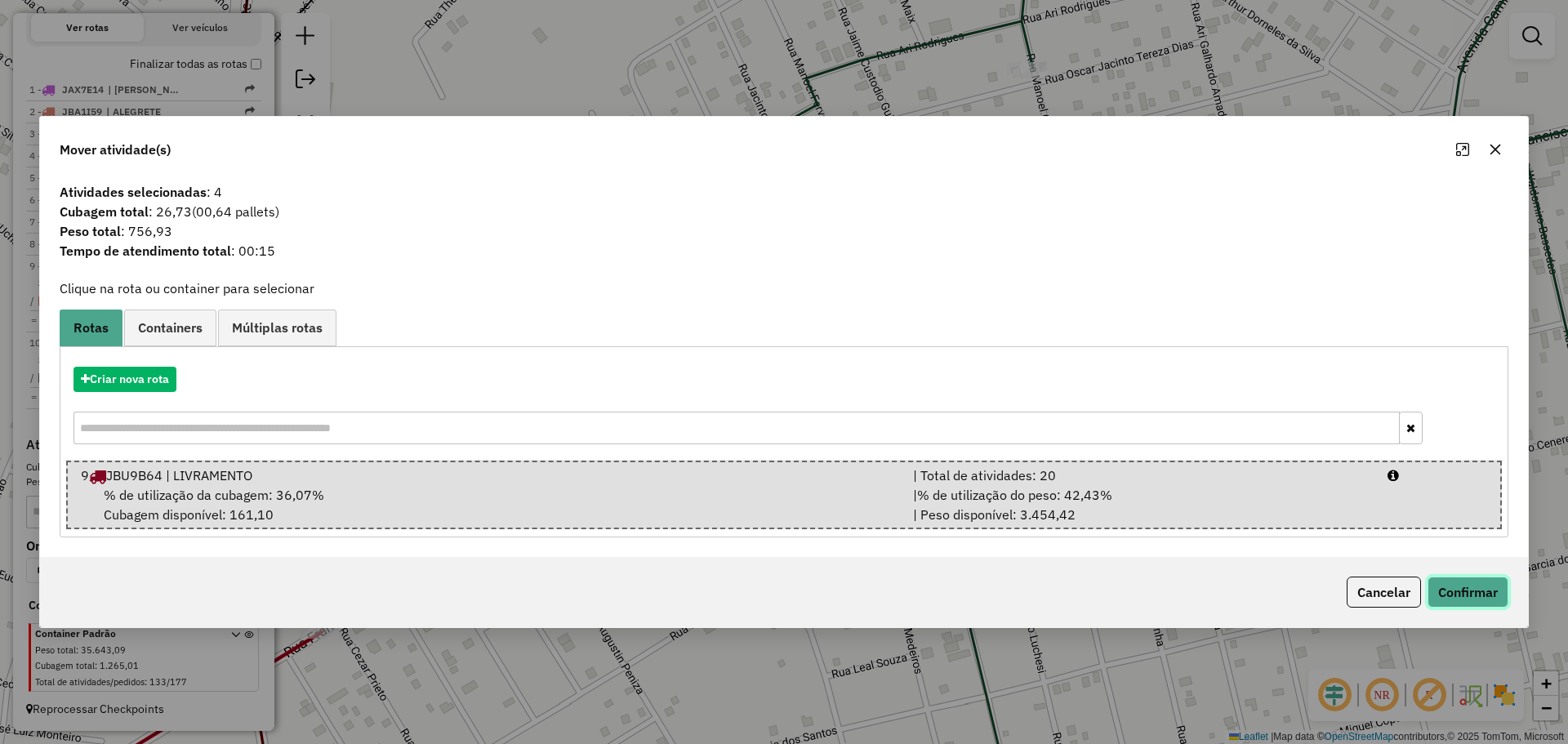
click at [1466, 584] on button "Confirmar" at bounding box center [1468, 591] width 81 height 31
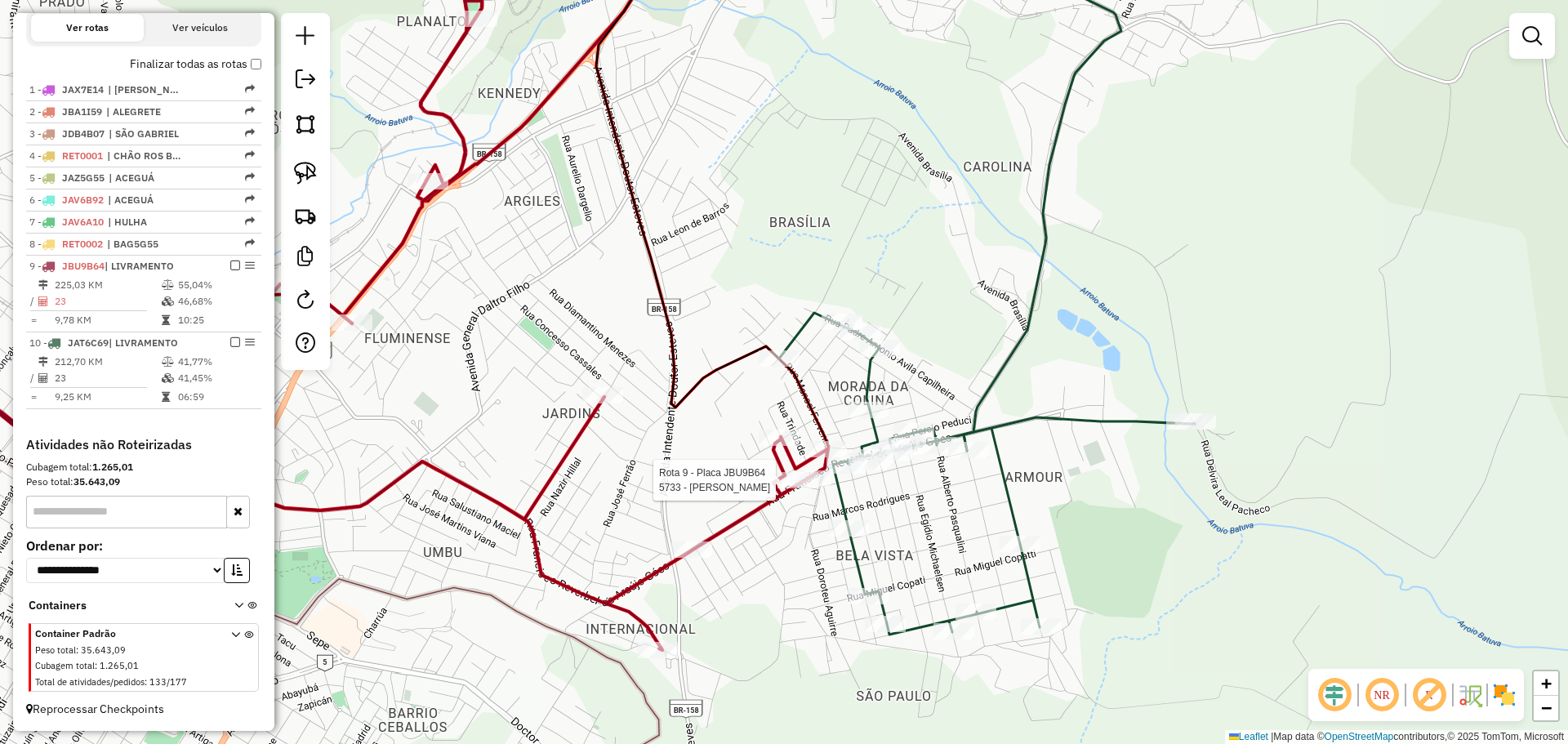
select select "*********"
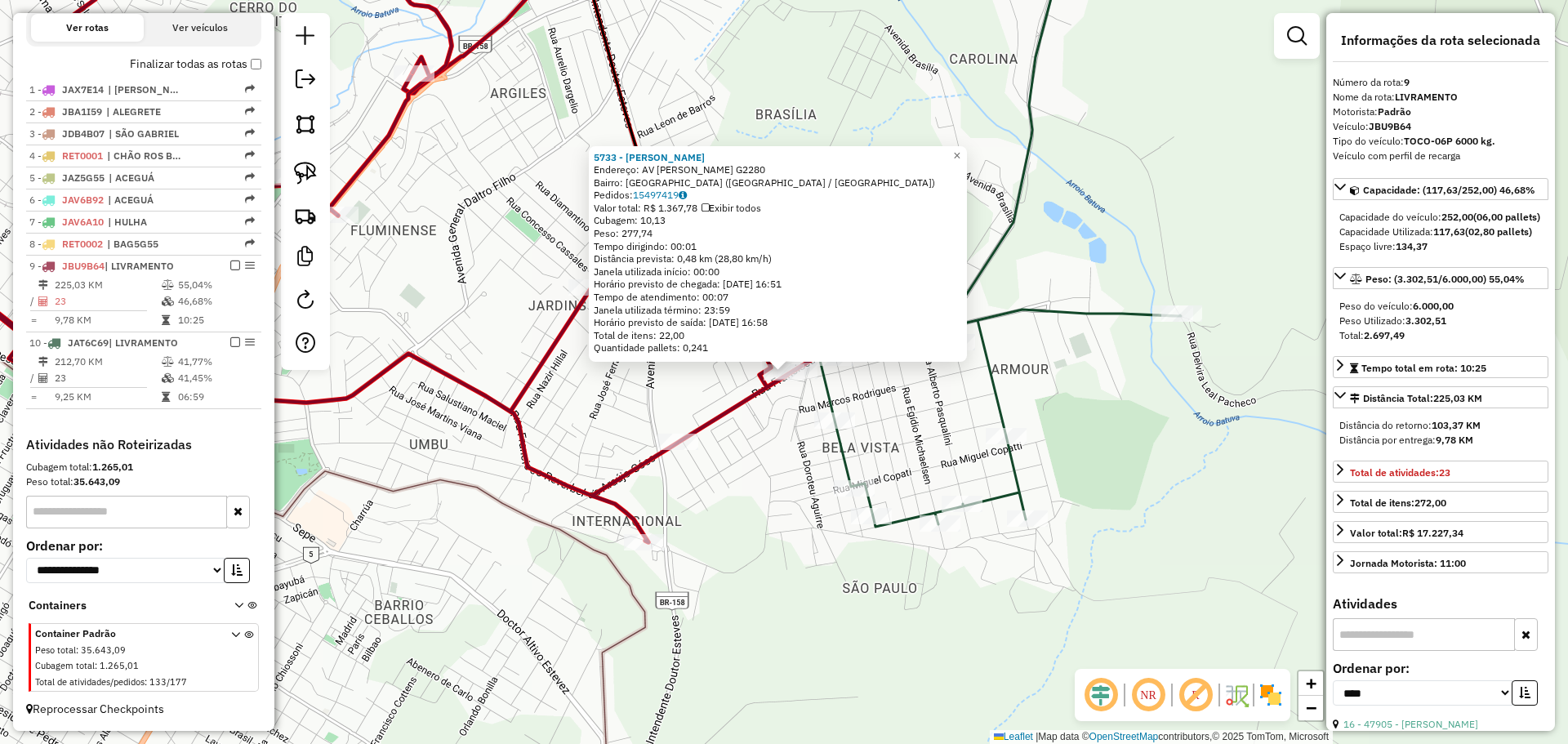
click at [796, 475] on div "5733 - [PERSON_NAME]: AV [PERSON_NAME] DE ARAUJO G2280 Bairro: [GEOGRAPHIC_DATA…" at bounding box center [784, 372] width 1568 height 744
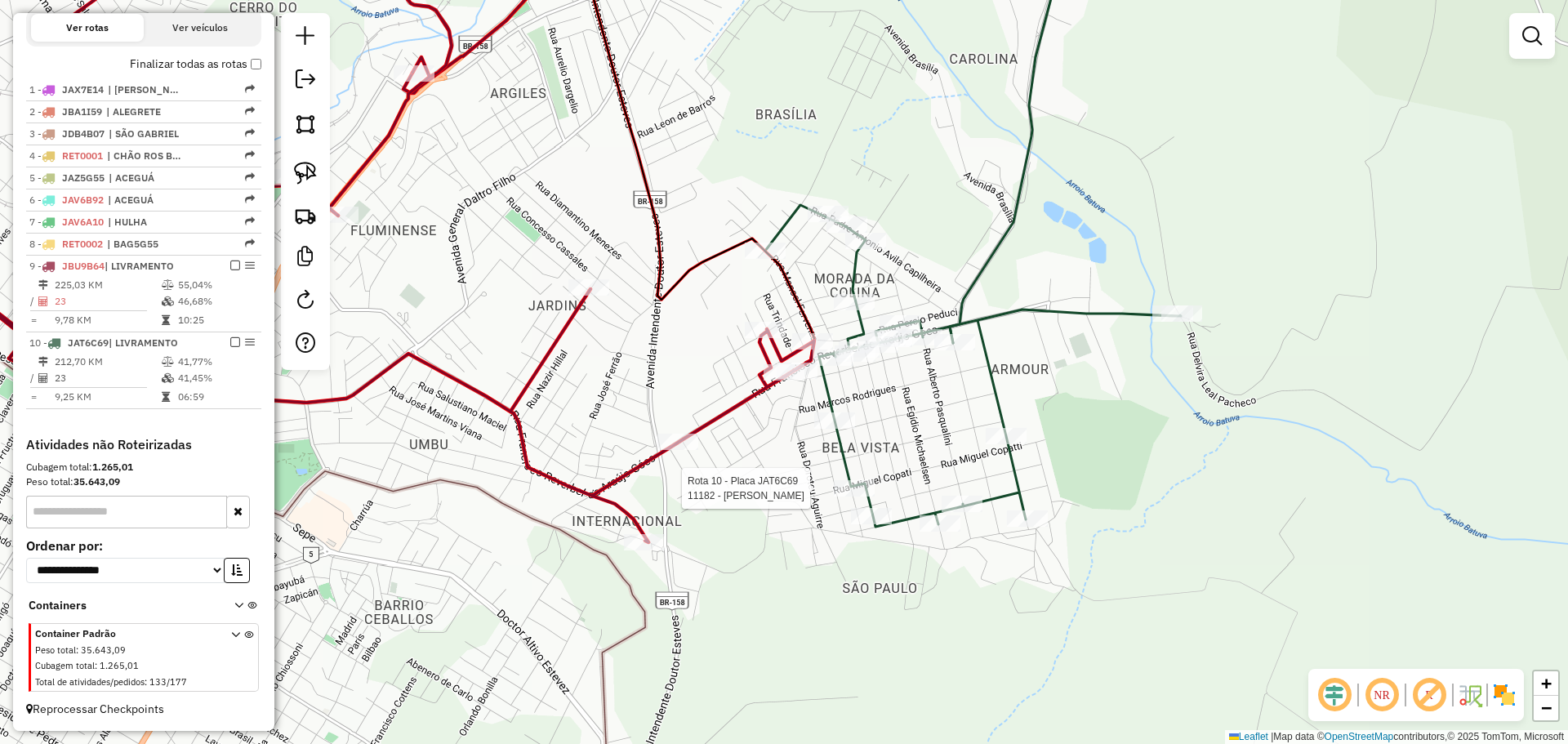
select select "*********"
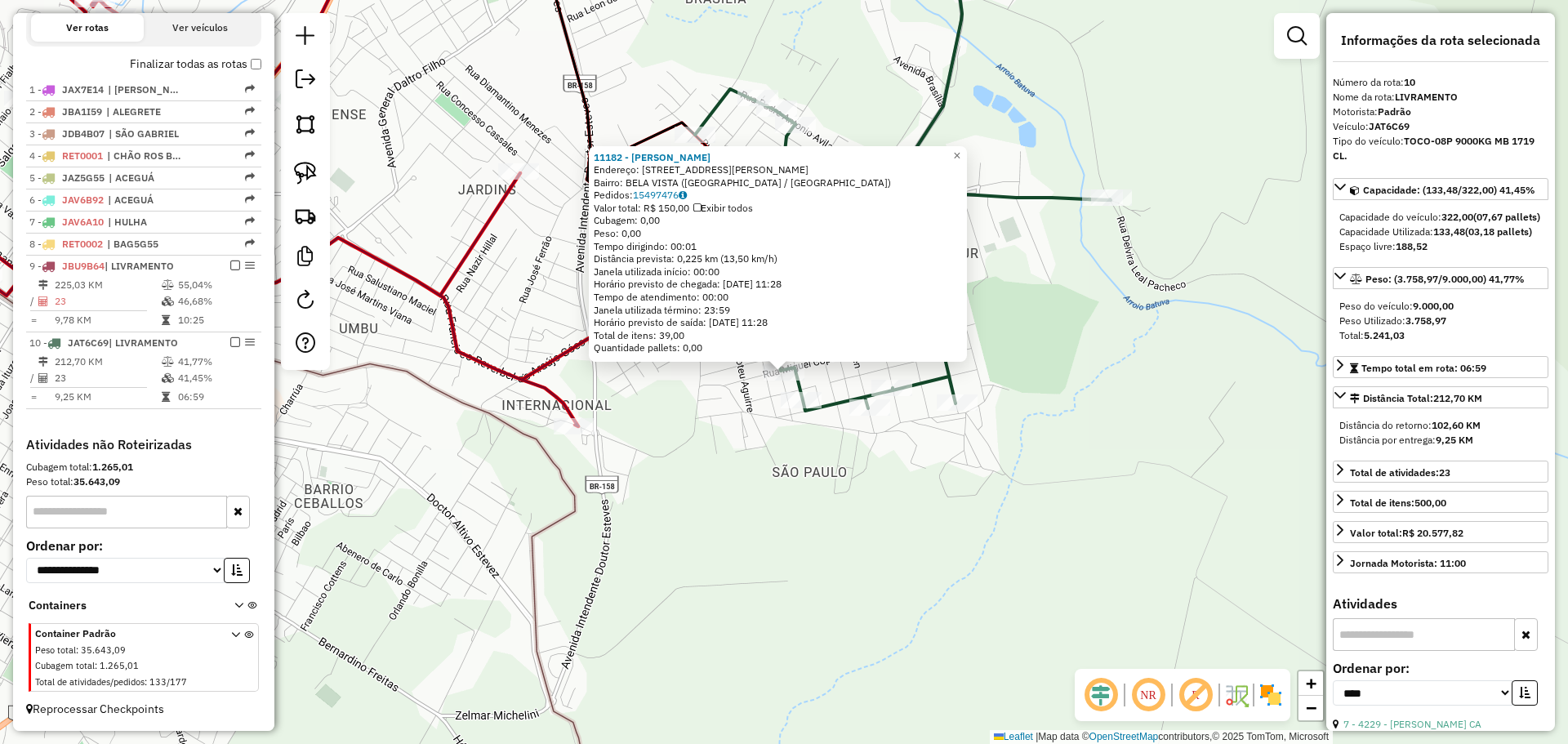
click at [662, 426] on div "11182 - [PERSON_NAME]: [STREET_ADDRESS][PERSON_NAME] Bairro: [GEOGRAPHIC_DATA] …" at bounding box center [784, 372] width 1568 height 744
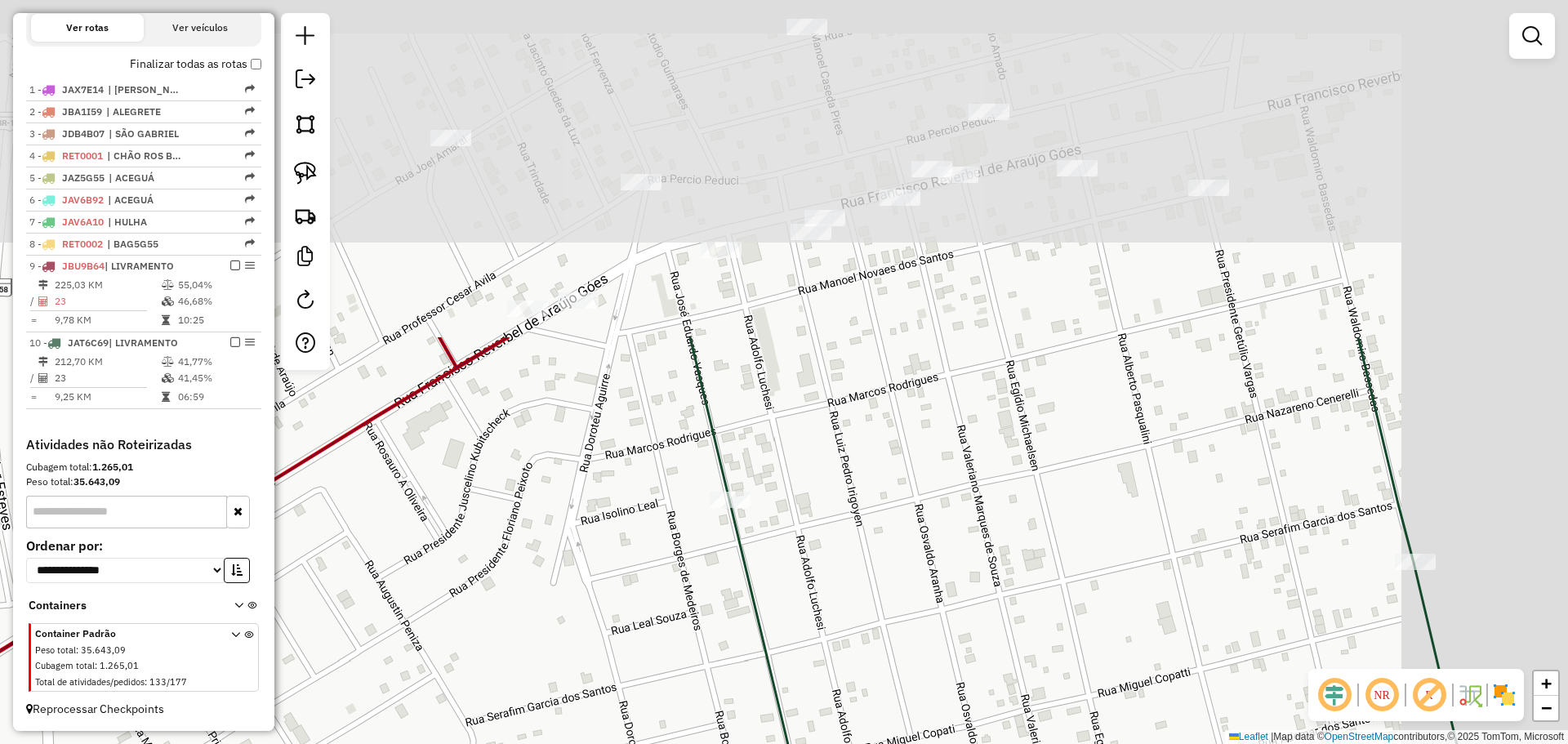
drag, startPoint x: 727, startPoint y: 292, endPoint x: 608, endPoint y: 515, distance: 252.8
click at [535, 714] on div "Janela de atendimento Grade de atendimento Capacidade Transportadoras Veículos …" at bounding box center [784, 372] width 1568 height 744
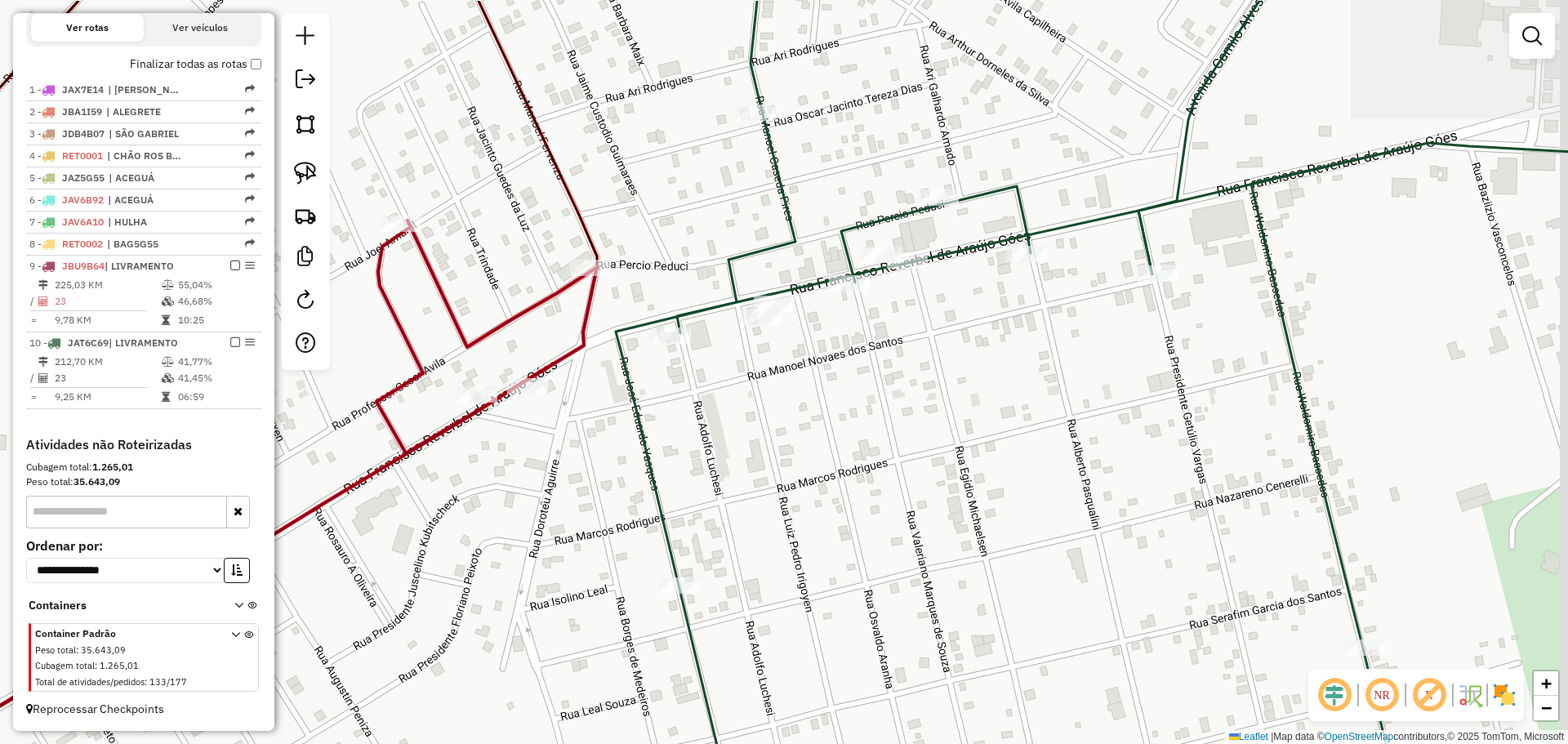
drag, startPoint x: 631, startPoint y: 467, endPoint x: 610, endPoint y: 404, distance: 66.4
click at [612, 509] on div "Janela de atendimento Grade de atendimento Capacidade Transportadoras Veículos …" at bounding box center [784, 372] width 1568 height 744
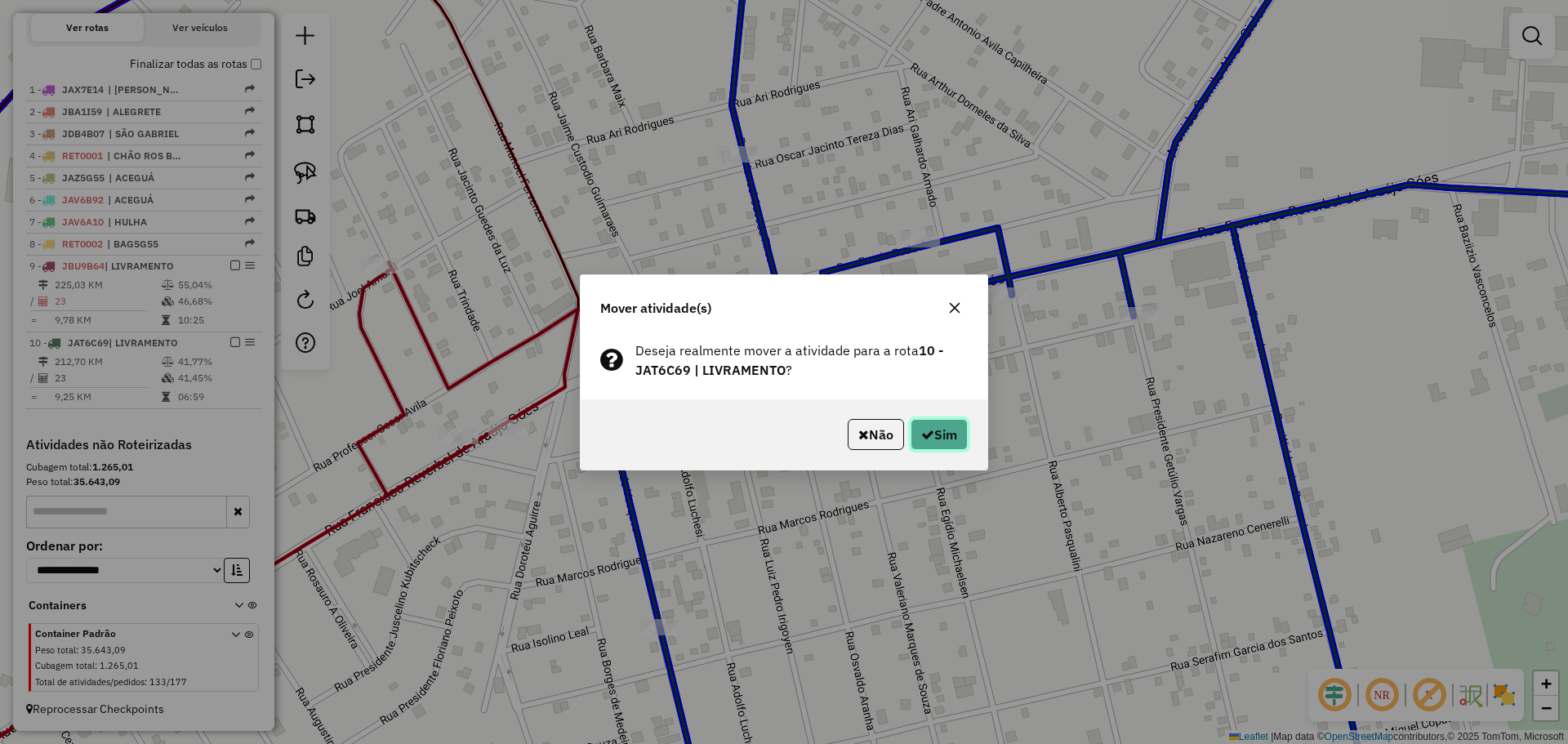
click at [950, 441] on button "Sim" at bounding box center [939, 434] width 57 height 31
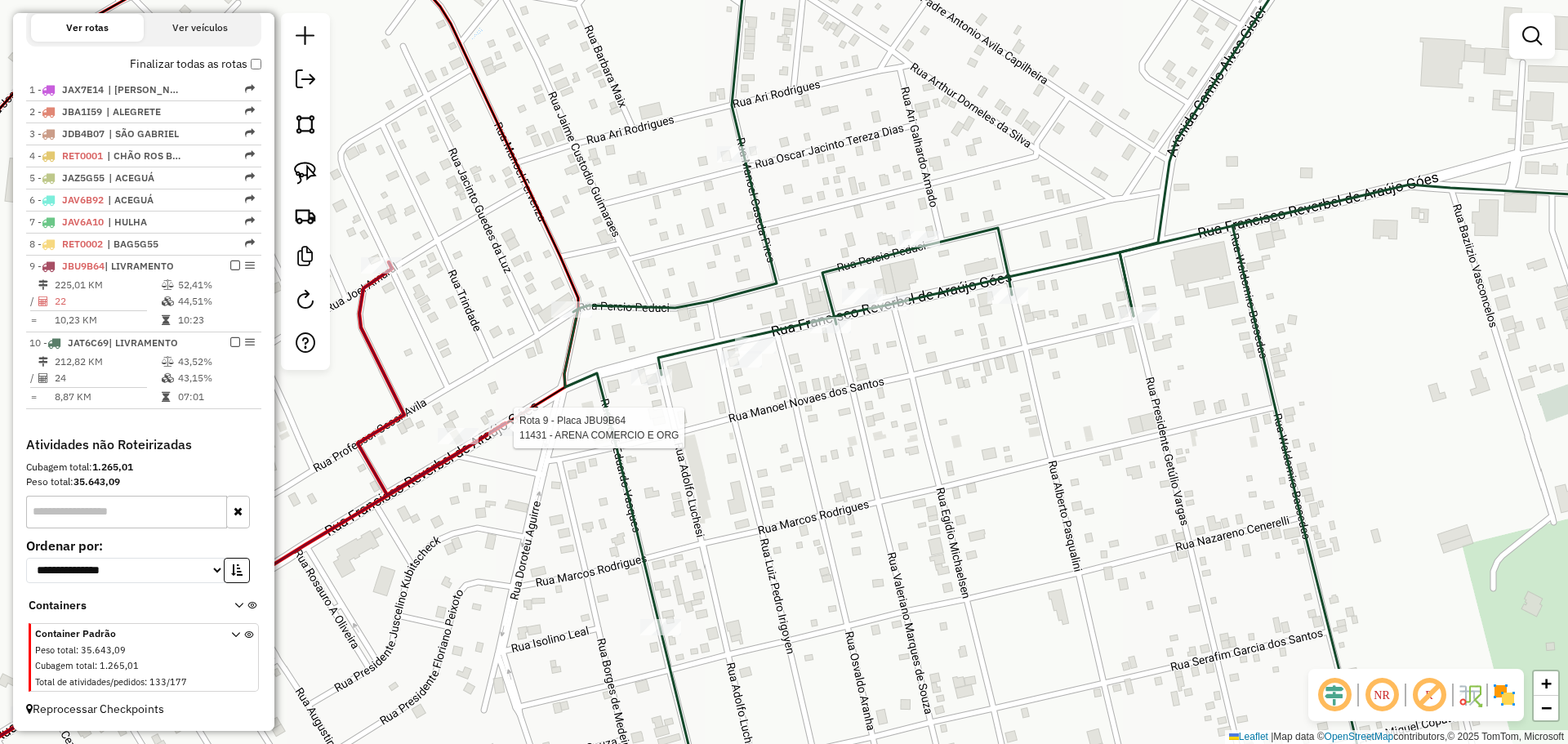
select select "*********"
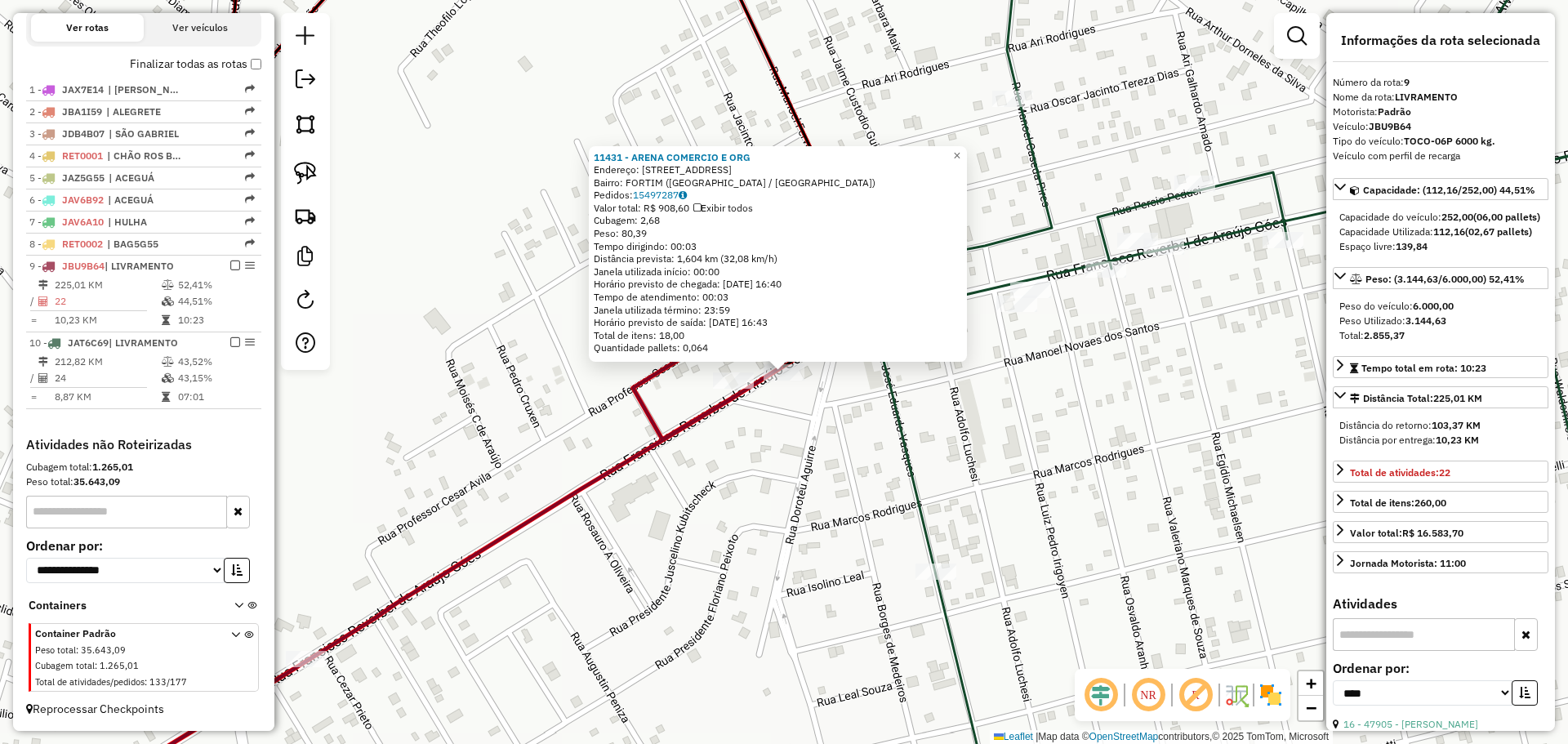
click at [509, 423] on div "11431 - ARENA COMERCIO E ORG Endereço: [STREET_ADDRESS] Bairro: FORTIM ([GEOGRA…" at bounding box center [784, 372] width 1568 height 744
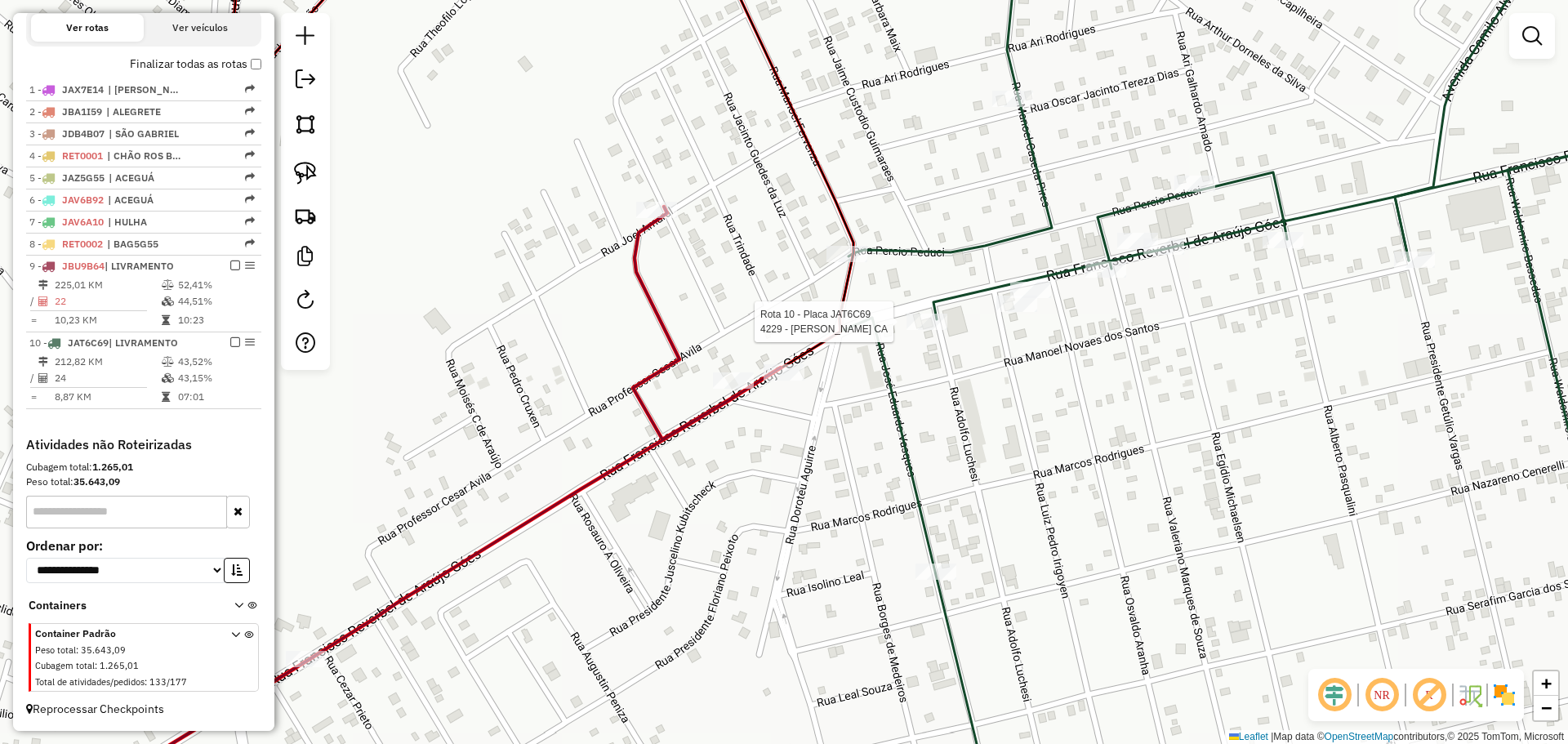
select select "*********"
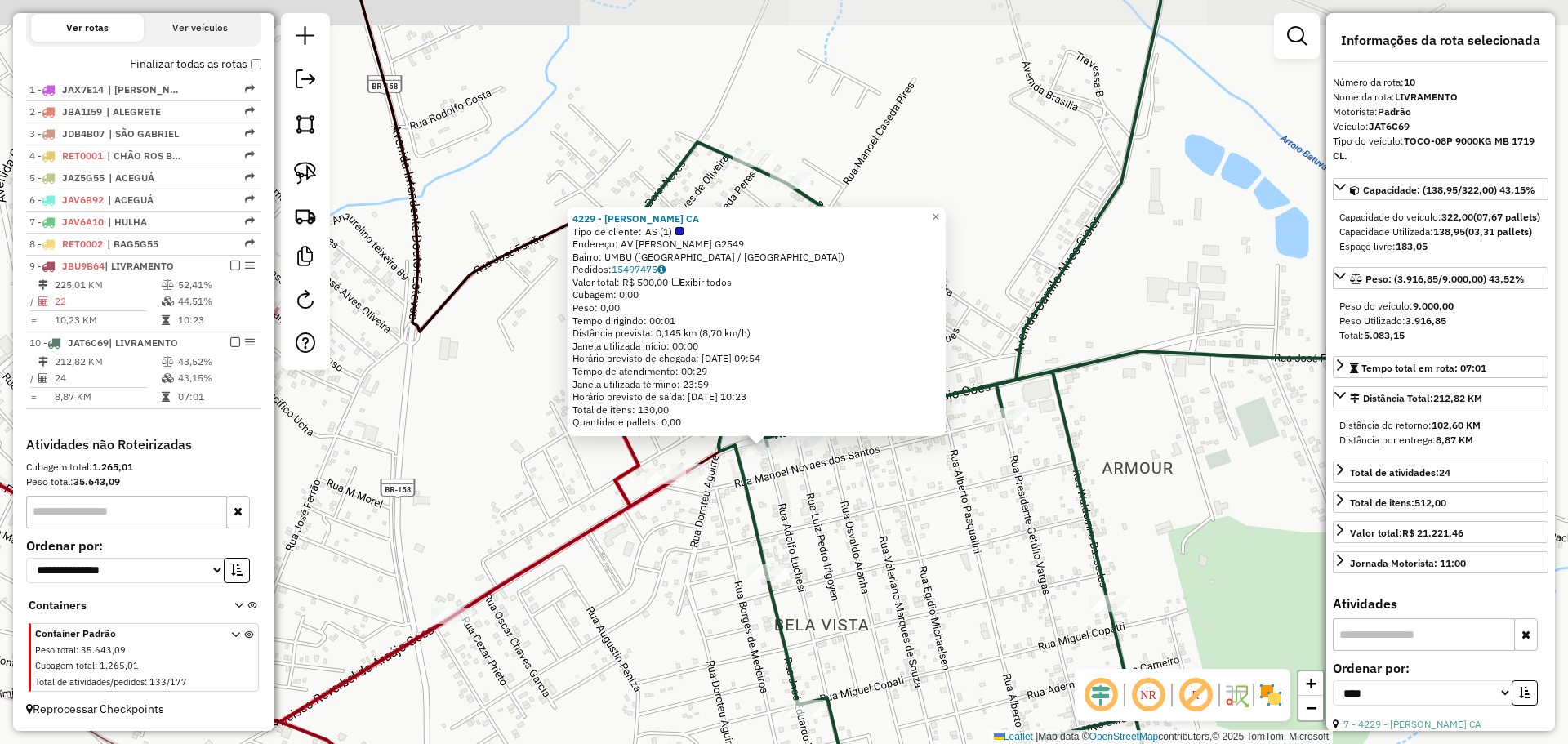
click at [700, 516] on div "4229 - [PERSON_NAME] CA Tipo de cliente: AS (1) Endereço: AV [PERSON_NAME] DE A…" at bounding box center [784, 372] width 1568 height 744
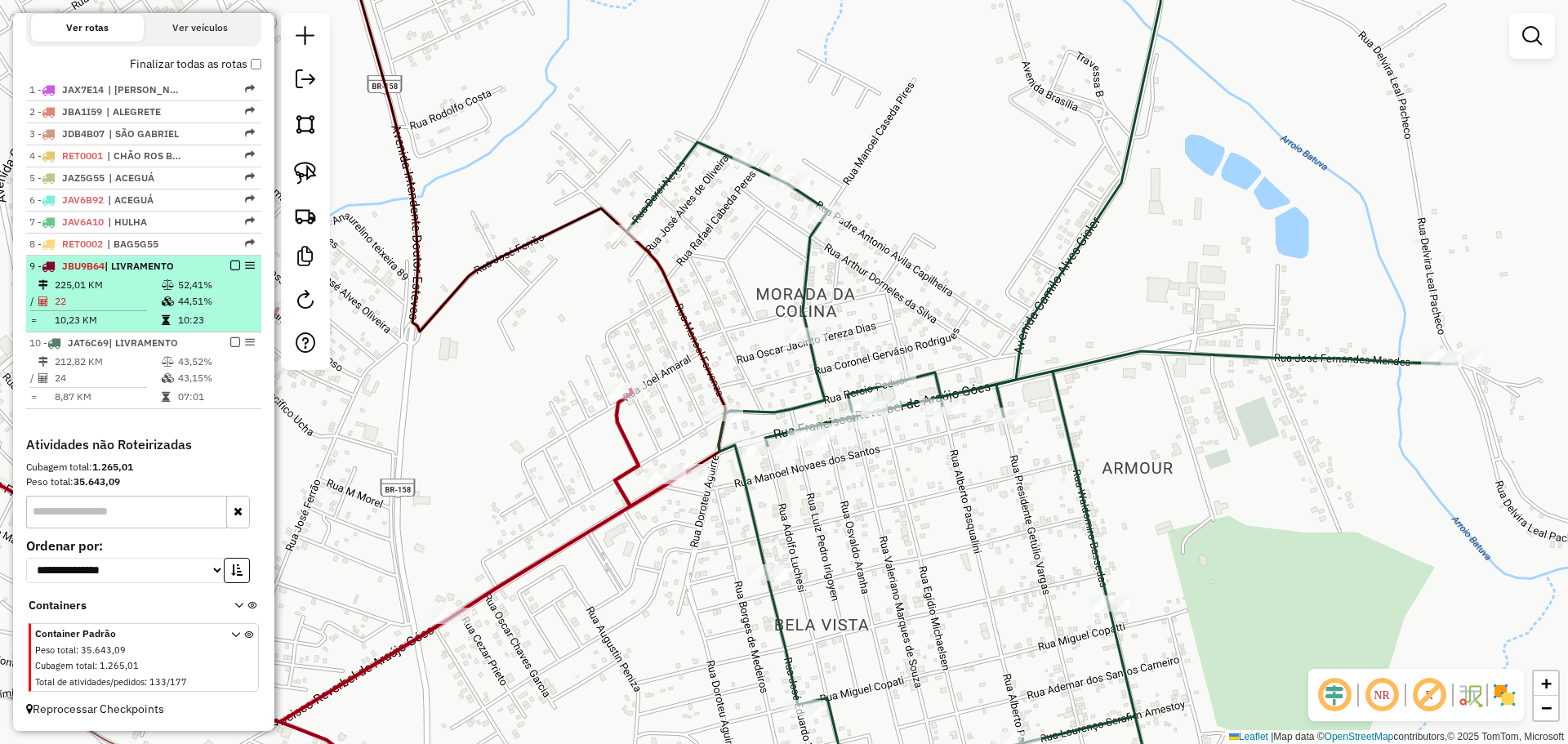
click at [231, 262] on em at bounding box center [234, 265] width 10 height 10
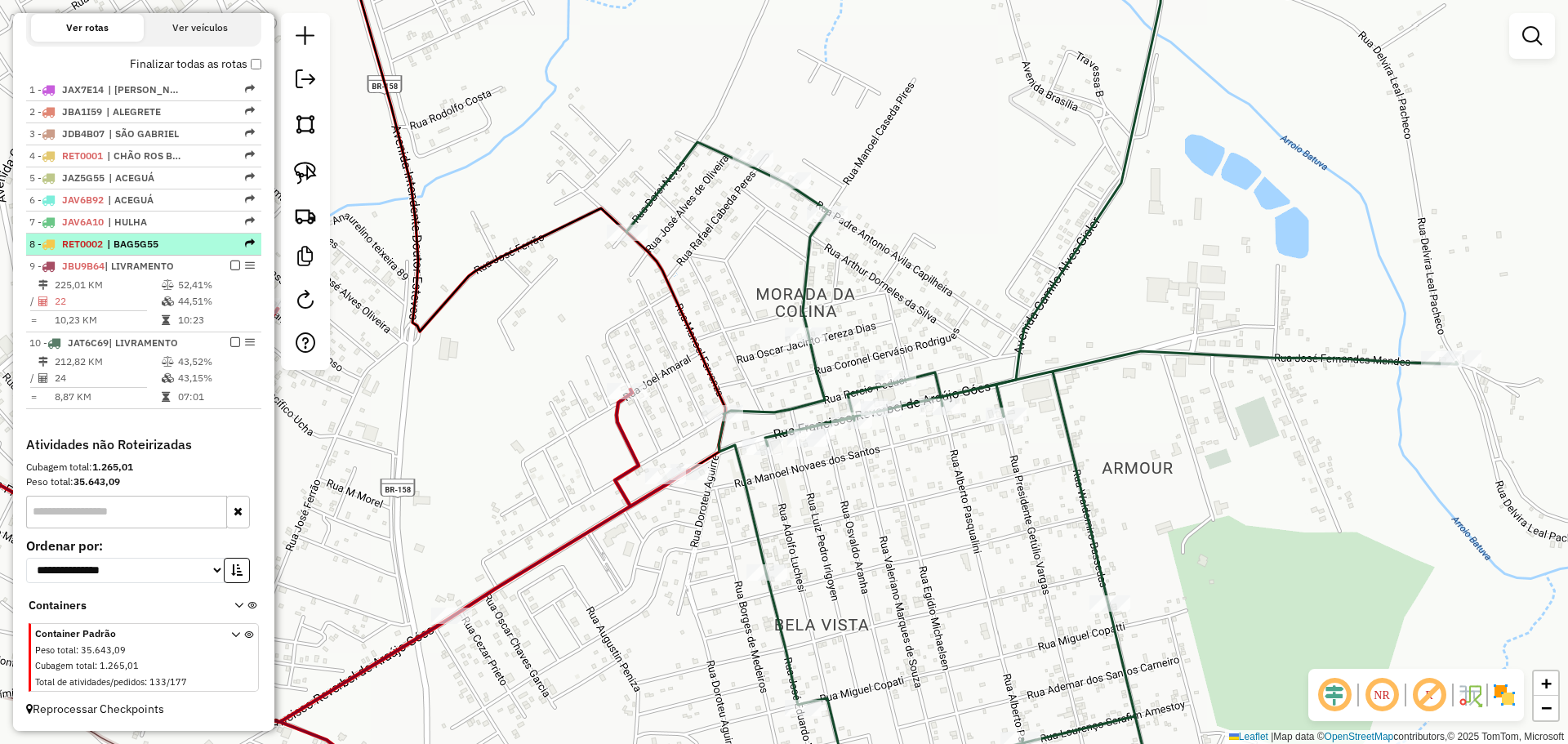
scroll to position [512, 0]
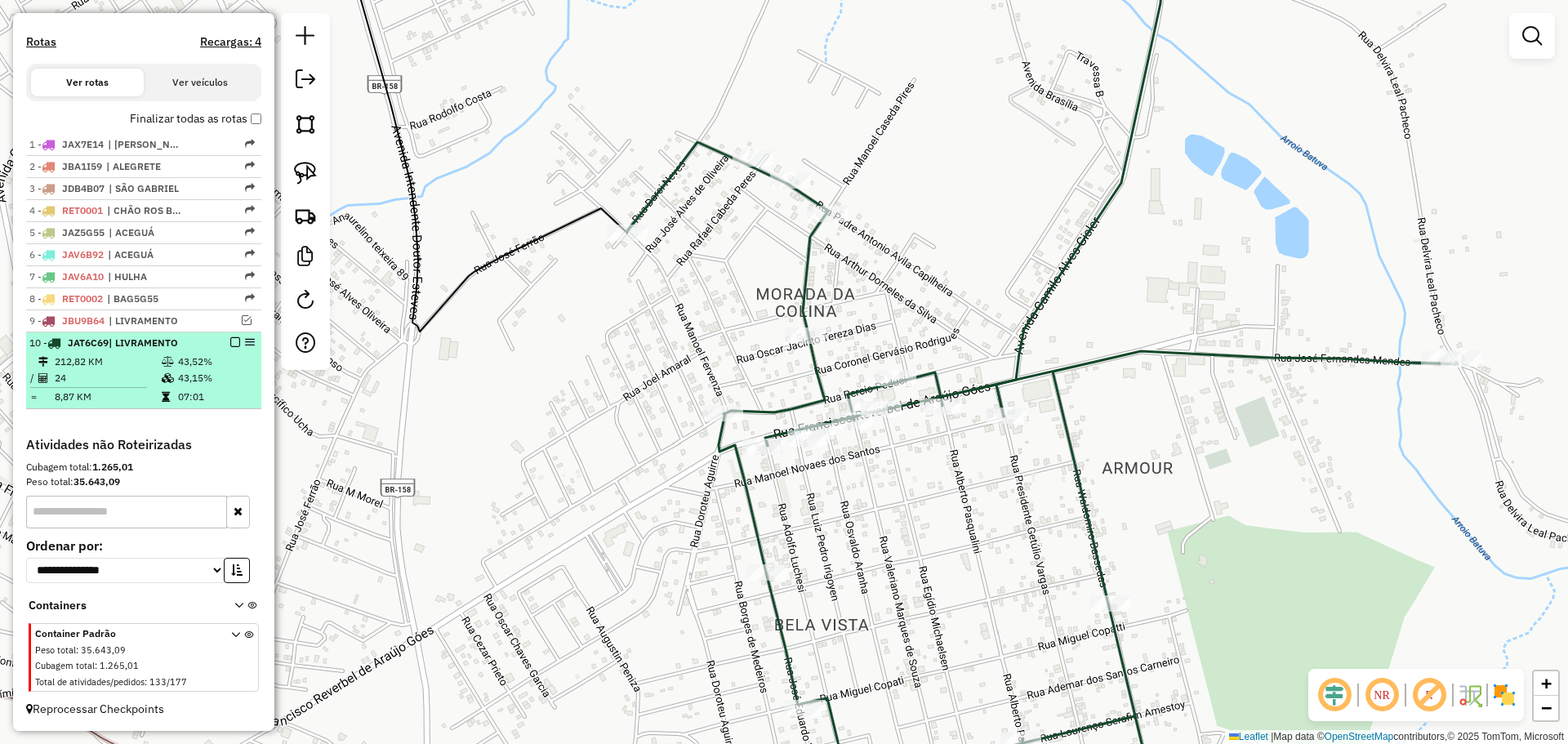
click at [226, 342] on div at bounding box center [231, 341] width 49 height 10
select select "*********"
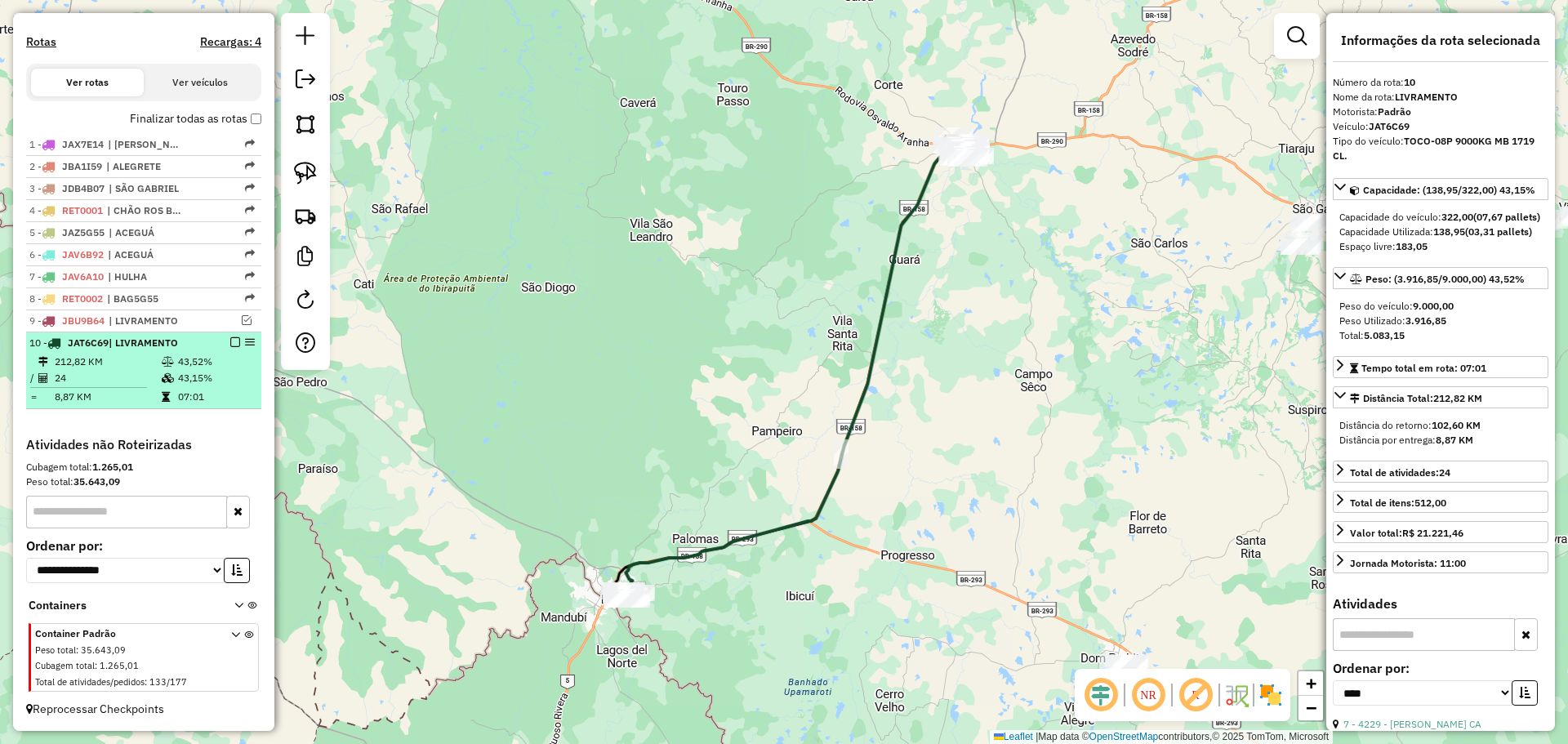
click at [232, 344] on em at bounding box center [234, 341] width 10 height 10
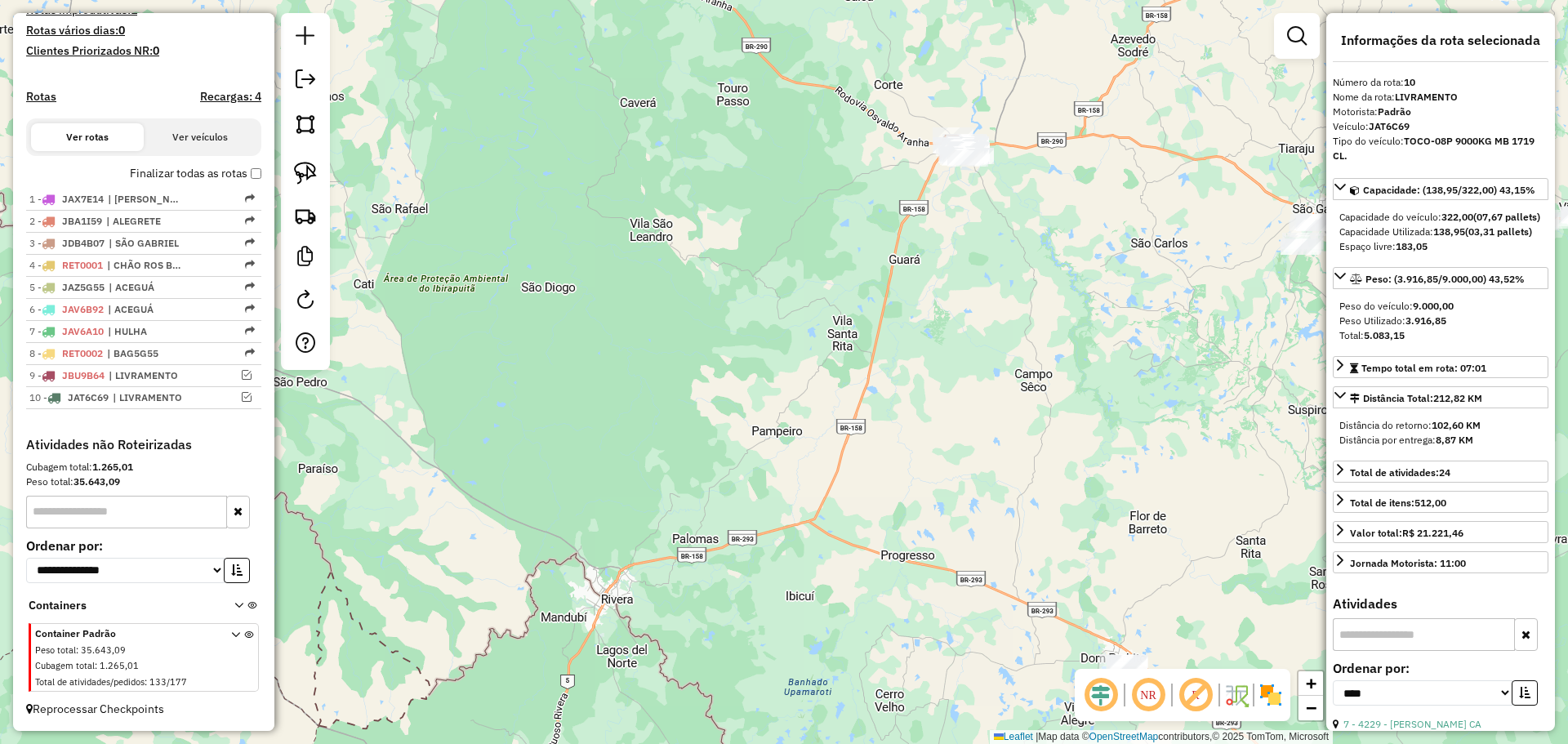
drag, startPoint x: 690, startPoint y: 567, endPoint x: 622, endPoint y: 449, distance: 136.2
click at [622, 449] on div "Janela de atendimento Grade de atendimento Capacidade Transportadoras Veículos …" at bounding box center [784, 372] width 1568 height 744
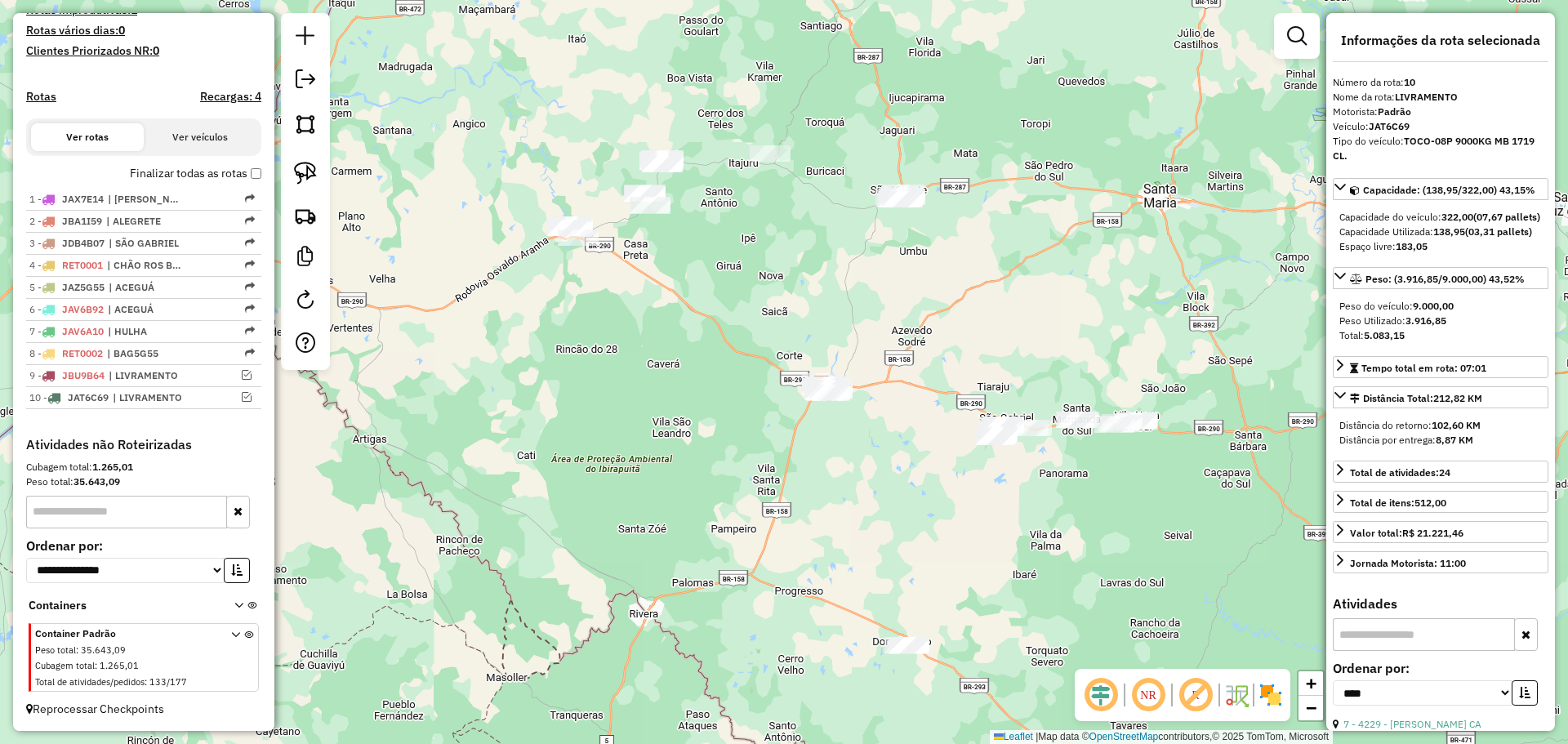
drag, startPoint x: 831, startPoint y: 433, endPoint x: 805, endPoint y: 521, distance: 91.8
click at [805, 521] on div "Janela de atendimento Grade de atendimento Capacidade Transportadoras Veículos …" at bounding box center [784, 372] width 1568 height 744
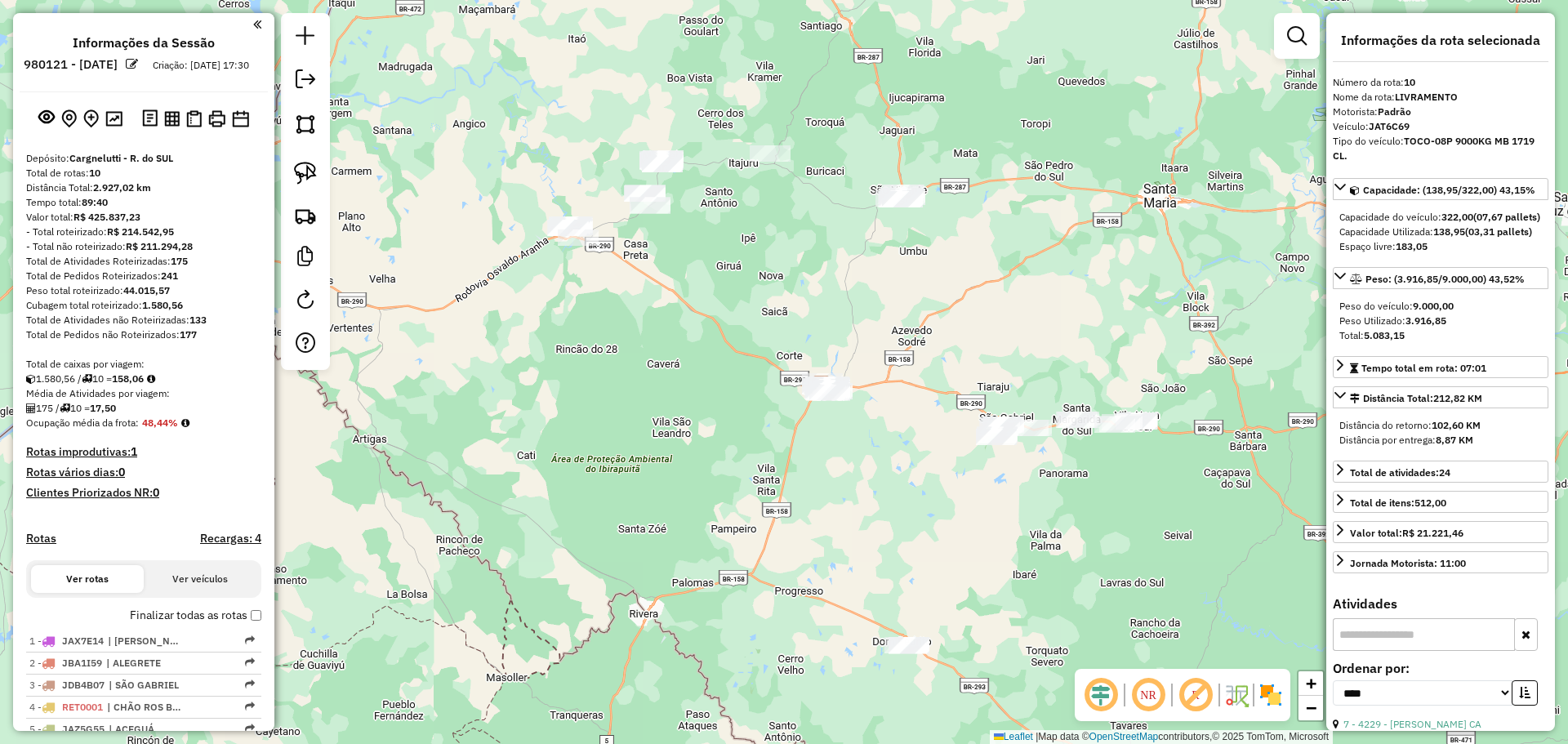
select select "*********"
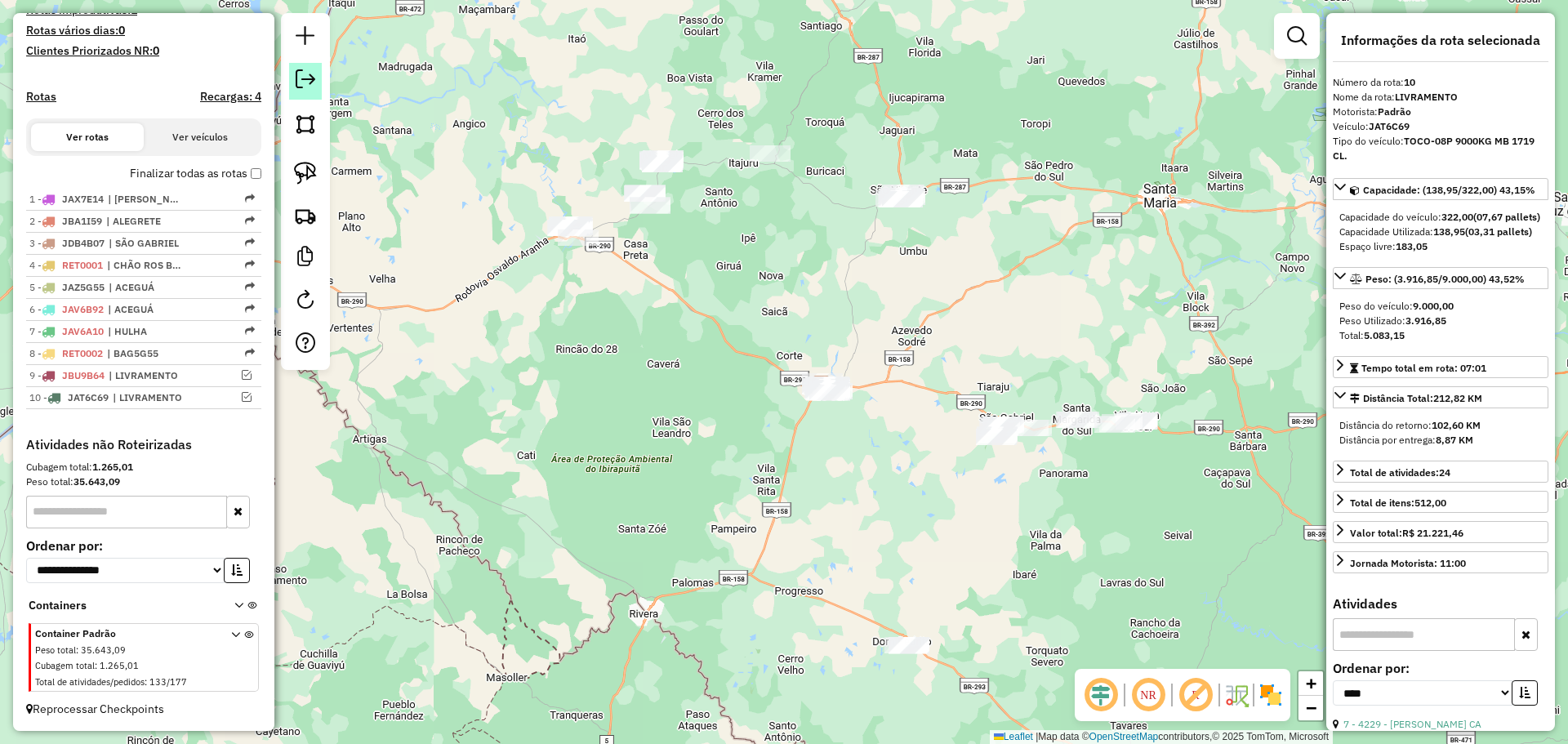
click at [305, 87] on em at bounding box center [305, 79] width 19 height 19
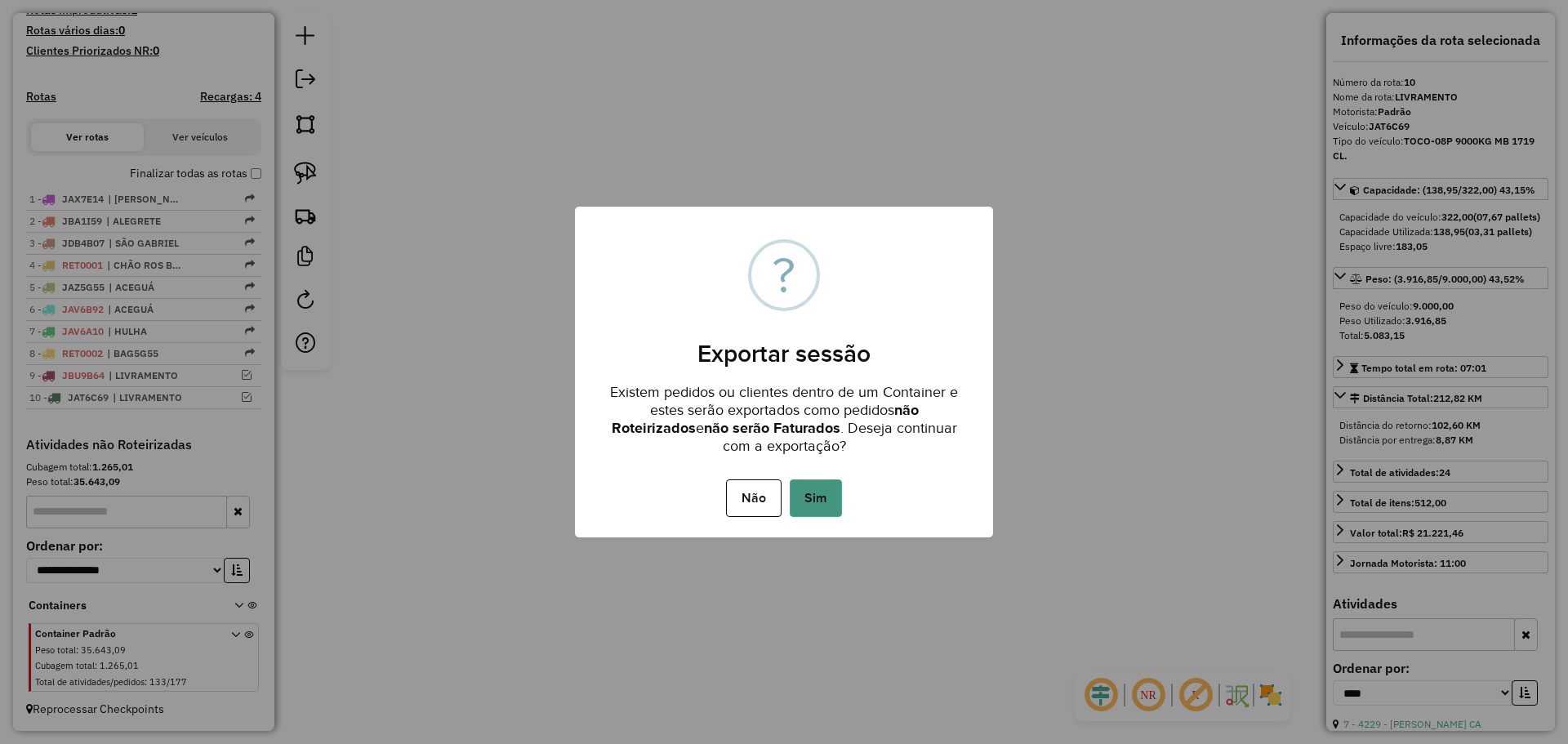
click at [823, 494] on button "Sim" at bounding box center [816, 497] width 53 height 38
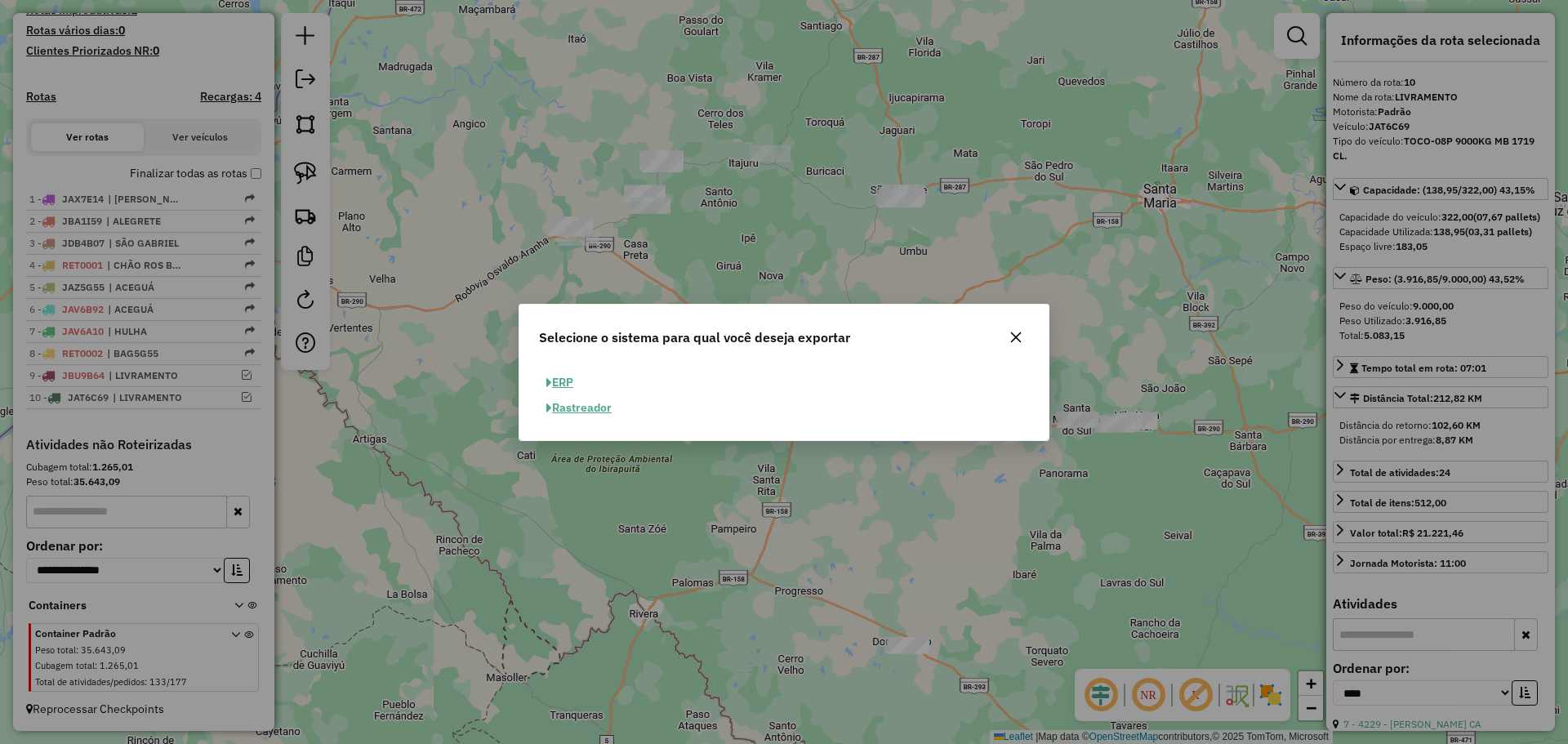
click at [560, 388] on button "ERP" at bounding box center [559, 383] width 41 height 25
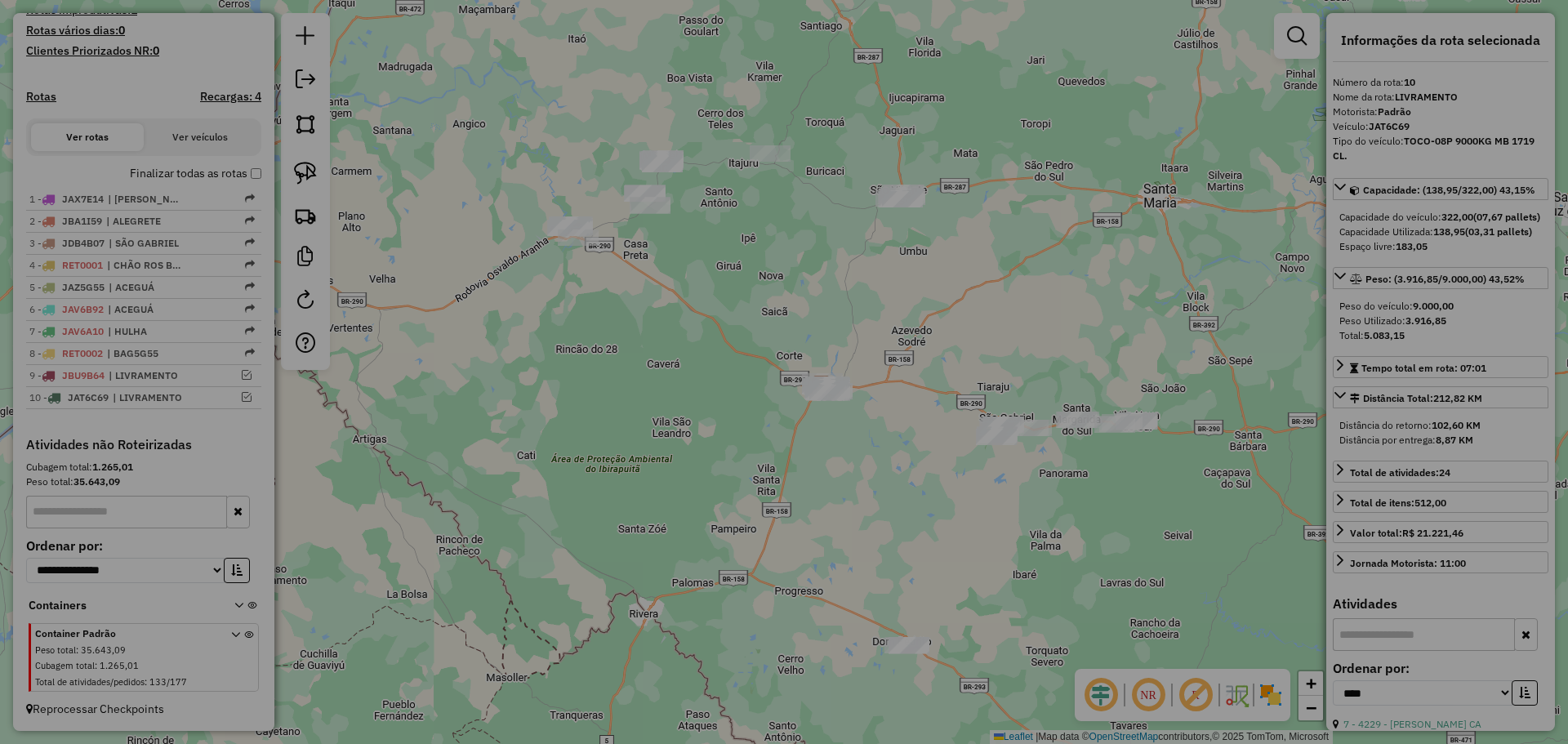
select select "**"
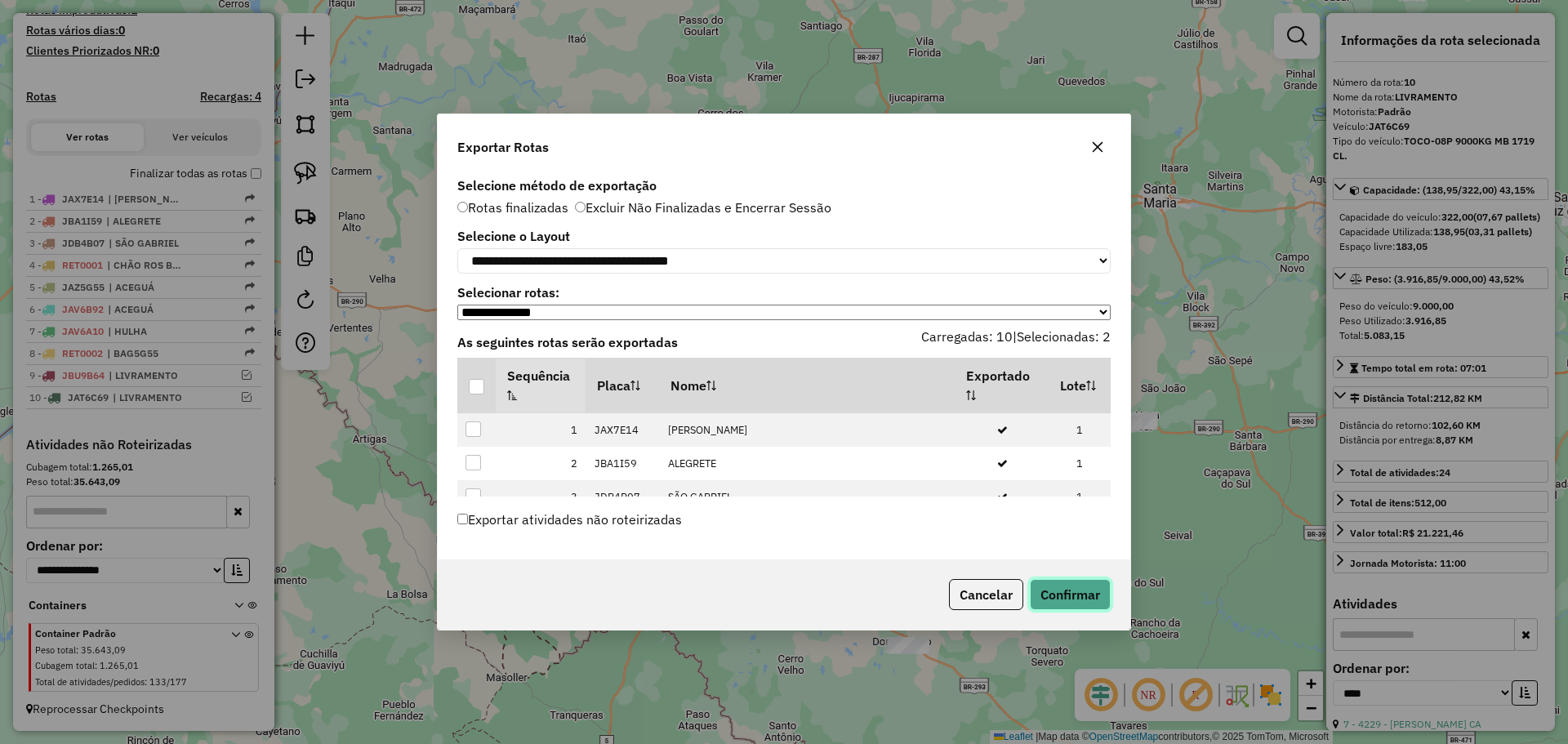
click at [1092, 600] on button "Confirmar" at bounding box center [1070, 594] width 81 height 31
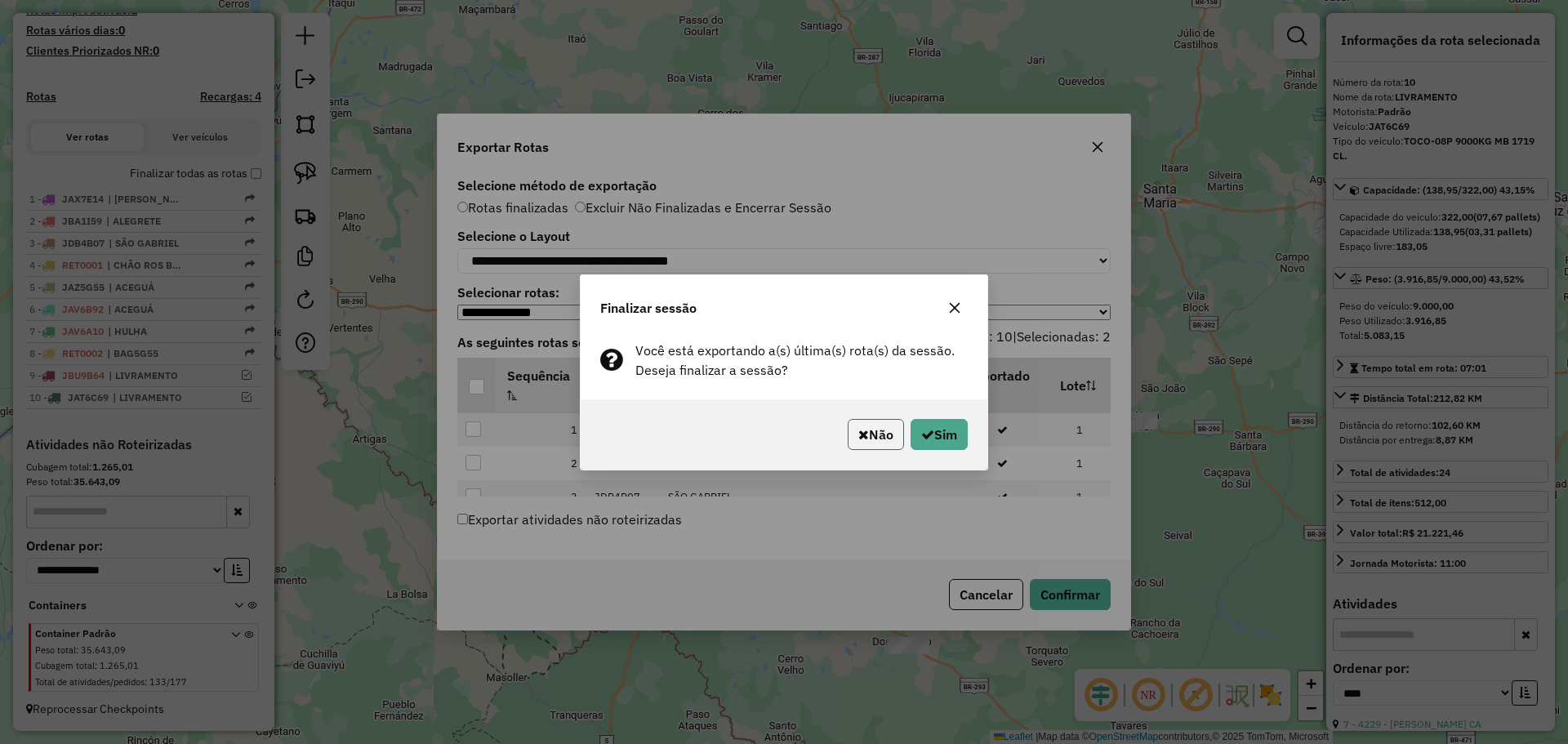
click at [870, 443] on button "Não" at bounding box center [876, 434] width 56 height 31
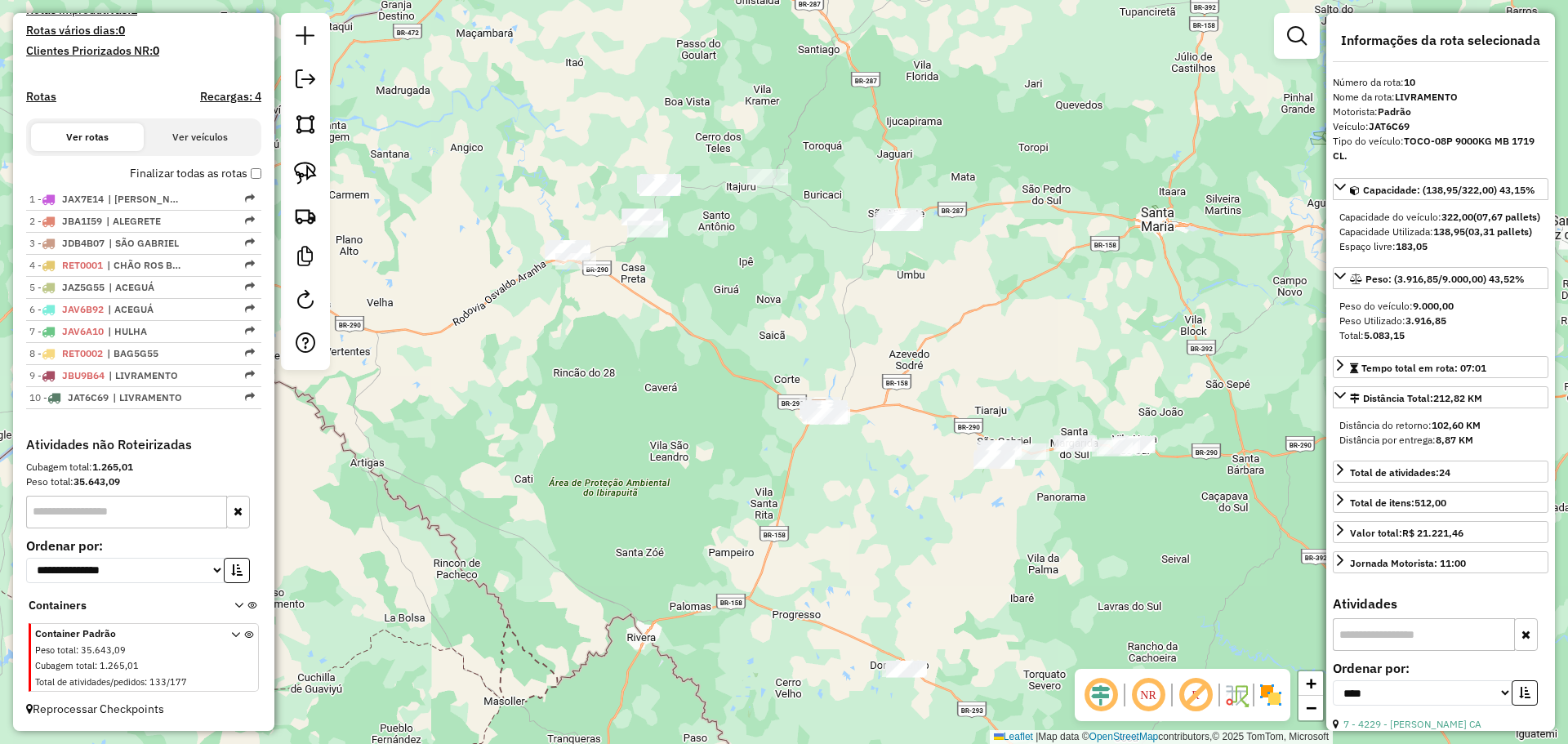
drag, startPoint x: 698, startPoint y: 300, endPoint x: 681, endPoint y: 403, distance: 104.4
click at [681, 403] on div "Janela de atendimento Grade de atendimento Capacidade Transportadoras Veículos …" at bounding box center [784, 372] width 1568 height 744
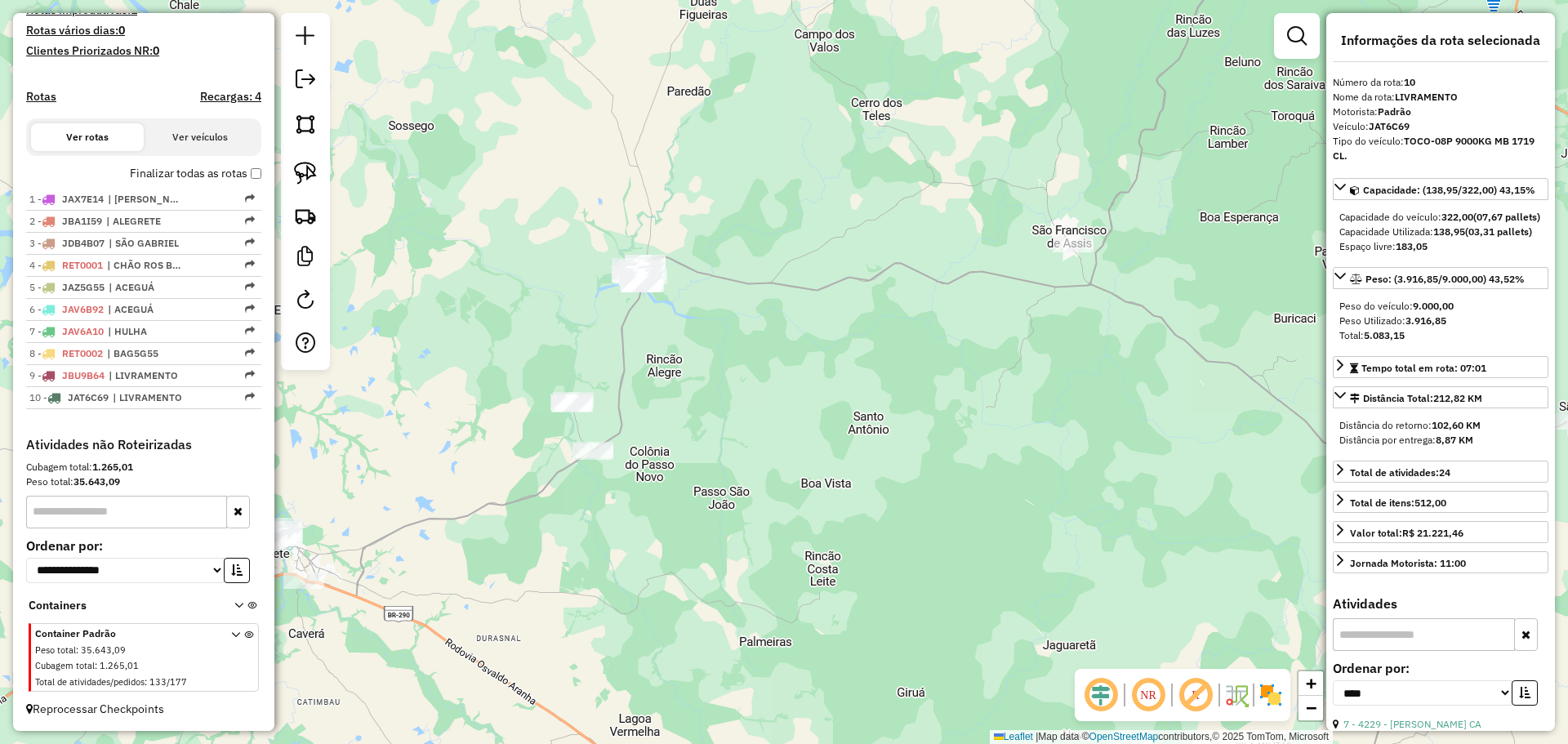
drag, startPoint x: 674, startPoint y: 255, endPoint x: 686, endPoint y: 389, distance: 134.5
click at [686, 389] on div "Janela de atendimento Grade de atendimento Capacidade Transportadoras Veículos …" at bounding box center [784, 372] width 1568 height 744
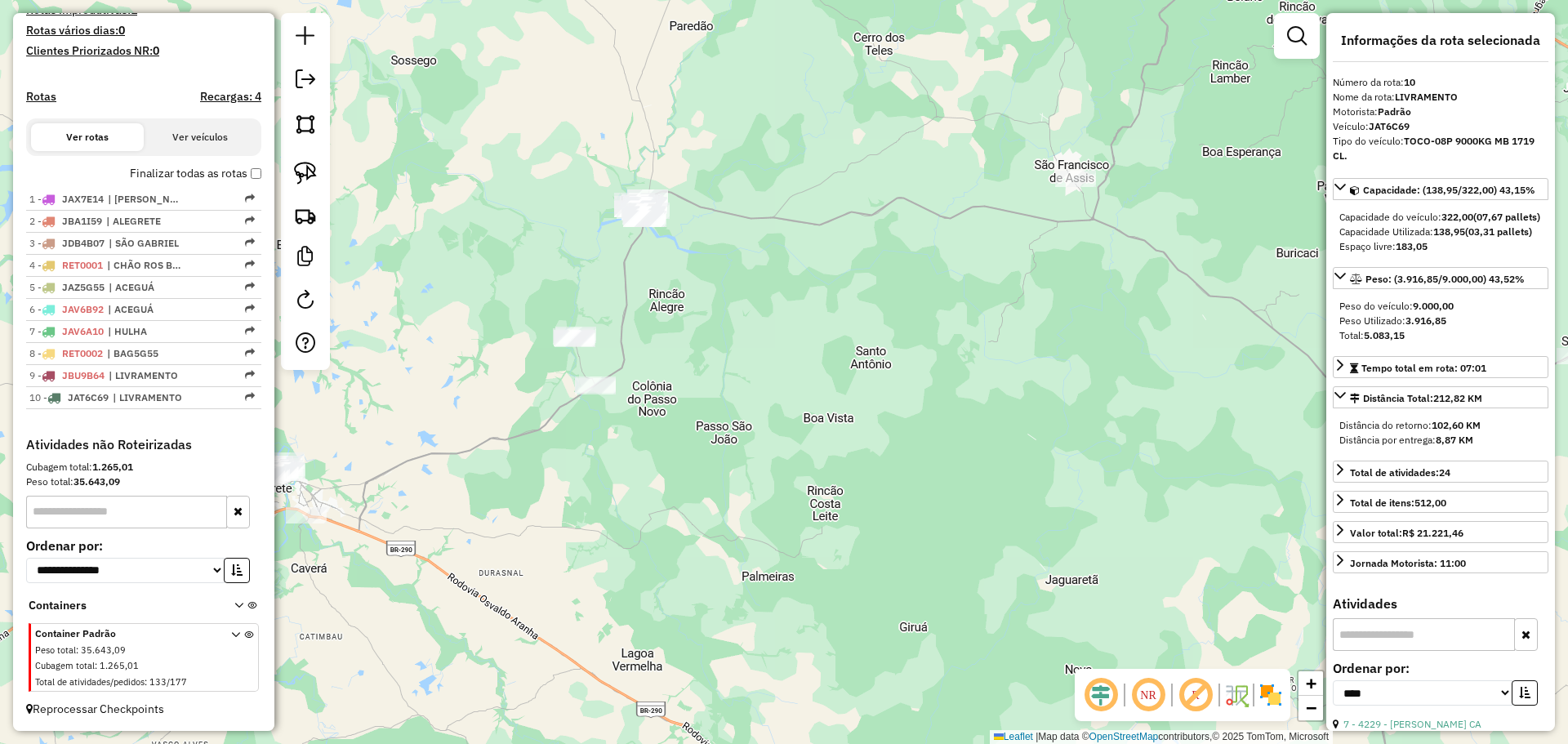
drag, startPoint x: 727, startPoint y: 335, endPoint x: 723, endPoint y: 259, distance: 76.1
click at [723, 259] on div "Janela de atendimento Grade de atendimento Capacidade Transportadoras Veículos …" at bounding box center [784, 372] width 1568 height 744
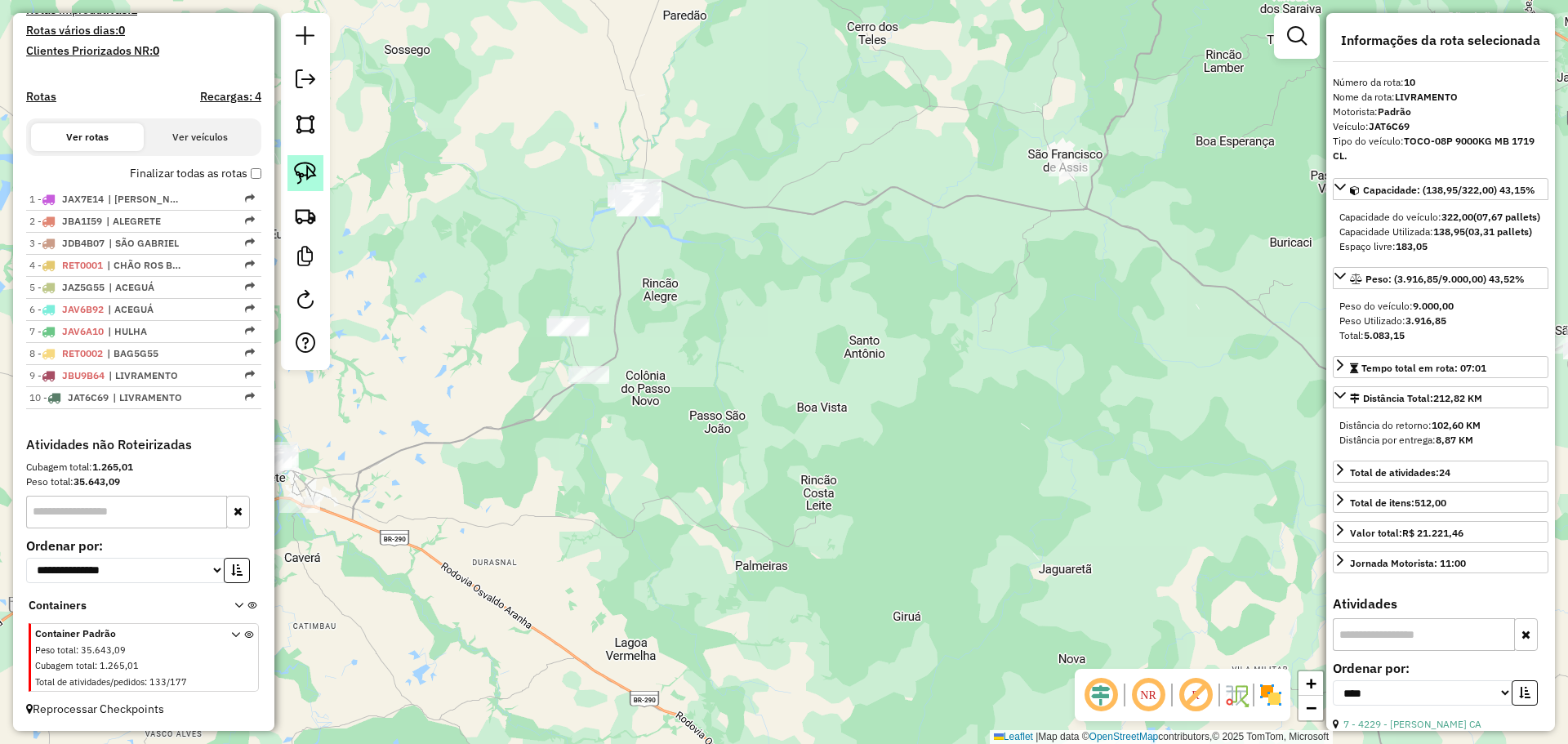
click at [313, 175] on img at bounding box center [305, 173] width 23 height 23
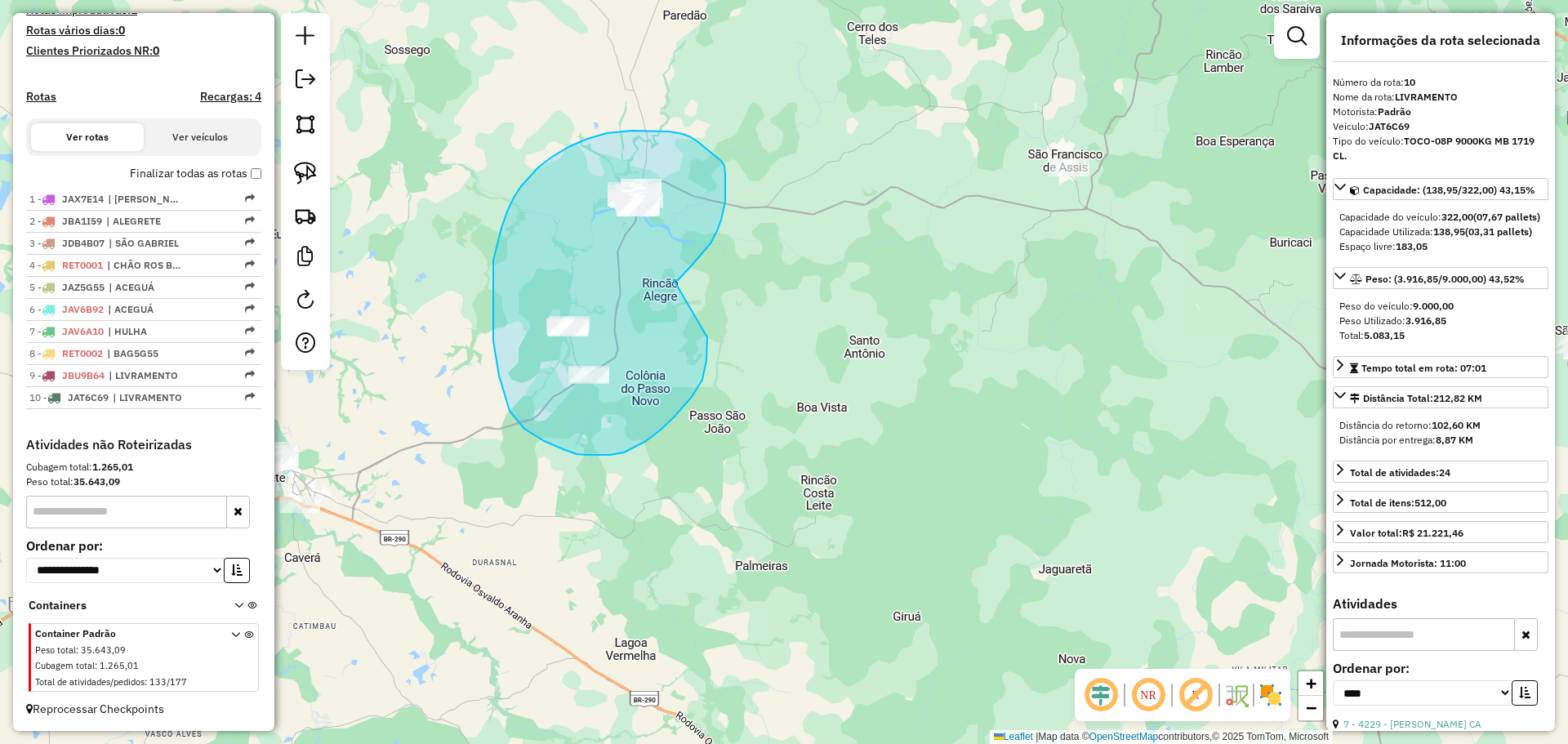
drag, startPoint x: 674, startPoint y: 280, endPoint x: 707, endPoint y: 337, distance: 65.9
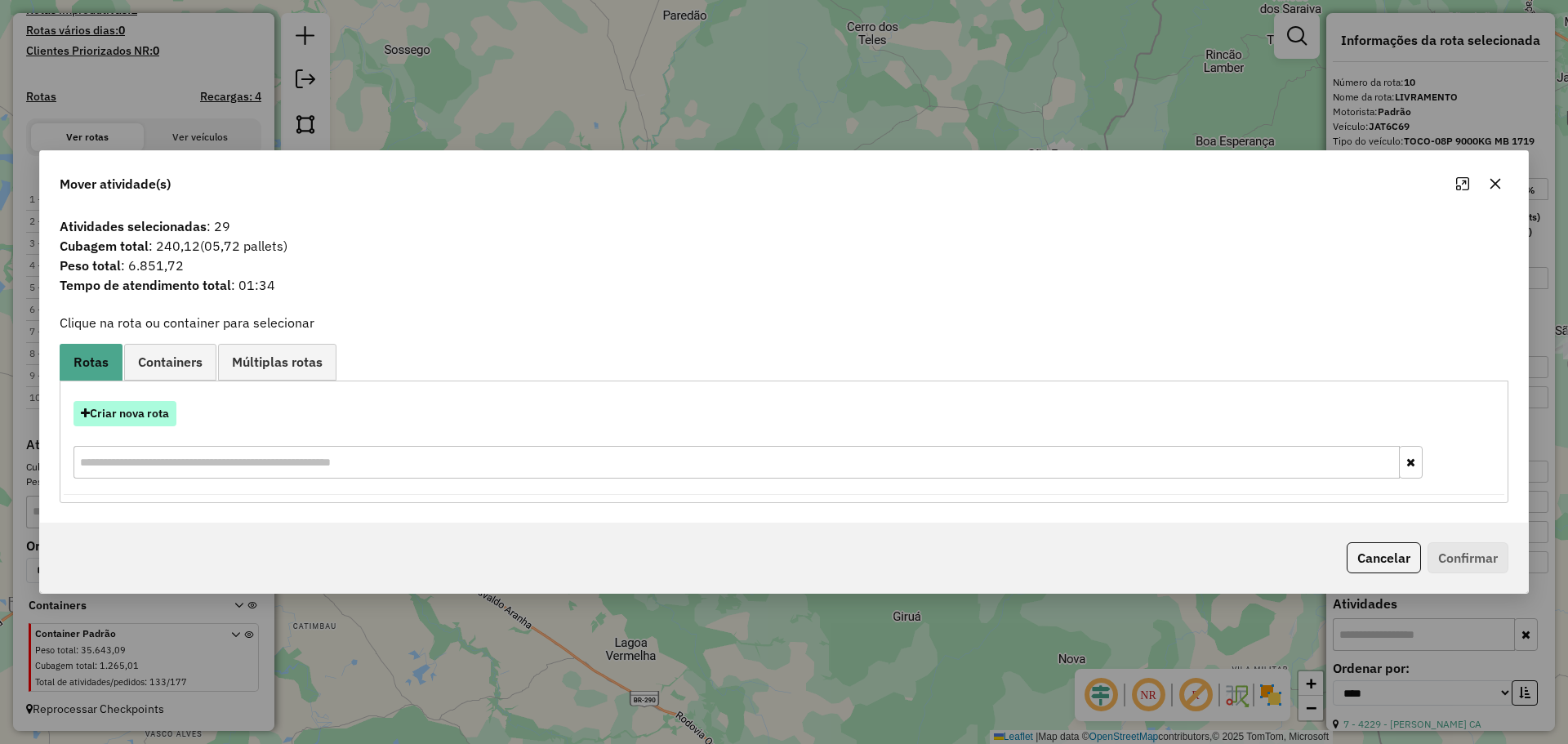
click at [145, 409] on button "Criar nova rota" at bounding box center [125, 413] width 103 height 25
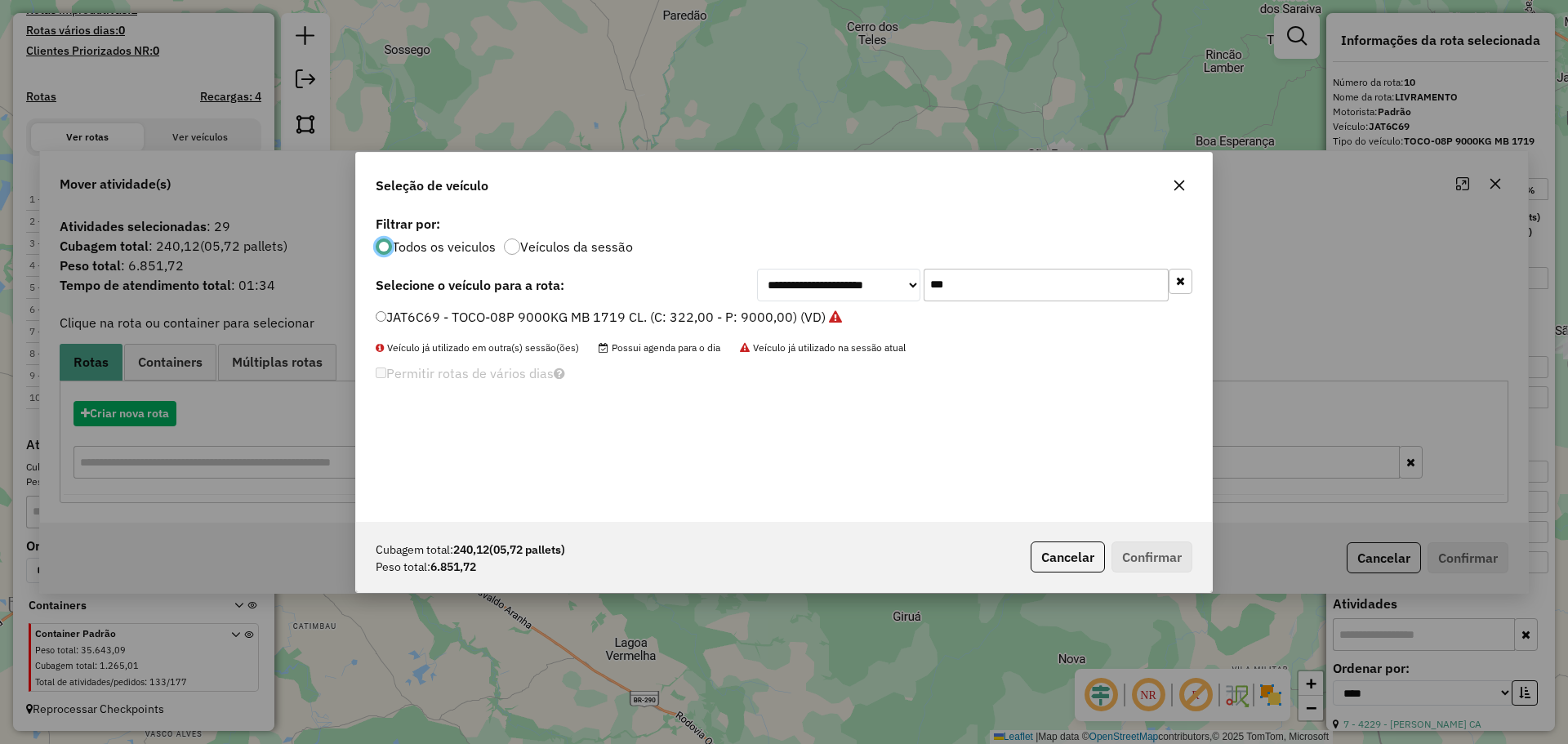
scroll to position [9, 5]
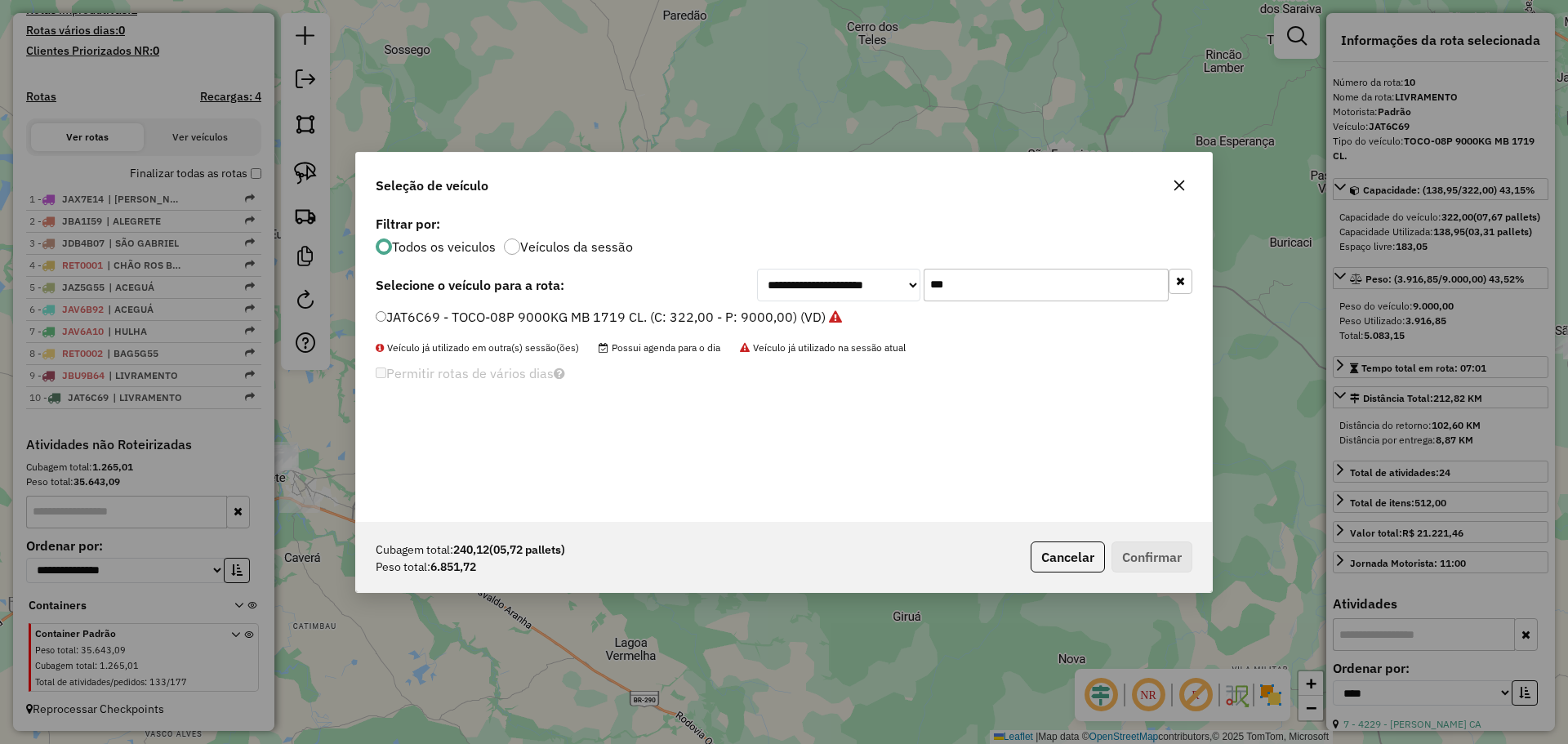
drag, startPoint x: 1027, startPoint y: 297, endPoint x: 892, endPoint y: 288, distance: 135.3
click at [892, 288] on div "**********" at bounding box center [975, 284] width 435 height 32
type input "****"
click at [777, 307] on label "IYS9858 - TOCO-10P 11000KG MB1718. (C: 392,00 - P: 11000,00) (VD)" at bounding box center [597, 317] width 443 height 19
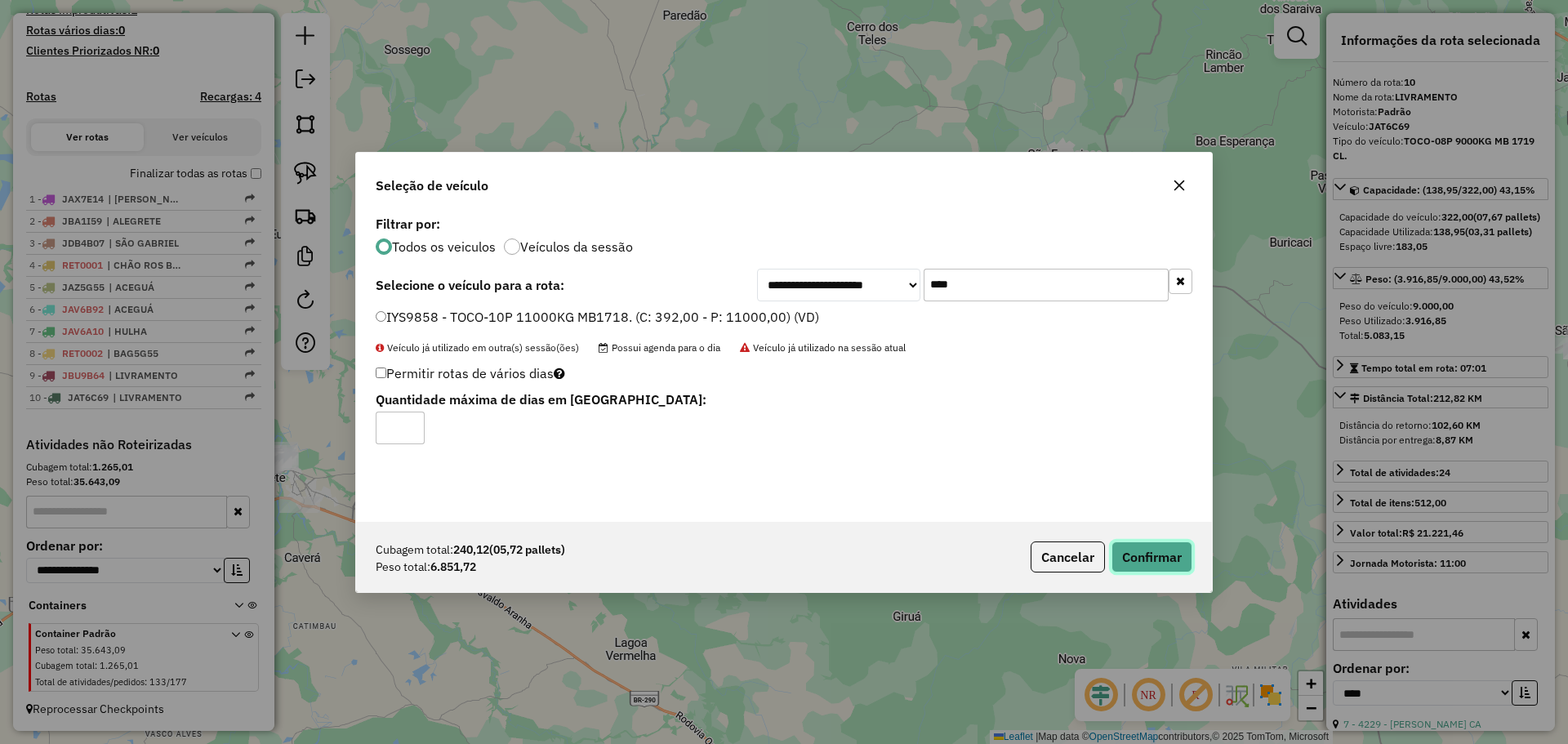
click at [1142, 550] on button "Confirmar" at bounding box center [1152, 556] width 81 height 31
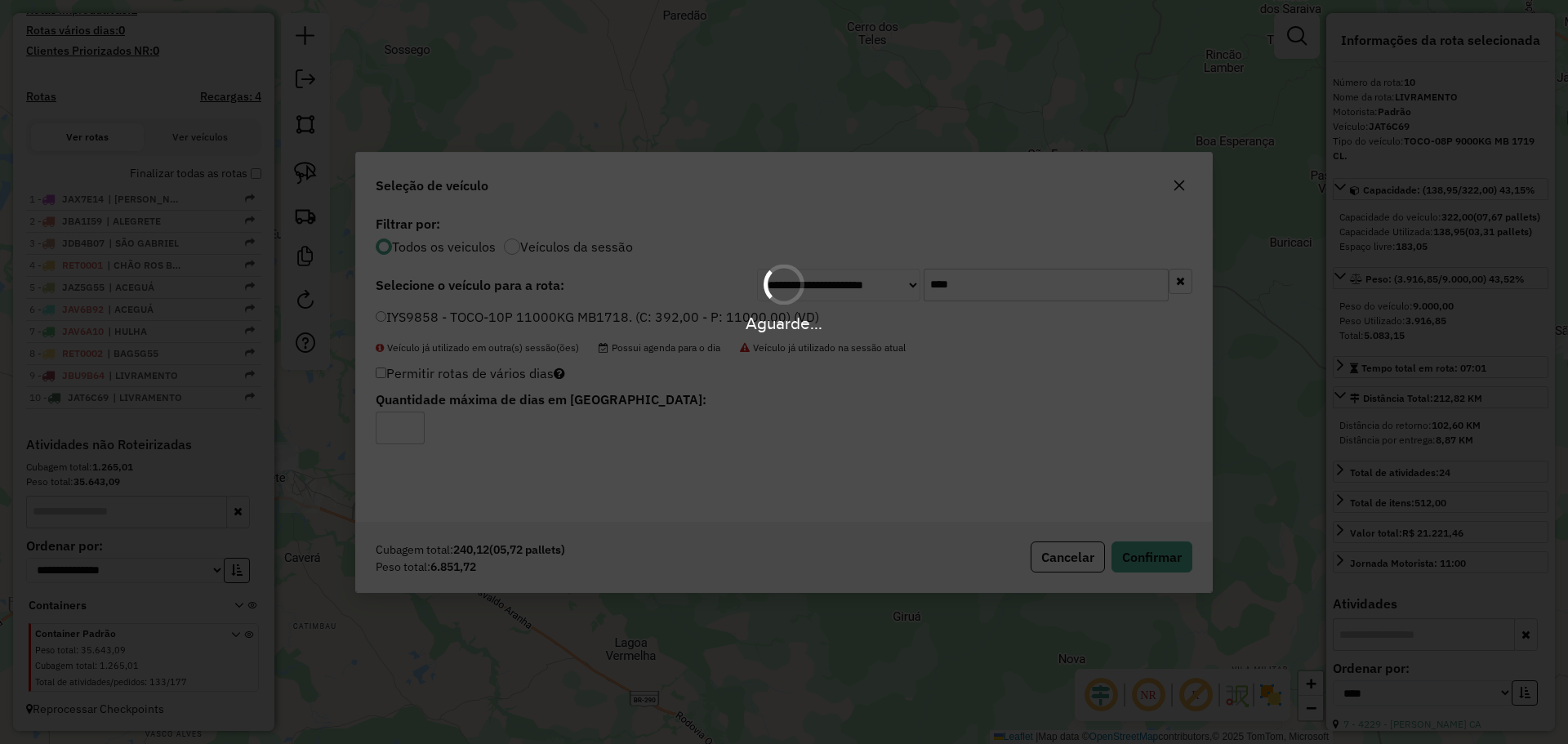
scroll to position [533, 0]
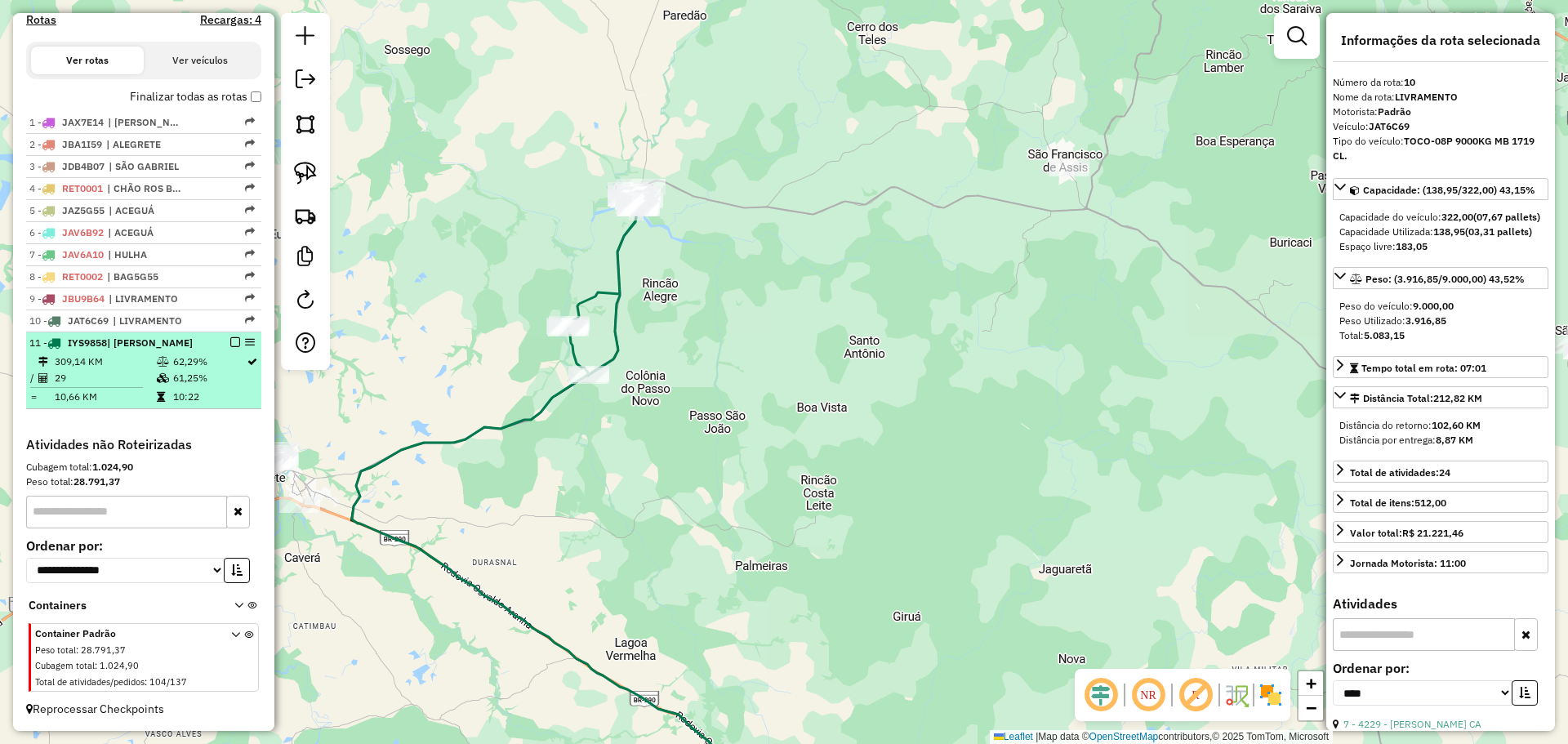
click at [232, 342] on em at bounding box center [234, 341] width 10 height 10
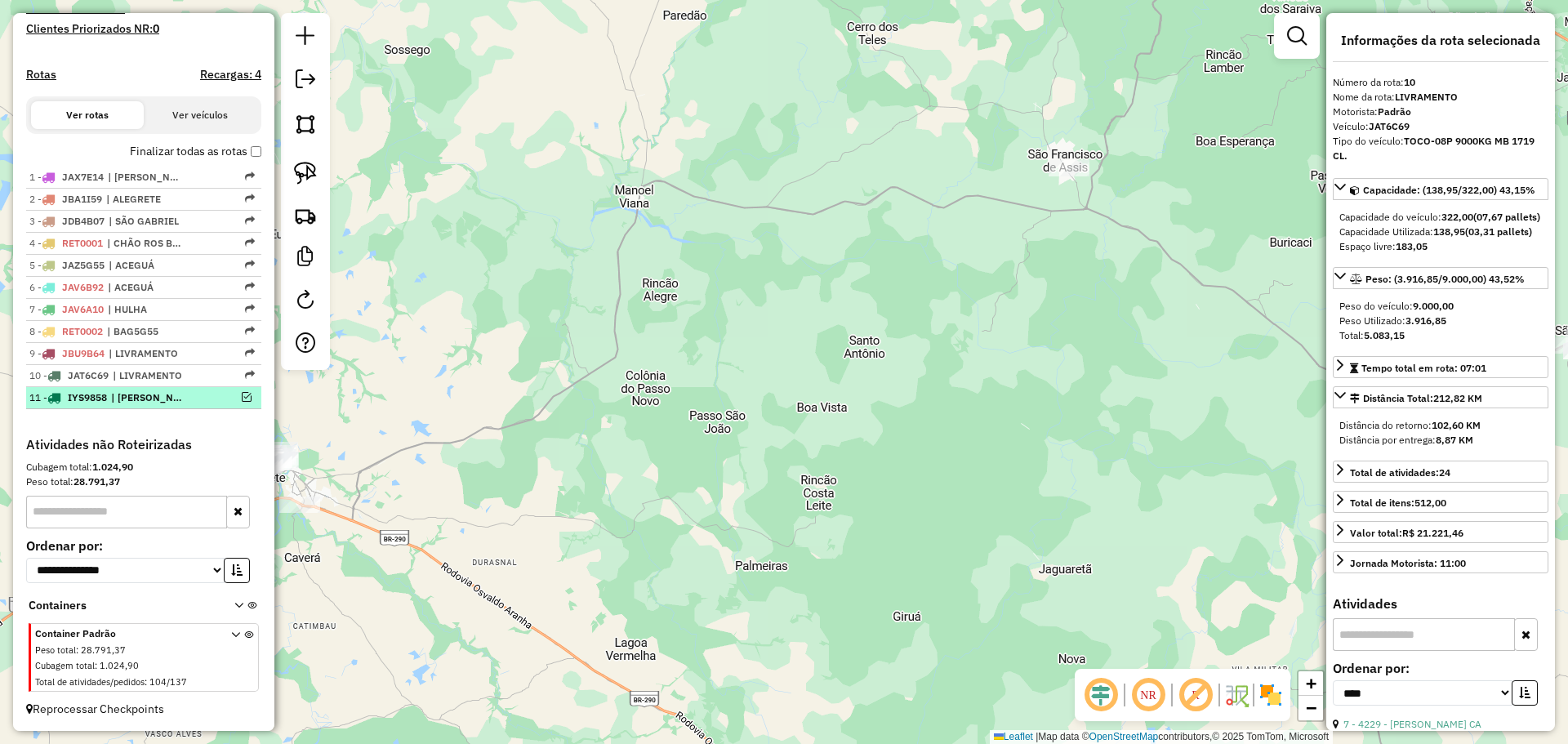
scroll to position [478, 0]
click at [629, 414] on div "Janela de atendimento Grade de atendimento Capacidade Transportadoras Veículos …" at bounding box center [784, 372] width 1568 height 744
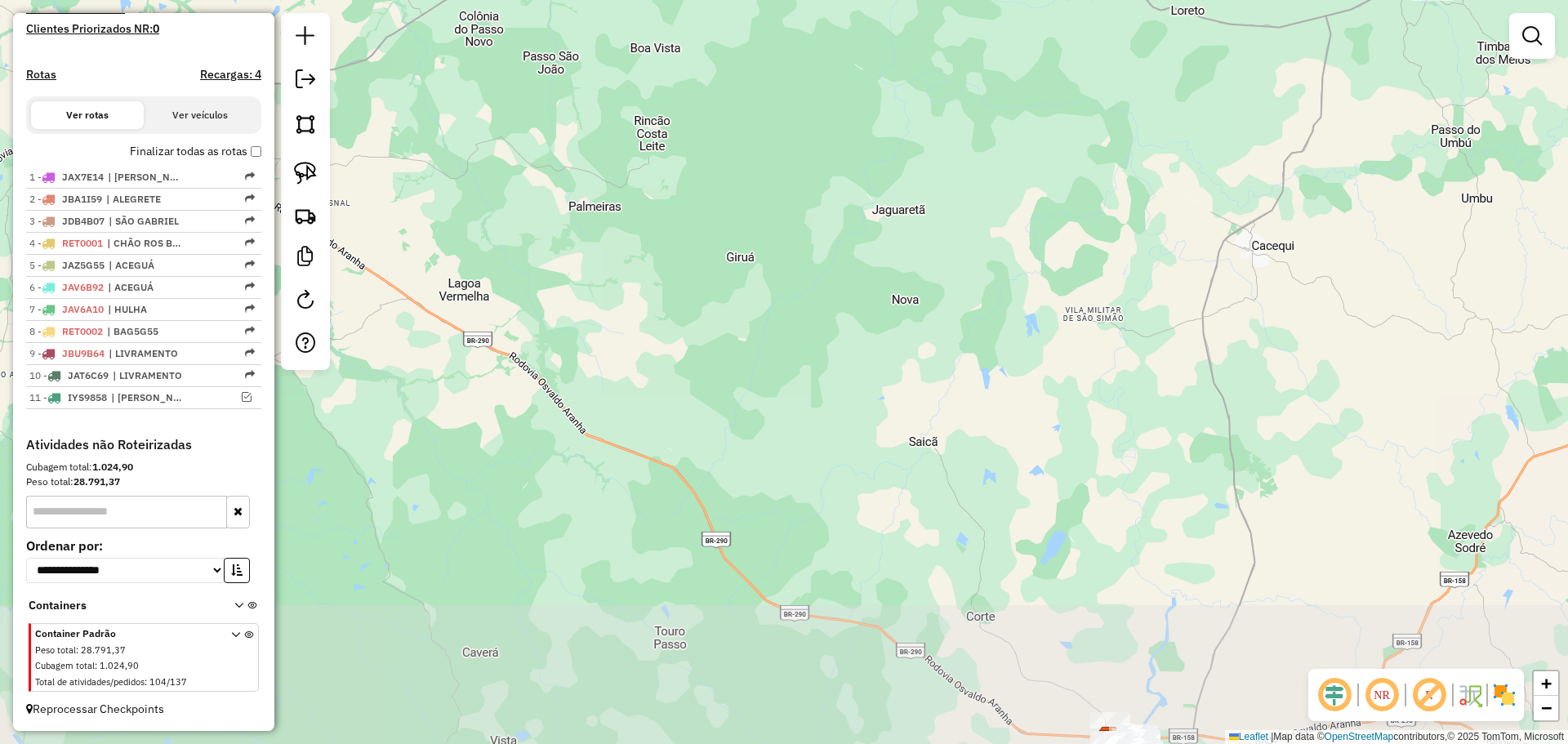
drag, startPoint x: 679, startPoint y: 486, endPoint x: 513, endPoint y: 125, distance: 397.3
click at [513, 125] on div "Janela de atendimento Grade de atendimento Capacidade Transportadoras Veículos …" at bounding box center [784, 372] width 1568 height 744
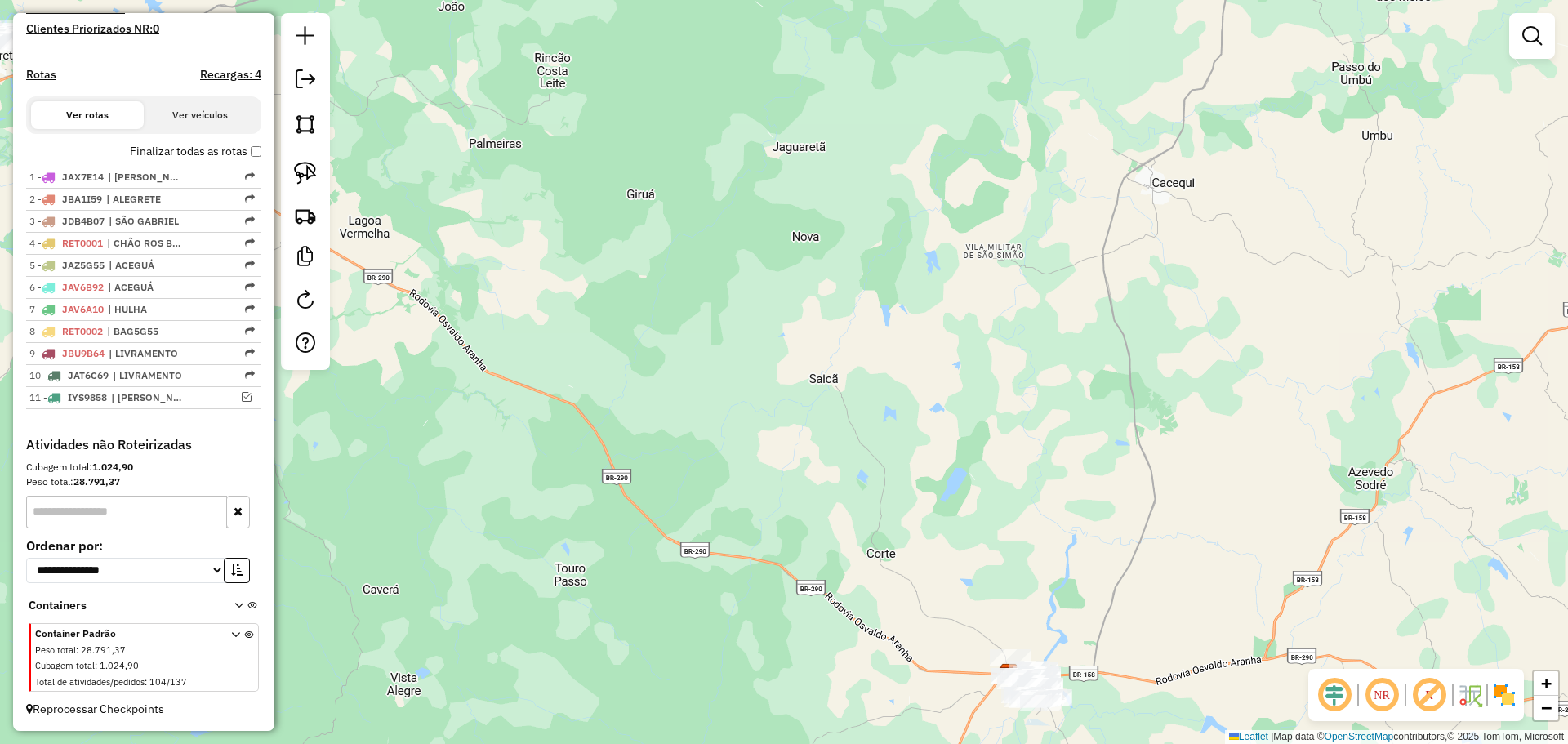
drag, startPoint x: 738, startPoint y: 278, endPoint x: 648, endPoint y: 212, distance: 111.6
click at [648, 212] on div "Janela de atendimento Grade de atendimento Capacidade Transportadoras Veículos …" at bounding box center [784, 372] width 1568 height 744
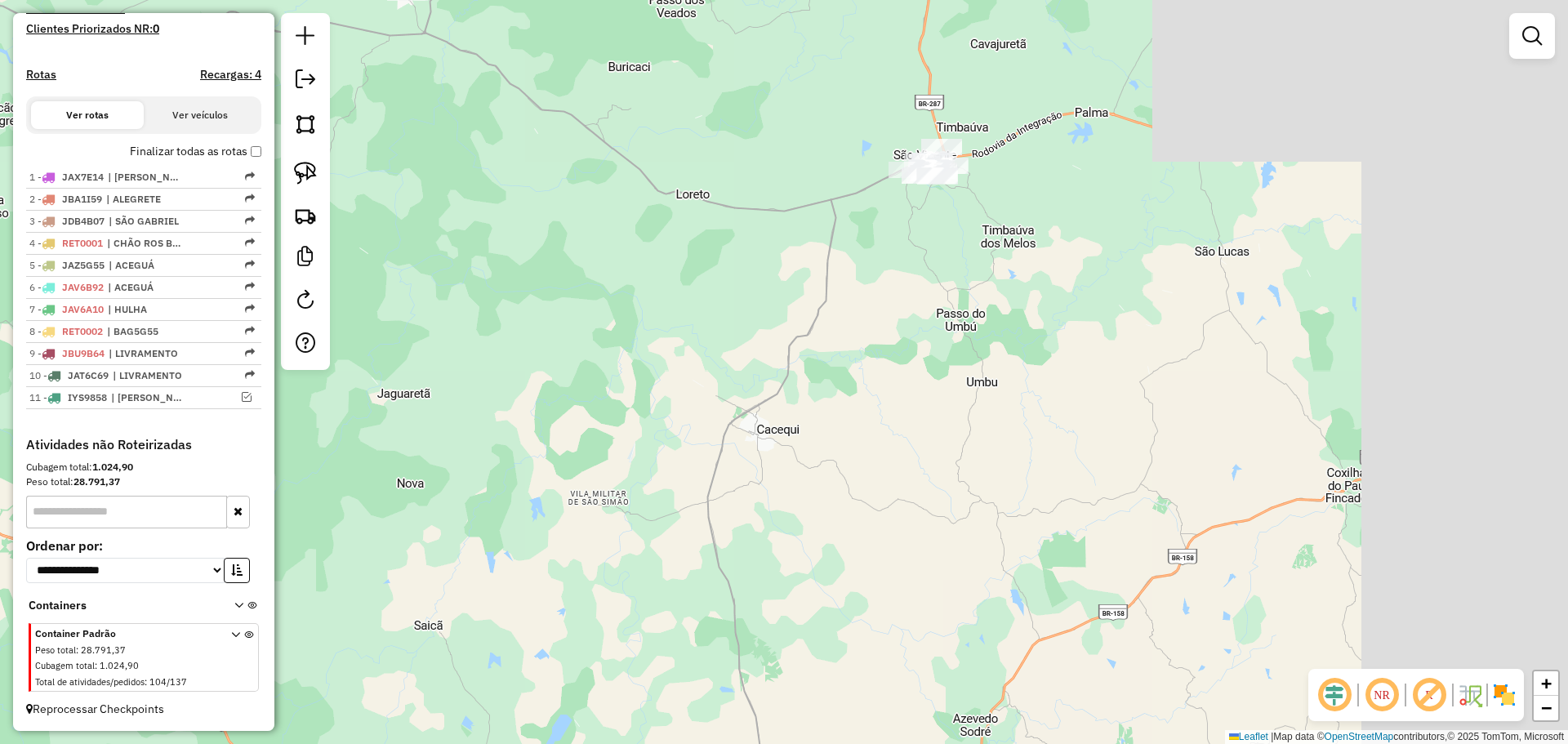
drag, startPoint x: 1023, startPoint y: 347, endPoint x: 602, endPoint y: 648, distance: 517.5
click at [602, 648] on div "Janela de atendimento Grade de atendimento Capacidade Transportadoras Veículos …" at bounding box center [784, 372] width 1568 height 744
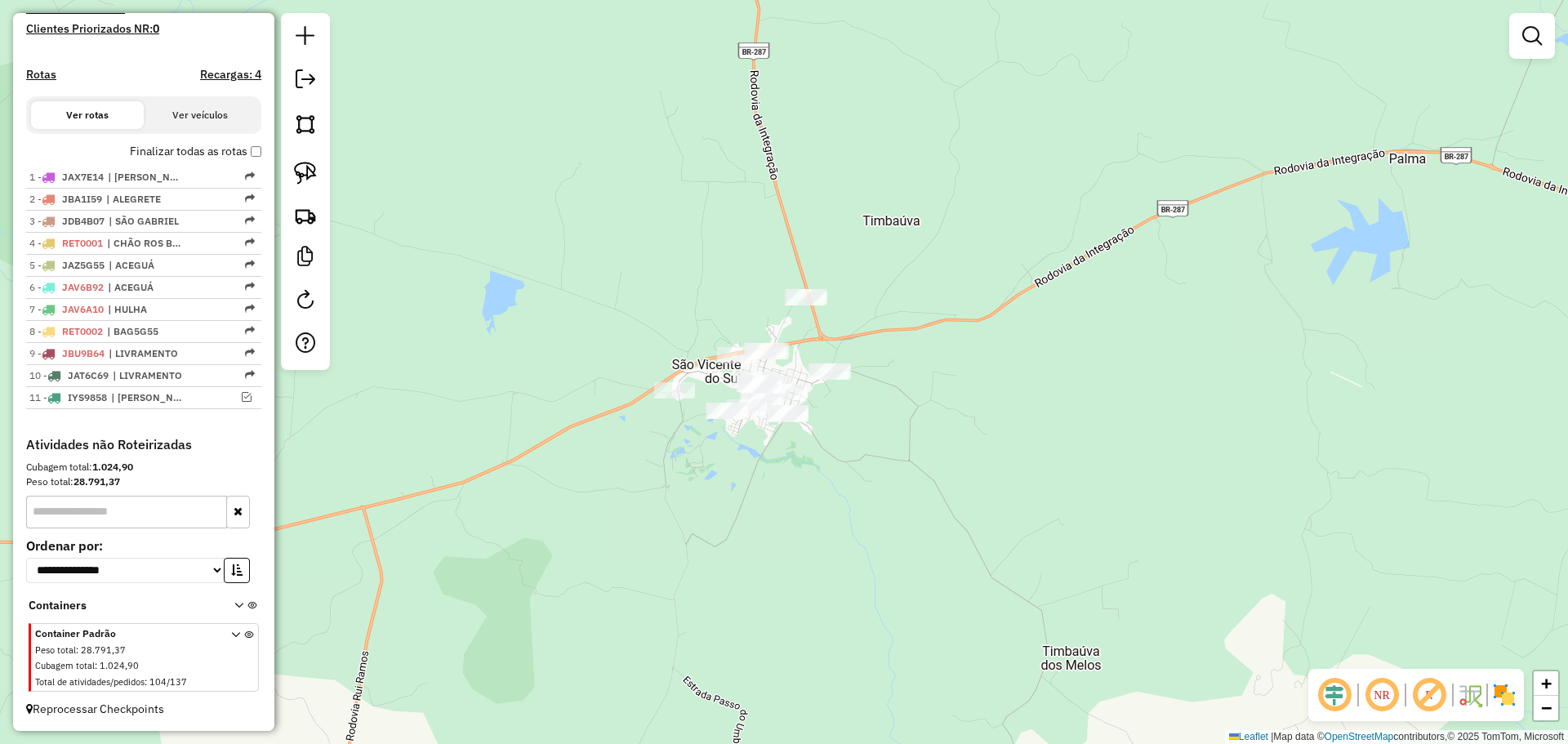
drag, startPoint x: 763, startPoint y: 471, endPoint x: 776, endPoint y: 504, distance: 35.5
click at [776, 504] on div "Janela de atendimento Grade de atendimento Capacidade Transportadoras Veículos …" at bounding box center [784, 372] width 1568 height 744
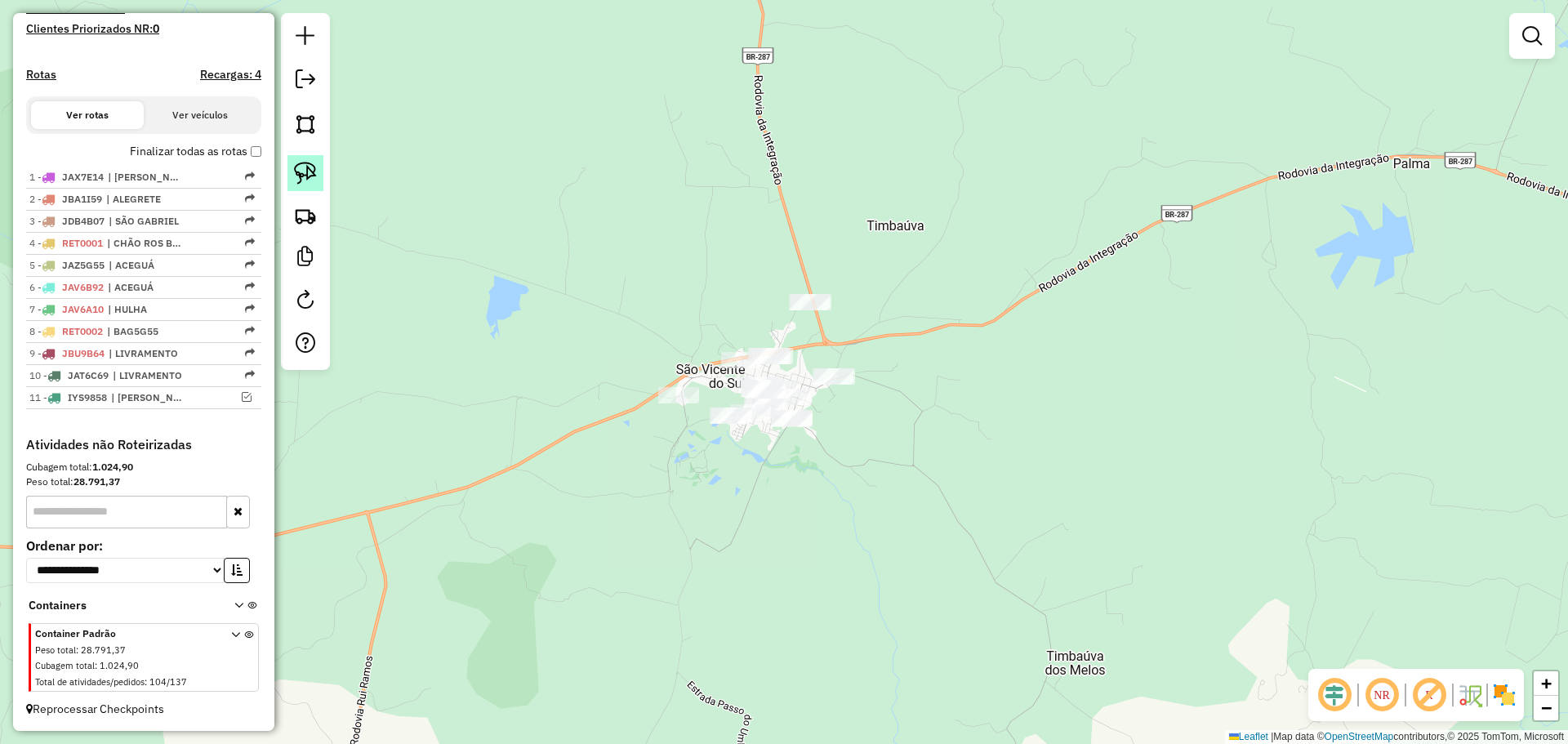
click at [302, 171] on img at bounding box center [305, 173] width 23 height 23
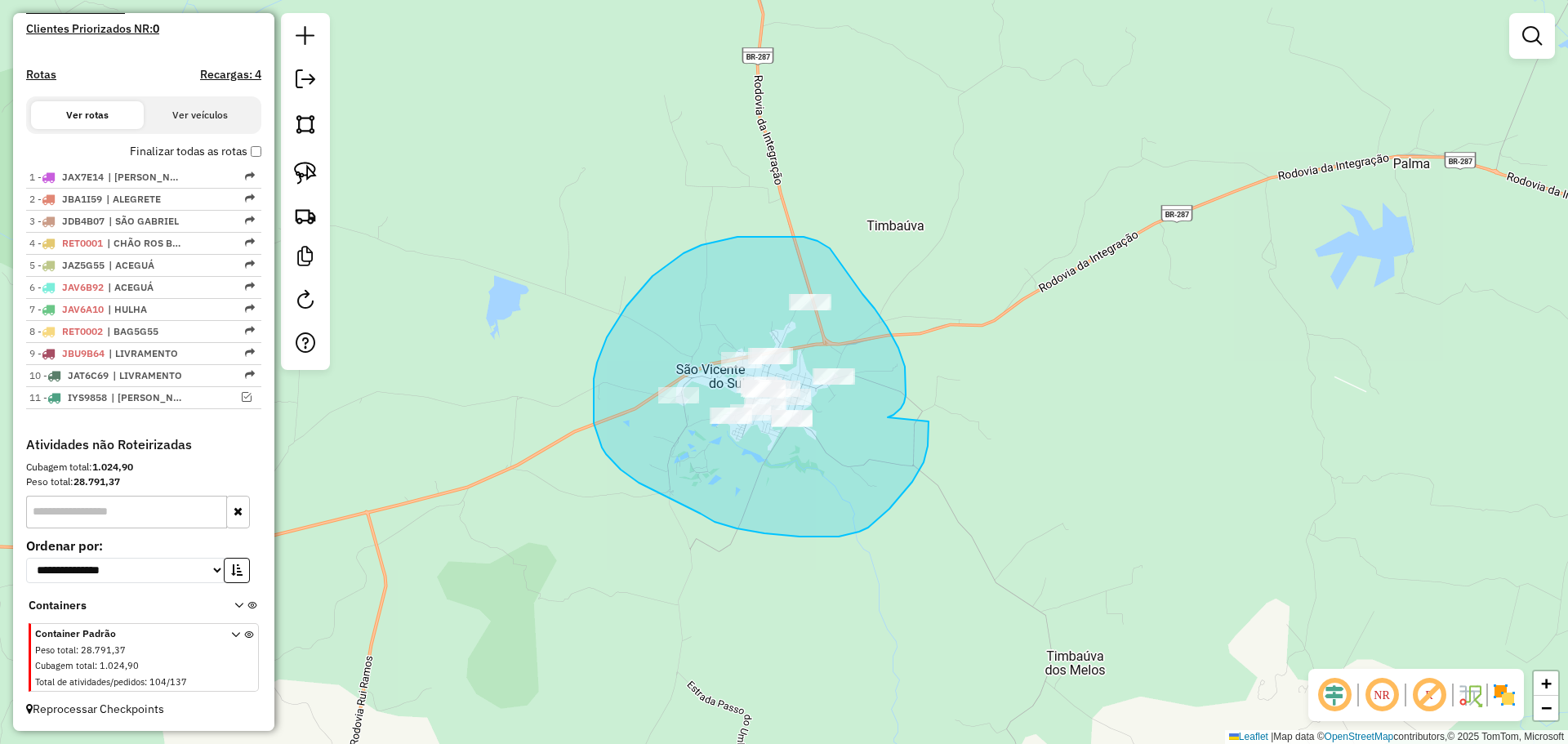
drag, startPoint x: 906, startPoint y: 396, endPoint x: 927, endPoint y: 421, distance: 32.6
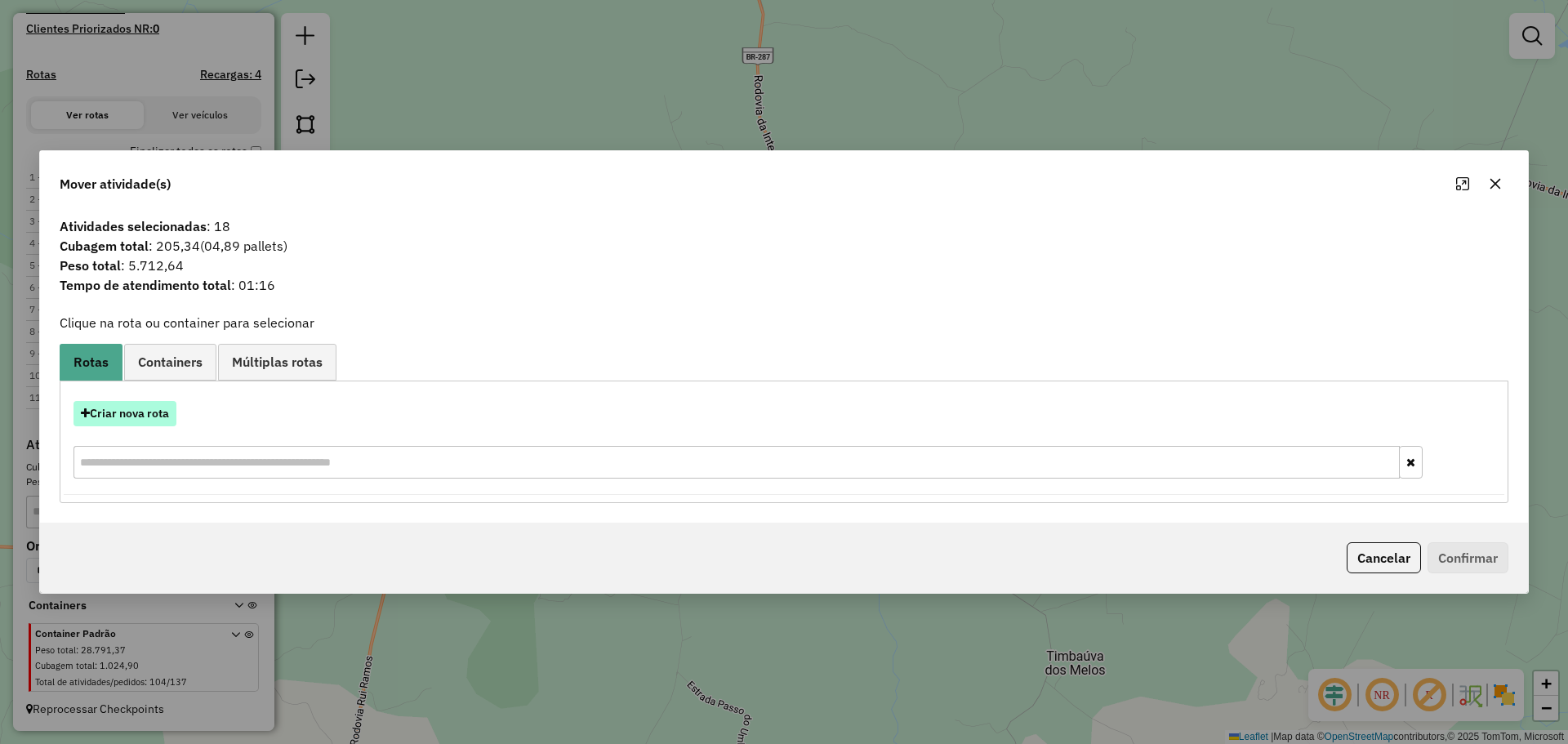
click at [140, 404] on button "Criar nova rota" at bounding box center [125, 413] width 103 height 25
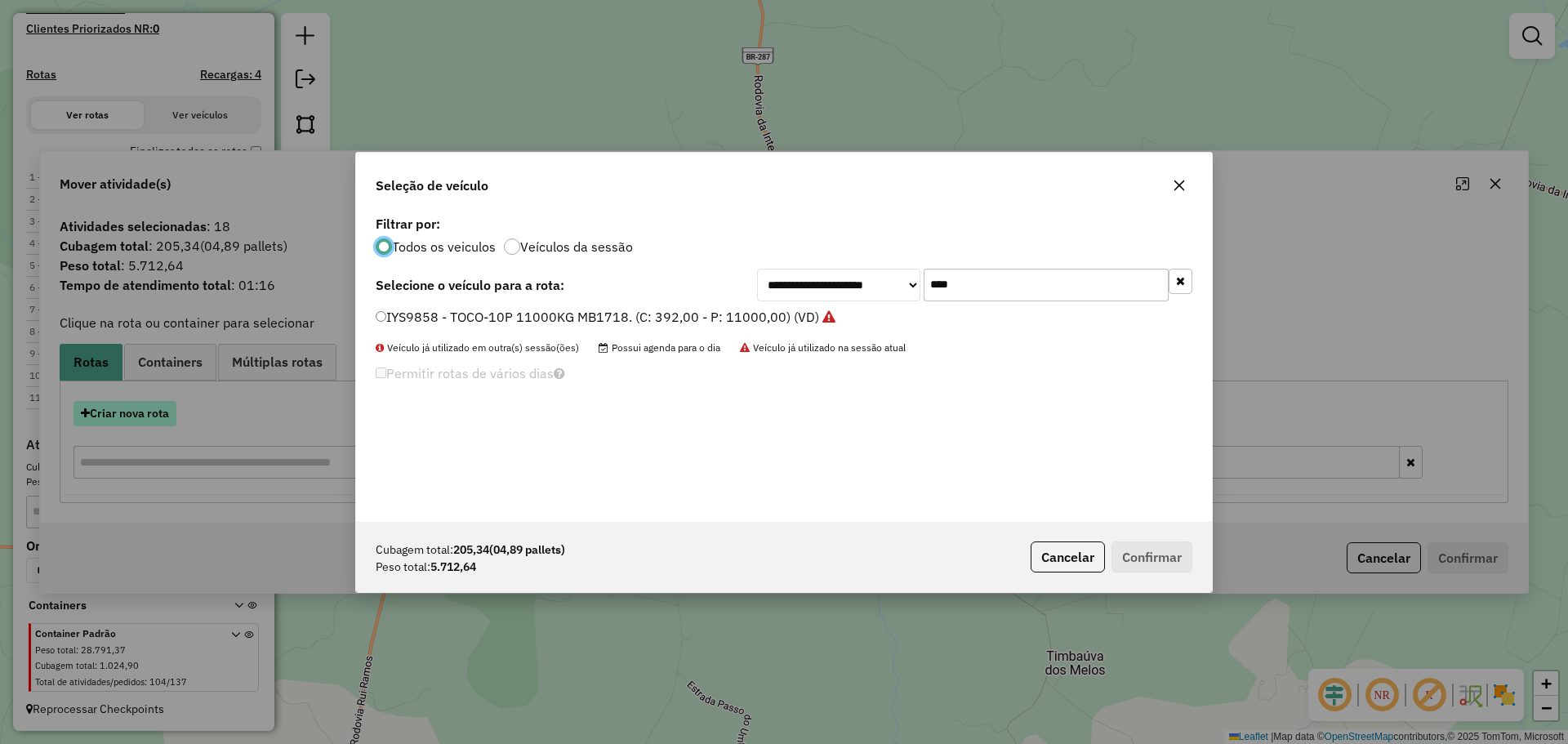
scroll to position [9, 5]
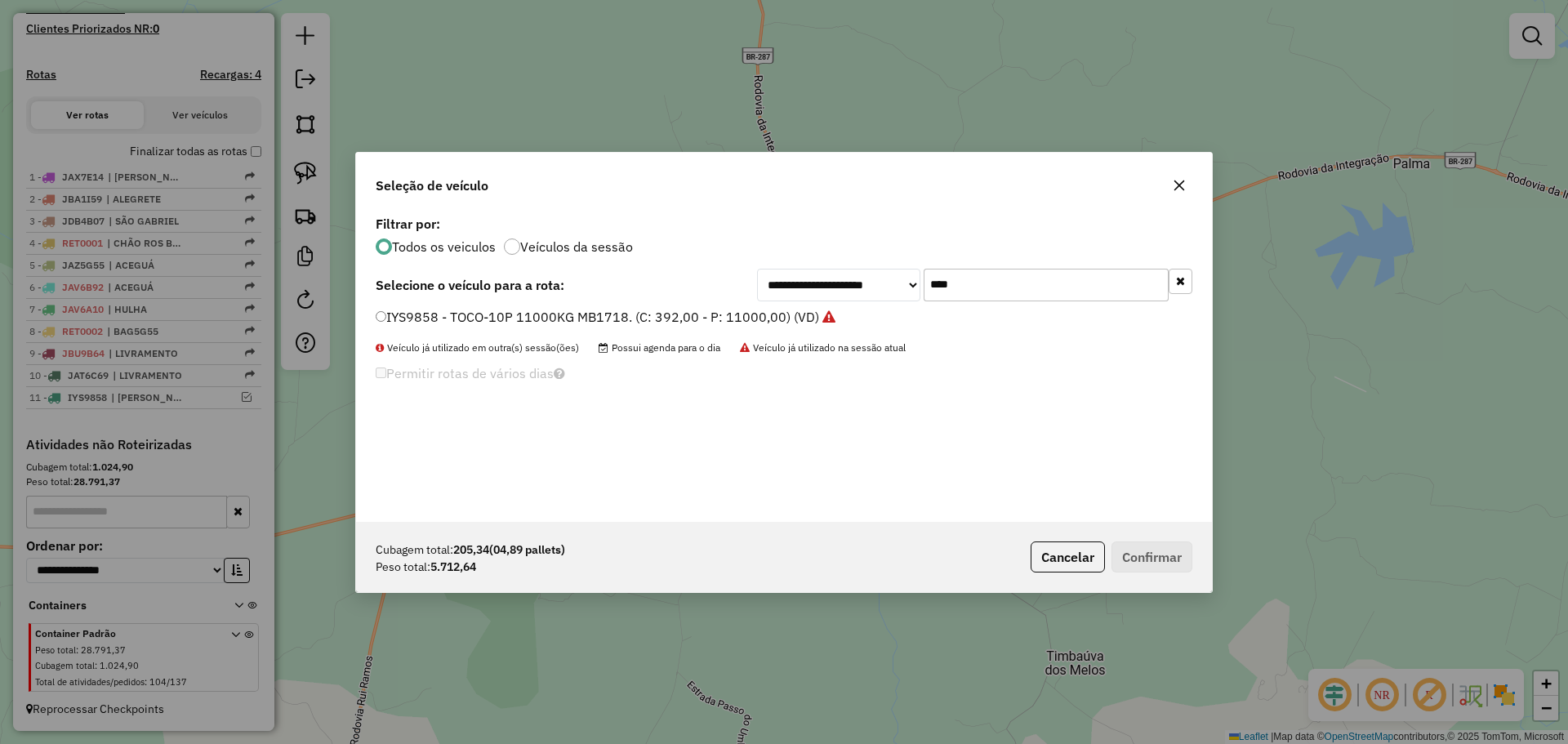
drag, startPoint x: 1045, startPoint y: 292, endPoint x: 872, endPoint y: 270, distance: 174.4
click at [872, 270] on div "**********" at bounding box center [975, 284] width 435 height 32
type input "****"
click at [514, 321] on label "IYU6973 - TOCO-10P 11000KG MB1718. (C: 392,00 - P: 11000,00) (VD)" at bounding box center [598, 317] width 445 height 19
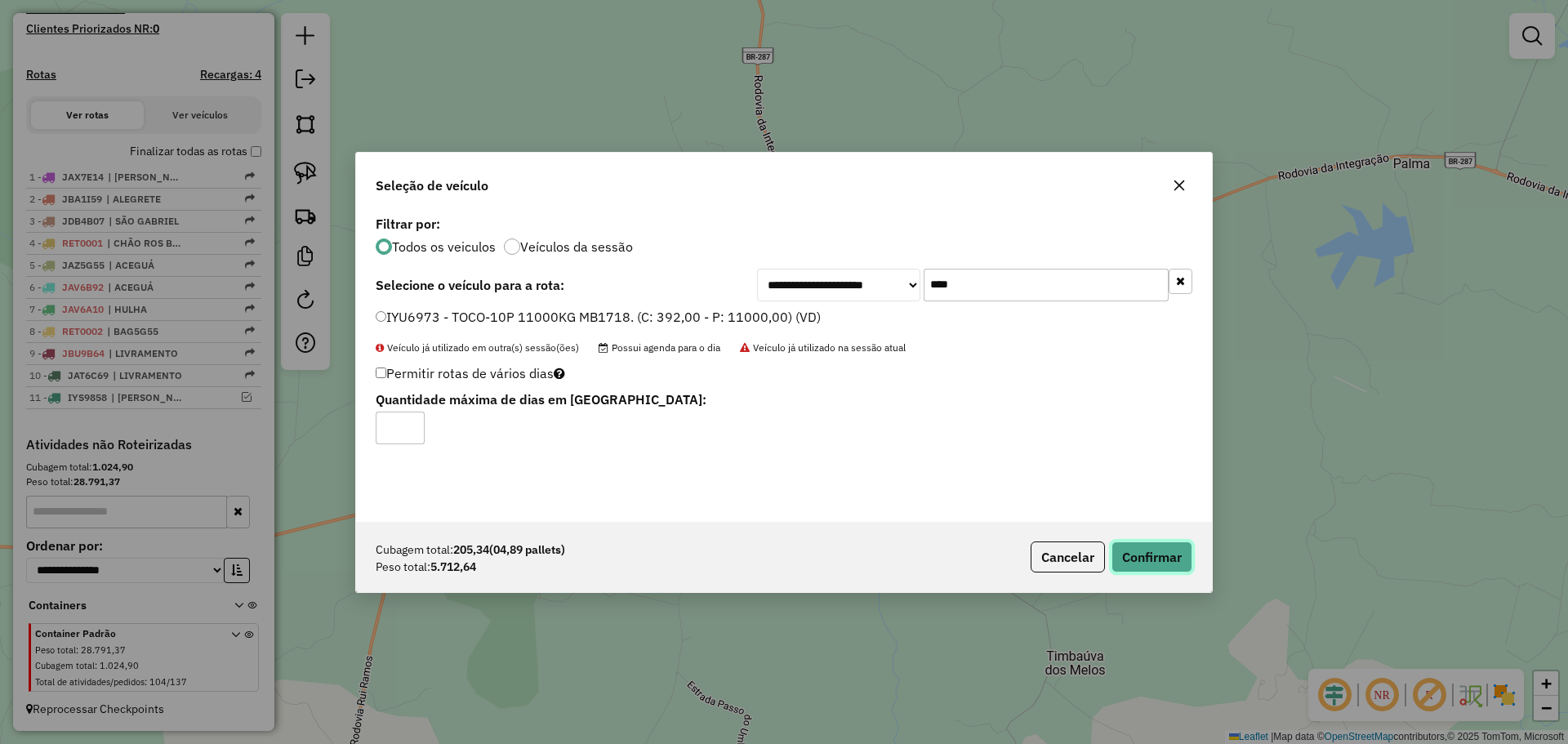
click at [1147, 557] on button "Confirmar" at bounding box center [1152, 556] width 81 height 31
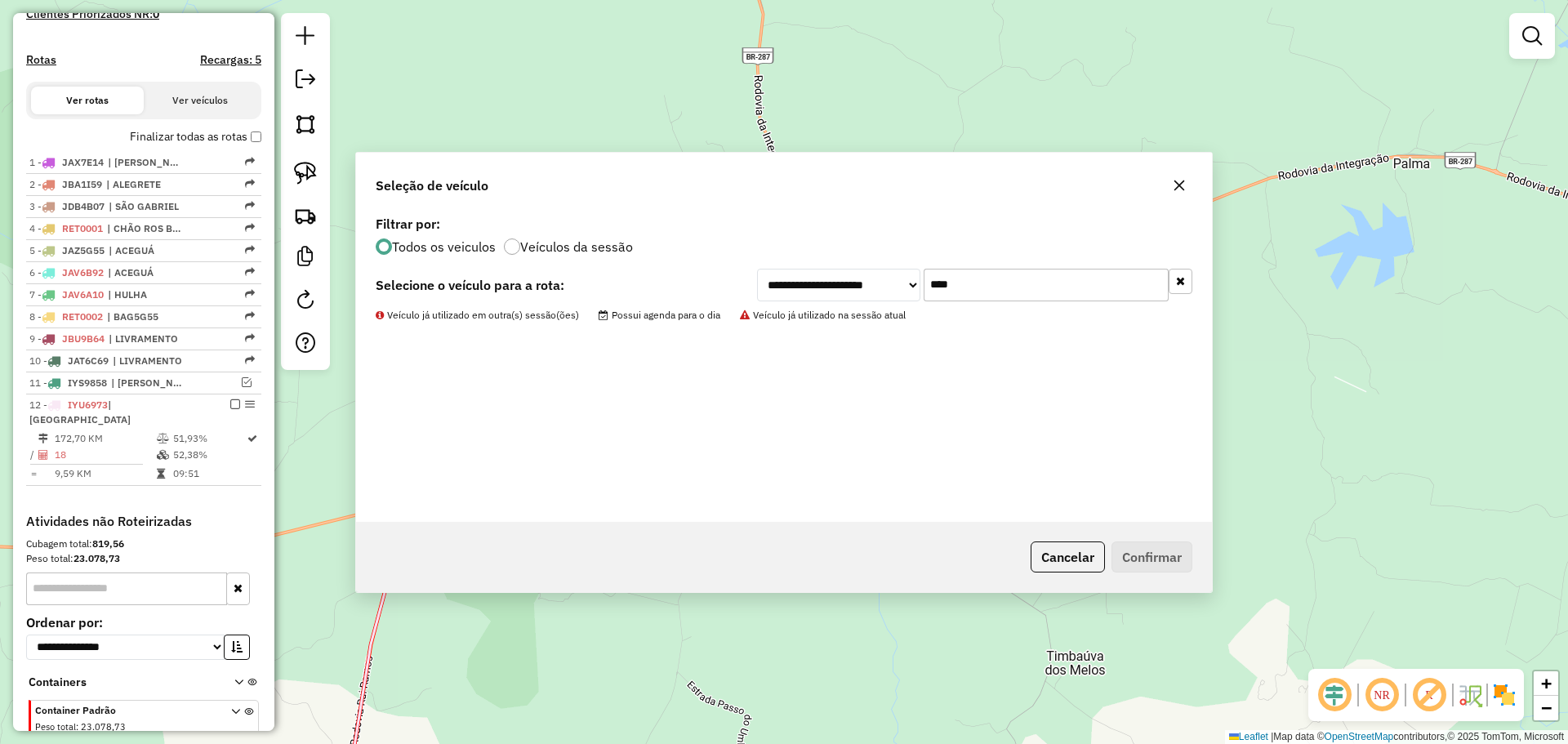
scroll to position [555, 0]
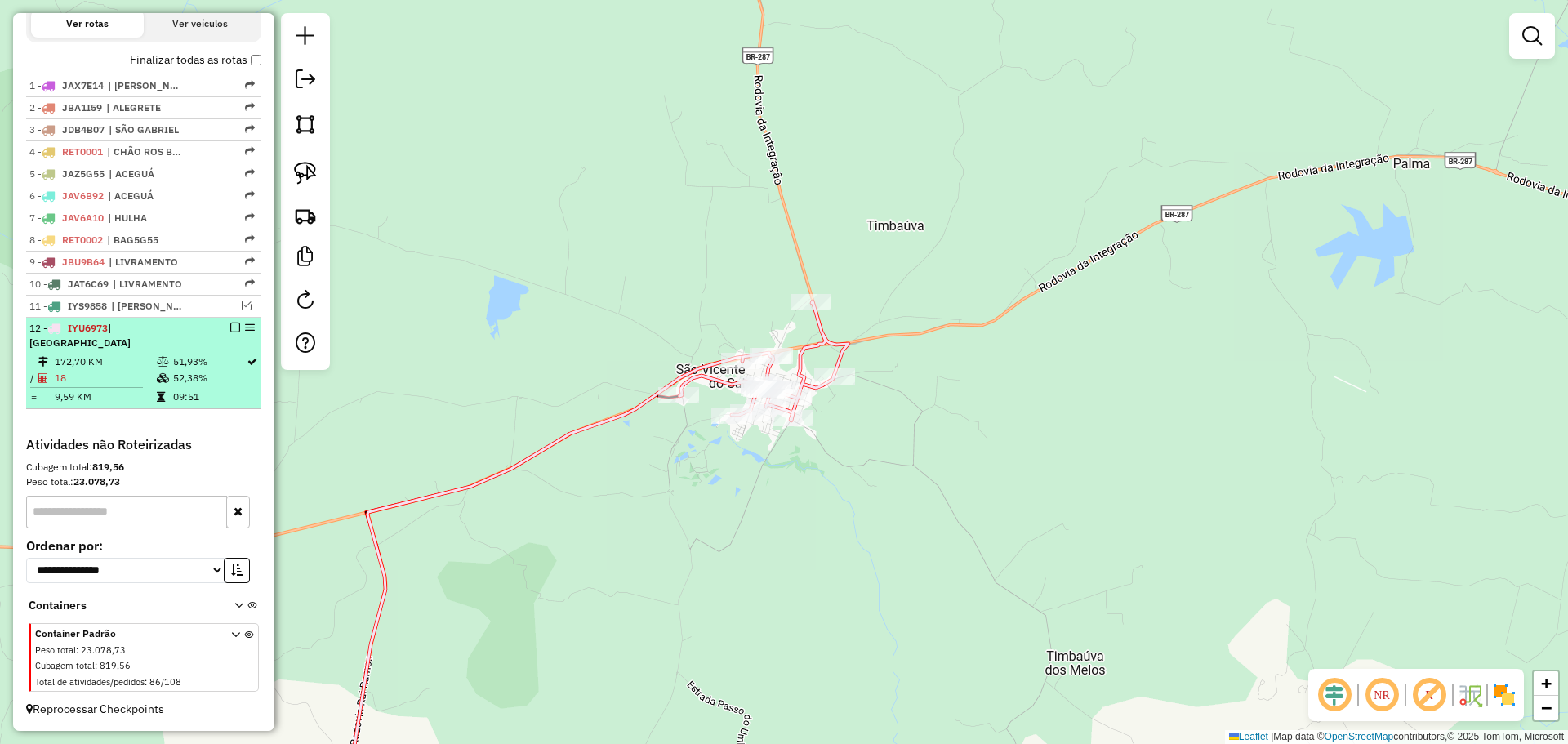
click at [230, 333] on em at bounding box center [234, 327] width 10 height 10
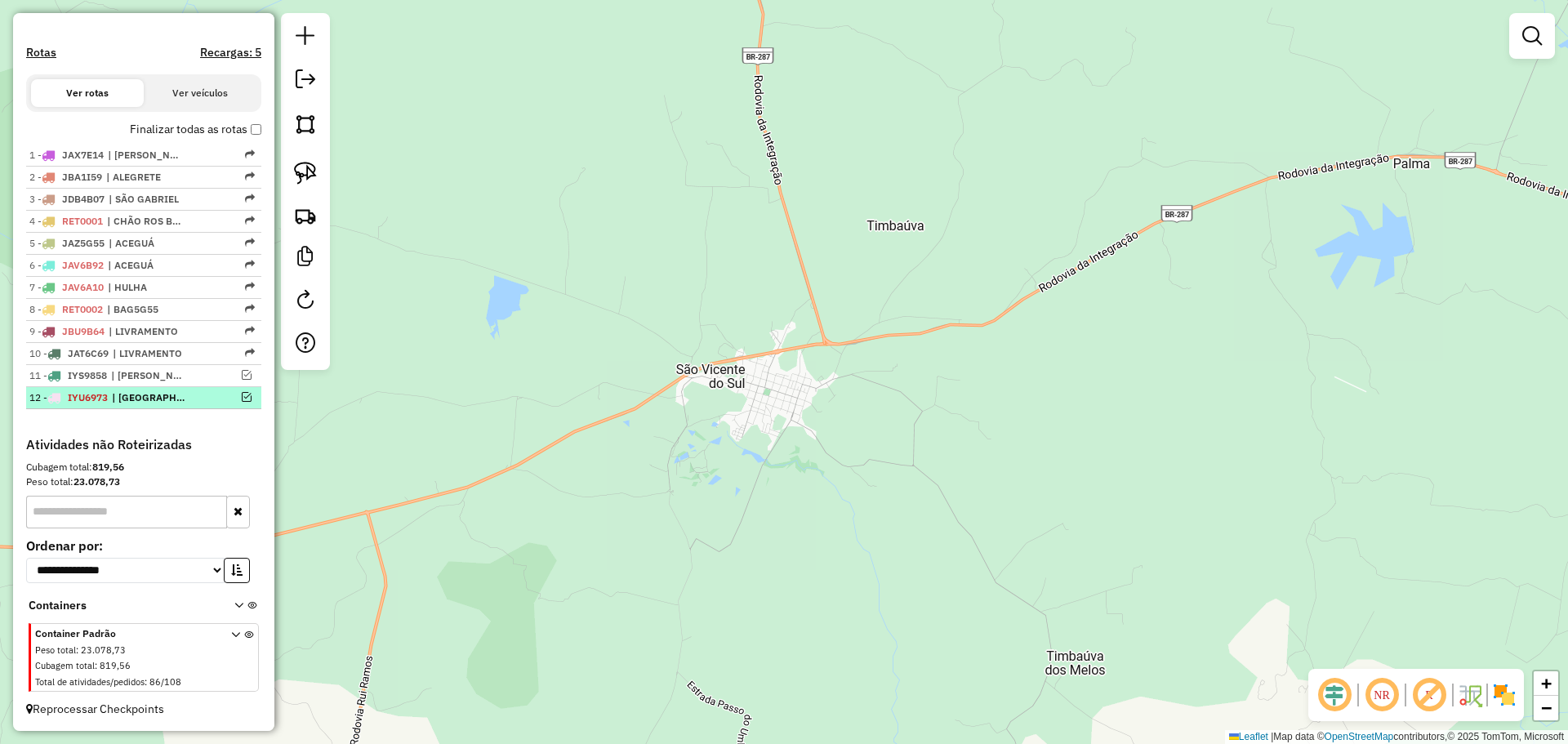
scroll to position [501, 0]
click at [743, 542] on div "Janela de atendimento Grade de atendimento Capacidade Transportadoras Veículos …" at bounding box center [784, 372] width 1568 height 744
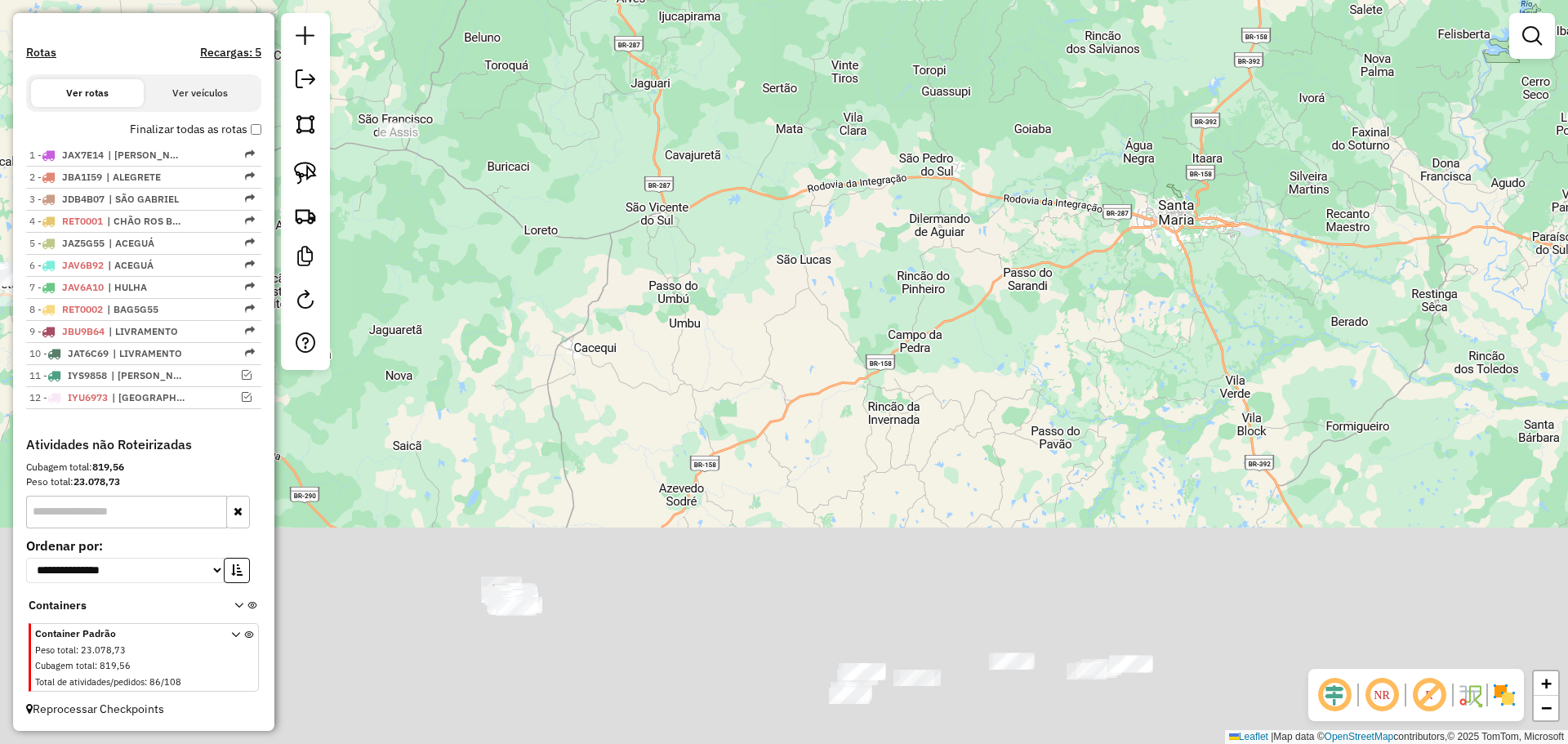
drag, startPoint x: 783, startPoint y: 557, endPoint x: 685, endPoint y: 244, distance: 328.0
click at [685, 244] on div "Janela de atendimento Grade de atendimento Capacidade Transportadoras Veículos …" at bounding box center [784, 372] width 1568 height 744
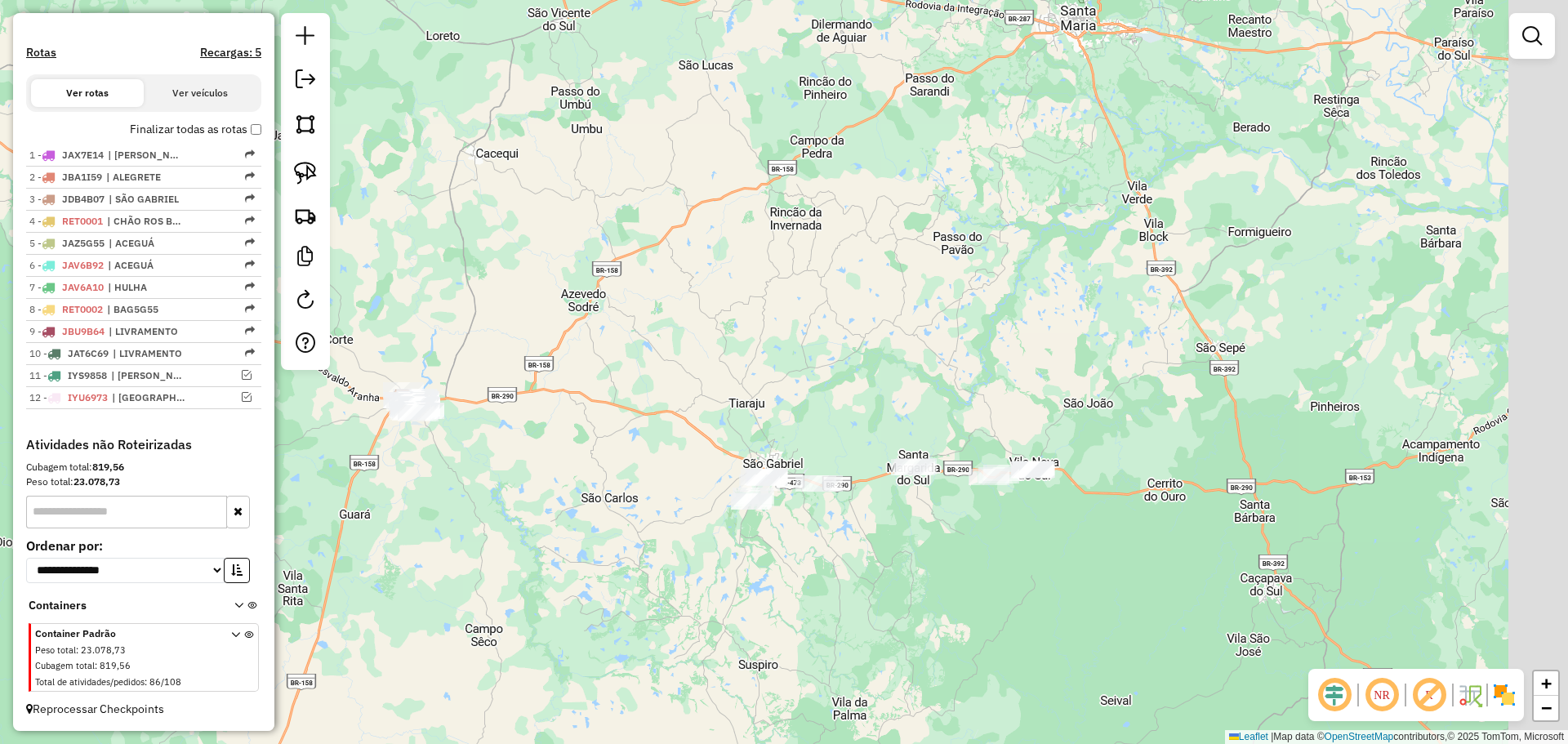
drag, startPoint x: 760, startPoint y: 524, endPoint x: 590, endPoint y: 320, distance: 265.5
click at [590, 320] on div "Janela de atendimento Grade de atendimento Capacidade Transportadoras Veículos …" at bounding box center [784, 372] width 1568 height 744
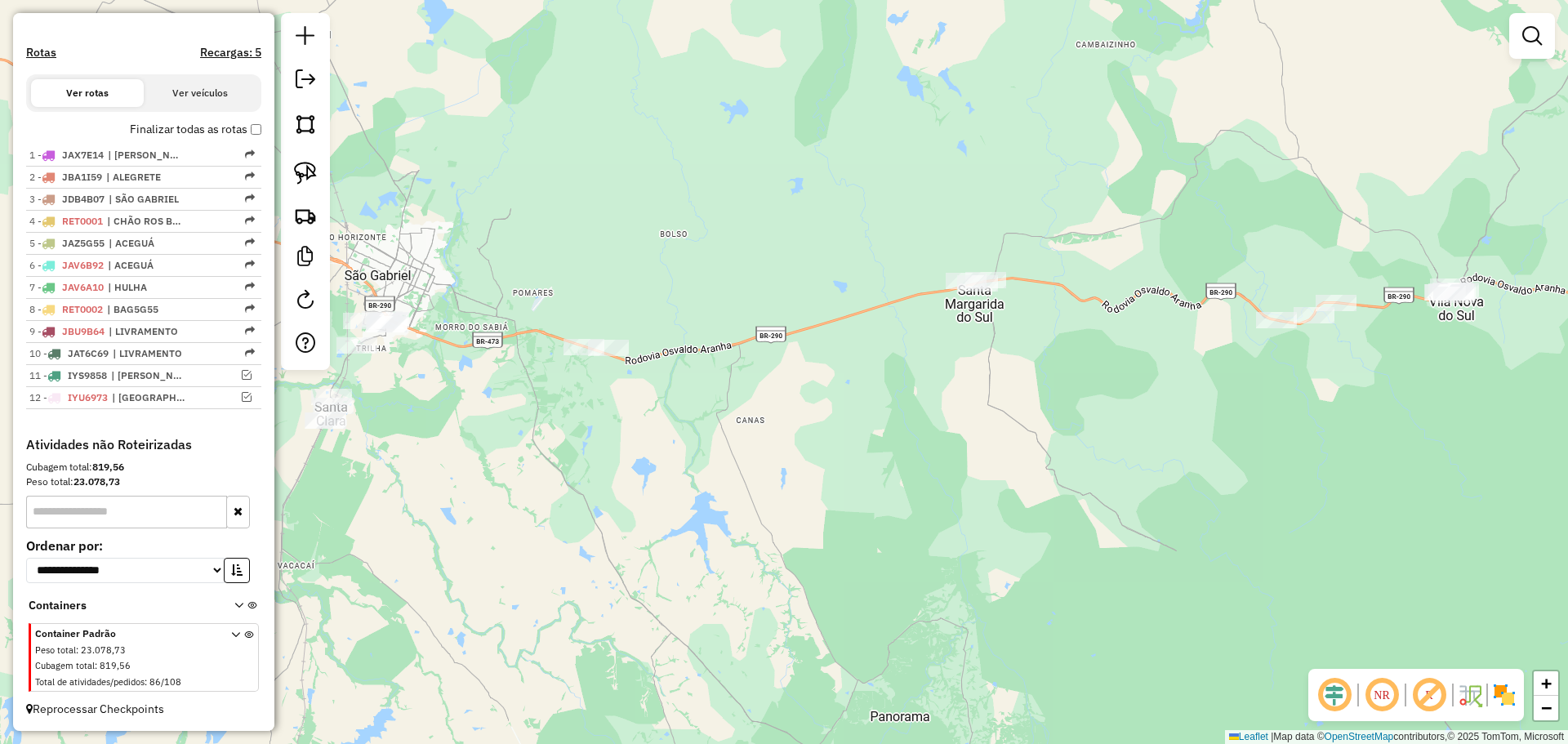
drag, startPoint x: 802, startPoint y: 520, endPoint x: 831, endPoint y: 465, distance: 62.2
click at [831, 465] on div "Janela de atendimento Grade de atendimento Capacidade Transportadoras Veículos …" at bounding box center [784, 372] width 1568 height 744
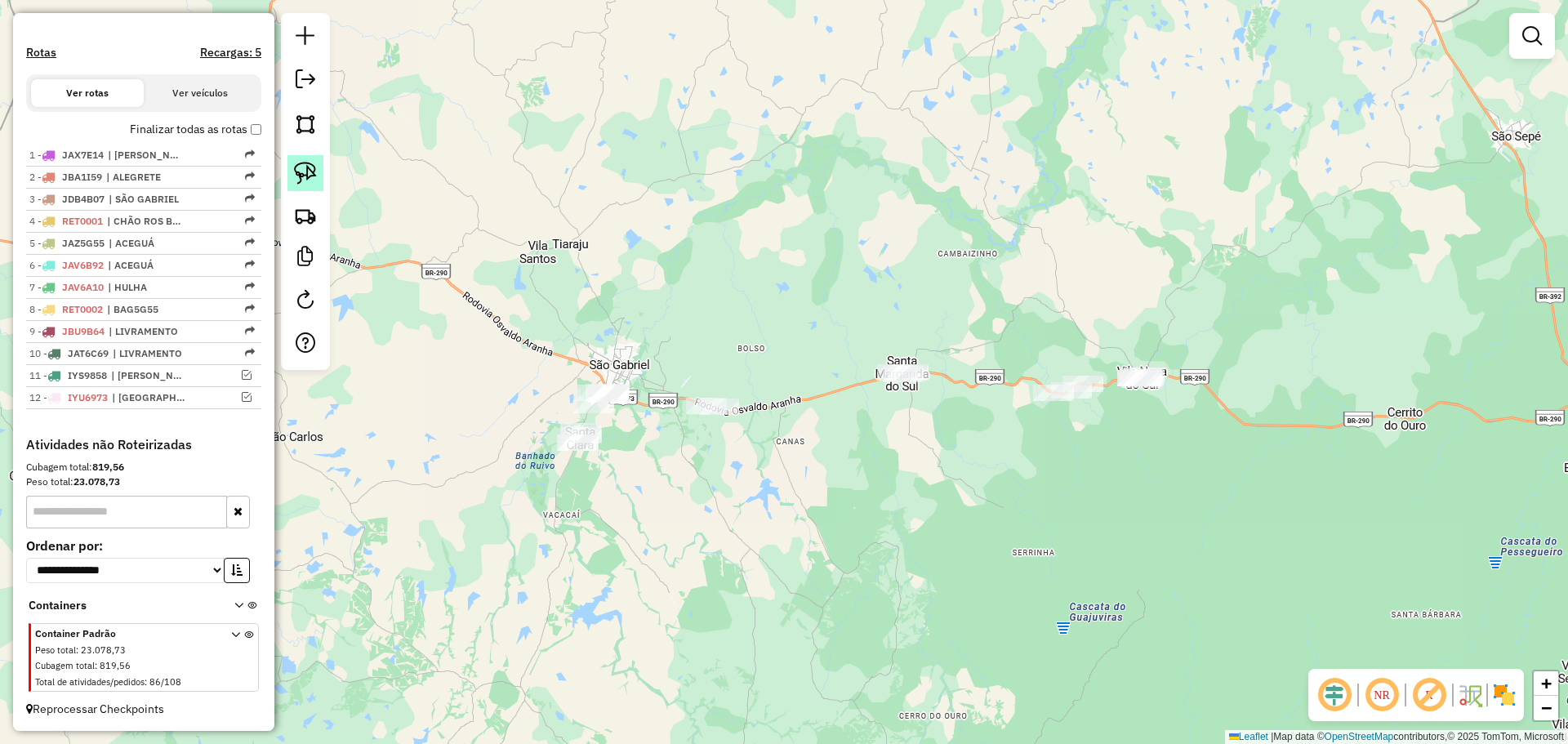
click at [313, 178] on img at bounding box center [305, 173] width 23 height 23
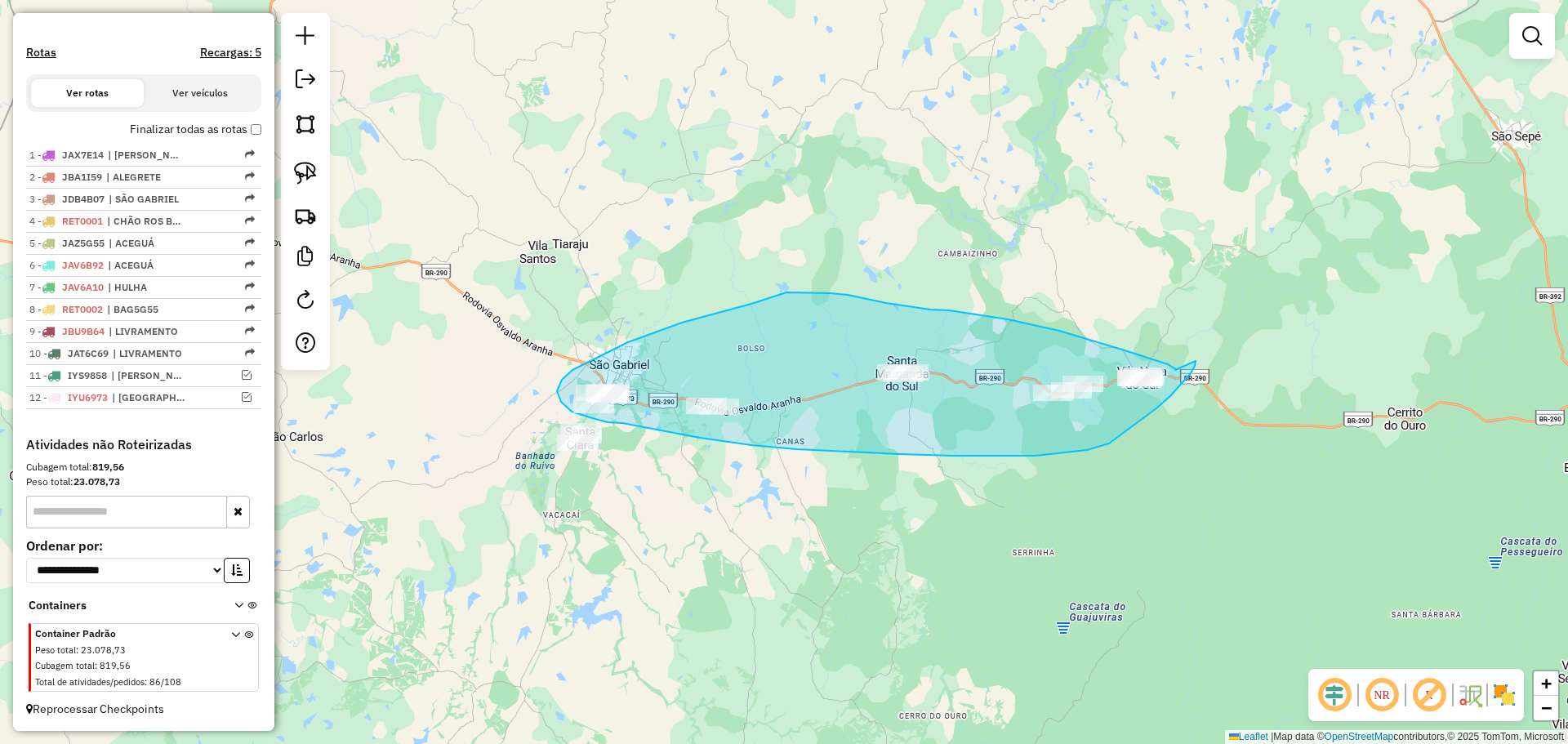
drag, startPoint x: 1176, startPoint y: 369, endPoint x: 1196, endPoint y: 361, distance: 21.5
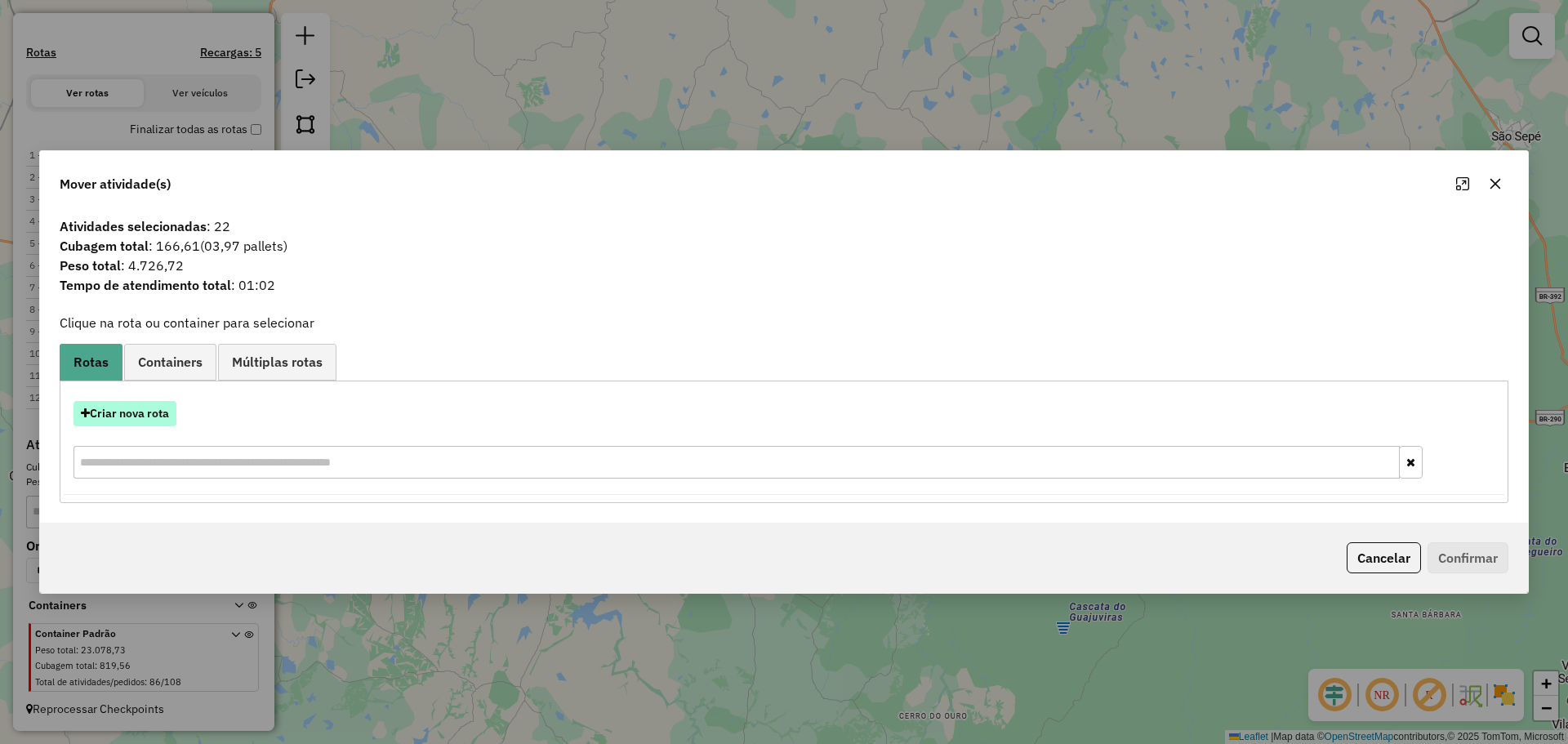
click at [153, 417] on button "Criar nova rota" at bounding box center [125, 413] width 103 height 25
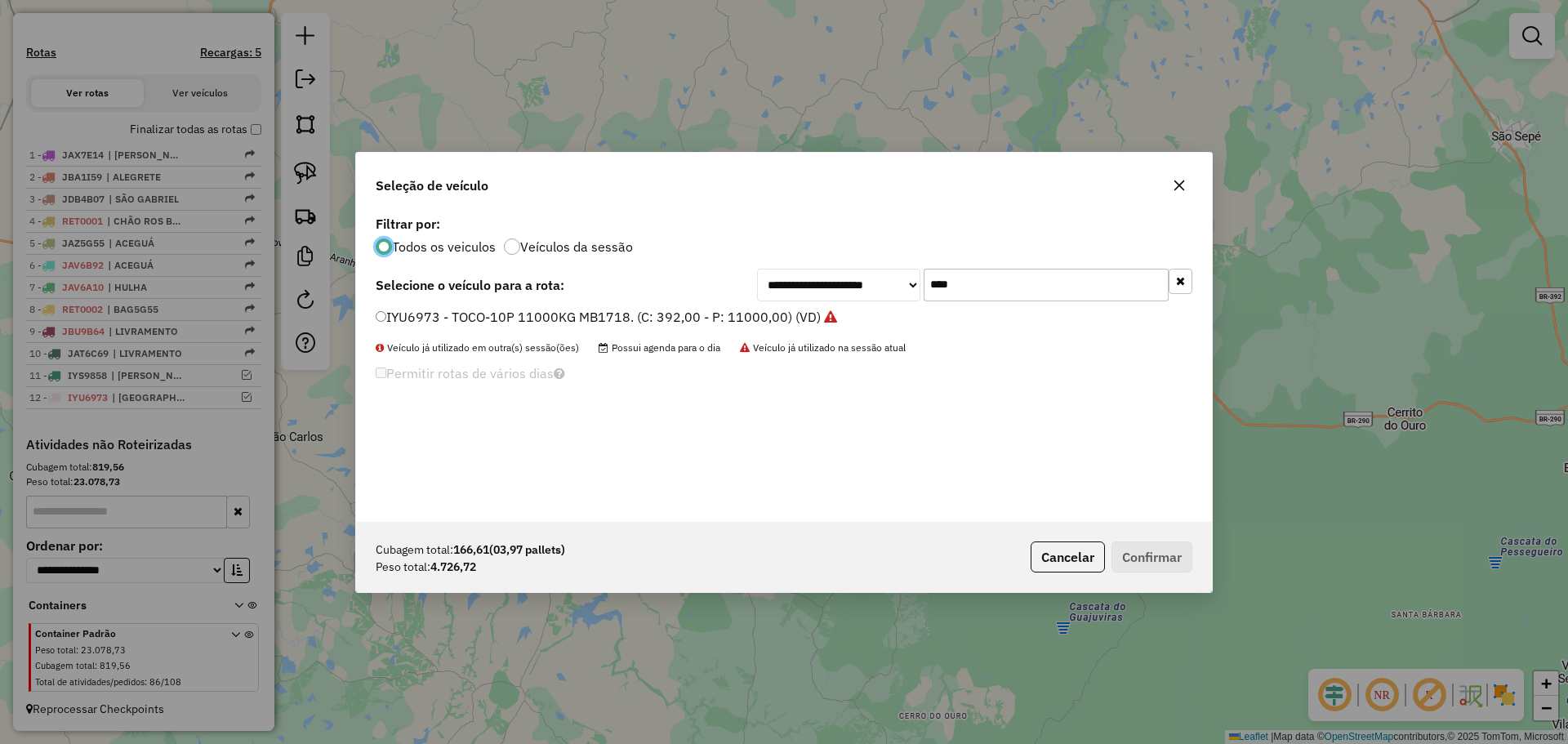
scroll to position [9, 5]
drag, startPoint x: 992, startPoint y: 279, endPoint x: 834, endPoint y: 253, distance: 160.1
click at [834, 253] on div "**********" at bounding box center [784, 367] width 856 height 311
type input "**"
click at [629, 315] on label "JDB4B07 - TRUCK-6P 5500KG VW/13.180 DRC 6X2. (C: 252,00 - P: 6000,00) (VD)" at bounding box center [635, 317] width 519 height 19
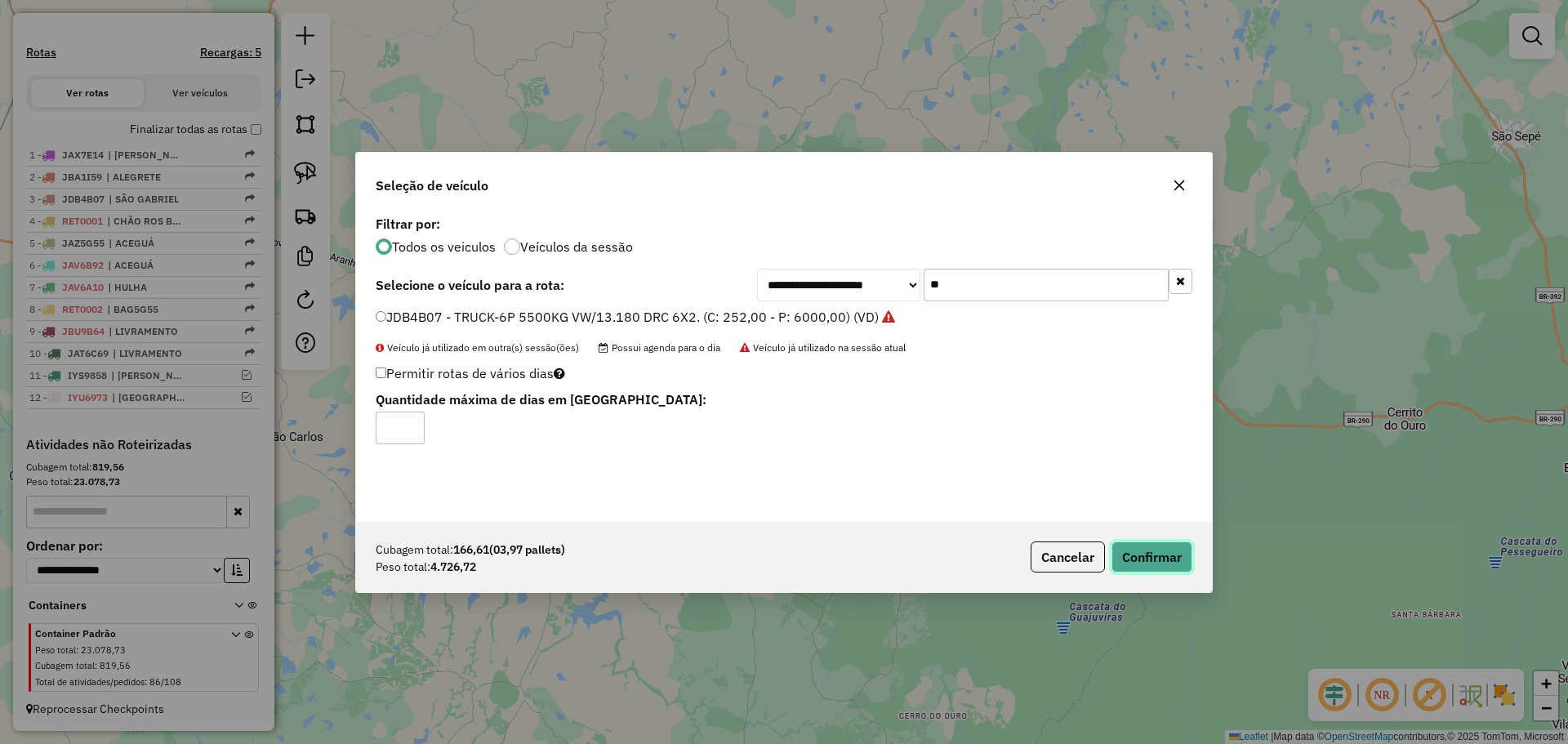
click at [1159, 552] on button "Confirmar" at bounding box center [1152, 556] width 81 height 31
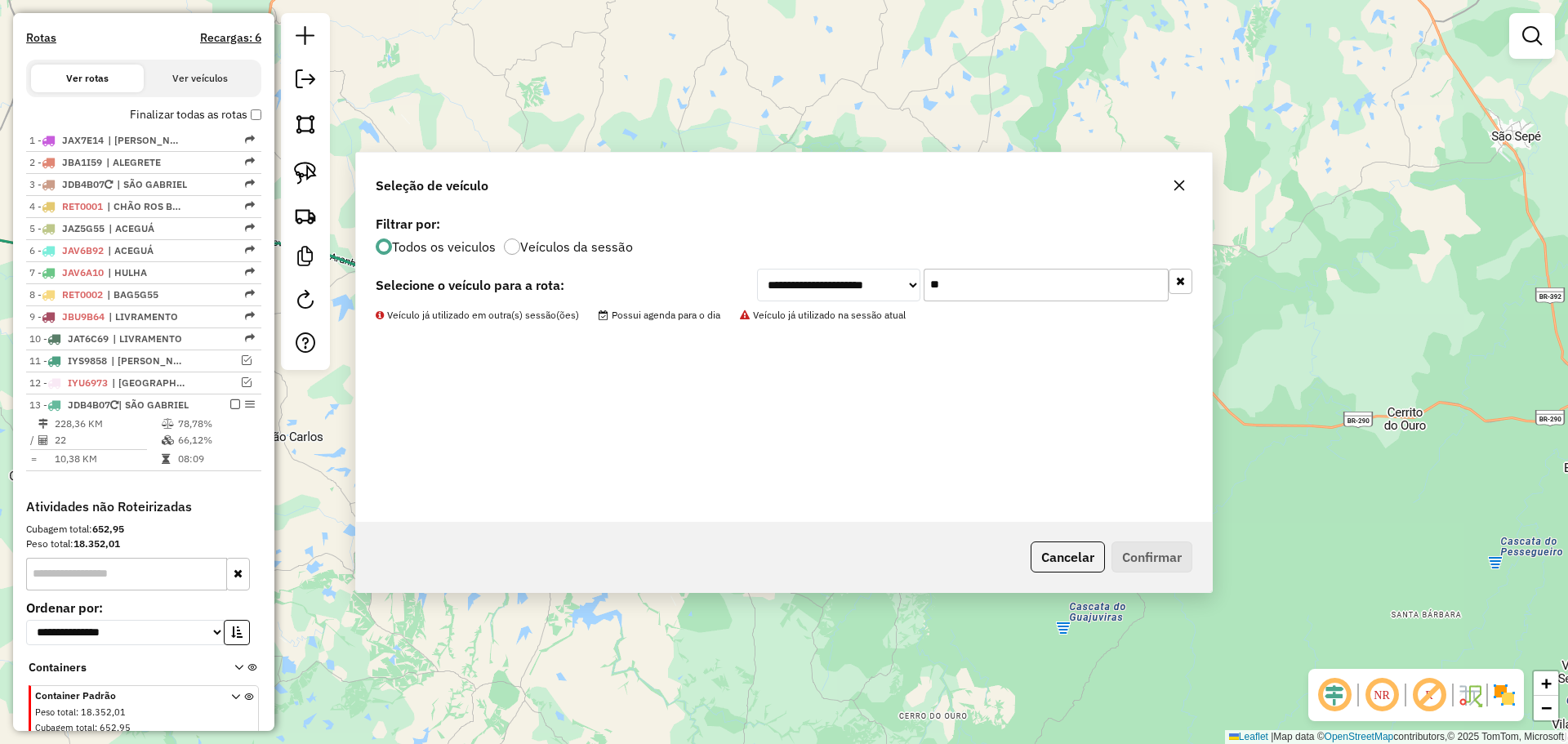
scroll to position [566, 0]
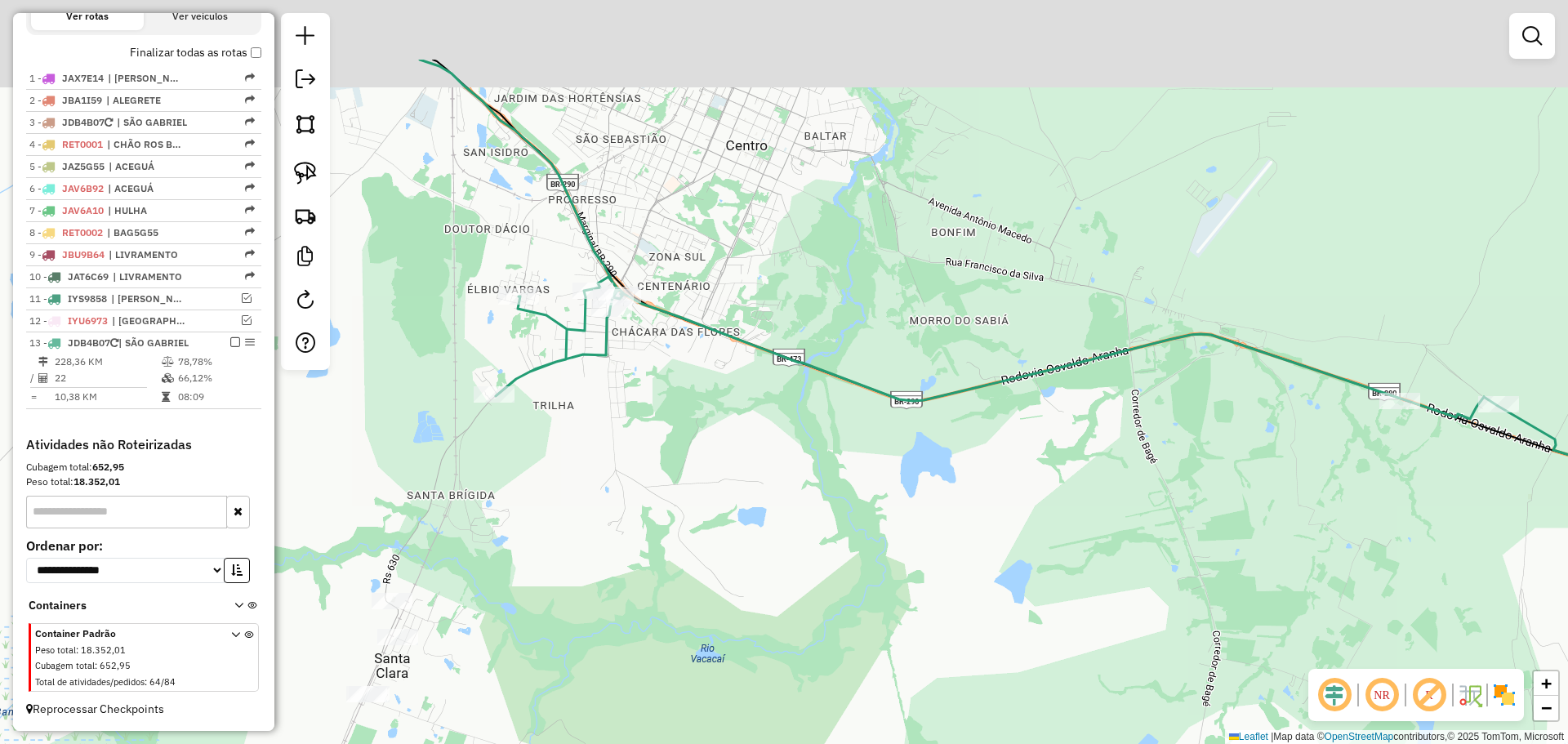
drag, startPoint x: 627, startPoint y: 288, endPoint x: 605, endPoint y: 370, distance: 84.9
click at [626, 437] on div "Janela de atendimento Grade de atendimento Capacidade Transportadoras Veículos …" at bounding box center [784, 372] width 1568 height 744
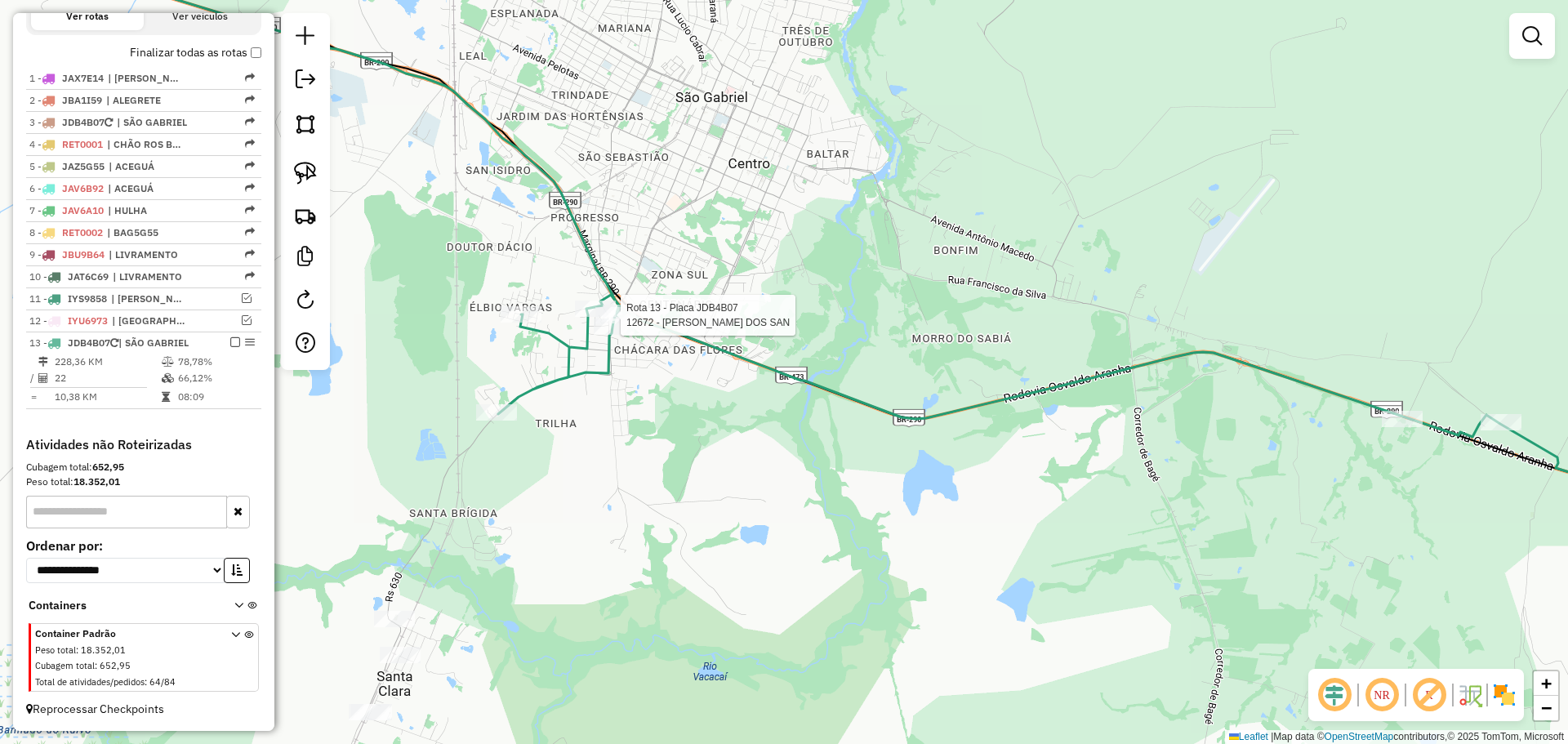
scroll to position [577, 0]
select select "*********"
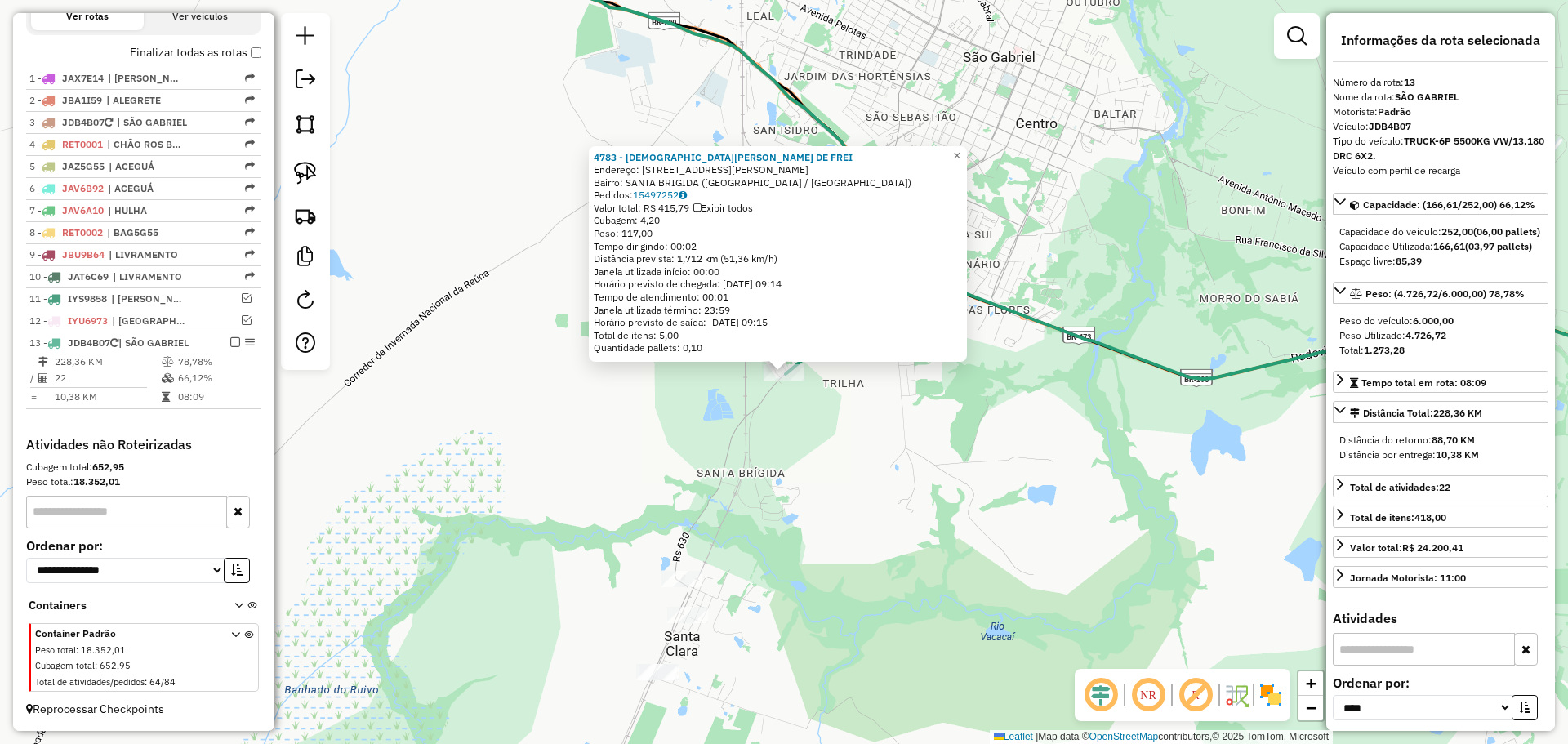
click at [674, 469] on div "4783 - CRISTIANE B. DE FREI Endereço: AV ANTONIO TRILHA 596 Bairro: SANTA BRIGI…" at bounding box center [784, 372] width 1568 height 744
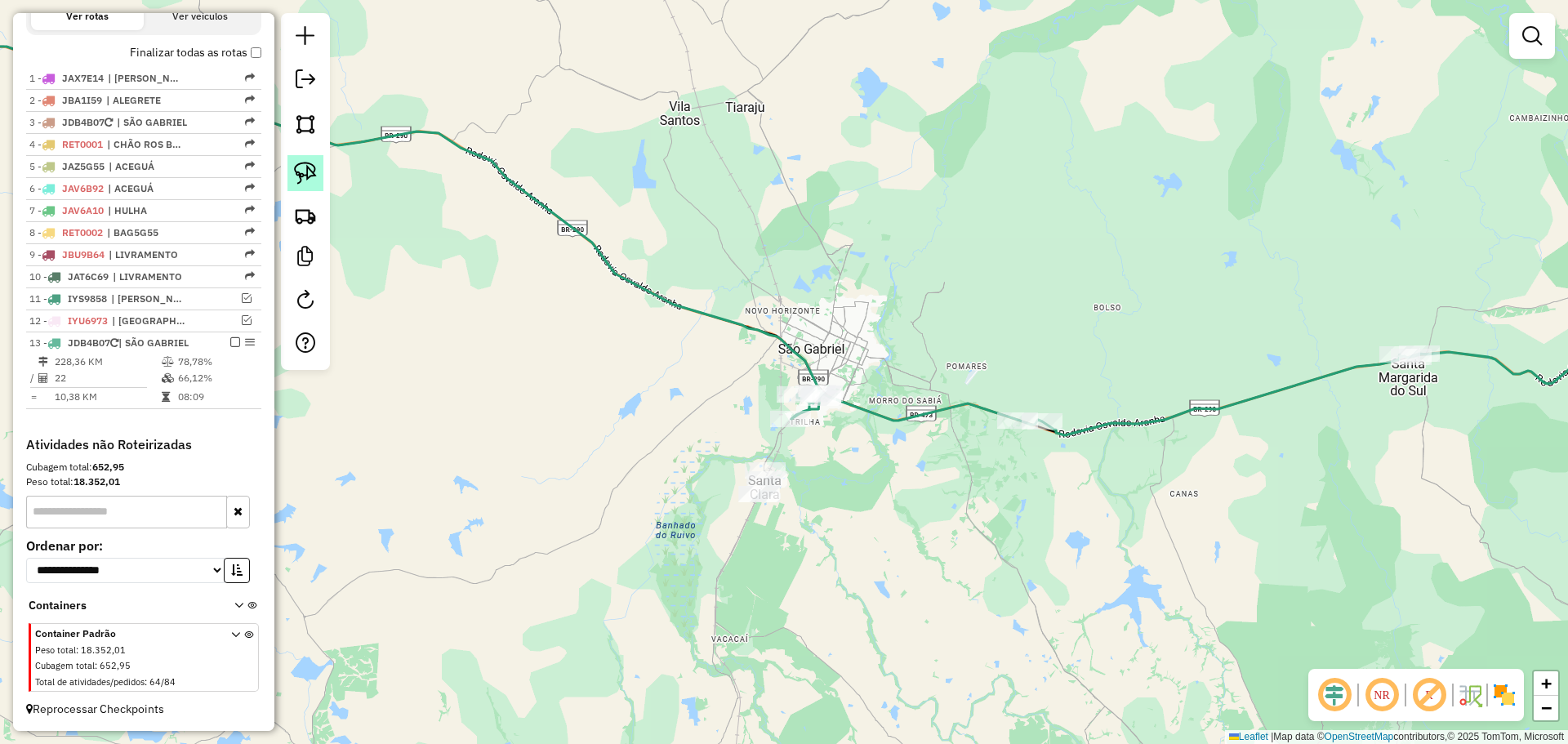
click at [306, 164] on img at bounding box center [305, 173] width 23 height 23
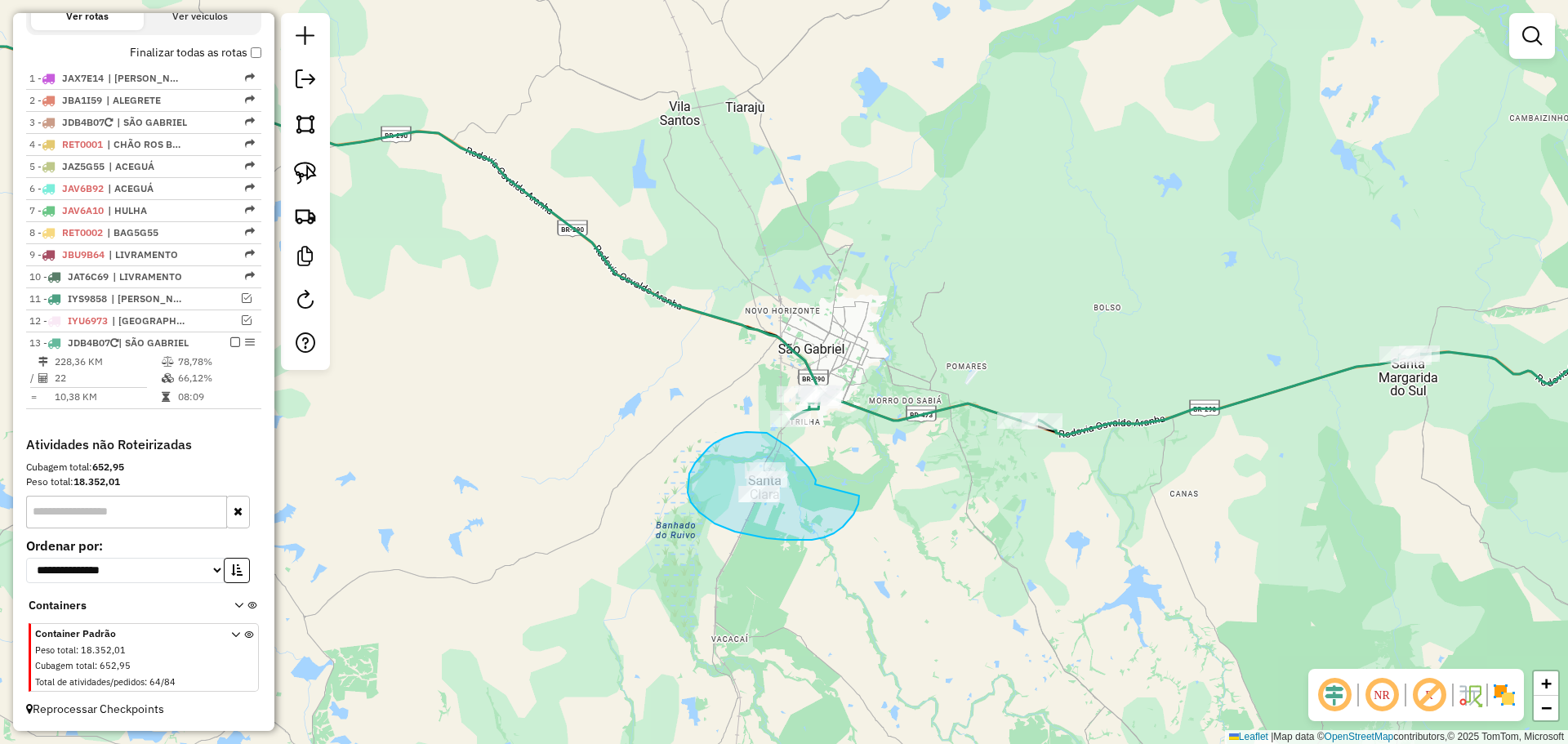
drag, startPoint x: 815, startPoint y: 484, endPoint x: 858, endPoint y: 490, distance: 43.4
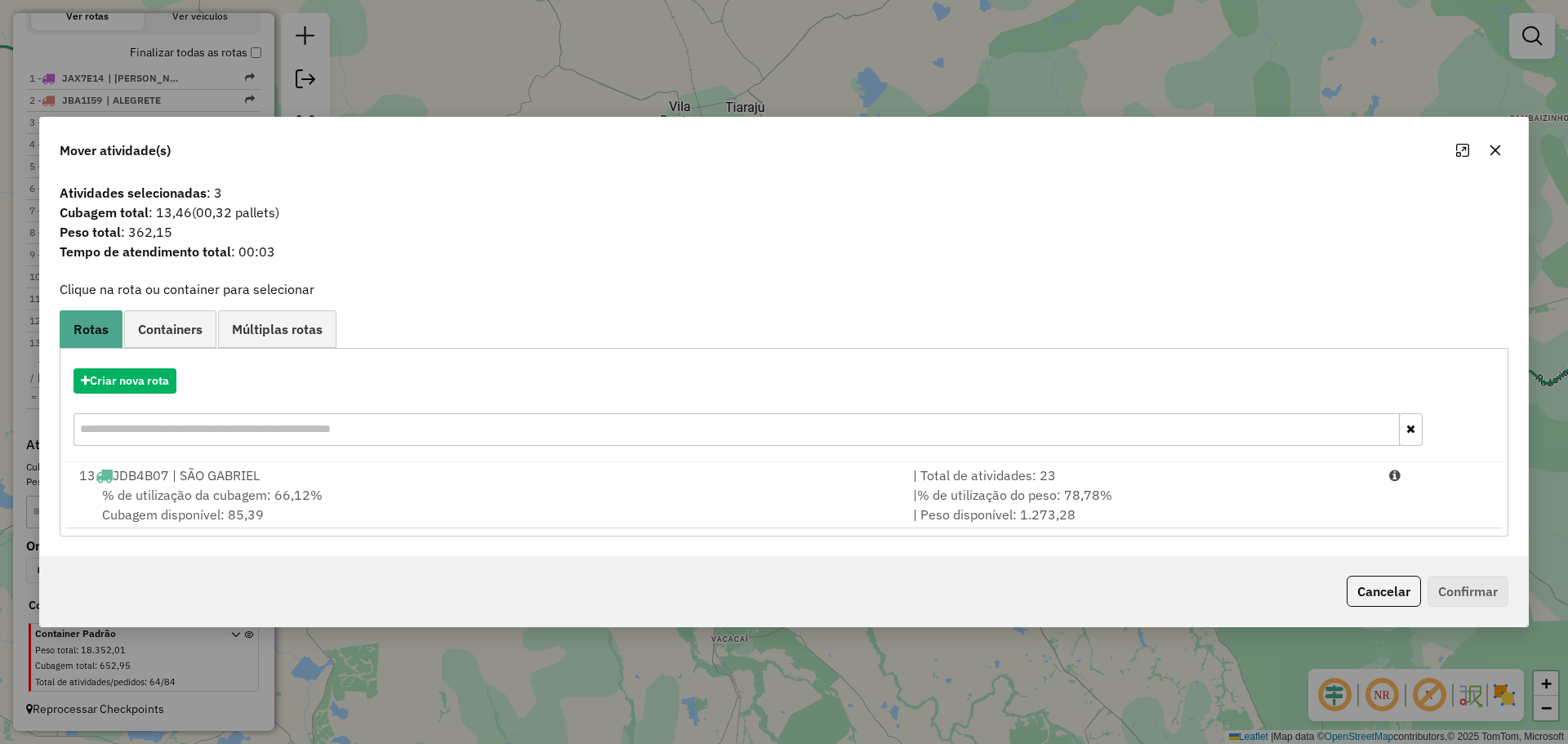
click at [858, 490] on div "% de utilização da cubagem: 66,12% Cubagem disponível: 85,39" at bounding box center [486, 504] width 834 height 39
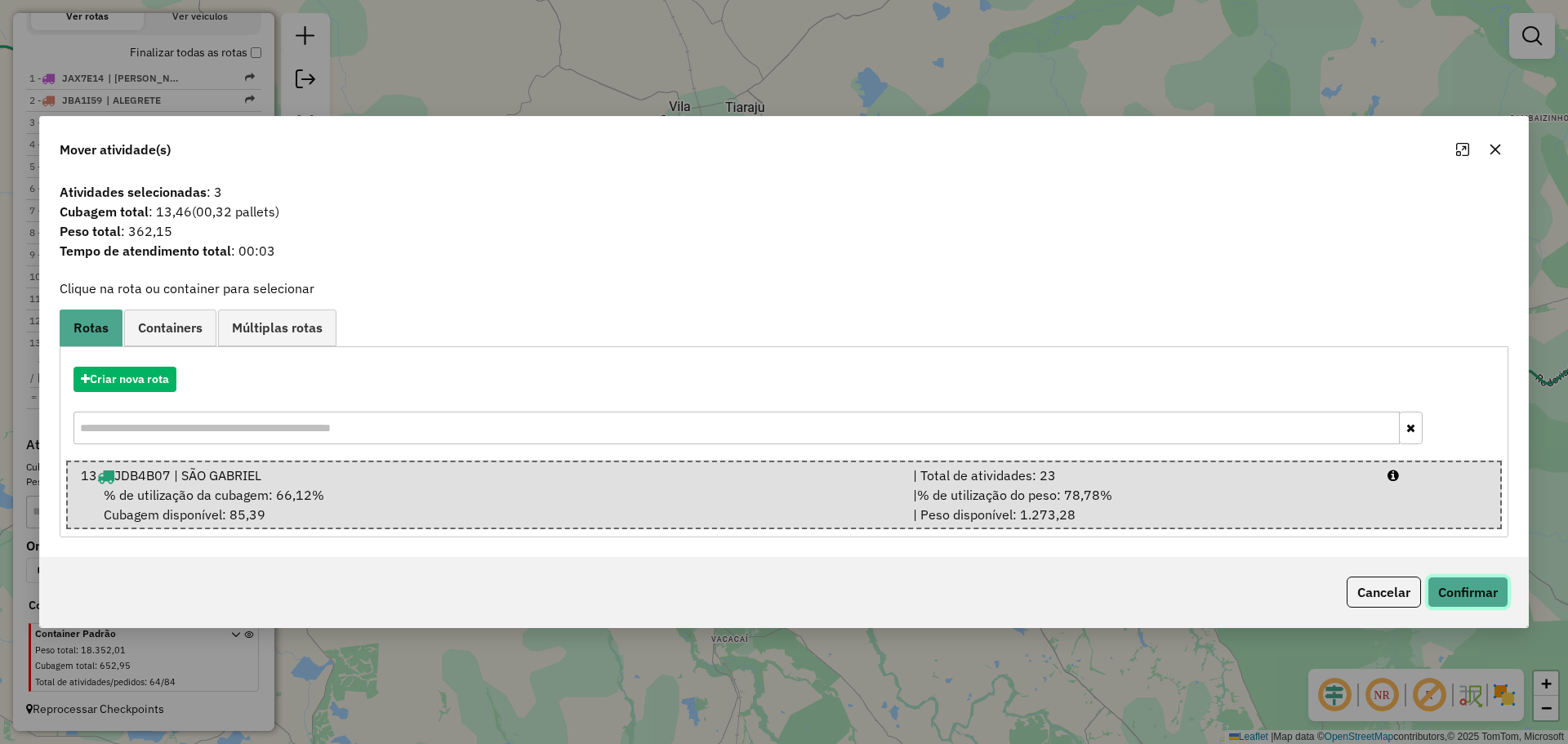
click at [1469, 594] on button "Confirmar" at bounding box center [1468, 591] width 81 height 31
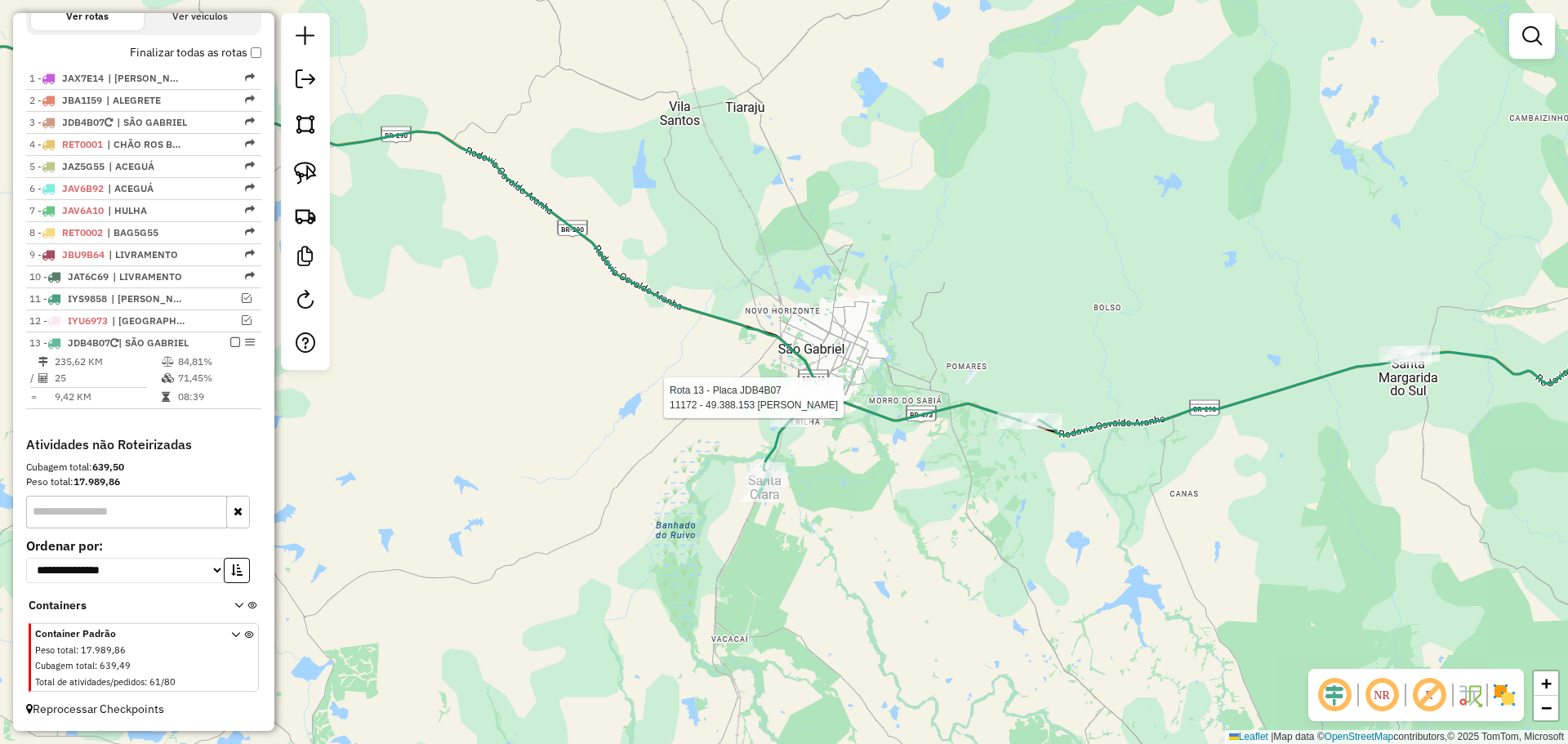
select select "*********"
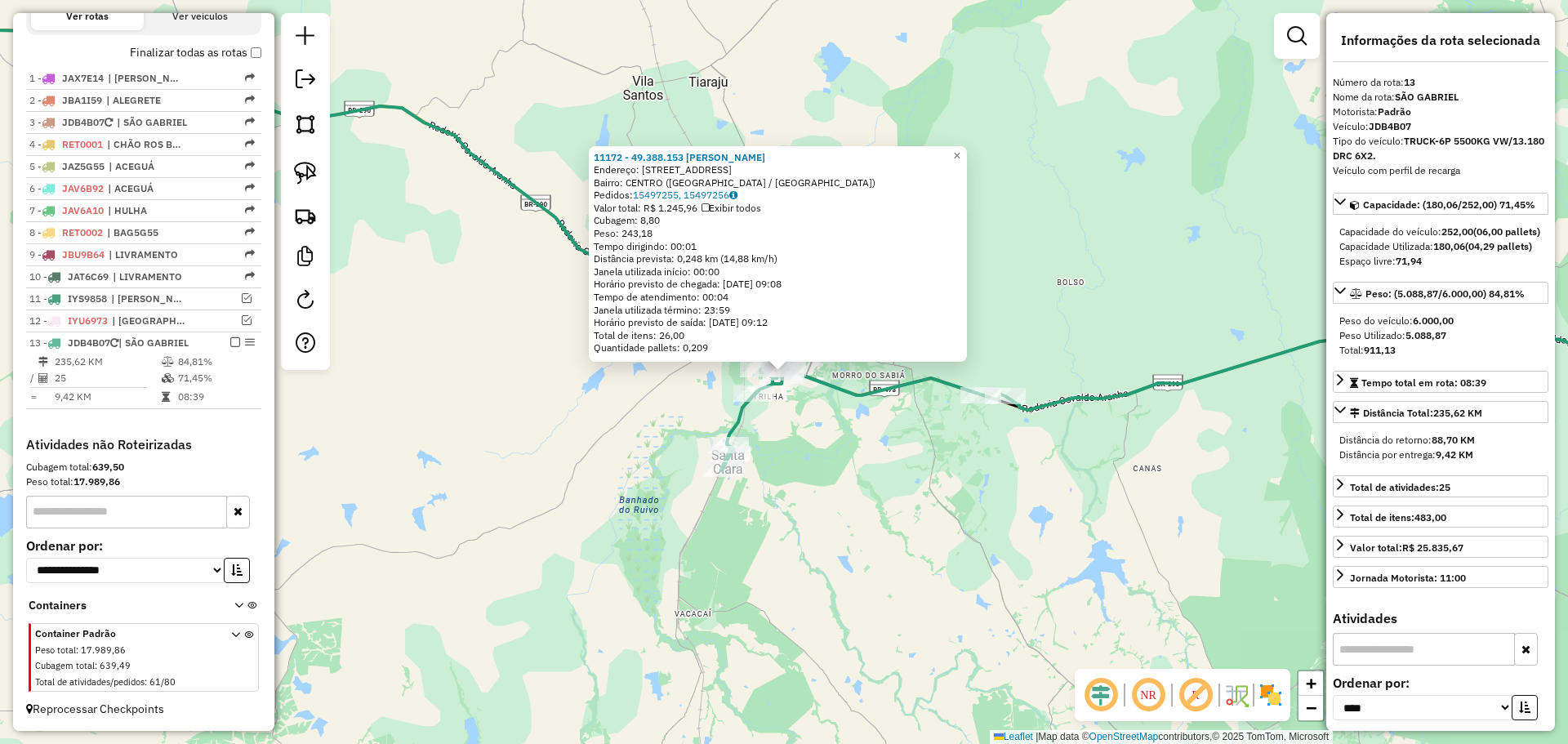
click at [786, 515] on div "11172 - 49.388.153 MARTA LUZ Endereço: AV AVENIDA ANTONIO TRILHA 473 Bairro: CE…" at bounding box center [784, 372] width 1568 height 744
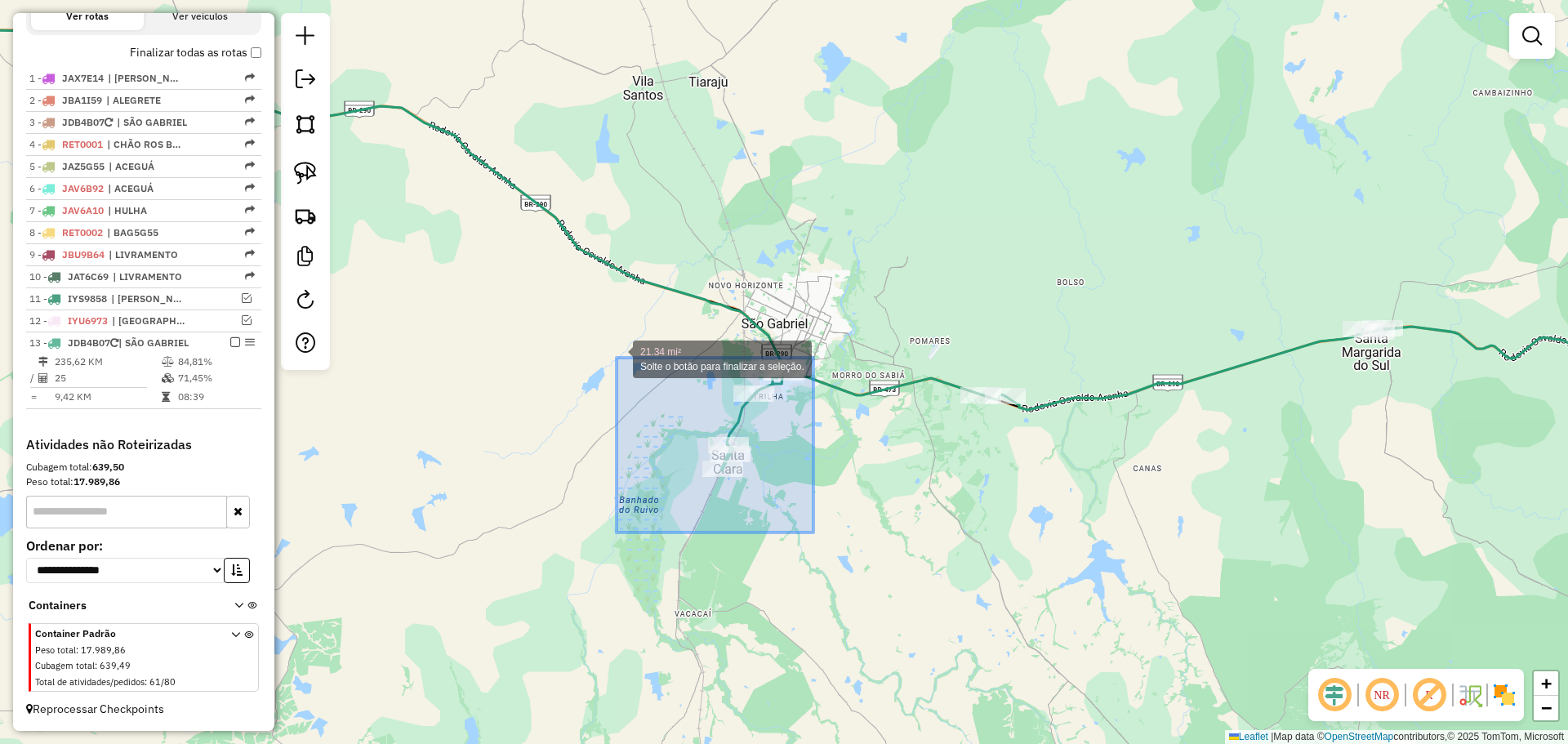
drag, startPoint x: 813, startPoint y: 533, endPoint x: 617, endPoint y: 357, distance: 263.4
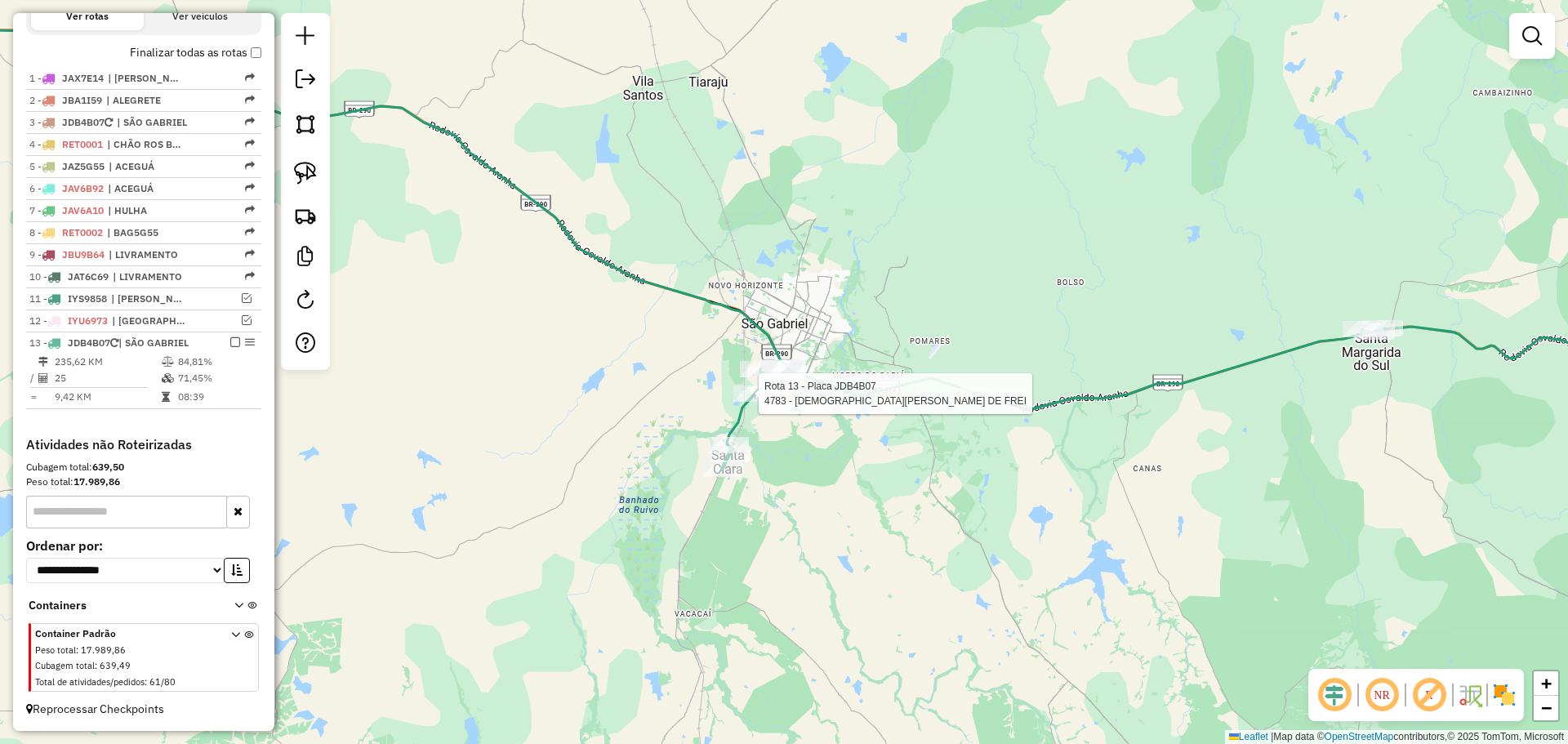
select select "*********"
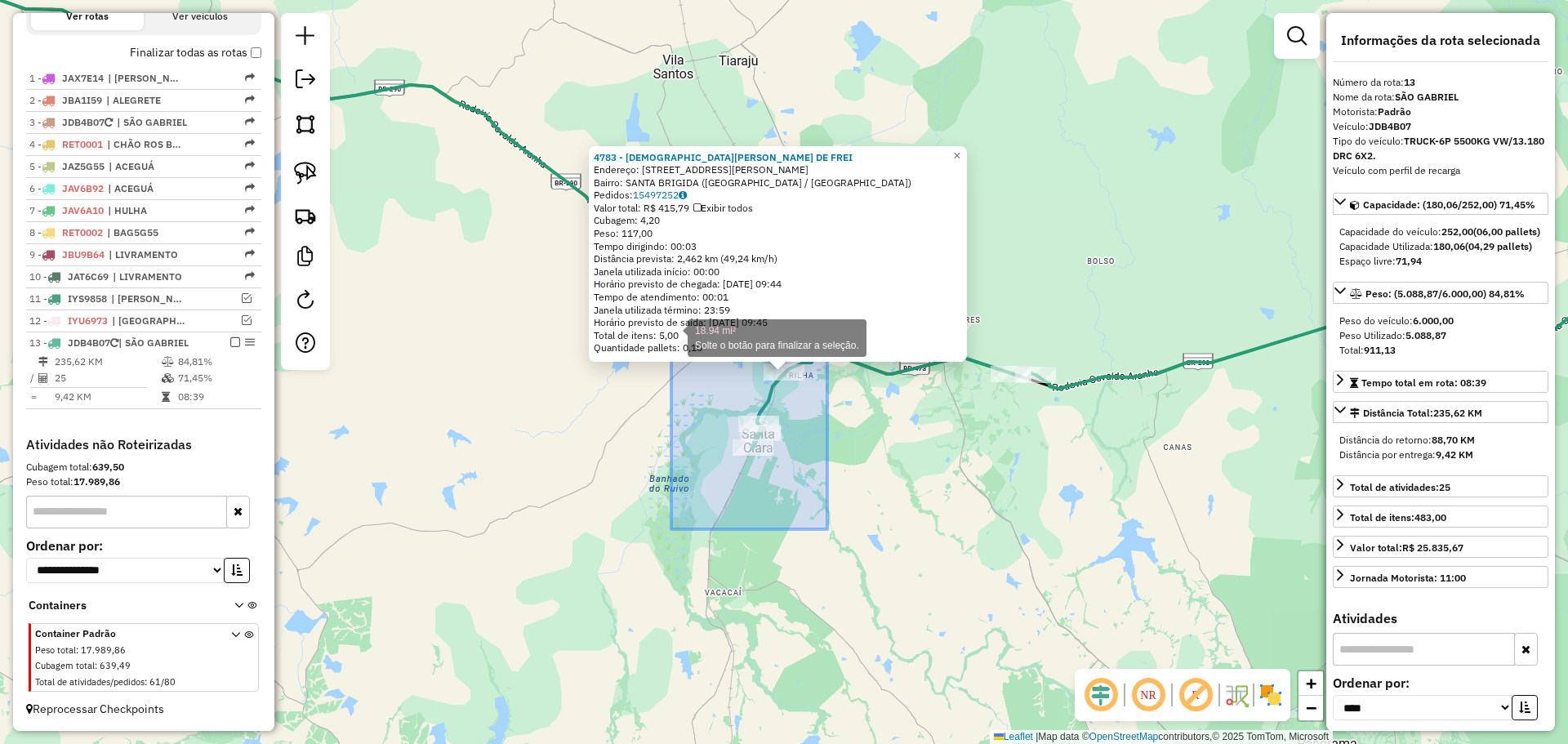
drag, startPoint x: 807, startPoint y: 512, endPoint x: 671, endPoint y: 337, distance: 221.6
click at [671, 337] on div "4783 - CRISTIANE B. DE FREI Endereço: AV ANTONIO TRILHA 596 Bairro: SANTA BRIGI…" at bounding box center [784, 372] width 1568 height 744
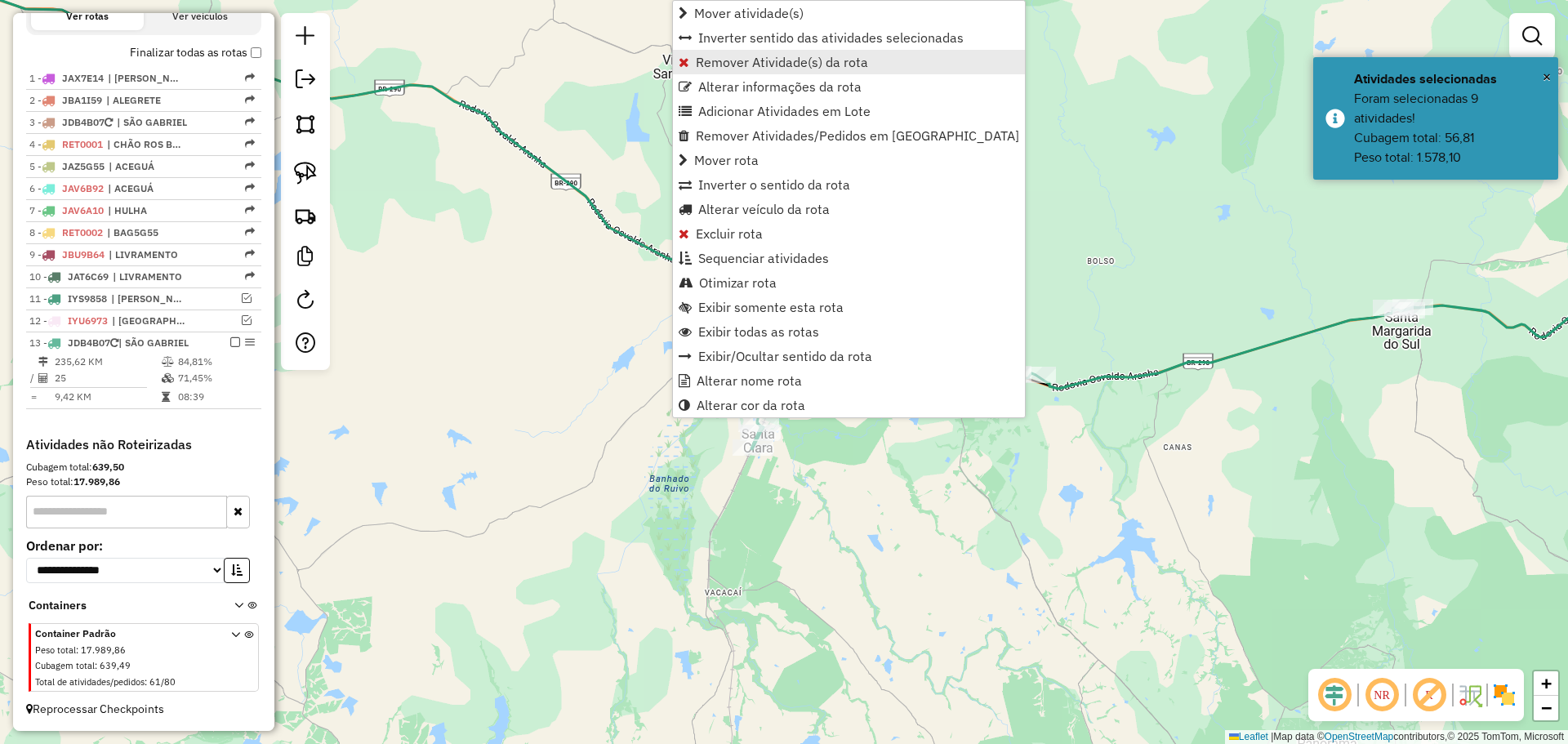
click at [781, 65] on span "Remover Atividade(s) da rota" at bounding box center [782, 61] width 172 height 13
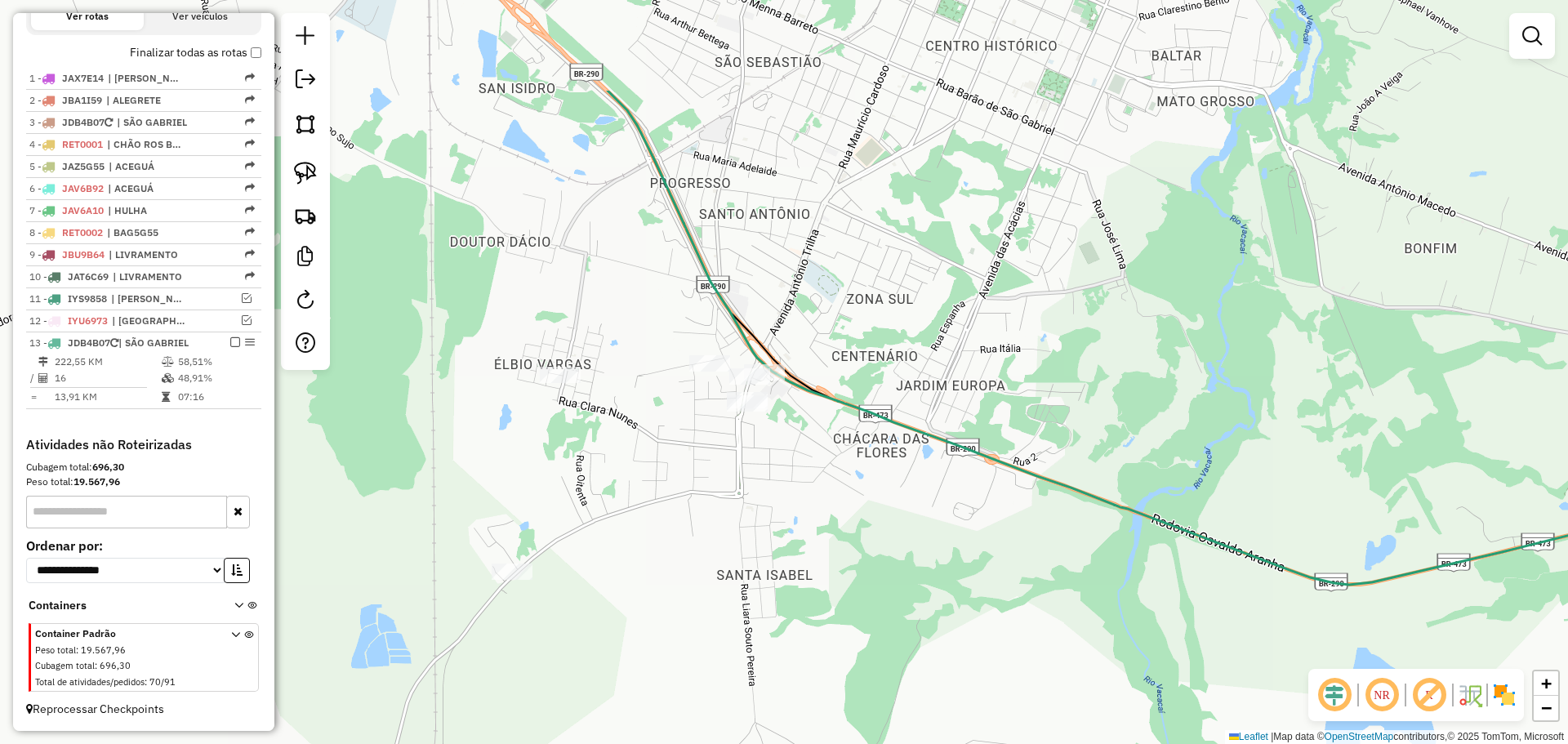
drag, startPoint x: 811, startPoint y: 383, endPoint x: 770, endPoint y: 541, distance: 163.2
click at [770, 541] on div "Janela de atendimento Grade de atendimento Capacidade Transportadoras Veículos …" at bounding box center [784, 372] width 1568 height 744
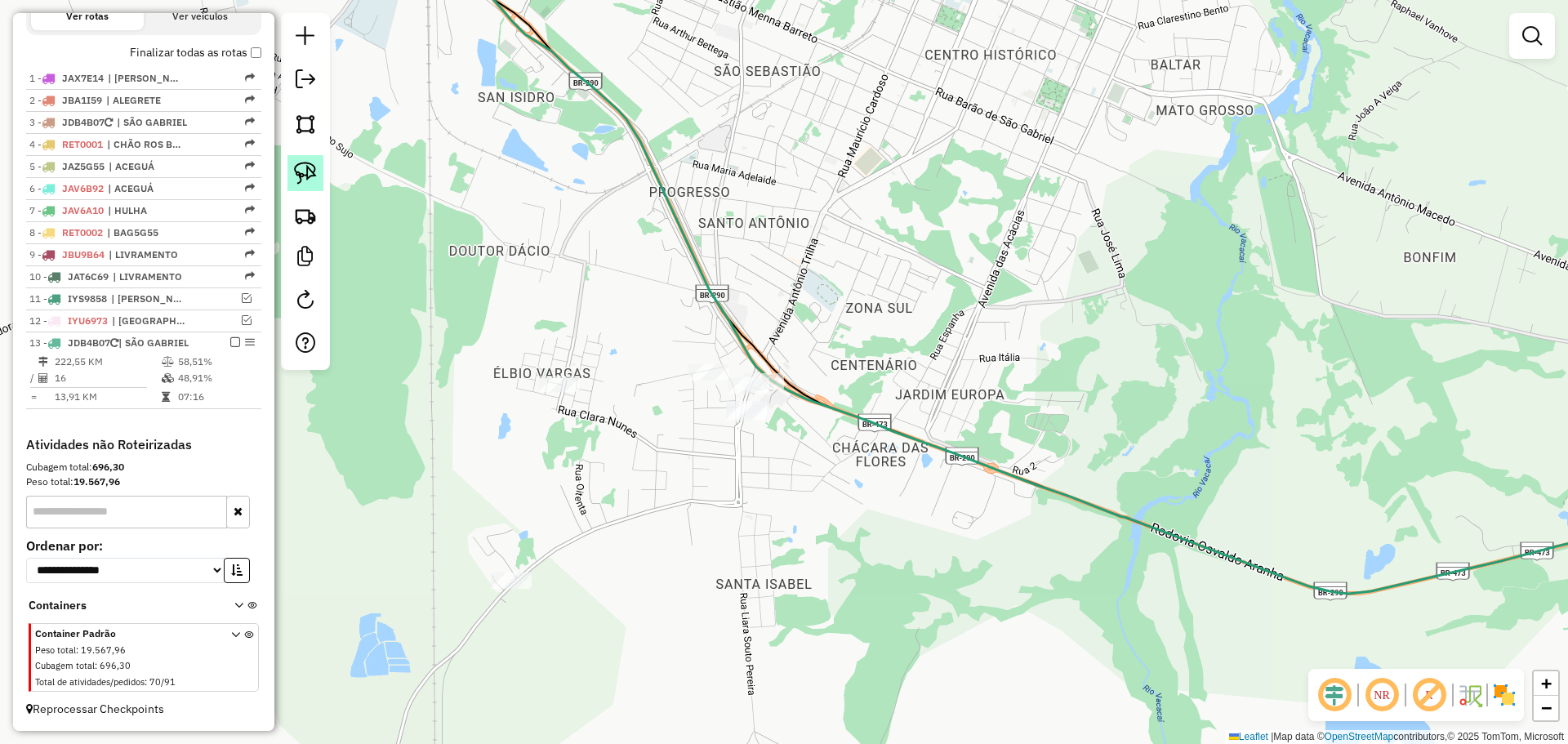
click at [313, 181] on img at bounding box center [305, 173] width 23 height 23
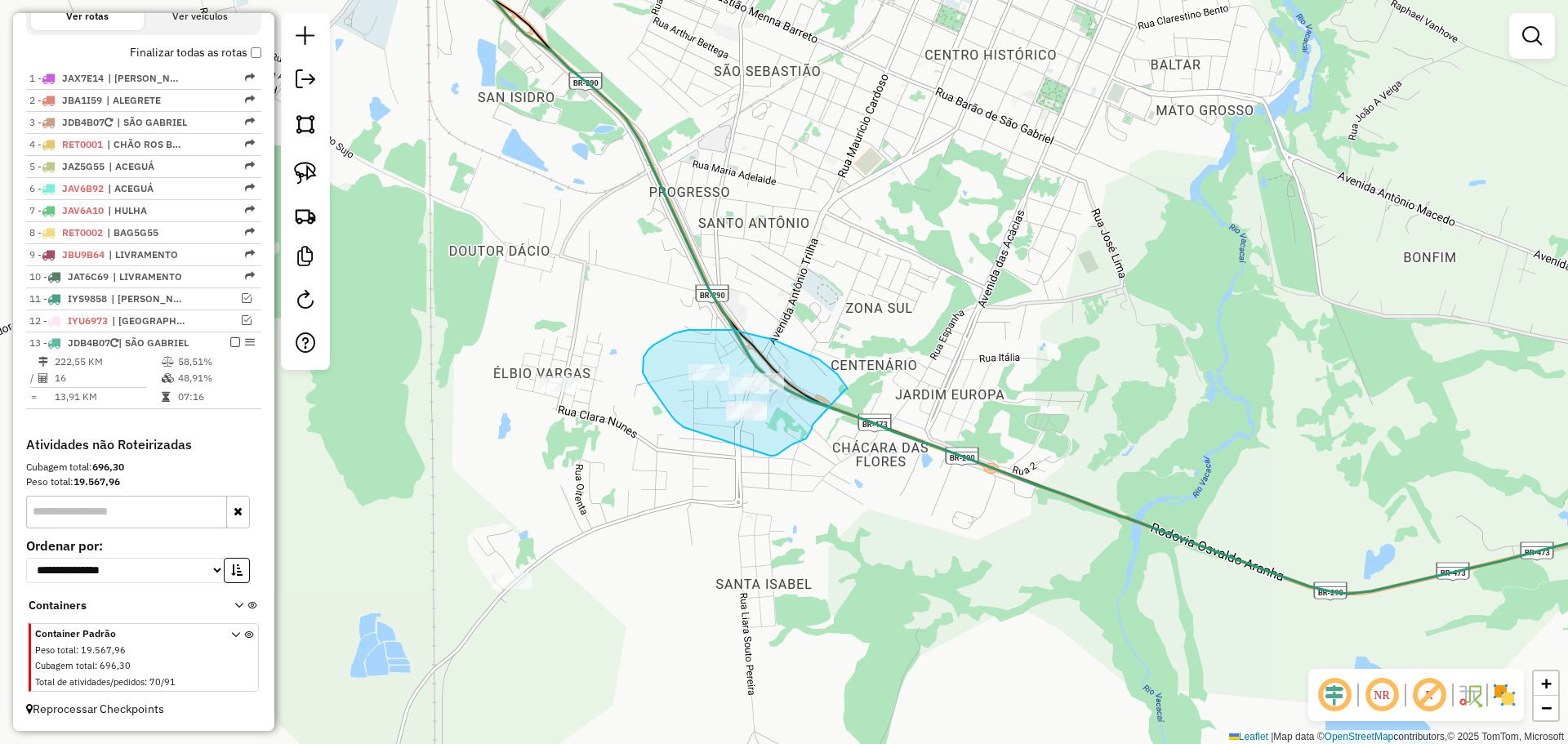
drag, startPoint x: 848, startPoint y: 389, endPoint x: 815, endPoint y: 418, distance: 43.9
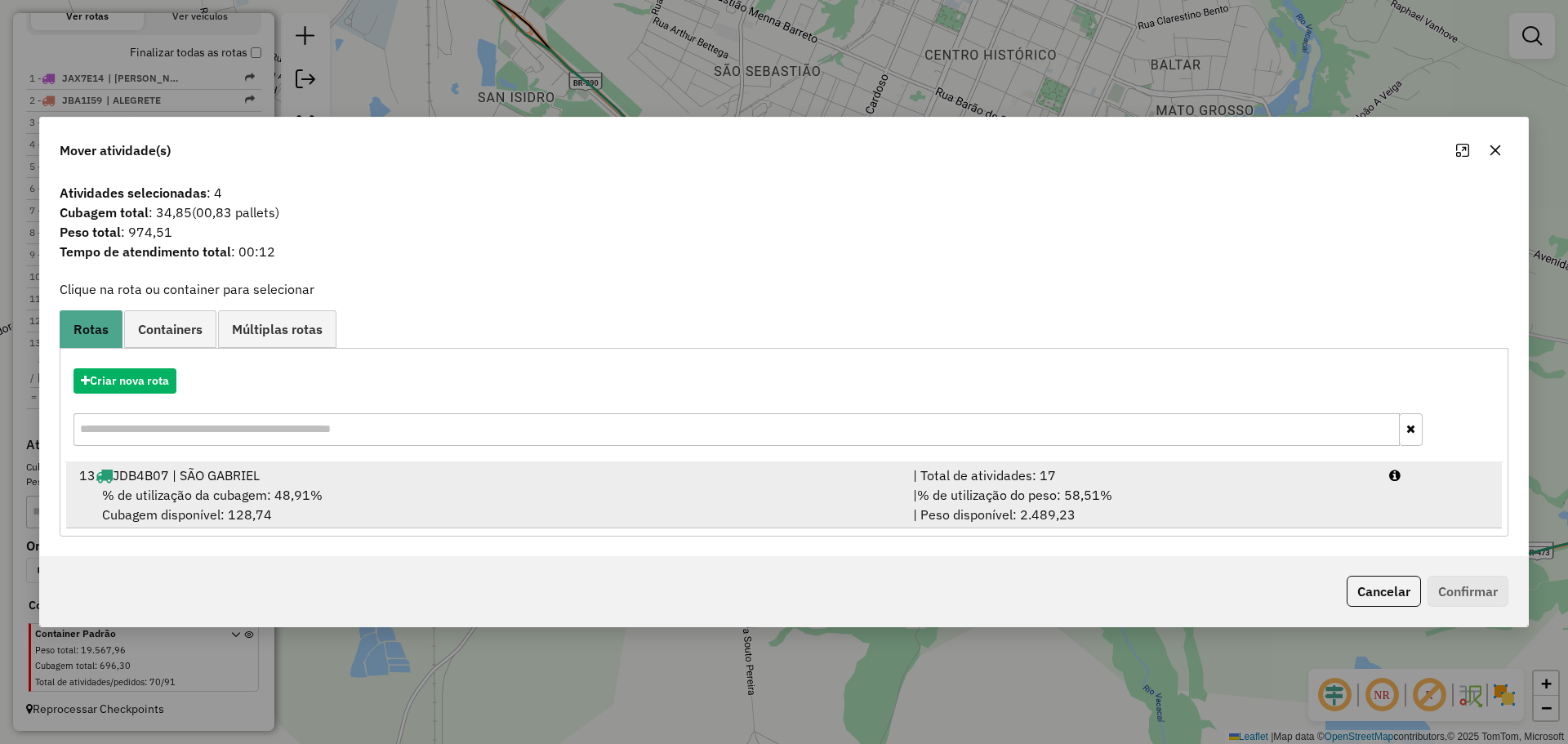
click at [755, 485] on div "% de utilização da cubagem: 48,91% Cubagem disponível: 128,74" at bounding box center [486, 504] width 834 height 39
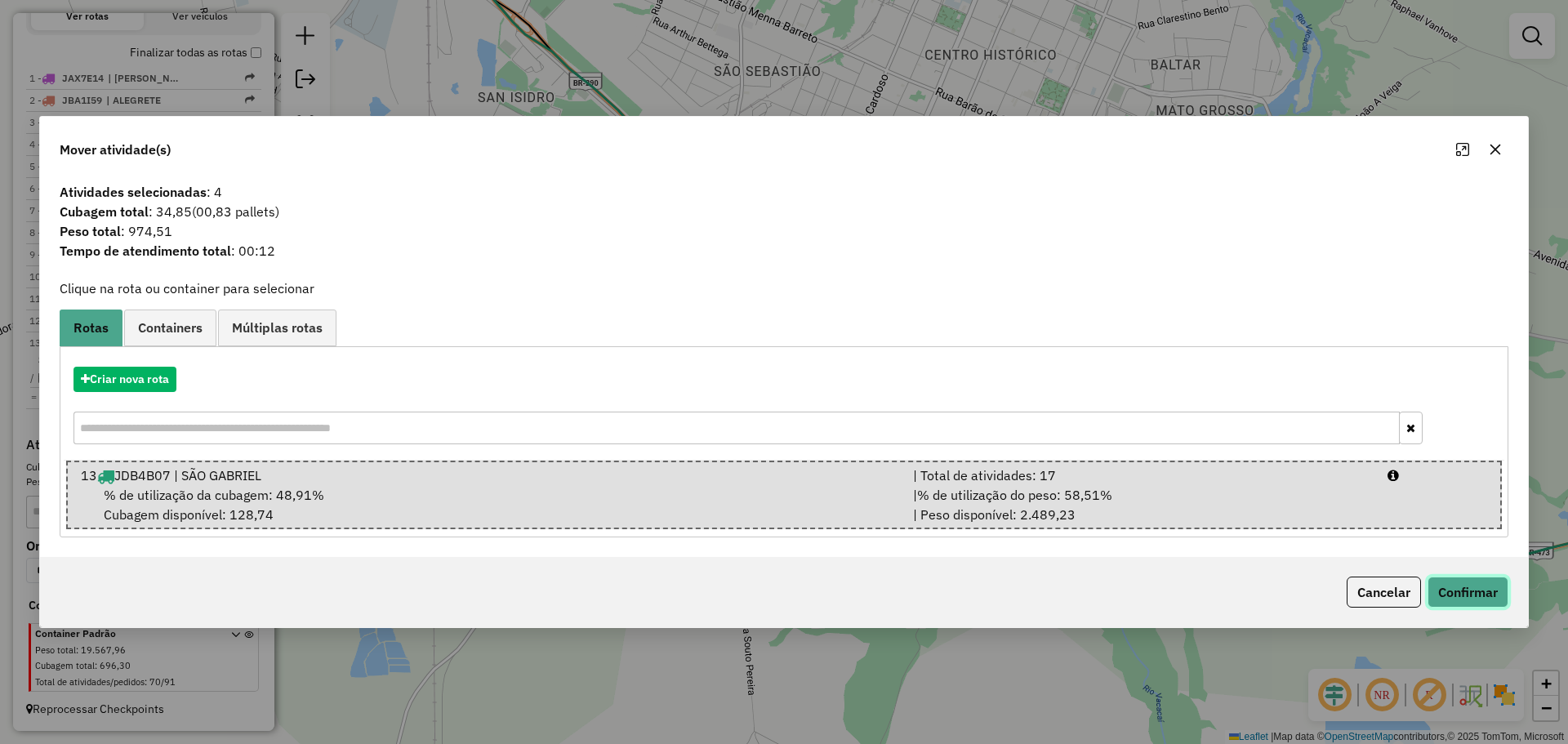
click at [1490, 596] on button "Confirmar" at bounding box center [1468, 591] width 81 height 31
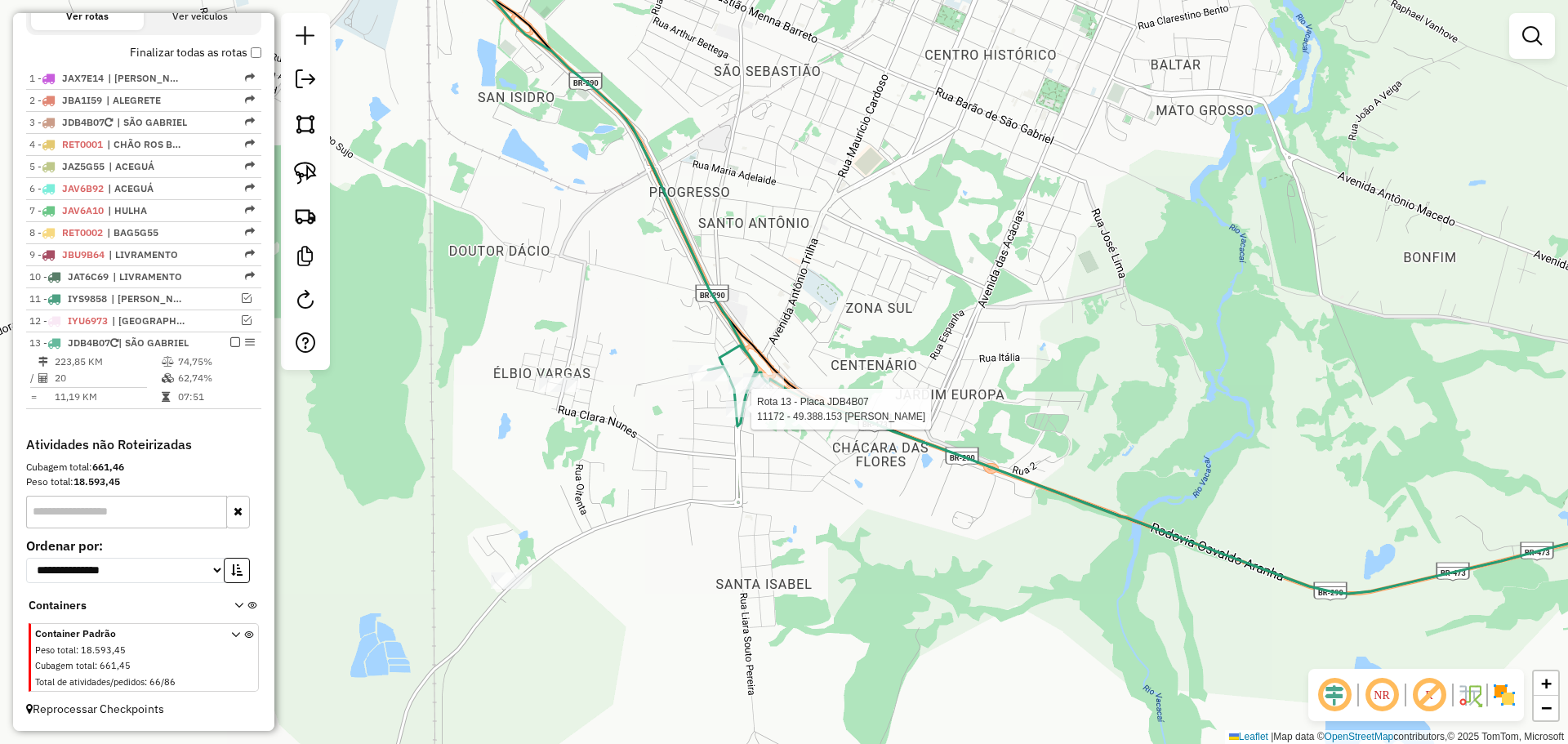
select select "*********"
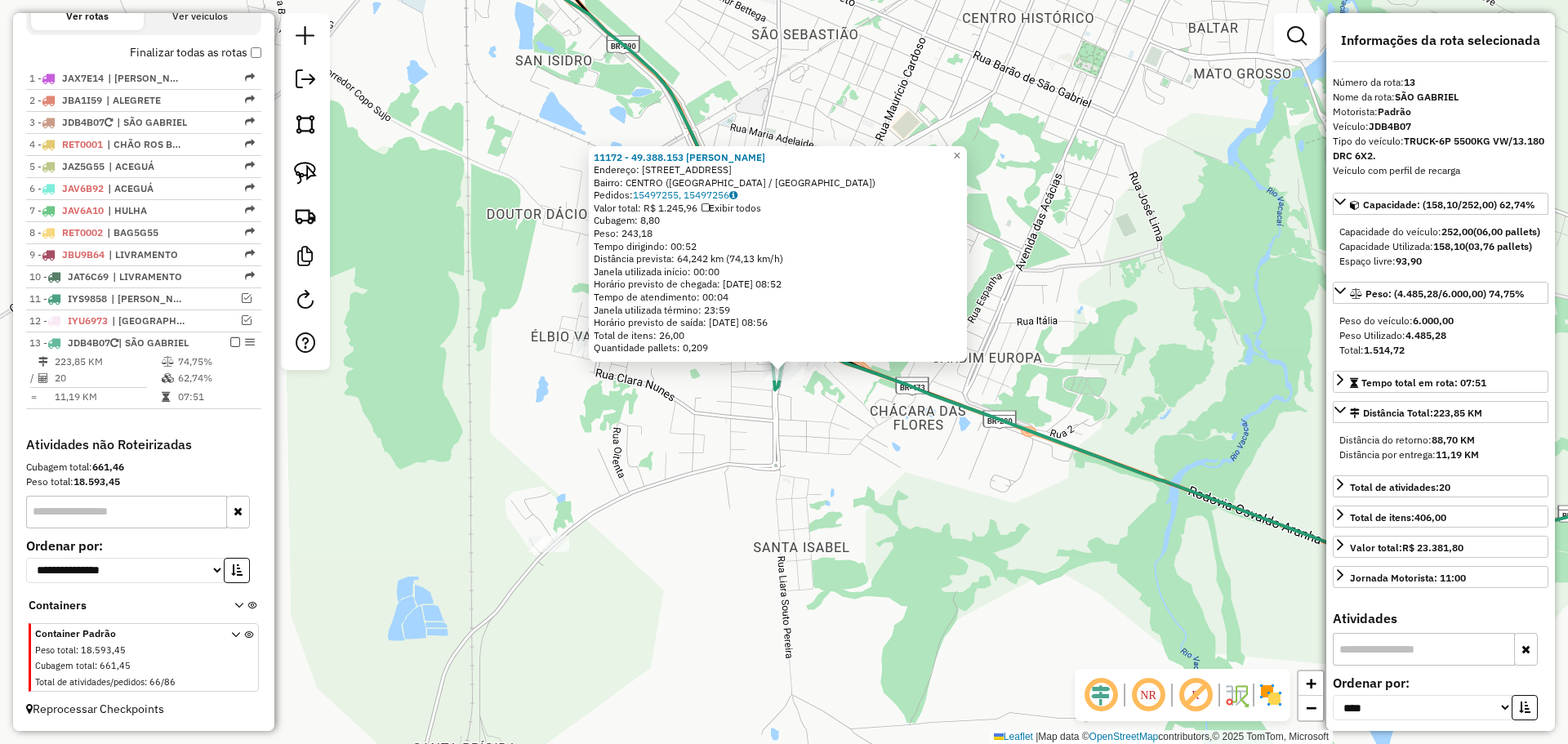
click at [715, 431] on div "11172 - 49.388.153 MARTA LUZ Endereço: AV AVENIDA ANTONIO TRILHA 473 Bairro: CE…" at bounding box center [784, 372] width 1568 height 744
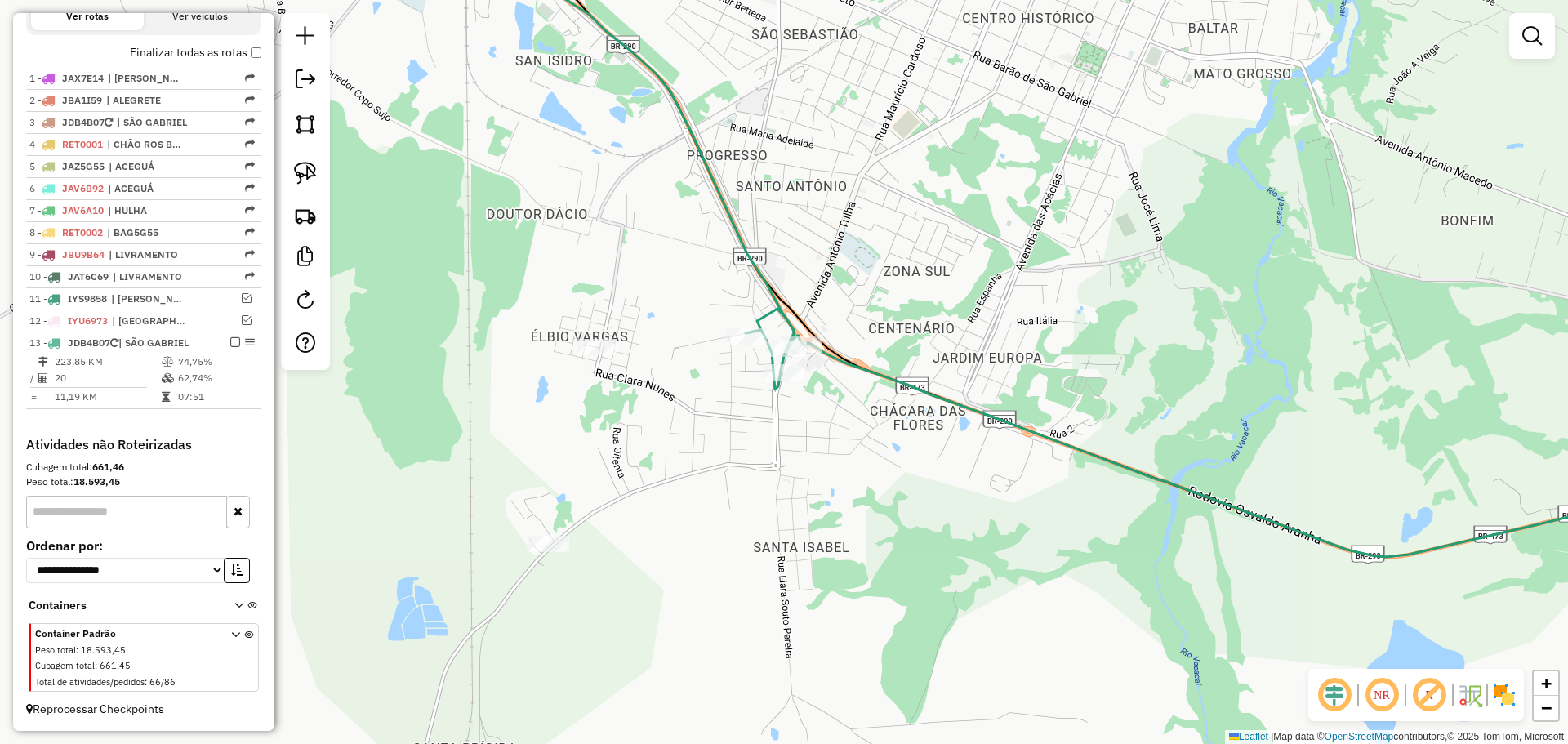
click at [598, 355] on div at bounding box center [597, 347] width 41 height 17
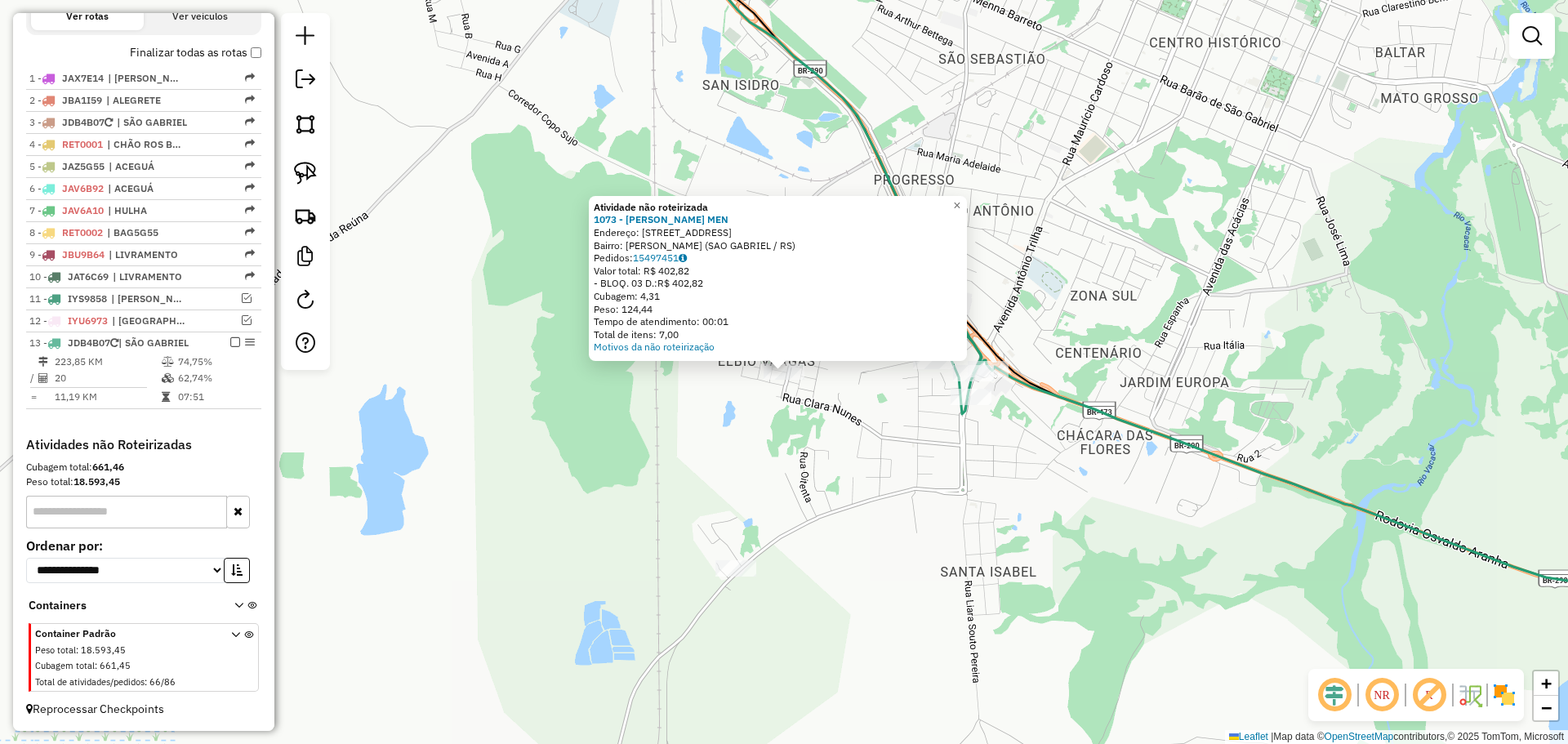
click at [741, 490] on div "Atividade não roteirizada 1073 - NELSON ARANSSACU MEN Endereço: R SANTA HELENA …" at bounding box center [784, 372] width 1568 height 744
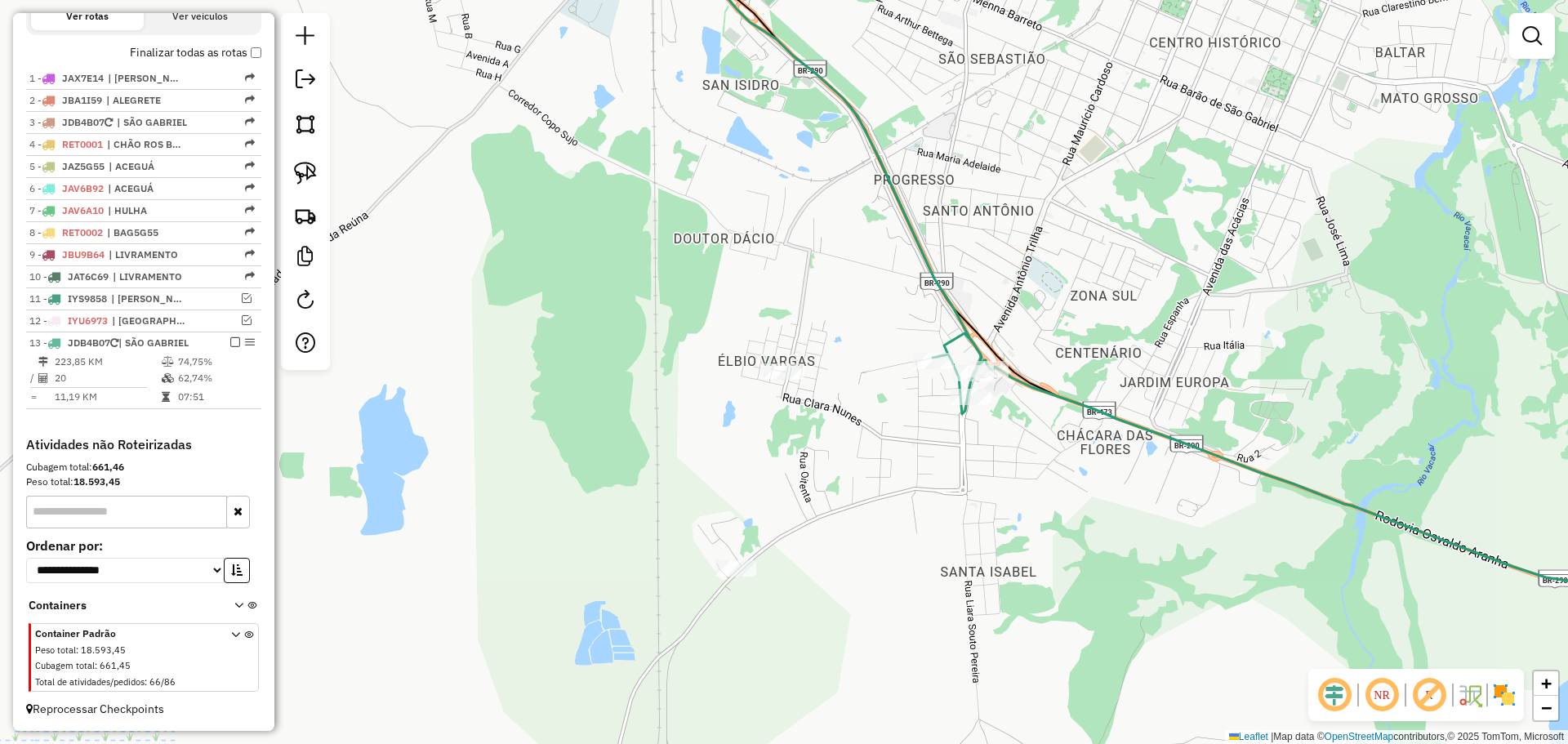
click at [970, 405] on div at bounding box center [971, 397] width 41 height 17
select select "*********"
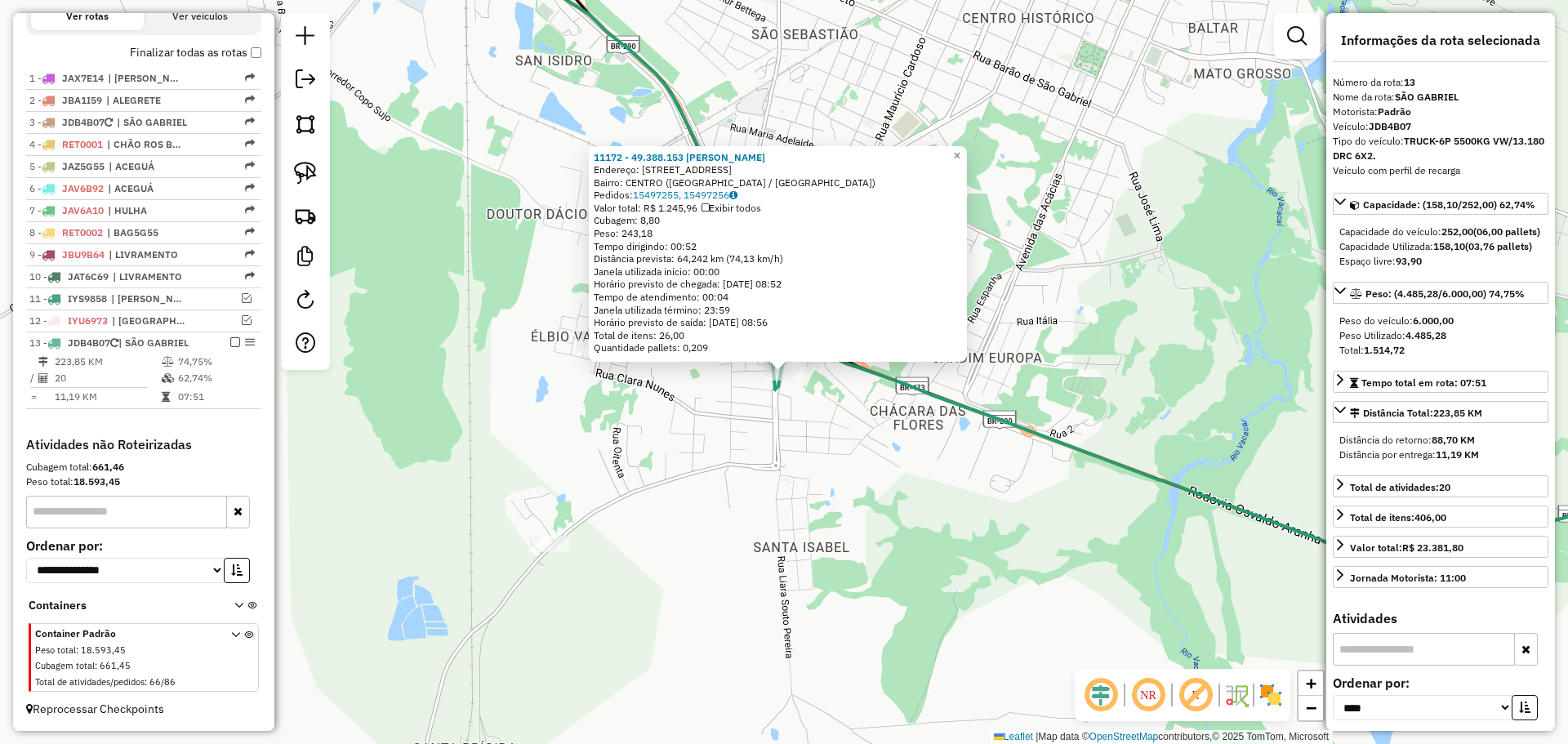
click at [858, 454] on div "11172 - 49.388.153 MARTA LUZ Endereço: AV AVENIDA ANTONIO TRILHA 473 Bairro: CE…" at bounding box center [784, 372] width 1568 height 744
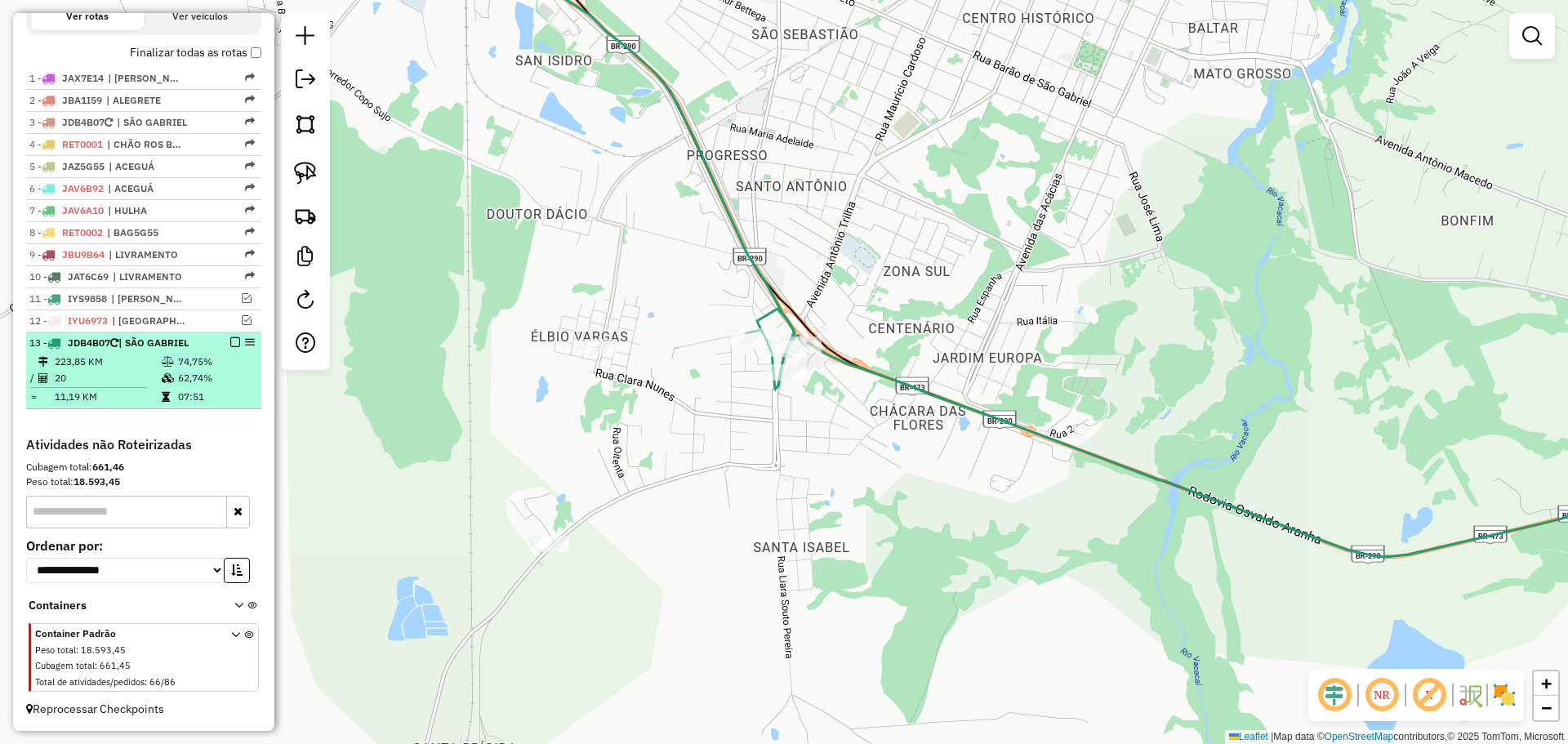
click at [231, 338] on em at bounding box center [234, 341] width 10 height 10
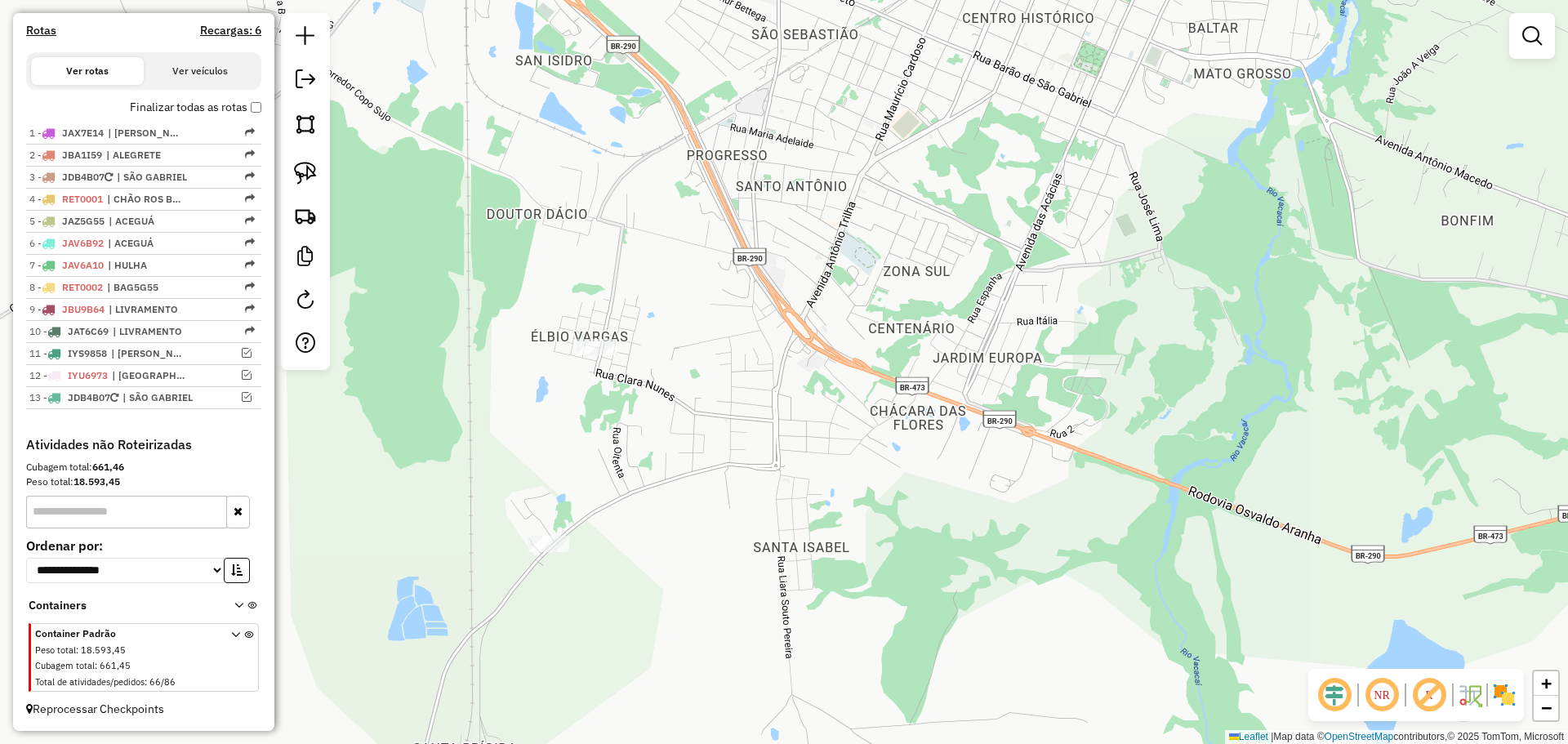
scroll to position [523, 0]
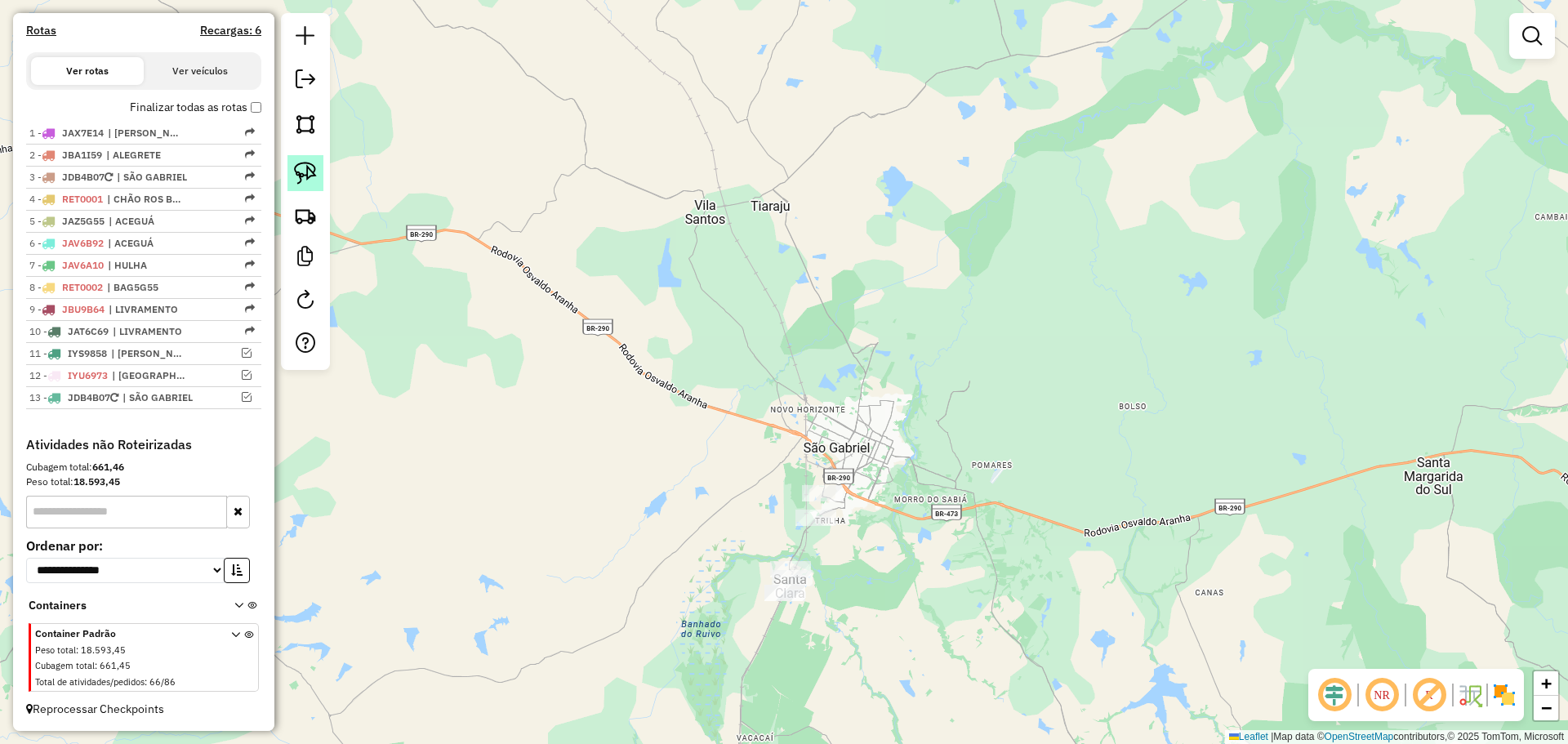
click at [304, 182] on img at bounding box center [305, 173] width 23 height 23
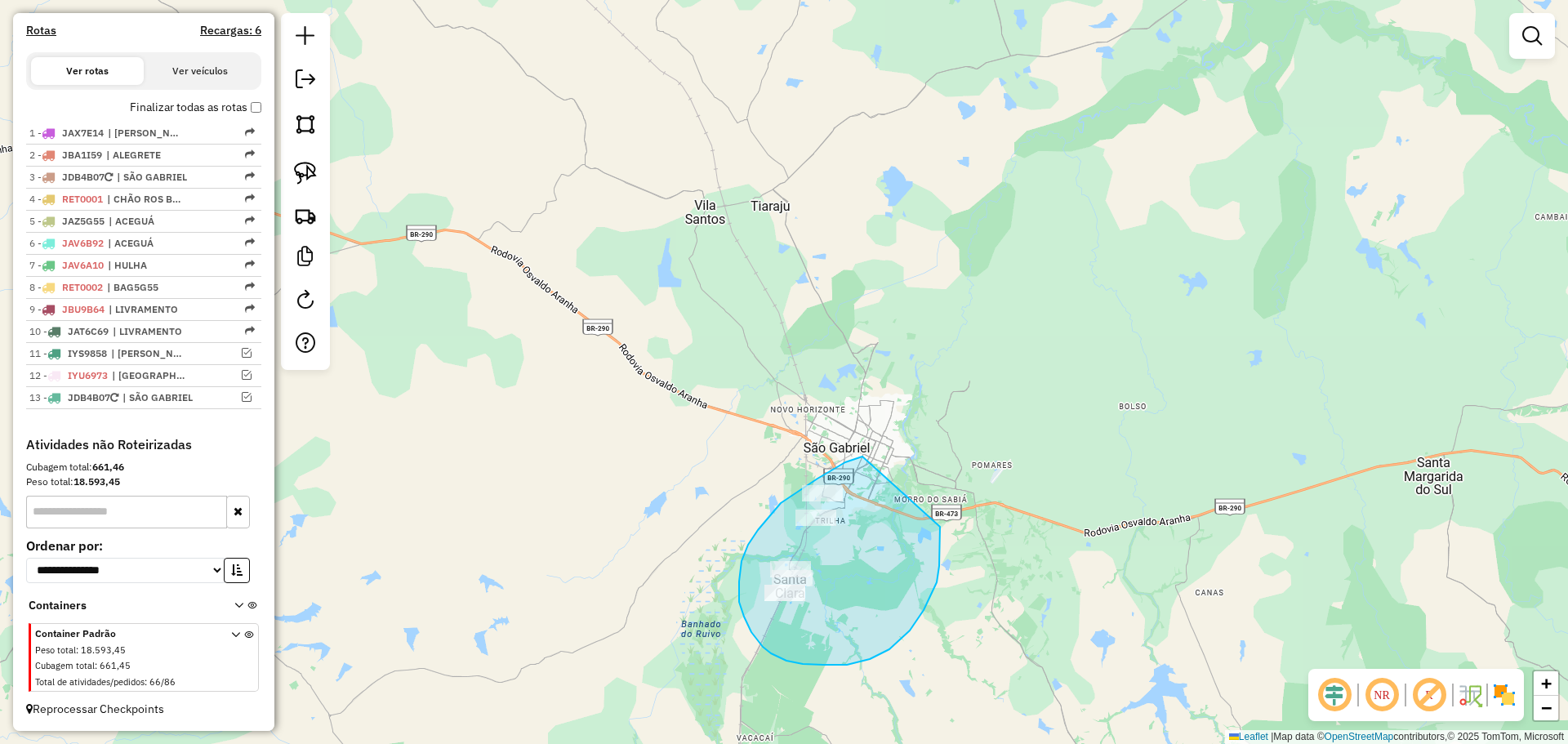
drag, startPoint x: 863, startPoint y: 456, endPoint x: 940, endPoint y: 526, distance: 104.1
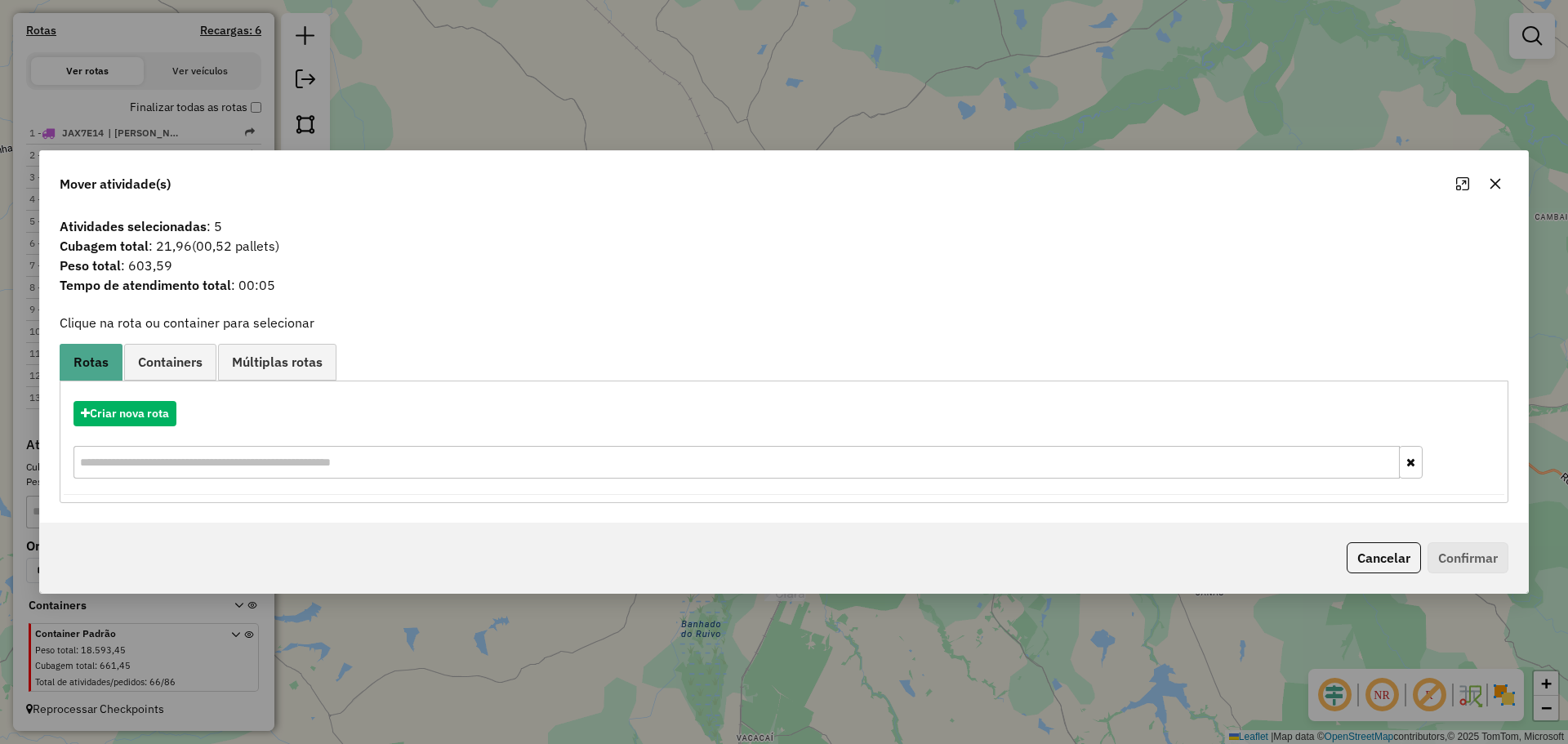
click at [1493, 182] on icon "button" at bounding box center [1495, 183] width 13 height 13
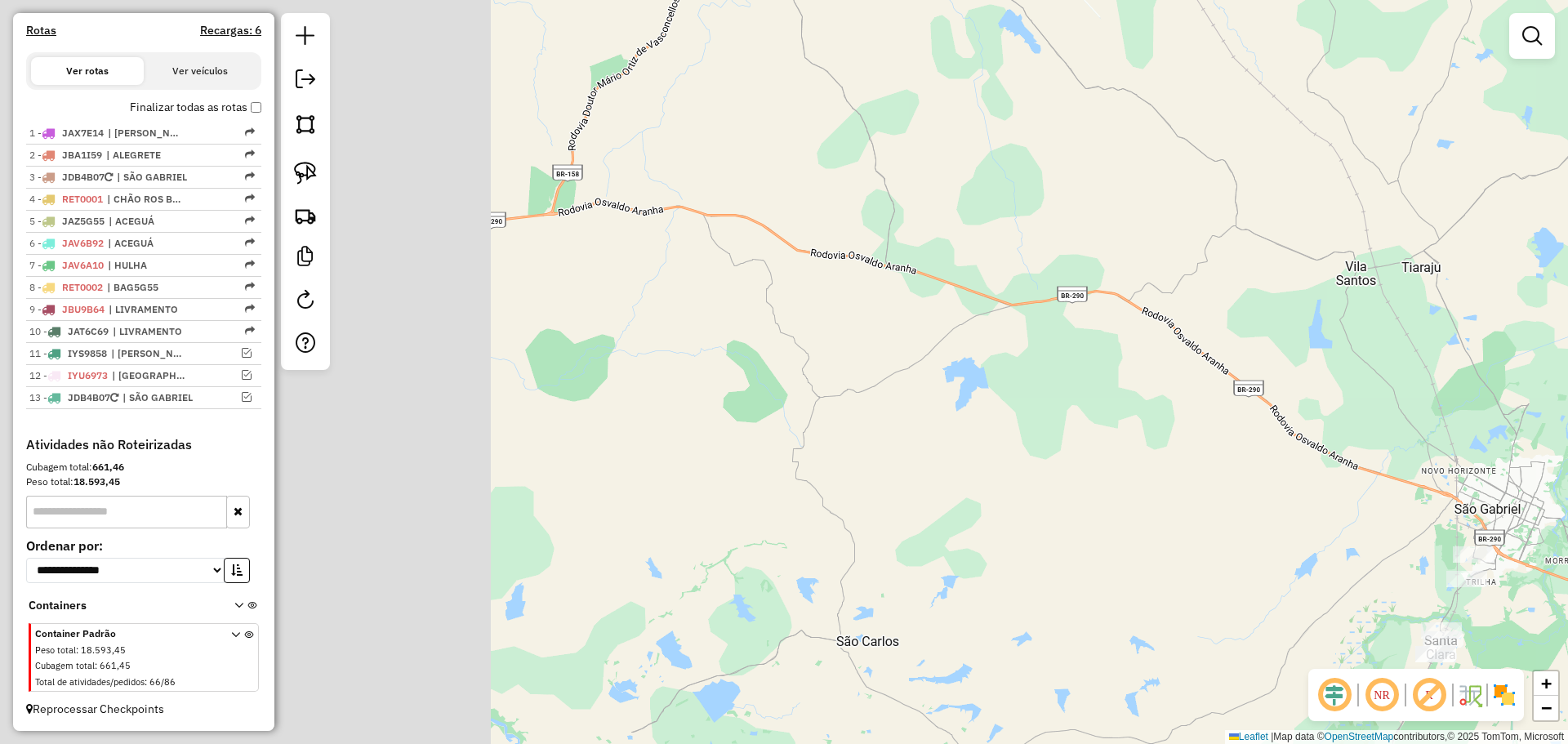
drag, startPoint x: 1013, startPoint y: 447, endPoint x: 1208, endPoint y: 456, distance: 195.2
click at [1208, 456] on div "Janela de atendimento Grade de atendimento Capacidade Transportadoras Veículos …" at bounding box center [784, 372] width 1568 height 744
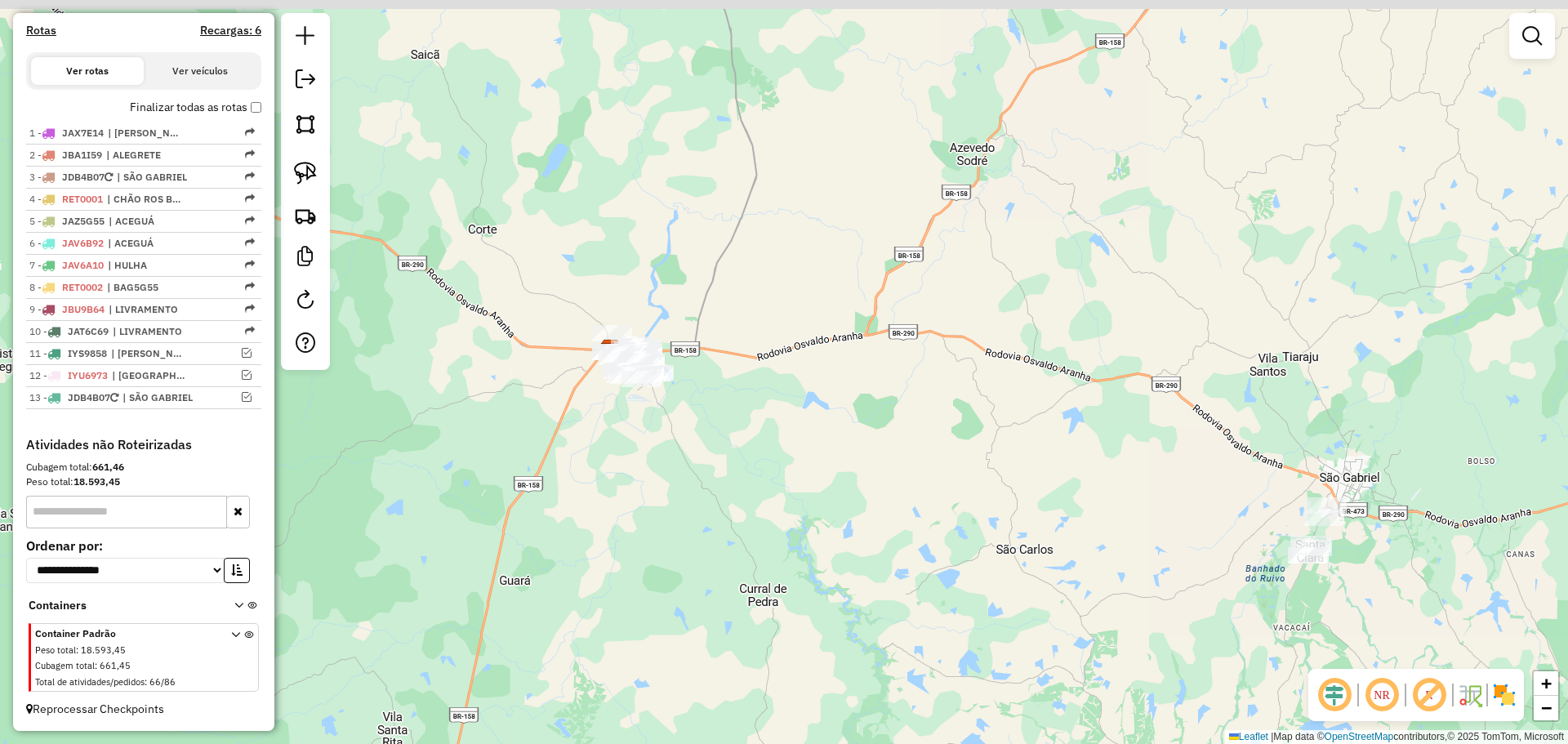
drag, startPoint x: 585, startPoint y: 395, endPoint x: 777, endPoint y: 418, distance: 193.4
click at [777, 418] on div "Janela de atendimento Grade de atendimento Capacidade Transportadoras Veículos …" at bounding box center [784, 372] width 1568 height 744
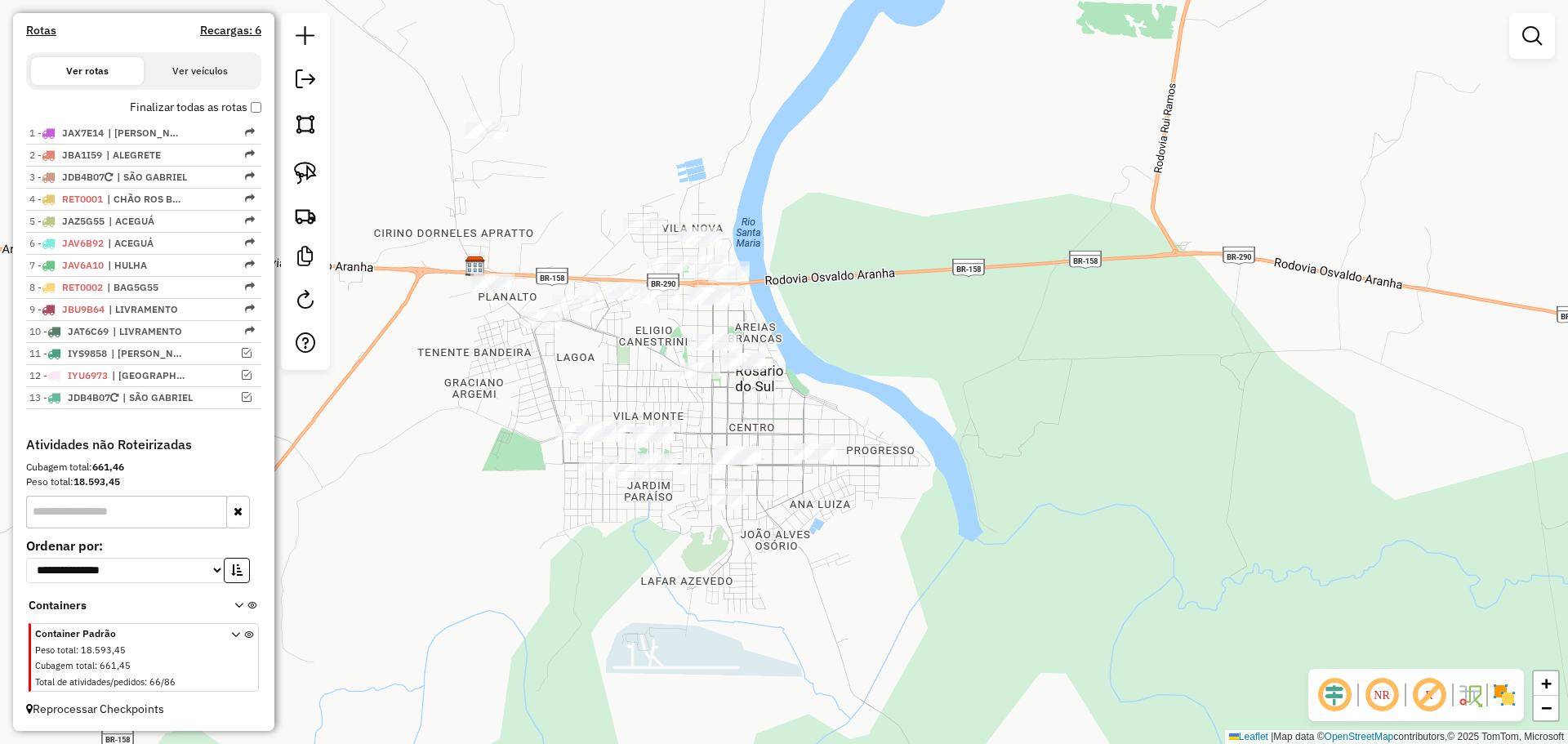
drag, startPoint x: 846, startPoint y: 440, endPoint x: 876, endPoint y: 430, distance: 31.6
click at [876, 430] on div "Janela de atendimento Grade de atendimento Capacidade Transportadoras Veículos …" at bounding box center [784, 372] width 1568 height 744
click at [304, 177] on img at bounding box center [305, 173] width 23 height 23
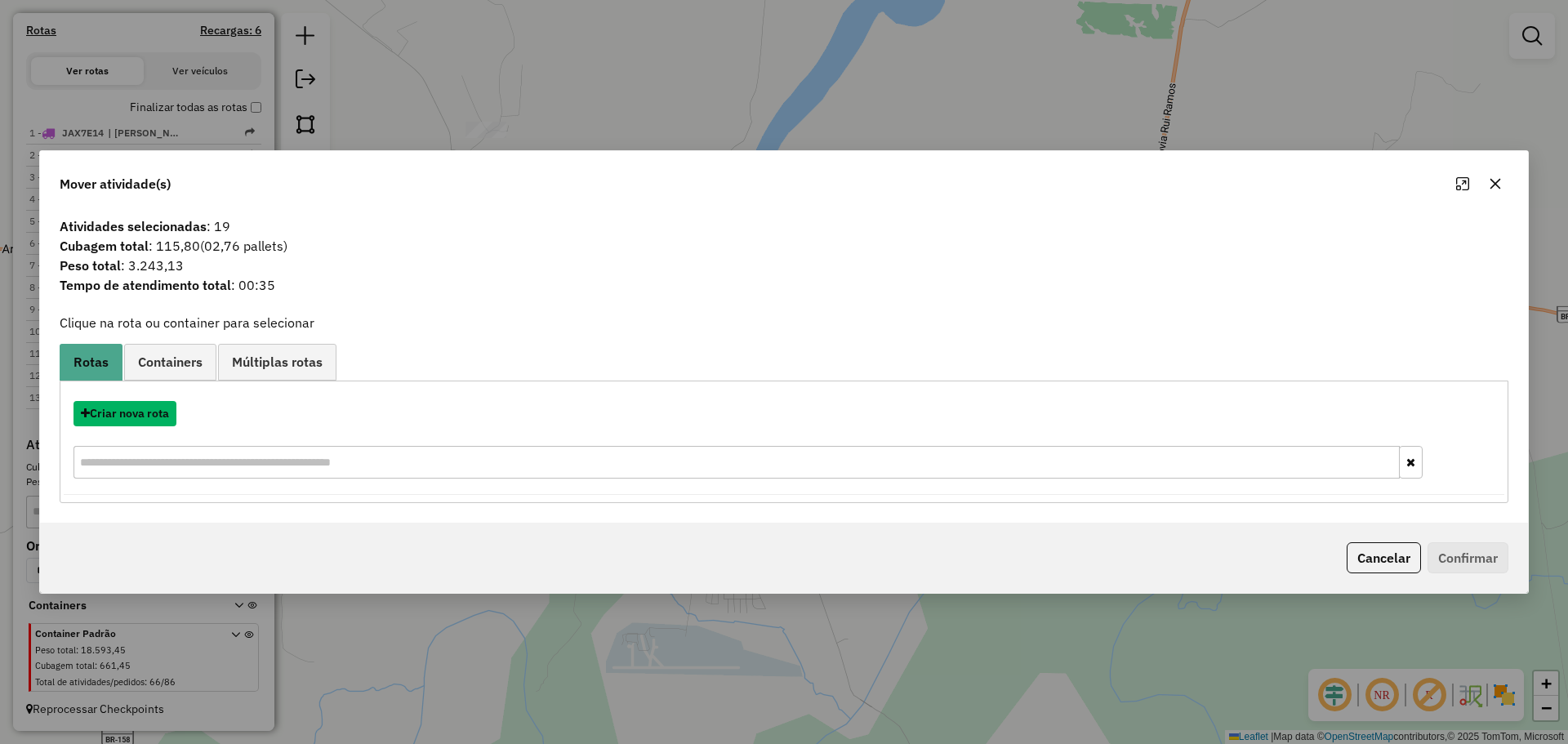
click at [141, 425] on button "Criar nova rota" at bounding box center [125, 413] width 103 height 25
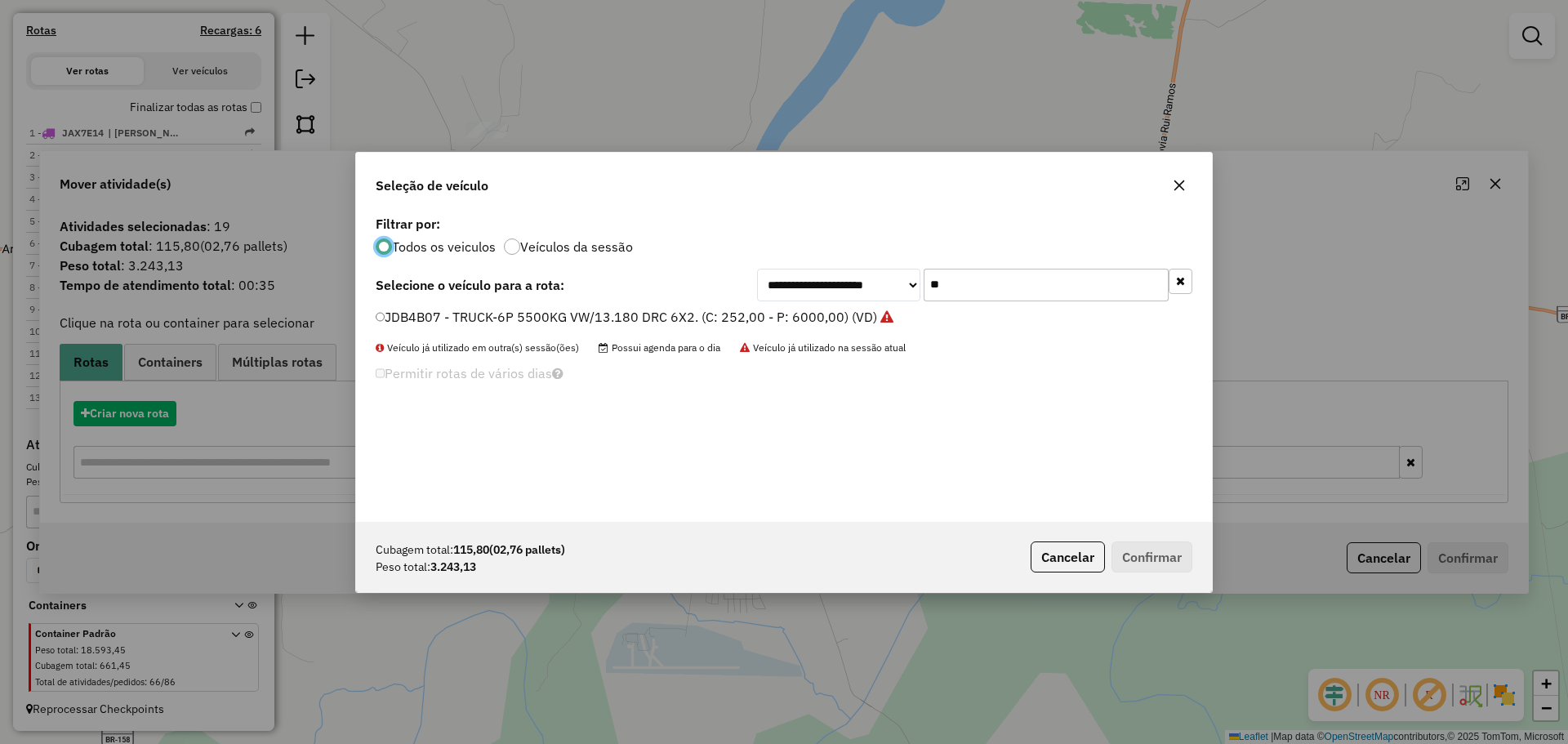
scroll to position [9, 5]
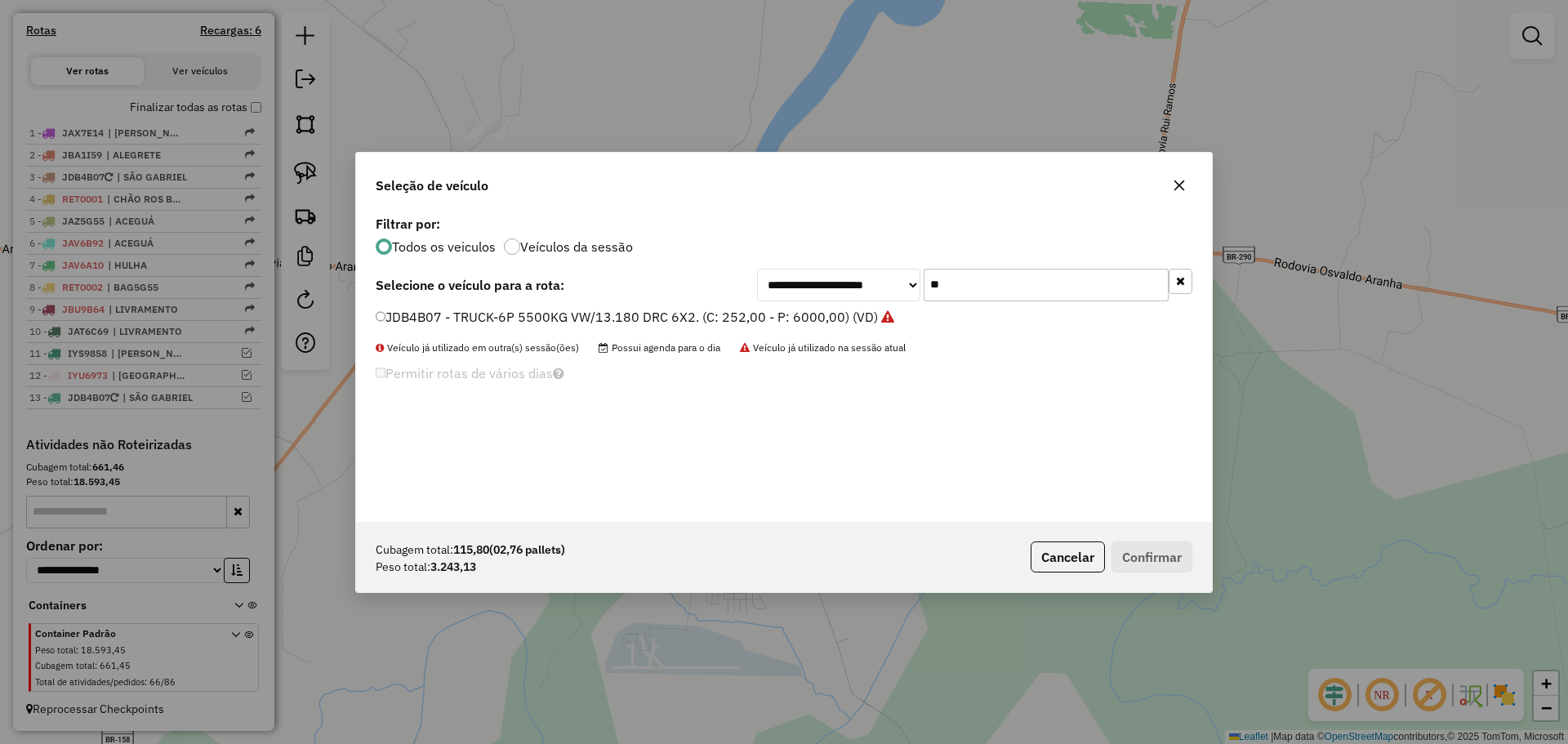
drag, startPoint x: 974, startPoint y: 285, endPoint x: 884, endPoint y: 274, distance: 90.7
click at [884, 274] on div "**********" at bounding box center [975, 284] width 435 height 32
click at [989, 282] on input "**" at bounding box center [1046, 284] width 245 height 32
drag, startPoint x: 989, startPoint y: 282, endPoint x: 927, endPoint y: 288, distance: 62.3
click at [927, 288] on input "**" at bounding box center [1046, 284] width 245 height 32
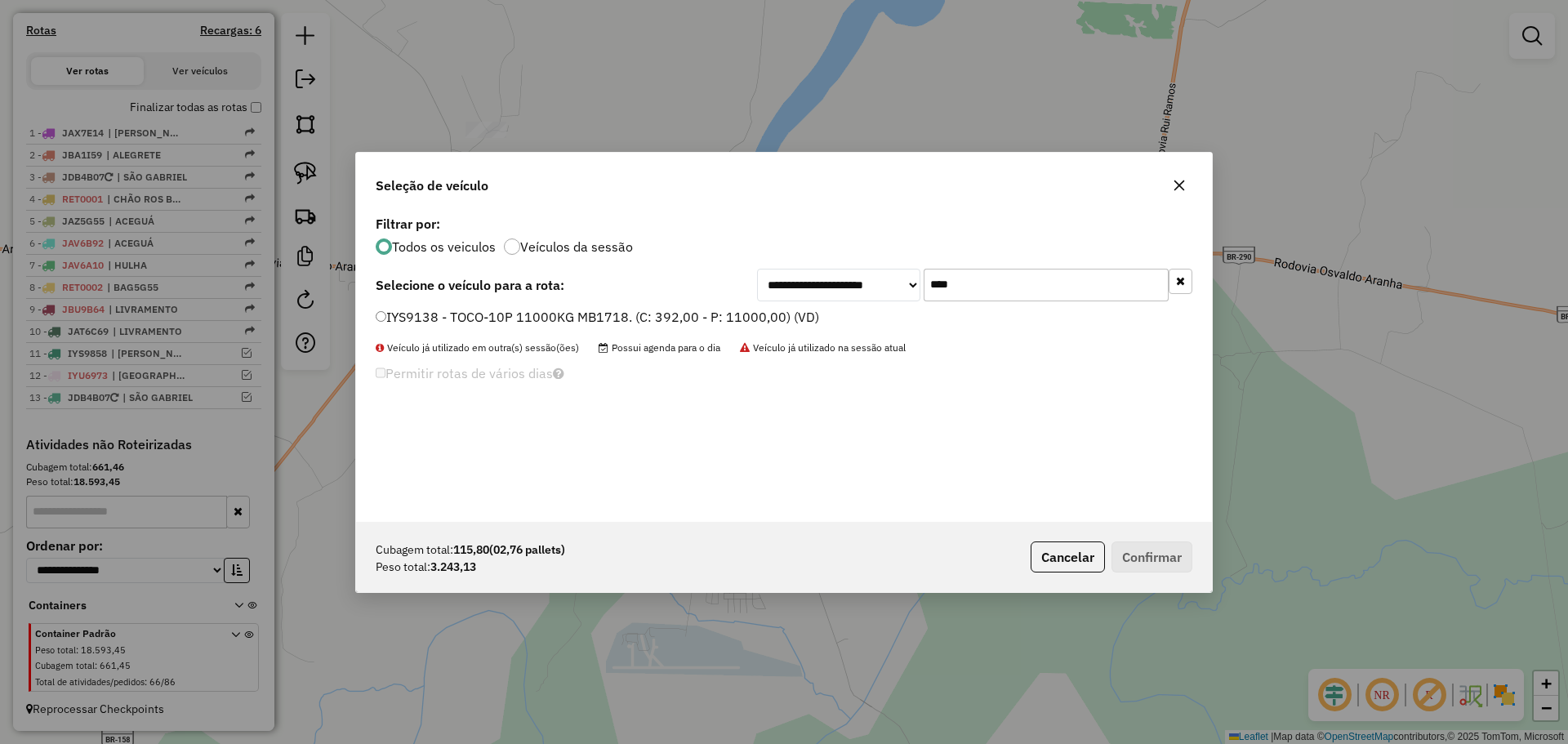
type input "****"
click at [766, 321] on label "IYS9138 - TOCO-10P 11000KG MB1718. (C: 392,00 - P: 11000,00) (VD)" at bounding box center [597, 317] width 443 height 19
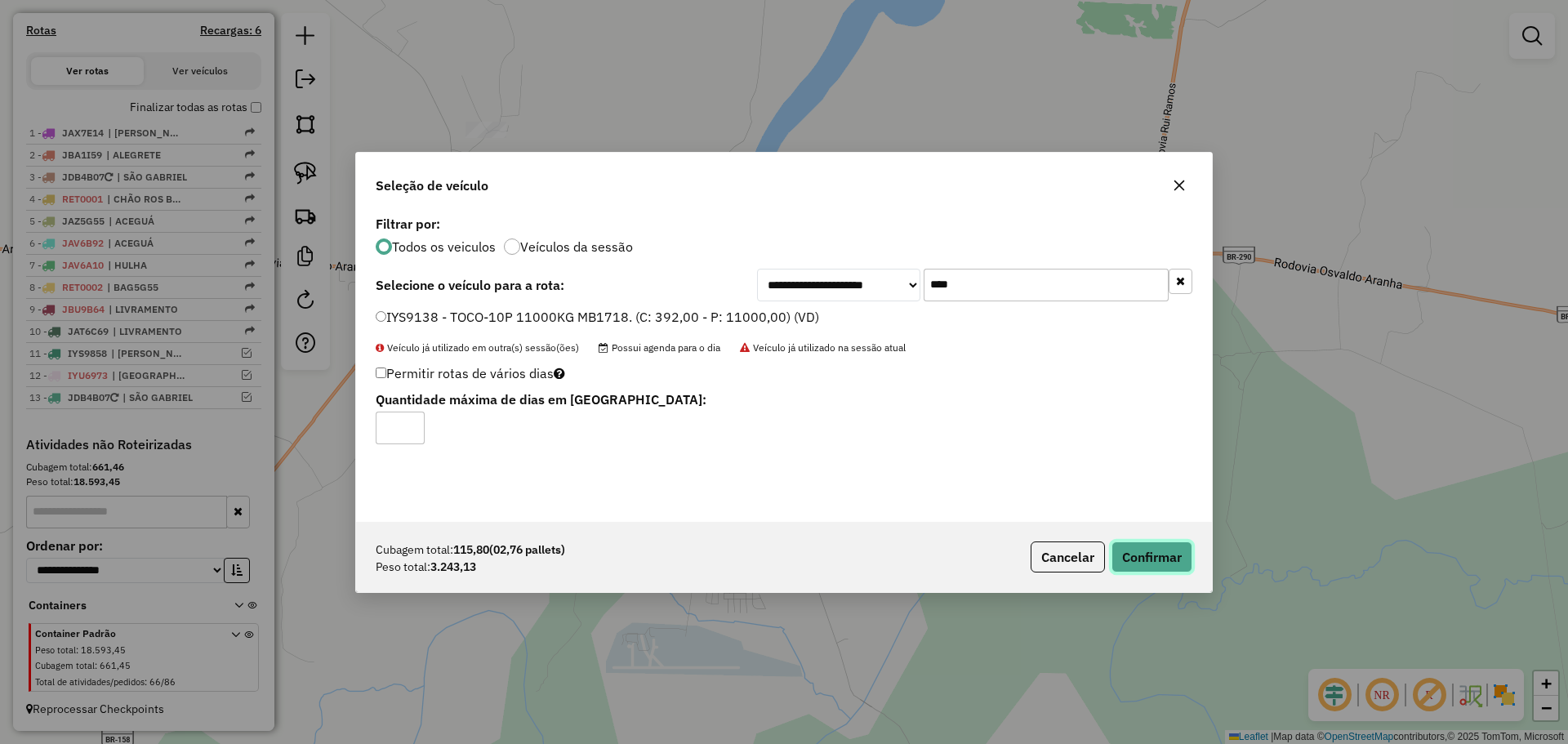
click at [1167, 561] on button "Confirmar" at bounding box center [1152, 556] width 81 height 31
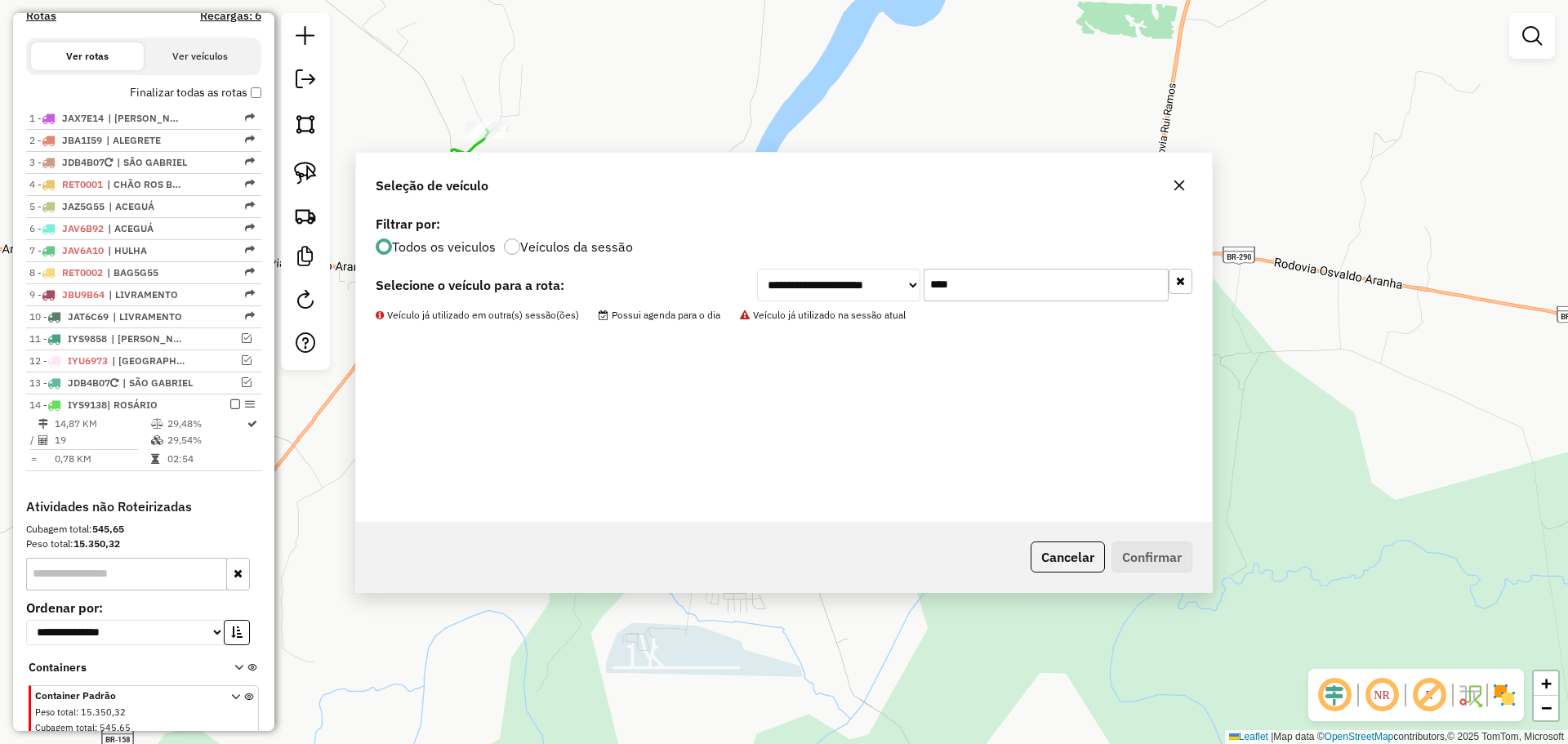
scroll to position [577, 0]
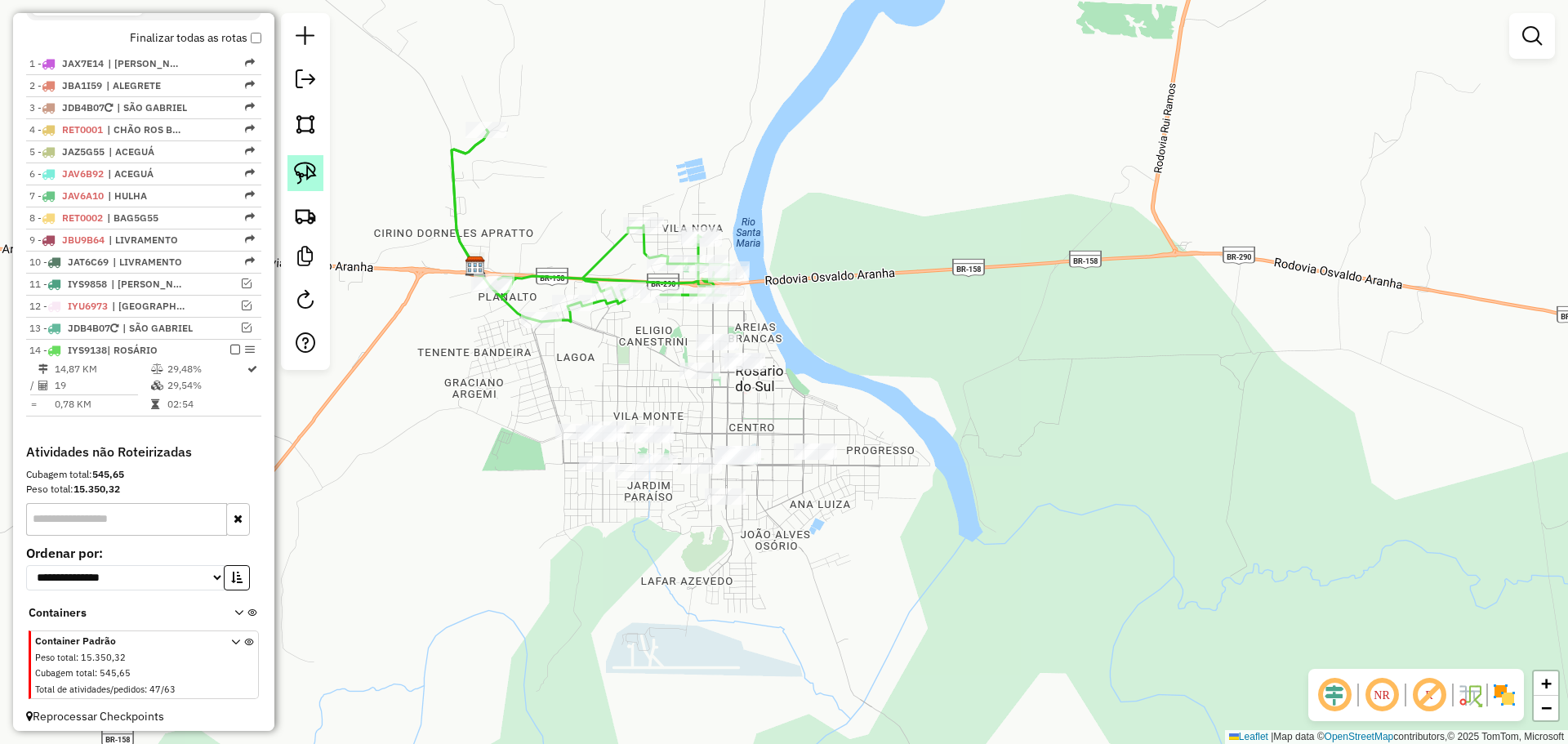
click at [301, 165] on img at bounding box center [305, 173] width 23 height 23
drag, startPoint x: 798, startPoint y: 361, endPoint x: 737, endPoint y: 326, distance: 70.3
click at [304, 167] on img at bounding box center [305, 173] width 23 height 23
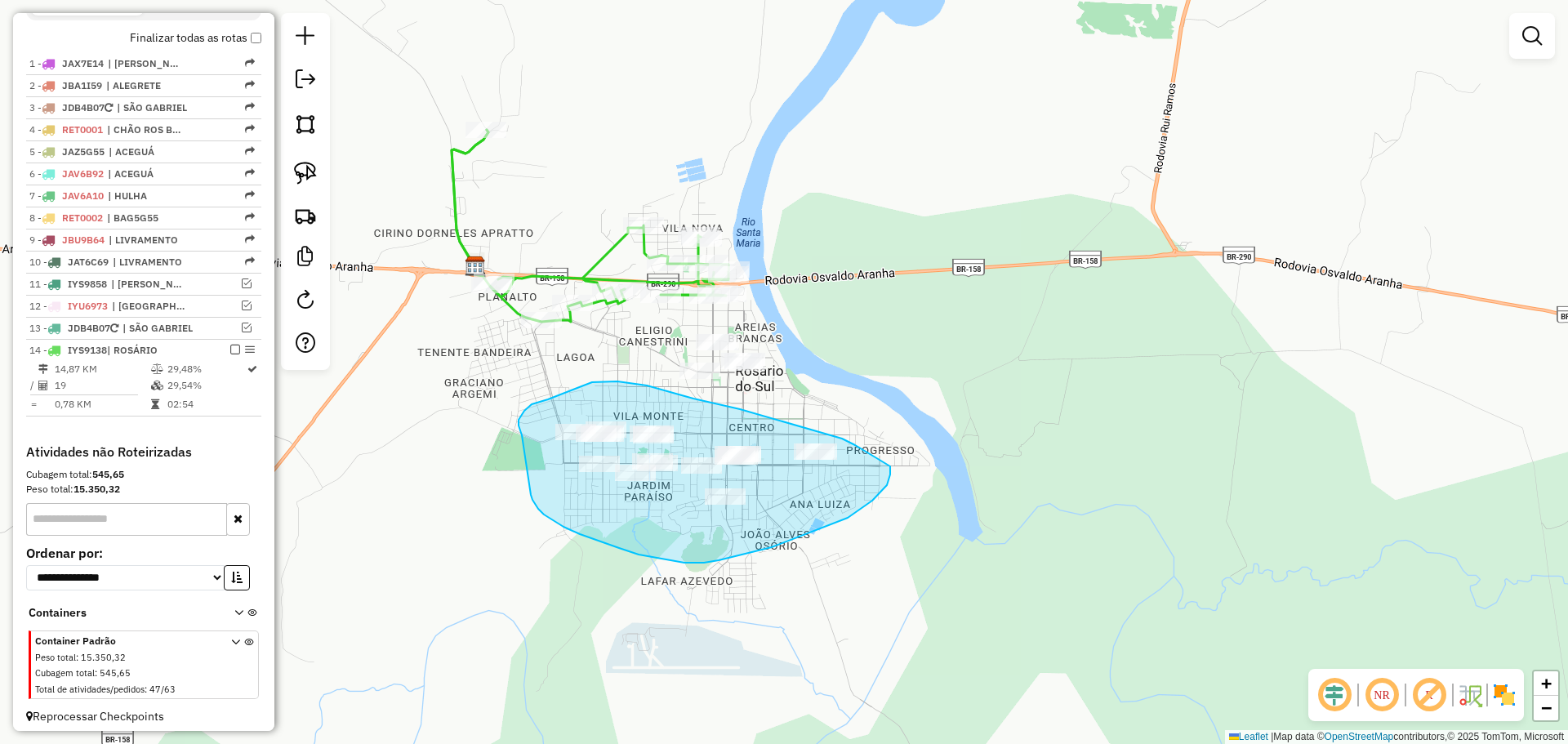
drag, startPoint x: 856, startPoint y: 445, endPoint x: 891, endPoint y: 467, distance: 41.3
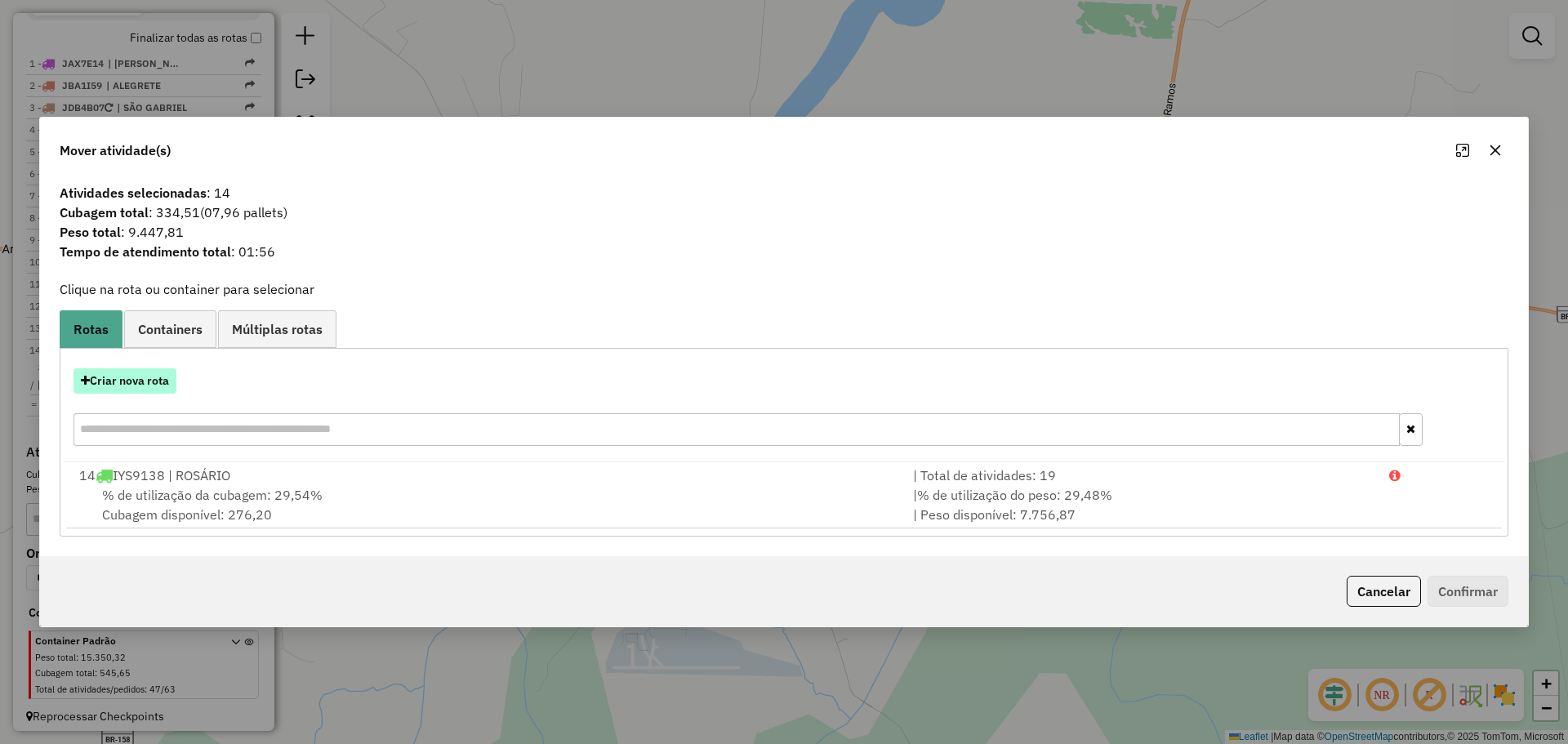
click at [136, 378] on button "Criar nova rota" at bounding box center [125, 381] width 103 height 25
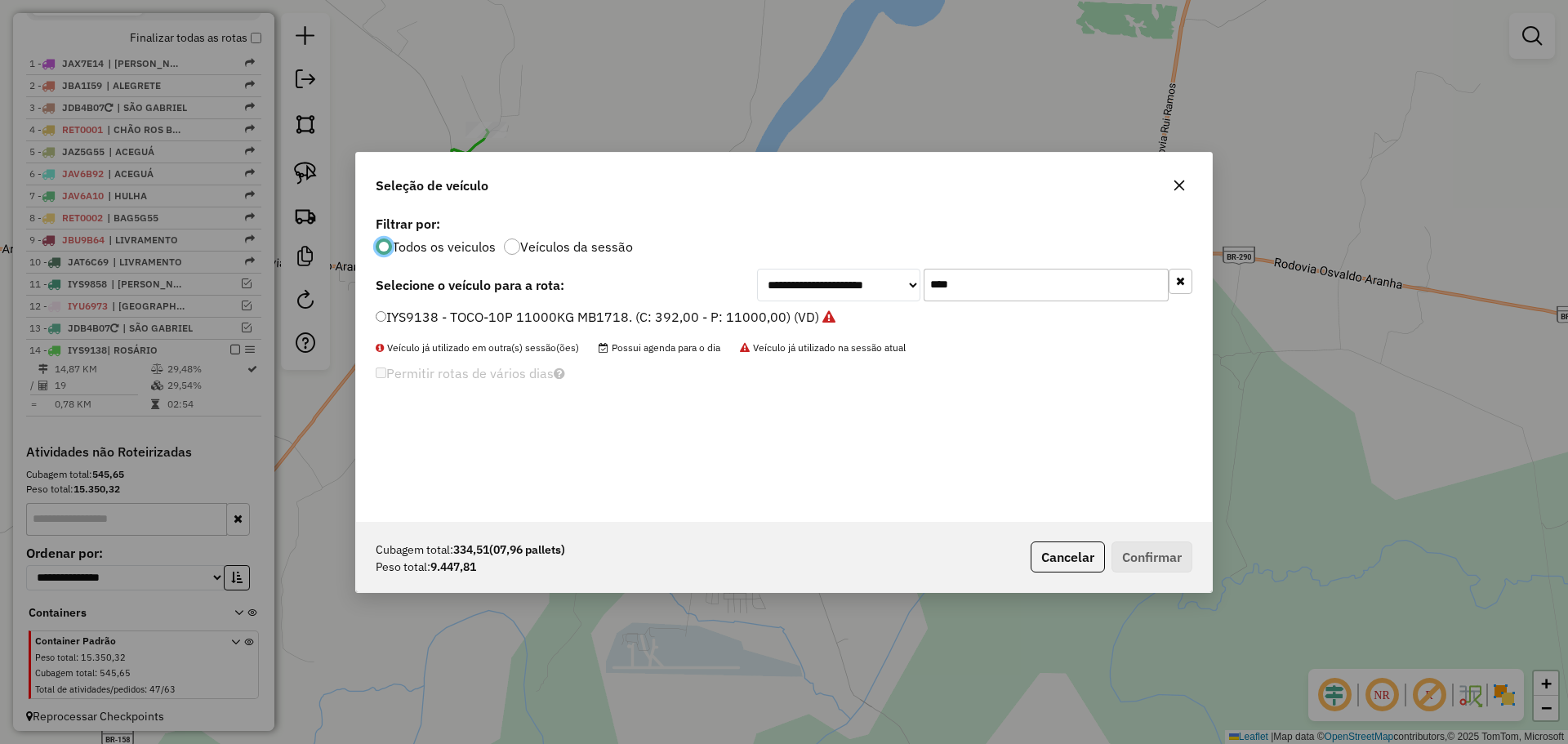
scroll to position [9, 5]
drag, startPoint x: 962, startPoint y: 283, endPoint x: 844, endPoint y: 273, distance: 118.4
click at [844, 273] on div "**********" at bounding box center [975, 284] width 435 height 32
type input "***"
click at [589, 319] on label "JBU7I95 - TOCO-10P 11000KG MB1718. (C: 392,00 - P: 11000,00) (VD)" at bounding box center [598, 317] width 444 height 19
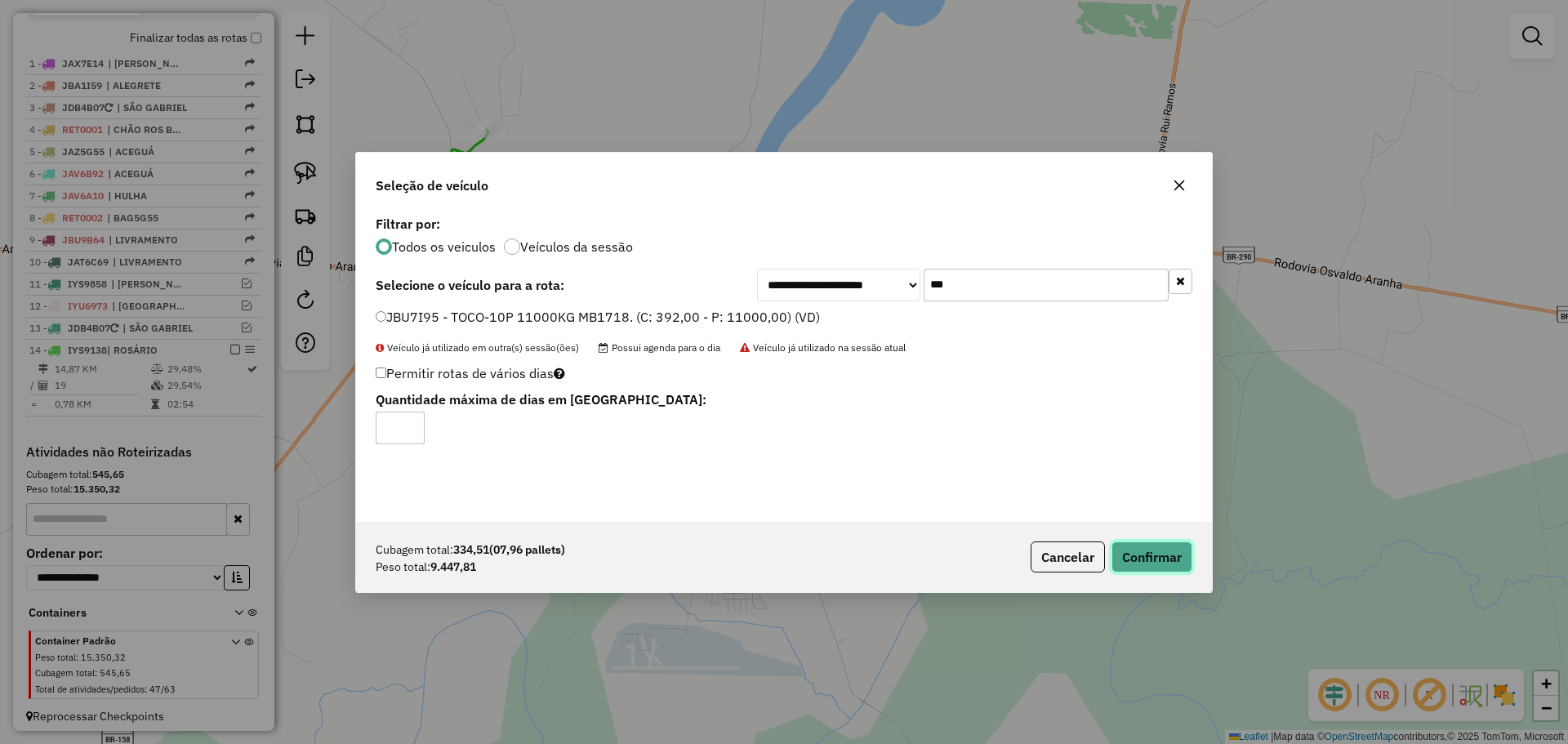
click at [1163, 553] on button "Confirmar" at bounding box center [1152, 556] width 81 height 31
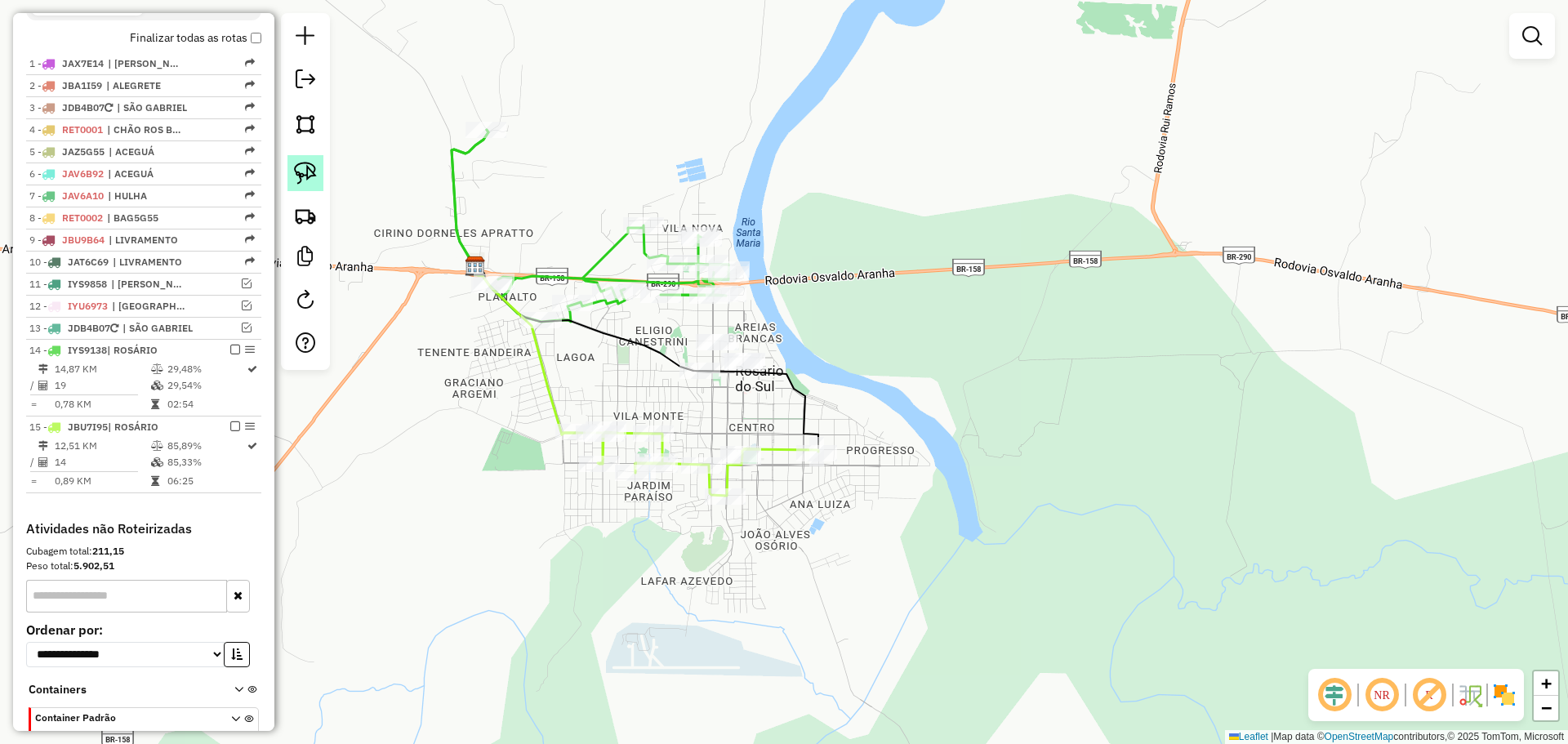
click at [304, 175] on img at bounding box center [305, 173] width 23 height 23
drag, startPoint x: 807, startPoint y: 349, endPoint x: 817, endPoint y: 330, distance: 21.5
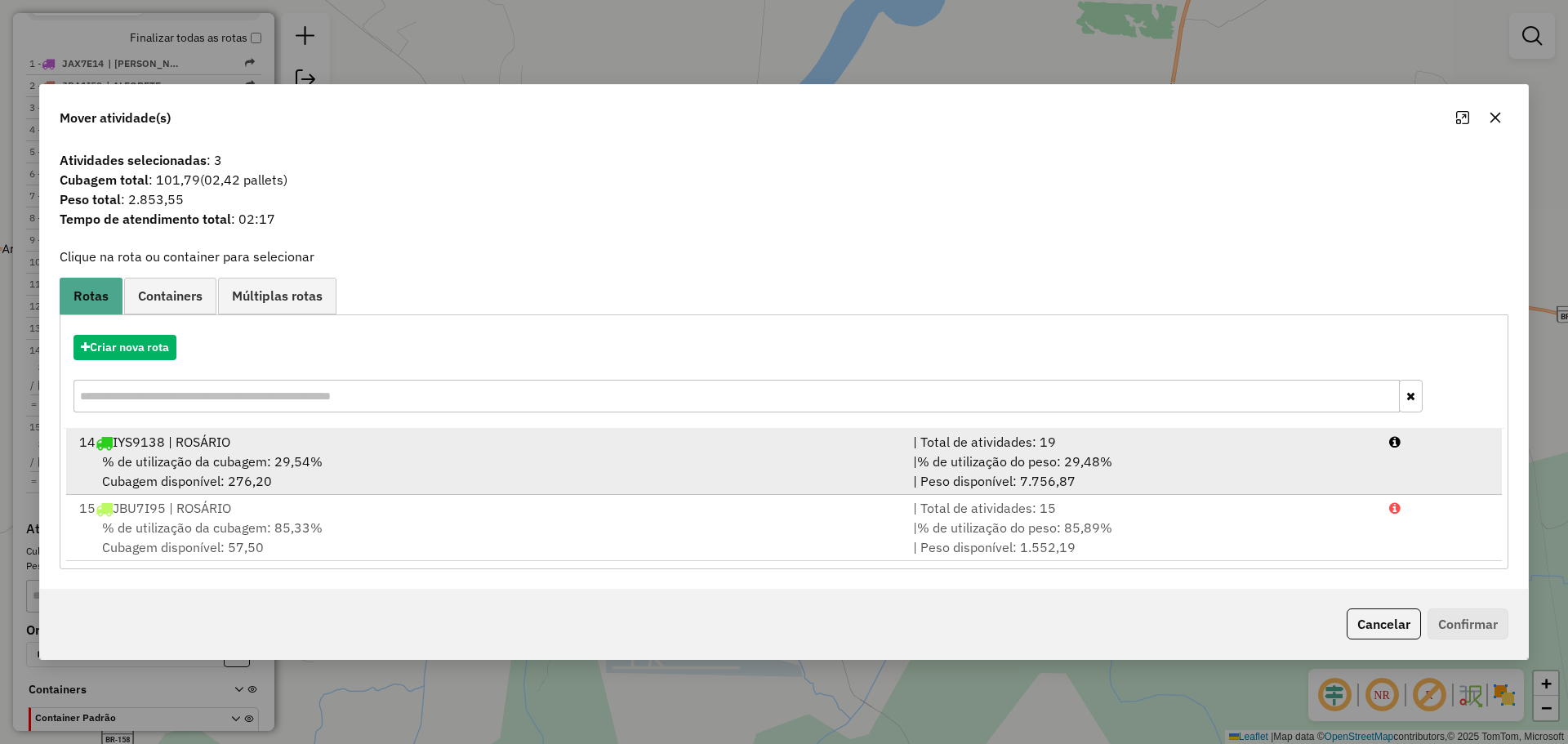
click at [728, 454] on div "% de utilização da cubagem: 29,54% Cubagem disponível: 276,20" at bounding box center [486, 471] width 834 height 39
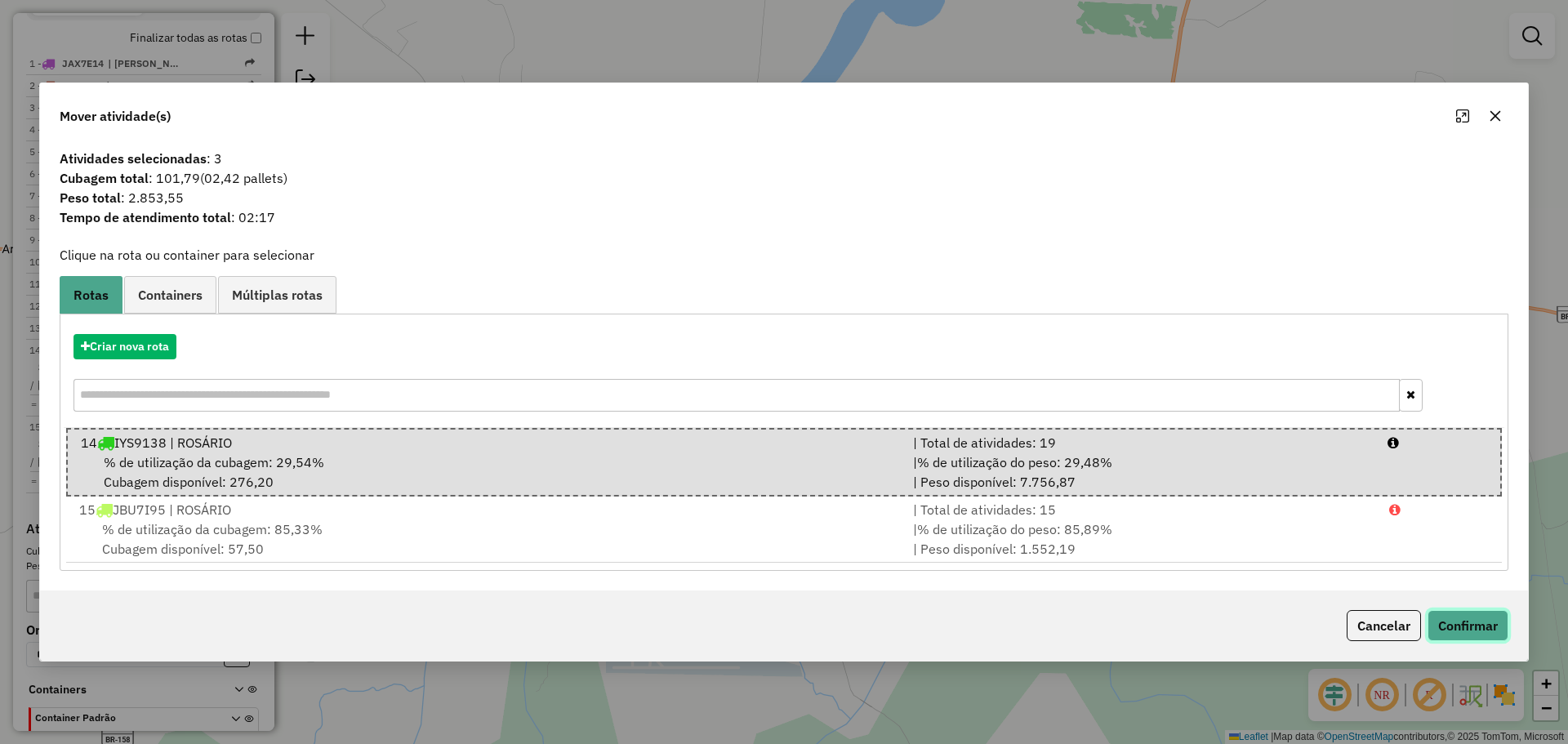
click at [1447, 612] on button "Confirmar" at bounding box center [1468, 625] width 81 height 31
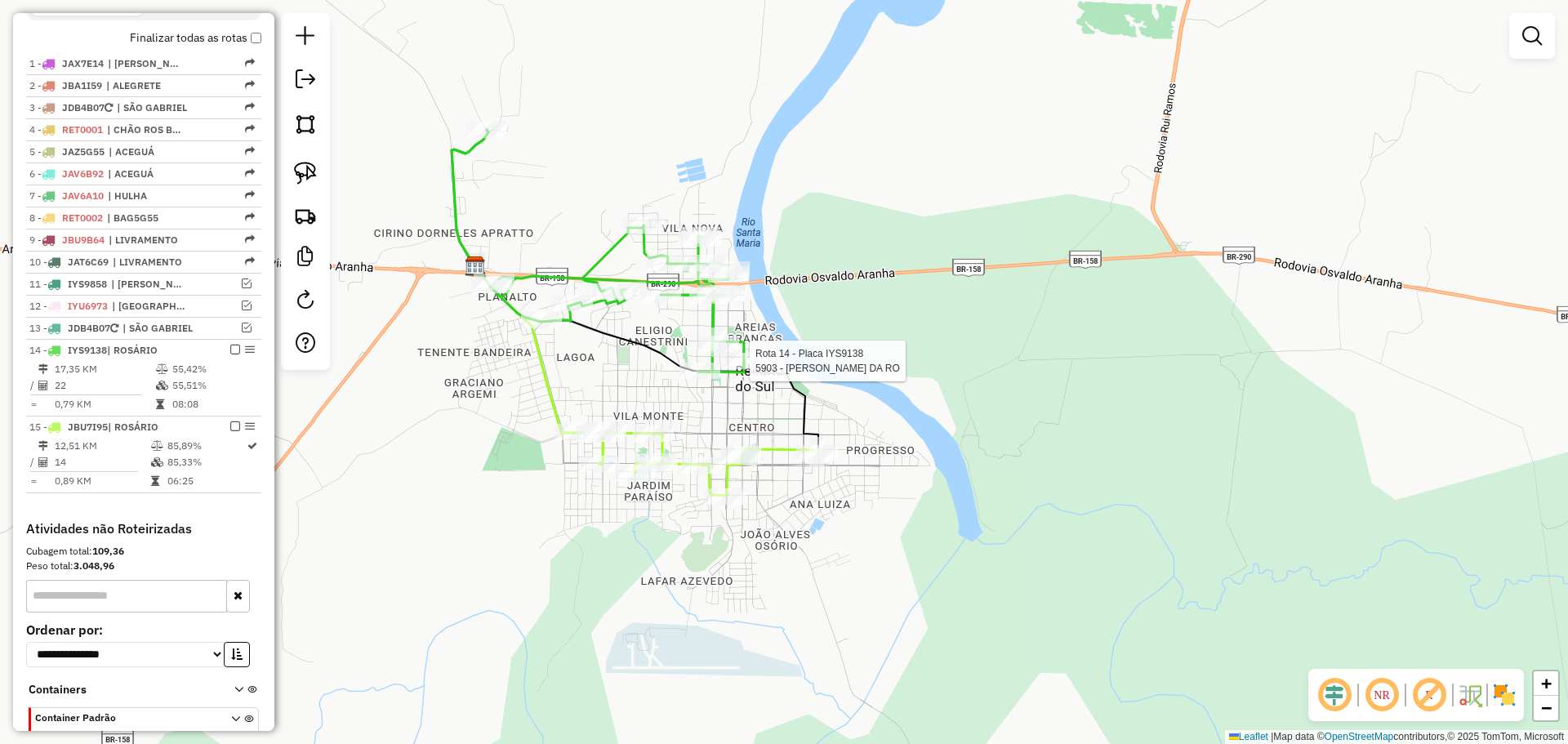
scroll to position [676, 0]
select select "*********"
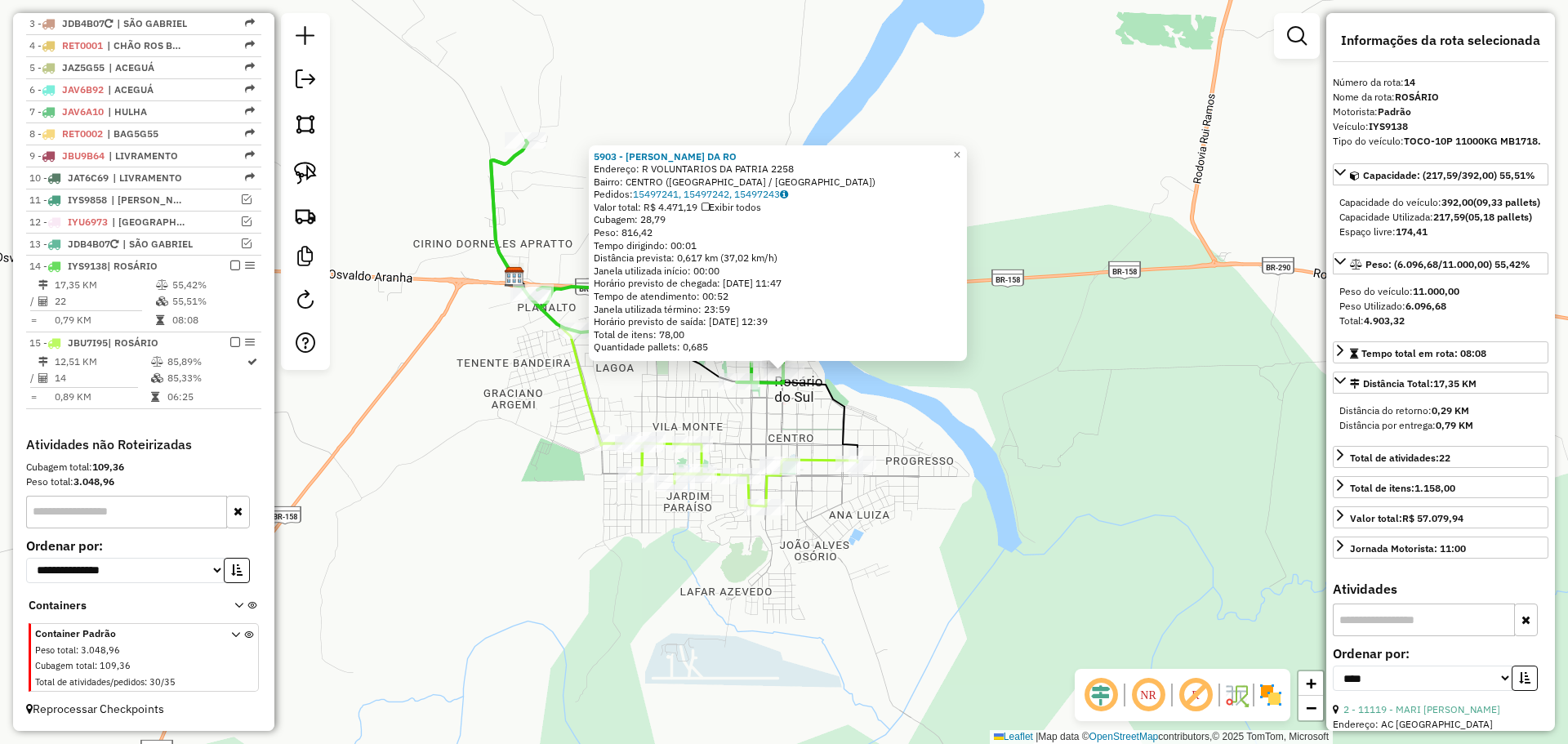
click at [715, 407] on div "5903 - JANETE MARQUES DA RO Endereço: R VOLUNTARIOS DA PATRIA 2258 Bairro: CENT…" at bounding box center [784, 372] width 1568 height 744
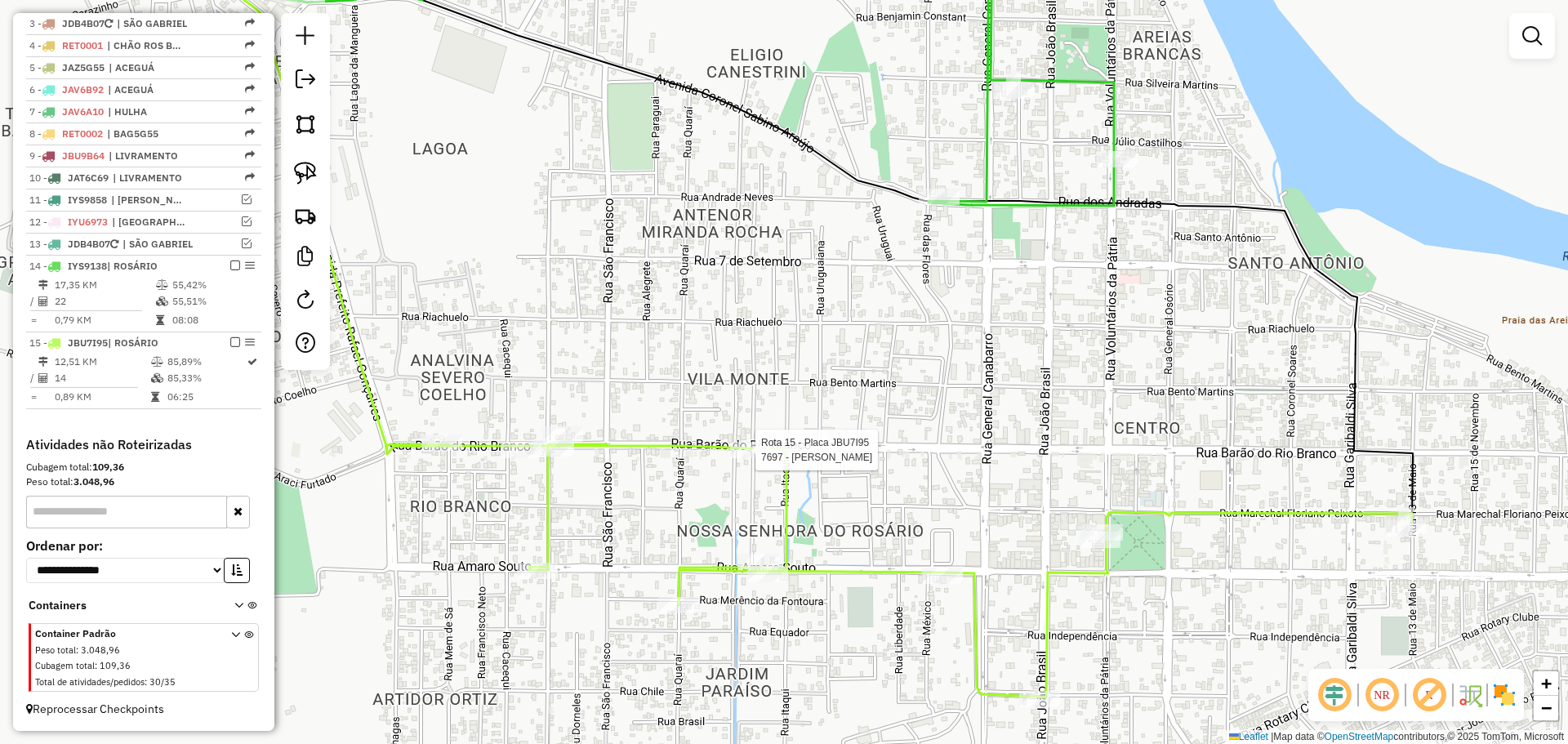
select select "*********"
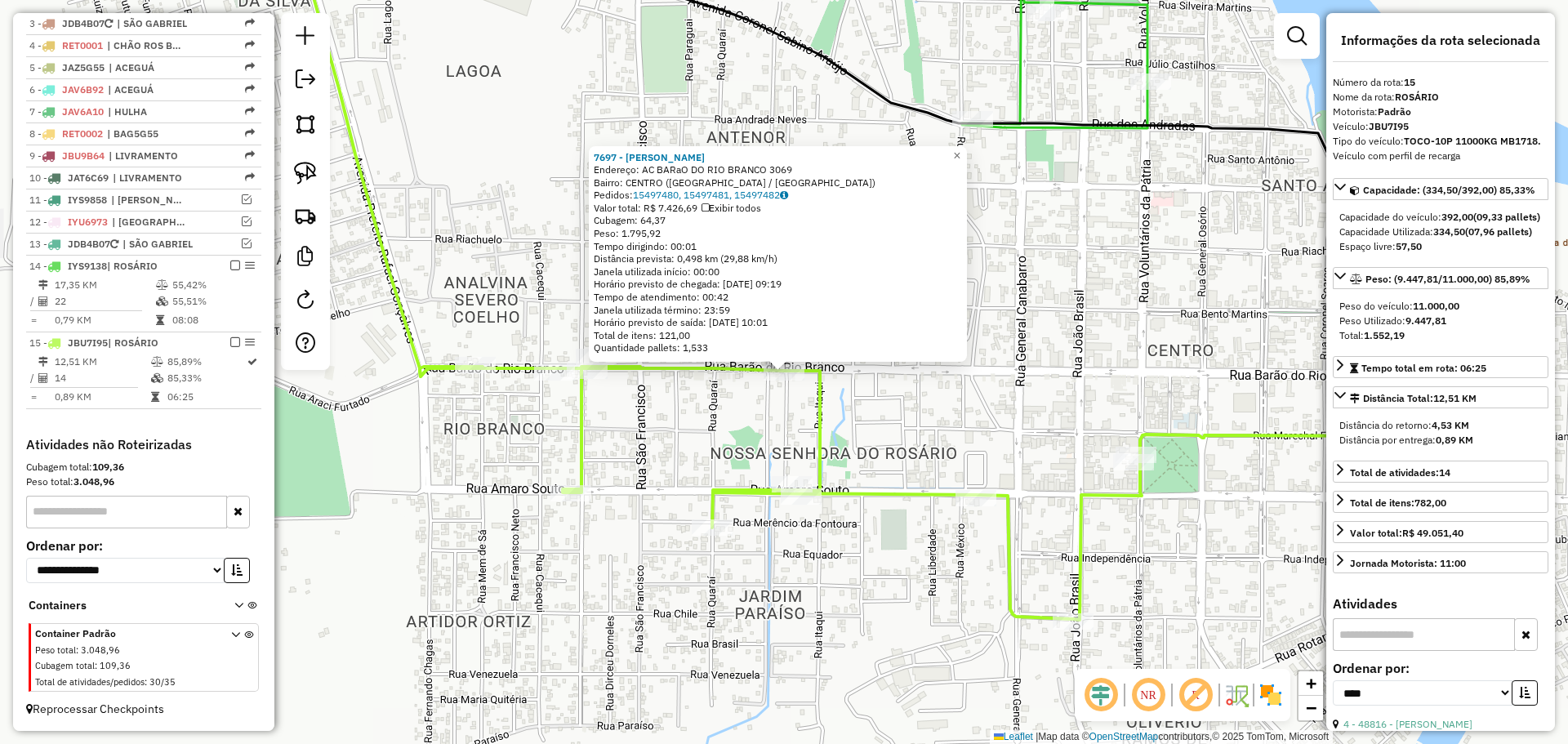
click at [759, 440] on div "7697 - FRANCIELE DOS SANTOS Endereço: AC BARaO DO RIO BRANCO 3069 Bairro: CENTR…" at bounding box center [784, 372] width 1568 height 744
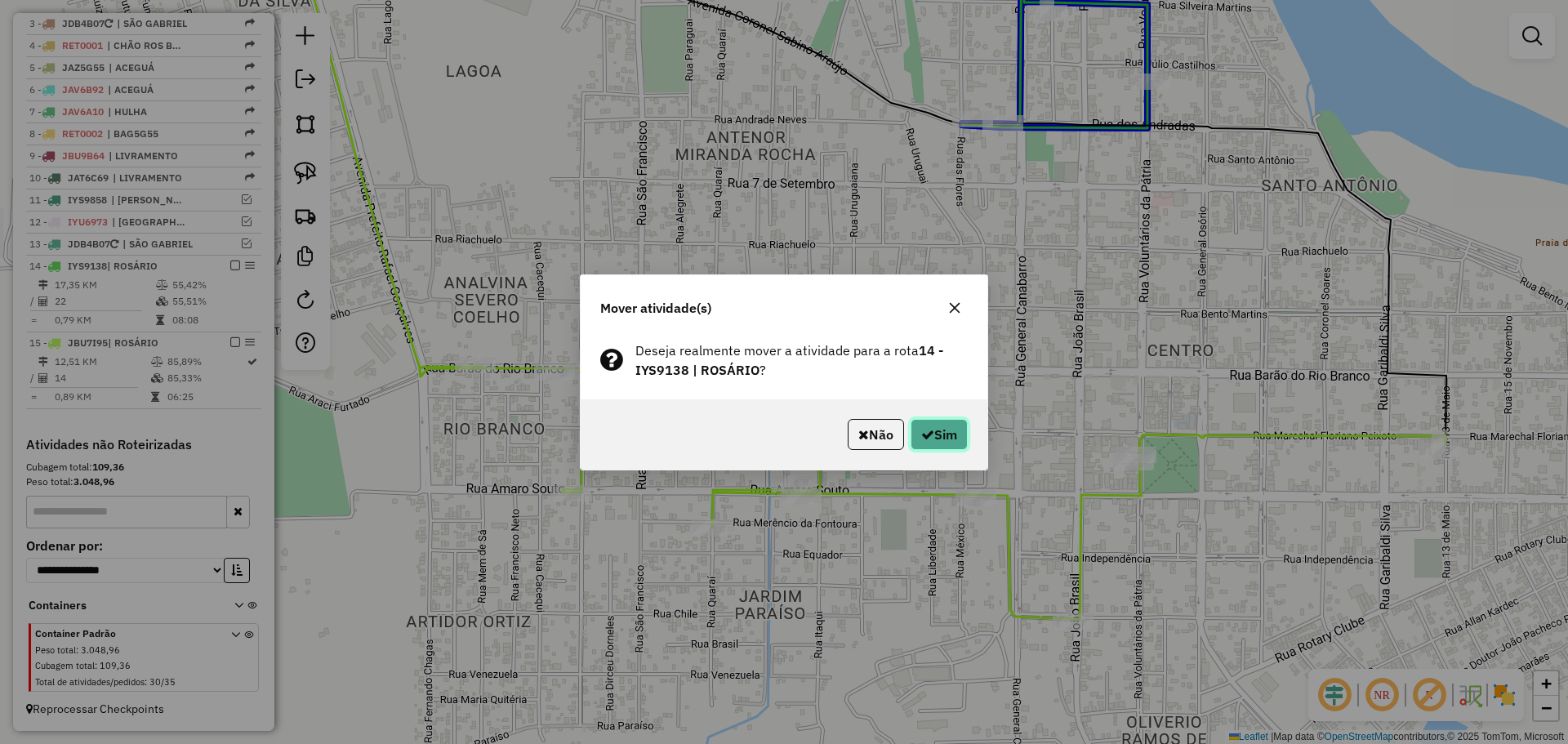
click at [949, 434] on button "Sim" at bounding box center [939, 434] width 57 height 31
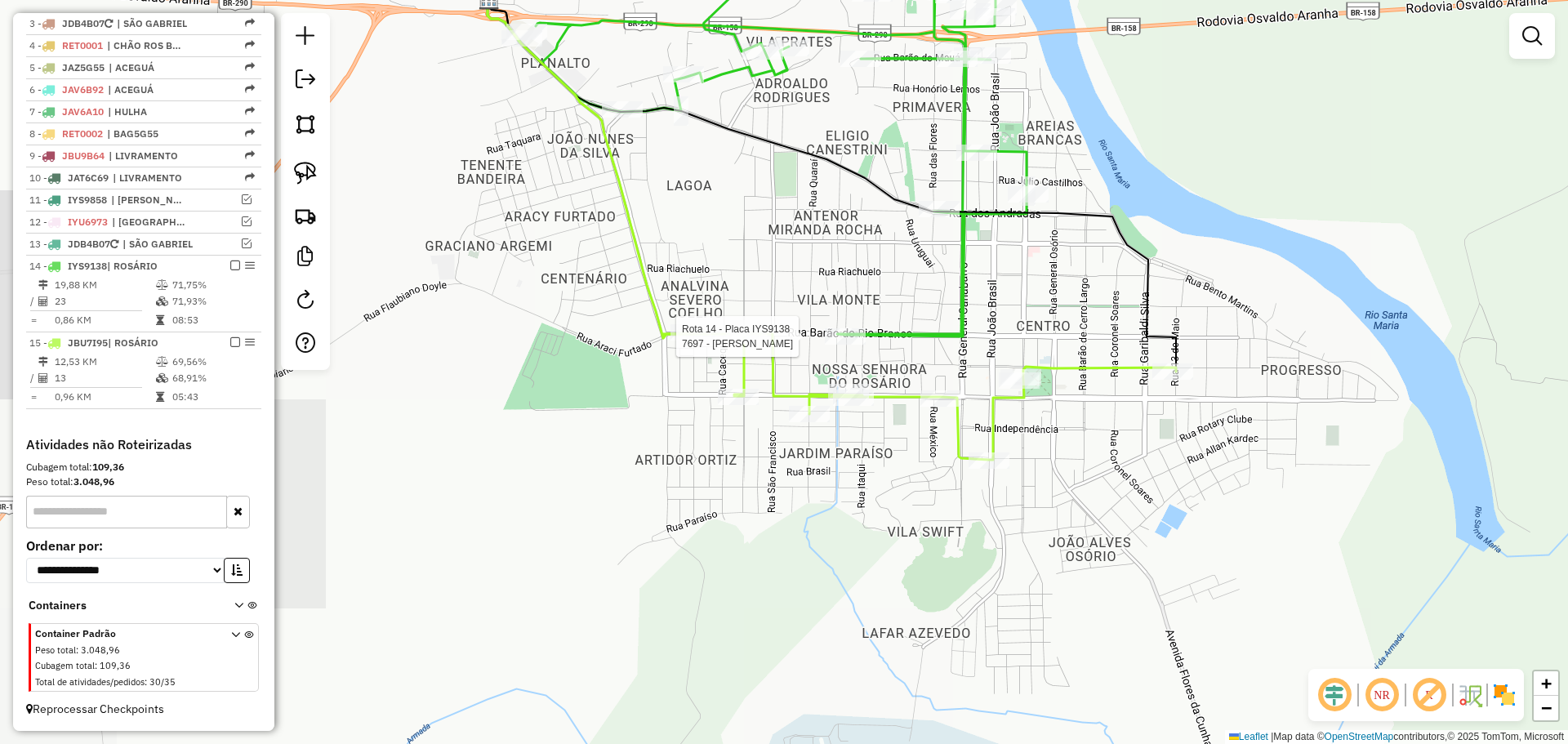
select select "*********"
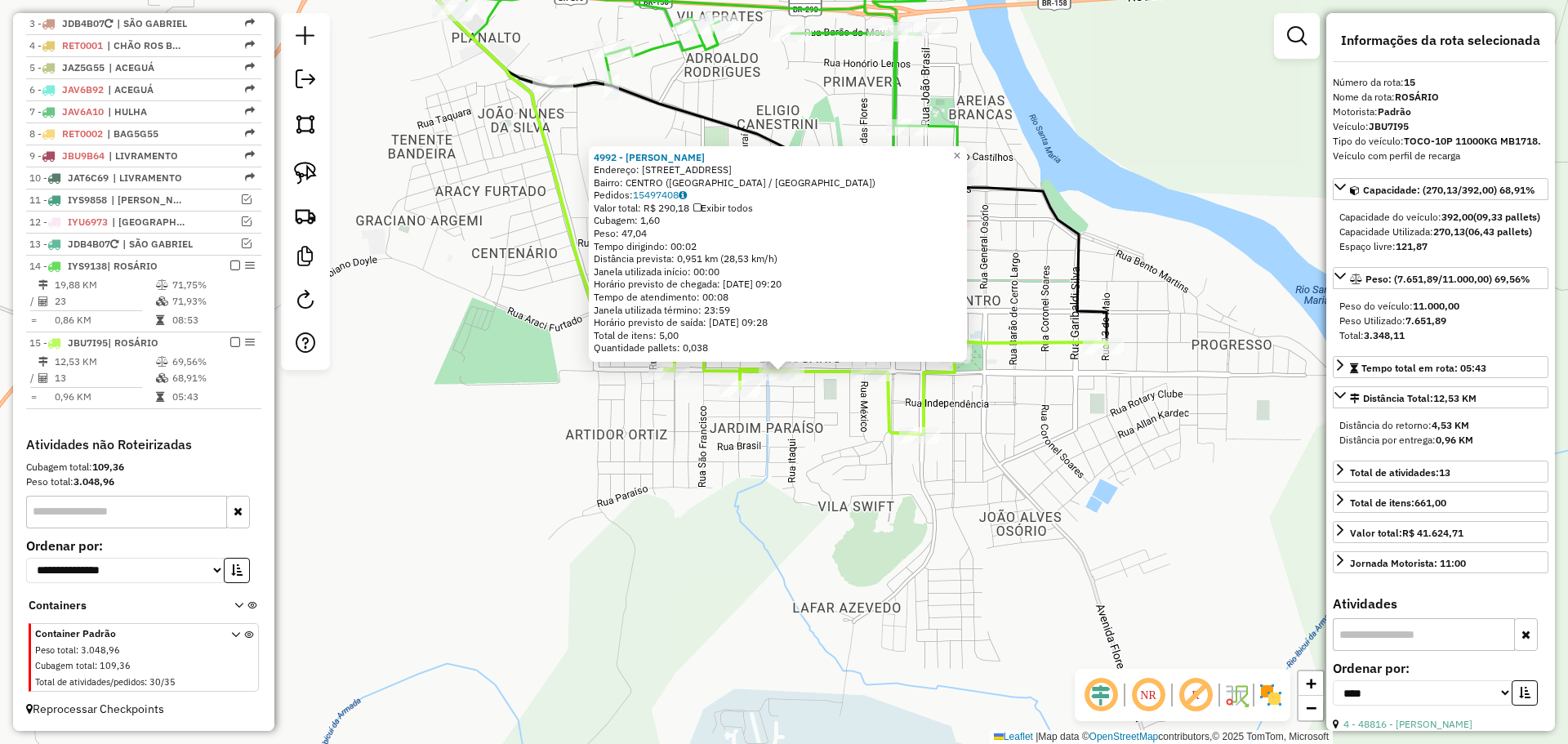
click at [799, 444] on div "4992 - HILDO GONCALVES DE O Endereço: R AMARO SOUTO 3115 Bairro: CENTRO (ROSARI…" at bounding box center [784, 372] width 1568 height 744
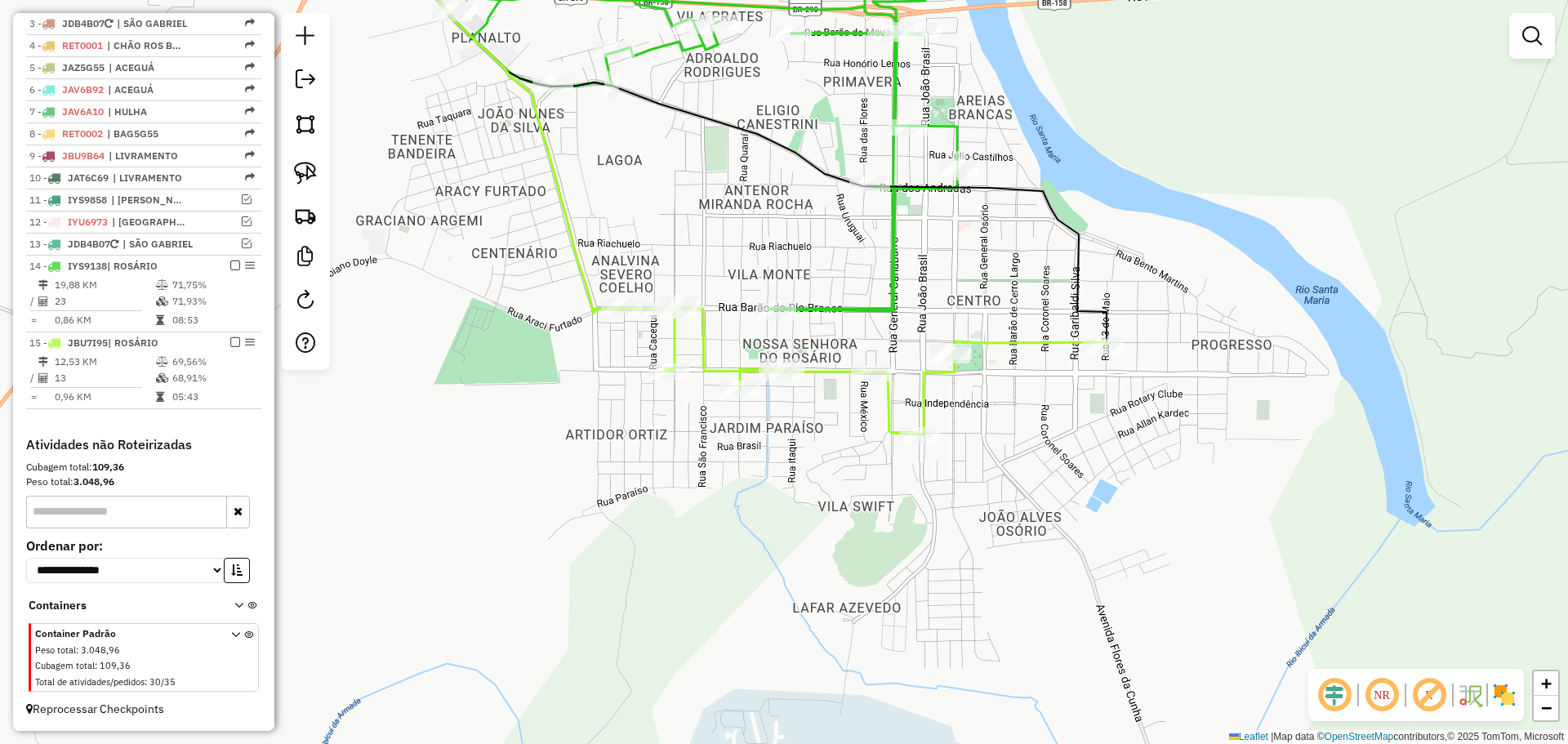
select select "*********"
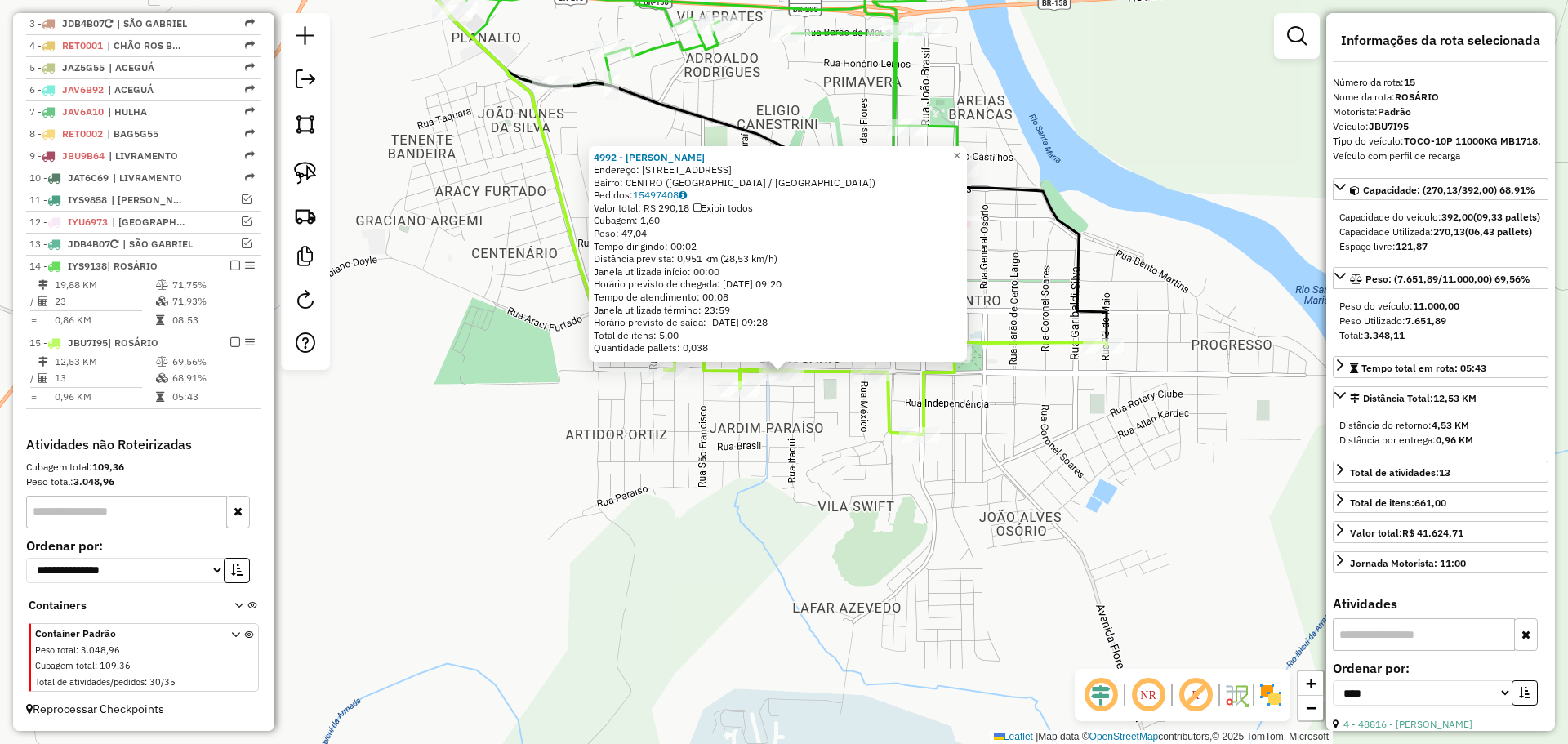
click at [791, 436] on div "4992 - HILDO GONCALVES DE O Endereço: R AMARO SOUTO 3115 Bairro: CENTRO (ROSARI…" at bounding box center [784, 372] width 1568 height 744
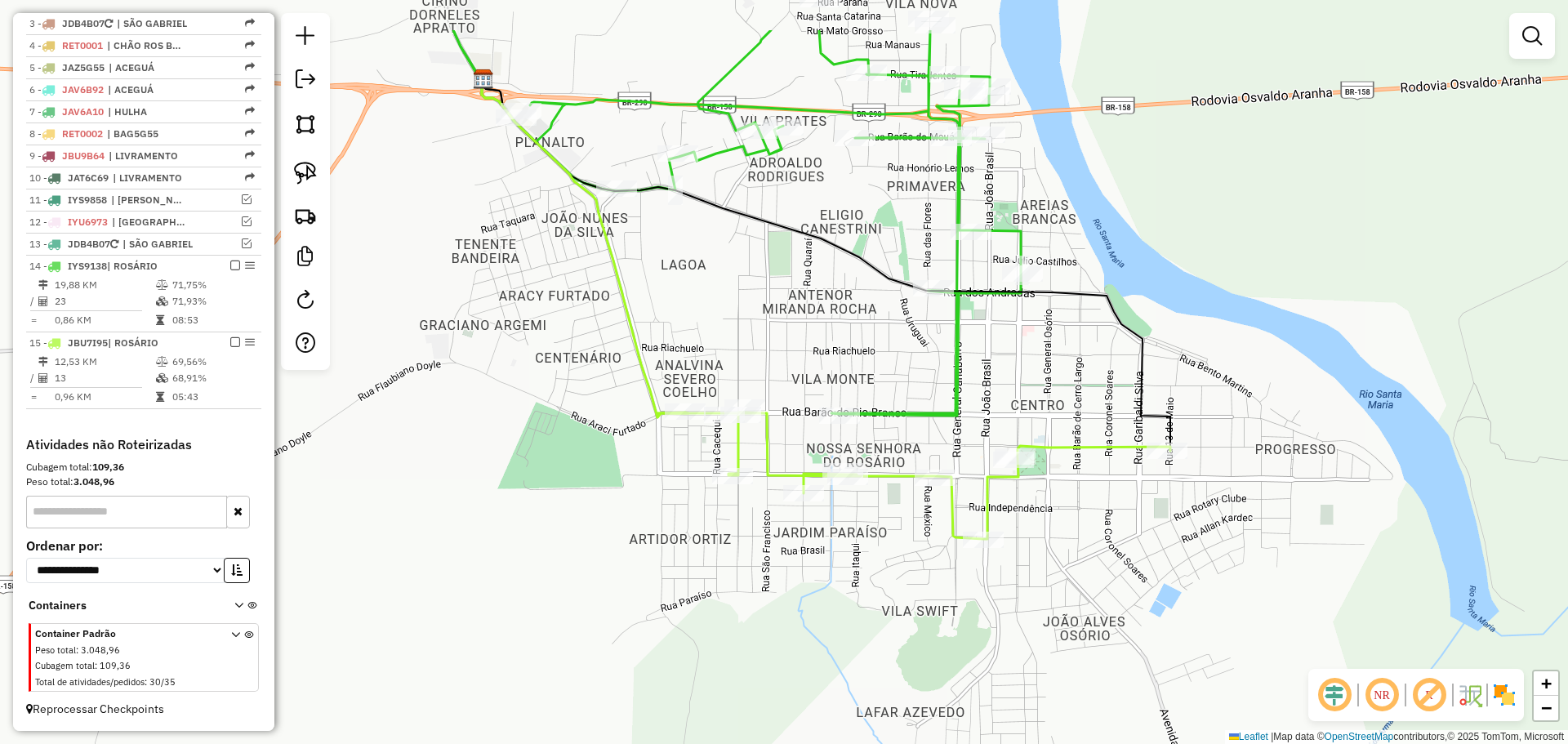
drag, startPoint x: 779, startPoint y: 443, endPoint x: 843, endPoint y: 548, distance: 123.0
click at [843, 548] on div "Janela de atendimento Grade de atendimento Capacidade Transportadoras Veículos …" at bounding box center [784, 372] width 1568 height 744
select select "*********"
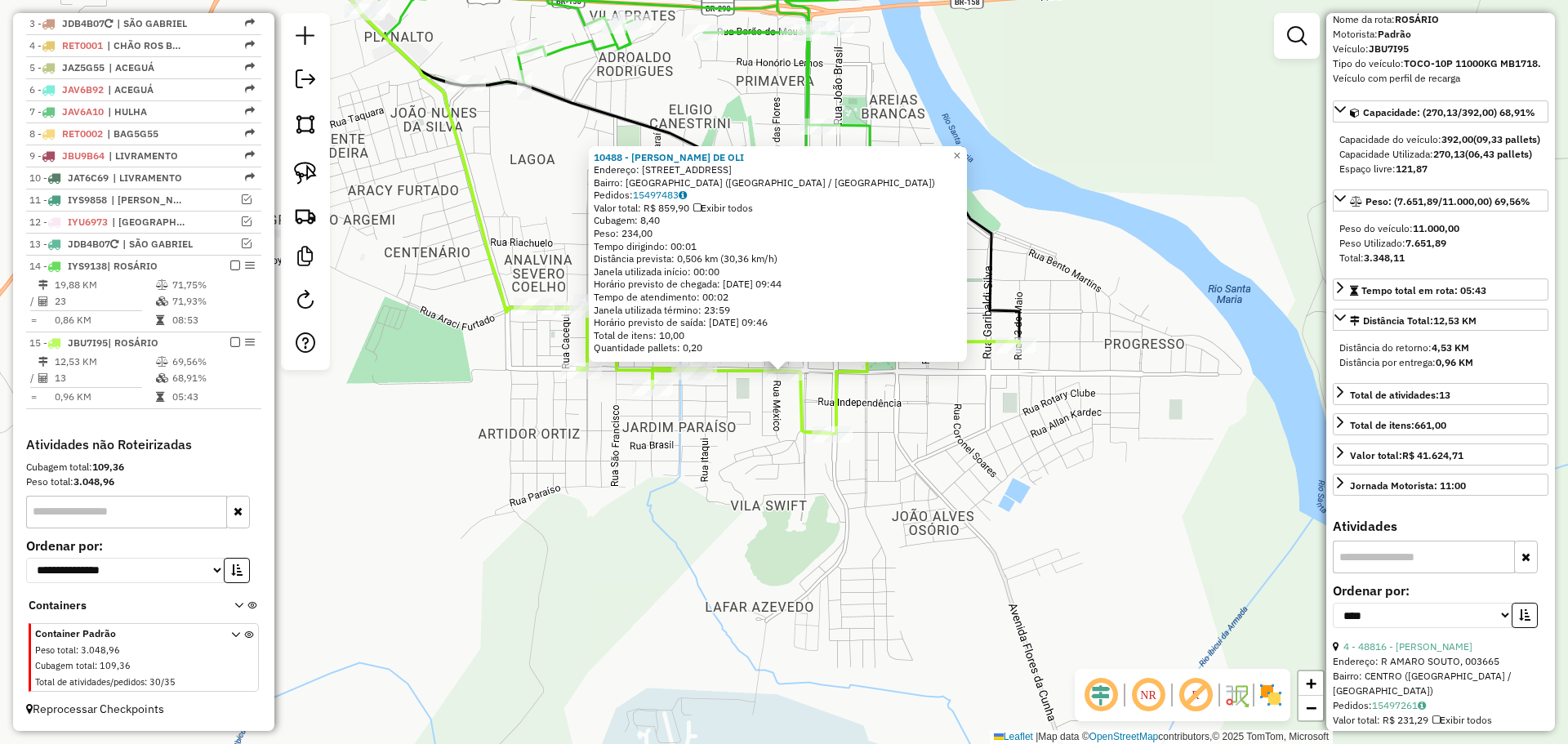
scroll to position [245, 0]
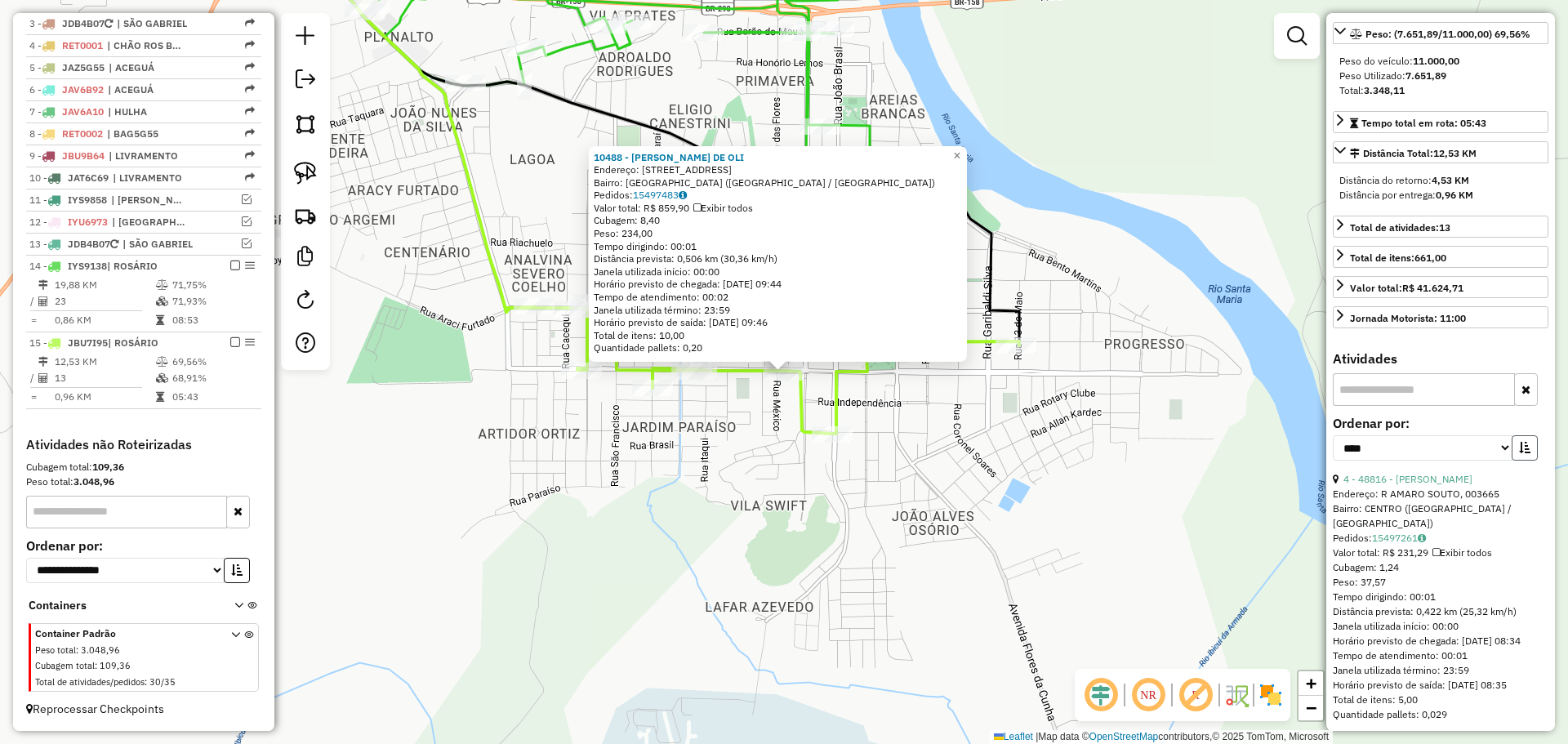
click at [1519, 454] on icon "button" at bounding box center [1524, 447] width 11 height 11
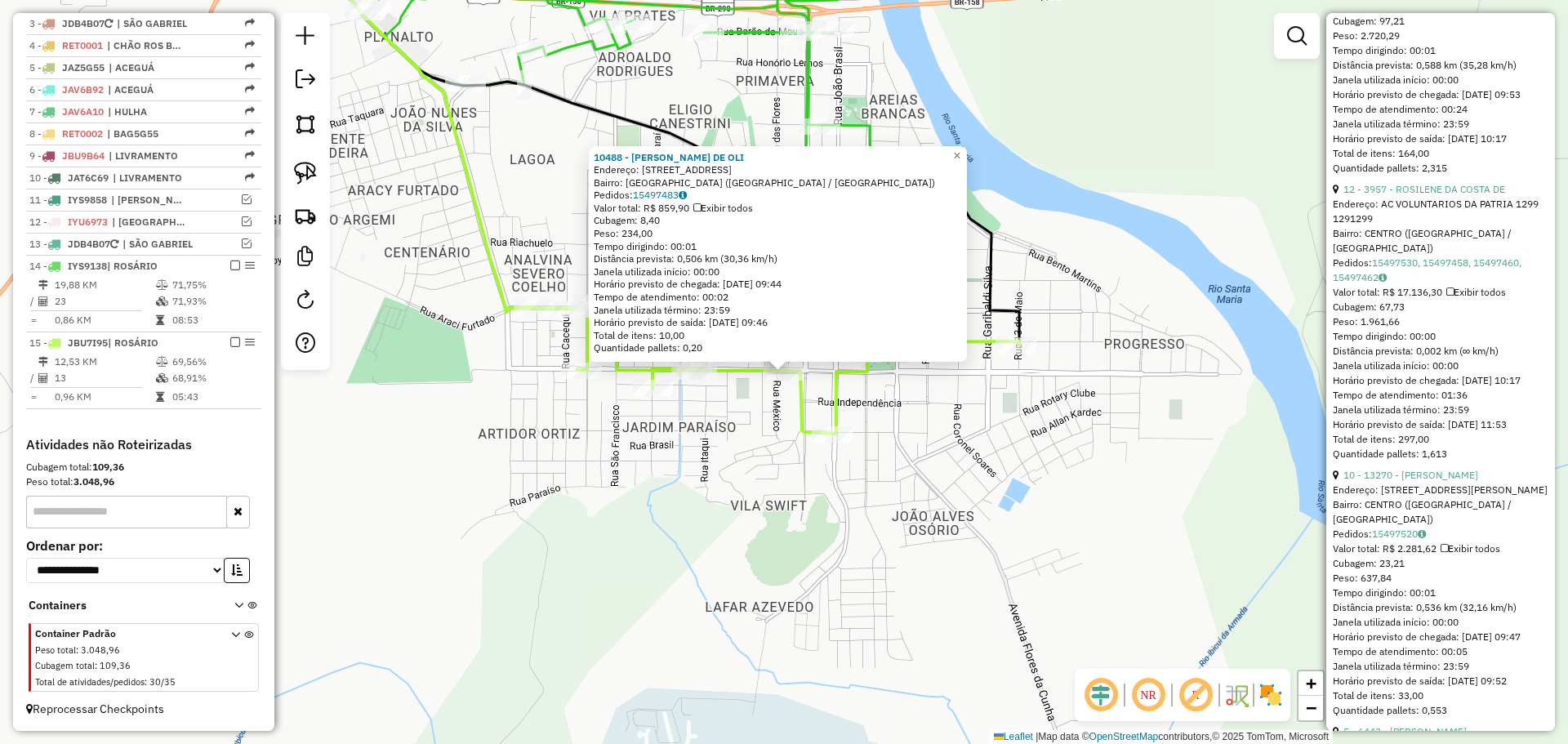
scroll to position [817, 0]
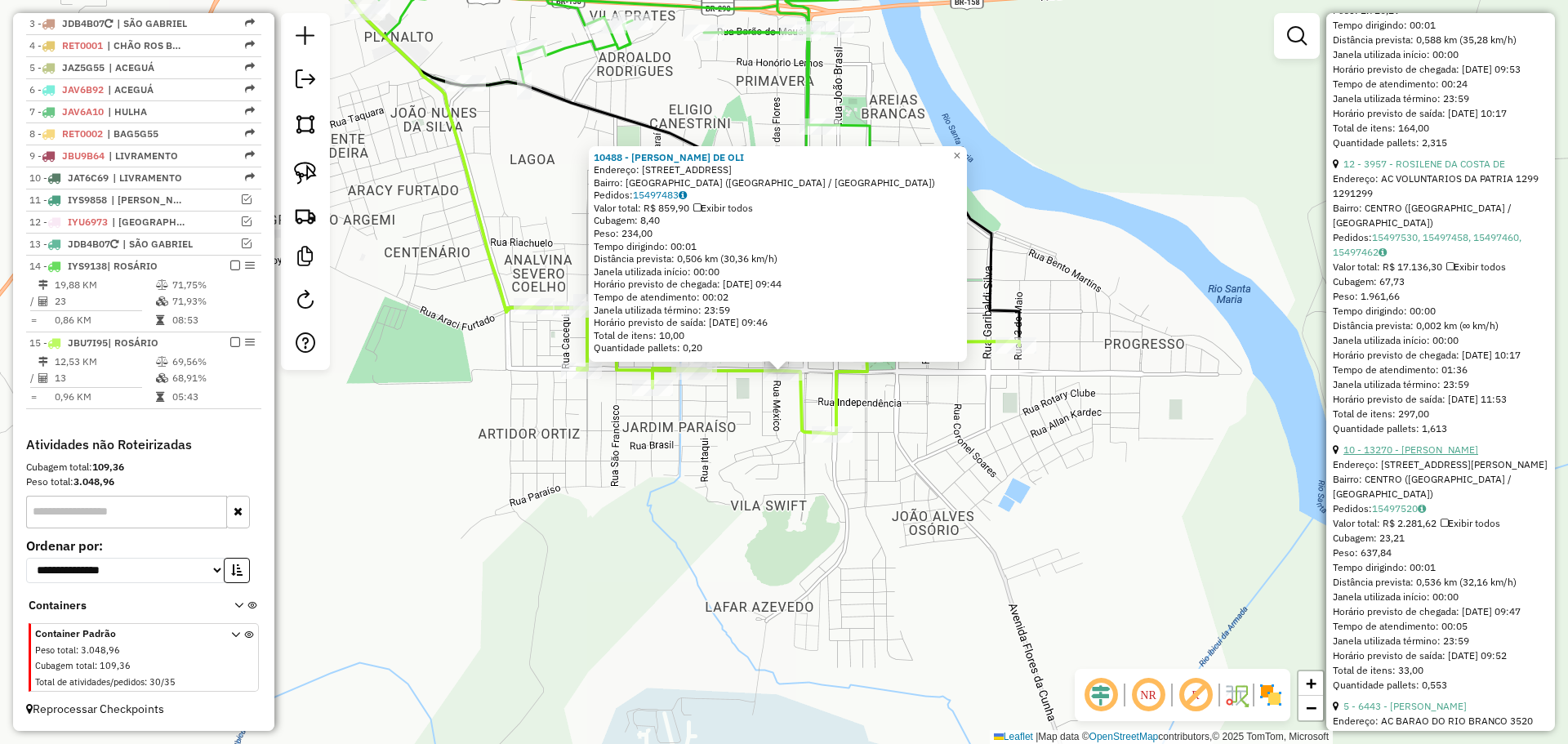
click at [1426, 455] on link "10 - 13270 - OTAVIO PIRES TONIAZ" at bounding box center [1411, 449] width 135 height 12
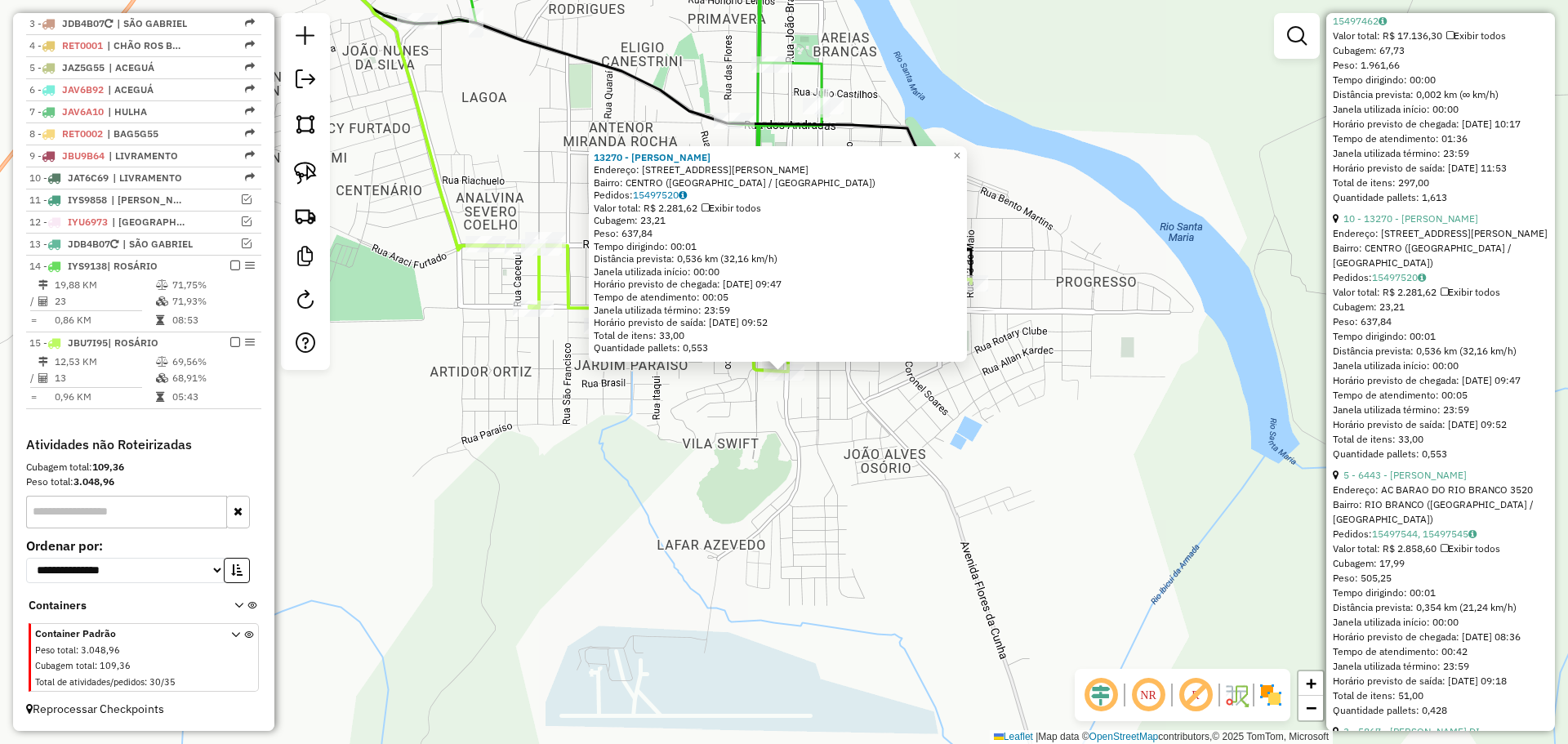
scroll to position [1062, 0]
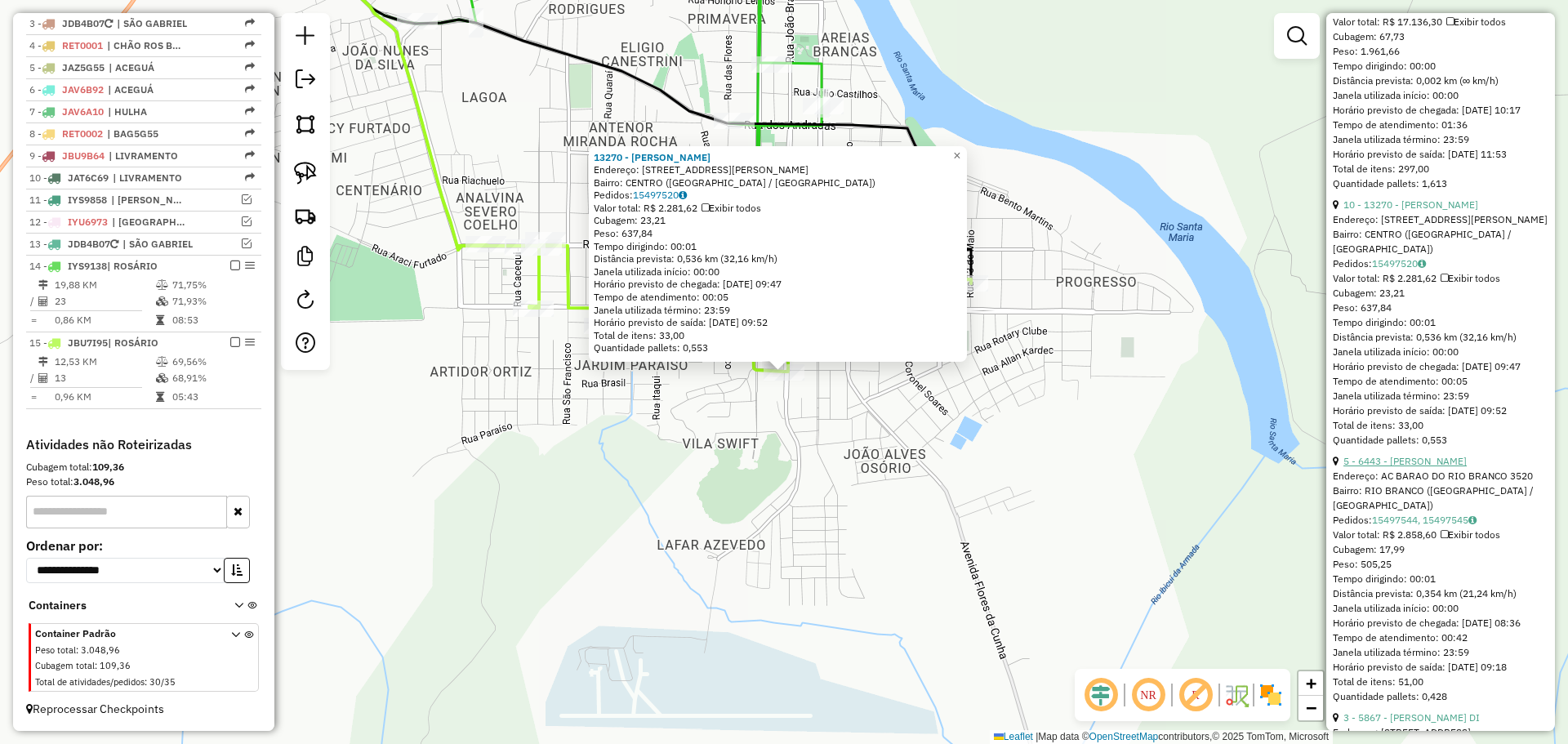
click at [1443, 467] on link "5 - 6443 - DALCIONE SILVA BISOG" at bounding box center [1405, 461] width 124 height 12
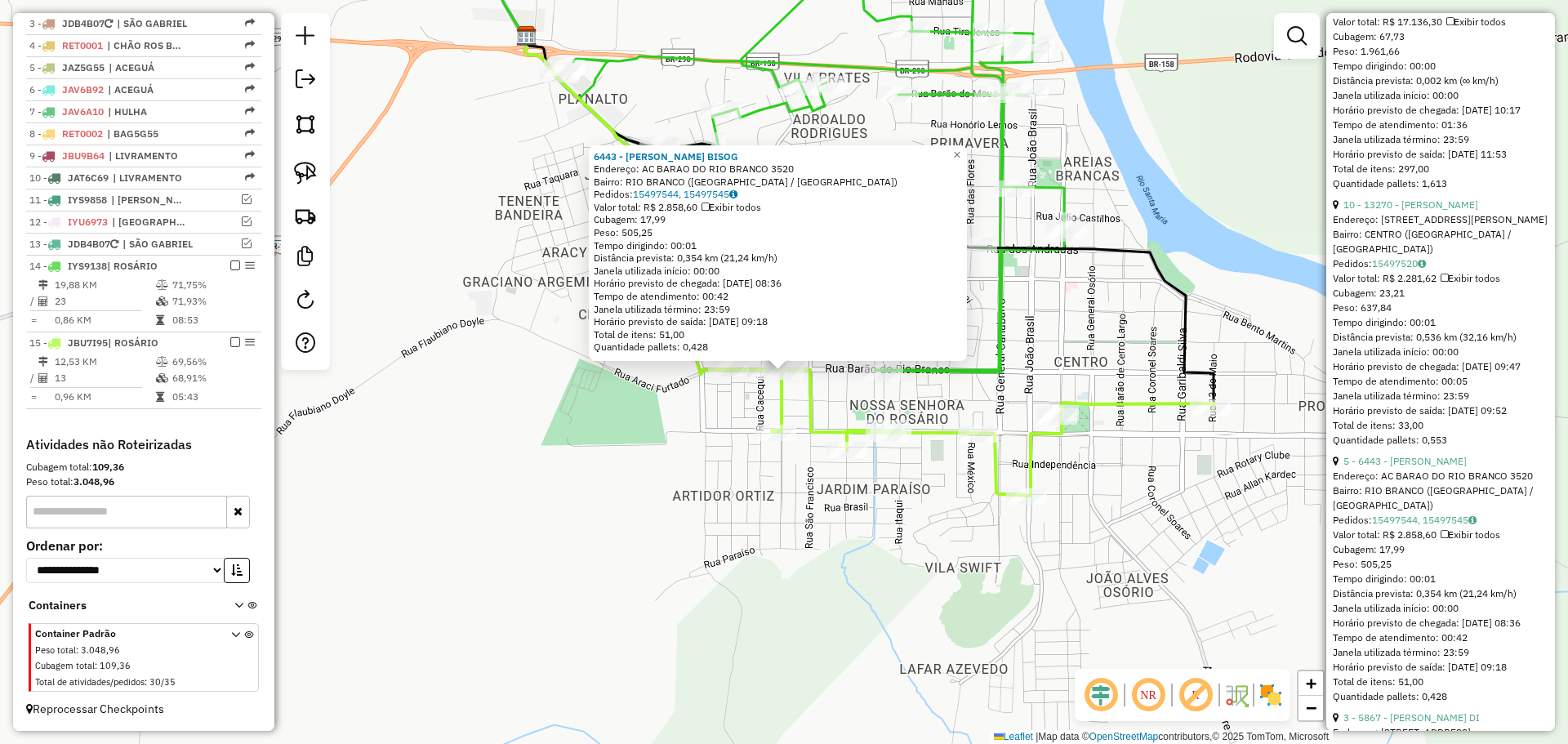
click at [968, 501] on div "6443 - DALCIONE SILVA BISOG Endereço: AC BARAO DO RIO BRANCO 3520 Bairro: RIO B…" at bounding box center [784, 372] width 1568 height 744
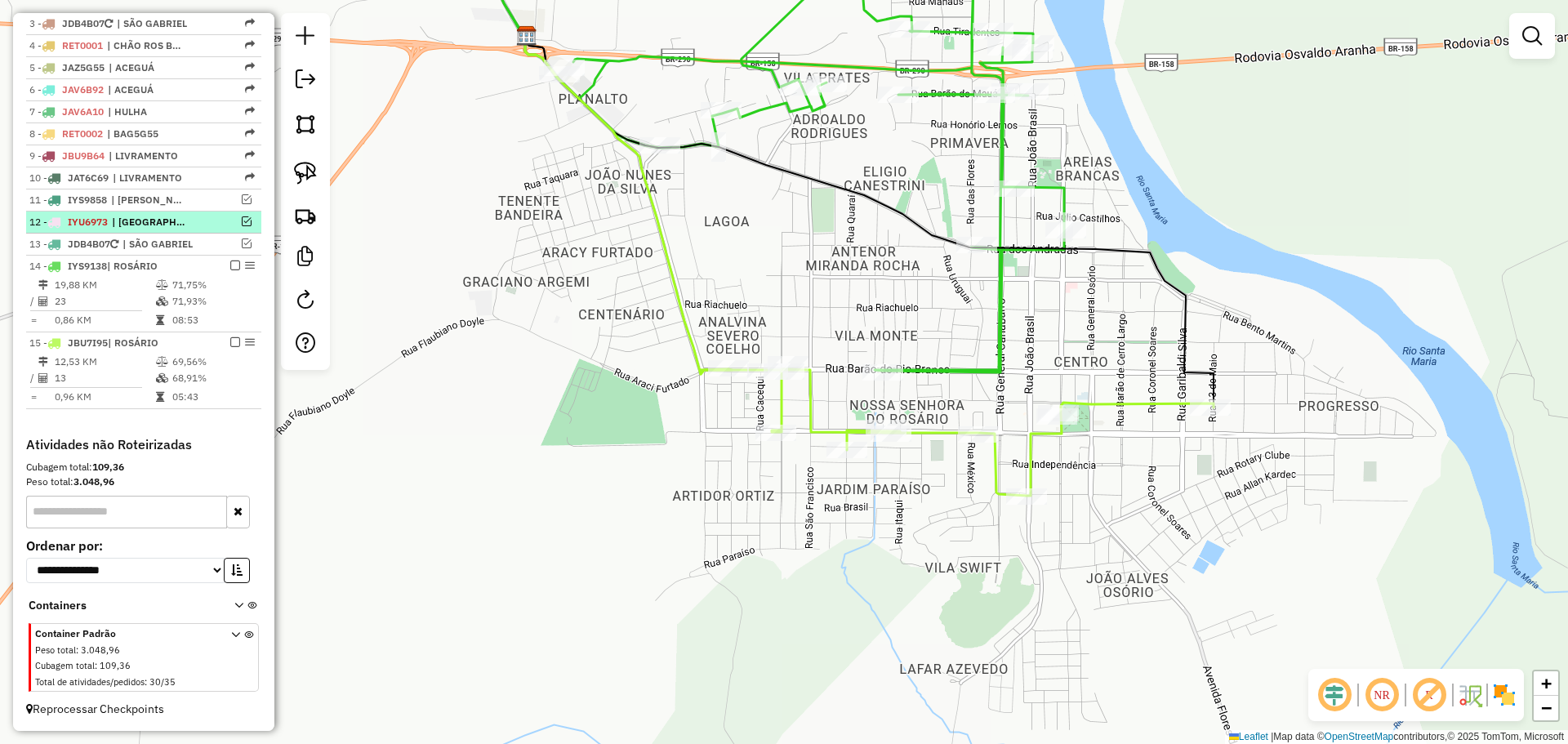
click at [230, 268] on em at bounding box center [234, 265] width 10 height 10
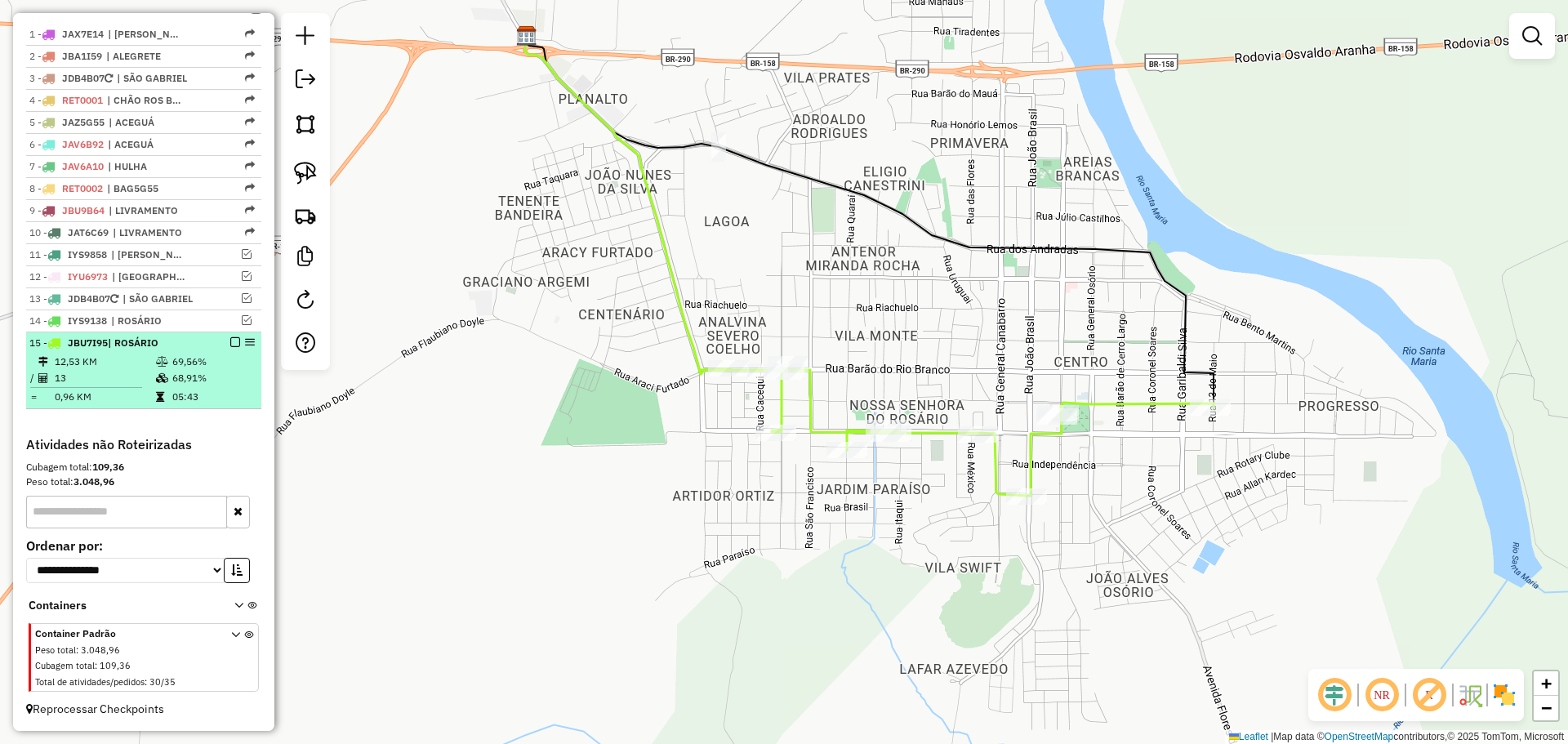
click at [232, 340] on em at bounding box center [234, 341] width 10 height 10
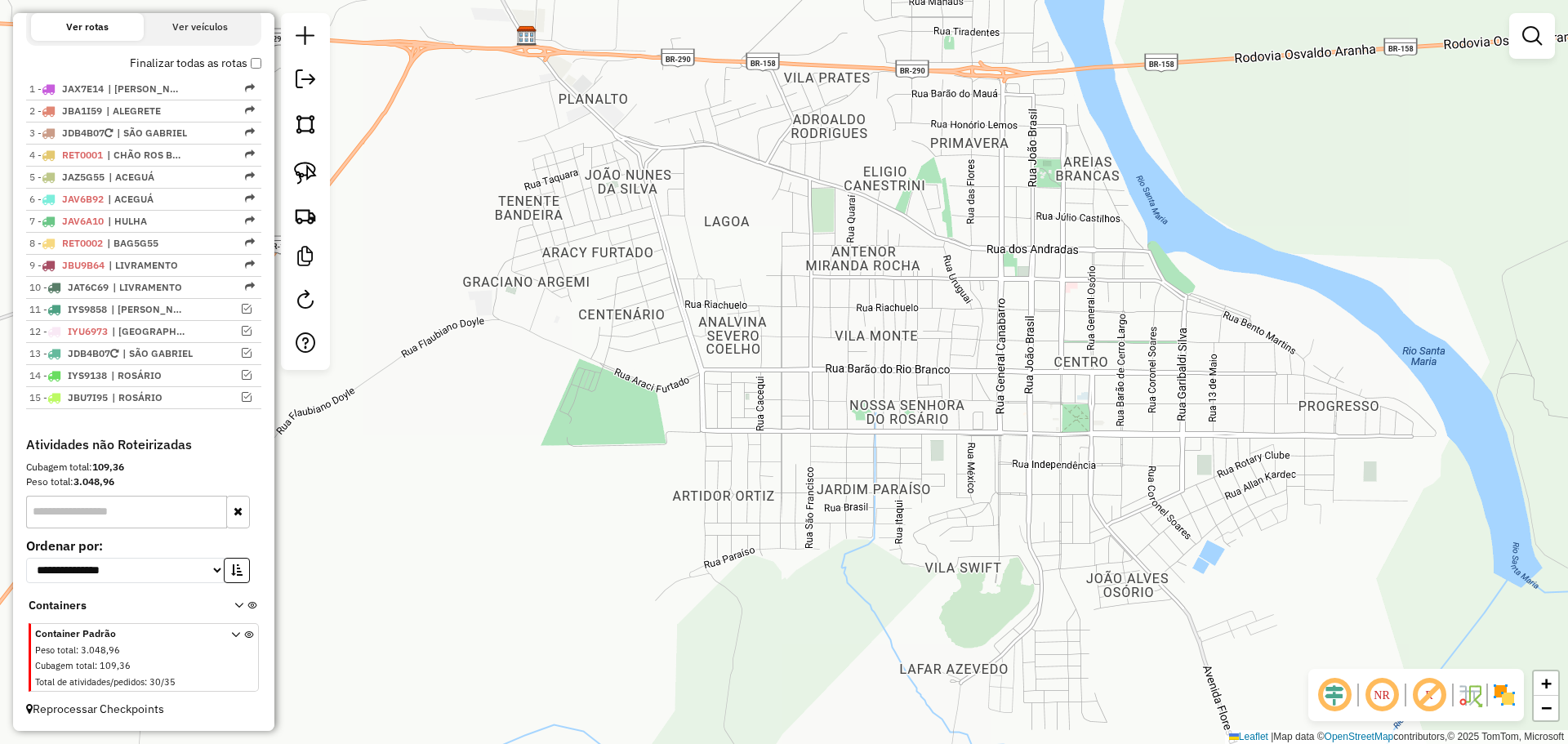
click at [722, 421] on div "Janela de atendimento Grade de atendimento Capacidade Transportadoras Veículos …" at bounding box center [784, 372] width 1568 height 744
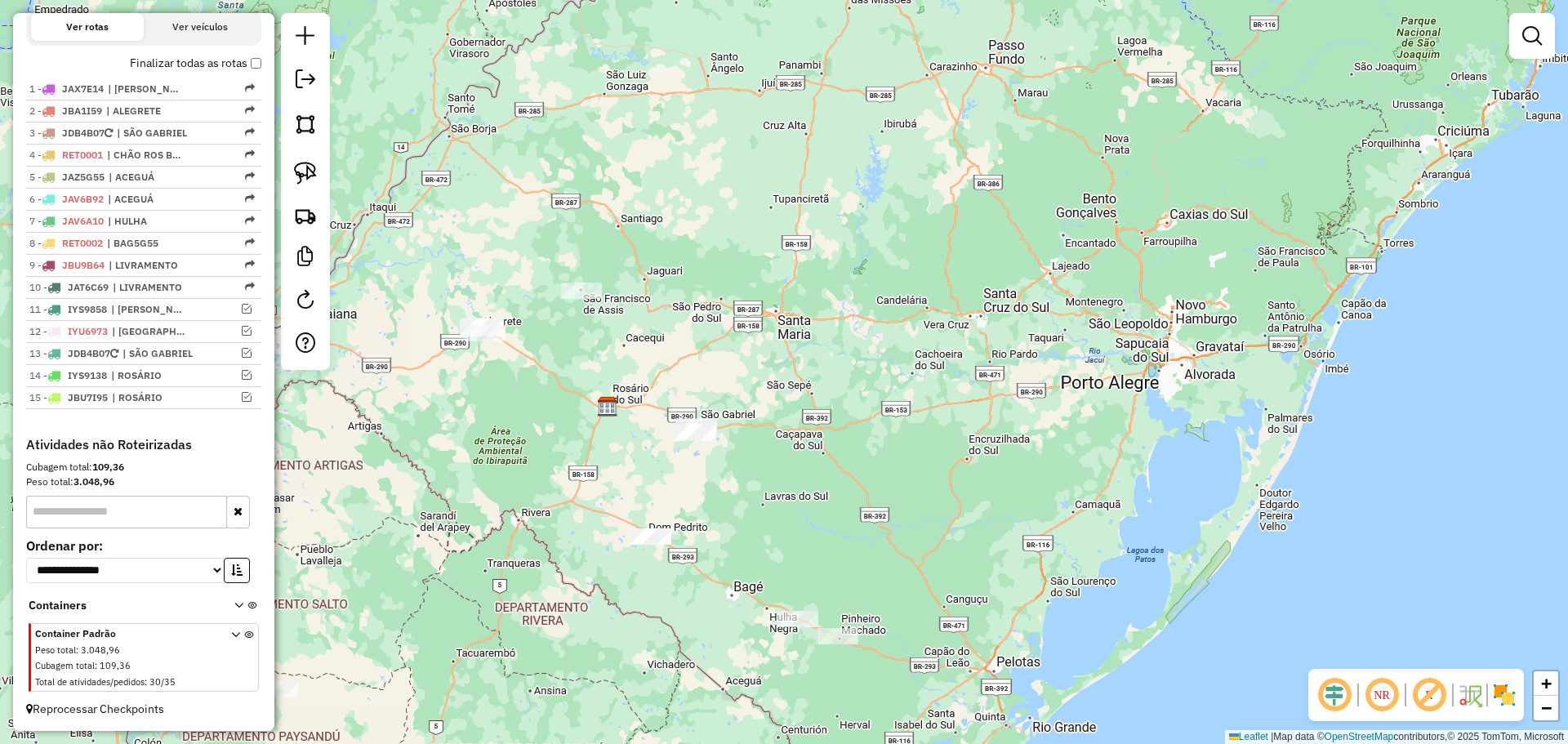
drag, startPoint x: 552, startPoint y: 402, endPoint x: 601, endPoint y: 407, distance: 49.3
click at [601, 407] on div "Janela de atendimento Grade de atendimento Capacidade Transportadoras Veículos …" at bounding box center [784, 372] width 1568 height 744
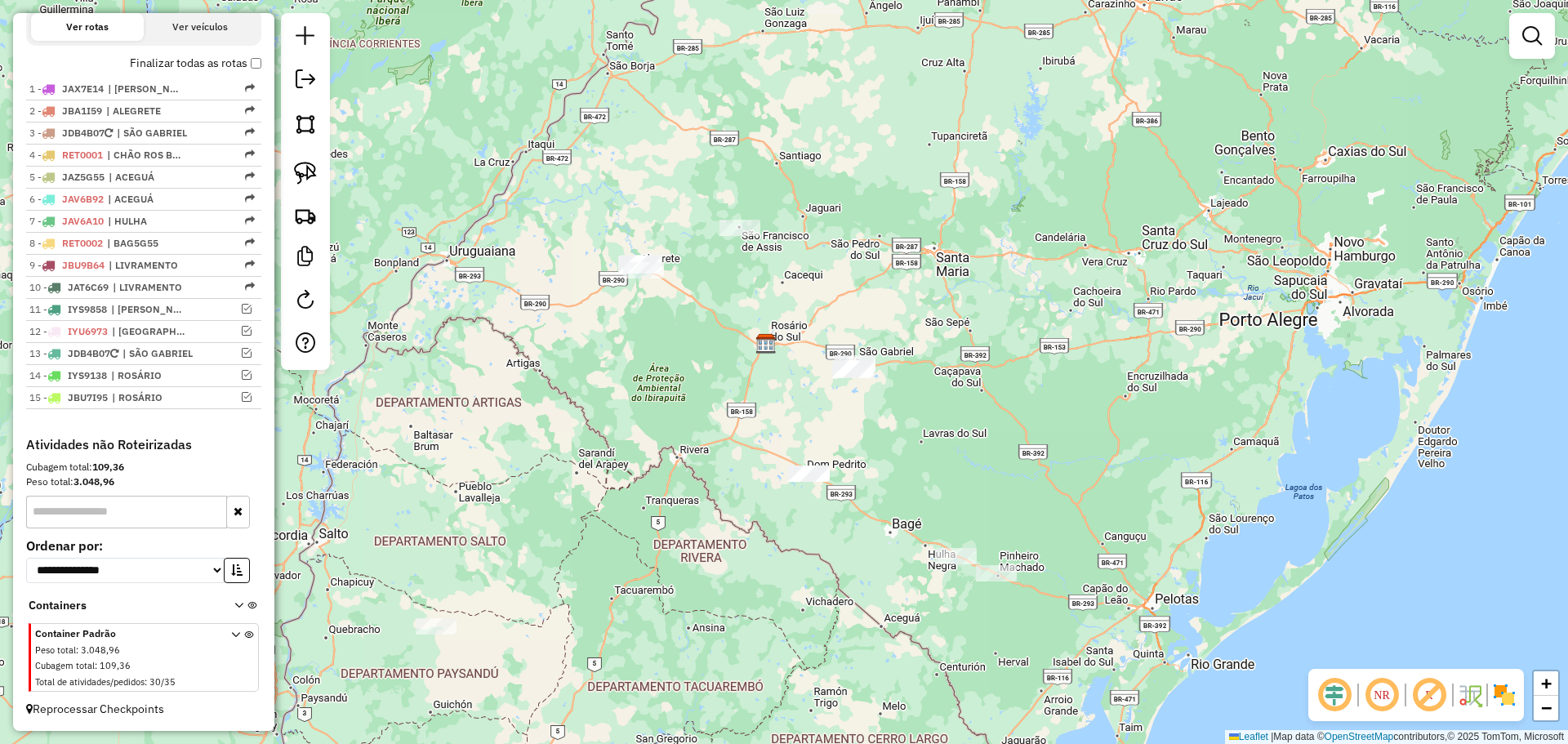
drag, startPoint x: 605, startPoint y: 476, endPoint x: 742, endPoint y: 374, distance: 170.8
click at [742, 374] on div "Janela de atendimento Grade de atendimento Capacidade Transportadoras Veículos …" at bounding box center [784, 372] width 1568 height 744
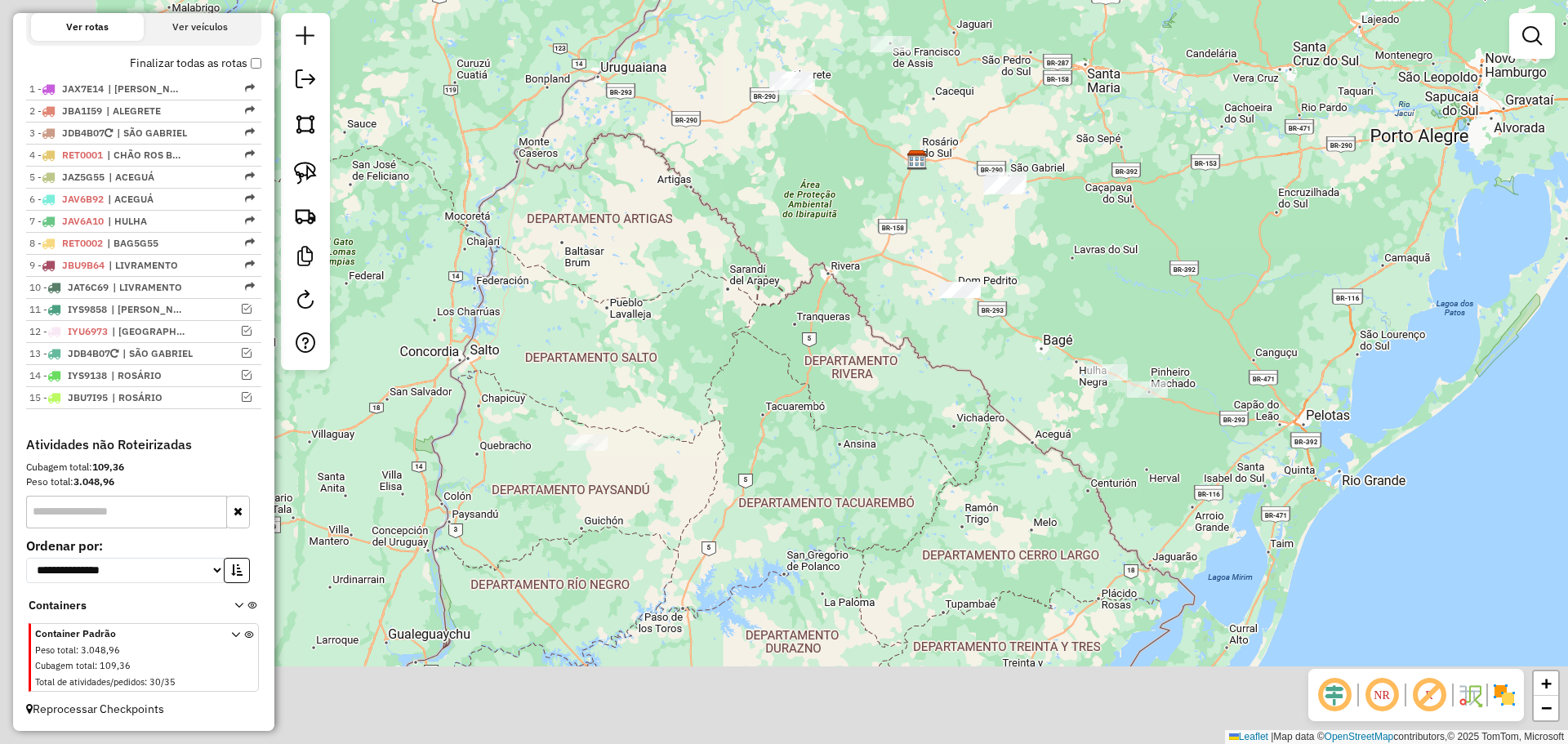
drag, startPoint x: 531, startPoint y: 567, endPoint x: 682, endPoint y: 383, distance: 238.0
click at [682, 383] on div "Janela de atendimento Grade de atendimento Capacidade Transportadoras Veículos …" at bounding box center [784, 372] width 1568 height 744
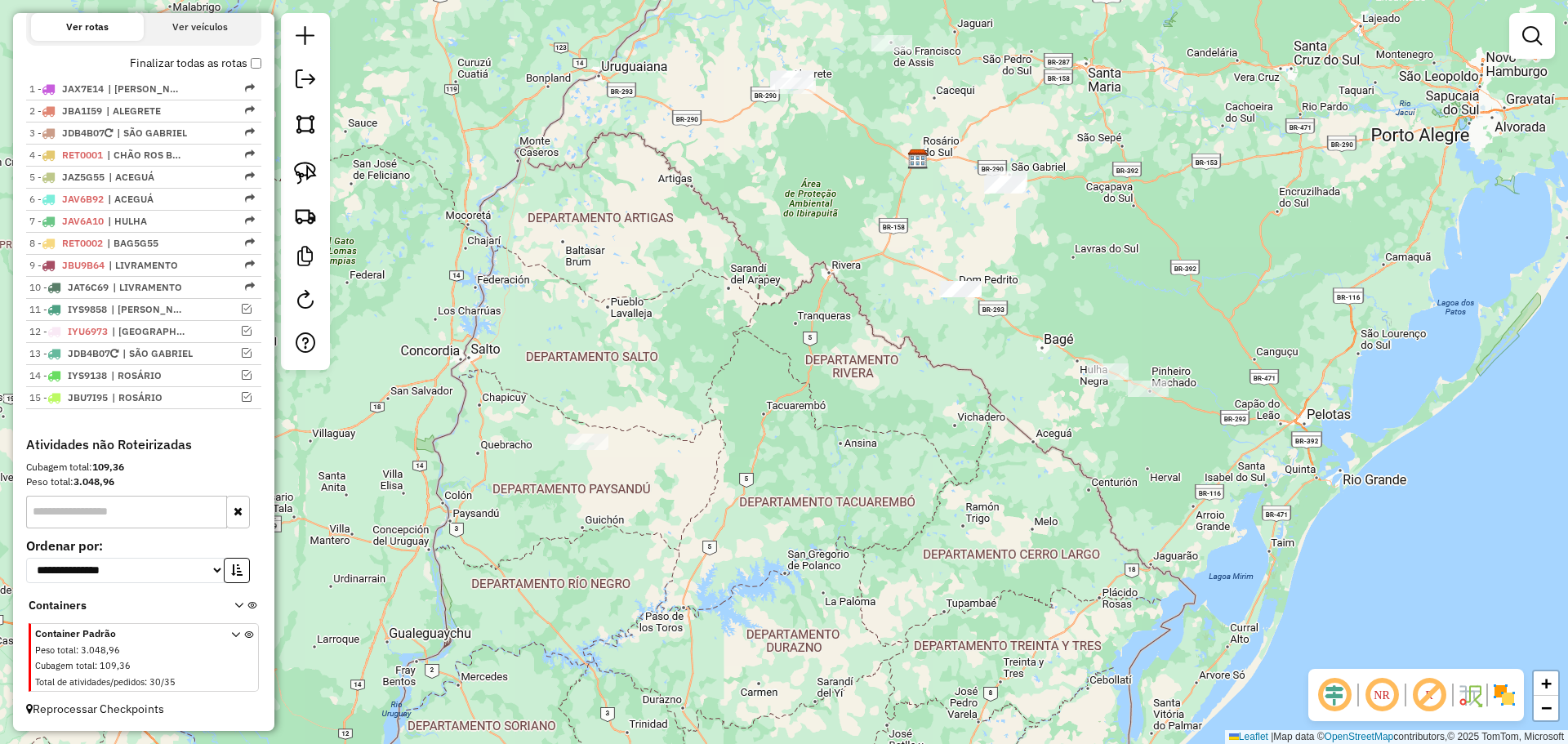
click at [592, 455] on div "Janela de atendimento Grade de atendimento Capacidade Transportadoras Veículos …" at bounding box center [784, 372] width 1568 height 744
click at [584, 428] on div "Janela de atendimento Grade de atendimento Capacidade Transportadoras Veículos …" at bounding box center [784, 372] width 1568 height 744
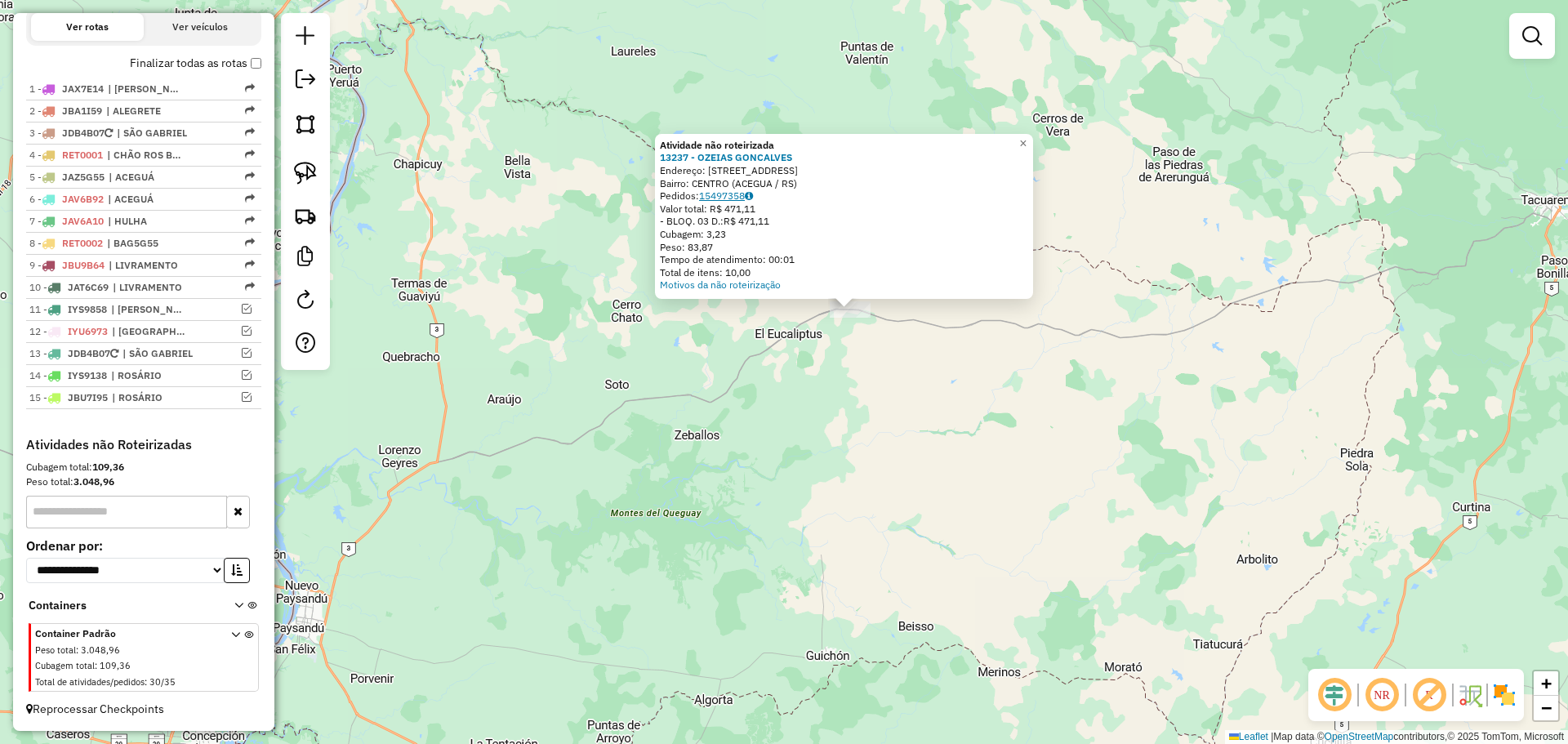
click at [733, 195] on link "15497358" at bounding box center [726, 196] width 54 height 12
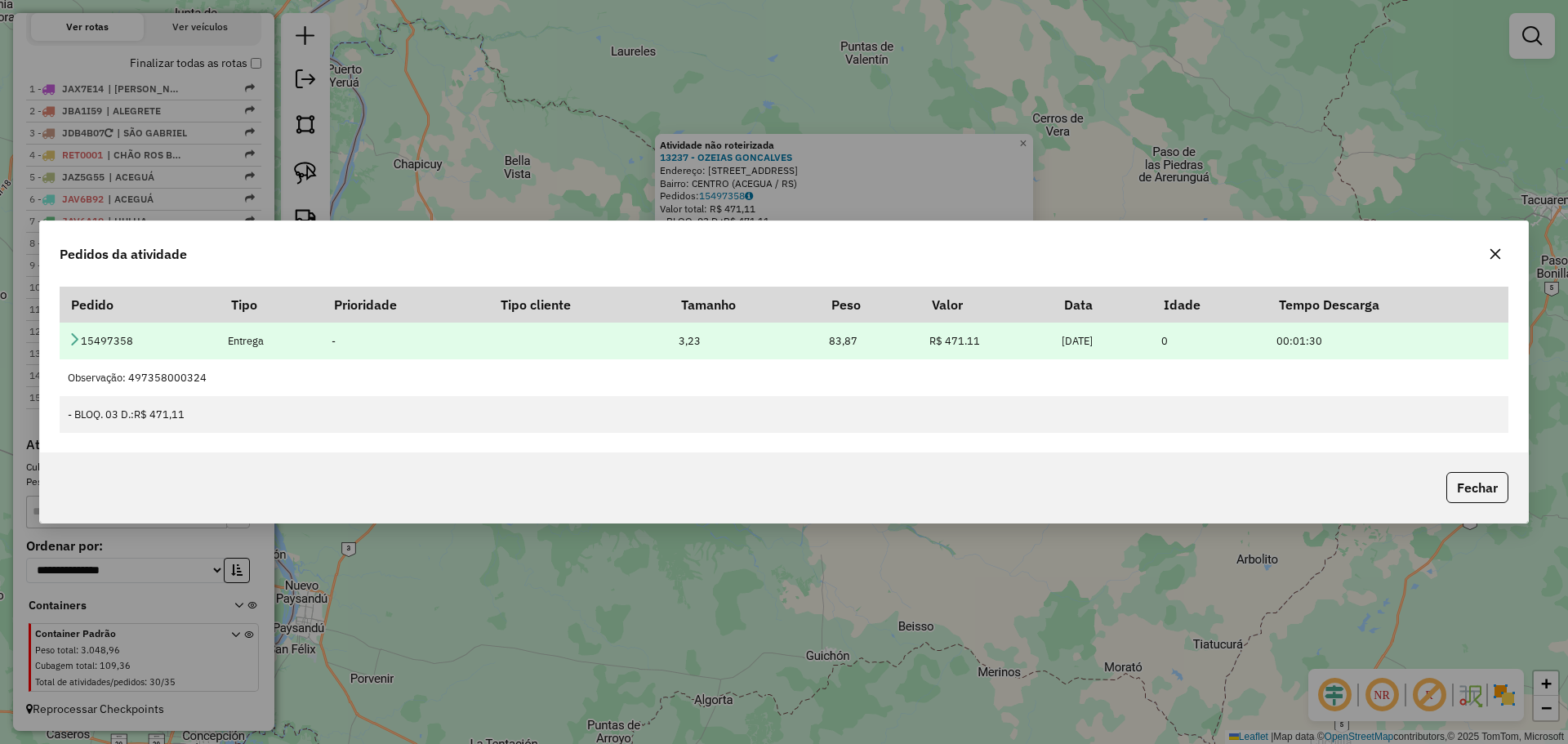
click at [76, 336] on icon at bounding box center [74, 339] width 13 height 13
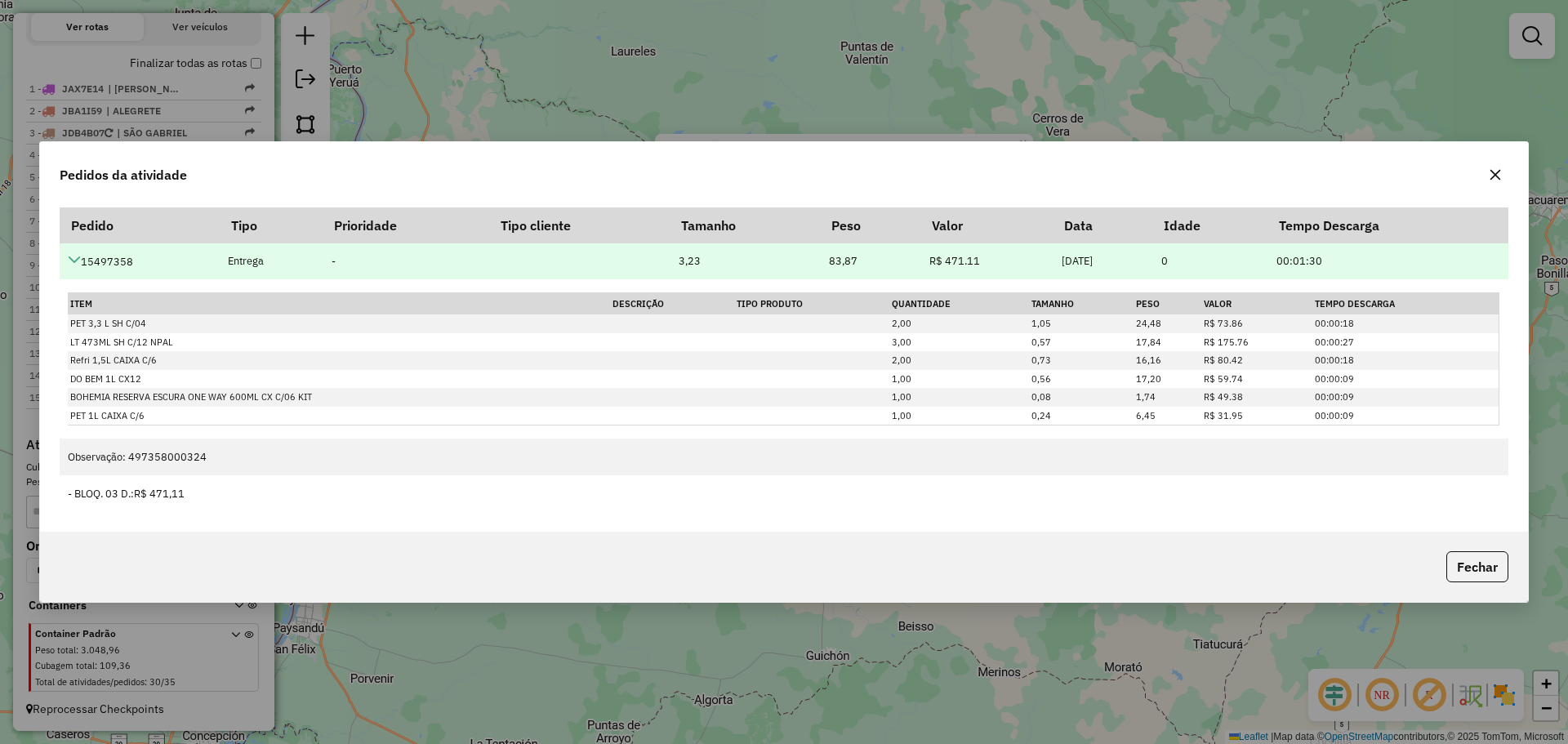
click at [75, 258] on icon at bounding box center [74, 260] width 13 height 13
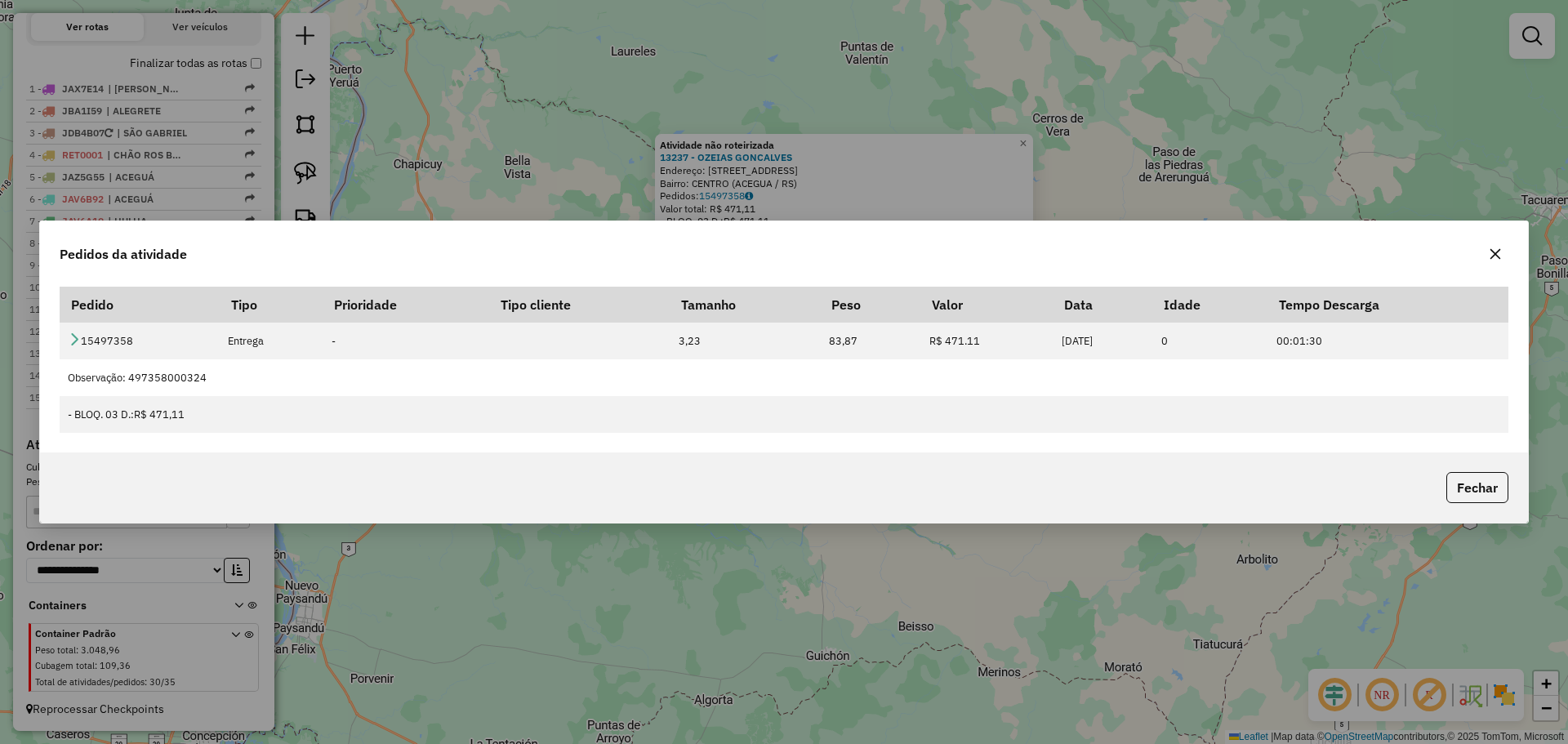
click at [1494, 253] on icon "button" at bounding box center [1496, 254] width 11 height 11
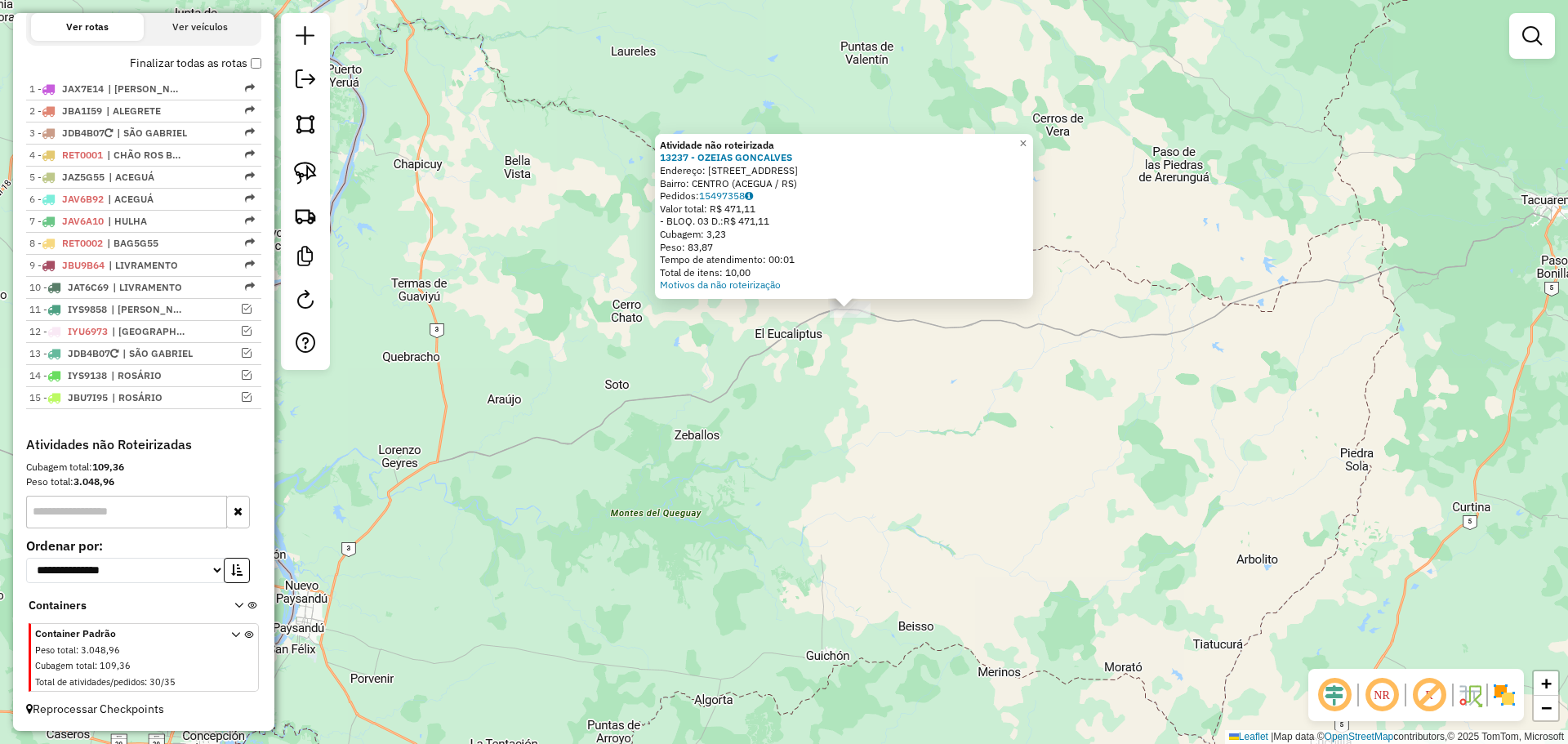
click at [1135, 549] on div "Atividade não roteirizada 13237 - OZEIAS GONCALVES Endereço: Rua Quinhentos e O…" at bounding box center [784, 372] width 1568 height 744
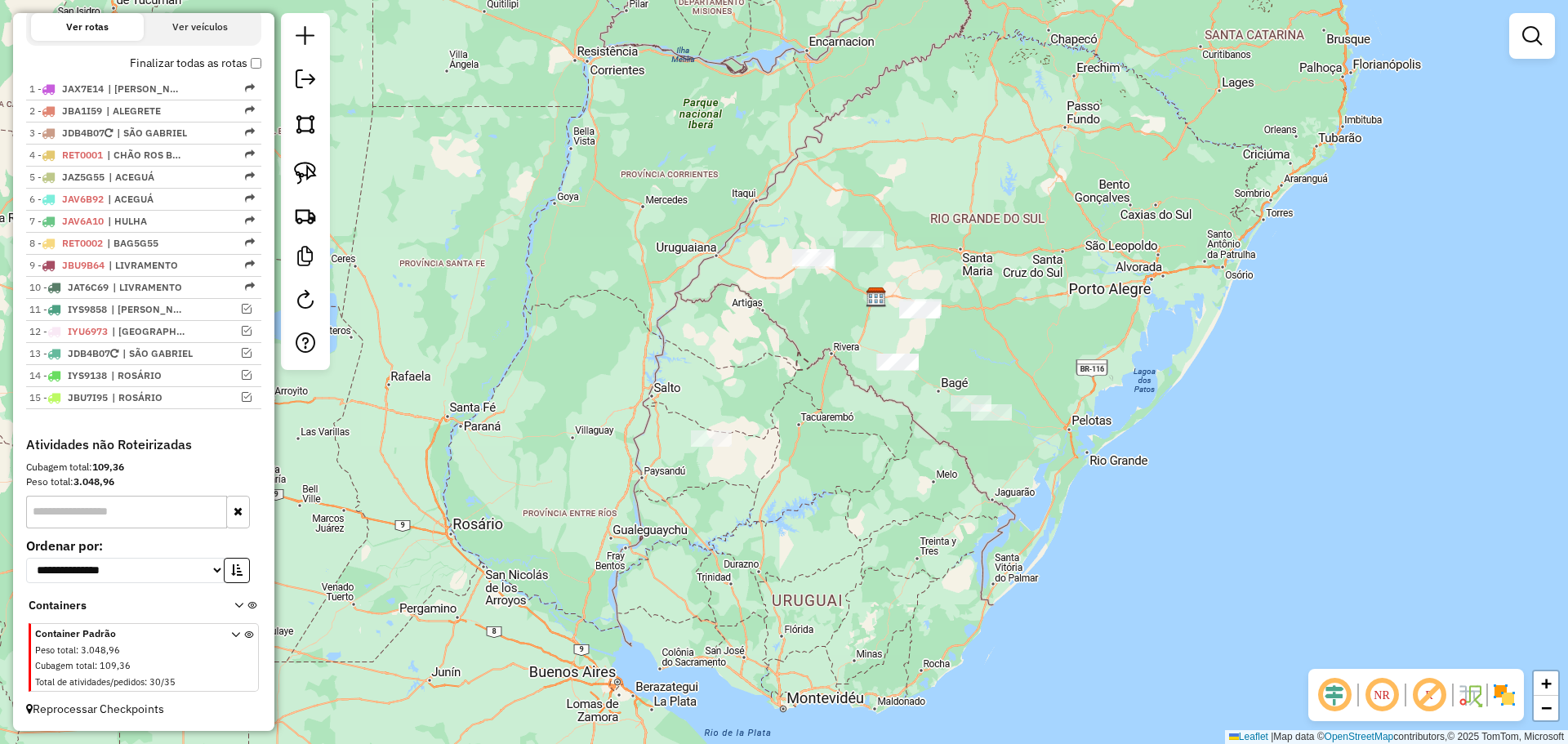
drag, startPoint x: 1112, startPoint y: 521, endPoint x: 773, endPoint y: 452, distance: 346.0
click at [773, 452] on div "Janela de atendimento Grade de atendimento Capacidade Transportadoras Veículos …" at bounding box center [784, 372] width 1568 height 744
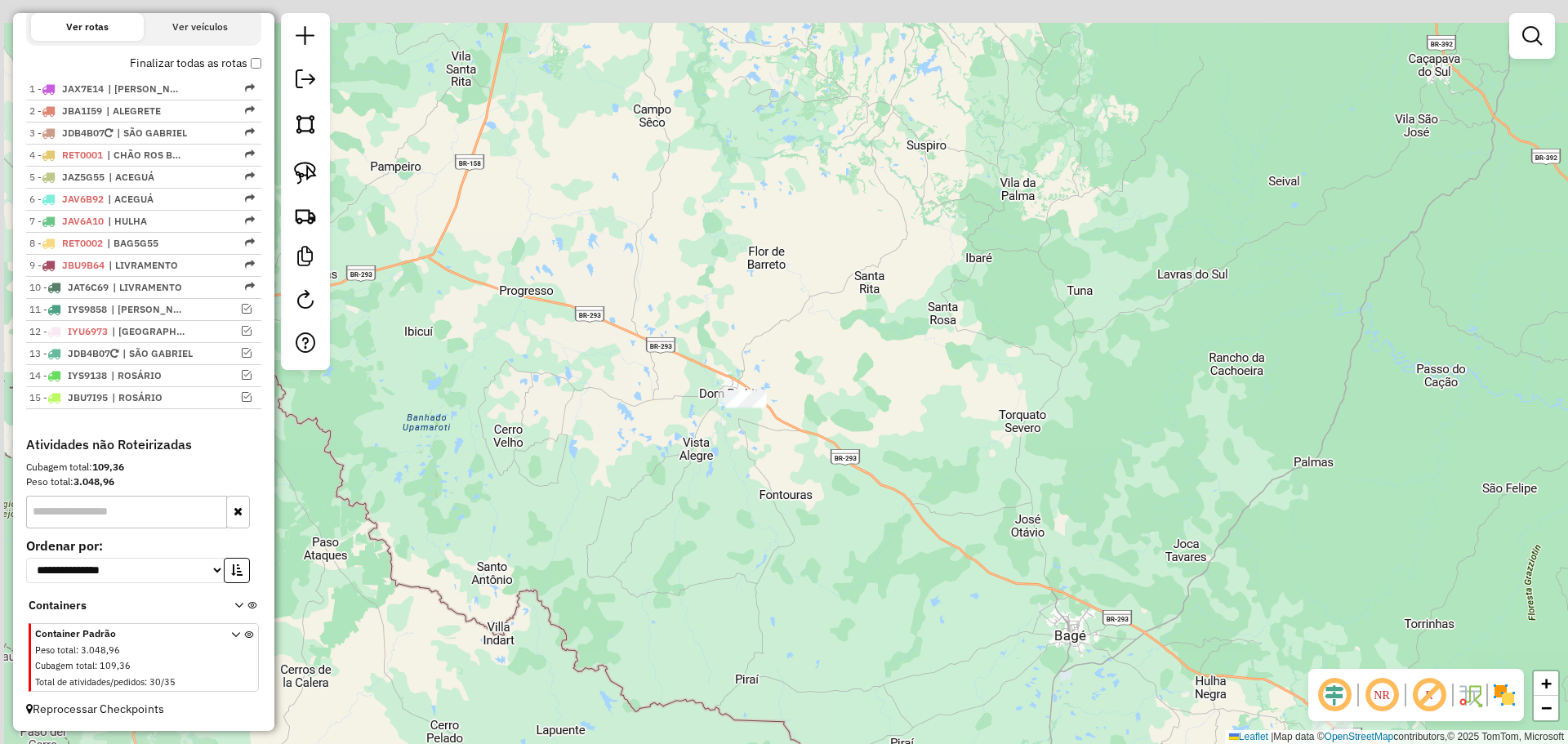
drag, startPoint x: 1145, startPoint y: 306, endPoint x: 1324, endPoint y: 440, distance: 223.6
click at [1324, 440] on div "Janela de atendimento Grade de atendimento Capacidade Transportadoras Veículos …" at bounding box center [784, 372] width 1568 height 744
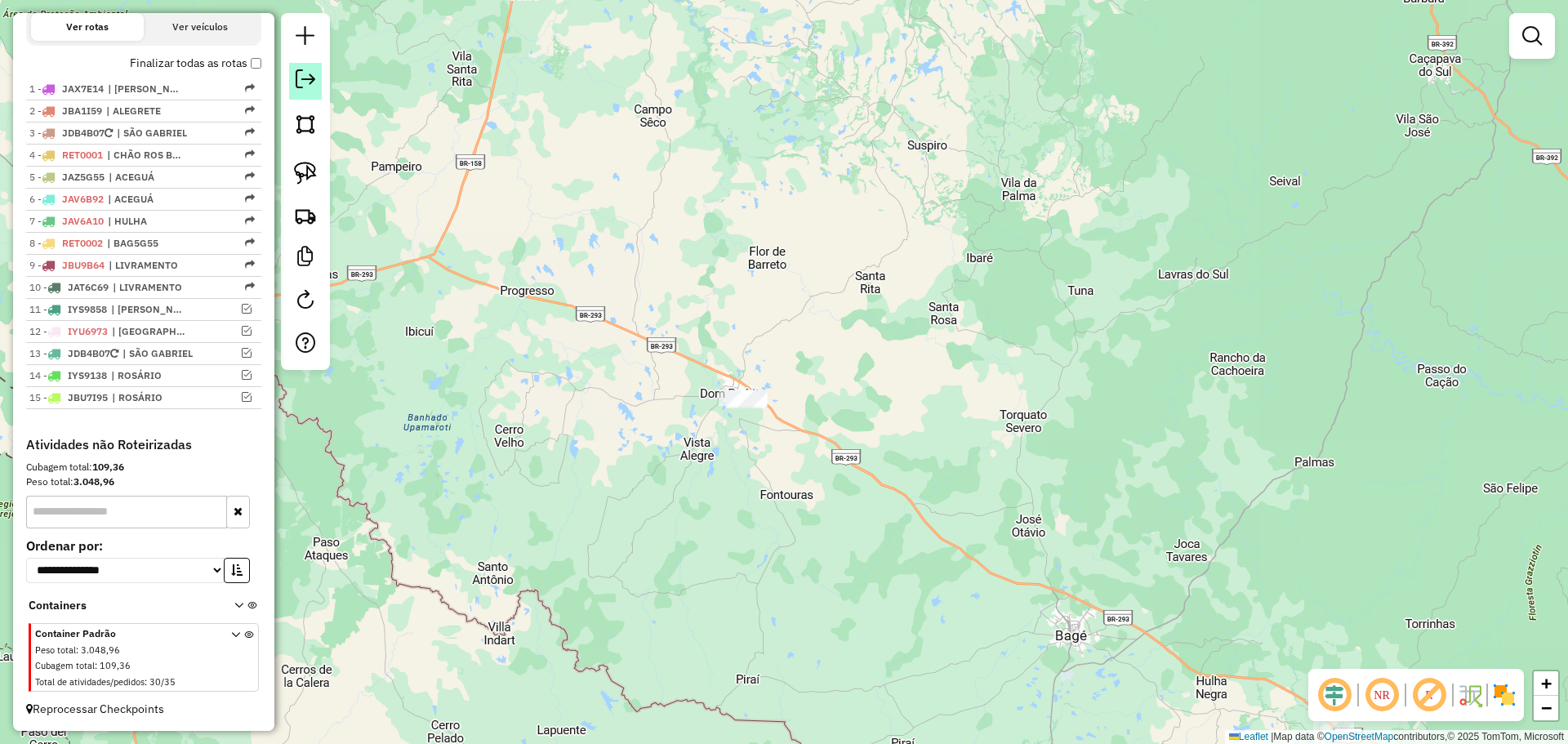
click at [309, 88] on em at bounding box center [305, 79] width 19 height 19
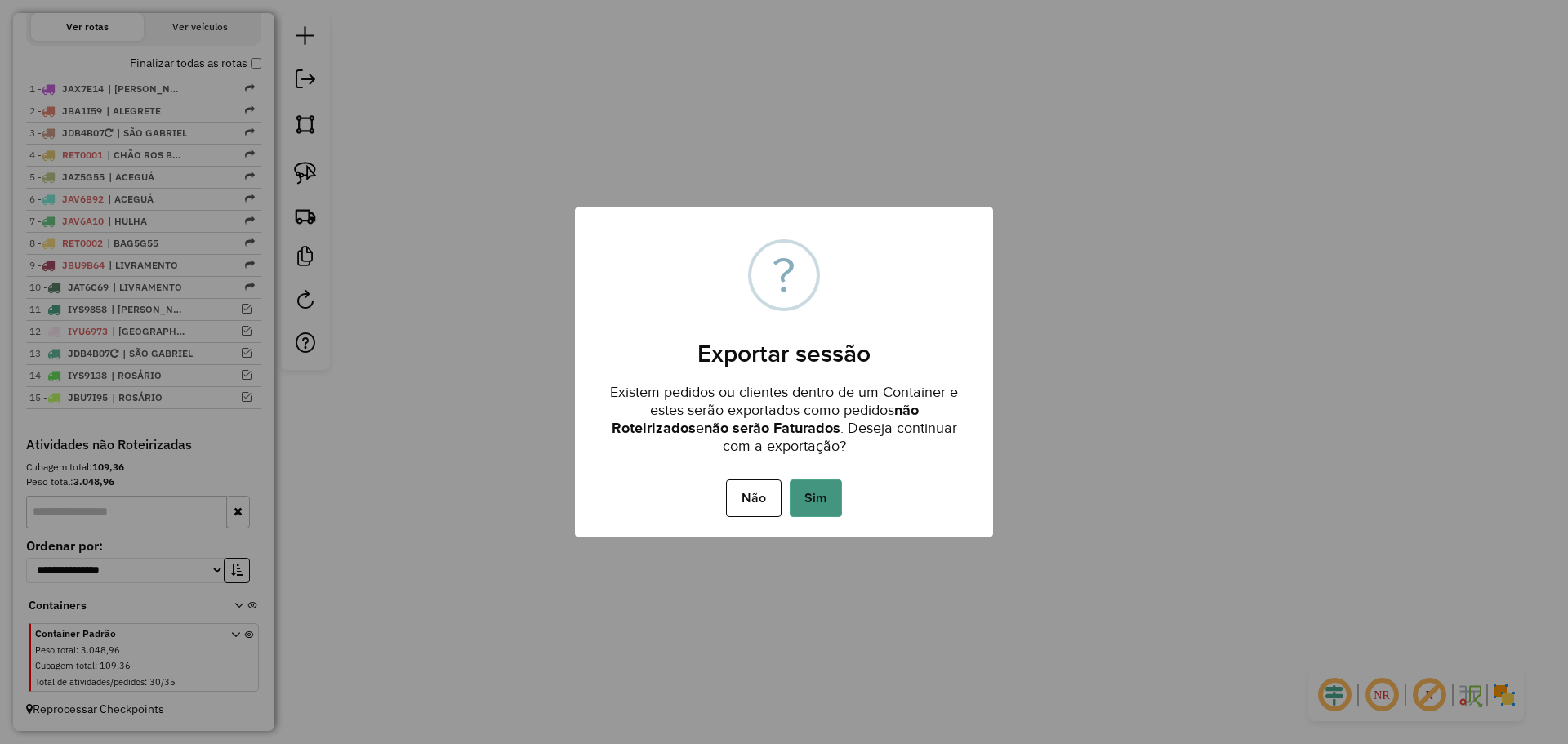
click at [822, 485] on button "Sim" at bounding box center [816, 497] width 53 height 38
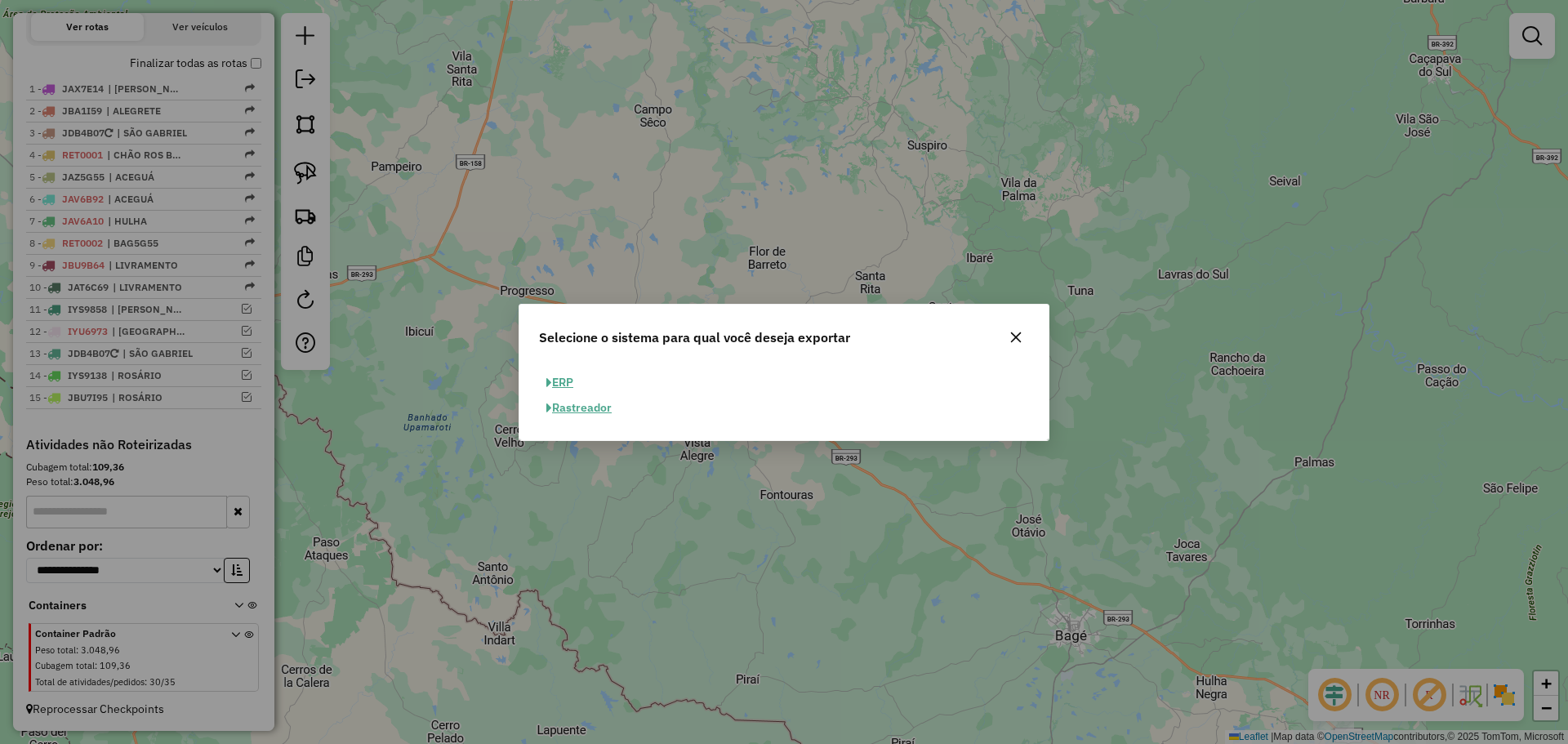
click at [574, 383] on button "ERP" at bounding box center [559, 383] width 41 height 25
select select "**"
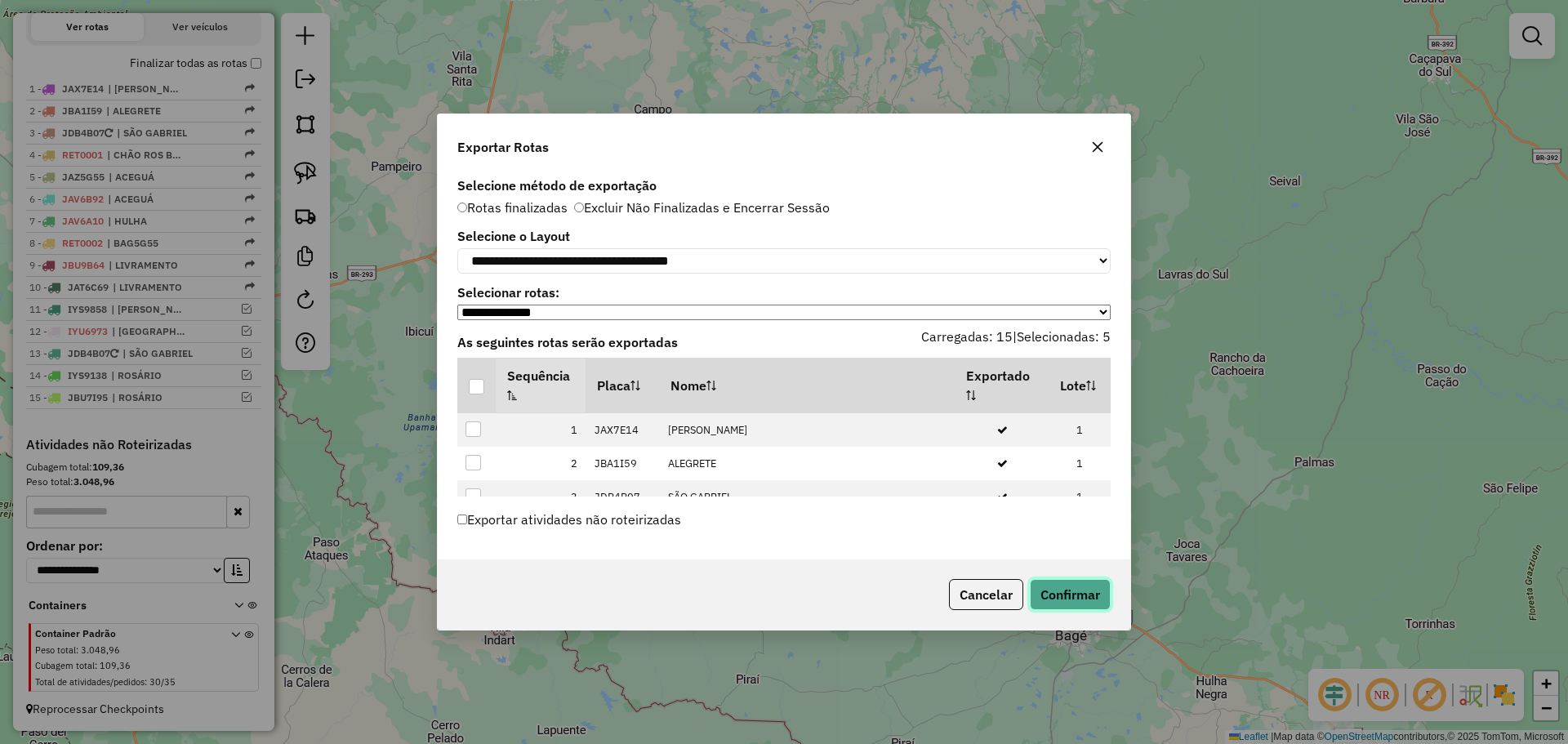
click at [1059, 604] on button "Confirmar" at bounding box center [1070, 594] width 81 height 31
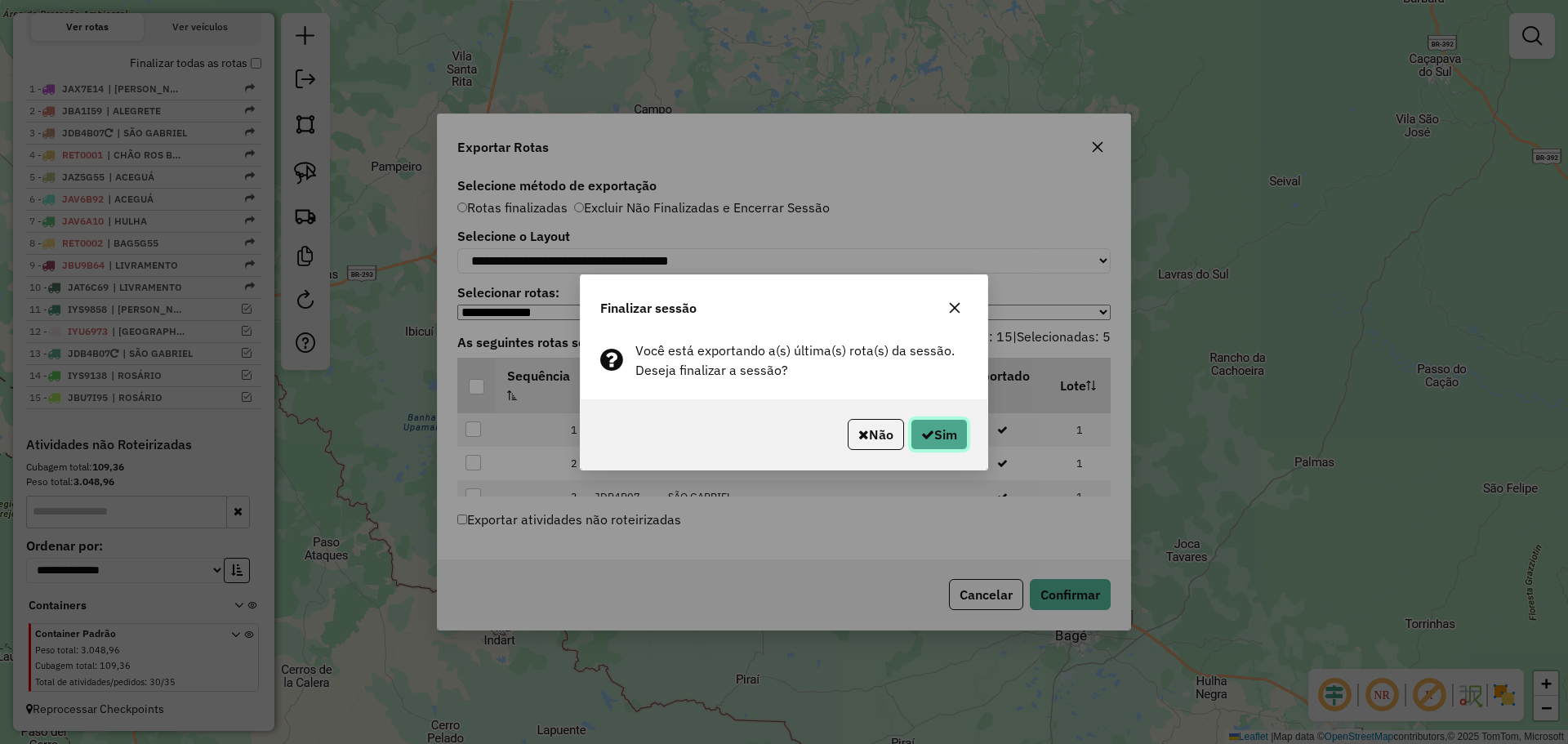
click at [933, 429] on button "Sim" at bounding box center [939, 434] width 57 height 31
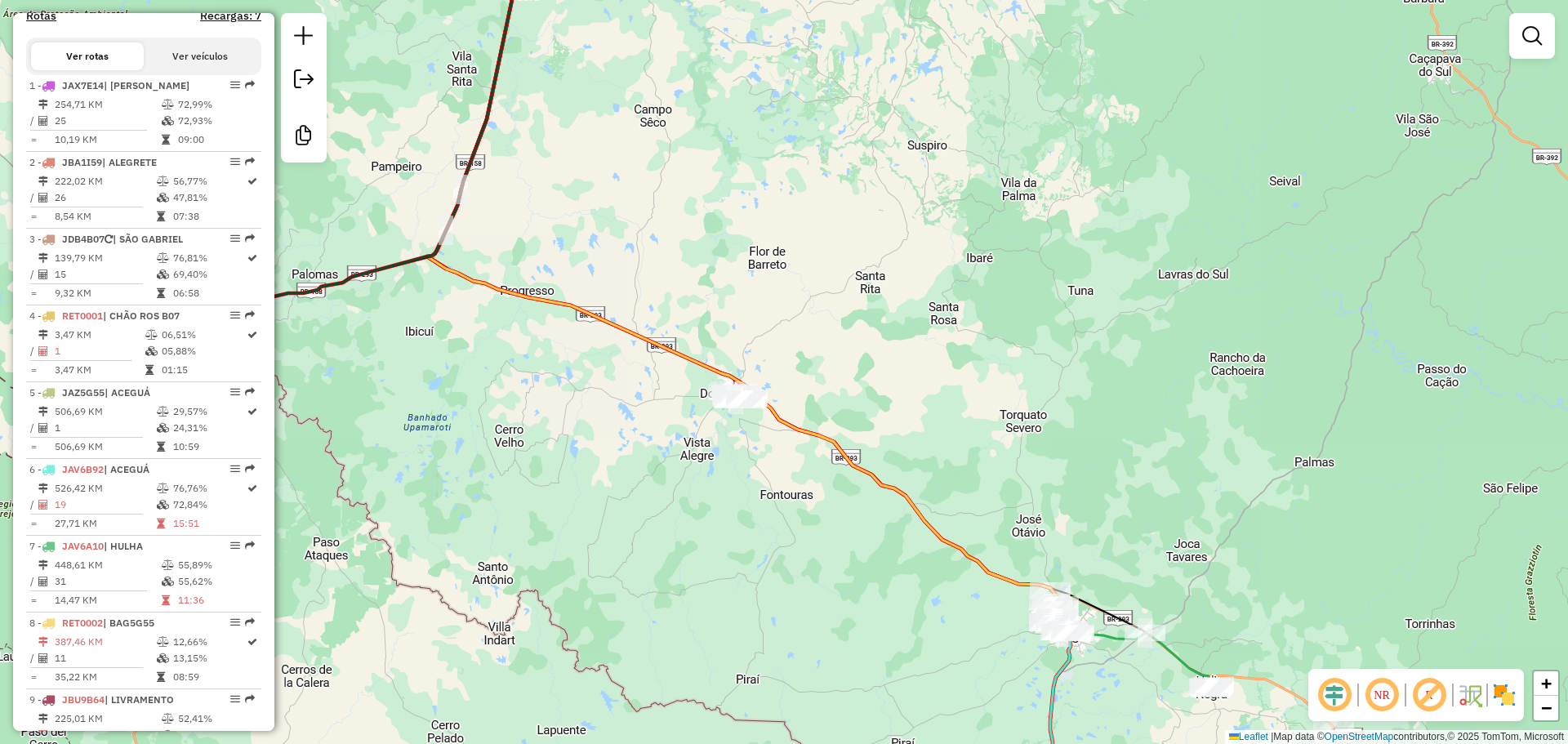
scroll to position [742, 0]
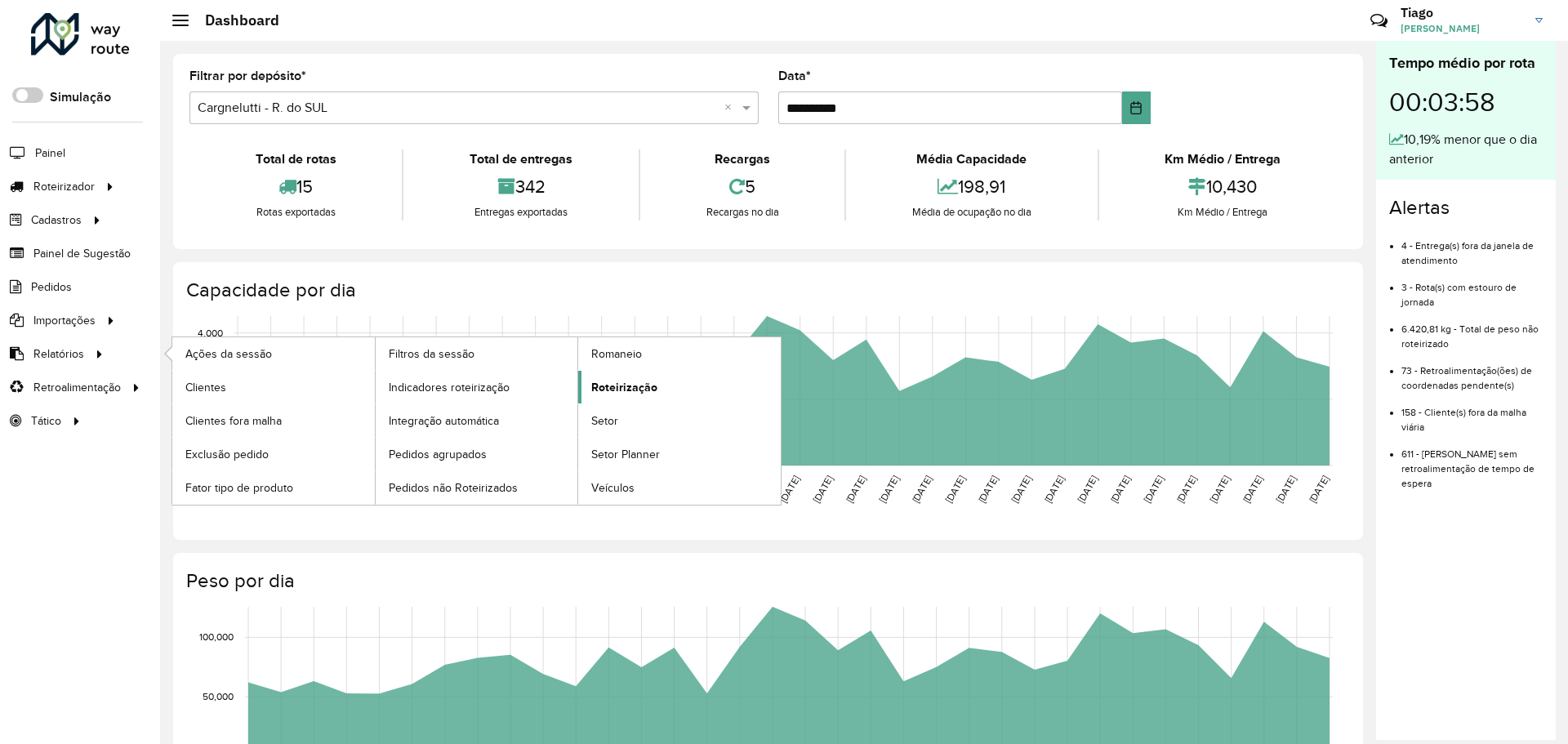
click at [611, 393] on span "Roteirização" at bounding box center [624, 388] width 66 height 18
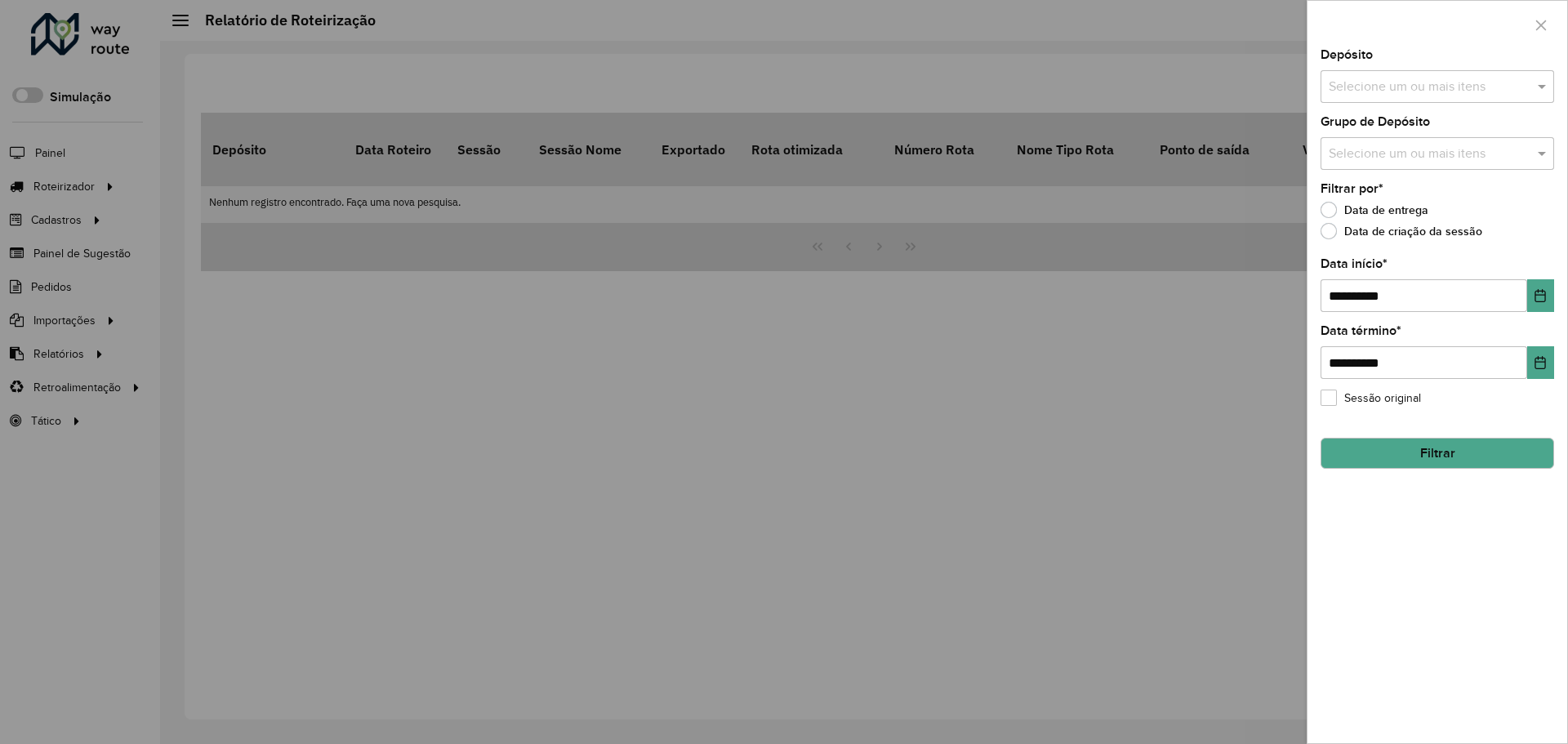
click at [1456, 95] on input "text" at bounding box center [1429, 87] width 209 height 19
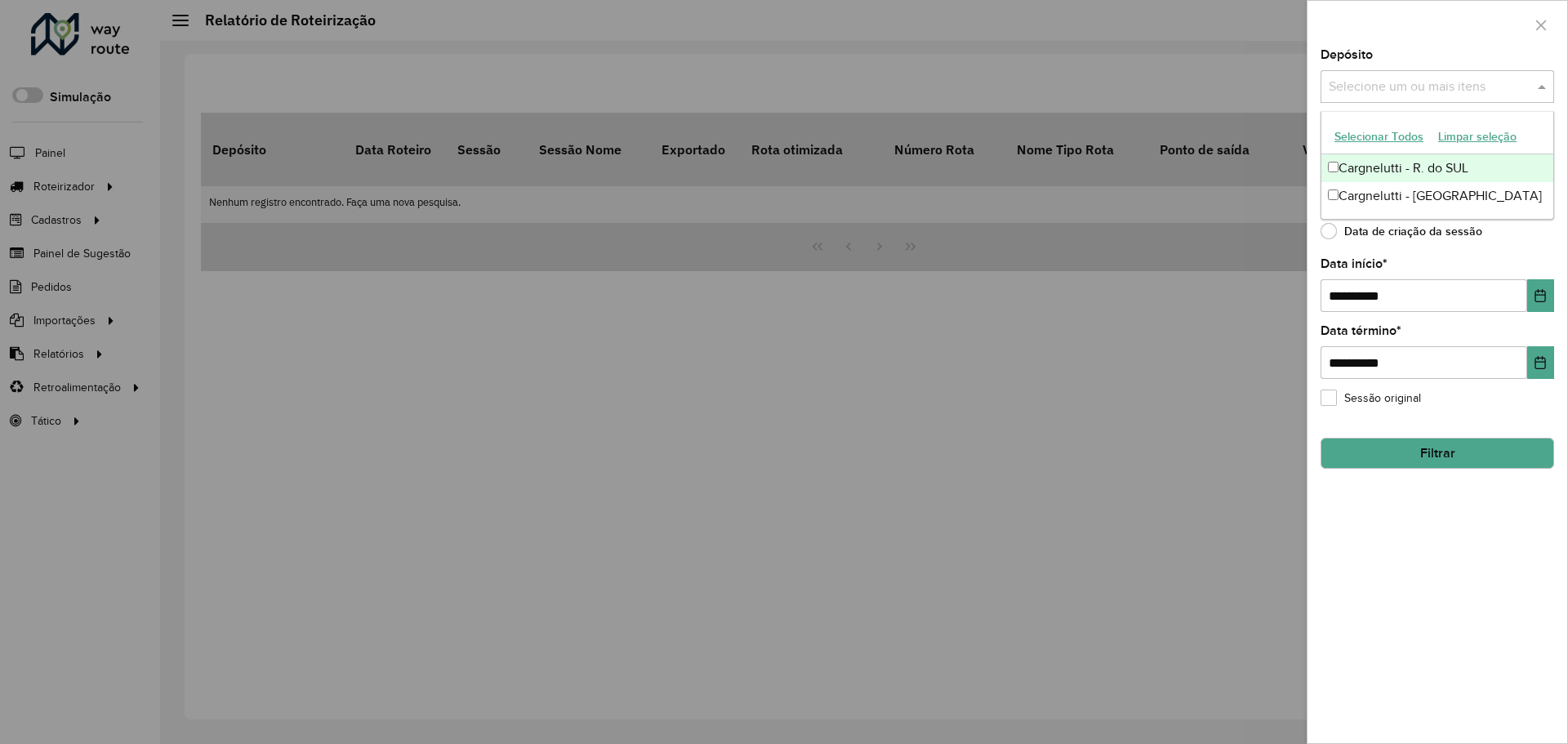
click at [1414, 133] on button "Selecionar Todos" at bounding box center [1379, 136] width 104 height 25
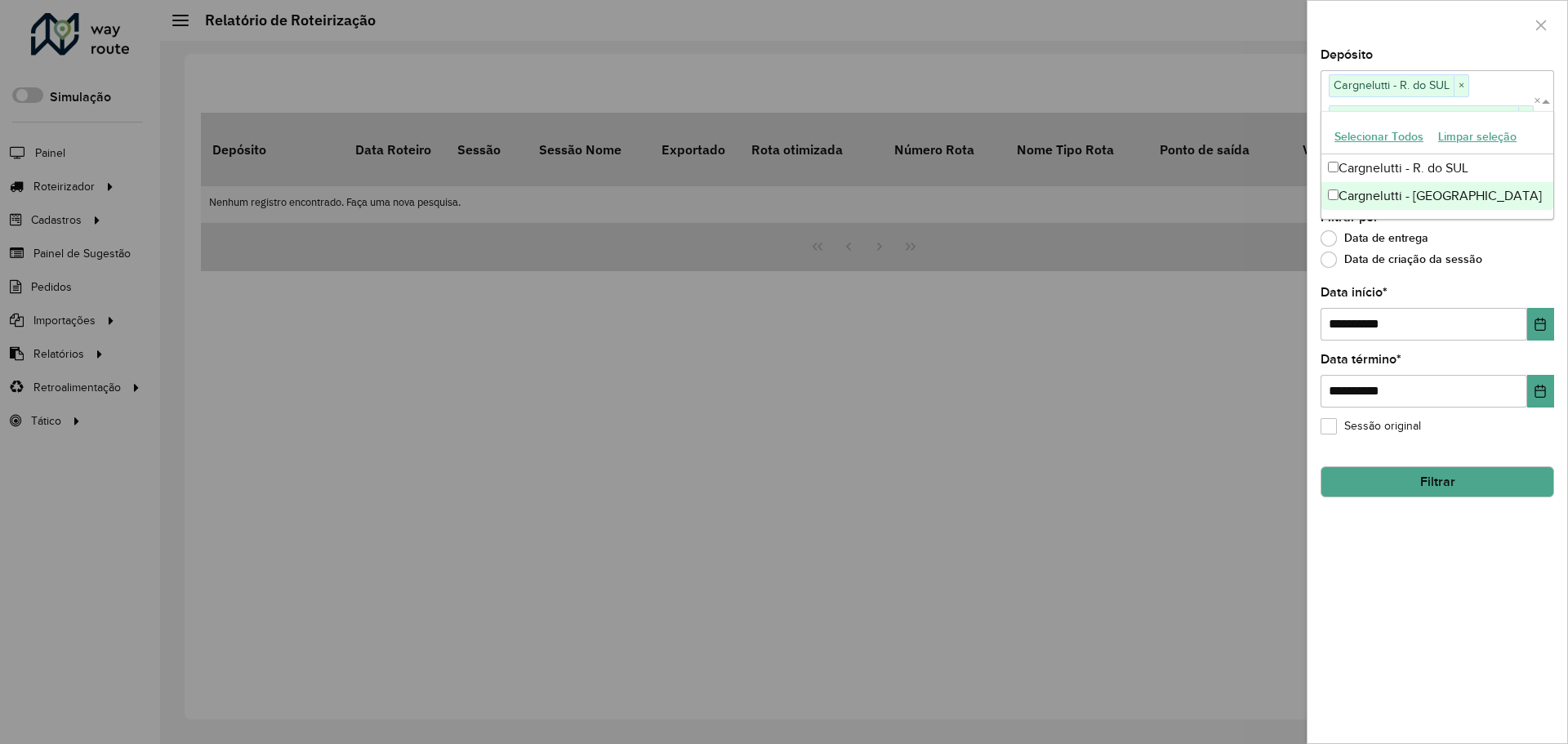
click at [1507, 262] on div "Data de criação da sessão" at bounding box center [1437, 263] width 233 height 19
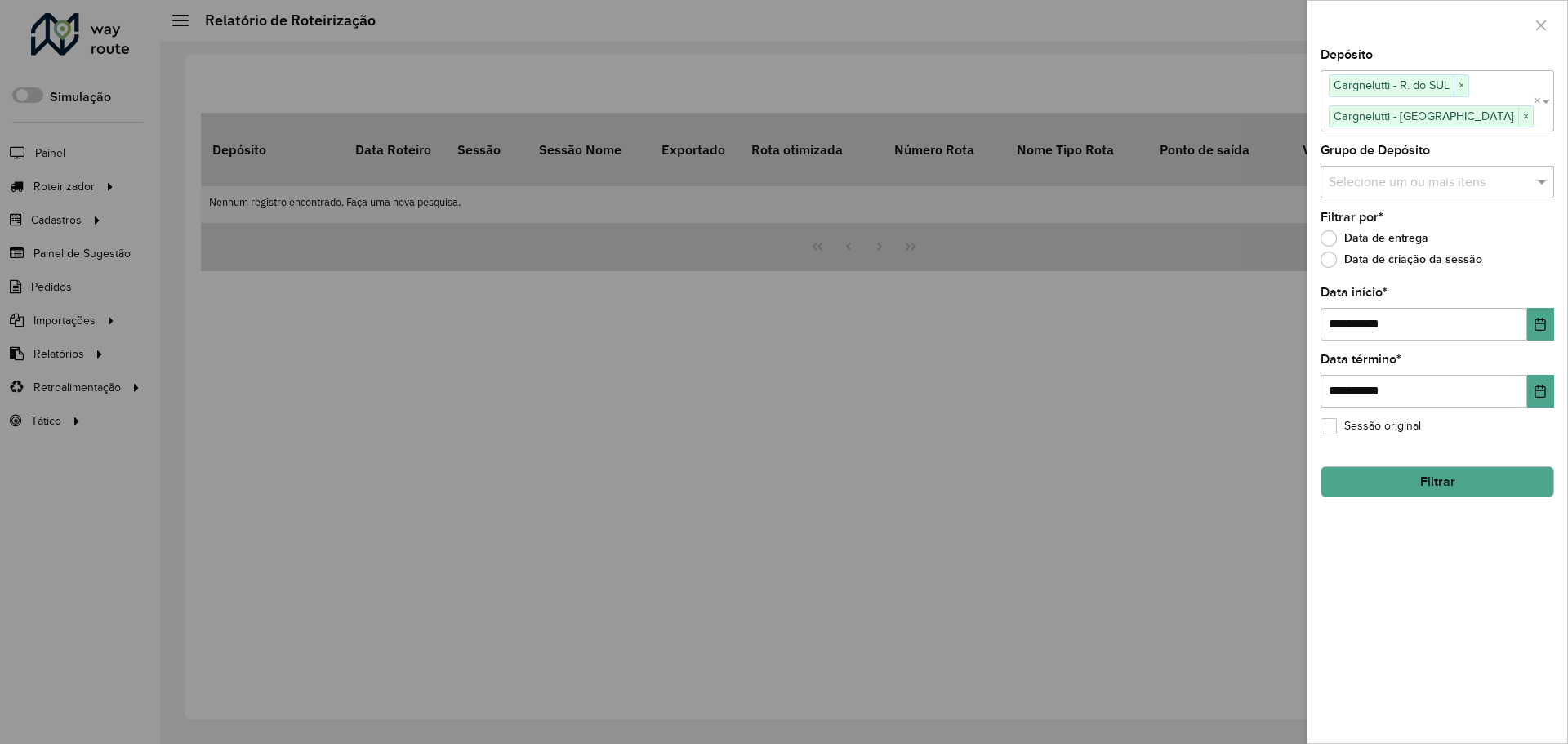
click at [1513, 172] on input "text" at bounding box center [1429, 182] width 209 height 19
click at [1387, 227] on button "Selecionar Todos" at bounding box center [1379, 232] width 104 height 25
click at [1498, 299] on div "**********" at bounding box center [1437, 313] width 233 height 54
click at [1542, 318] on icon "Choose Date" at bounding box center [1540, 324] width 13 height 13
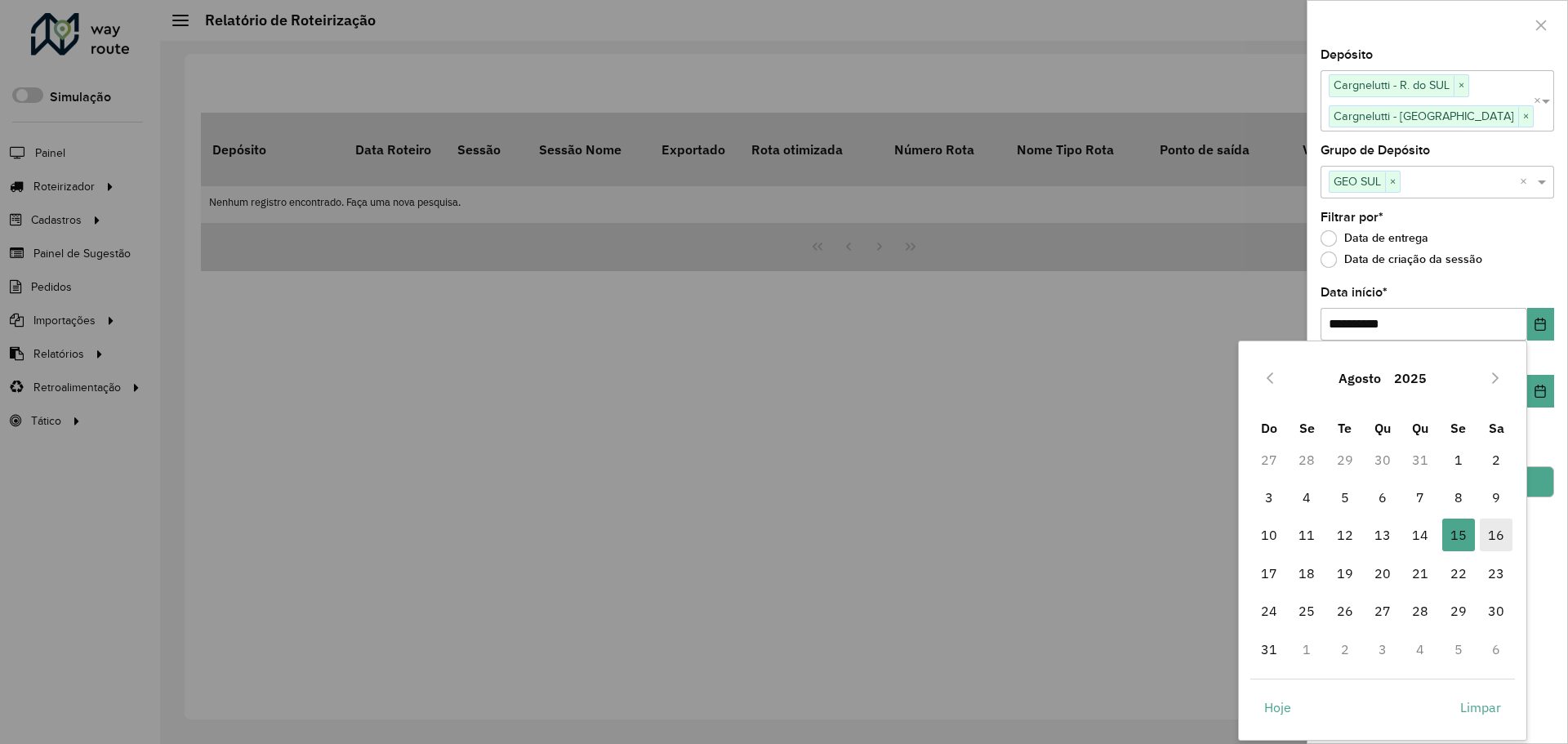
click at [1491, 535] on span "16" at bounding box center [1496, 534] width 32 height 32
type input "**********"
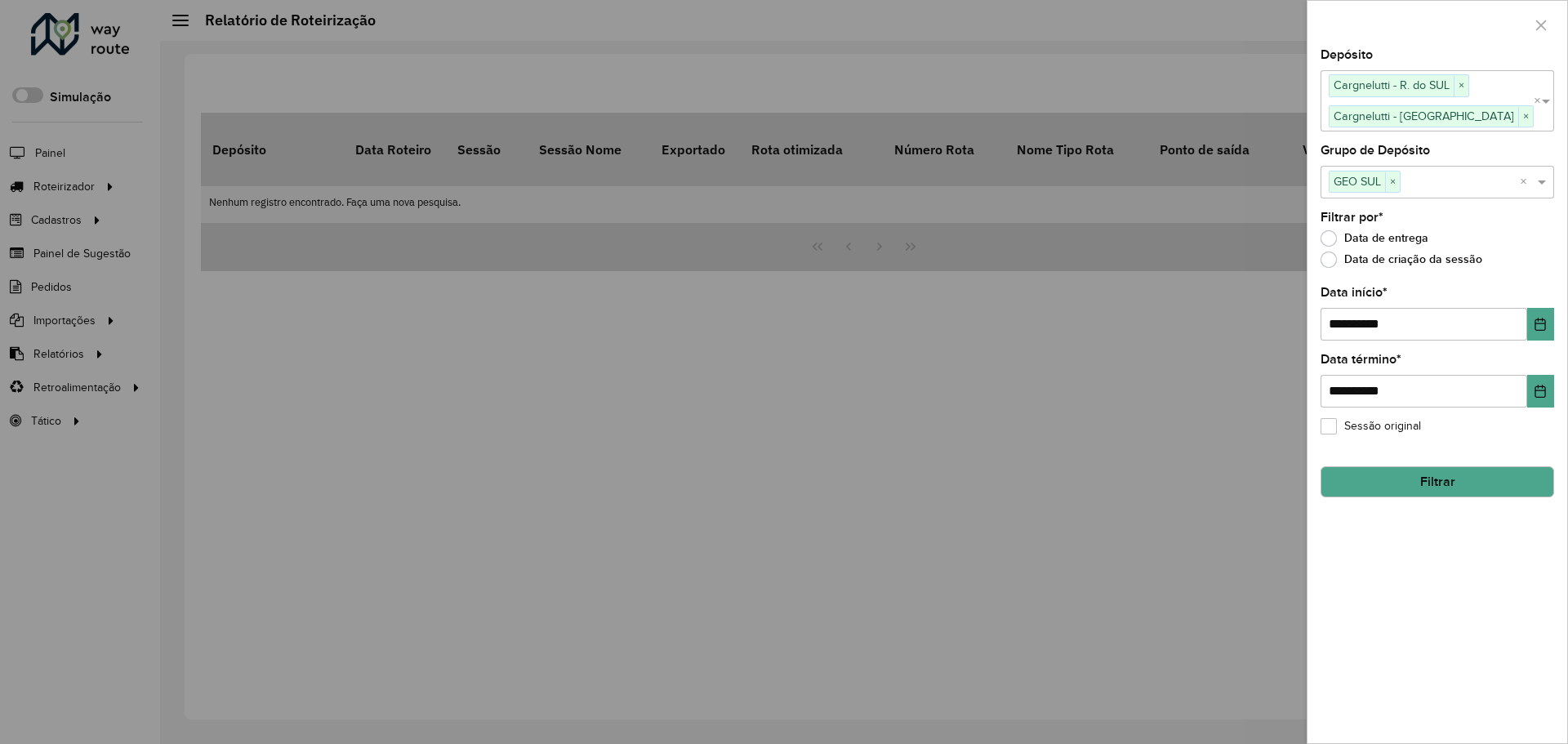
click at [1471, 488] on button "Filtrar" at bounding box center [1437, 482] width 233 height 31
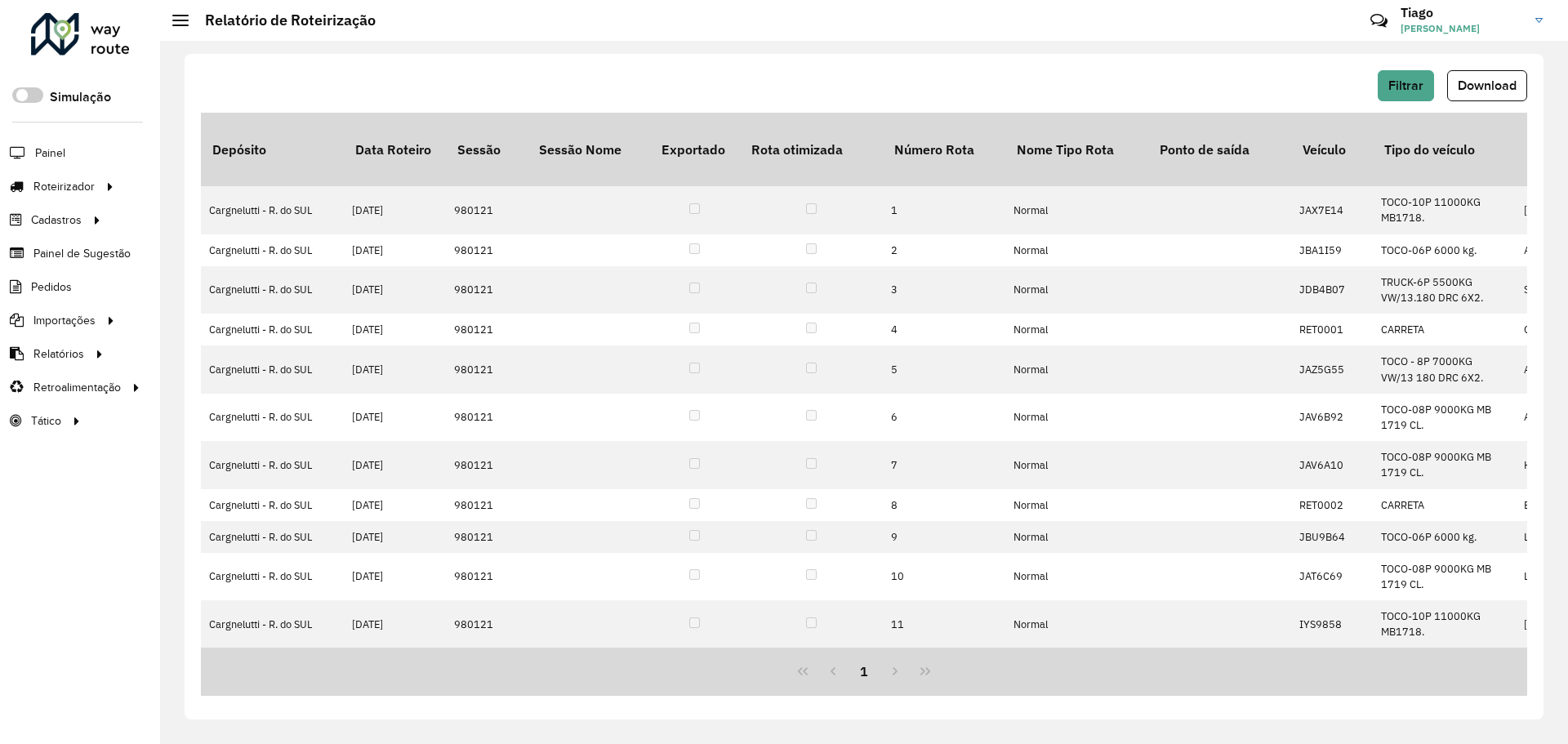
drag, startPoint x: 1482, startPoint y: 72, endPoint x: 1482, endPoint y: 82, distance: 10.0
click at [1482, 82] on button "Download" at bounding box center [1486, 85] width 80 height 31
